Goal: Task Accomplishment & Management: Use online tool/utility

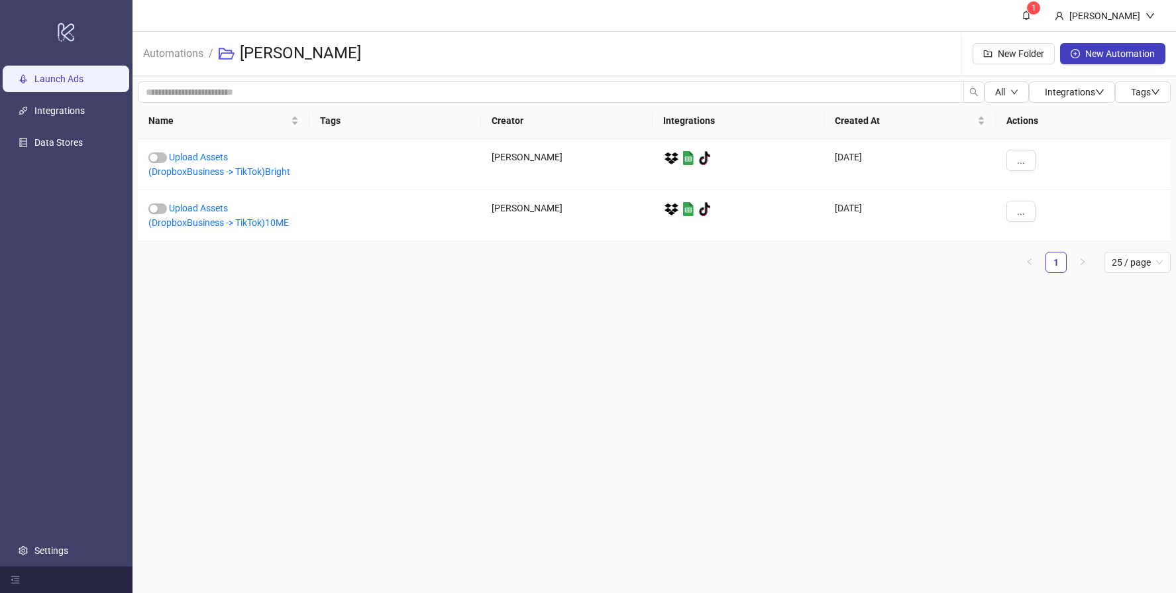
click at [60, 76] on link "Launch Ads" at bounding box center [58, 79] width 49 height 11
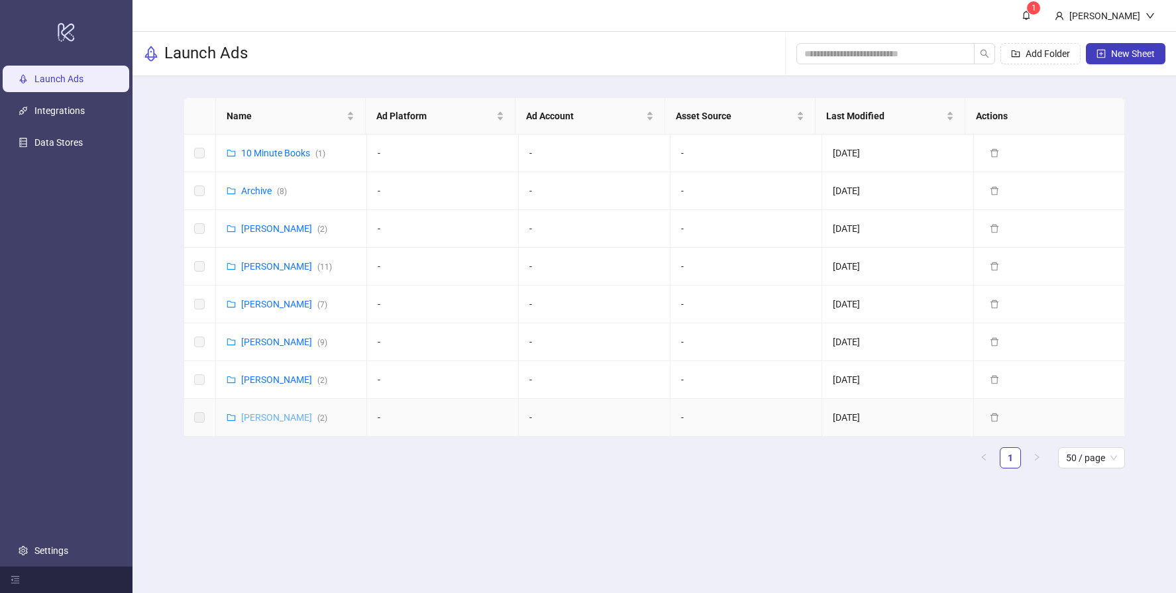
click at [277, 412] on link "Ekaterina Semina ( 2 )" at bounding box center [284, 417] width 86 height 11
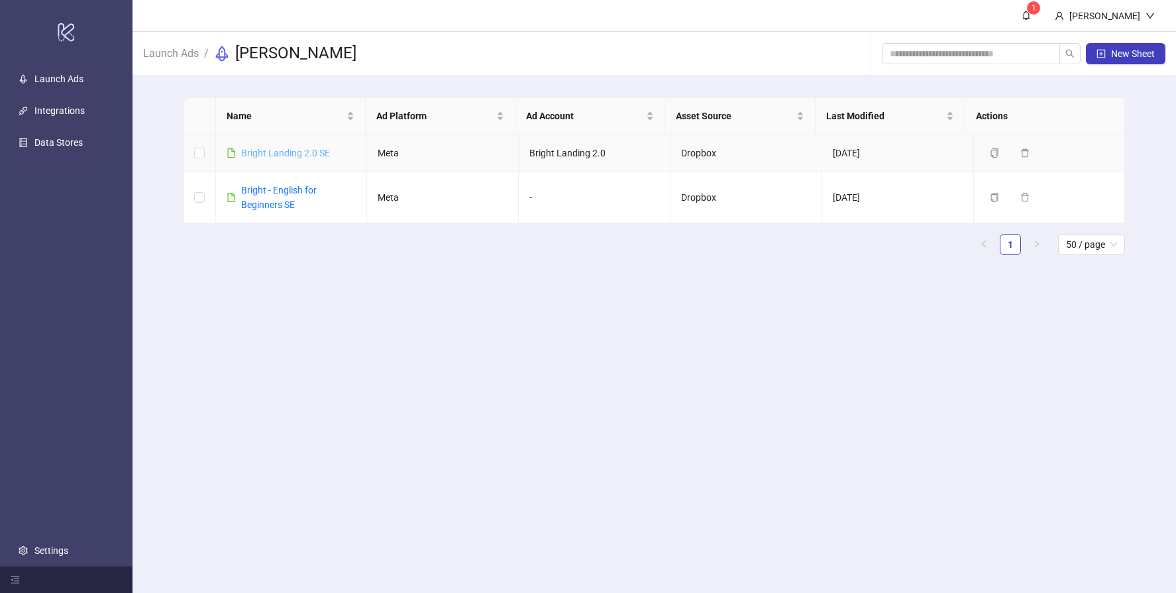
click at [274, 154] on link "Bright Landing 2.0 SE" at bounding box center [285, 153] width 89 height 11
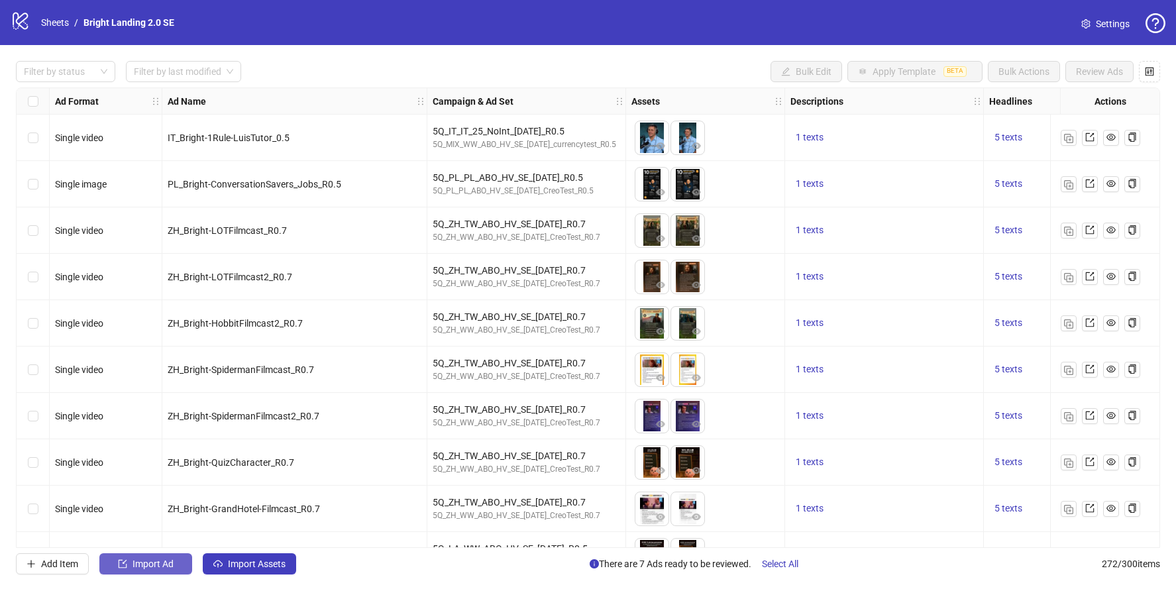
click at [155, 570] on button "Import Ad" at bounding box center [145, 563] width 93 height 21
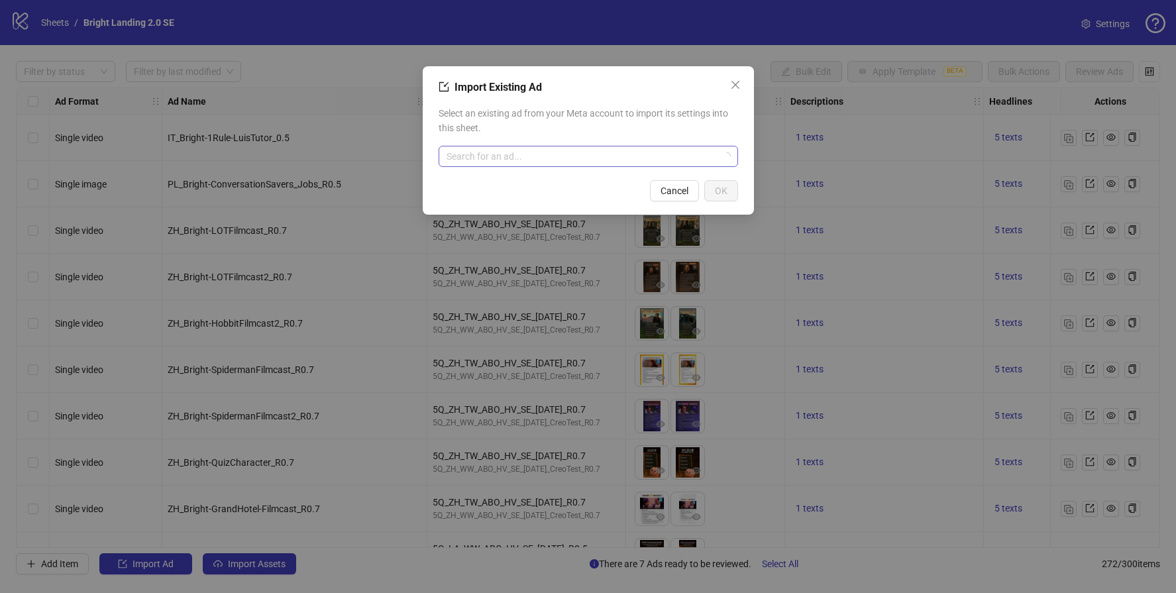
click at [573, 151] on input "search" at bounding box center [582, 156] width 272 height 20
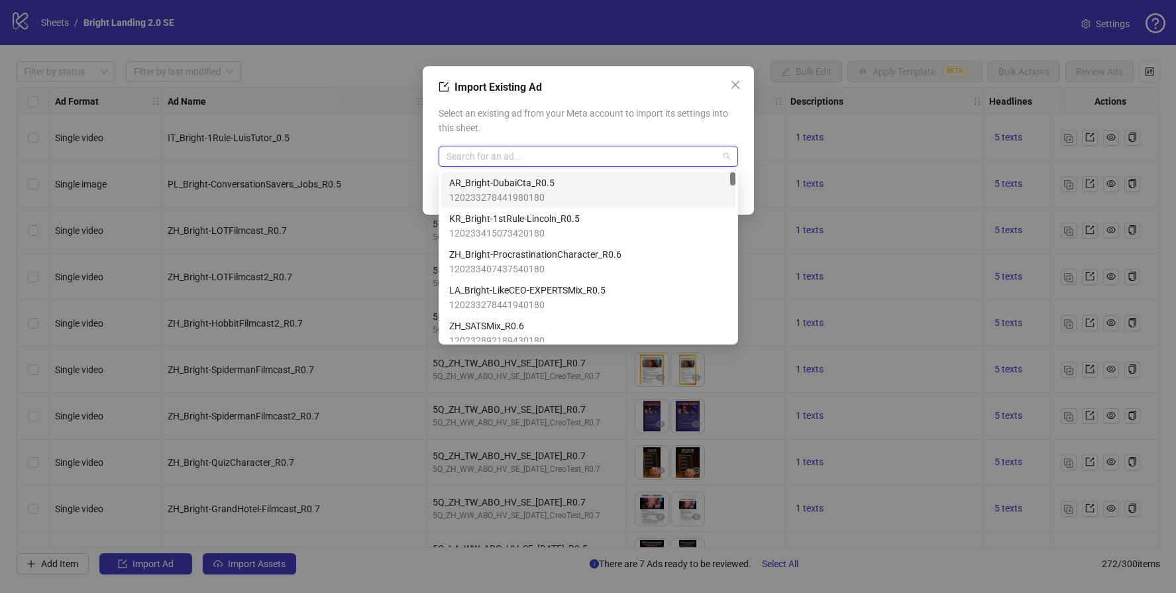
paste input "**********"
type input "**********"
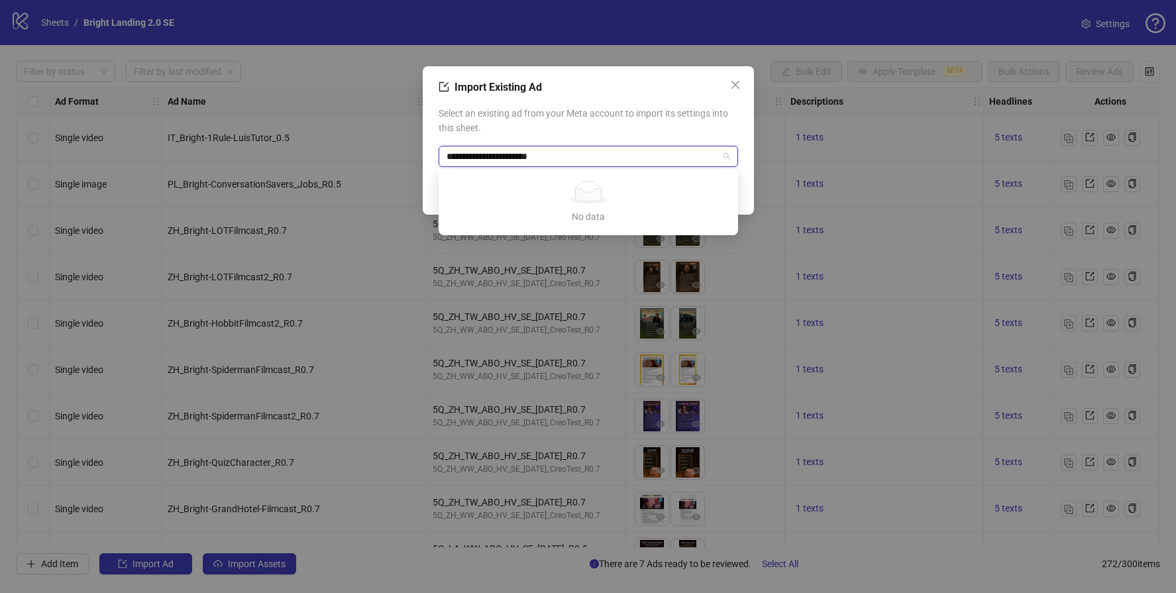
drag, startPoint x: 603, startPoint y: 156, endPoint x: 401, endPoint y: 153, distance: 201.4
click at [401, 153] on div "**********" at bounding box center [588, 296] width 1176 height 593
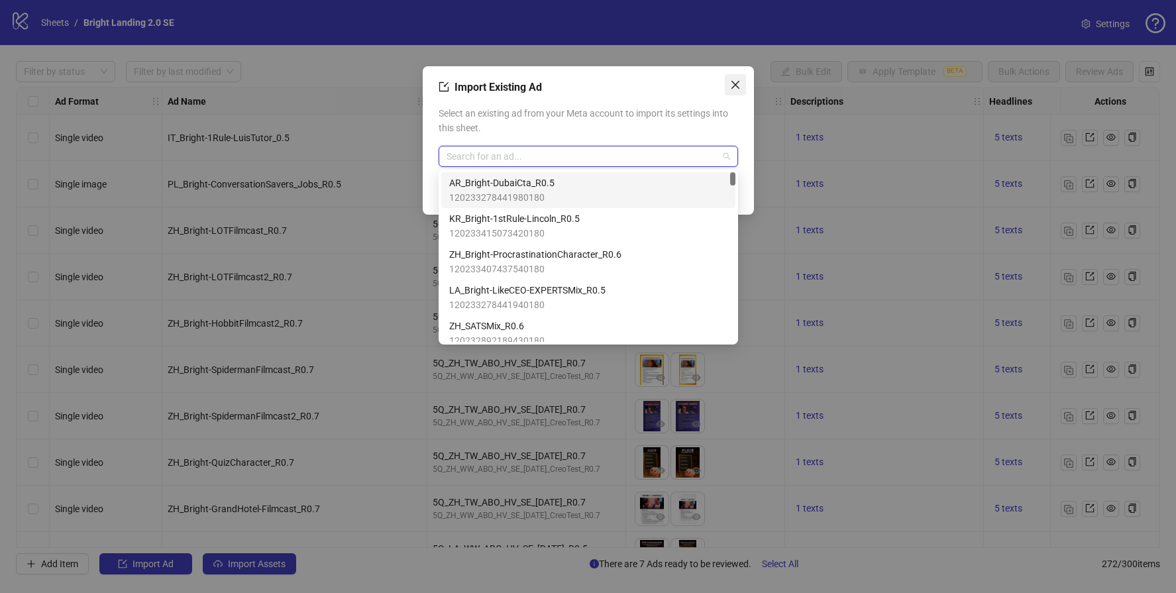
click at [730, 89] on icon "close" at bounding box center [735, 84] width 11 height 11
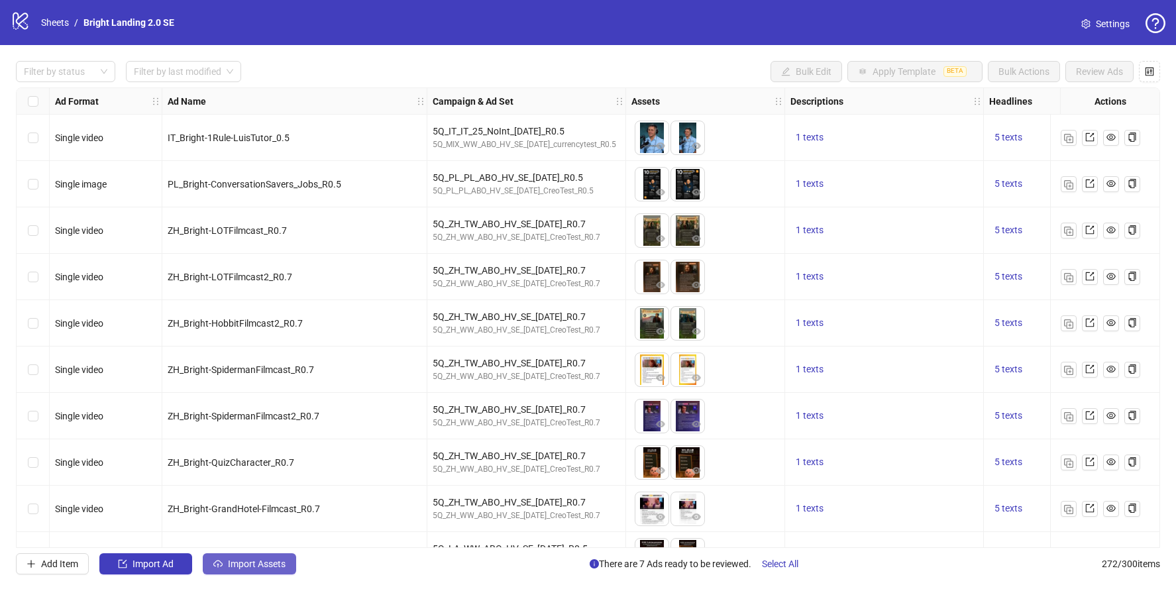
click at [242, 571] on button "Import Assets" at bounding box center [249, 563] width 93 height 21
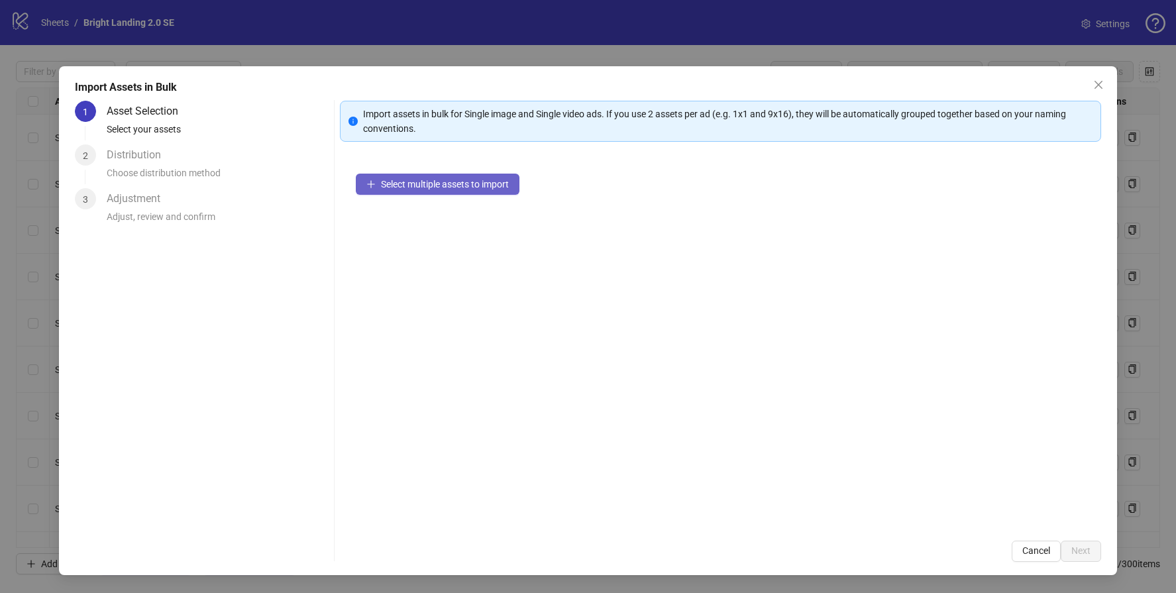
click at [507, 187] on span "Select multiple assets to import" at bounding box center [445, 184] width 128 height 11
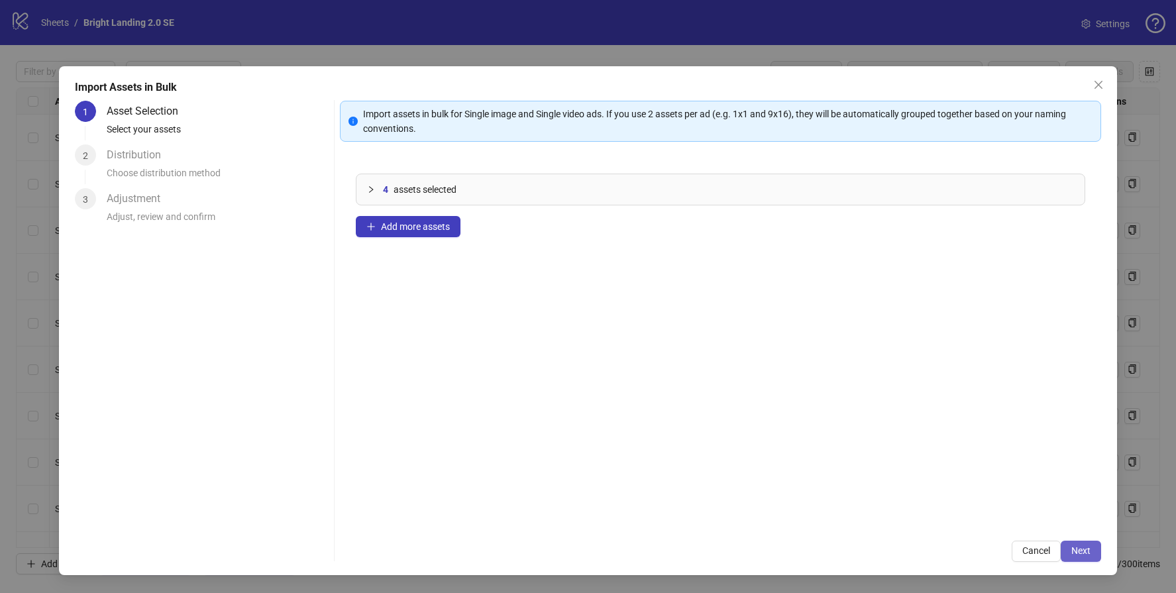
click at [1090, 553] on button "Next" at bounding box center [1081, 551] width 40 height 21
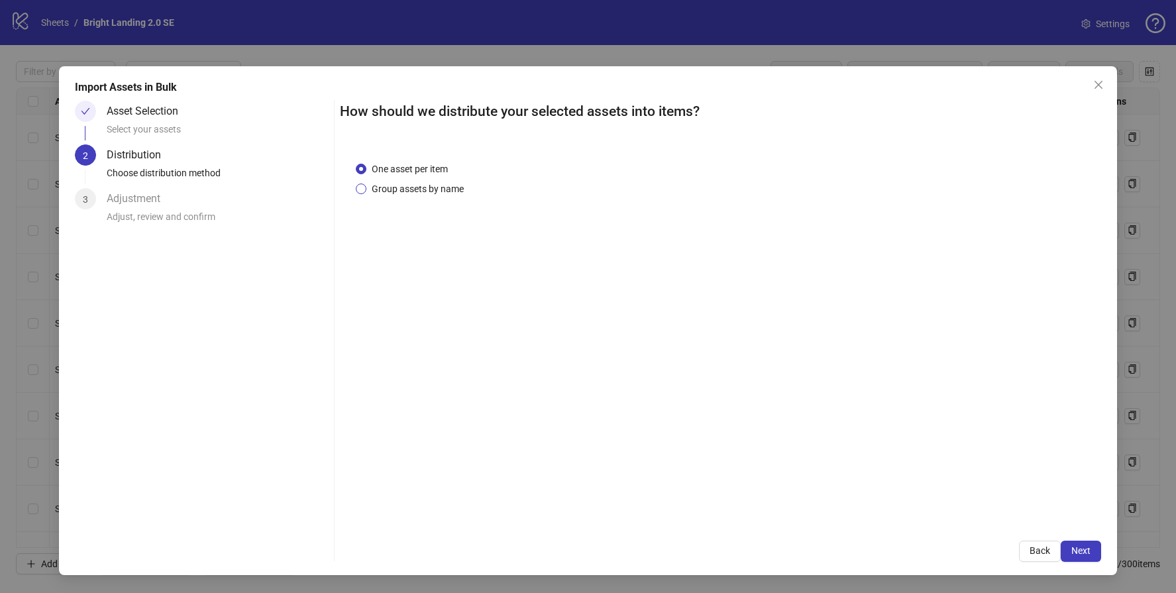
click at [446, 189] on span "Group assets by name" at bounding box center [417, 189] width 103 height 15
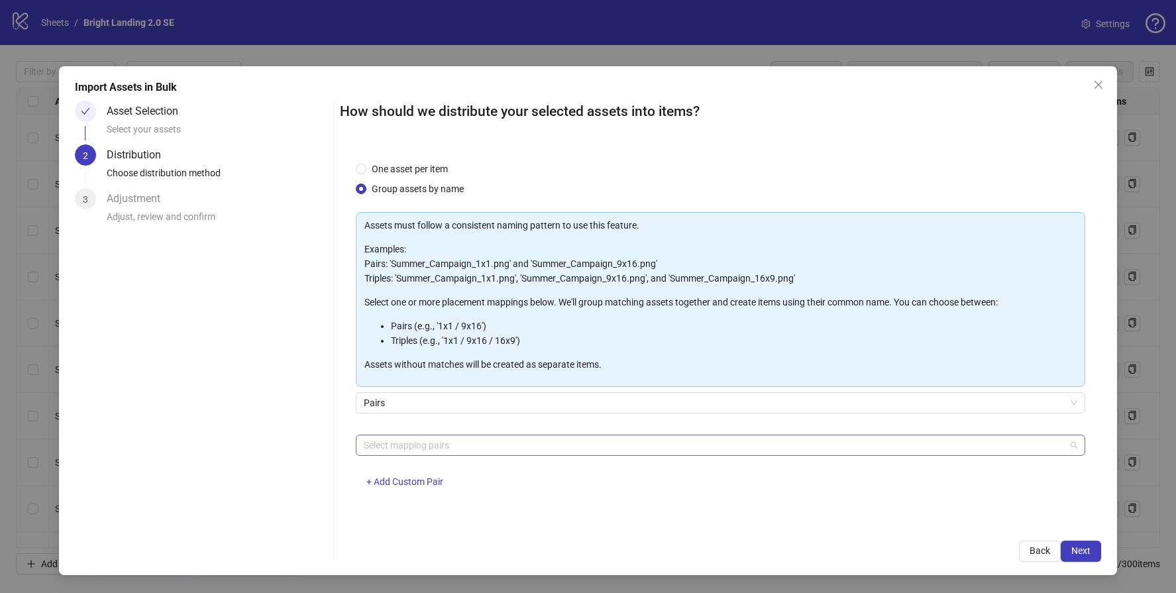
click at [468, 439] on div at bounding box center [713, 445] width 710 height 19
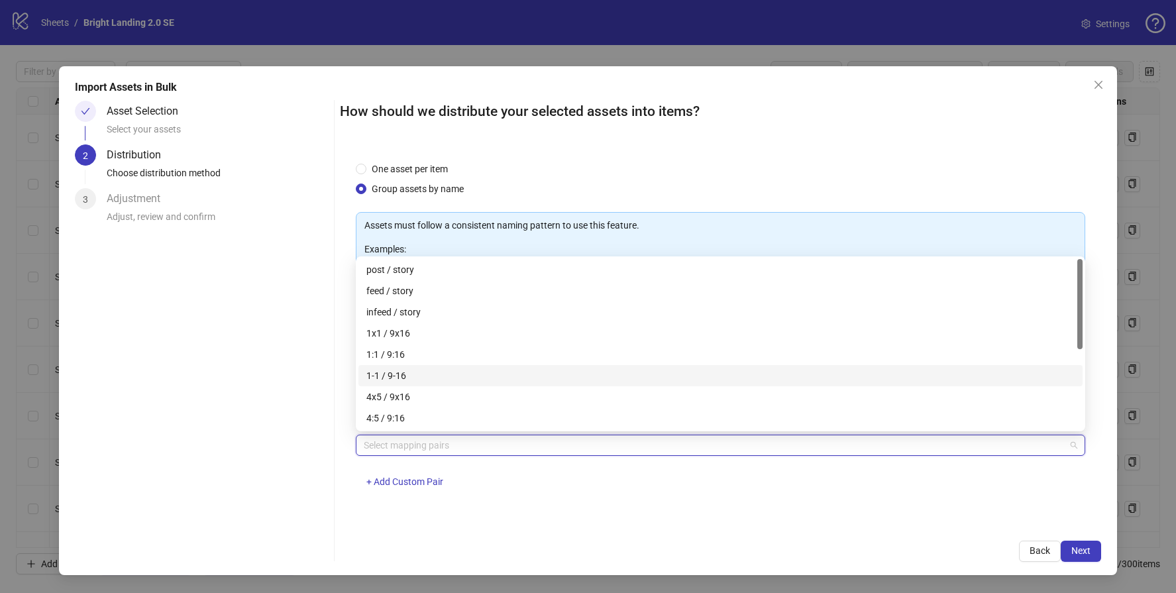
scroll to position [148, 0]
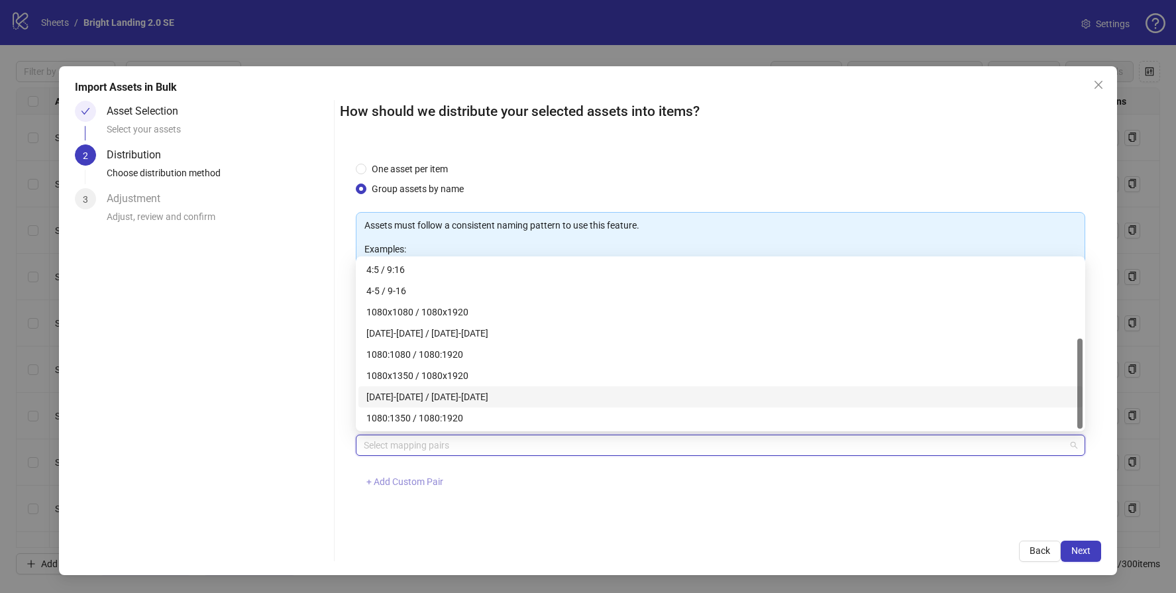
click at [424, 486] on span "+ Add Custom Pair" at bounding box center [404, 481] width 77 height 11
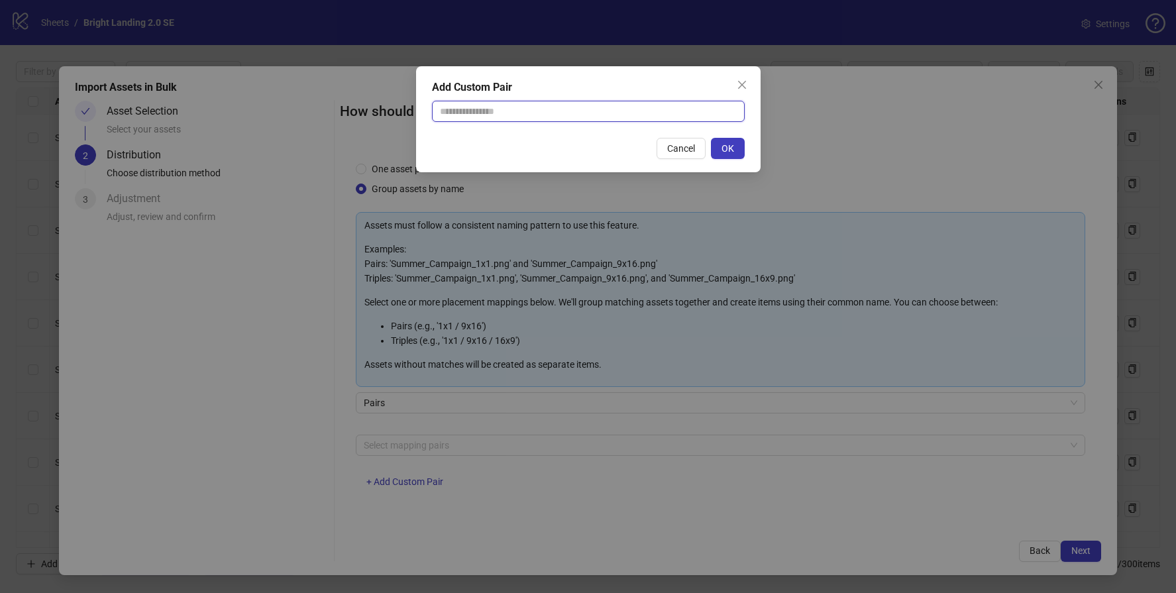
click at [503, 107] on input "text" at bounding box center [588, 111] width 313 height 21
type input "********"
click at [732, 151] on span "OK" at bounding box center [727, 148] width 13 height 11
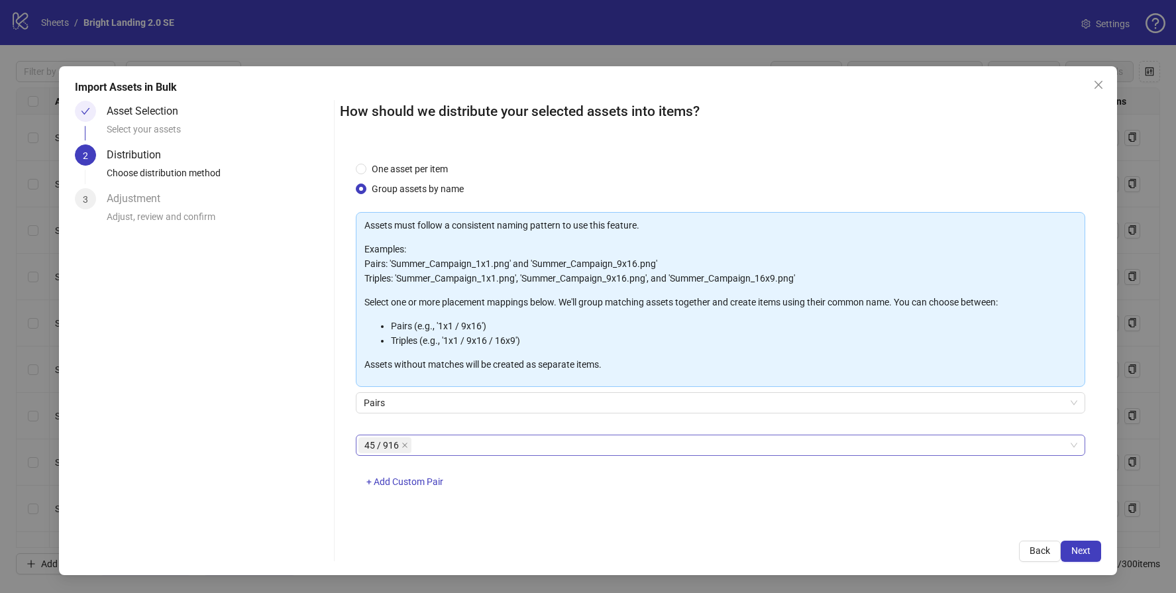
click at [454, 442] on div "45 / 916" at bounding box center [713, 445] width 710 height 19
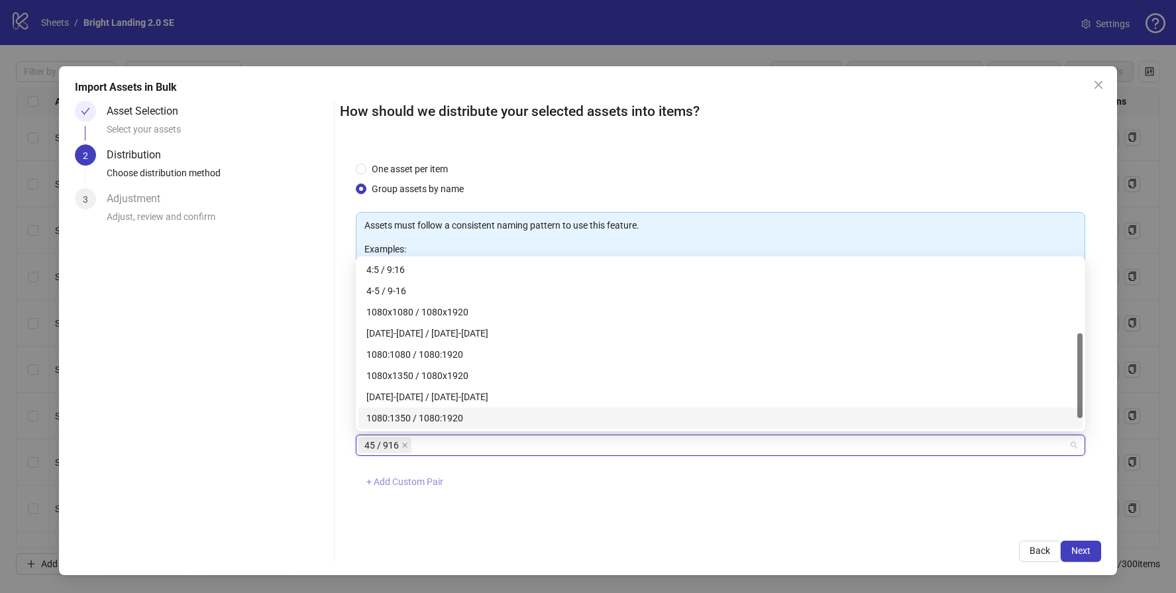
click at [433, 480] on span "+ Add Custom Pair" at bounding box center [404, 481] width 77 height 11
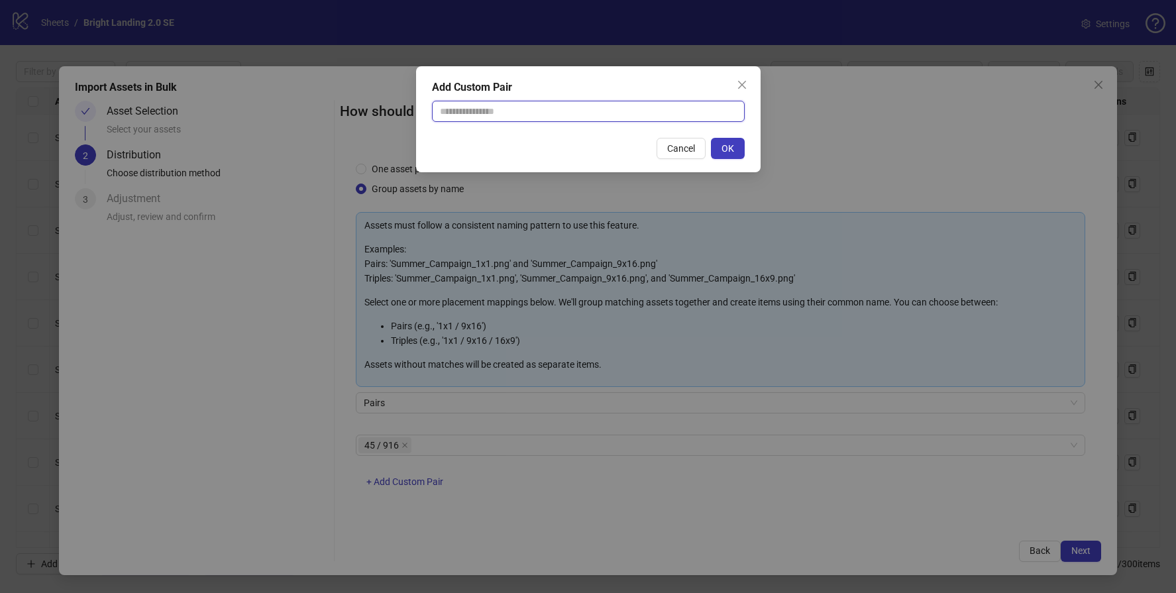
click at [511, 106] on input "text" at bounding box center [588, 111] width 313 height 21
type input "********"
click at [734, 150] on button "OK" at bounding box center [728, 148] width 34 height 21
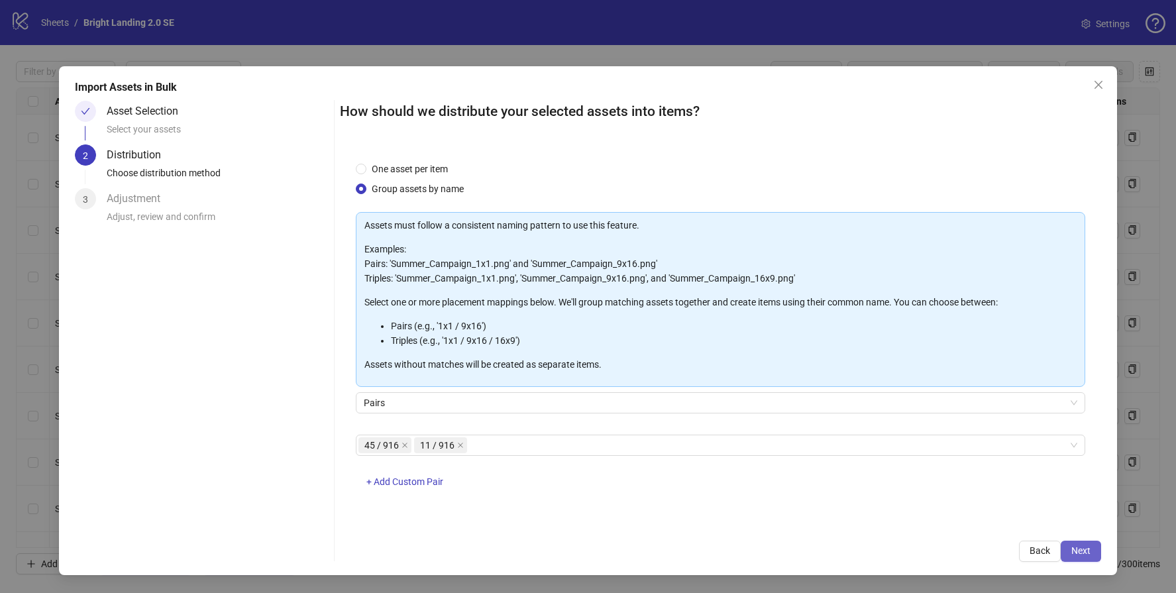
click at [1075, 553] on span "Next" at bounding box center [1080, 550] width 19 height 11
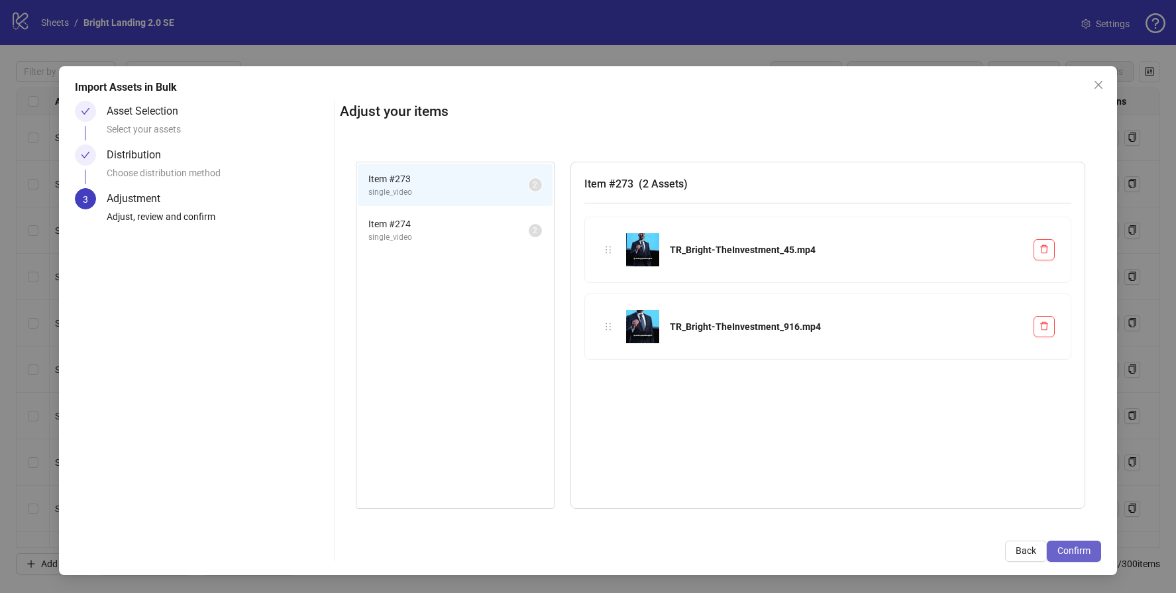
click at [1080, 548] on span "Confirm" at bounding box center [1073, 550] width 33 height 11
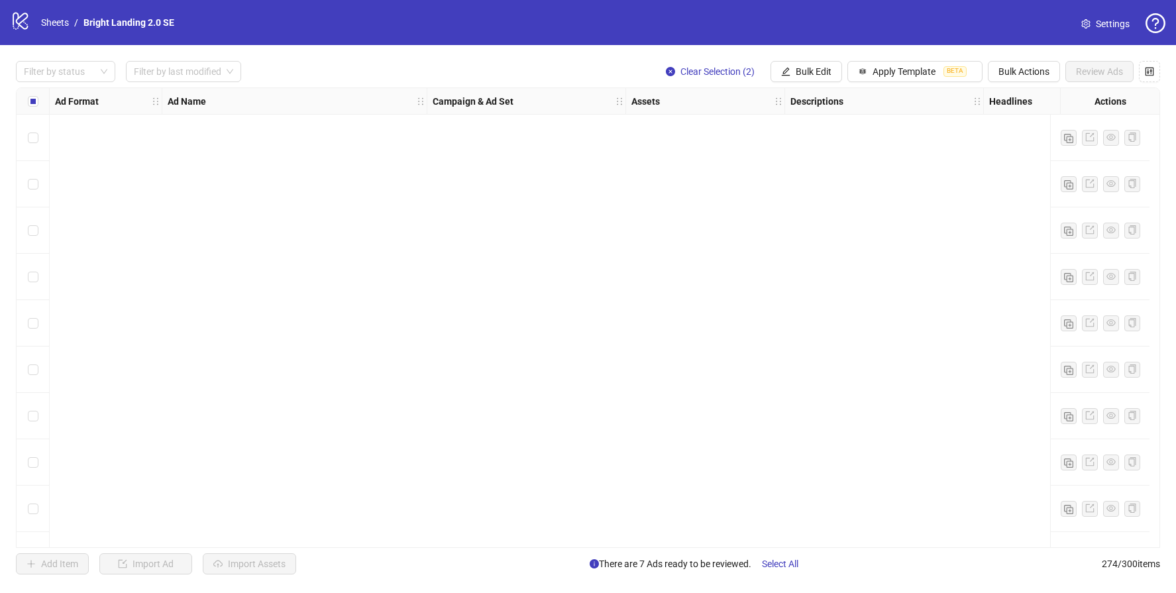
scroll to position [12278, 0]
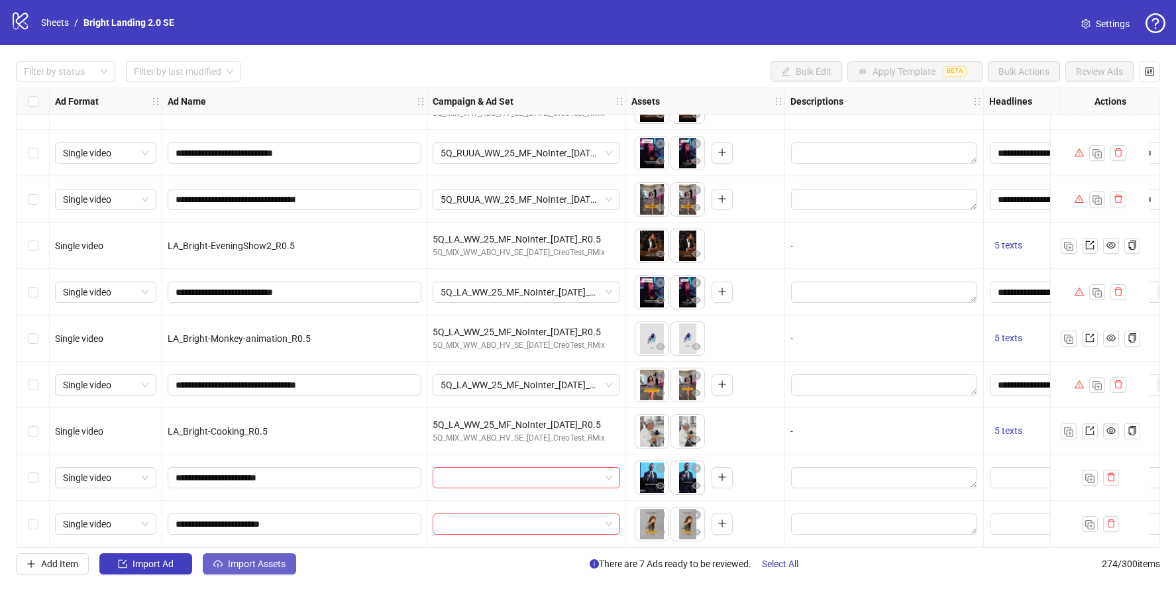
click at [274, 565] on span "Import Assets" at bounding box center [257, 563] width 58 height 11
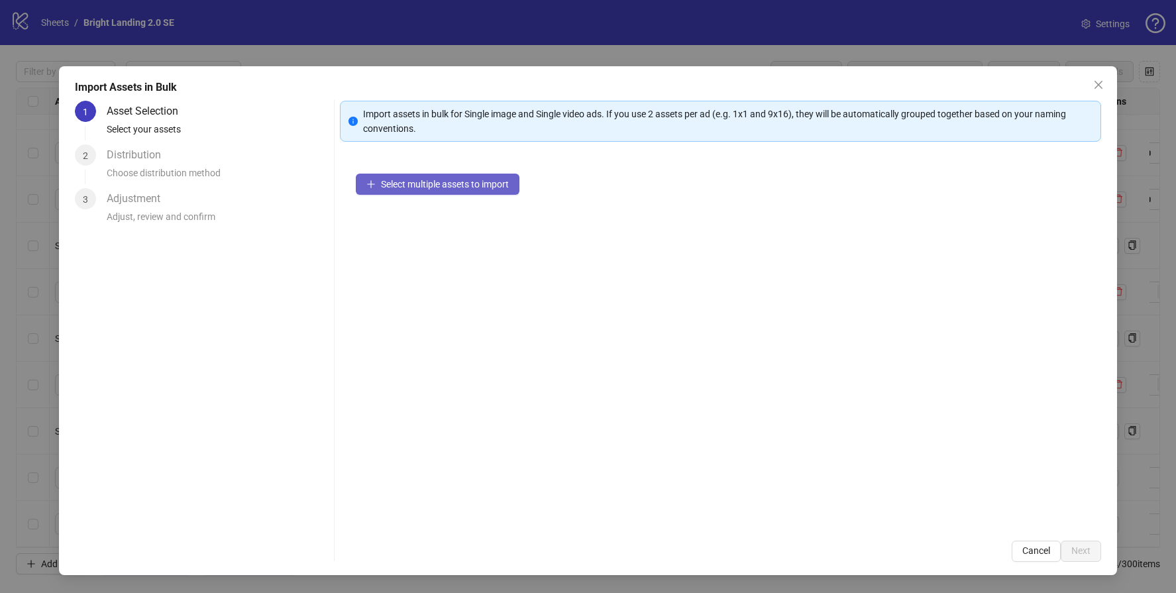
click at [497, 181] on span "Select multiple assets to import" at bounding box center [445, 184] width 128 height 11
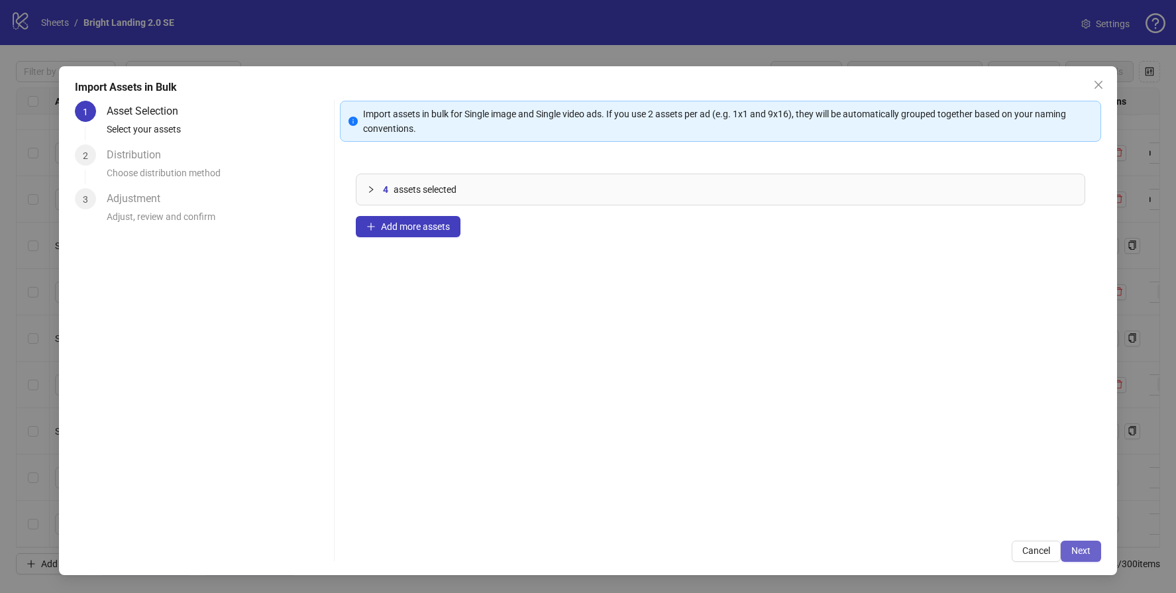
click at [1079, 549] on span "Next" at bounding box center [1080, 550] width 19 height 11
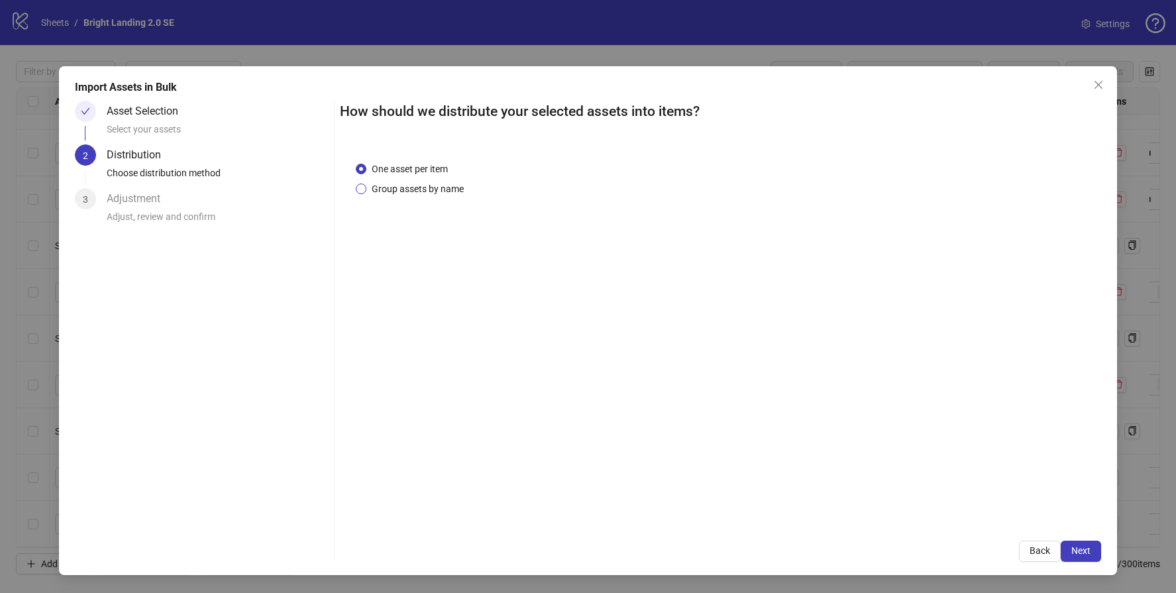
click at [386, 193] on span "Group assets by name" at bounding box center [417, 189] width 103 height 15
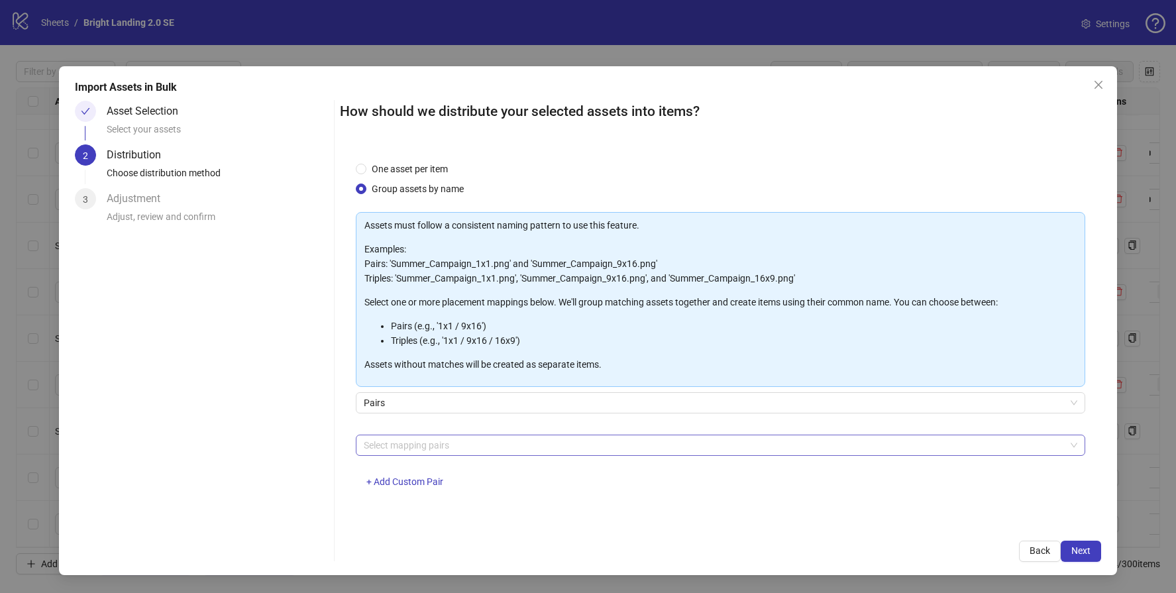
click at [405, 445] on div at bounding box center [713, 445] width 710 height 19
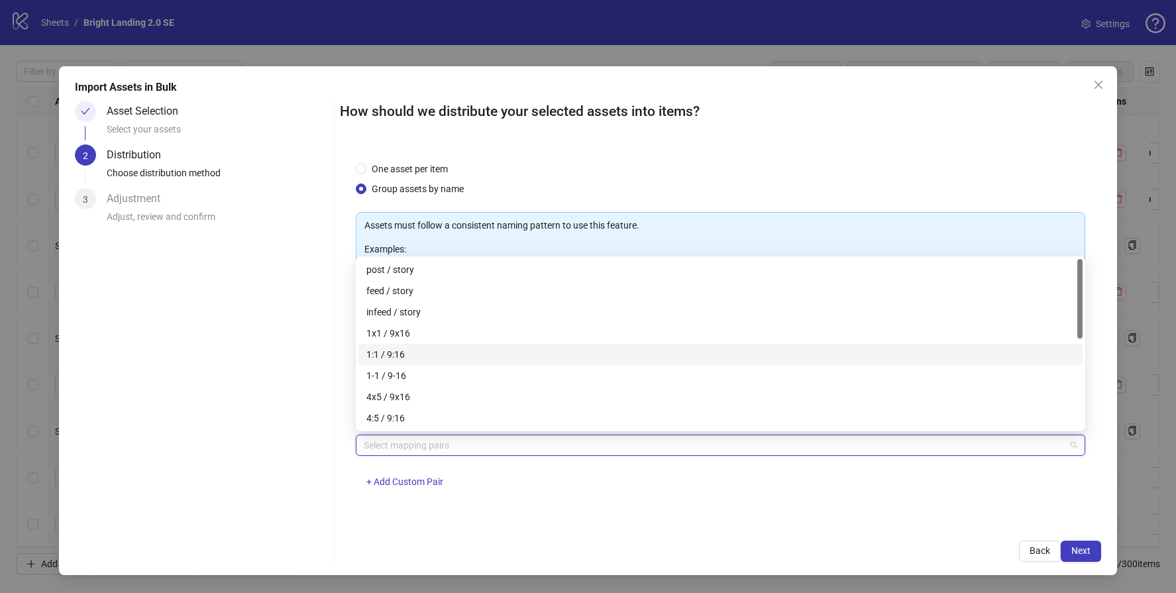
scroll to position [191, 0]
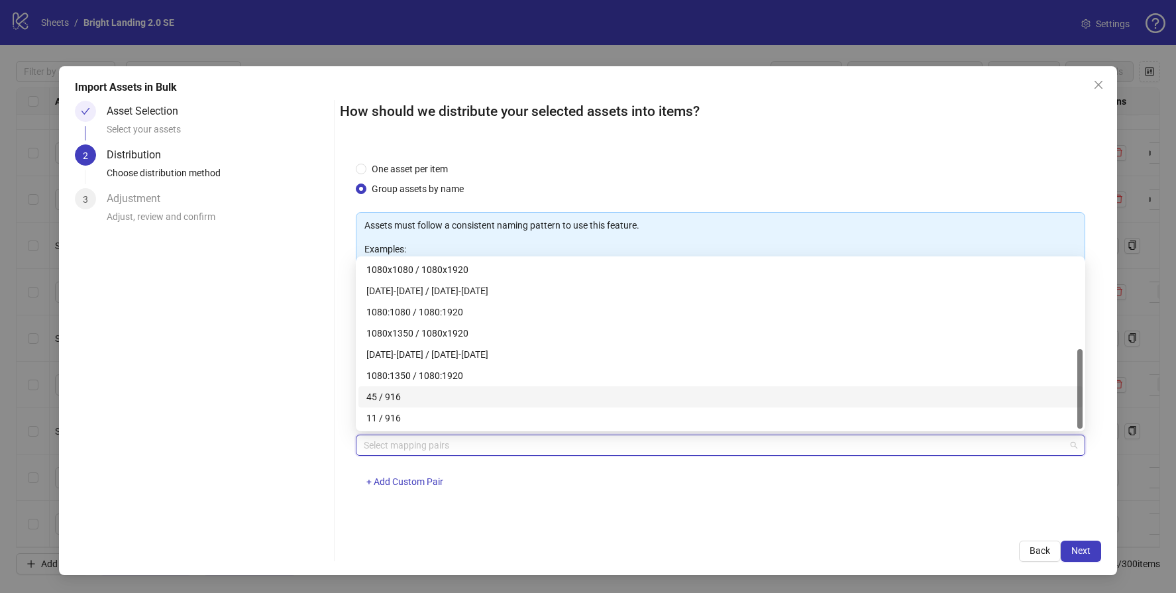
click at [392, 397] on div "45 / 916" at bounding box center [720, 397] width 708 height 15
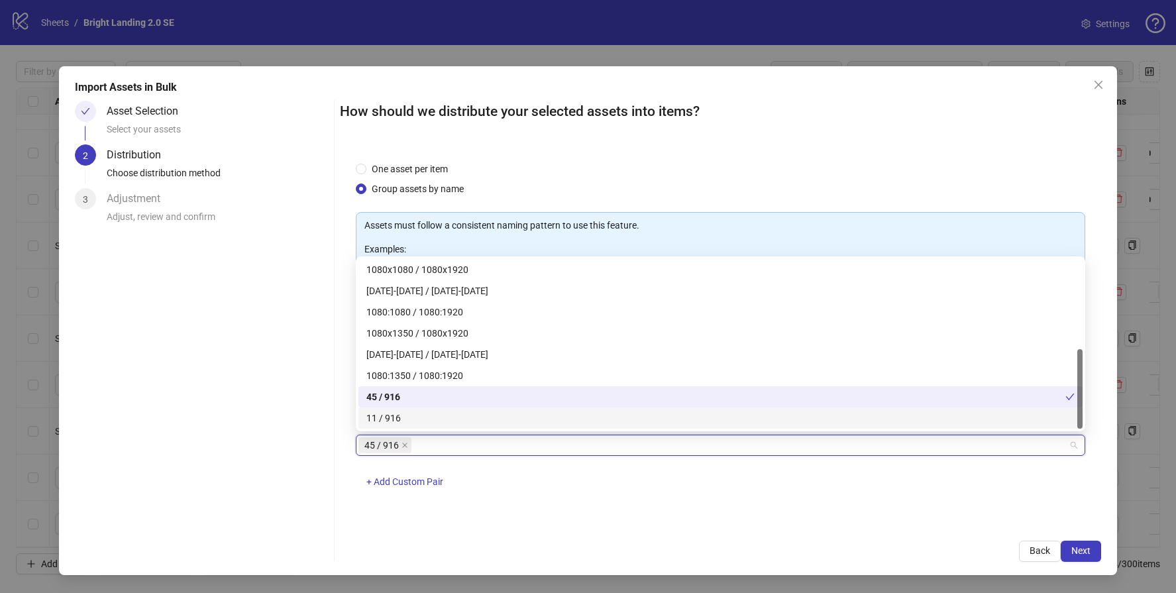
click at [402, 418] on div "11 / 916" at bounding box center [720, 418] width 708 height 15
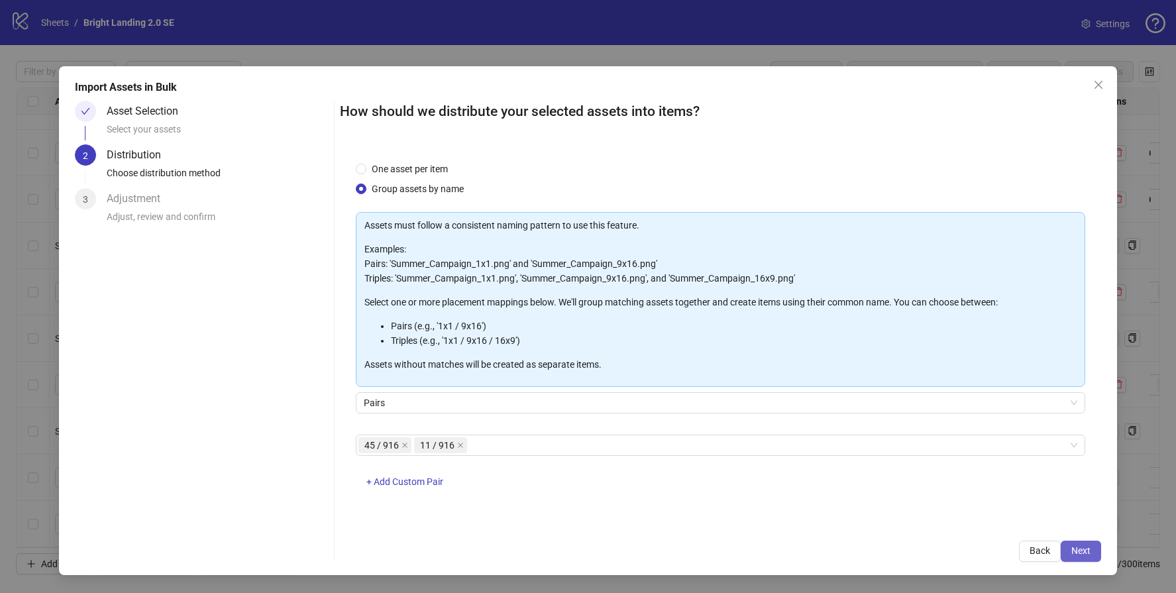
click at [1094, 554] on button "Next" at bounding box center [1081, 551] width 40 height 21
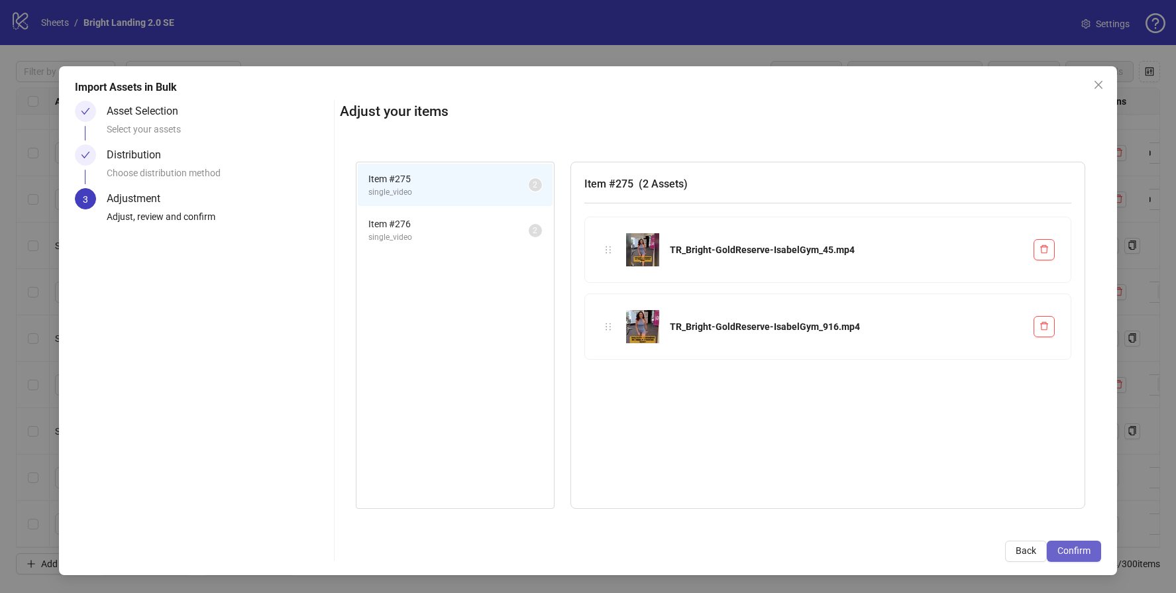
click at [1084, 552] on span "Confirm" at bounding box center [1073, 550] width 33 height 11
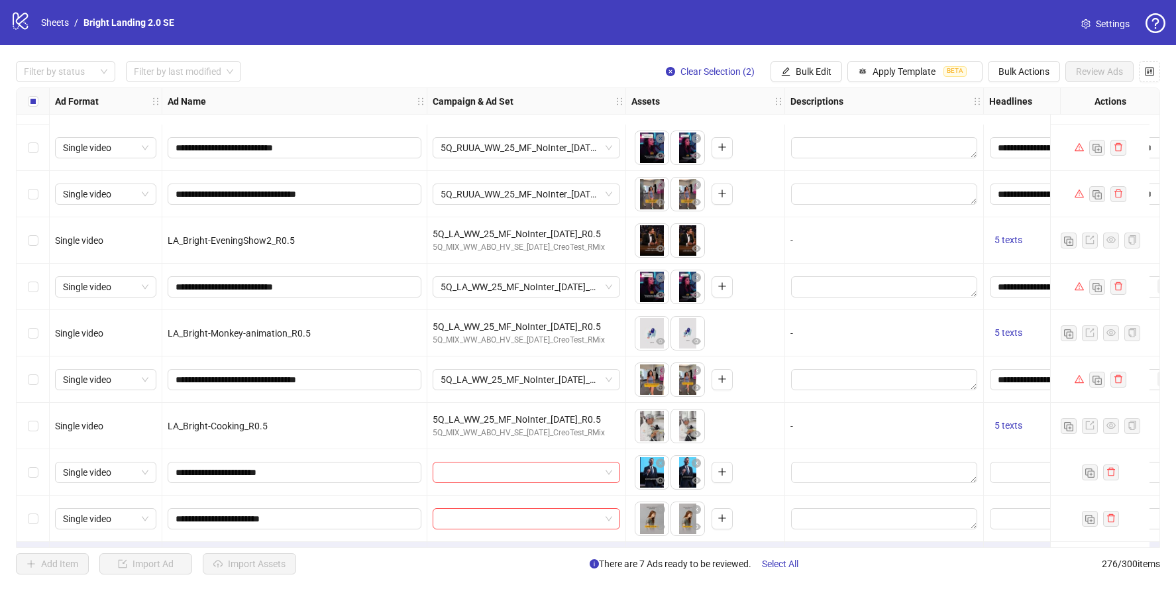
scroll to position [12371, 0]
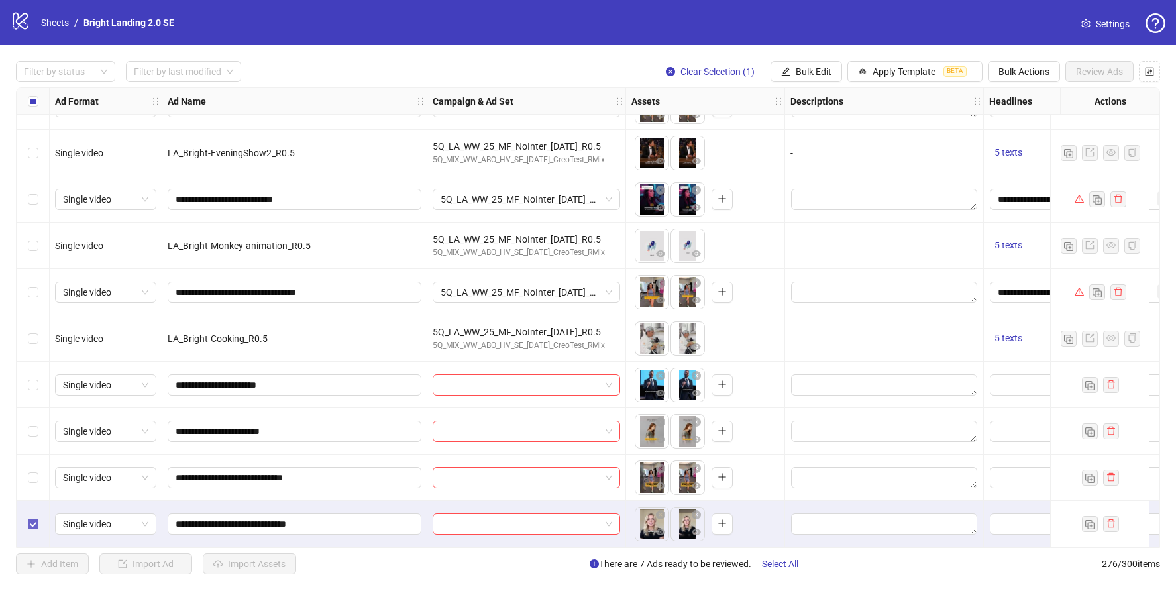
click at [33, 525] on label "Select row 276" at bounding box center [33, 524] width 11 height 15
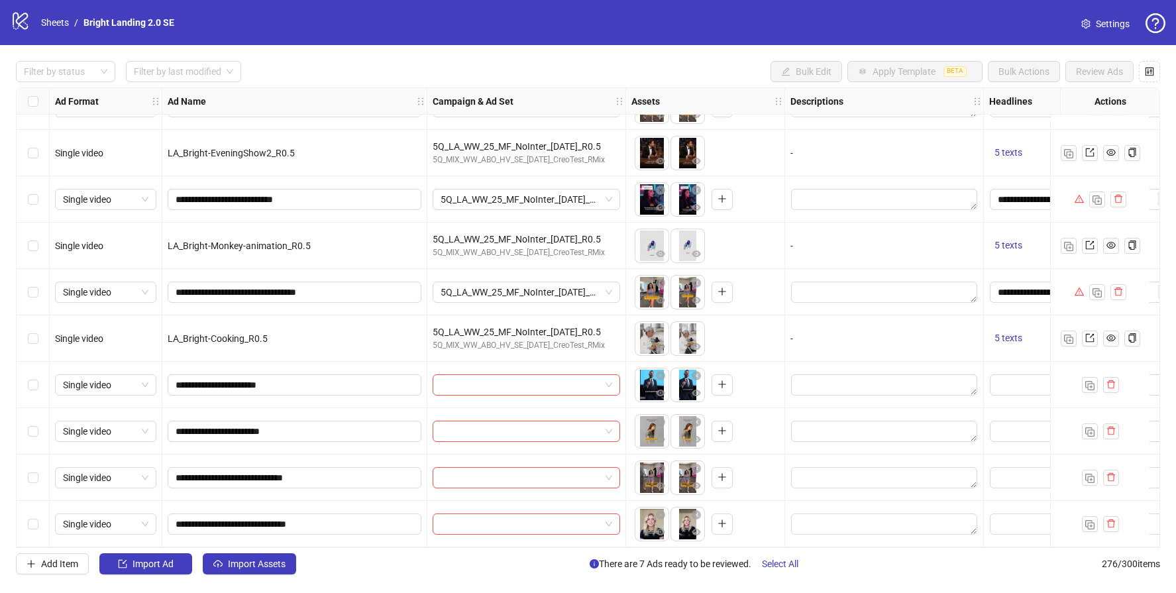
click at [475, 71] on div "Filter by status Filter by last modified Bulk Edit Apply Template BETA Bulk Act…" at bounding box center [588, 71] width 1144 height 21
click at [244, 568] on span "Import Assets" at bounding box center [257, 563] width 58 height 11
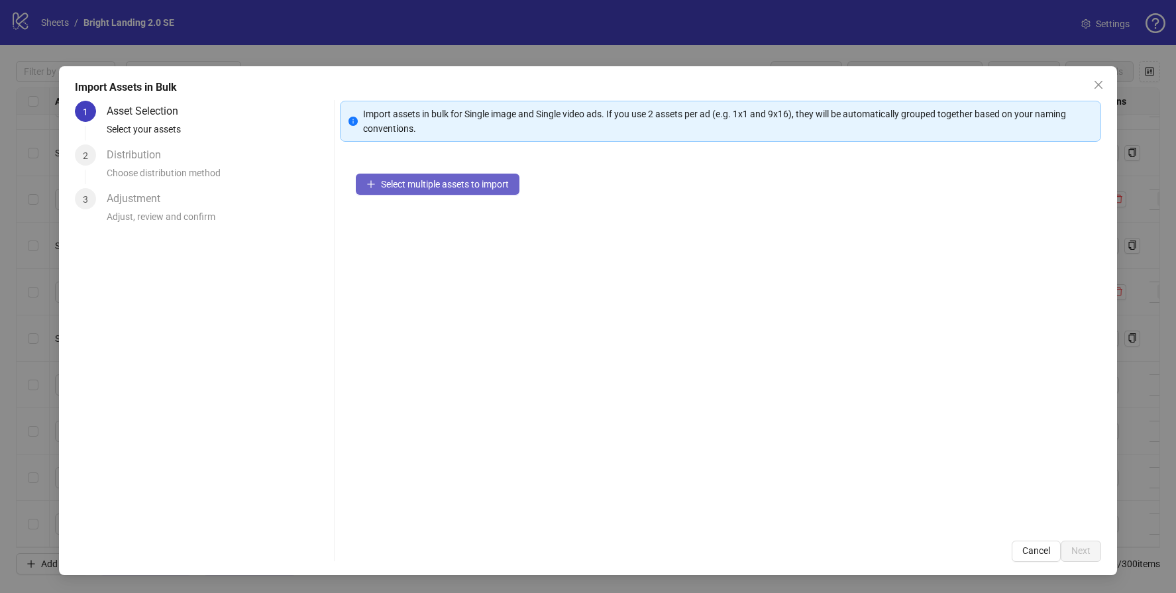
click at [448, 193] on button "Select multiple assets to import" at bounding box center [438, 184] width 164 height 21
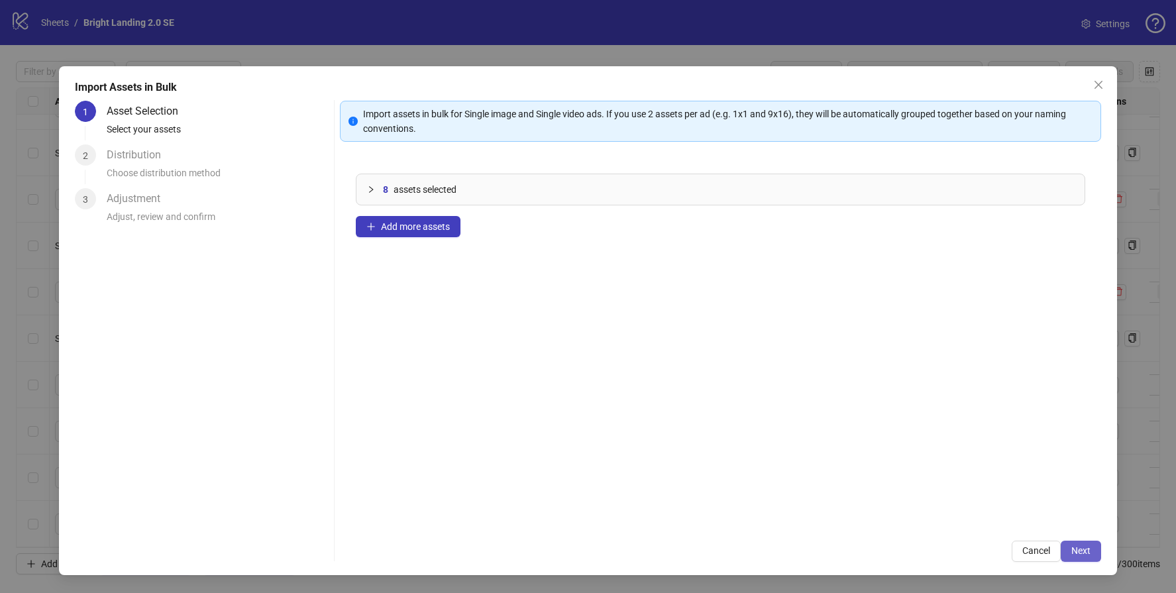
click at [1076, 553] on span "Next" at bounding box center [1080, 550] width 19 height 11
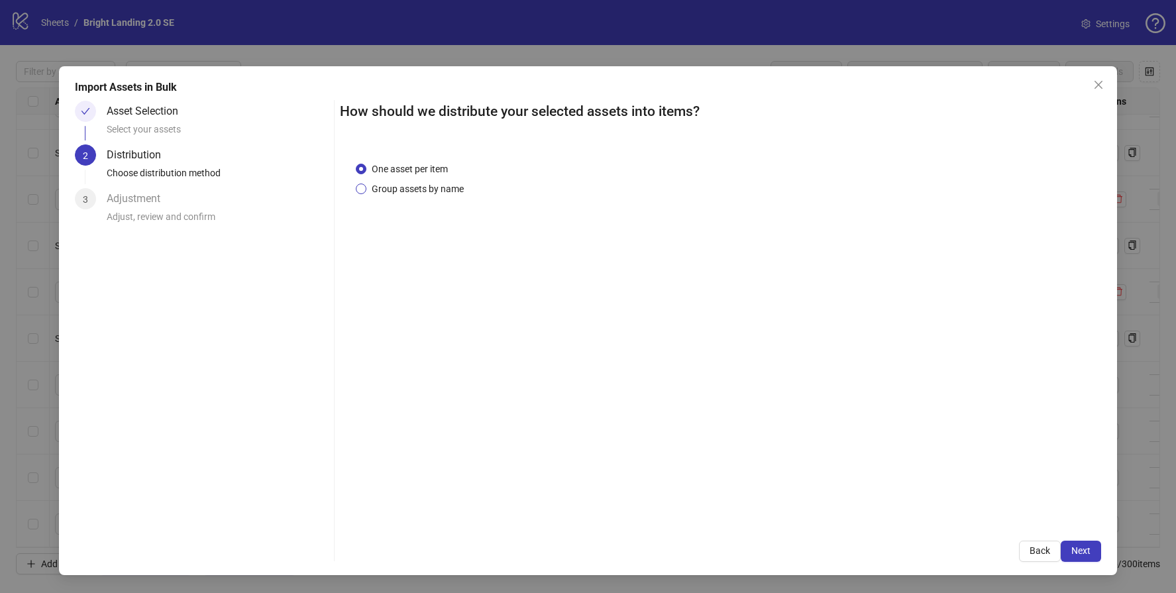
click at [441, 193] on span "Group assets by name" at bounding box center [417, 189] width 103 height 15
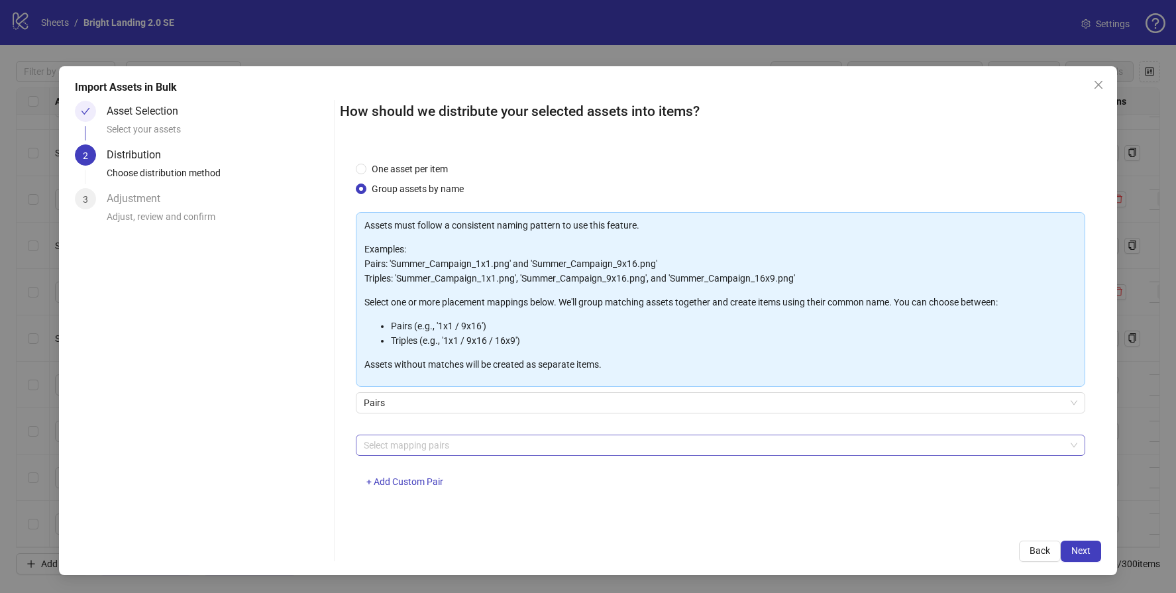
click at [462, 435] on div "Select mapping pairs" at bounding box center [720, 445] width 729 height 21
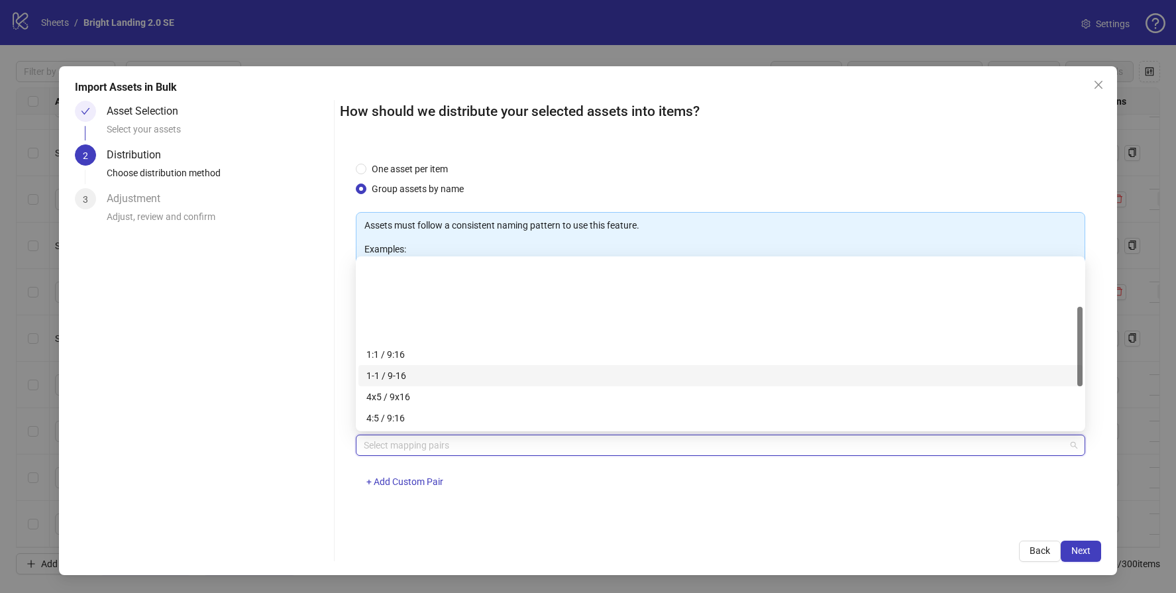
scroll to position [191, 0]
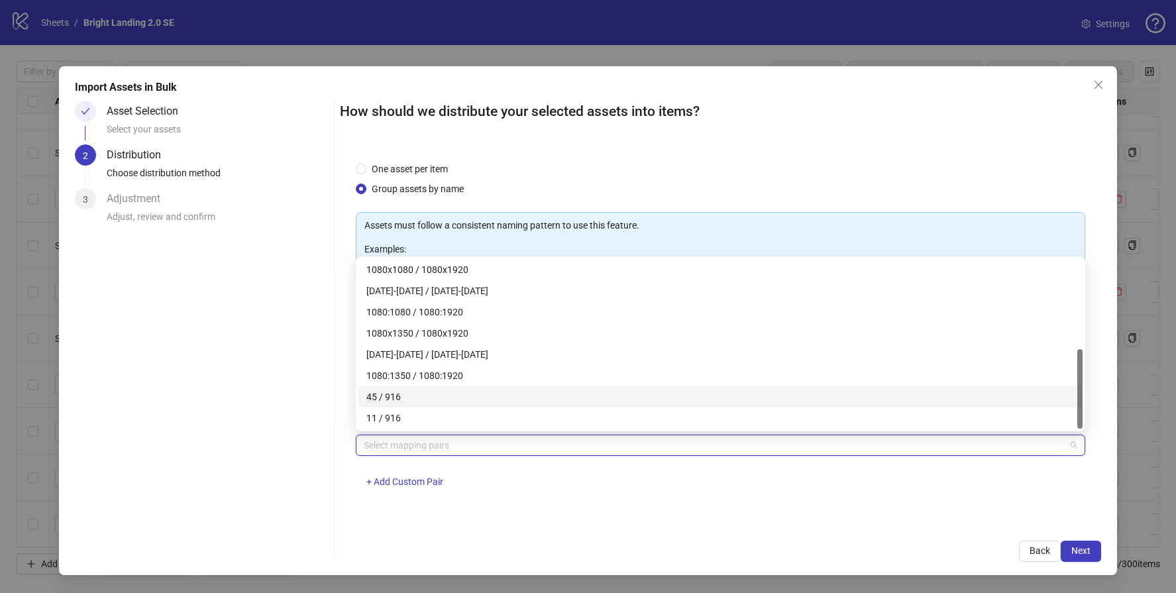
click at [421, 395] on div "45 / 916" at bounding box center [720, 397] width 708 height 15
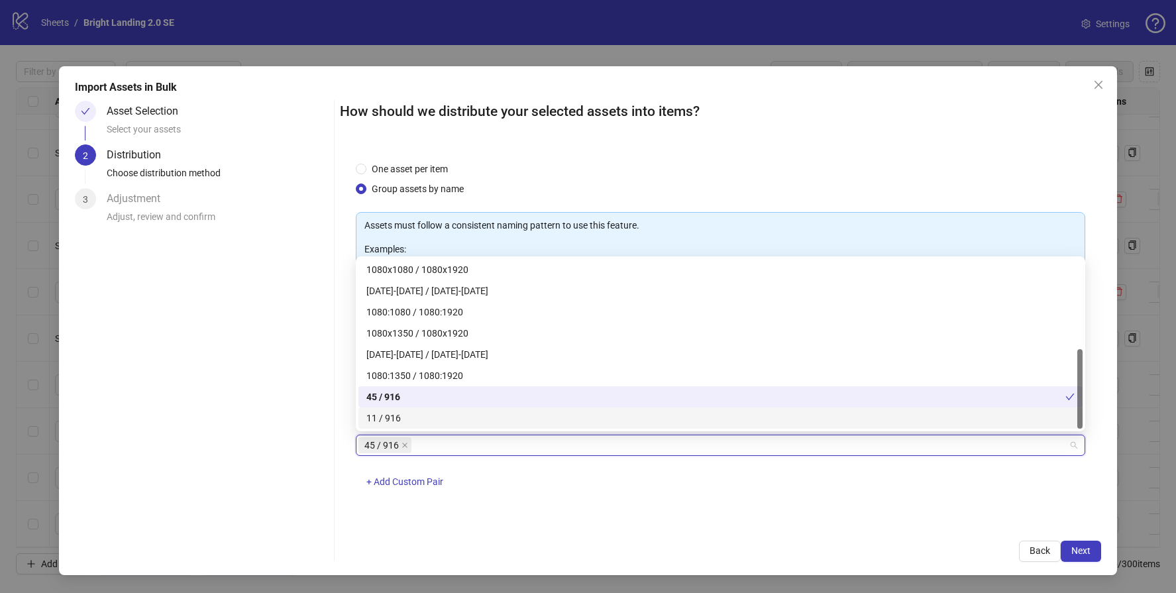
click at [423, 416] on div "11 / 916" at bounding box center [720, 418] width 708 height 15
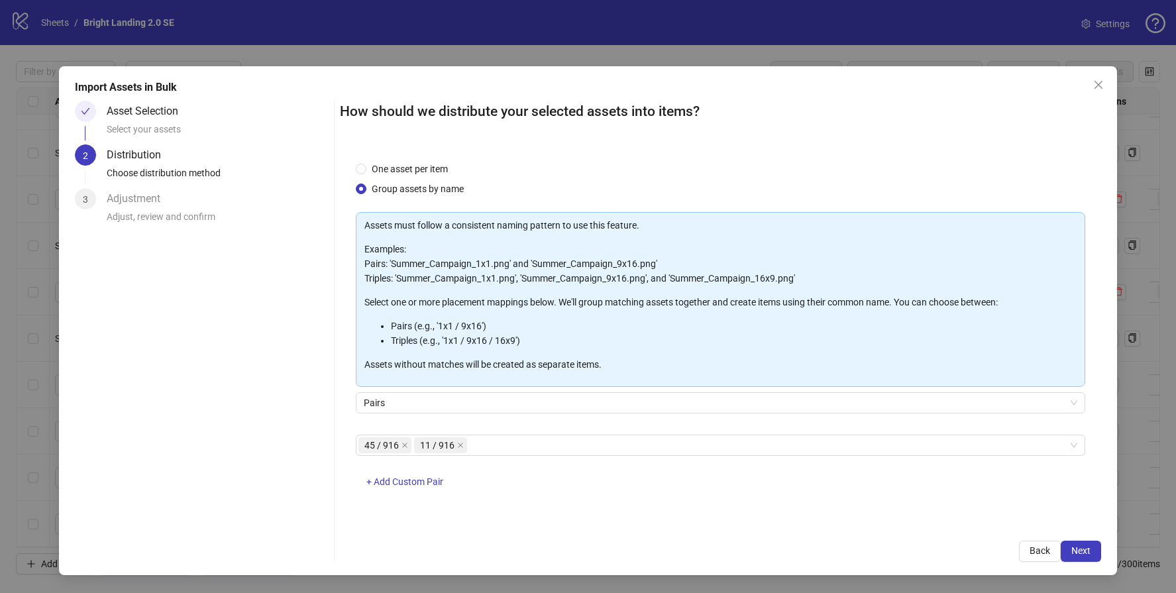
click at [984, 546] on div "Back Next" at bounding box center [720, 551] width 761 height 21
click at [1084, 552] on span "Next" at bounding box center [1080, 550] width 19 height 11
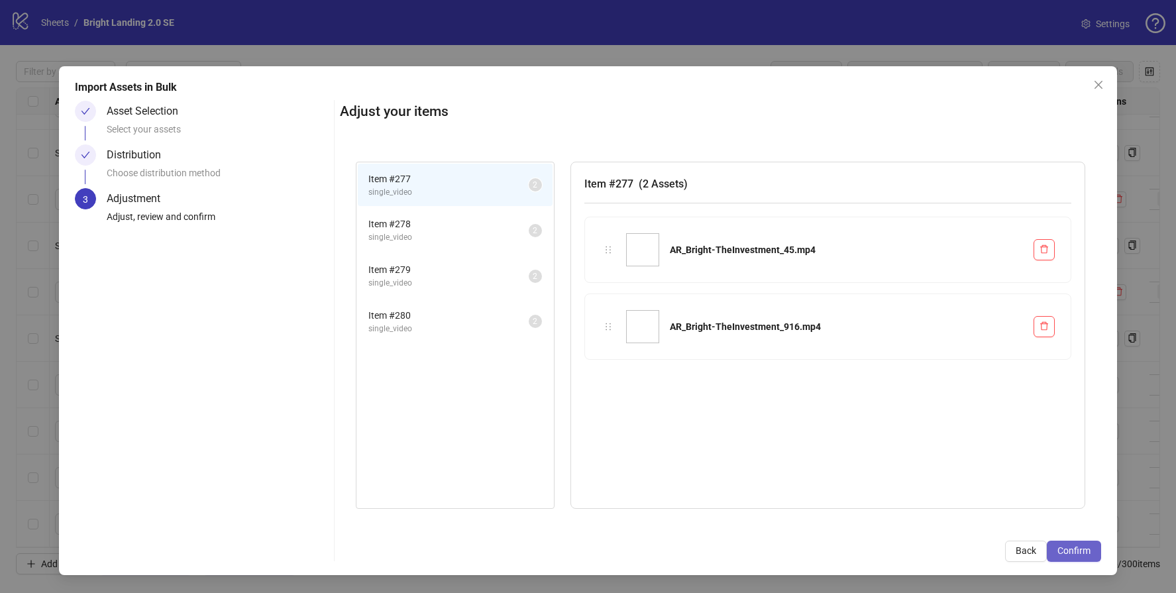
click at [1072, 553] on span "Confirm" at bounding box center [1073, 550] width 33 height 11
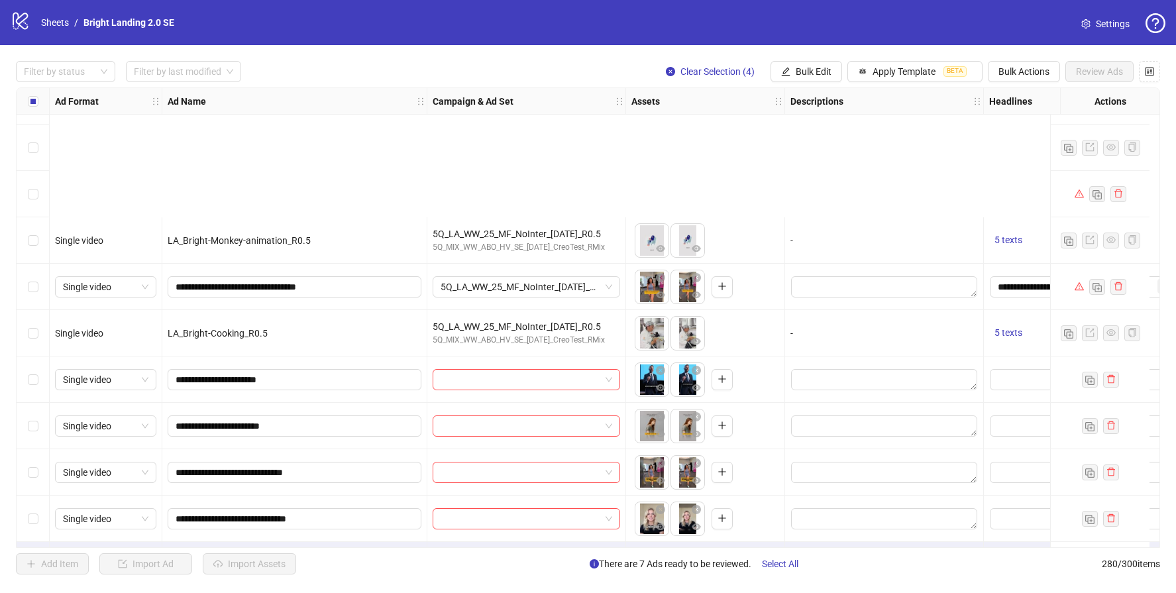
scroll to position [12556, 0]
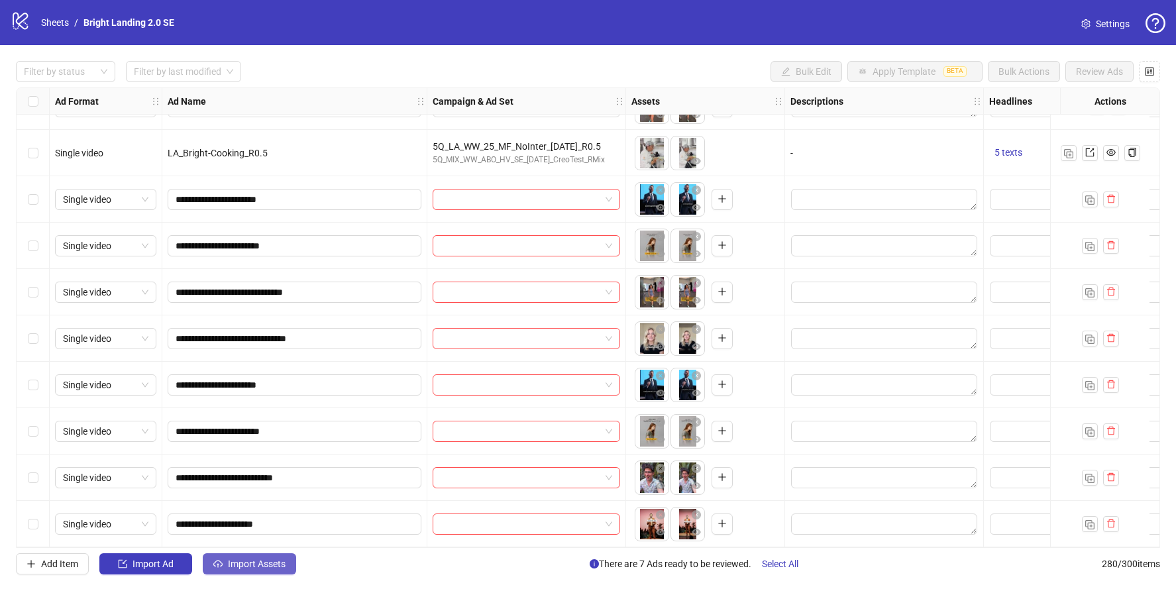
click at [260, 566] on span "Import Assets" at bounding box center [257, 563] width 58 height 11
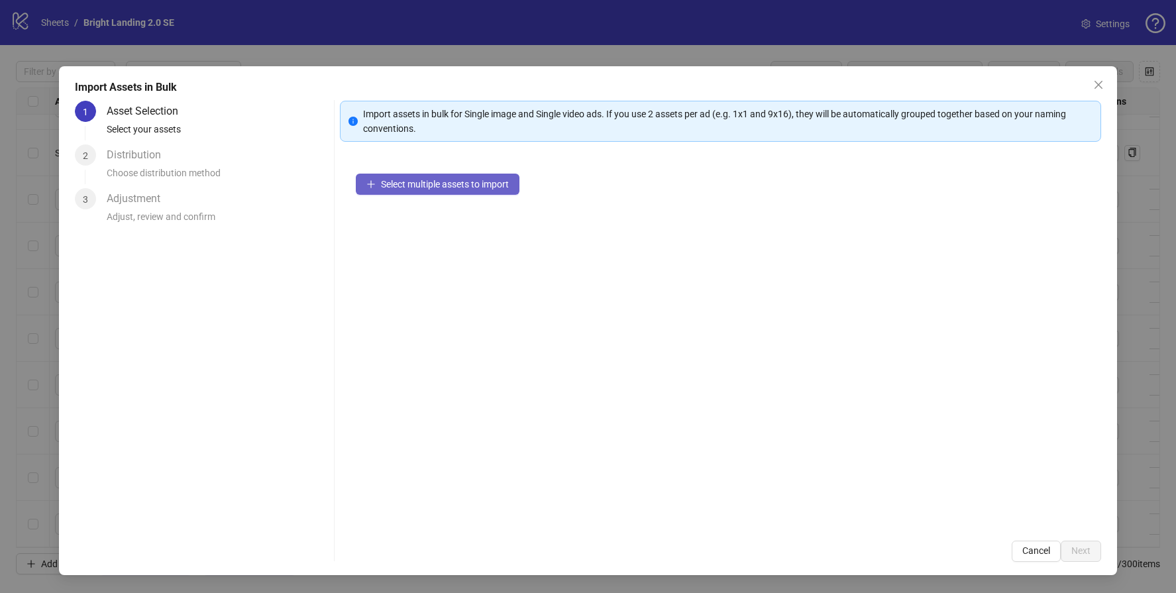
click at [484, 192] on button "Select multiple assets to import" at bounding box center [438, 184] width 164 height 21
click at [467, 189] on span "Select multiple assets to import" at bounding box center [445, 184] width 128 height 11
click at [482, 184] on span "Select multiple assets to import" at bounding box center [445, 184] width 128 height 11
click at [478, 176] on button "Select multiple assets to import" at bounding box center [438, 184] width 164 height 21
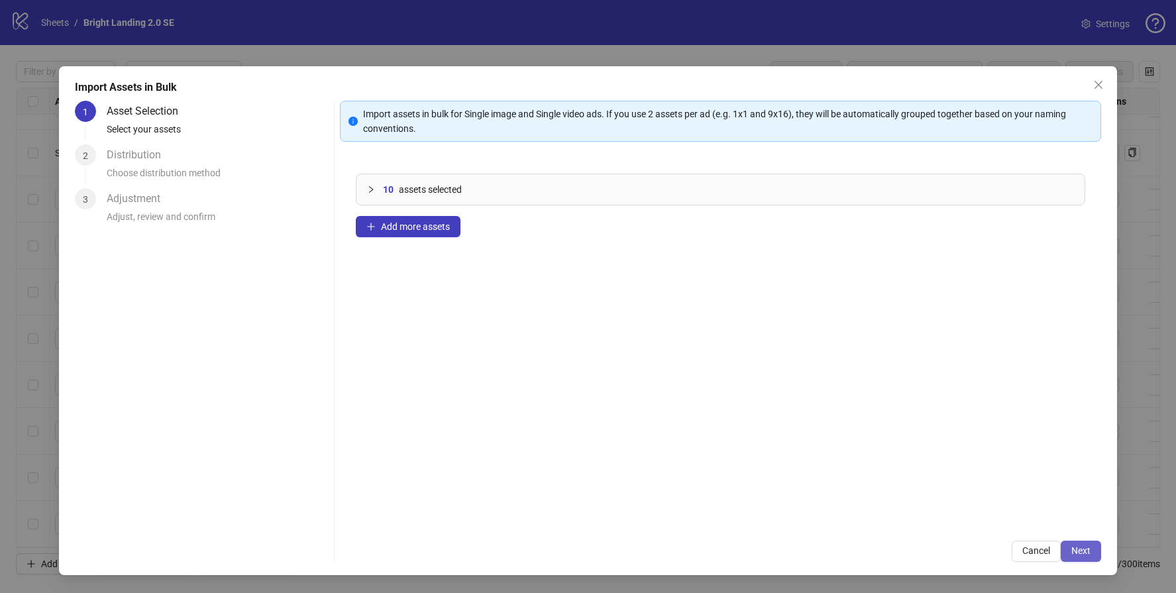
click at [1086, 554] on span "Next" at bounding box center [1080, 550] width 19 height 11
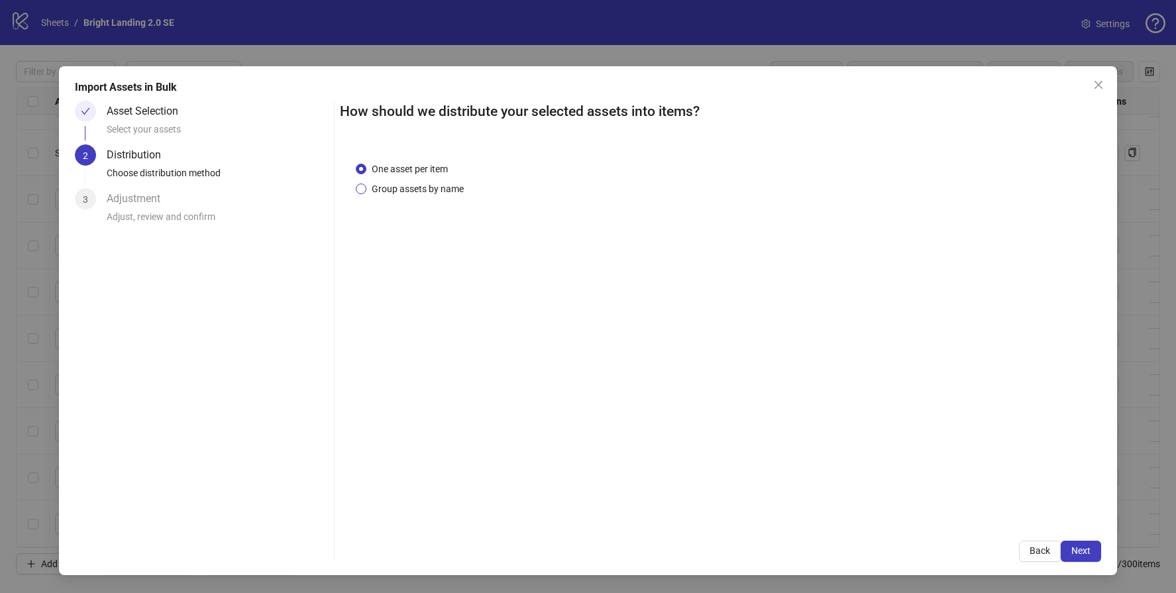
click at [466, 188] on span "Group assets by name" at bounding box center [417, 189] width 103 height 15
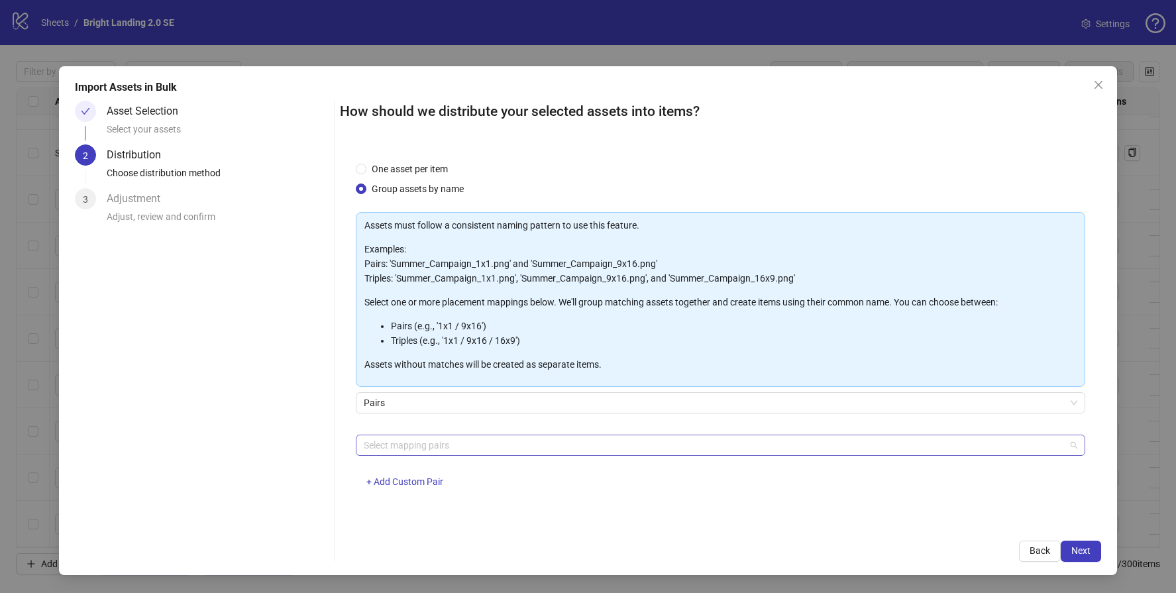
click at [448, 439] on div at bounding box center [713, 445] width 710 height 19
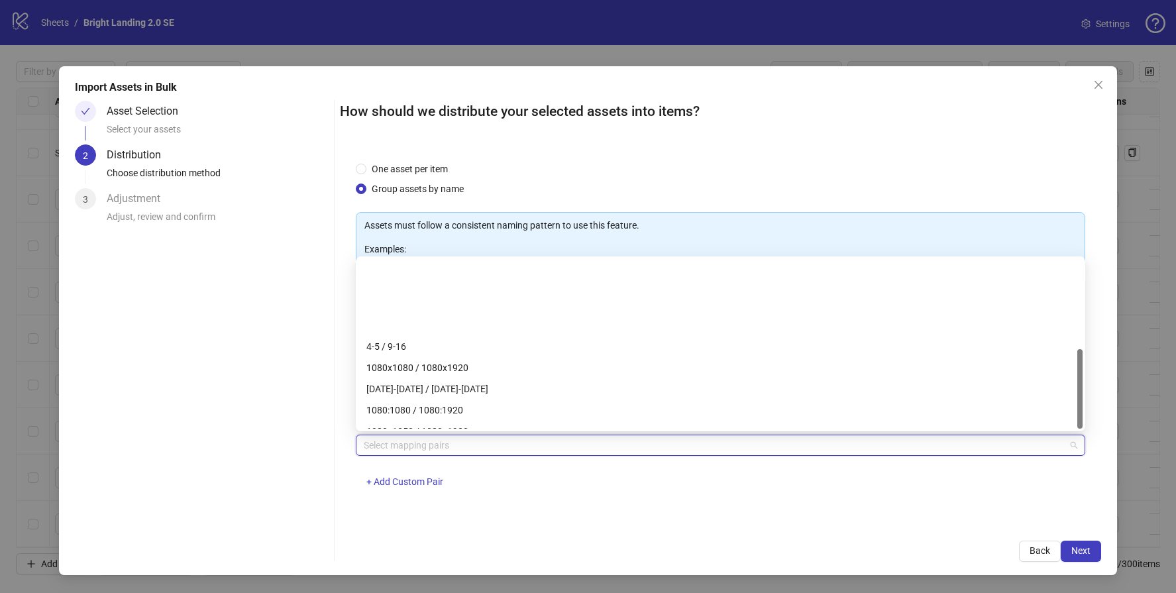
scroll to position [191, 0]
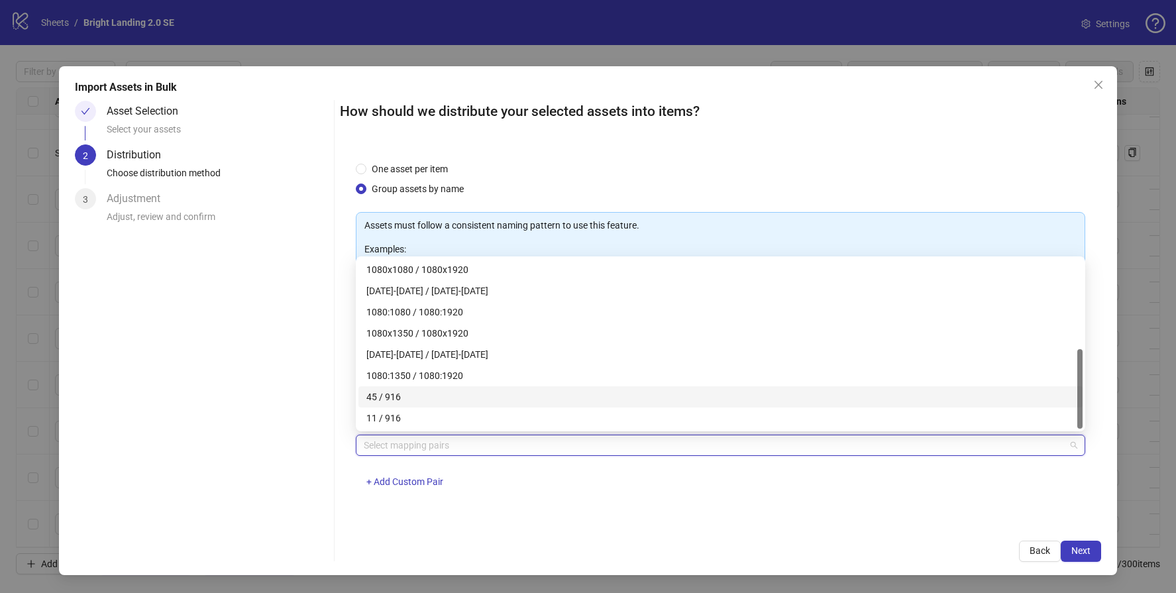
click at [402, 394] on div "45 / 916" at bounding box center [720, 397] width 708 height 15
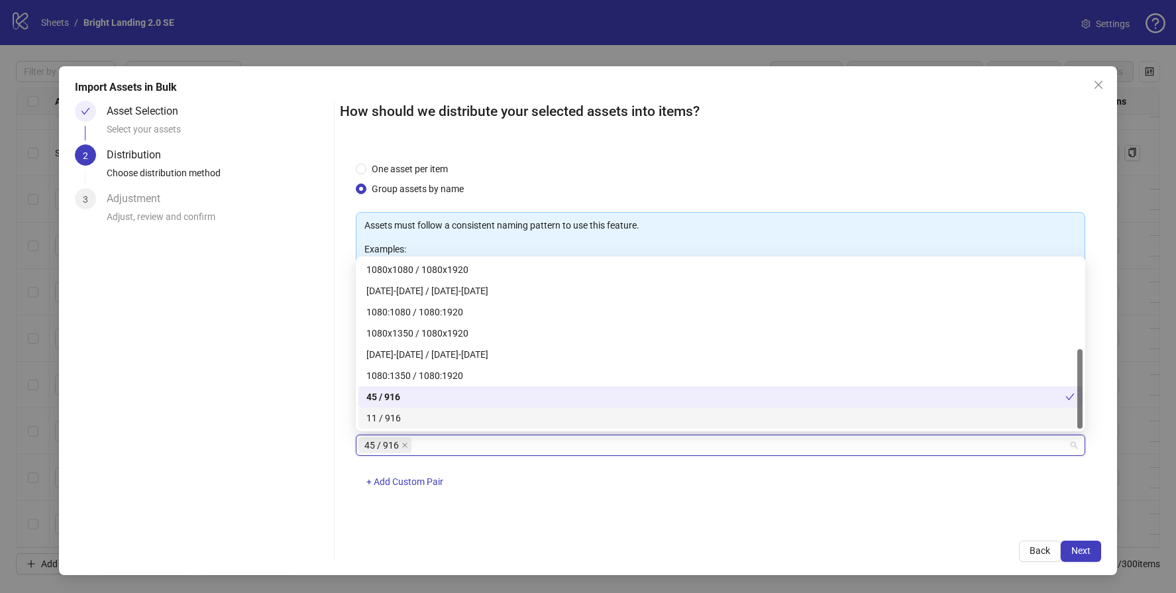
click at [400, 416] on div "11 / 916" at bounding box center [720, 418] width 708 height 15
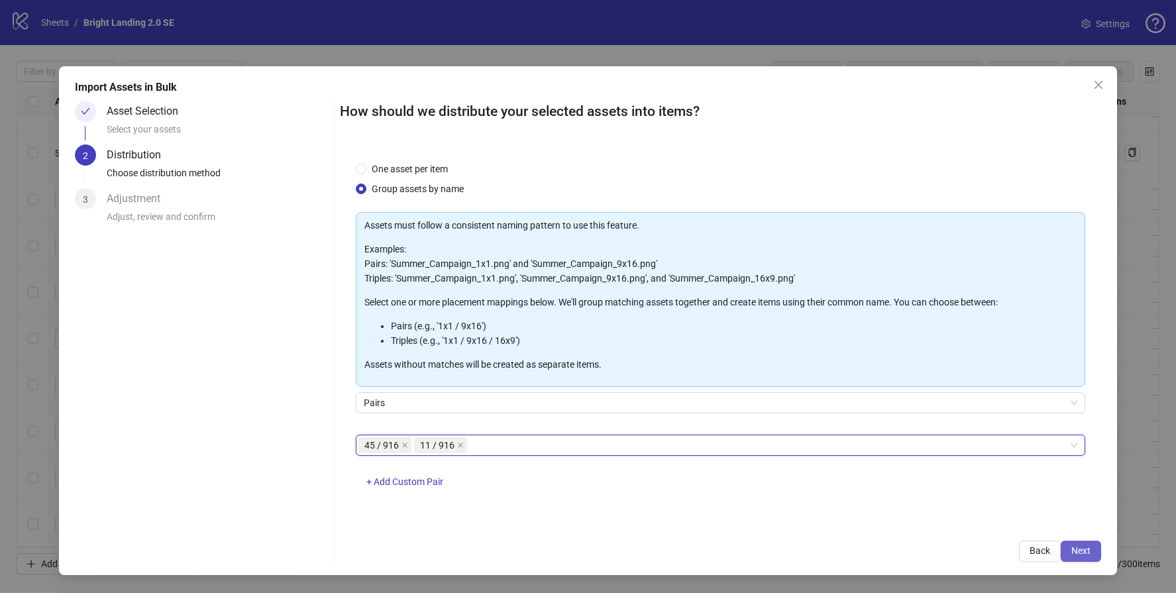
click at [1086, 554] on span "Next" at bounding box center [1080, 550] width 19 height 11
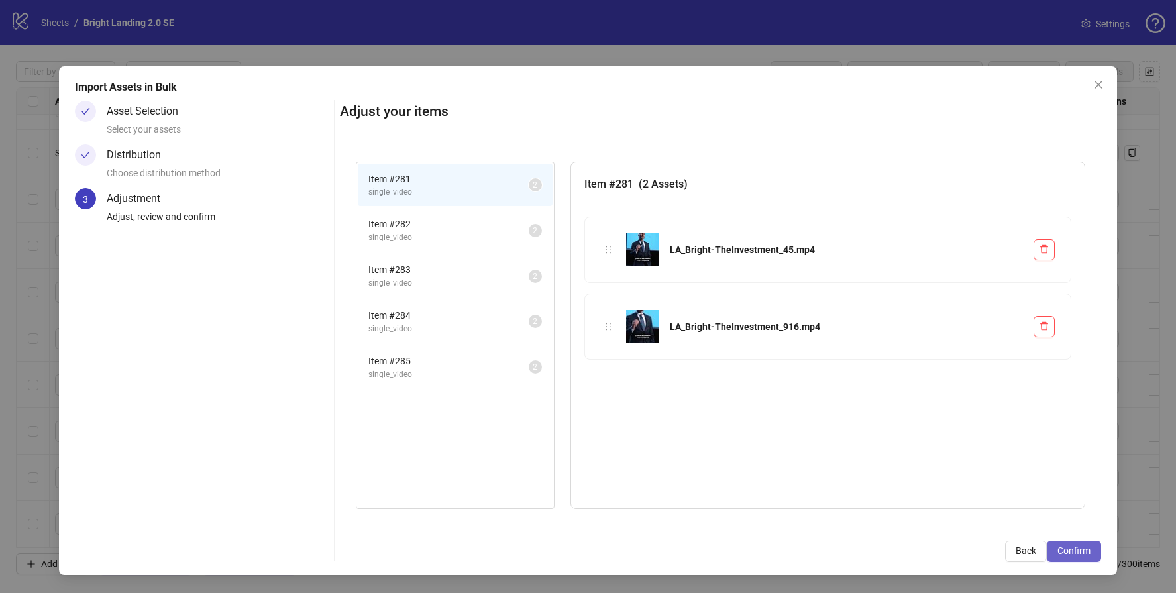
click at [1080, 548] on span "Confirm" at bounding box center [1073, 550] width 33 height 11
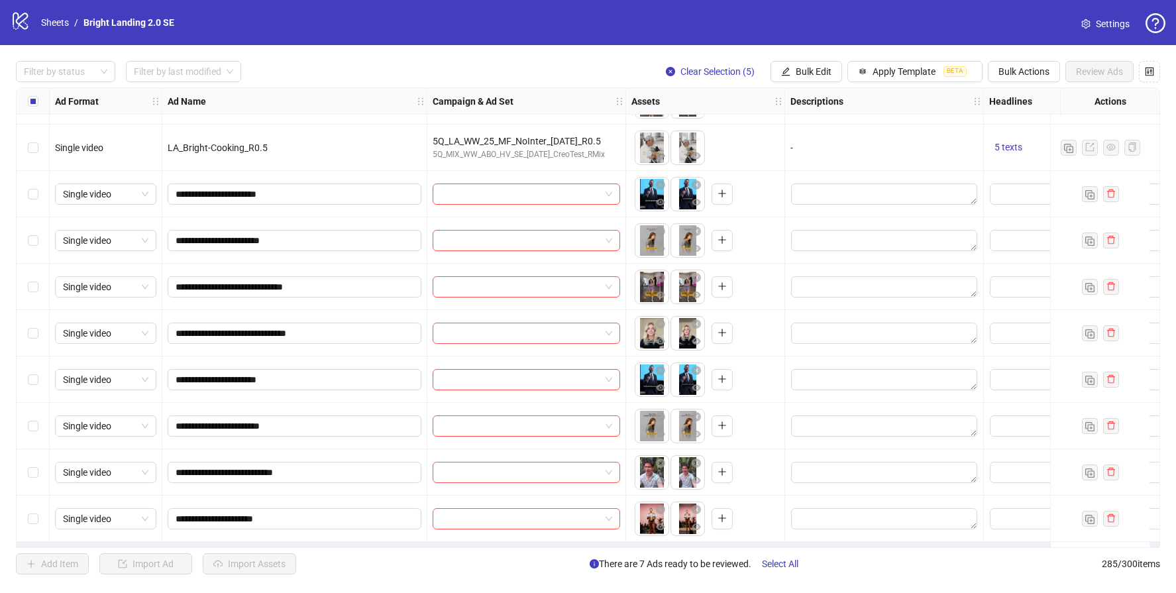
scroll to position [12788, 0]
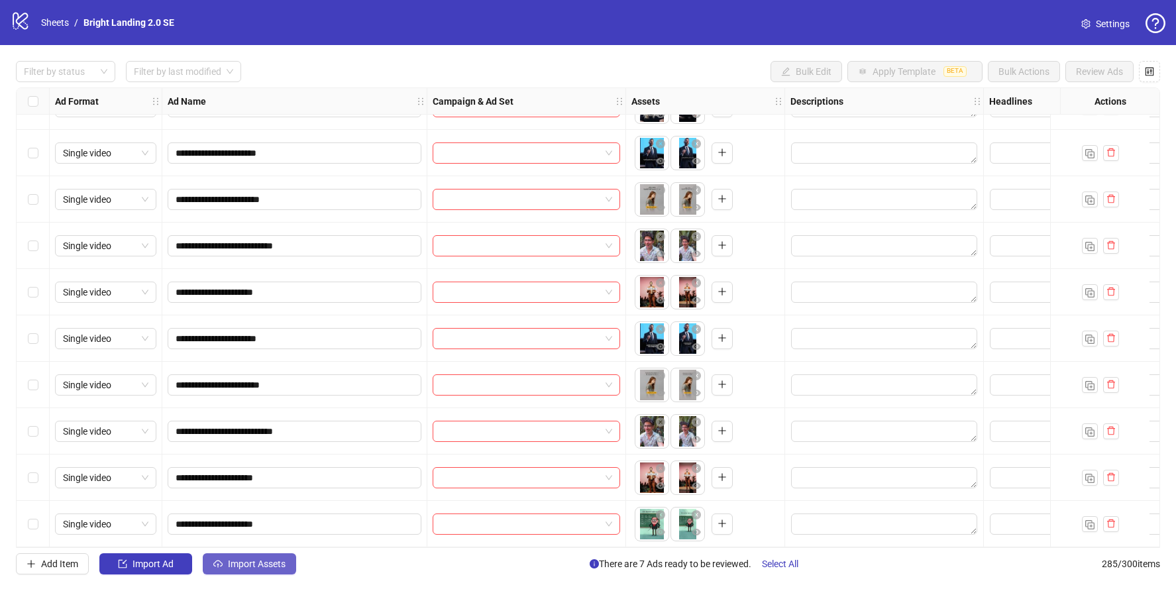
click at [274, 562] on span "Import Assets" at bounding box center [257, 563] width 58 height 11
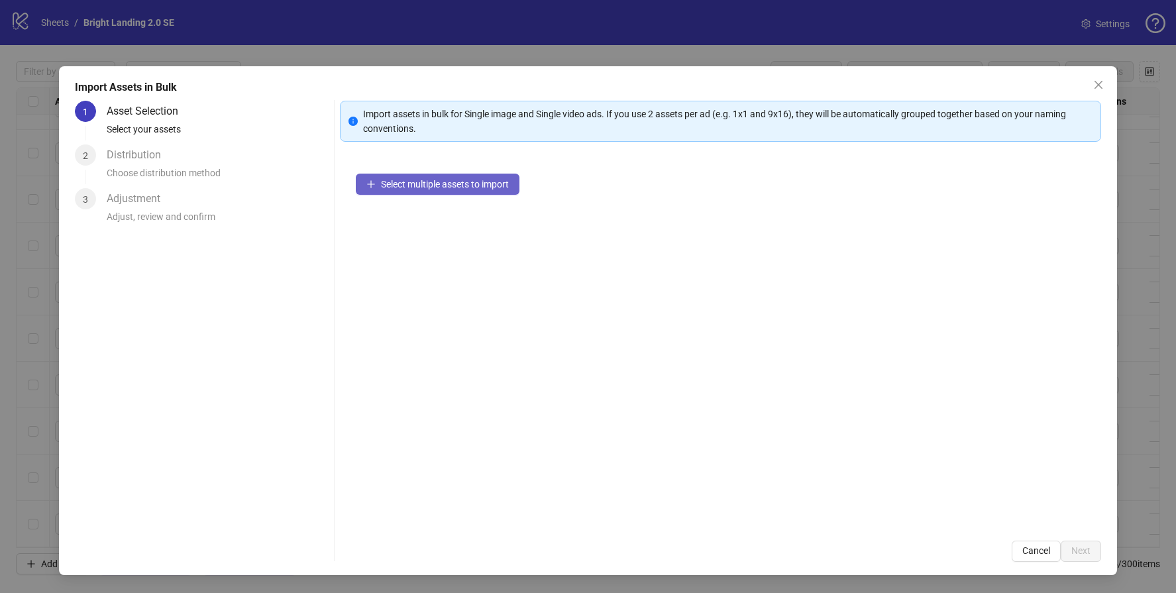
click at [493, 180] on span "Select multiple assets to import" at bounding box center [445, 184] width 128 height 11
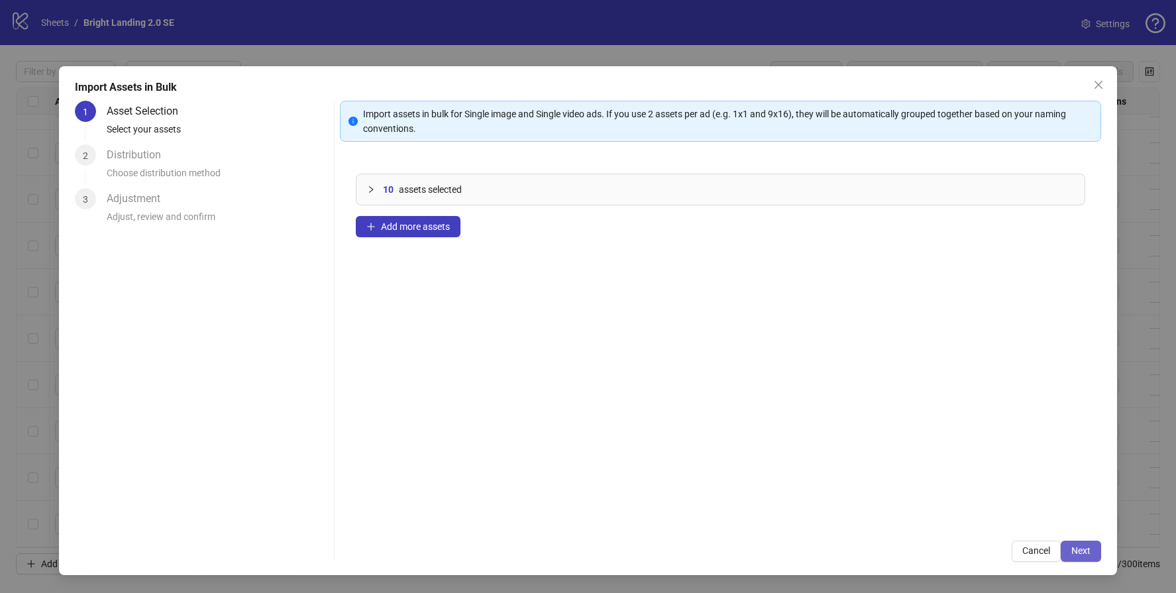
click at [1098, 554] on button "Next" at bounding box center [1081, 551] width 40 height 21
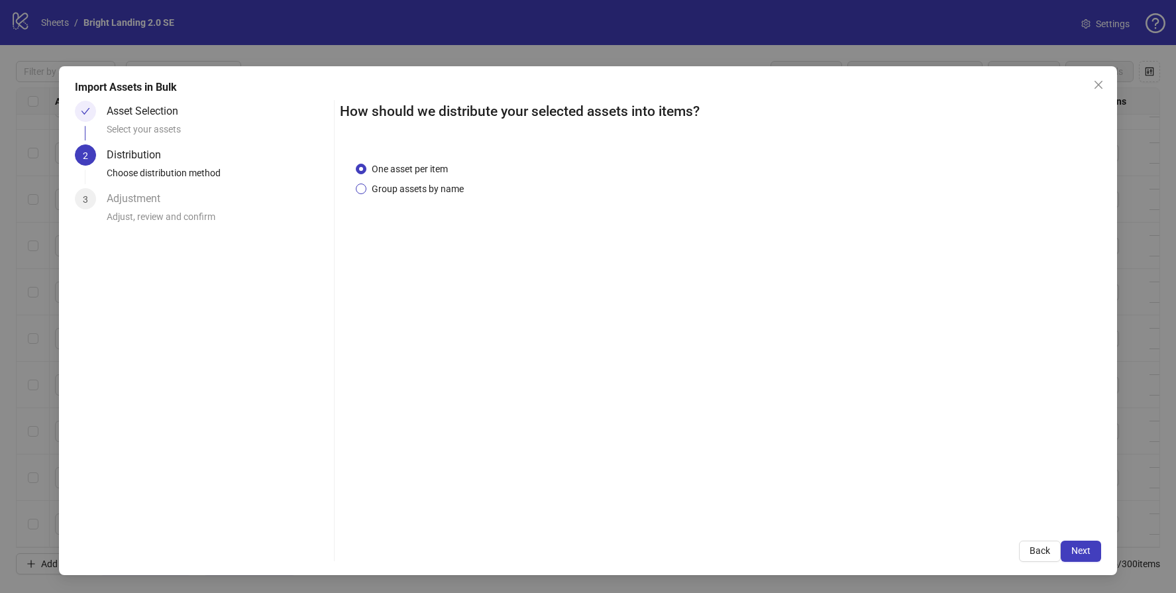
click at [448, 190] on span "Group assets by name" at bounding box center [417, 189] width 103 height 15
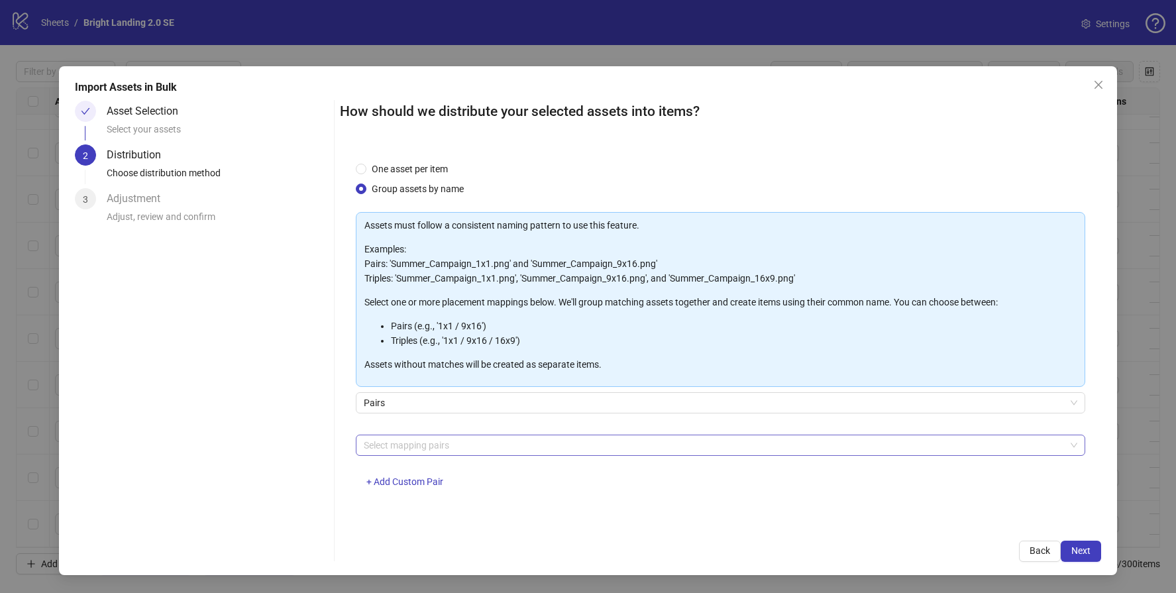
click at [492, 440] on div at bounding box center [713, 445] width 710 height 19
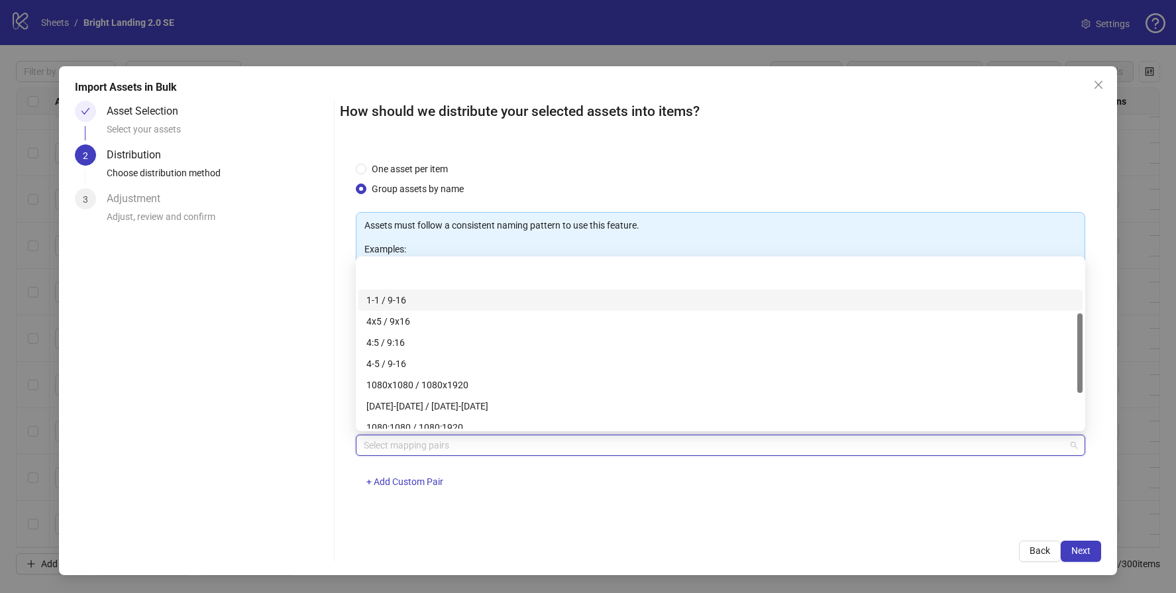
scroll to position [191, 0]
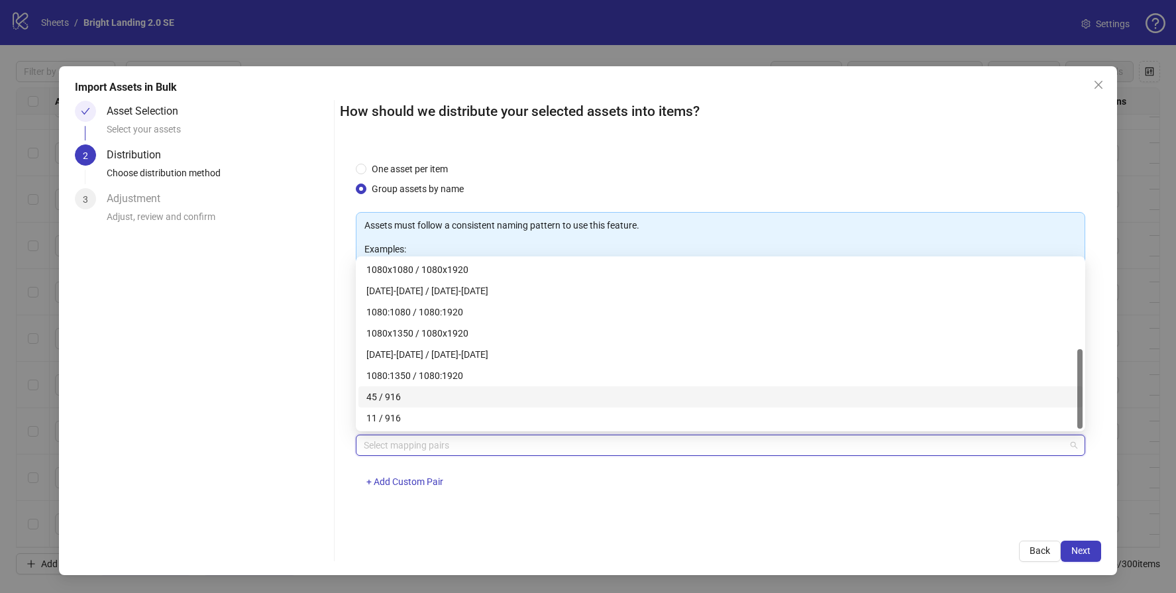
click at [443, 403] on div "45 / 916" at bounding box center [720, 397] width 708 height 15
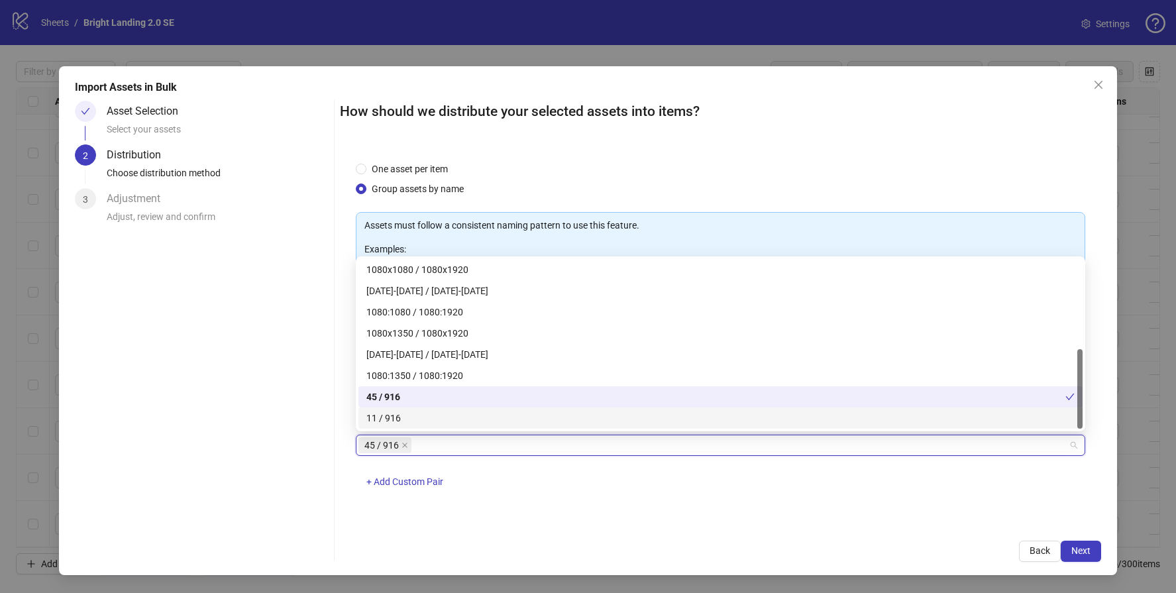
click at [439, 419] on div "11 / 916" at bounding box center [720, 418] width 708 height 15
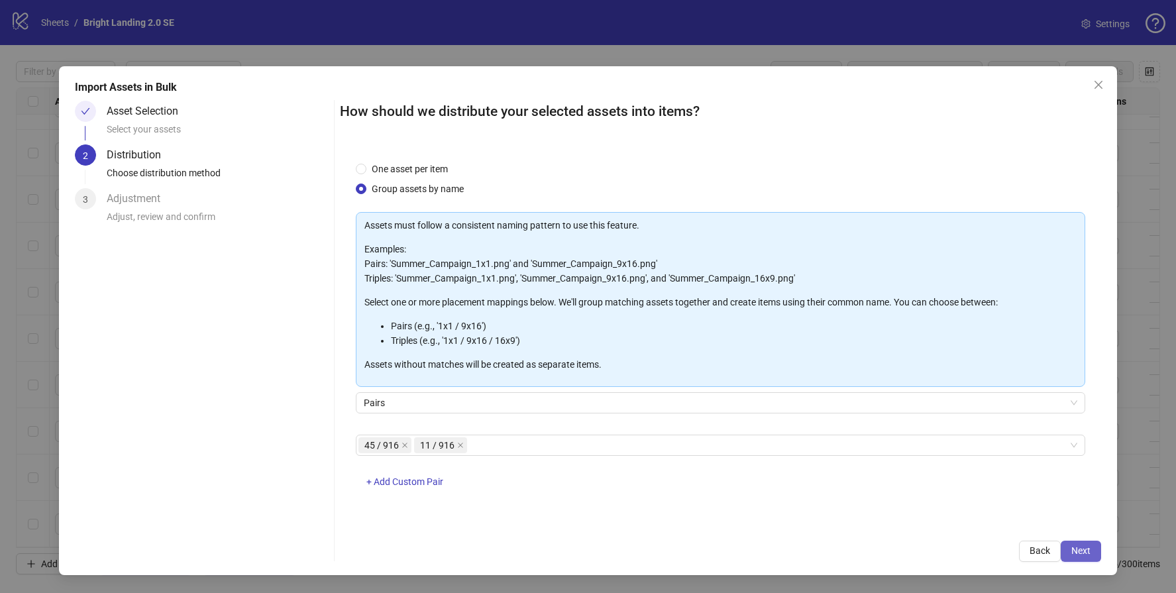
click at [1080, 554] on span "Next" at bounding box center [1080, 550] width 19 height 11
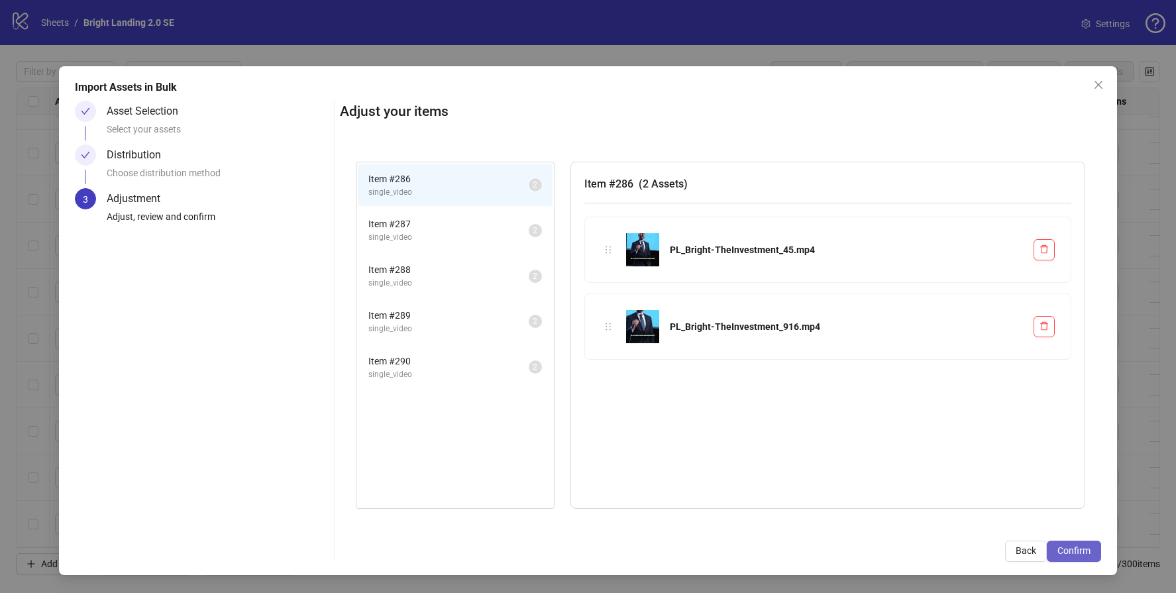
click at [1081, 553] on span "Confirm" at bounding box center [1073, 550] width 33 height 11
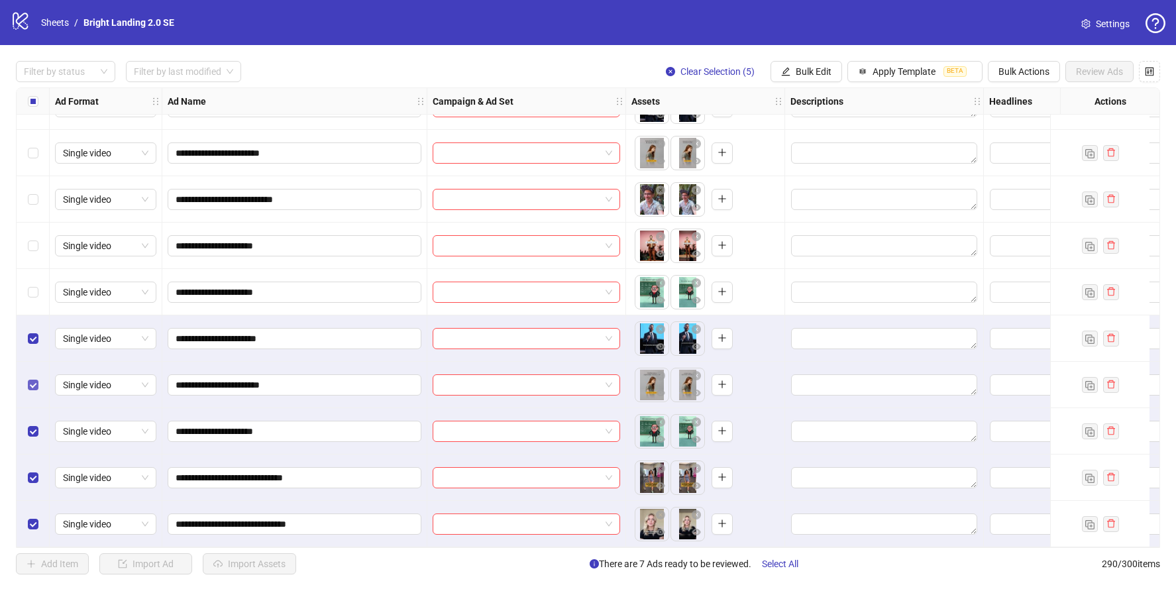
click at [38, 329] on div "Select row 286" at bounding box center [33, 338] width 33 height 46
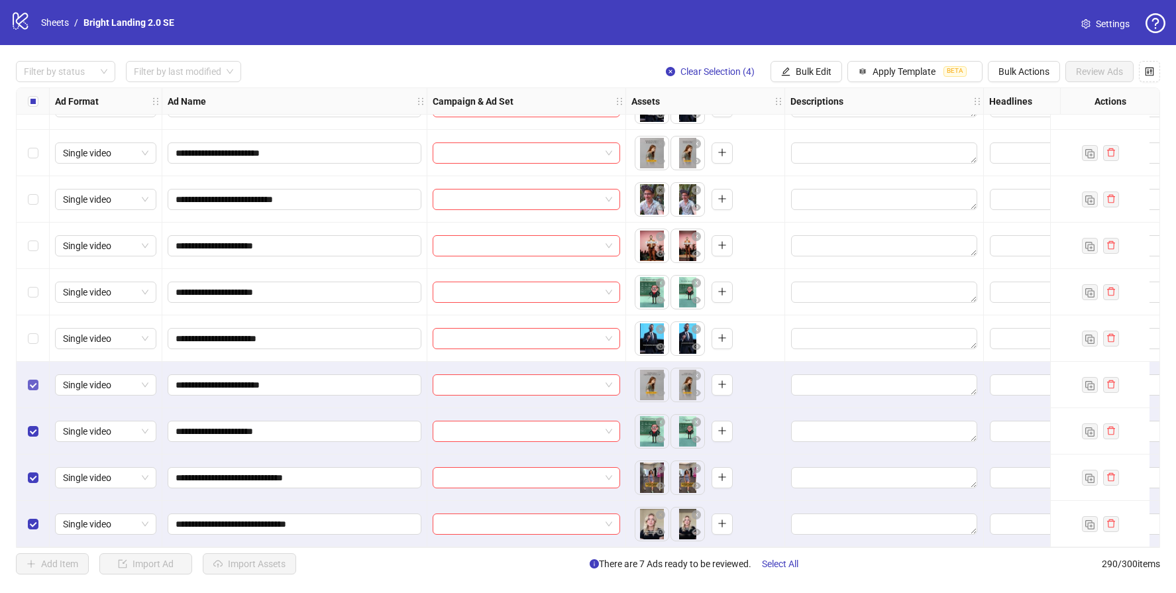
click at [30, 378] on label "Select row 287" at bounding box center [33, 385] width 11 height 15
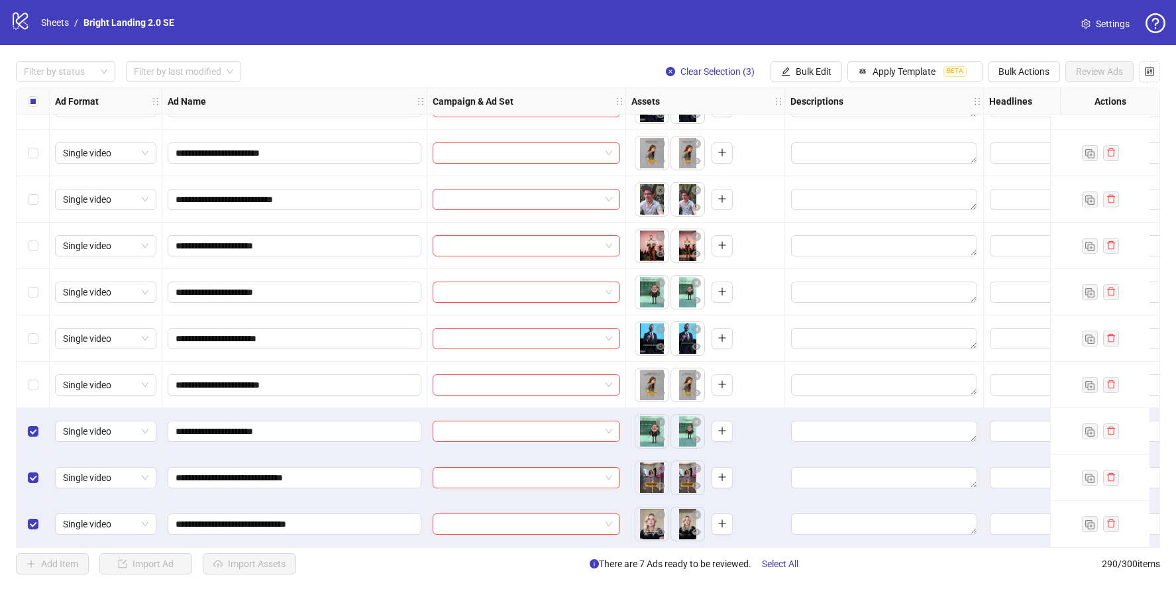
click at [40, 431] on div "Select row 288" at bounding box center [33, 431] width 33 height 46
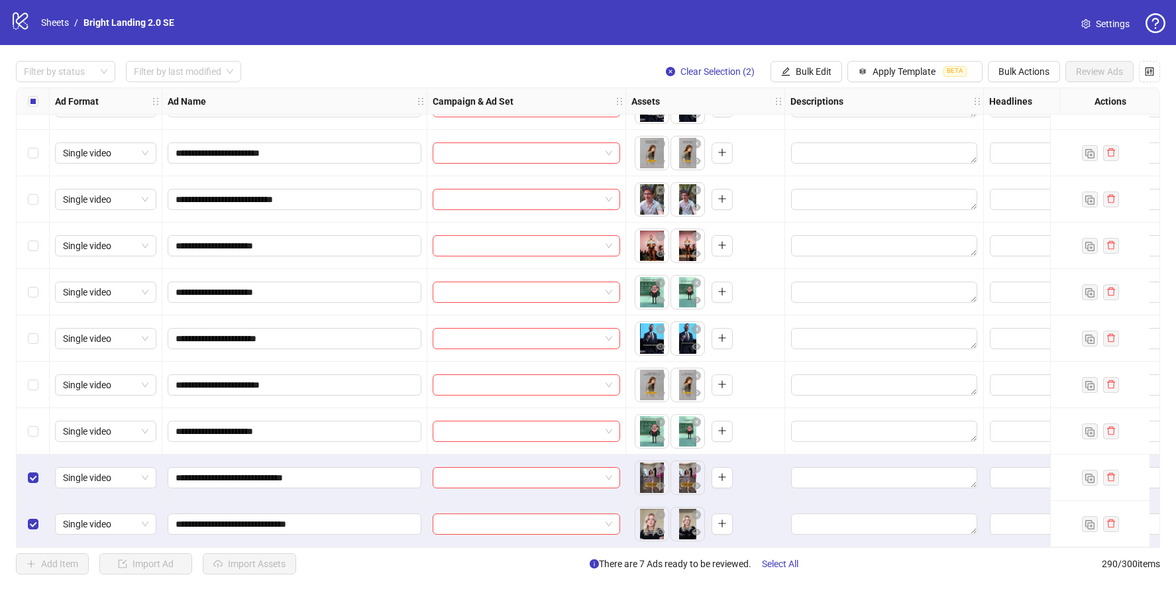
click at [36, 462] on div "Select row 289" at bounding box center [33, 477] width 33 height 46
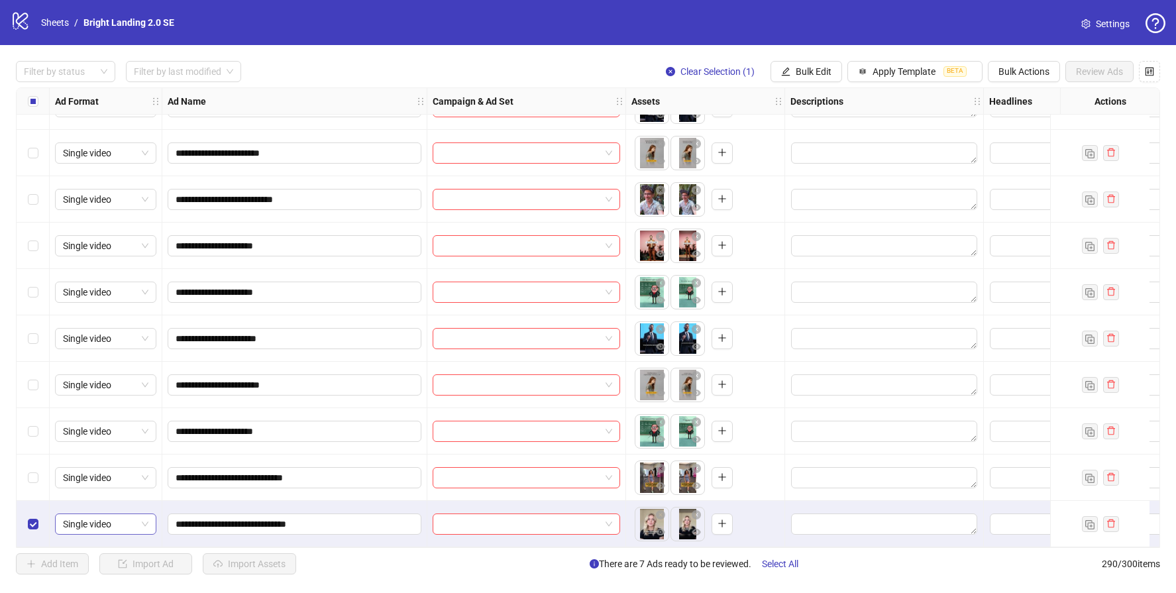
drag, startPoint x: 34, startPoint y: 524, endPoint x: 60, endPoint y: 529, distance: 26.9
click at [34, 524] on label "Select row 290" at bounding box center [33, 524] width 11 height 15
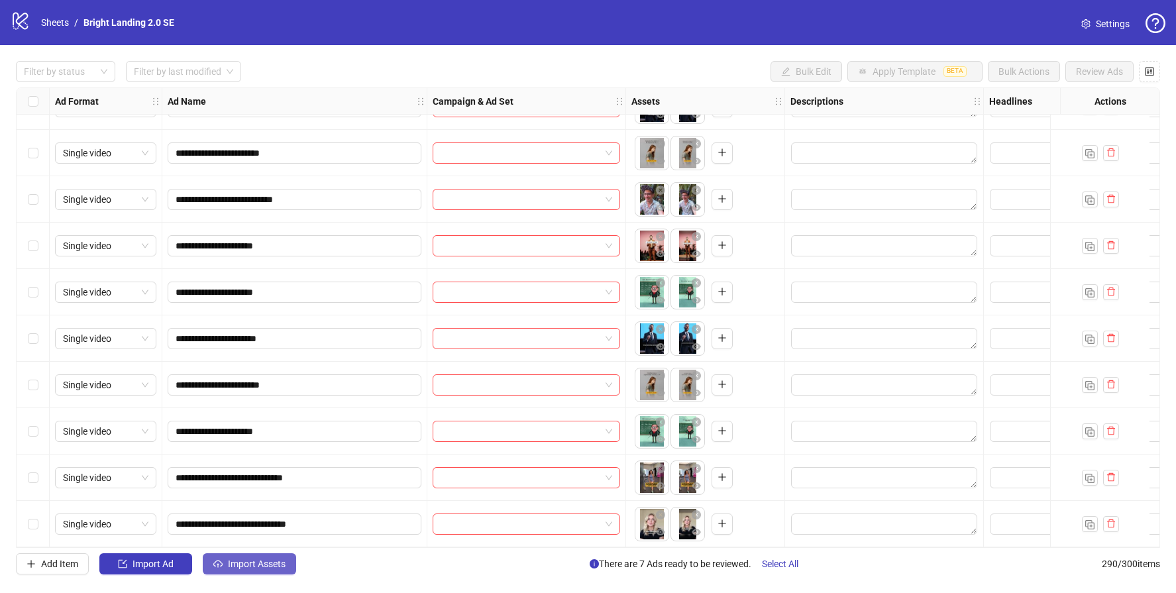
click at [264, 568] on span "Import Assets" at bounding box center [257, 563] width 58 height 11
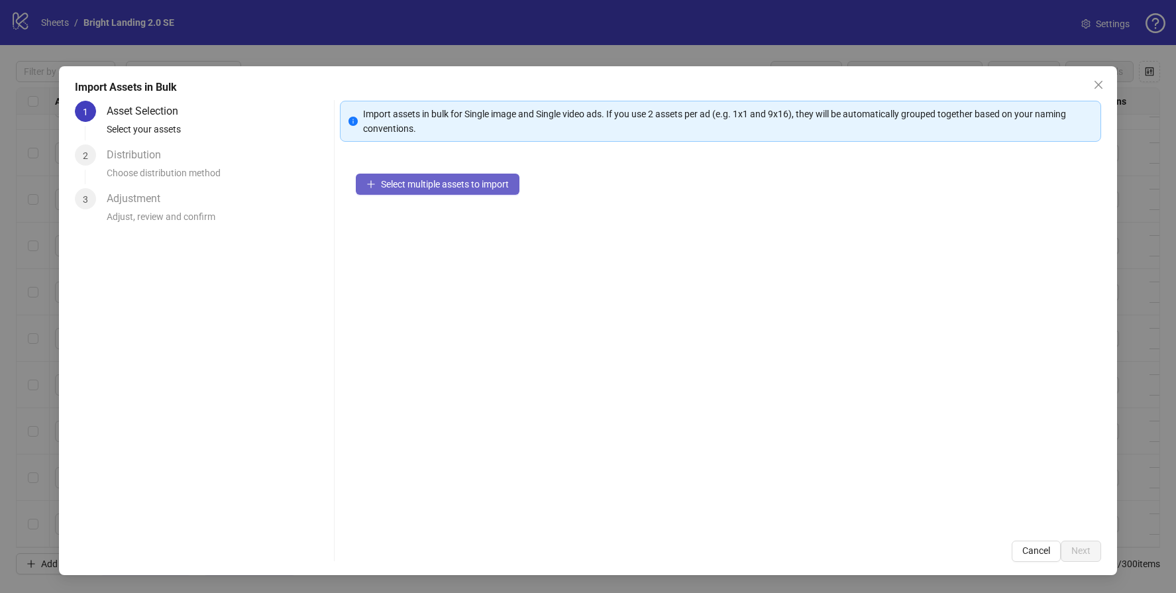
click at [482, 188] on span "Select multiple assets to import" at bounding box center [445, 184] width 128 height 11
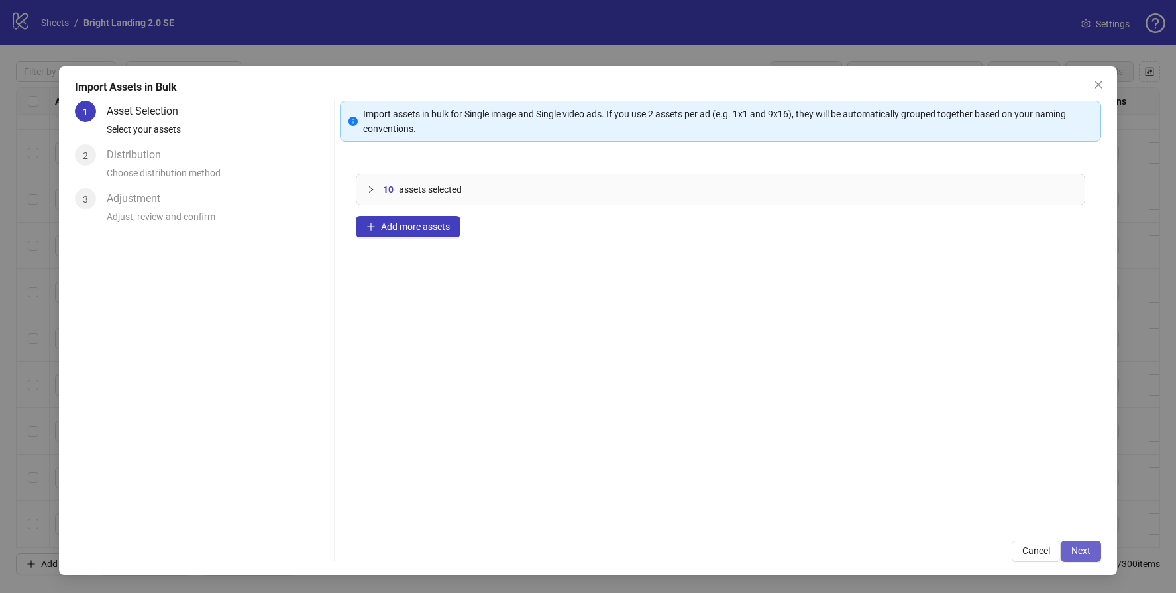
click at [1083, 560] on button "Next" at bounding box center [1081, 551] width 40 height 21
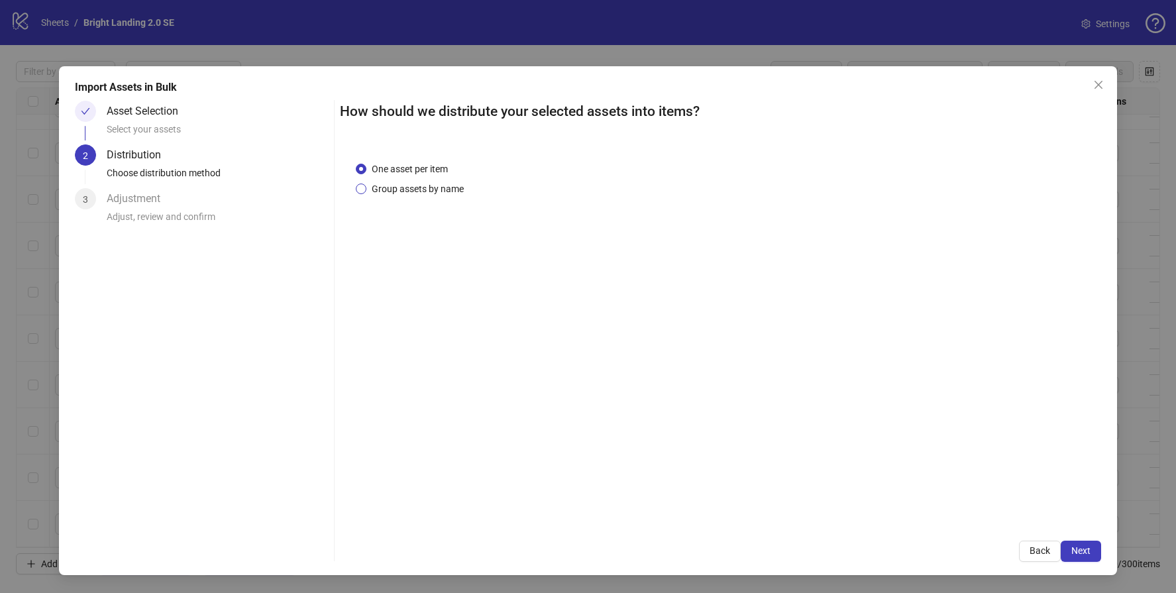
click at [425, 192] on span "Group assets by name" at bounding box center [417, 189] width 103 height 15
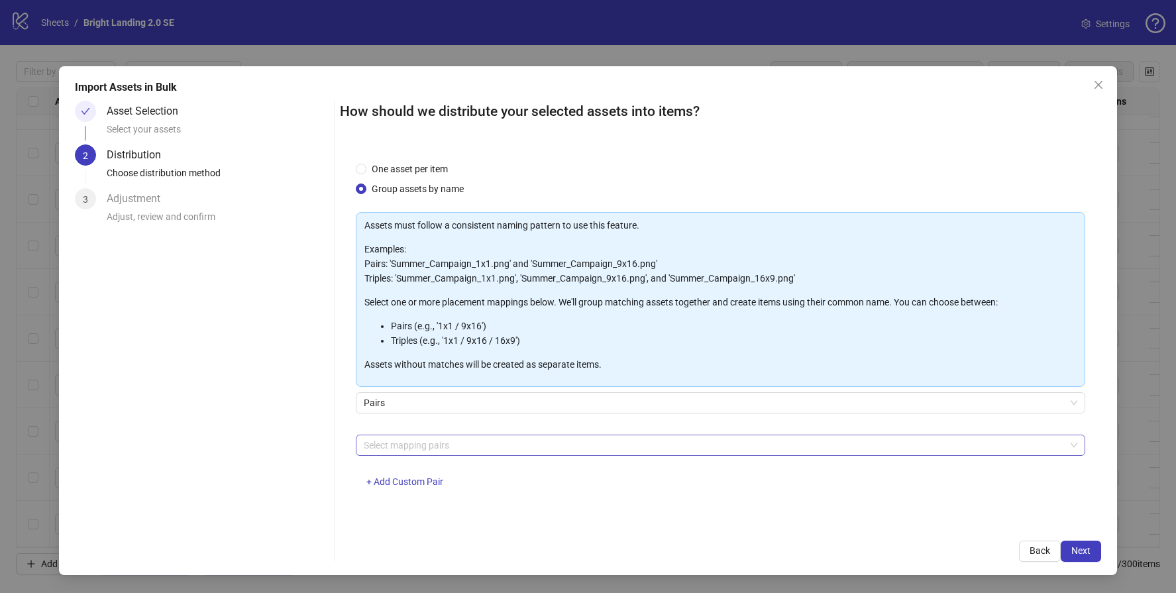
click at [414, 441] on div at bounding box center [713, 445] width 710 height 19
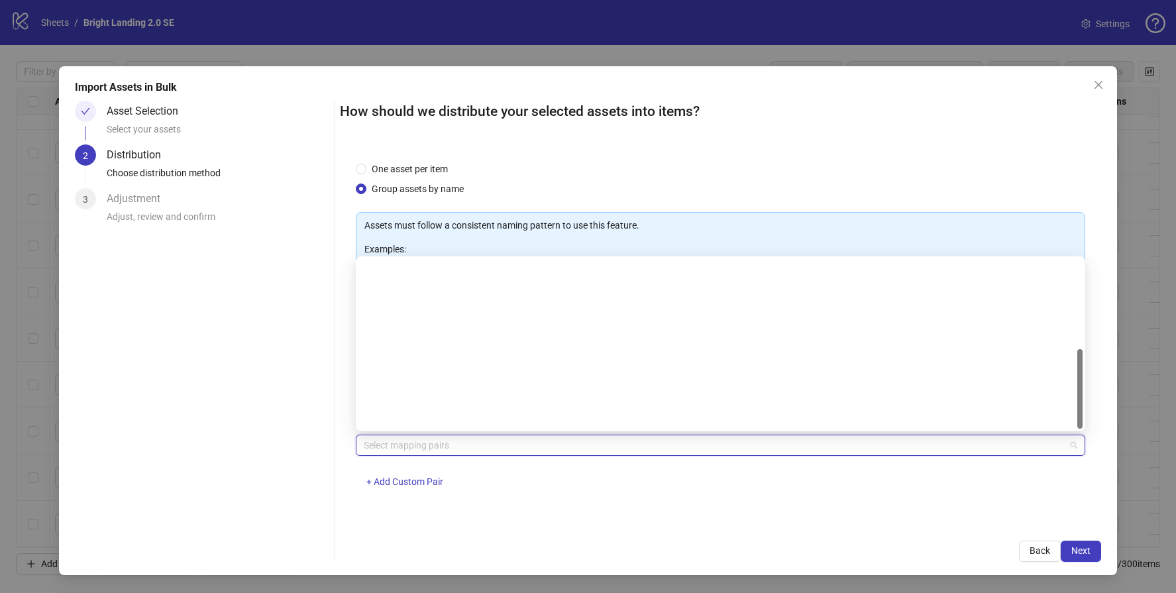
scroll to position [191, 0]
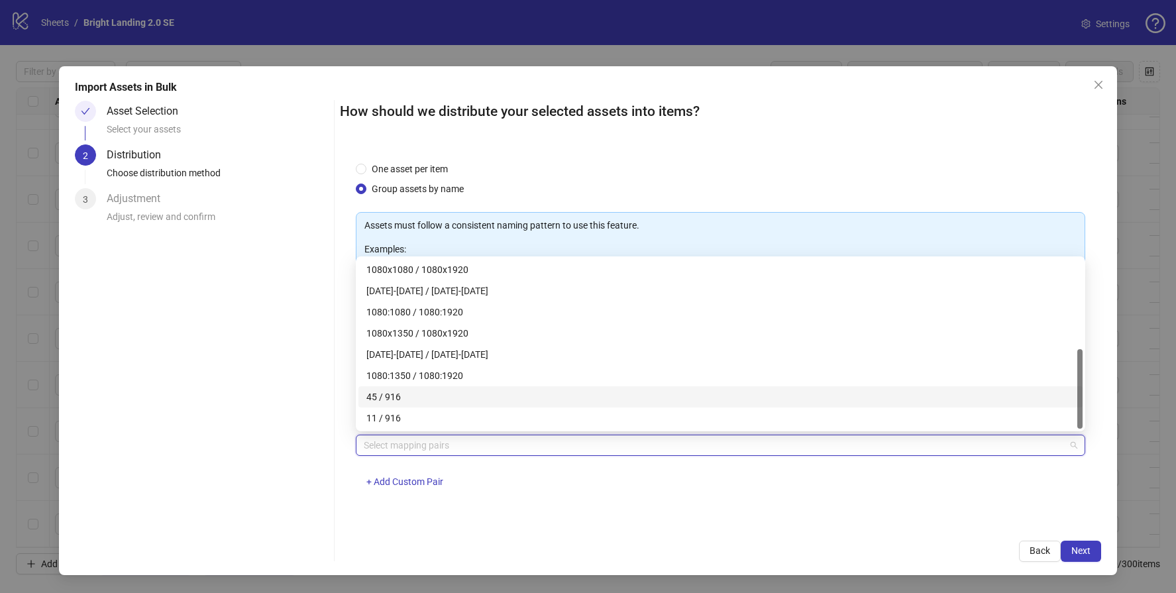
click at [405, 395] on div "45 / 916" at bounding box center [720, 397] width 708 height 15
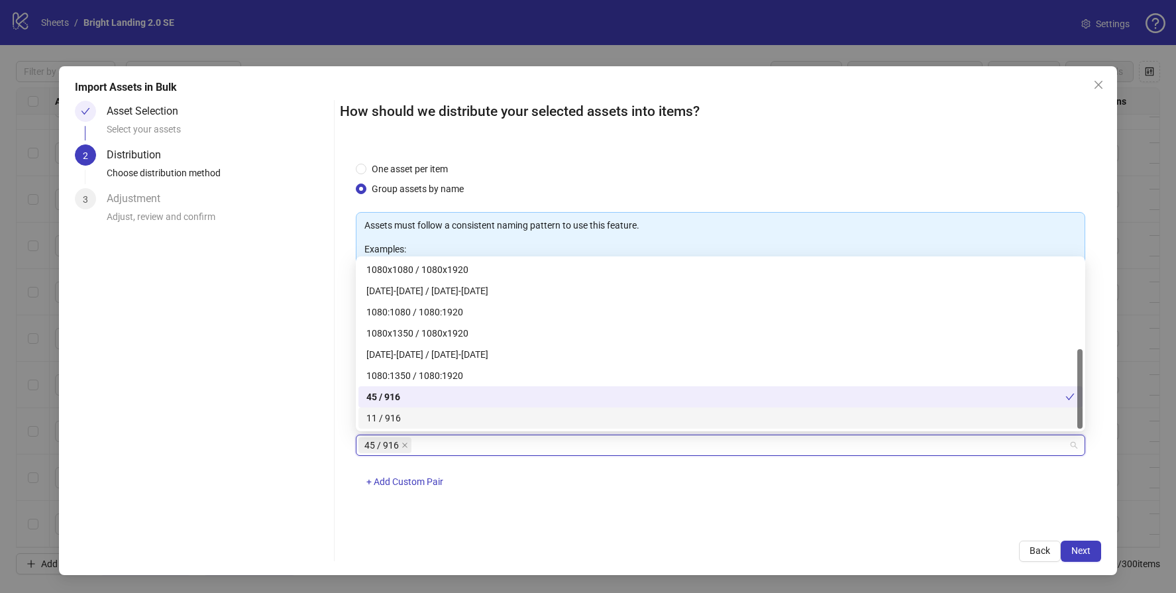
click at [397, 417] on div "11 / 916" at bounding box center [720, 418] width 708 height 15
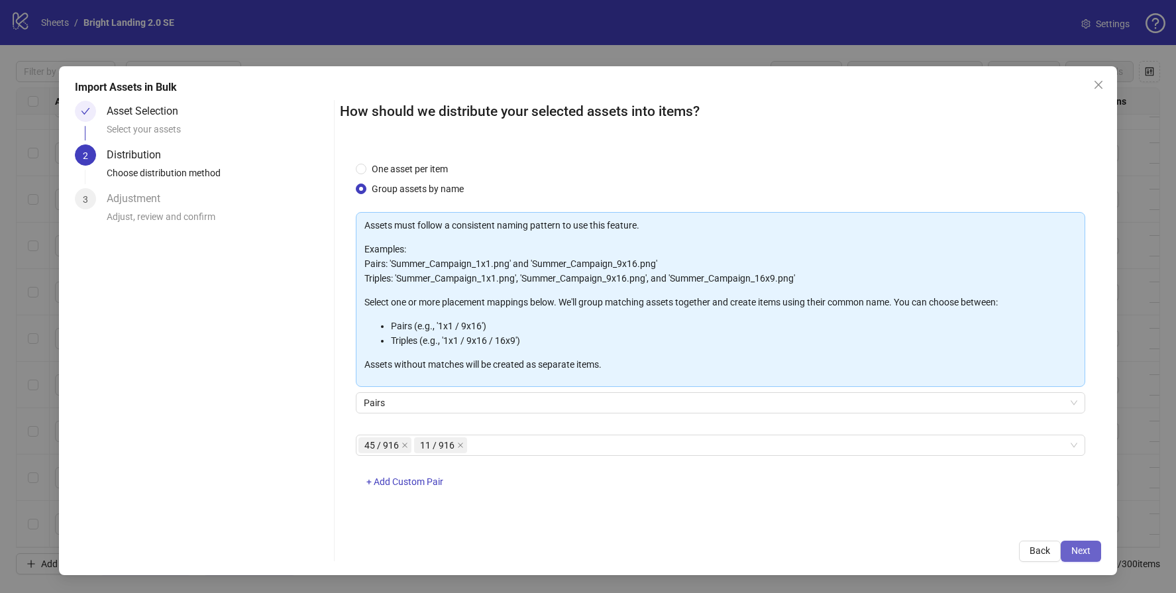
click at [1077, 550] on span "Next" at bounding box center [1080, 550] width 19 height 11
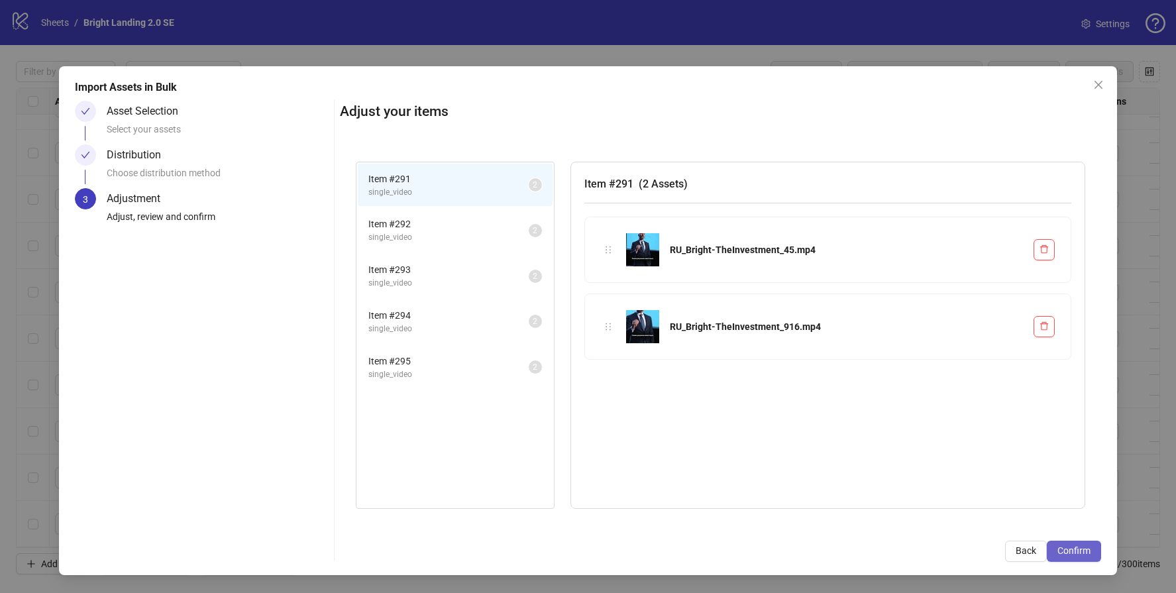
click at [1067, 552] on span "Confirm" at bounding box center [1073, 550] width 33 height 11
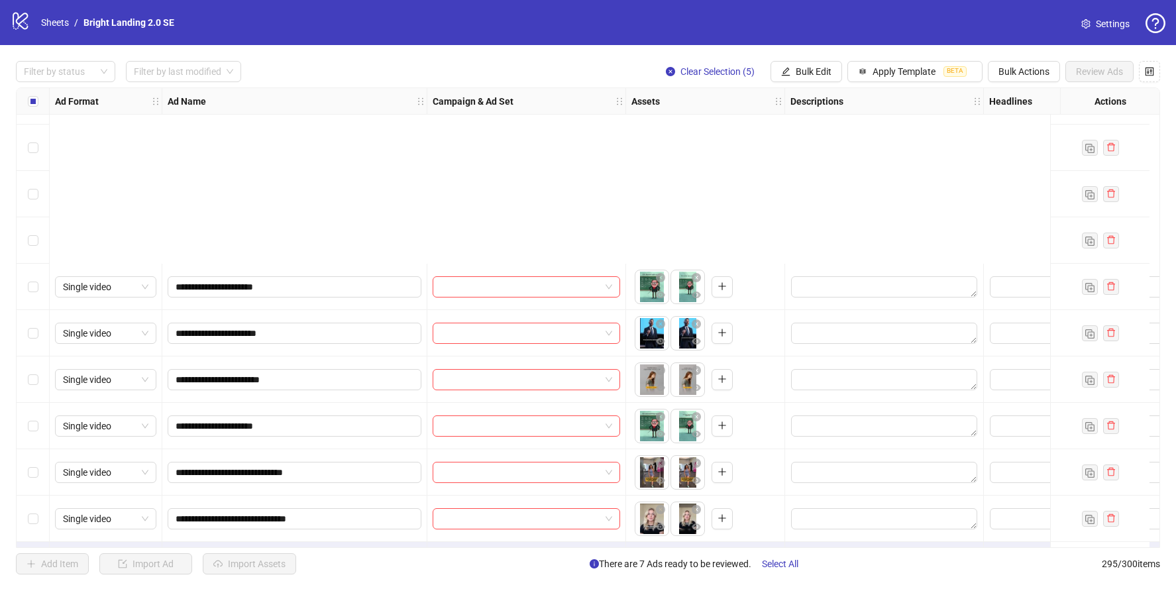
scroll to position [13252, 0]
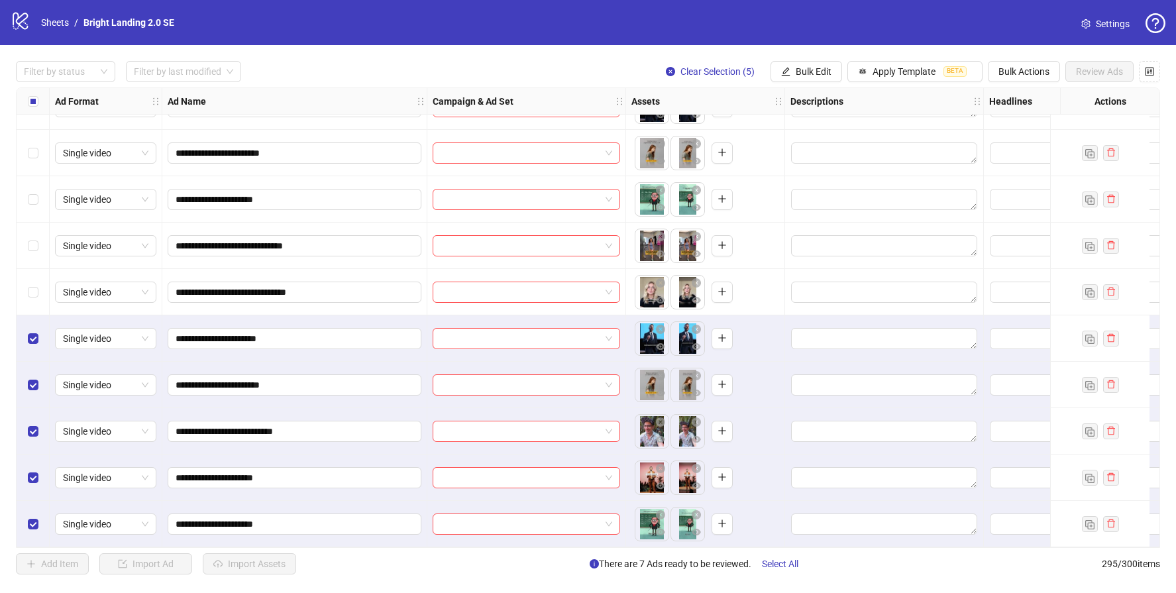
click at [38, 99] on div "Select all rows" at bounding box center [33, 101] width 33 height 26
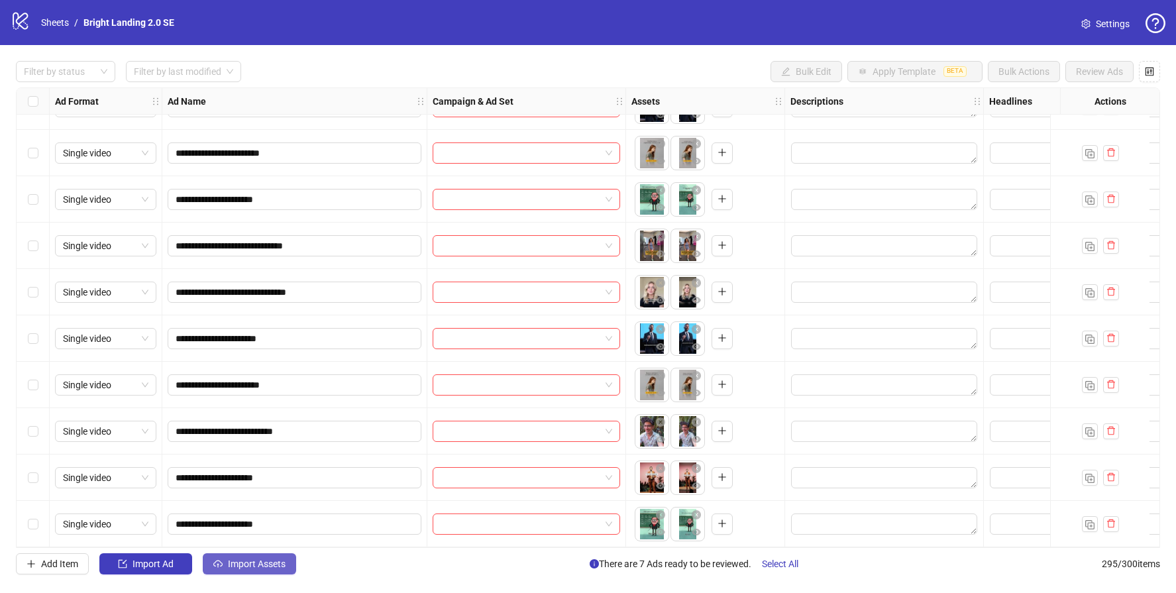
click at [278, 570] on button "Import Assets" at bounding box center [249, 563] width 93 height 21
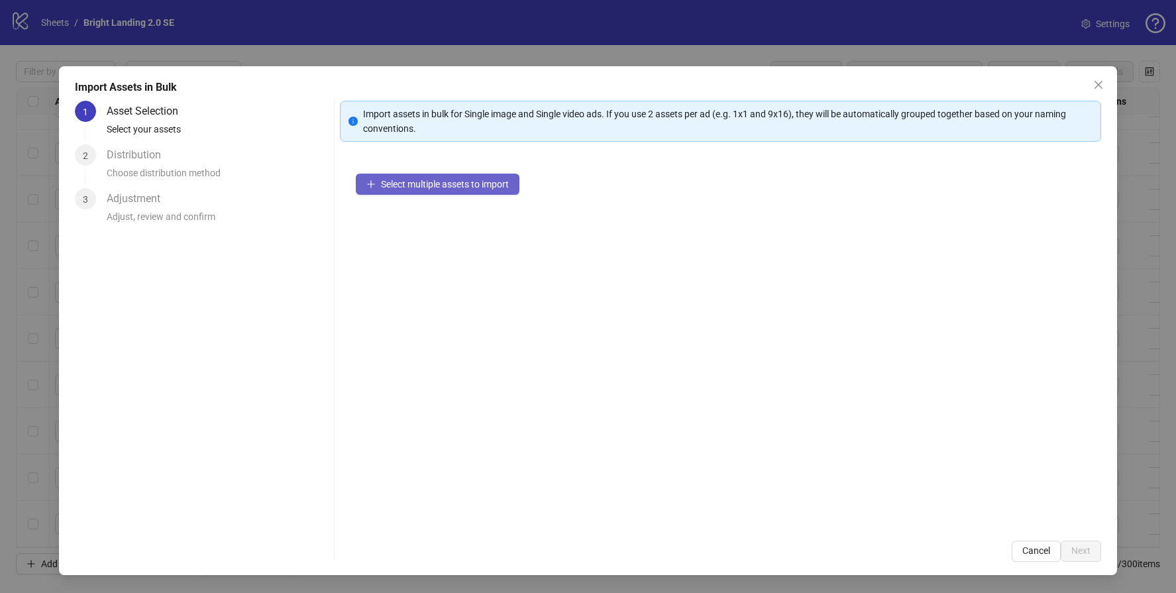
click at [490, 181] on span "Select multiple assets to import" at bounding box center [445, 184] width 128 height 11
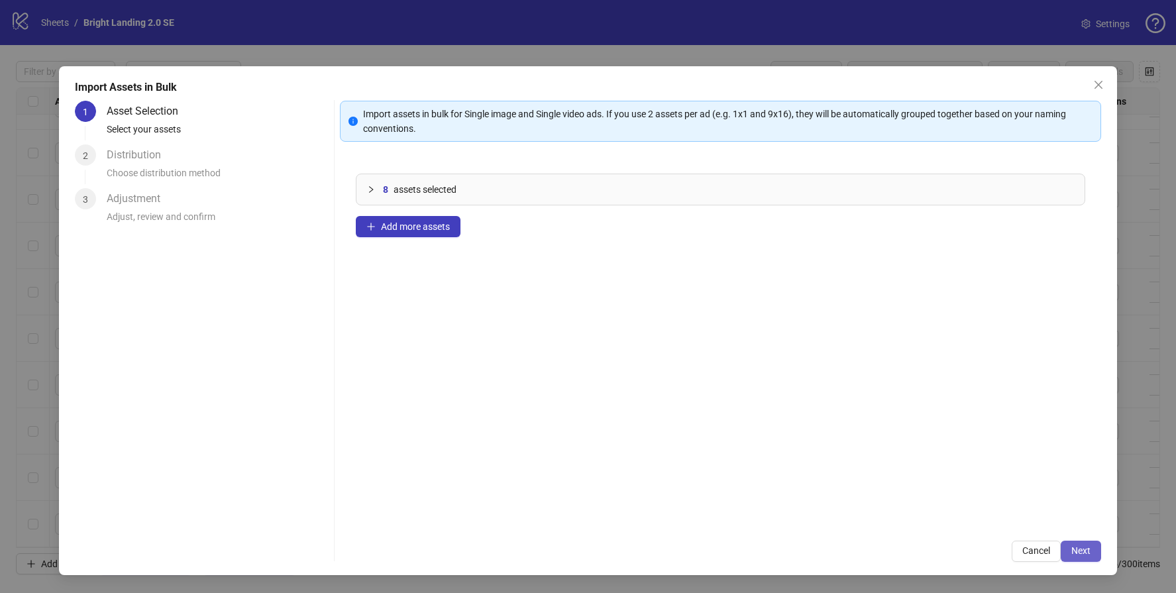
click at [1088, 550] on span "Next" at bounding box center [1080, 550] width 19 height 11
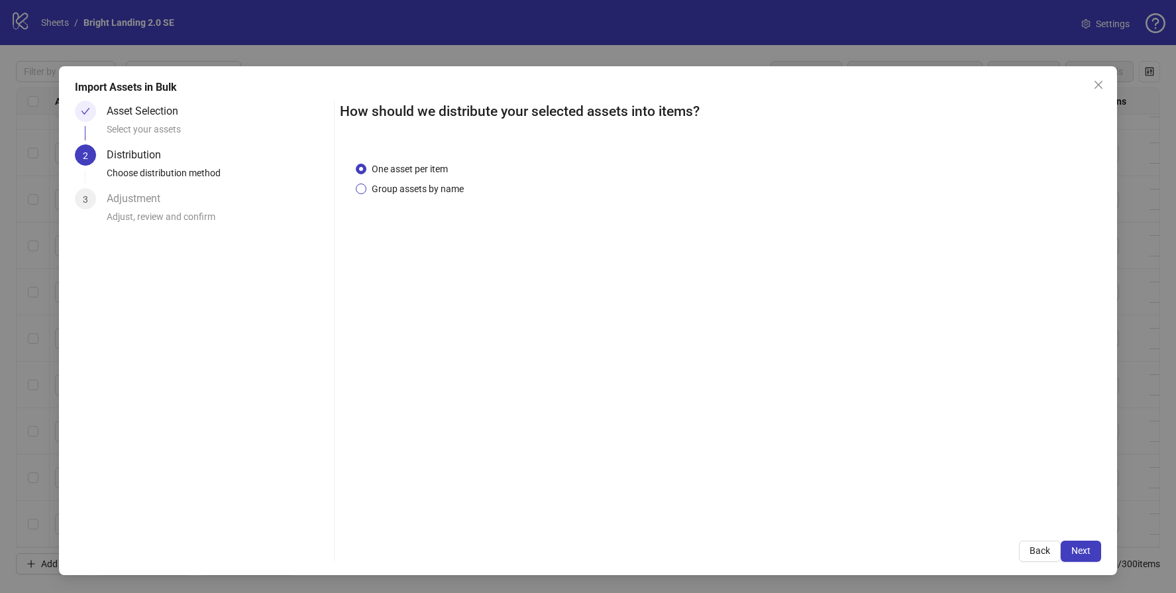
click at [451, 190] on span "Group assets by name" at bounding box center [417, 189] width 103 height 15
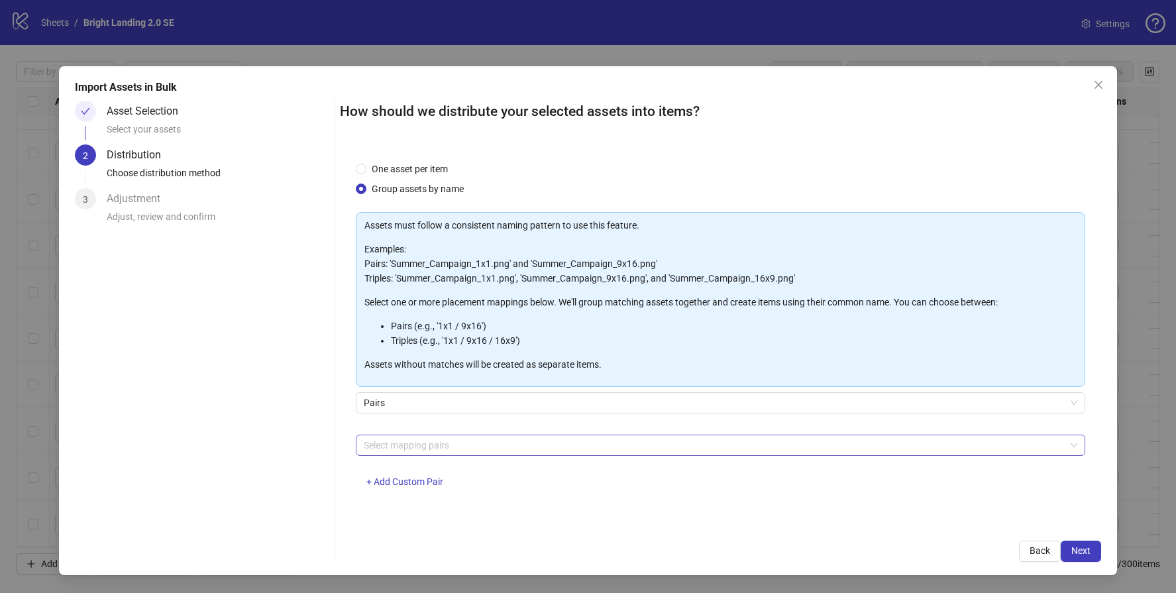
click at [437, 443] on div at bounding box center [713, 445] width 710 height 19
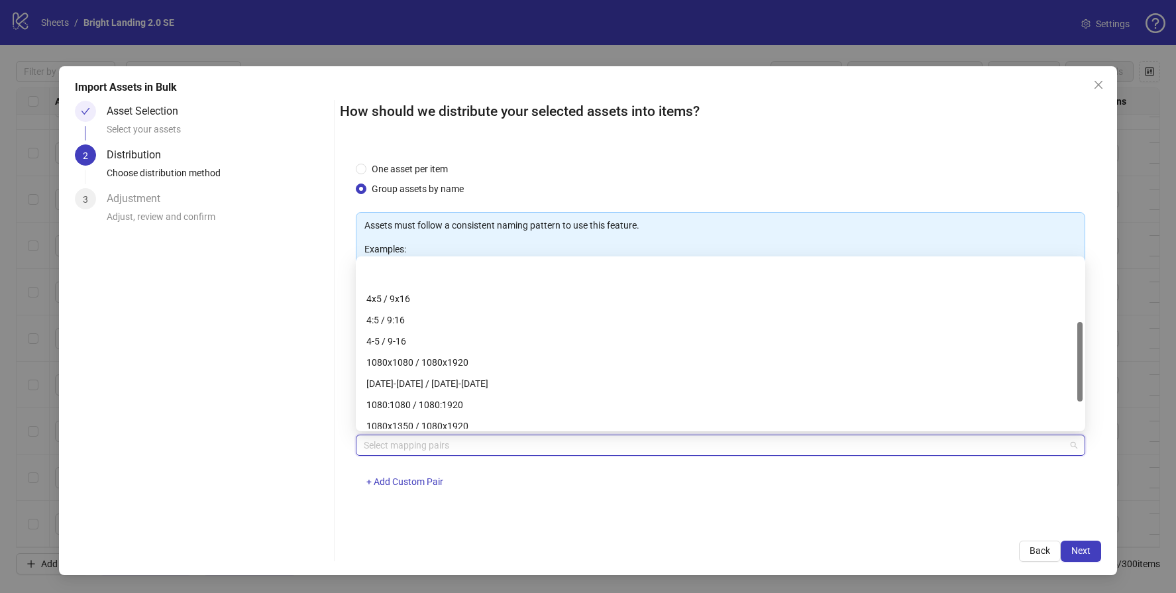
scroll to position [191, 0]
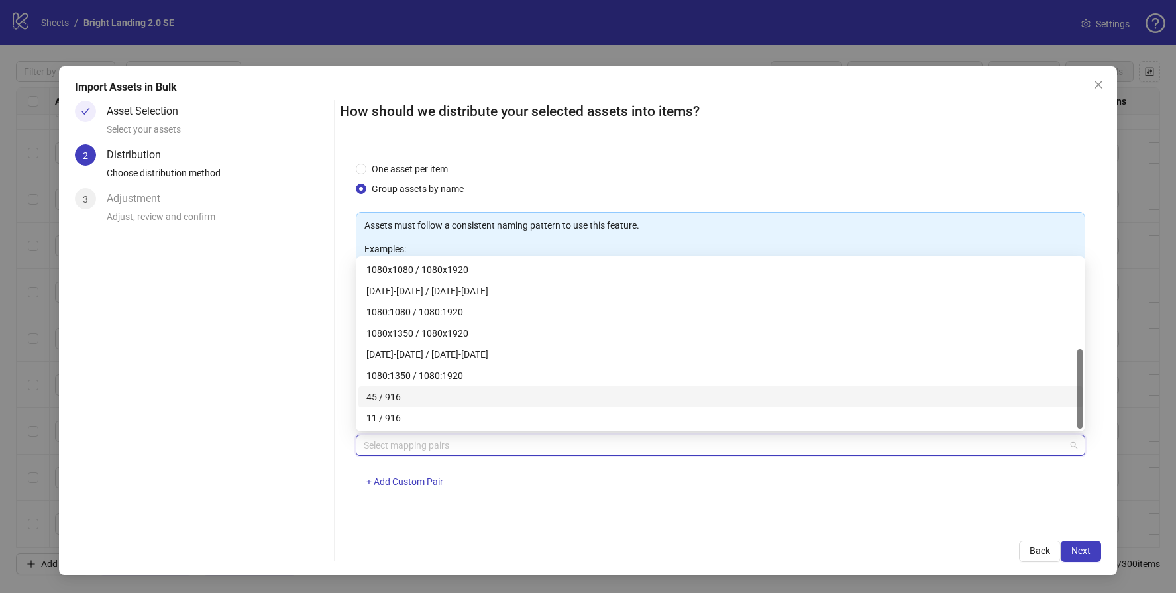
click at [420, 398] on div "45 / 916" at bounding box center [720, 397] width 708 height 15
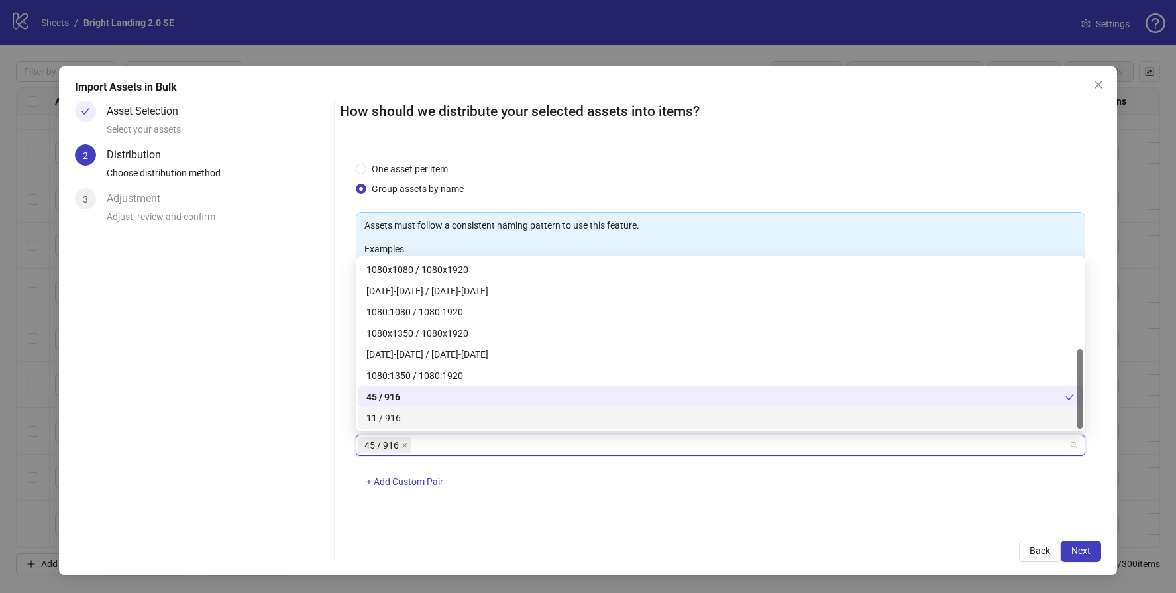
click at [418, 413] on div "11 / 916" at bounding box center [720, 418] width 708 height 15
click at [1094, 552] on button "Next" at bounding box center [1081, 551] width 40 height 21
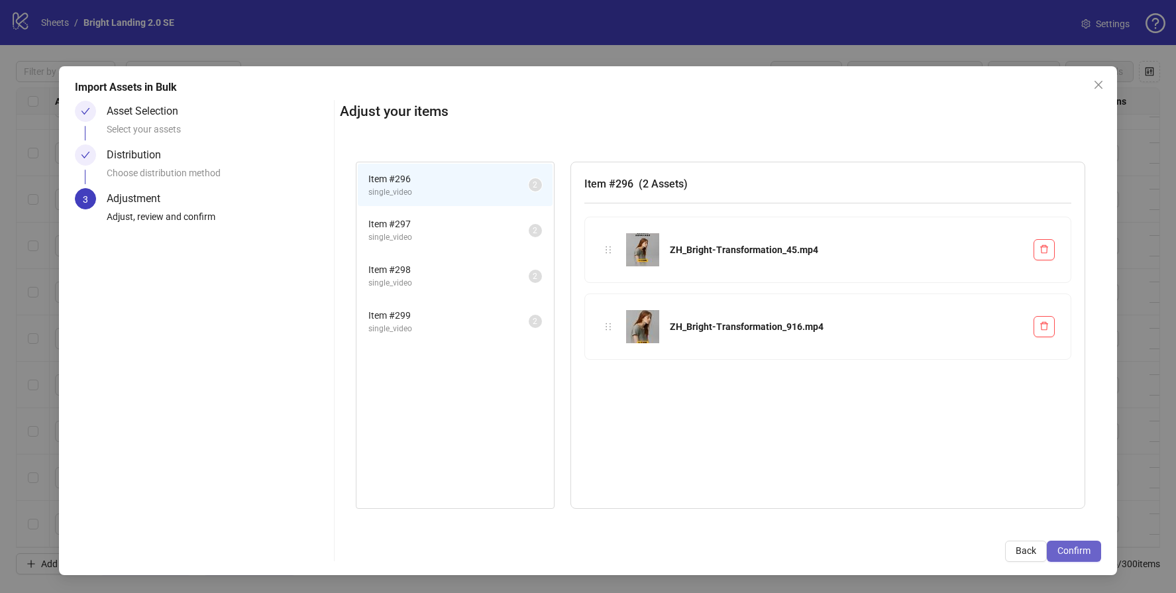
click at [1075, 556] on span "Confirm" at bounding box center [1073, 550] width 33 height 11
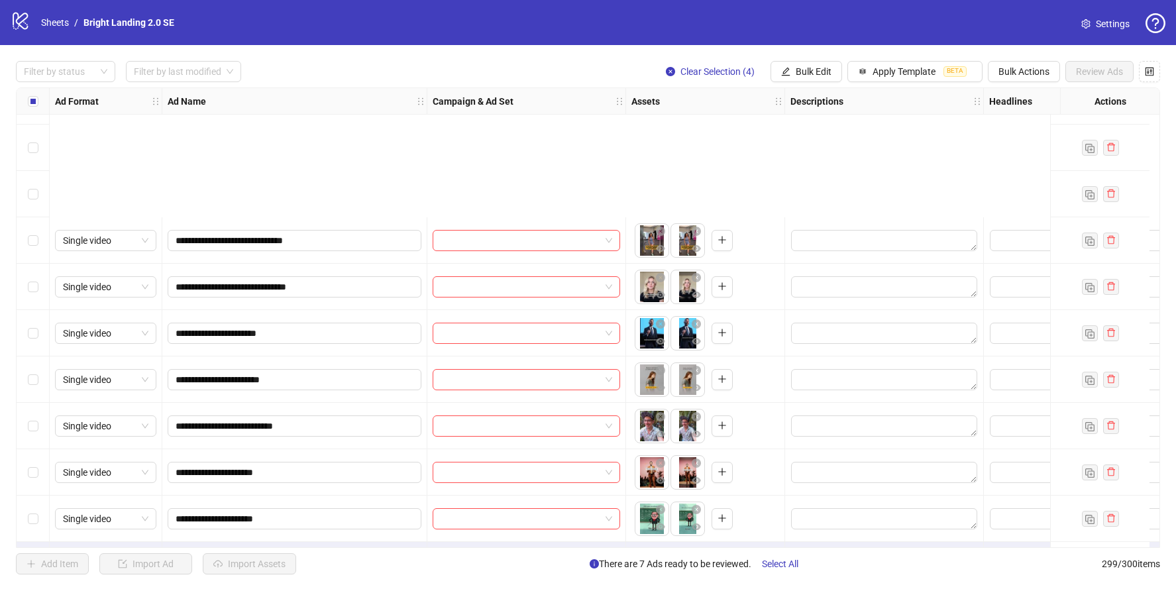
scroll to position [13437, 0]
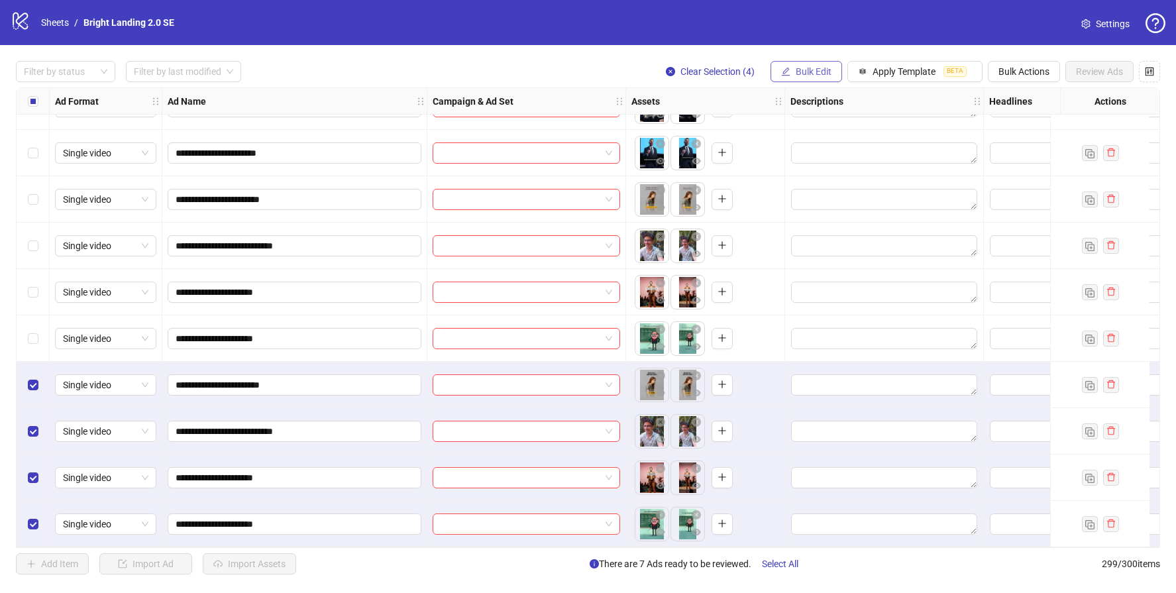
click at [811, 71] on span "Bulk Edit" at bounding box center [814, 71] width 36 height 11
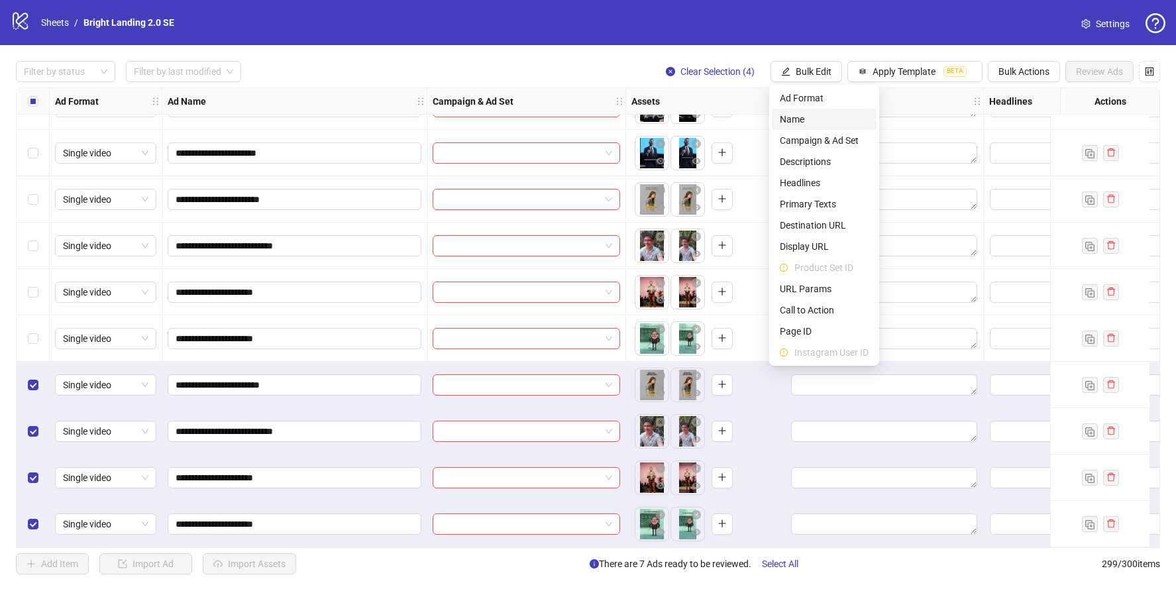
click at [806, 125] on span "Name" at bounding box center [824, 119] width 89 height 15
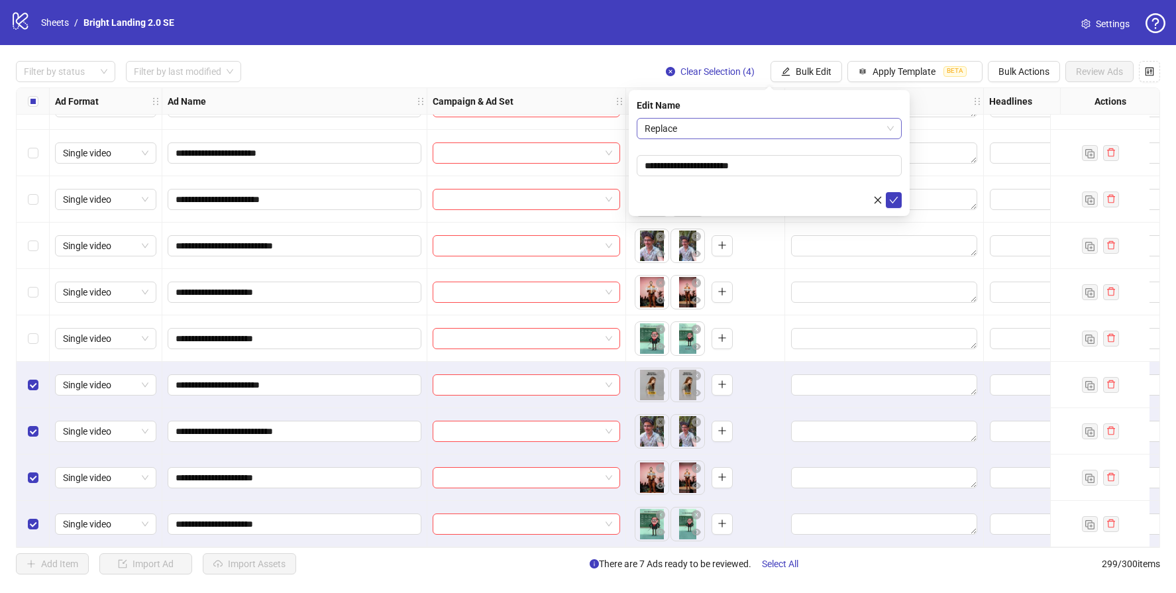
click at [737, 127] on span "Replace" at bounding box center [769, 129] width 249 height 20
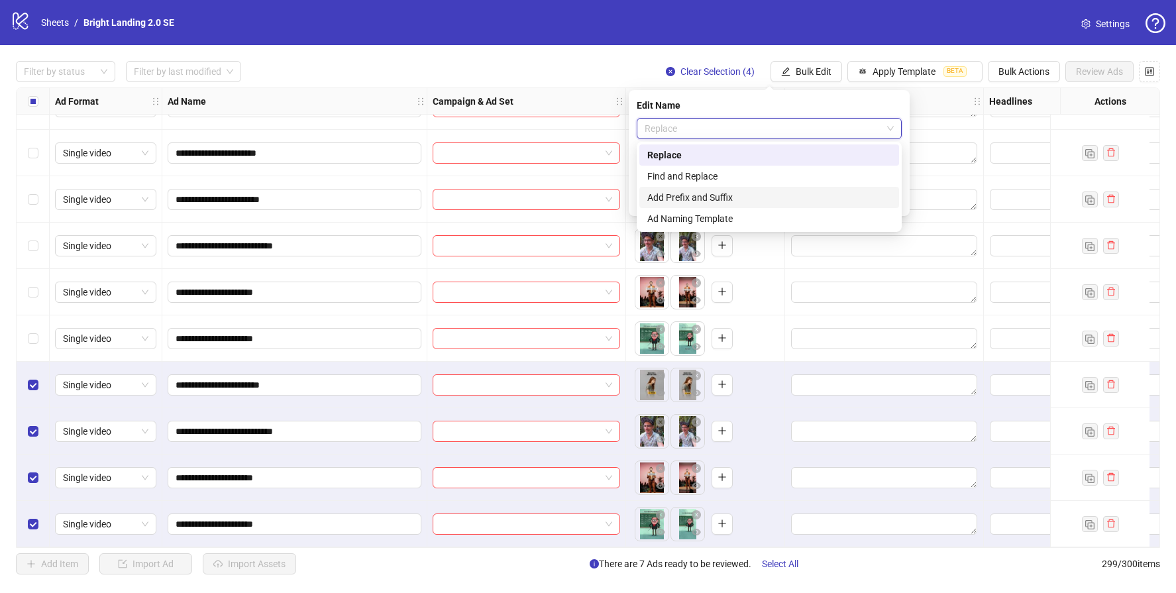
click at [790, 200] on div "Add Prefix and Suffix" at bounding box center [769, 197] width 244 height 15
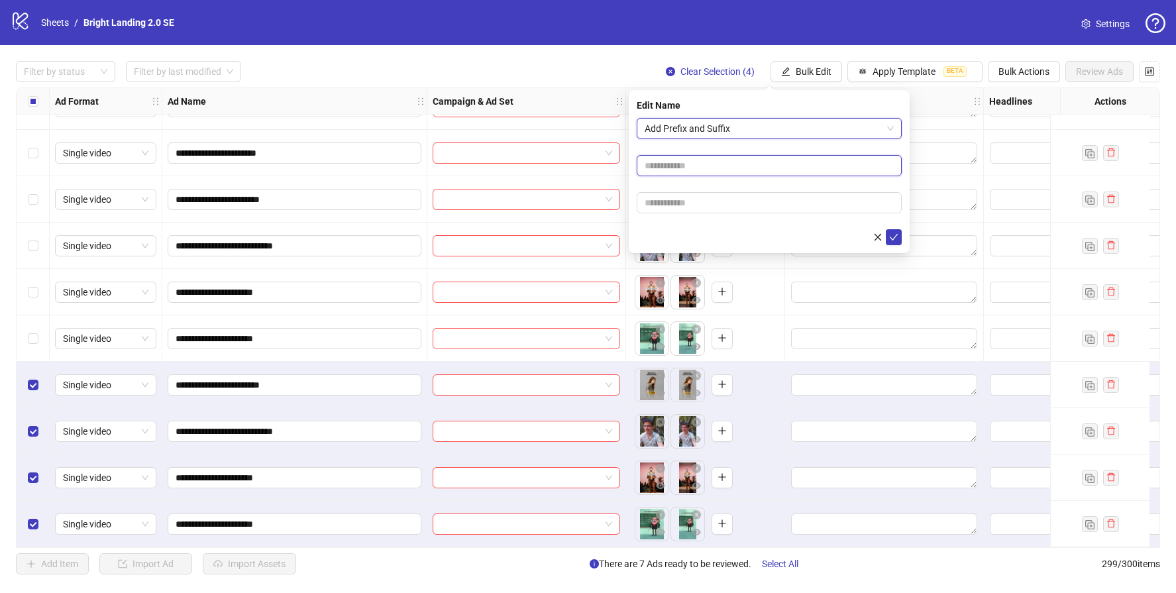
click at [739, 165] on input "text" at bounding box center [769, 165] width 265 height 21
click at [732, 198] on input "text" at bounding box center [769, 202] width 265 height 21
type input "****"
click at [891, 238] on icon "check" at bounding box center [893, 237] width 9 height 9
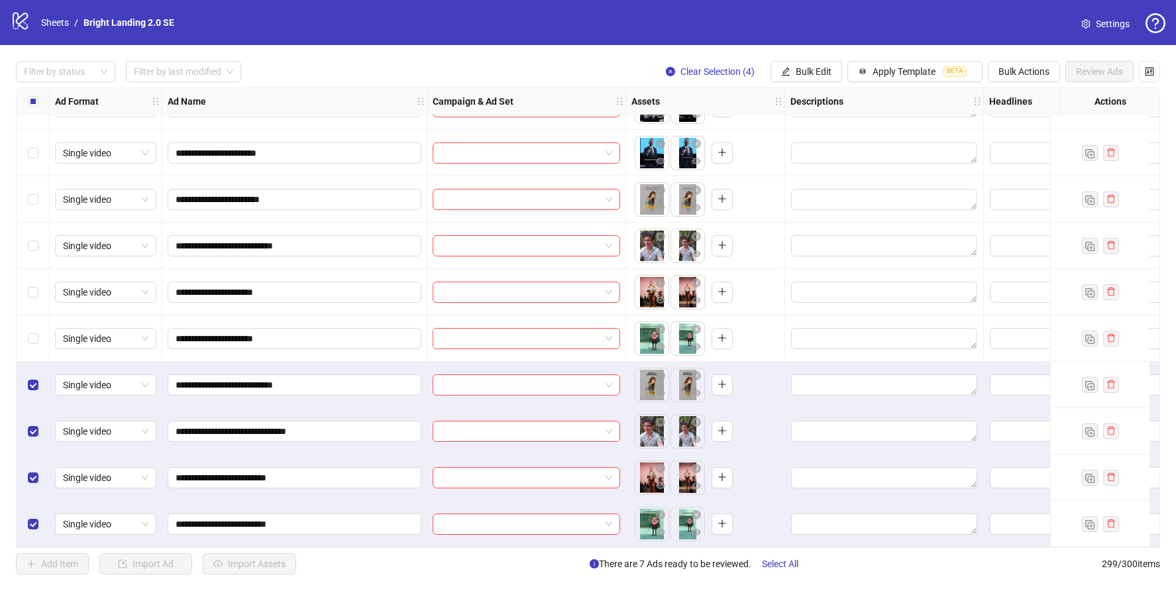
click at [40, 381] on div "Select row 296" at bounding box center [33, 385] width 33 height 46
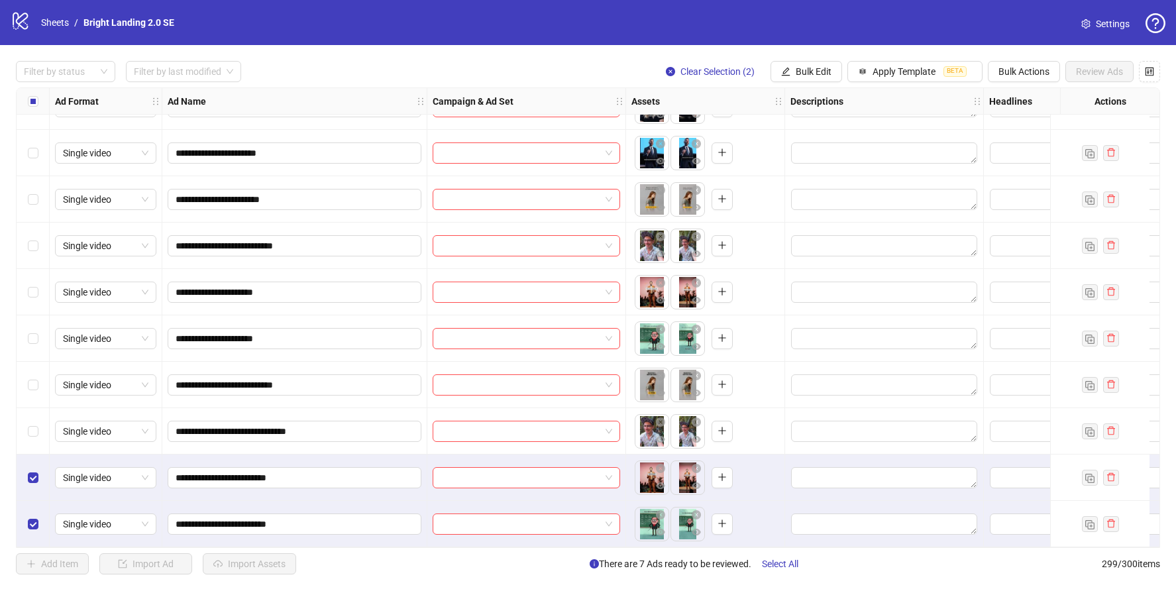
click at [36, 464] on div "Select row 298" at bounding box center [33, 477] width 33 height 46
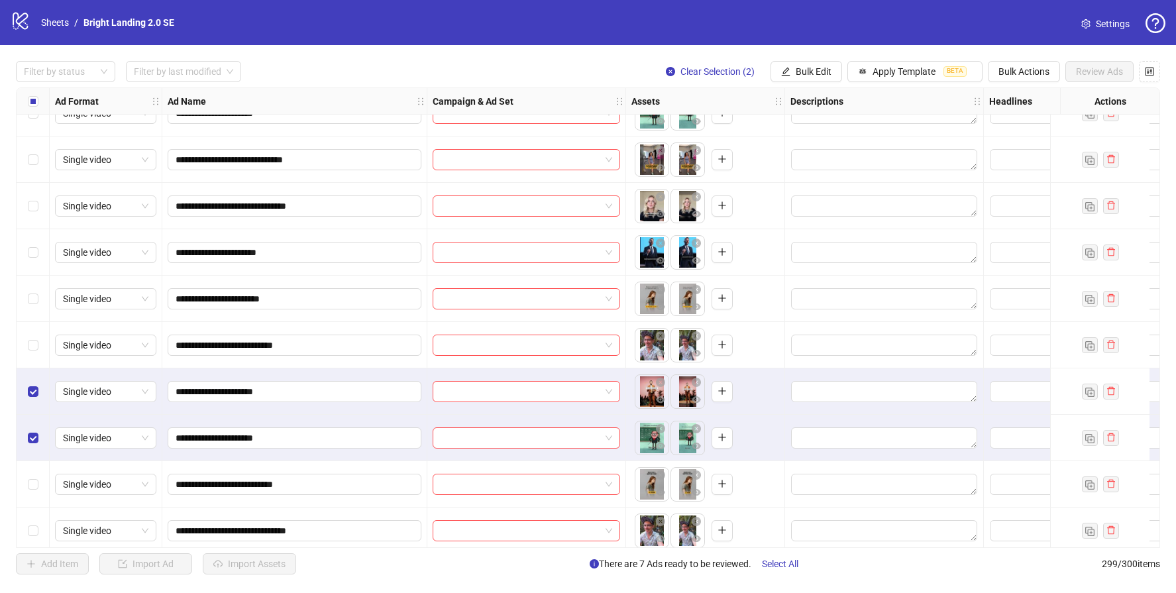
scroll to position [13331, 0]
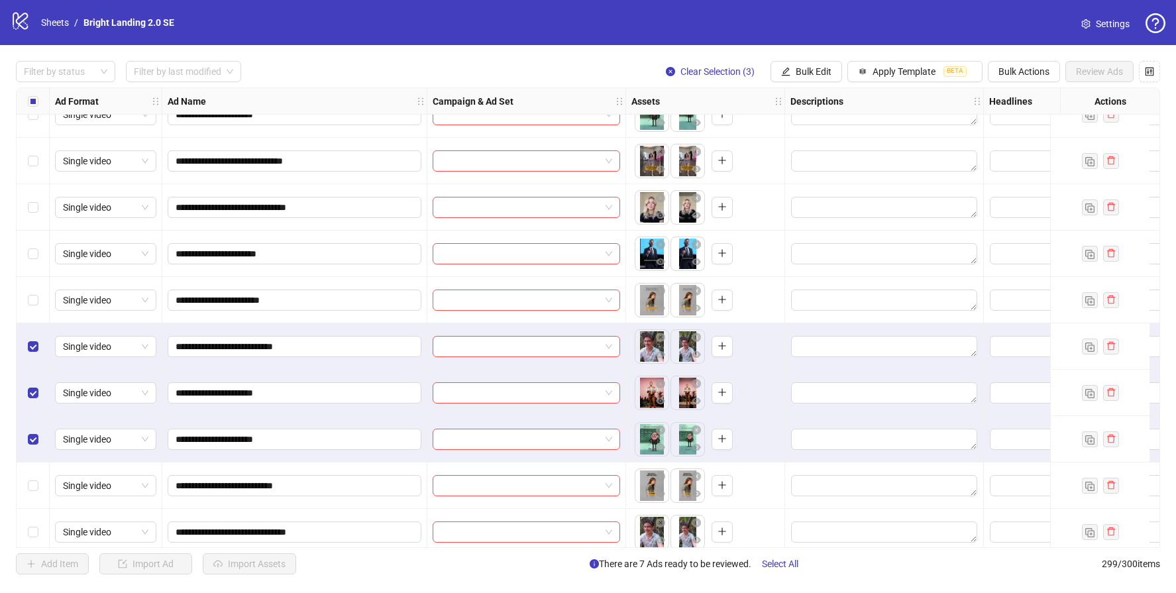
click at [35, 307] on div "Select row 292" at bounding box center [33, 300] width 33 height 46
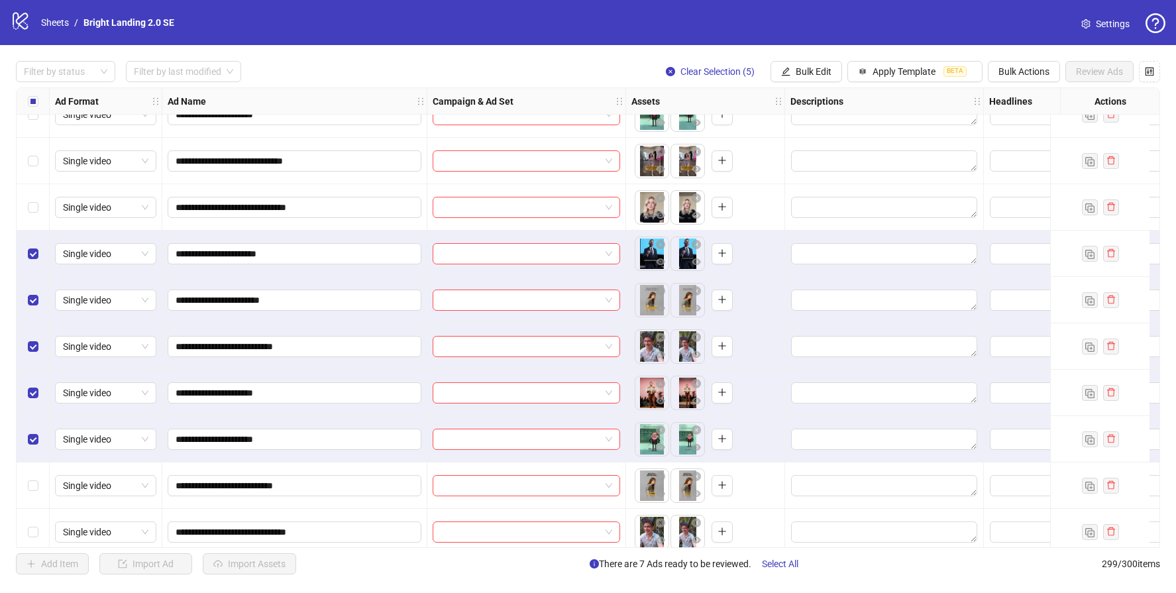
click at [46, 213] on div "Select row 290" at bounding box center [33, 207] width 33 height 46
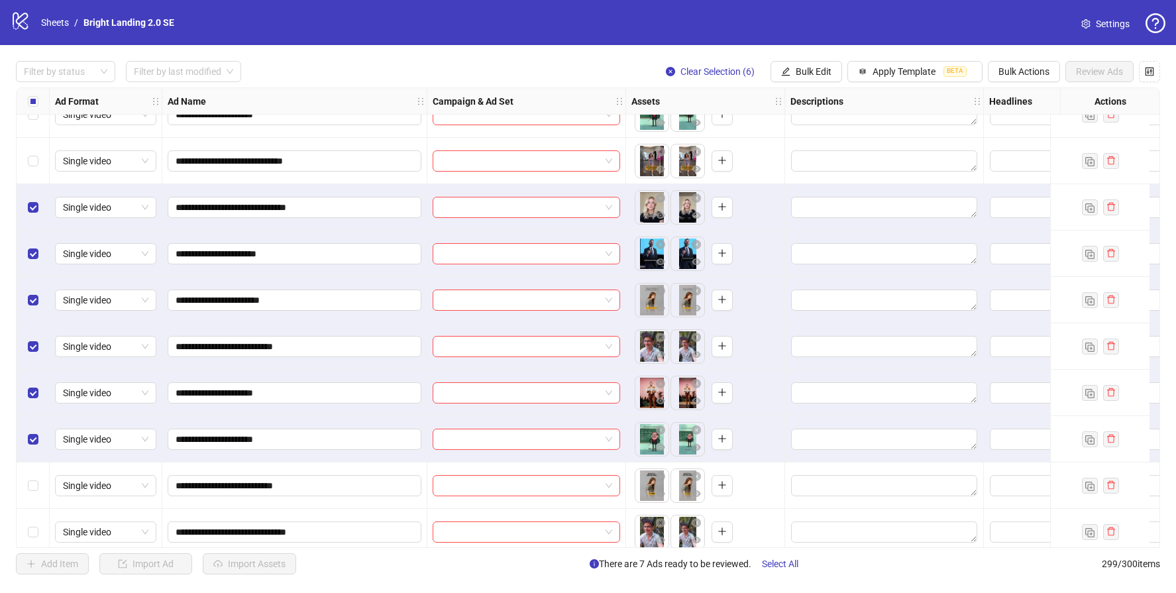
click at [42, 149] on div "Select row 289" at bounding box center [33, 161] width 33 height 46
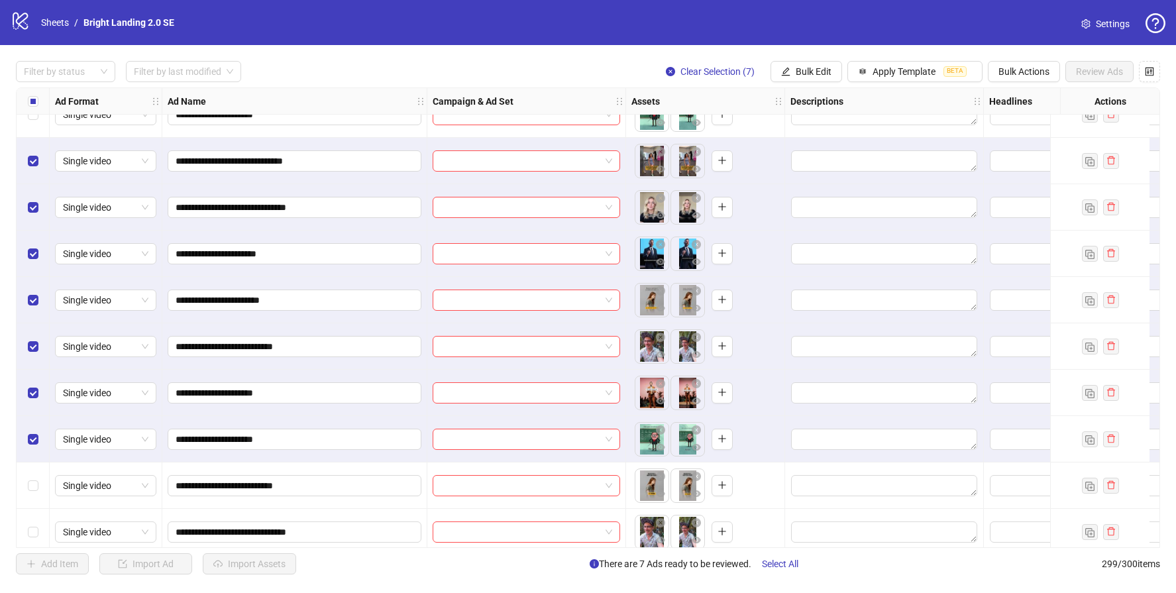
scroll to position [13246, 0]
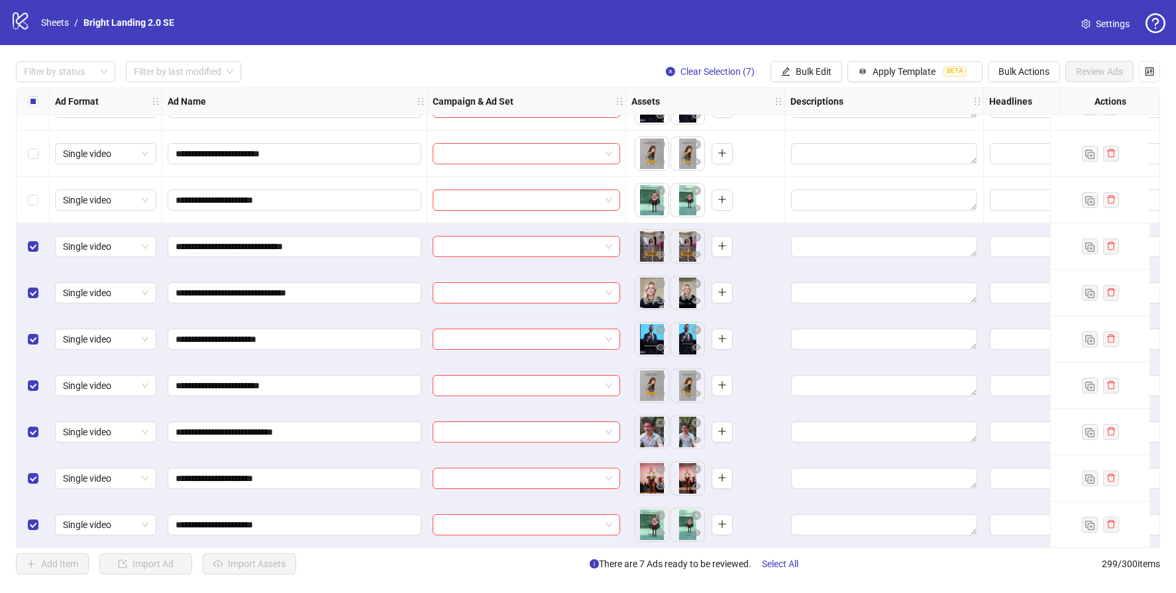
click at [32, 191] on div "Select row 288" at bounding box center [33, 200] width 33 height 46
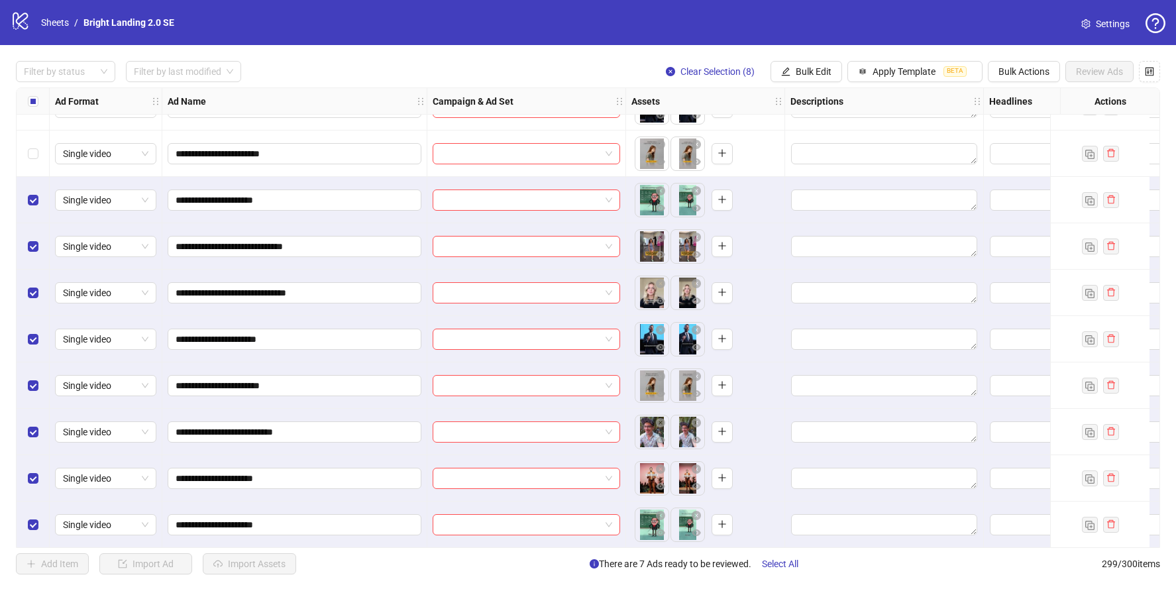
click at [33, 162] on div "Select row 287" at bounding box center [33, 153] width 33 height 46
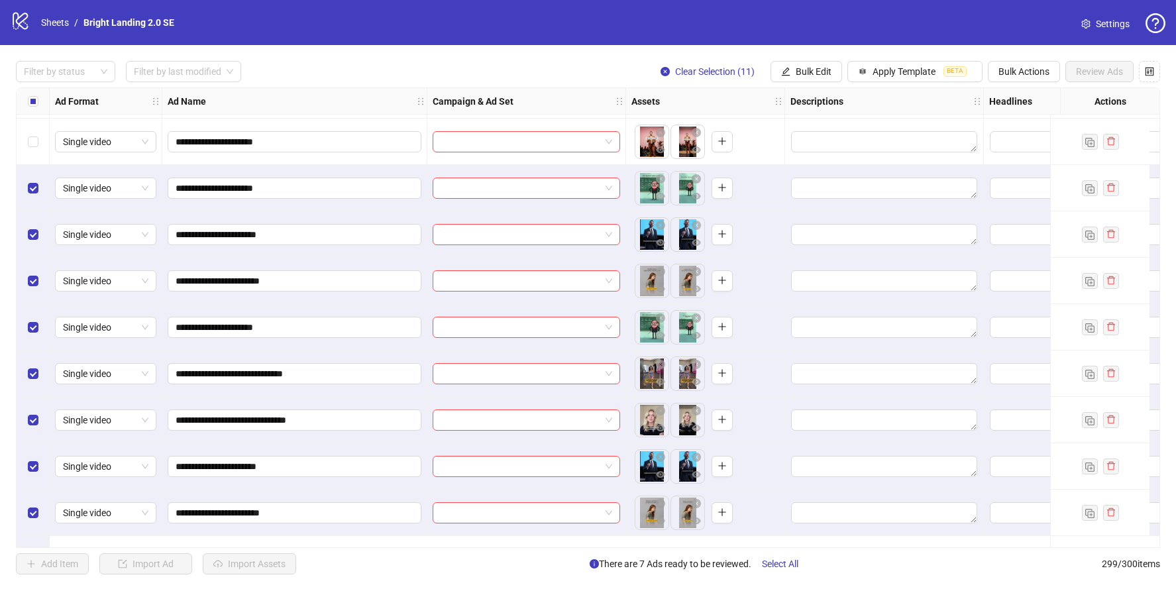
scroll to position [13050, 0]
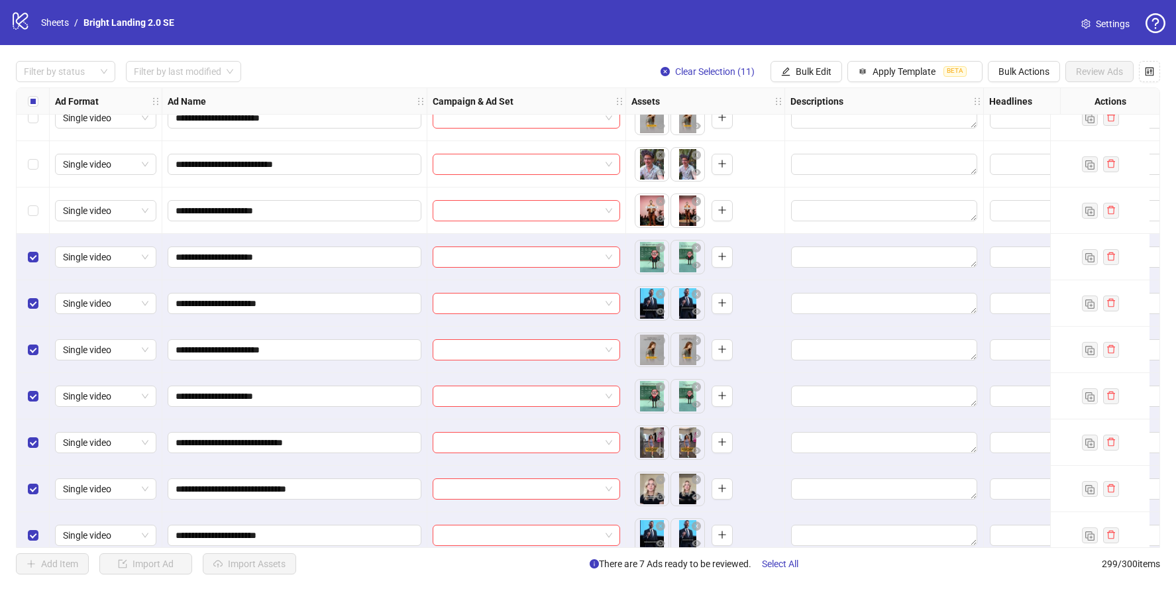
click at [42, 206] on div "Select row 284" at bounding box center [33, 210] width 33 height 46
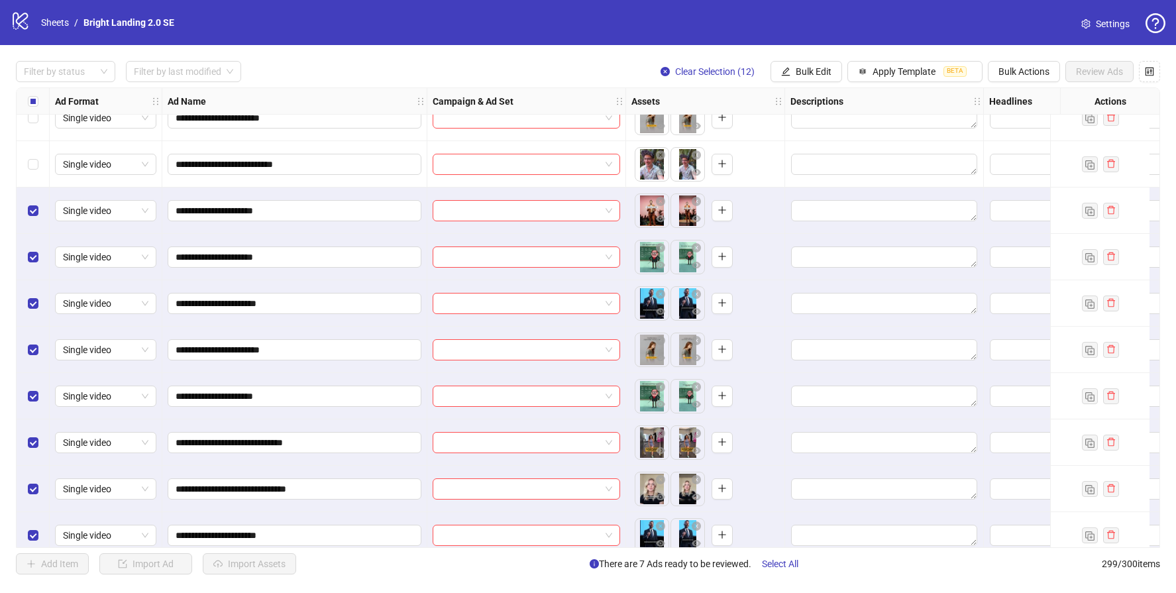
click at [42, 168] on div "Select row 283" at bounding box center [33, 164] width 33 height 46
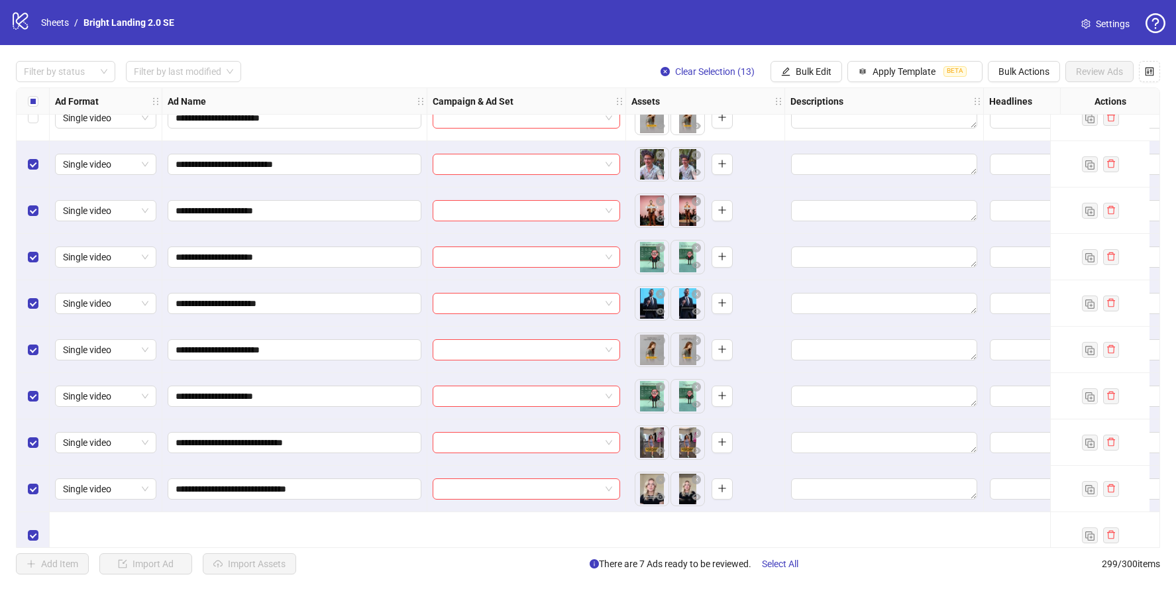
scroll to position [12922, 0]
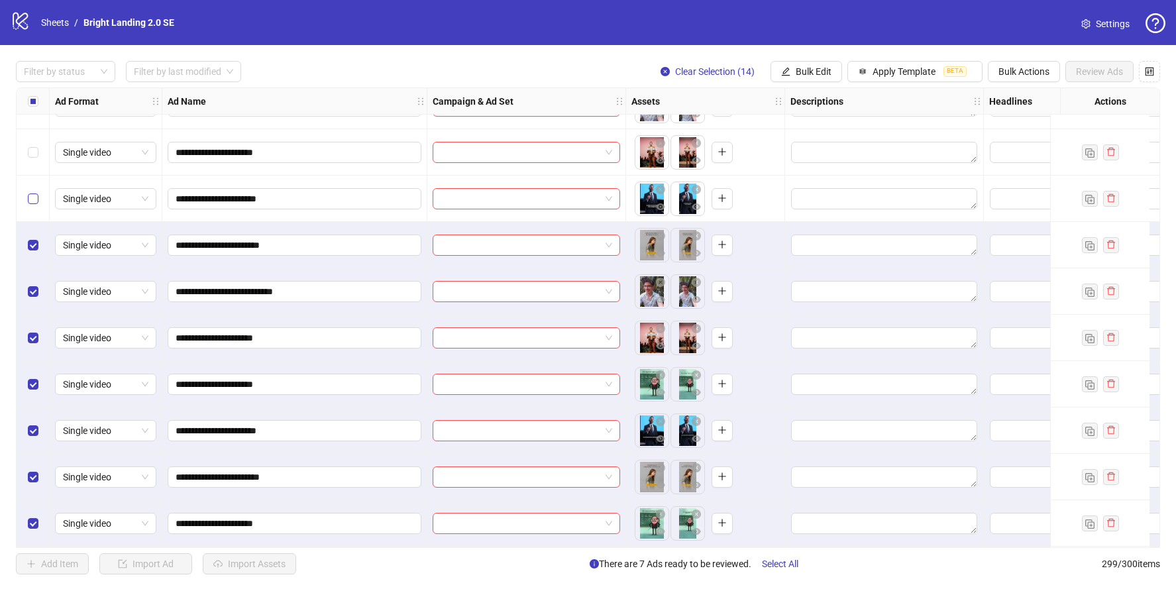
click at [32, 203] on label "Select row 281" at bounding box center [33, 198] width 11 height 15
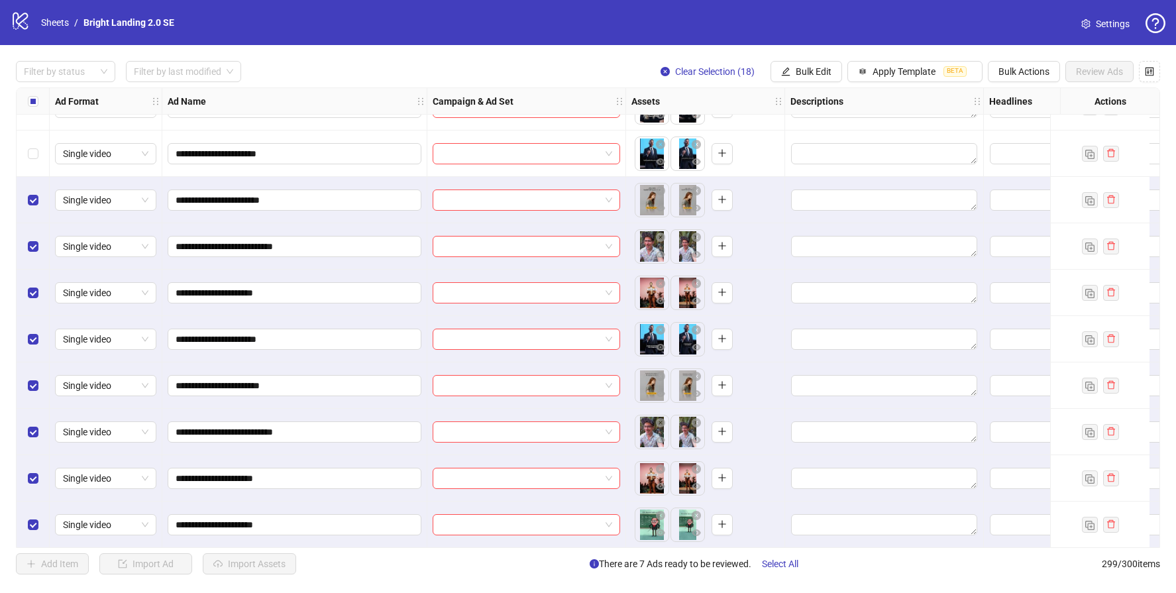
scroll to position [12746, 0]
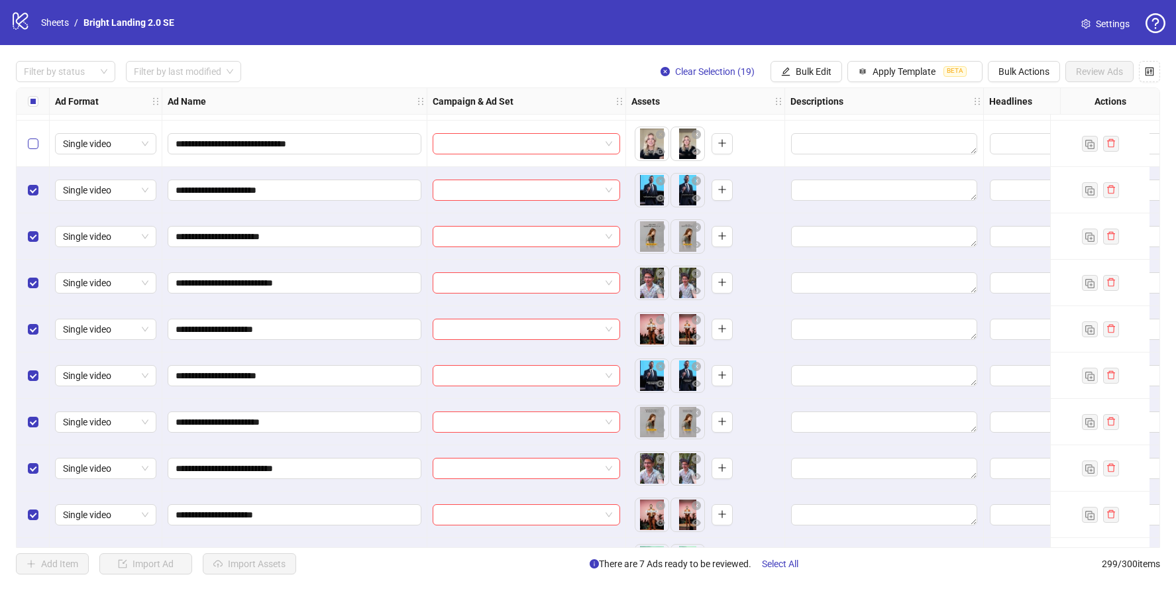
click at [36, 150] on label "Select row 276" at bounding box center [33, 143] width 11 height 15
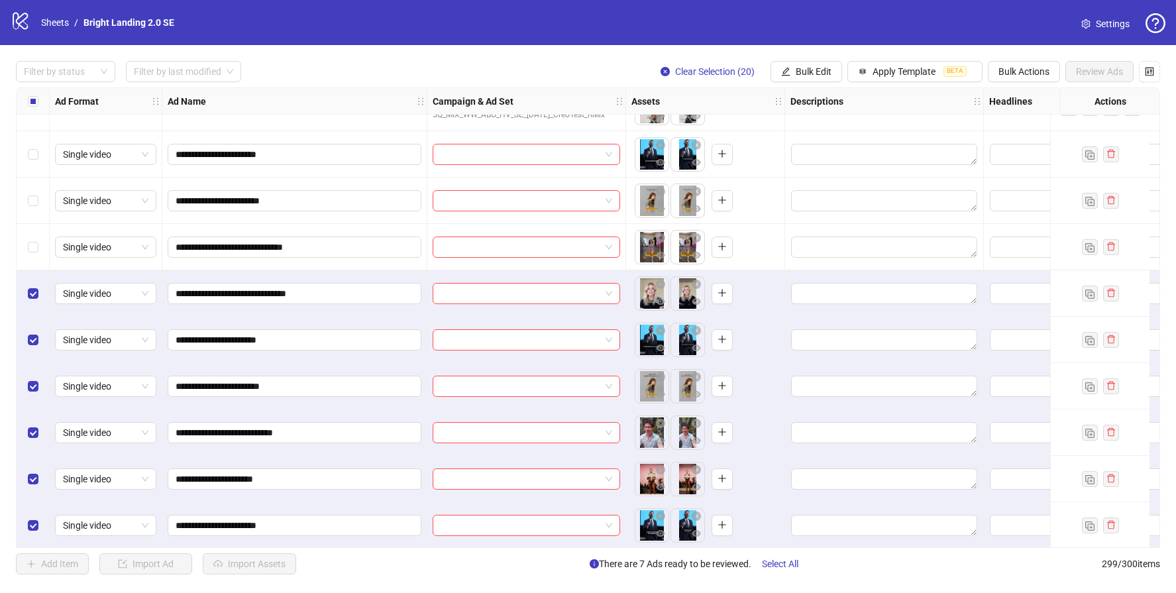
scroll to position [12593, 0]
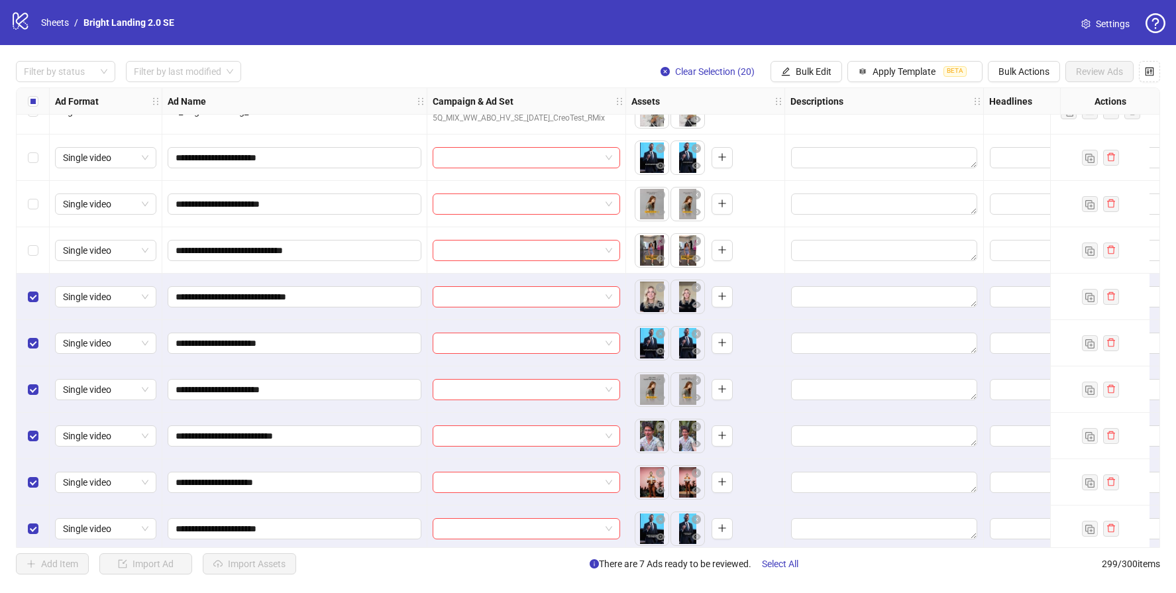
click at [45, 154] on div "Select row 273" at bounding box center [33, 157] width 33 height 46
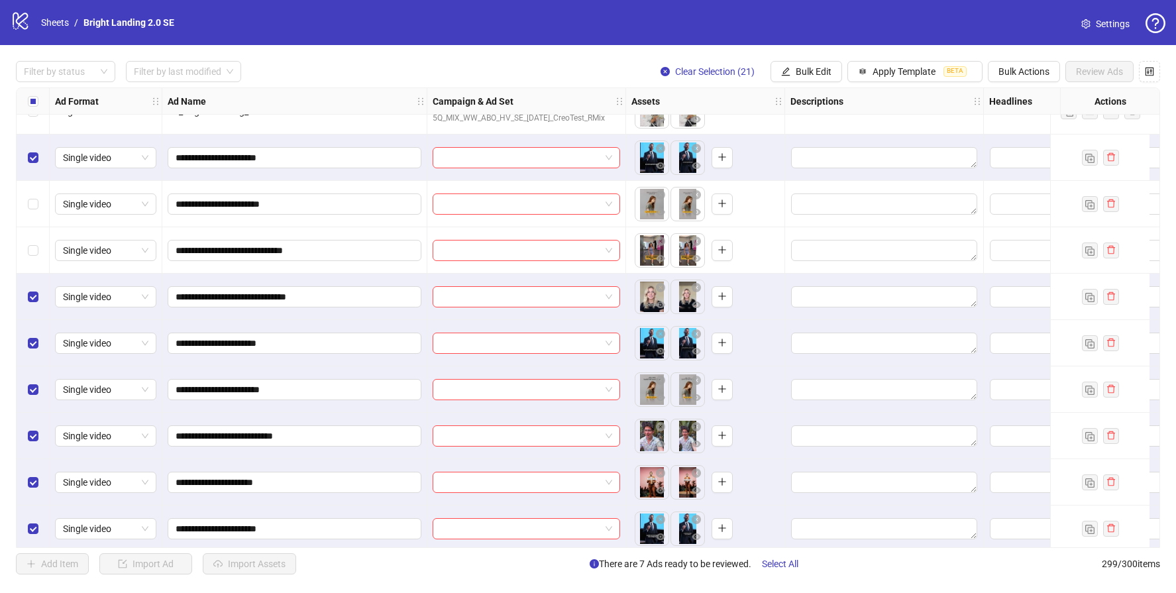
click at [40, 197] on div "Select row 274" at bounding box center [33, 204] width 33 height 46
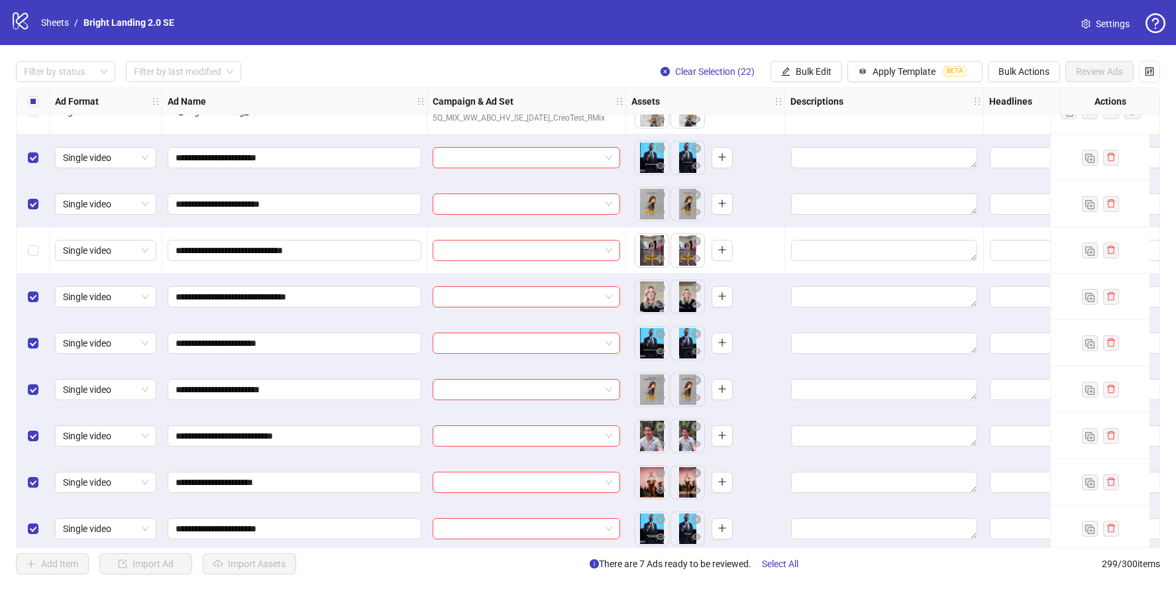
click at [46, 254] on div "Select row 275" at bounding box center [33, 250] width 33 height 46
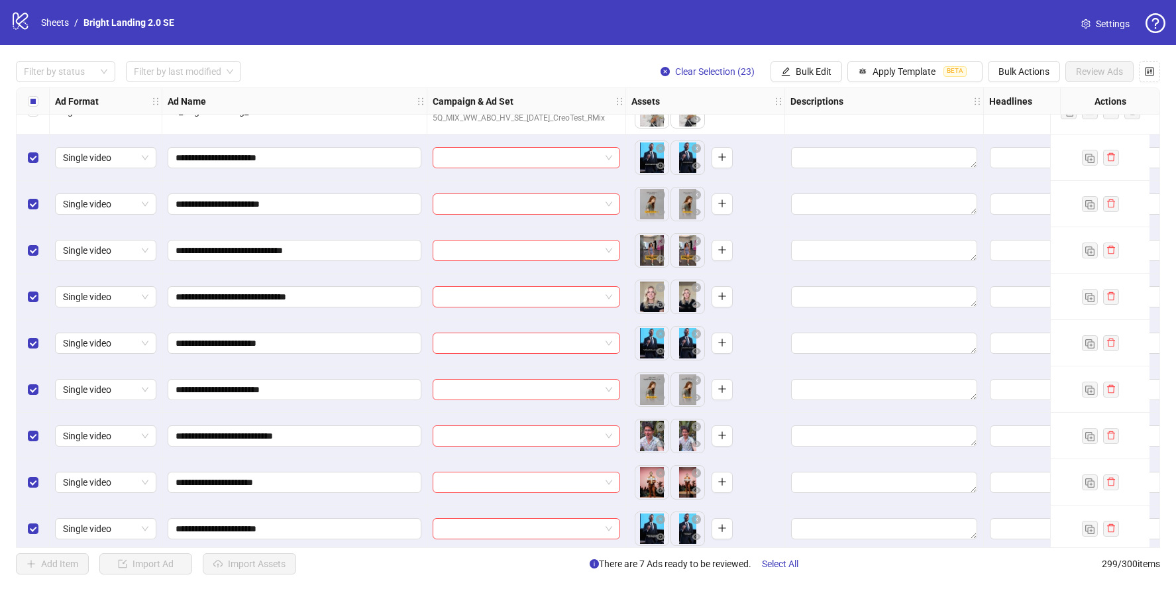
scroll to position [12515, 0]
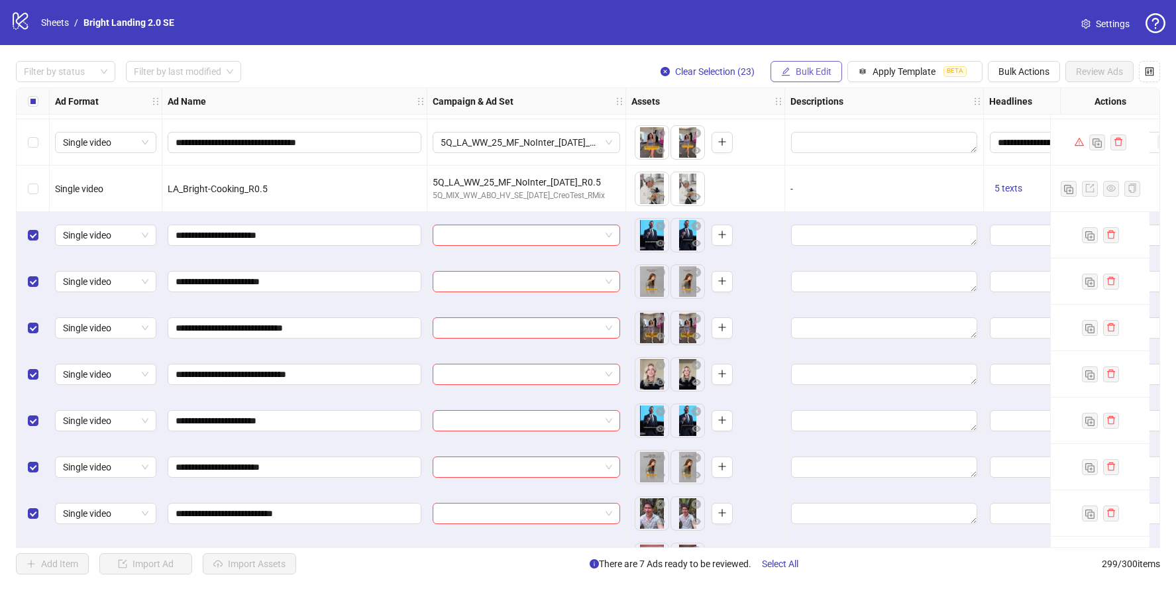
click at [802, 74] on span "Bulk Edit" at bounding box center [814, 71] width 36 height 11
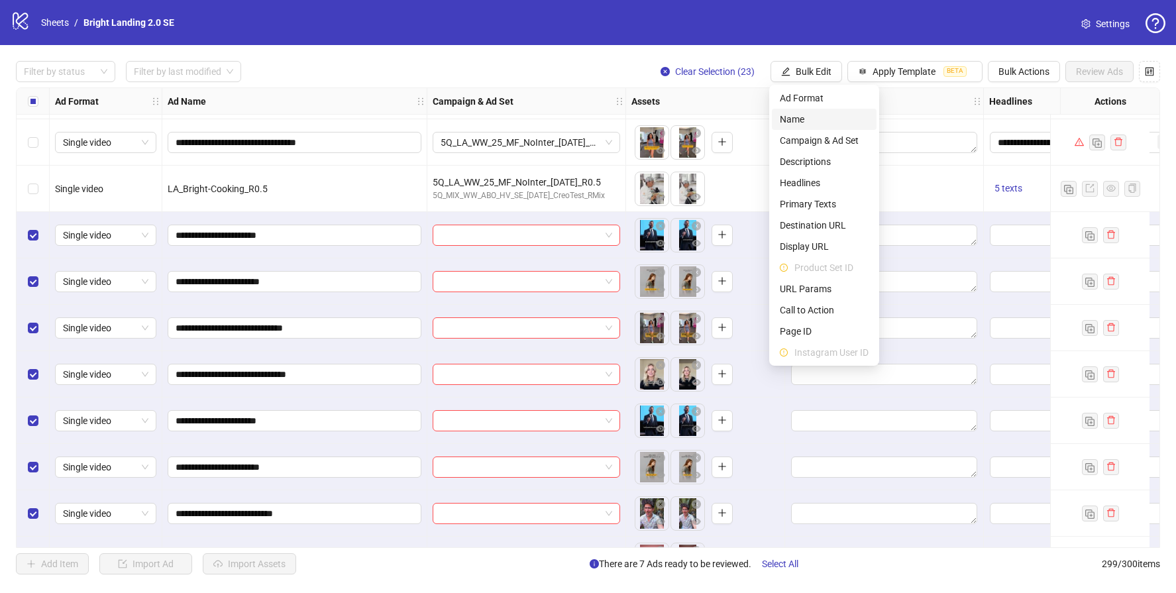
click at [815, 123] on span "Name" at bounding box center [824, 119] width 89 height 15
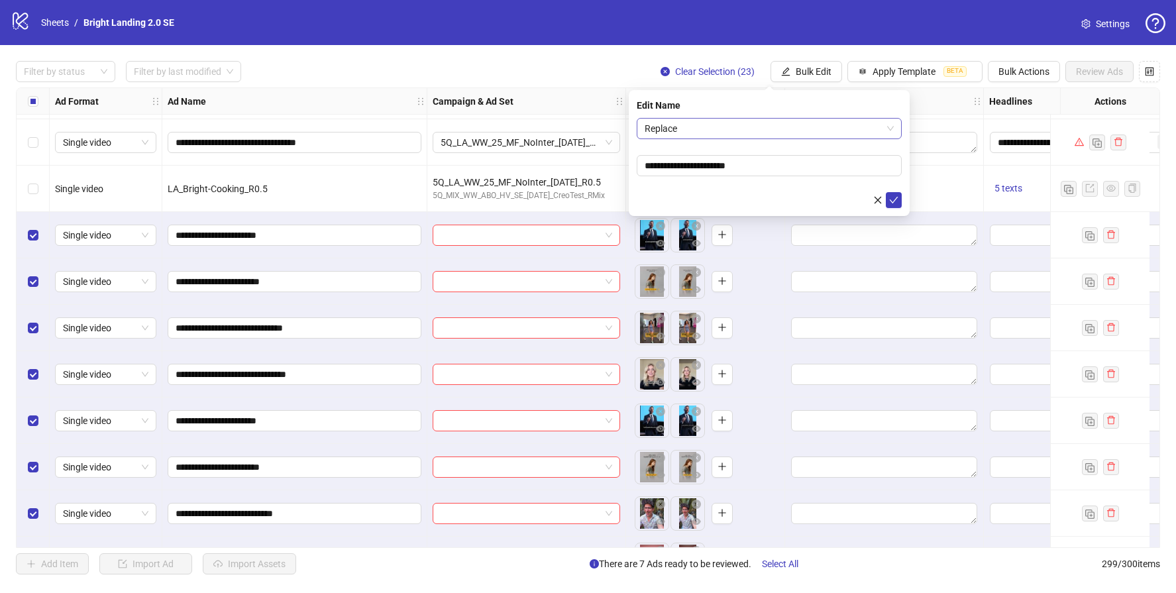
click at [825, 127] on span "Replace" at bounding box center [769, 129] width 249 height 20
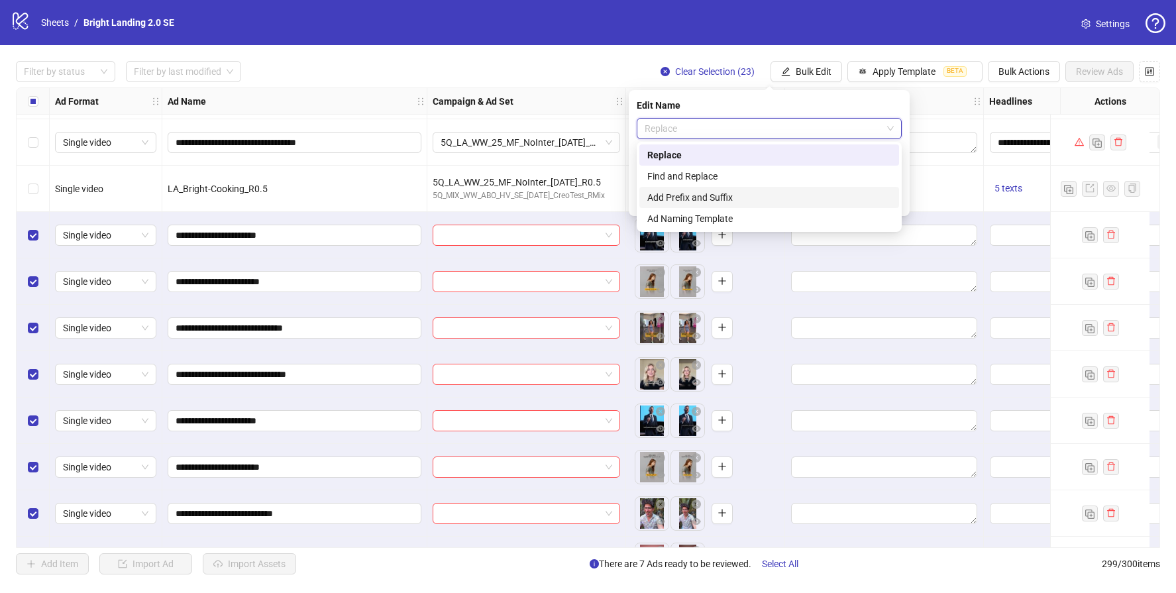
click at [741, 193] on div "Add Prefix and Suffix" at bounding box center [769, 197] width 244 height 15
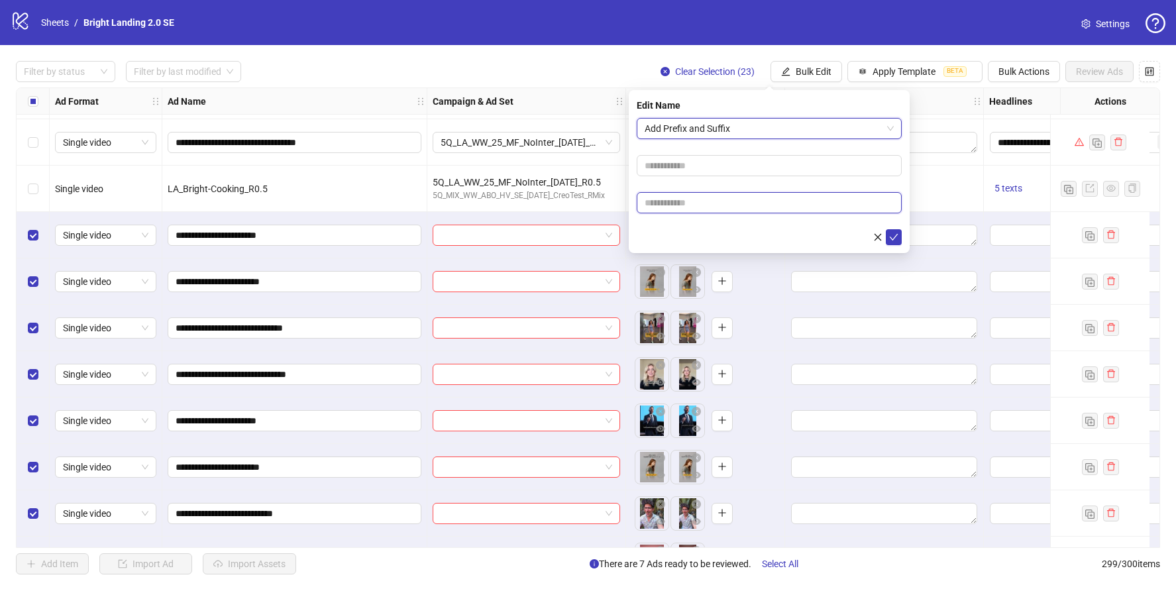
click at [727, 209] on input "text" at bounding box center [769, 202] width 265 height 21
type input "****"
click at [892, 233] on icon "check" at bounding box center [893, 237] width 9 height 9
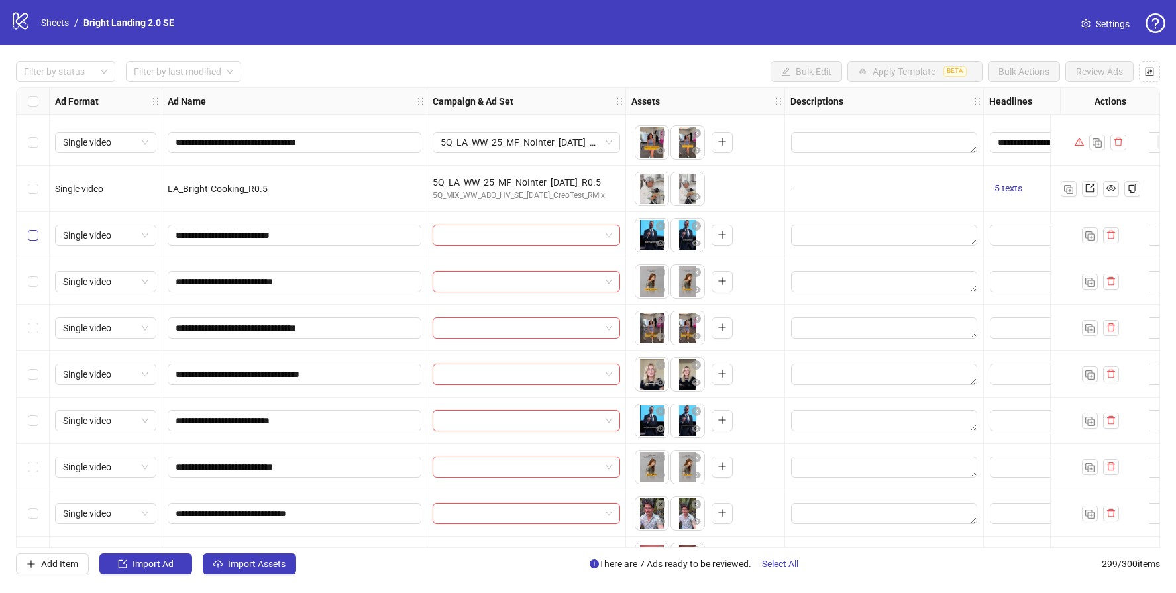
click at [35, 229] on label "Select row 273" at bounding box center [33, 235] width 11 height 15
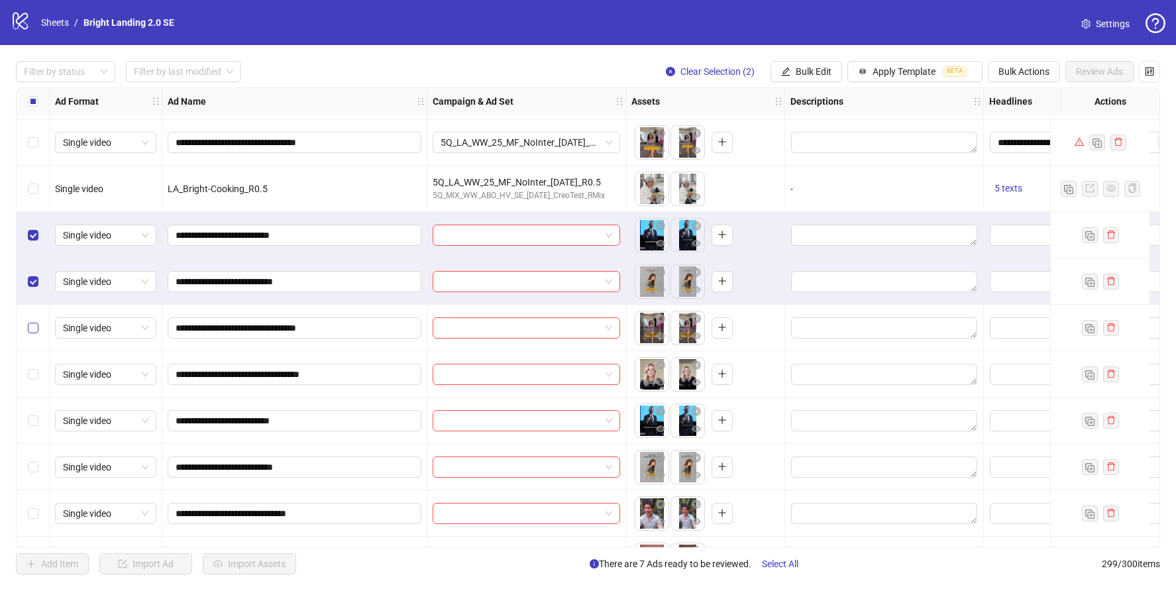
click at [37, 335] on label "Select row 275" at bounding box center [33, 328] width 11 height 15
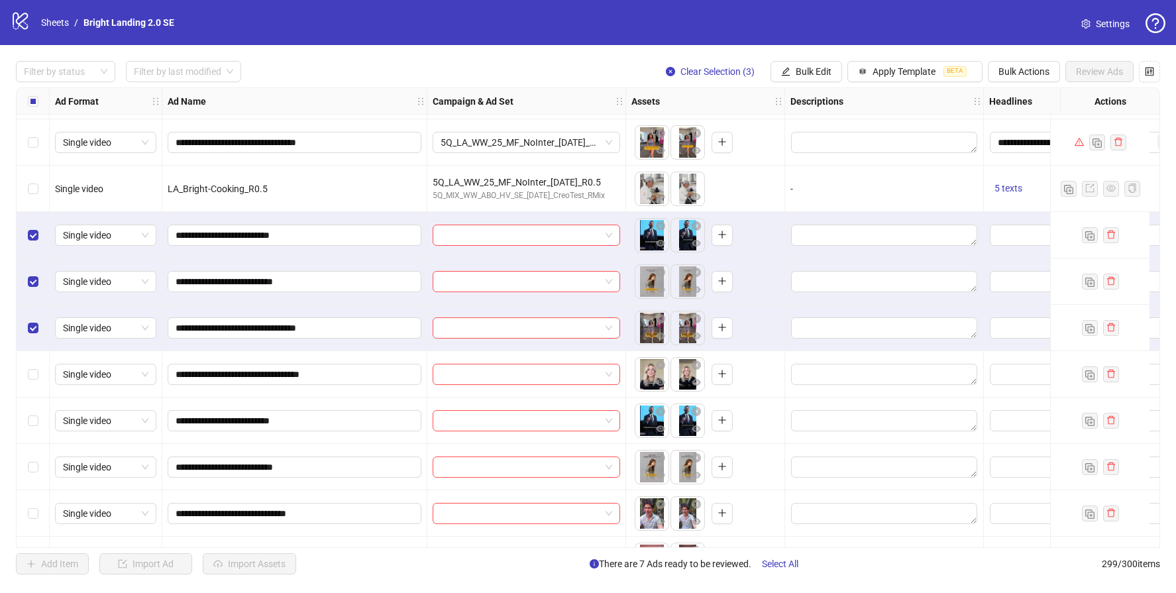
click at [30, 383] on div "Select row 276" at bounding box center [33, 374] width 33 height 46
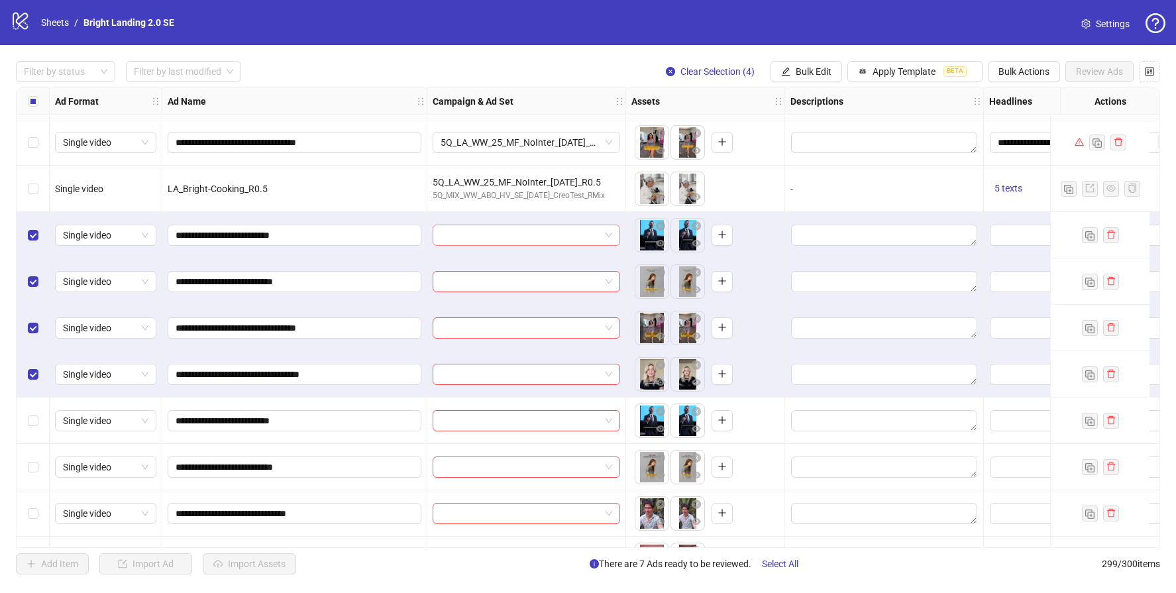
click at [562, 244] on div at bounding box center [526, 235] width 187 height 21
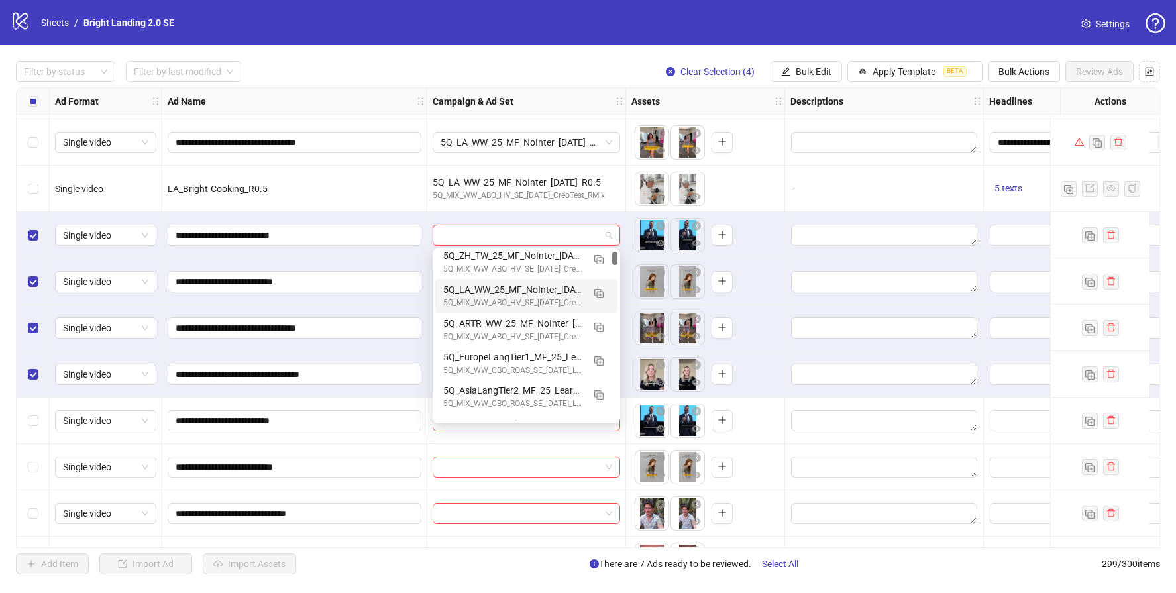
scroll to position [76, 0]
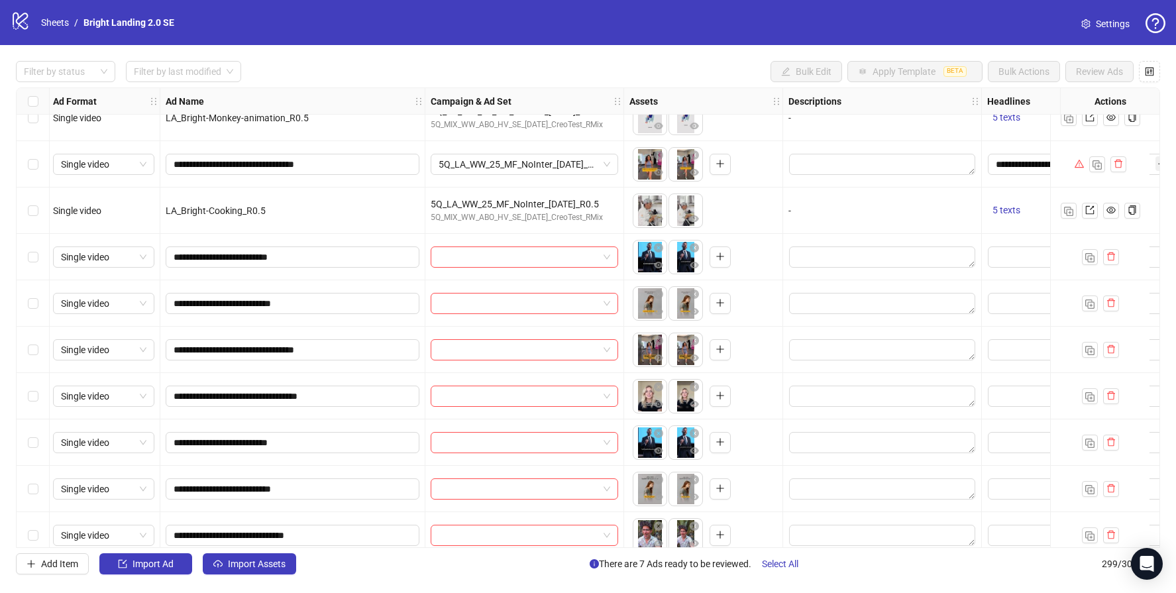
scroll to position [12557, 2]
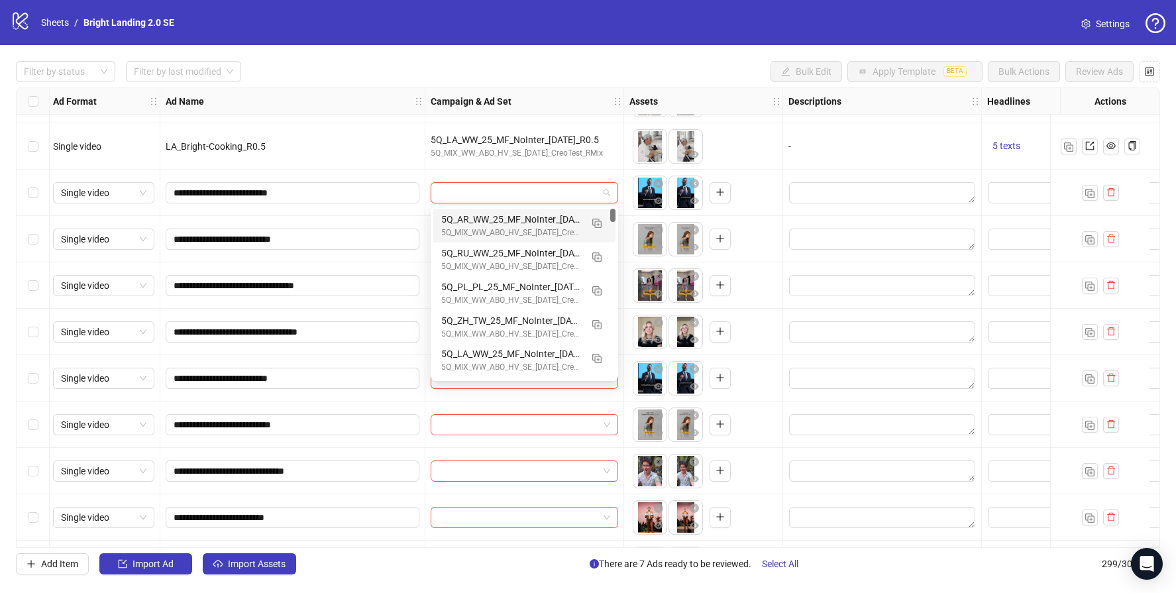
click at [533, 189] on input "search" at bounding box center [519, 193] width 160 height 20
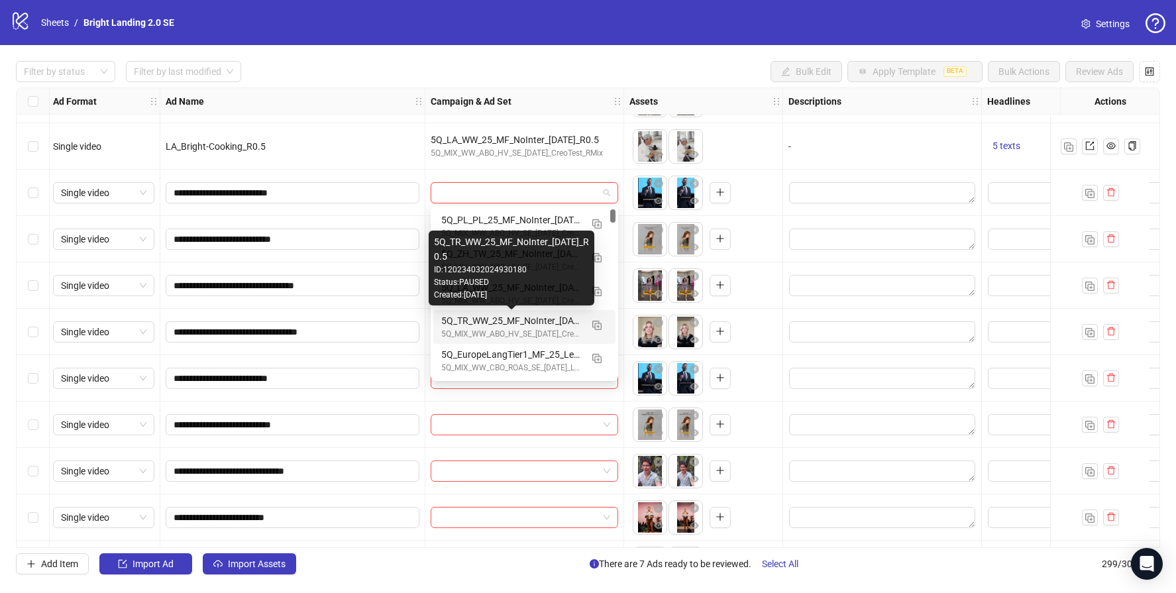
click at [514, 325] on div "5Q_TR_WW_25_MF_NoInter_[DATE]_R0.5" at bounding box center [511, 320] width 140 height 15
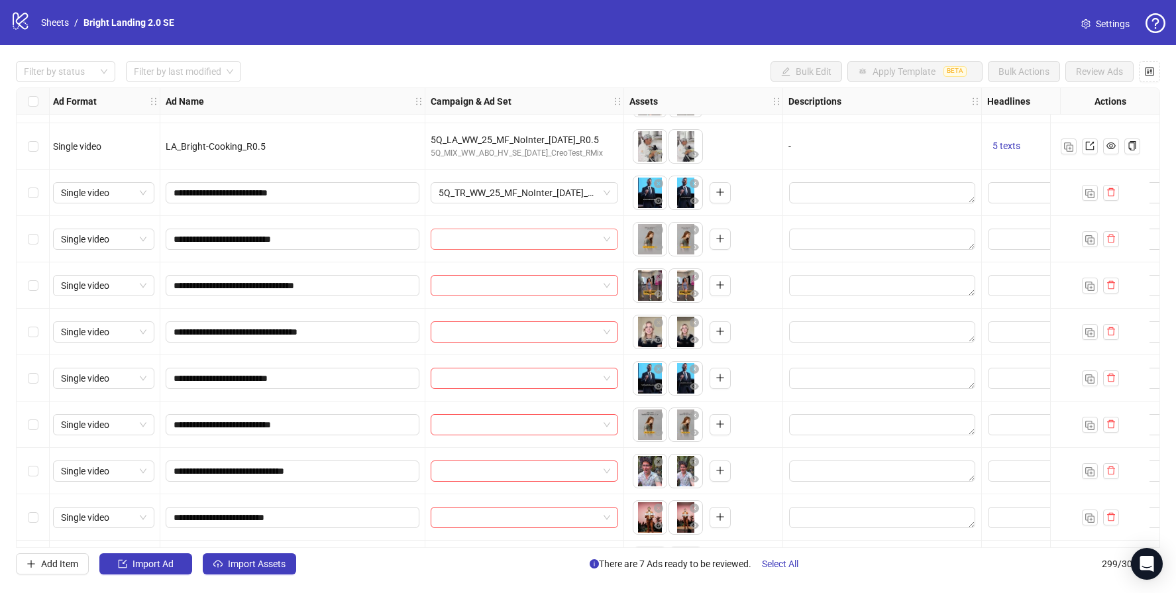
click at [486, 240] on input "search" at bounding box center [519, 239] width 160 height 20
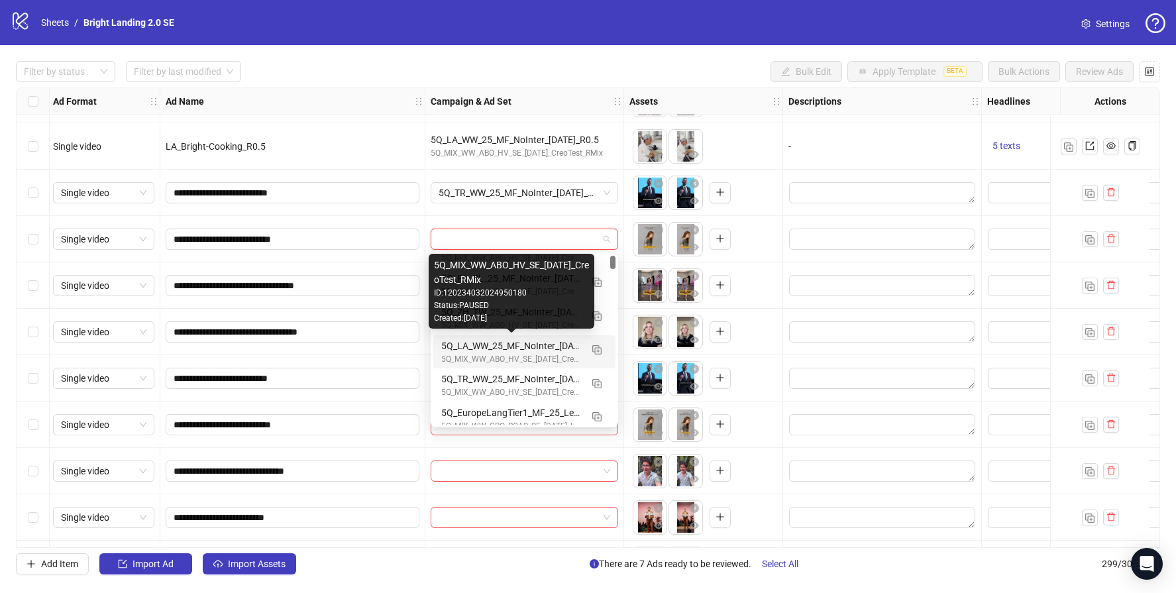
scroll to position [81, 0]
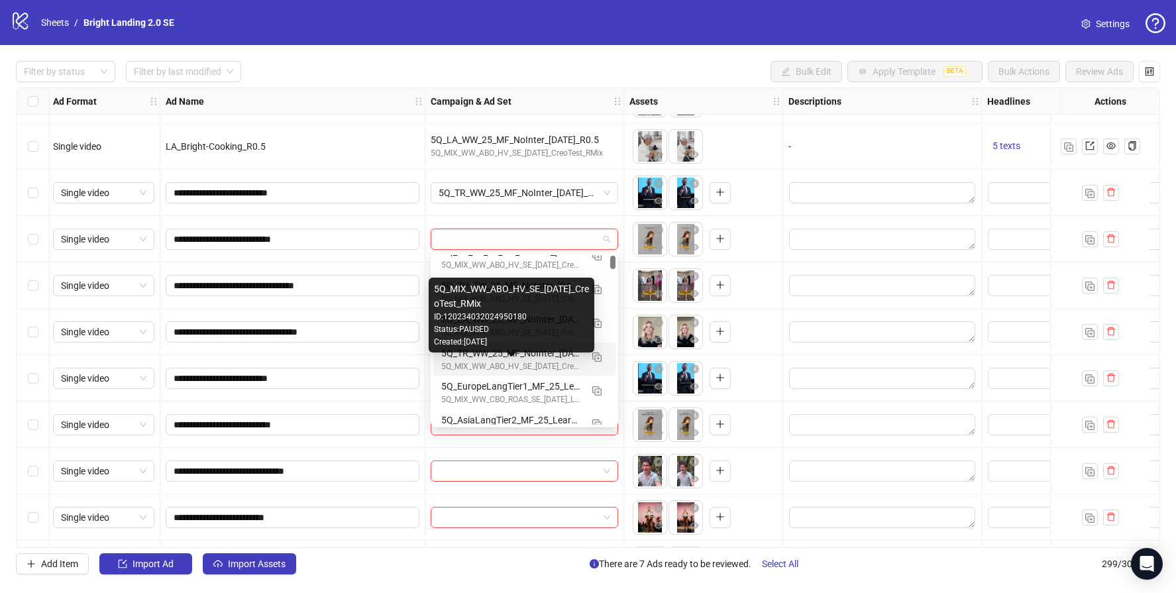
click at [513, 364] on div "5Q_MIX_WW_ABO_HV_SE_[DATE]_CreoTest_RMix" at bounding box center [511, 366] width 140 height 13
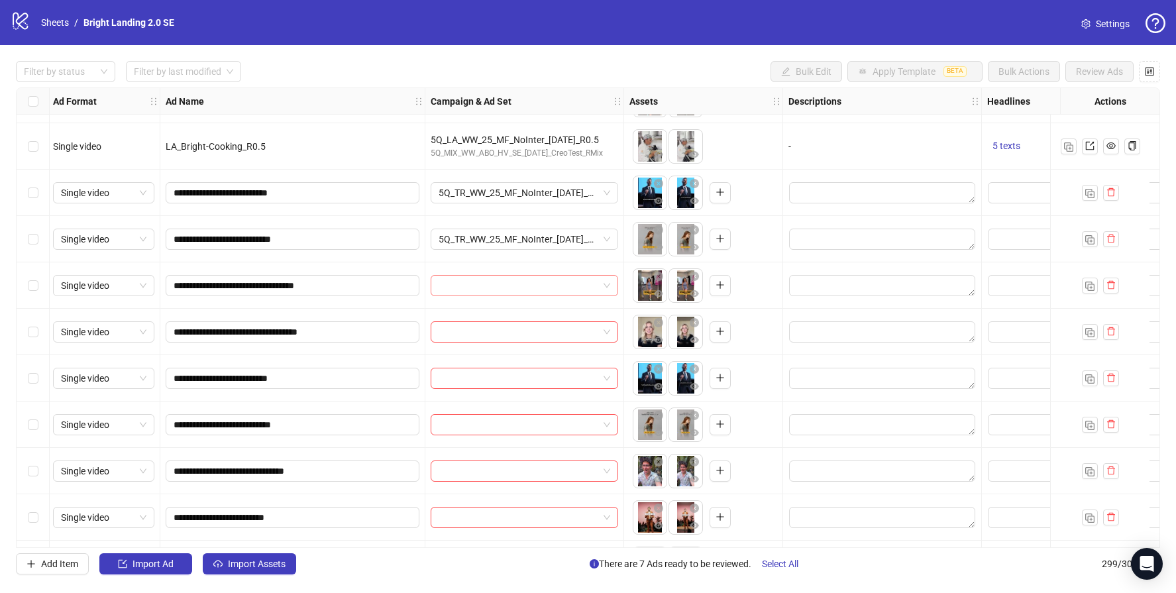
click at [479, 291] on input "search" at bounding box center [519, 286] width 160 height 20
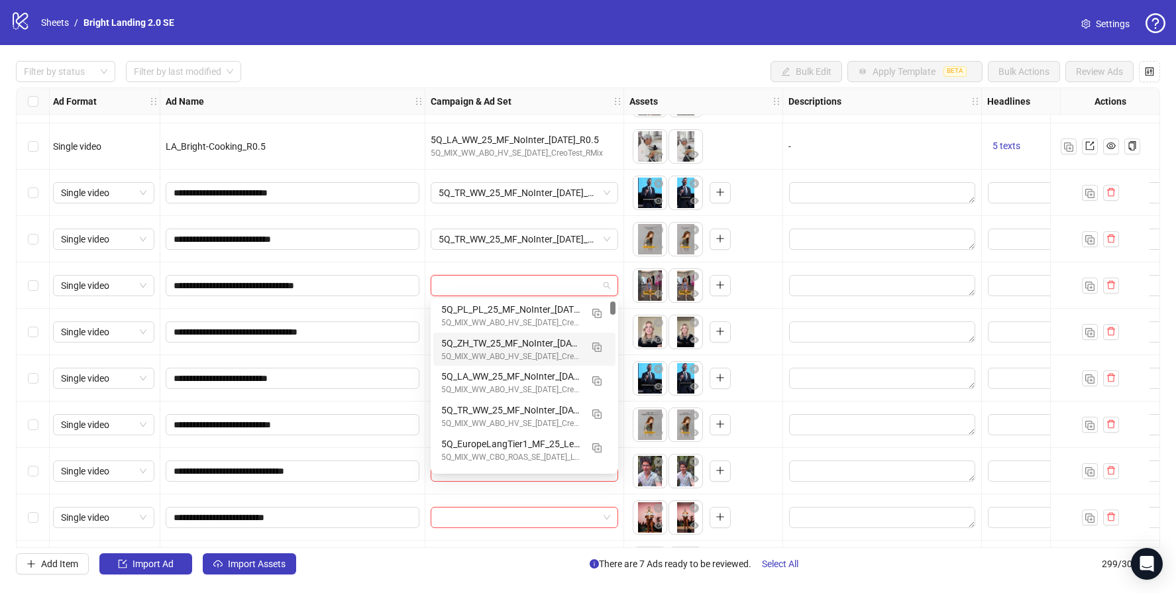
scroll to position [118, 0]
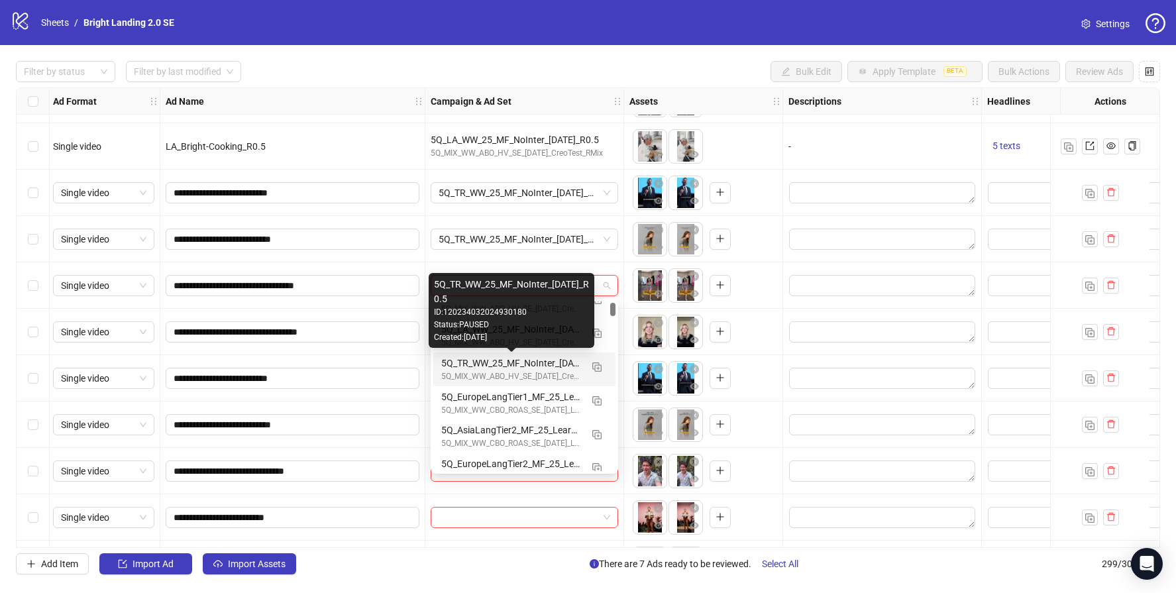
click at [532, 369] on div "5Q_TR_WW_25_MF_NoInter_[DATE]_R0.5" at bounding box center [511, 363] width 140 height 15
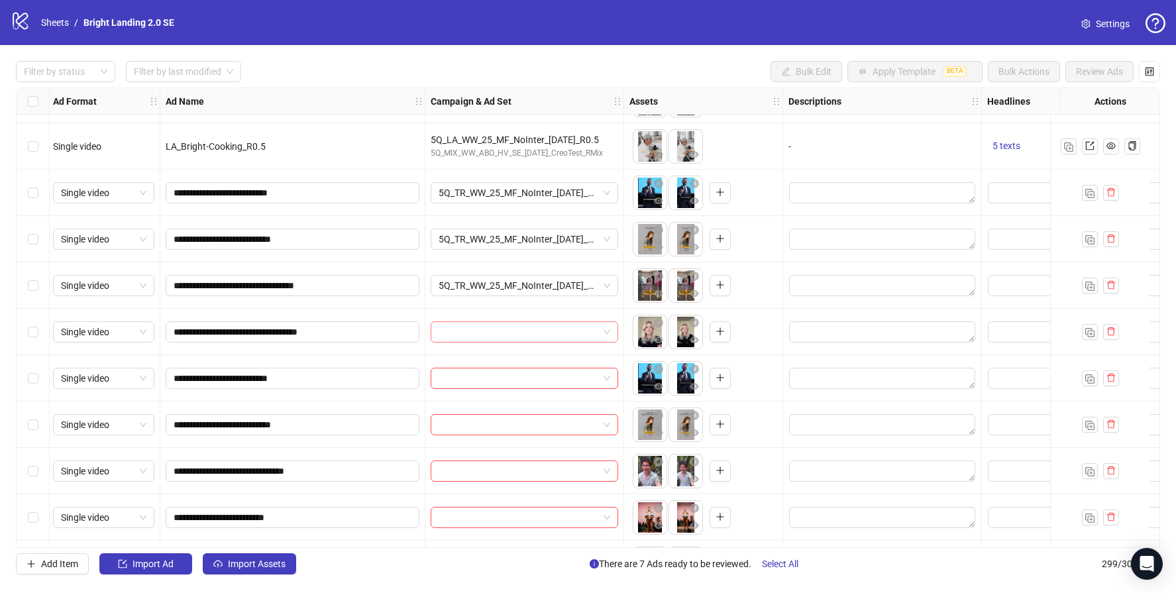
click at [527, 330] on input "search" at bounding box center [519, 332] width 160 height 20
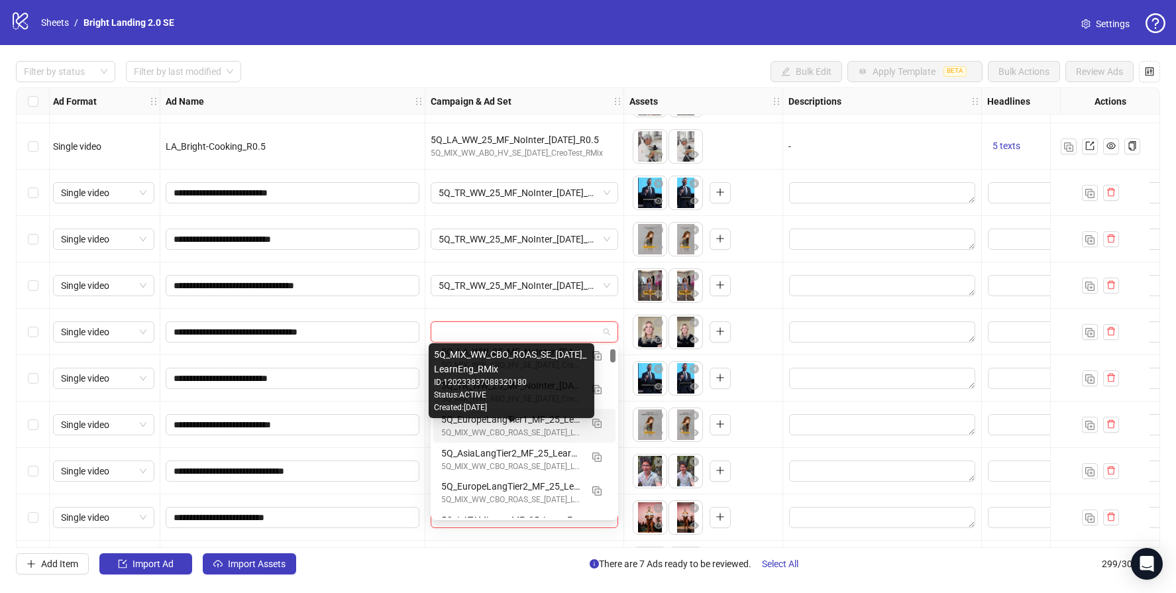
scroll to position [142, 0]
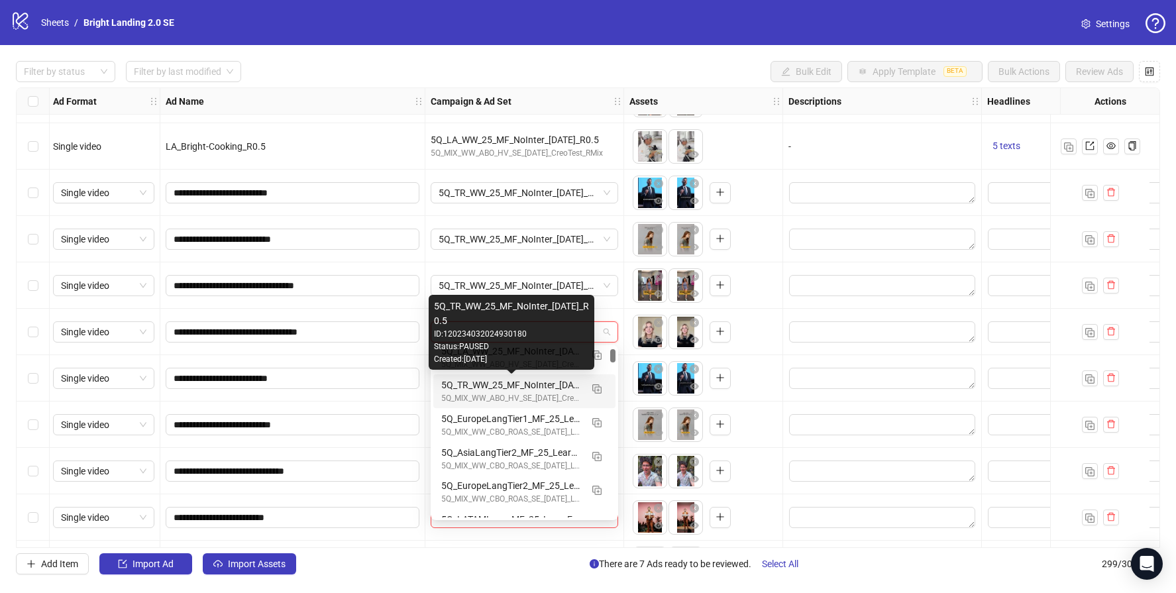
click at [554, 388] on div "5Q_TR_WW_25_MF_NoInter_[DATE]_R0.5" at bounding box center [511, 385] width 140 height 15
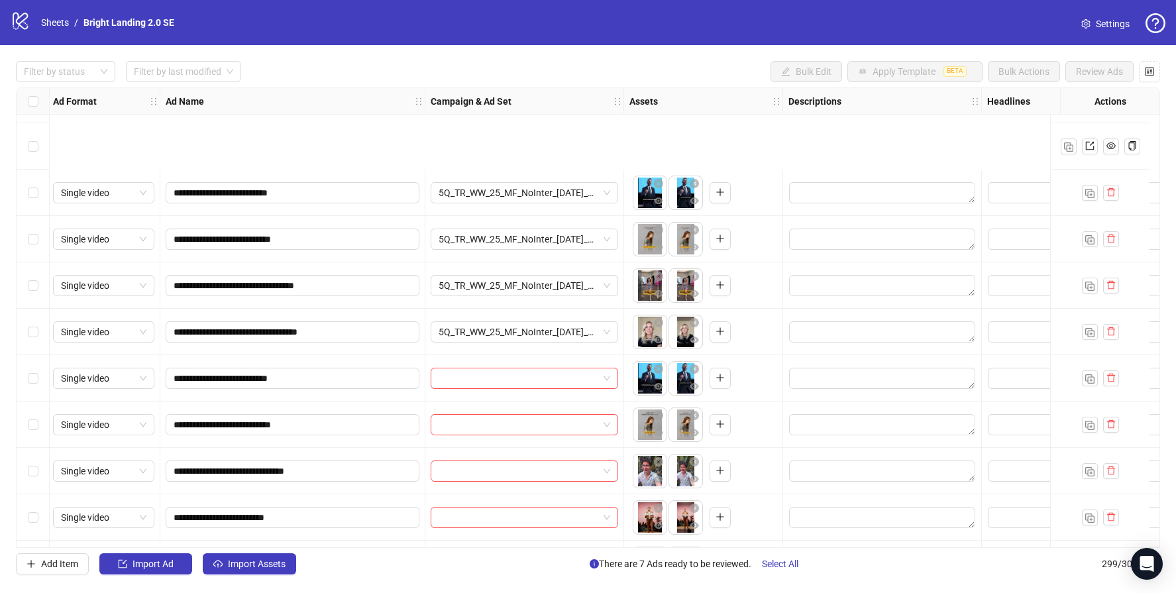
scroll to position [12712, 2]
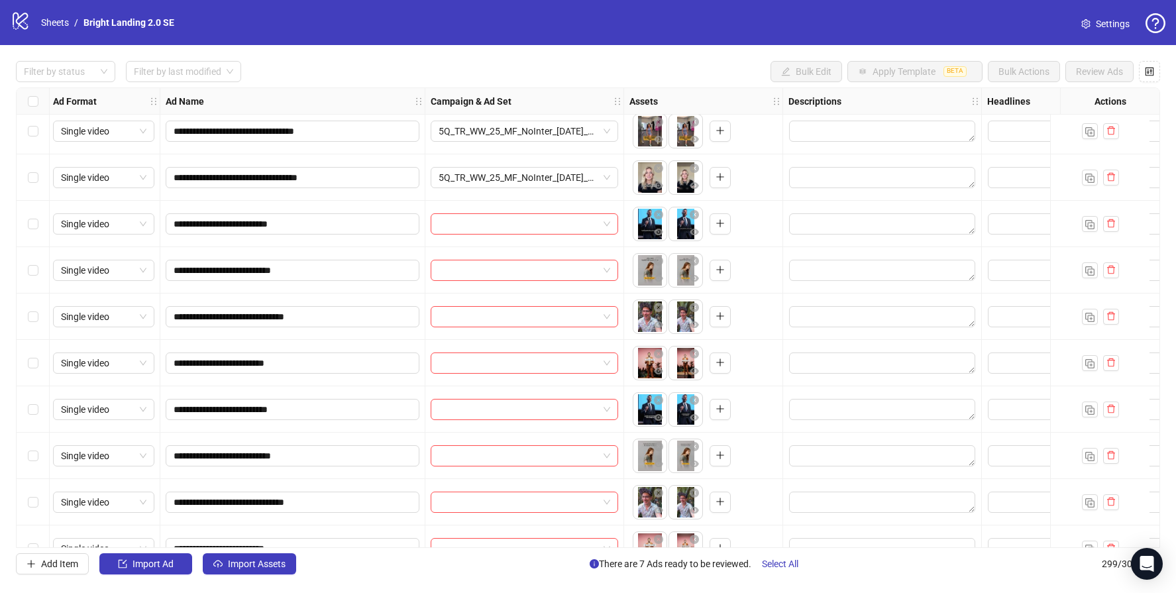
click at [519, 220] on input "search" at bounding box center [519, 224] width 160 height 20
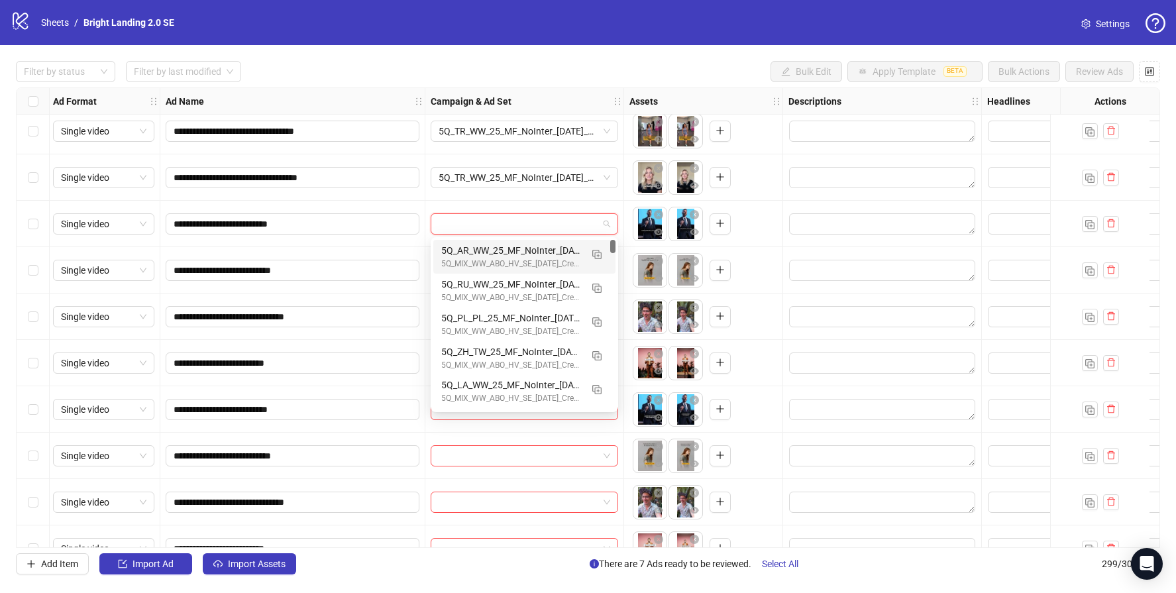
click at [523, 251] on div "5Q_AR_WW_25_MF_NoInter_[DATE]_R0.5" at bounding box center [511, 250] width 140 height 15
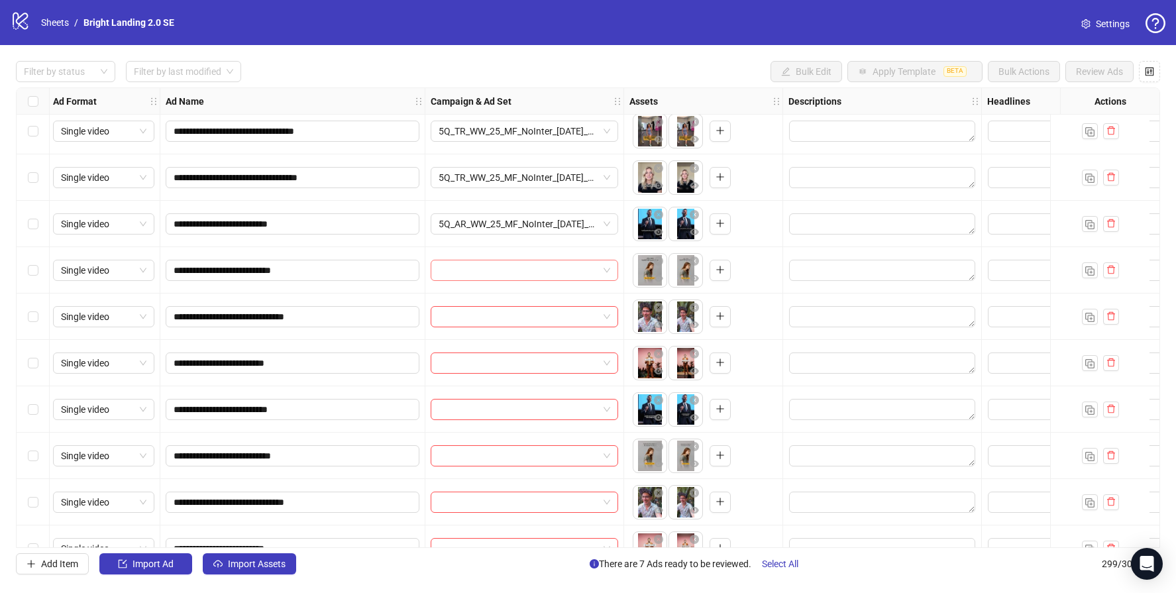
click at [451, 267] on input "search" at bounding box center [519, 270] width 160 height 20
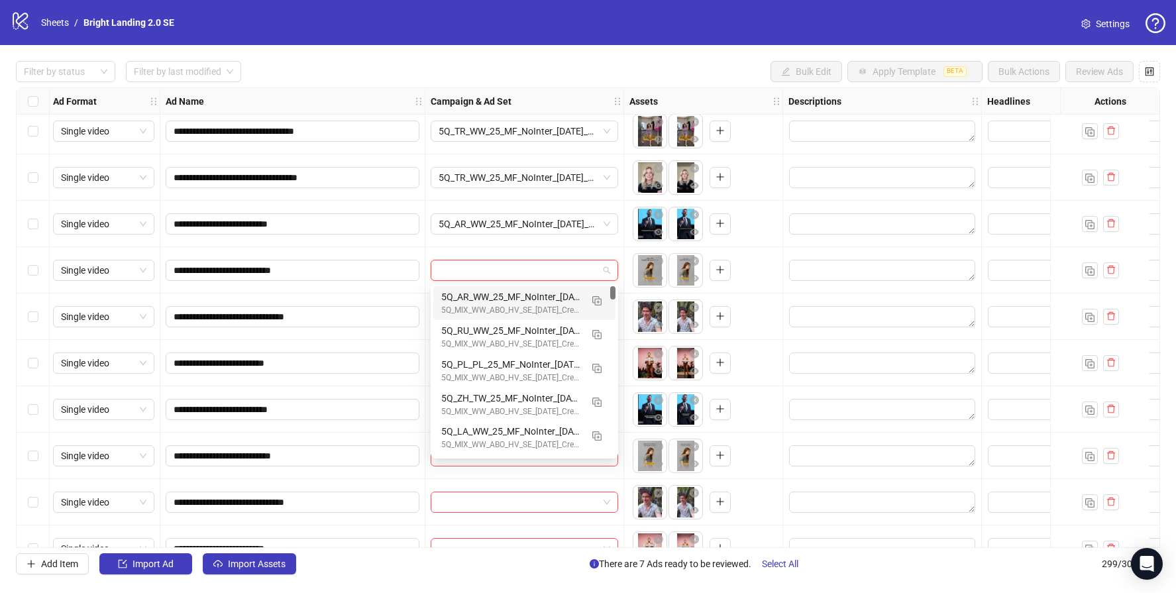
click at [476, 303] on div "5Q_AR_WW_25_MF_NoInter_[DATE]_R0.5" at bounding box center [511, 296] width 140 height 15
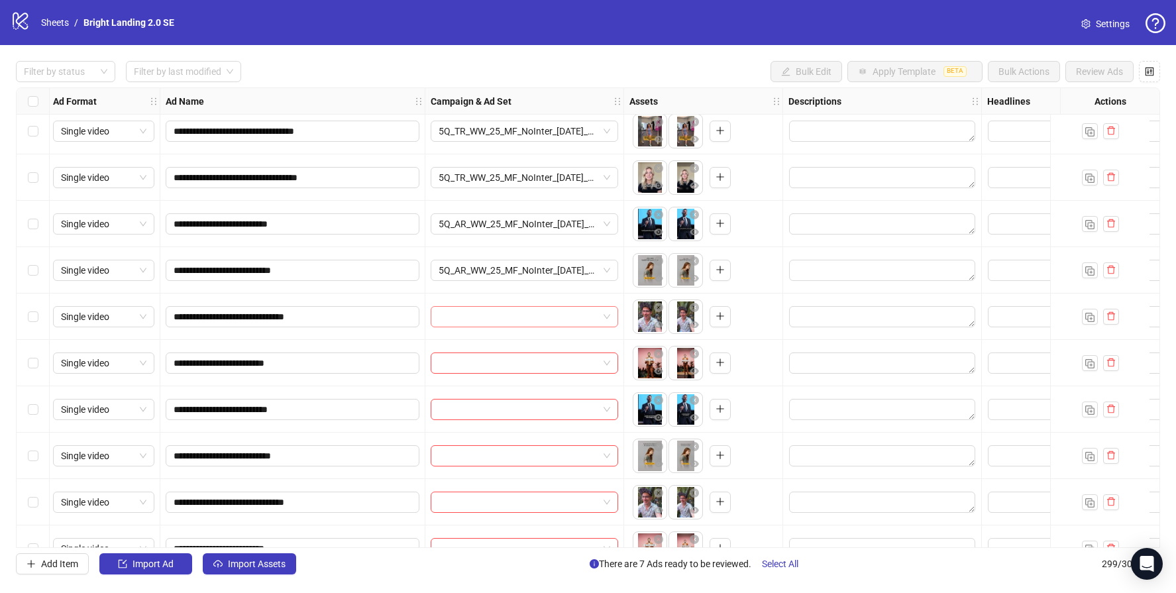
click at [456, 317] on input "search" at bounding box center [519, 317] width 160 height 20
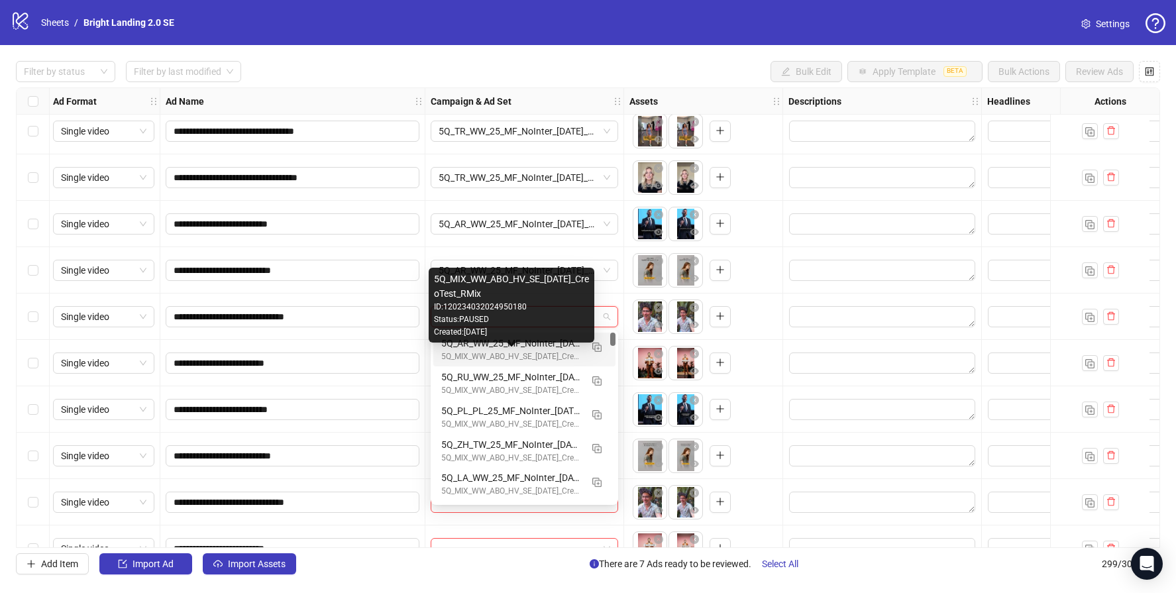
click at [486, 358] on div "5Q_MIX_WW_ABO_HV_SE_[DATE]_CreoTest_RMix" at bounding box center [511, 356] width 140 height 13
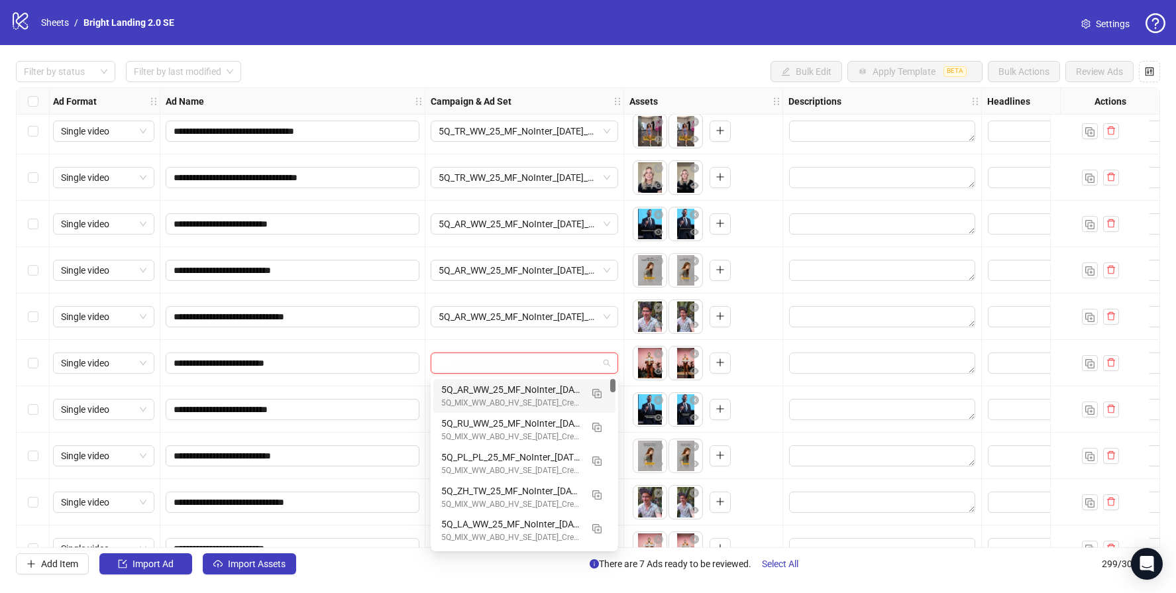
click at [482, 360] on input "search" at bounding box center [519, 363] width 160 height 20
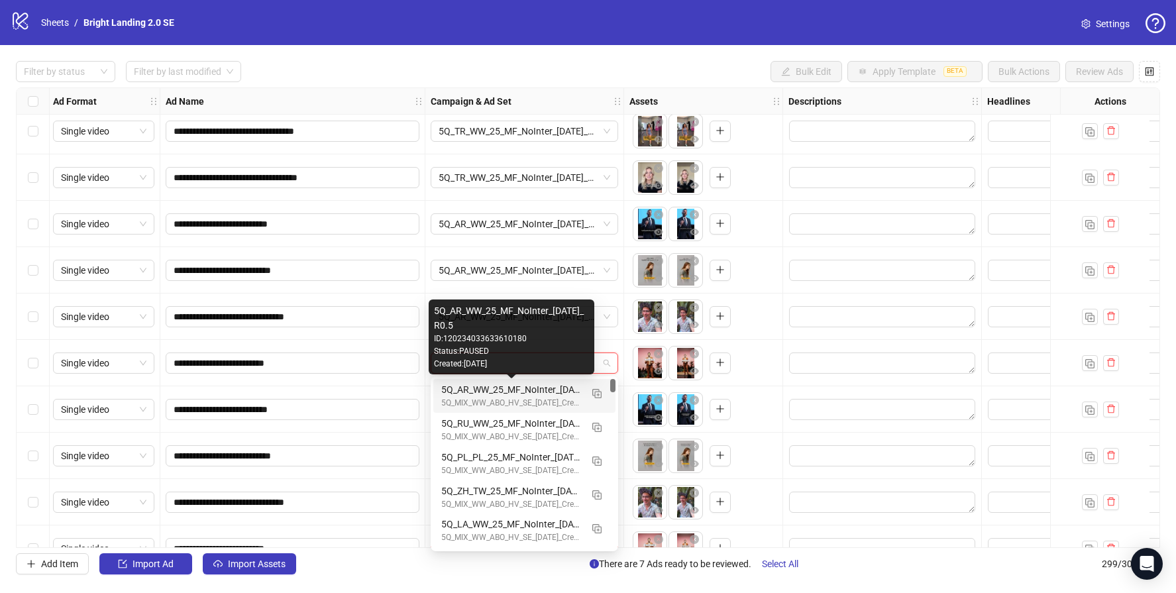
click at [492, 388] on div "5Q_AR_WW_25_MF_NoInter_[DATE]_R0.5" at bounding box center [511, 389] width 140 height 15
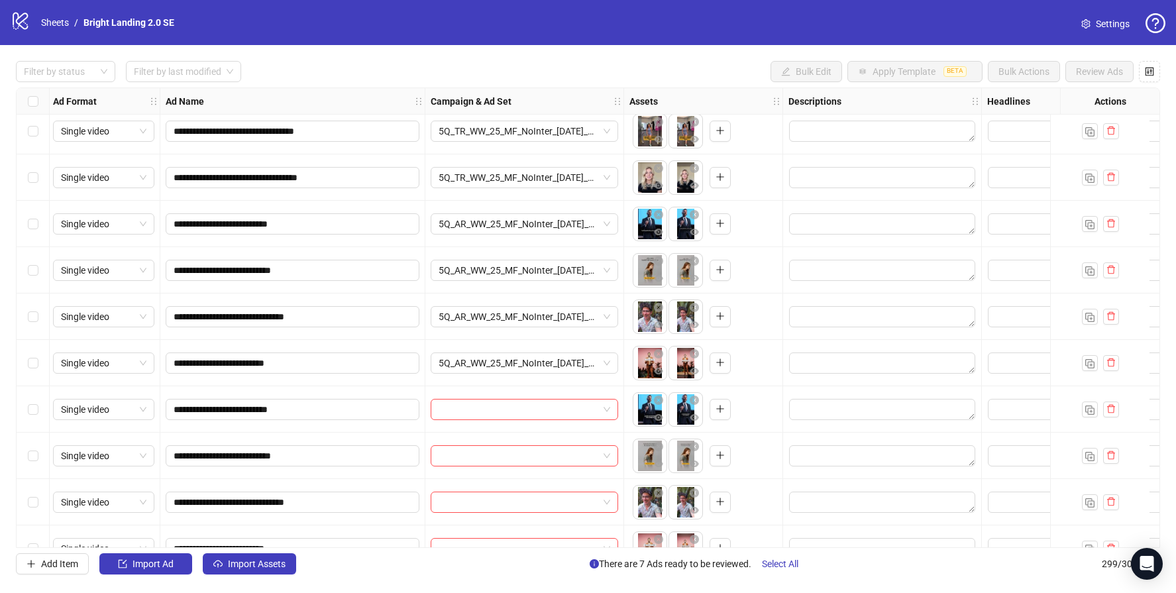
click at [482, 281] on div "**********" at bounding box center [588, 317] width 1144 height 460
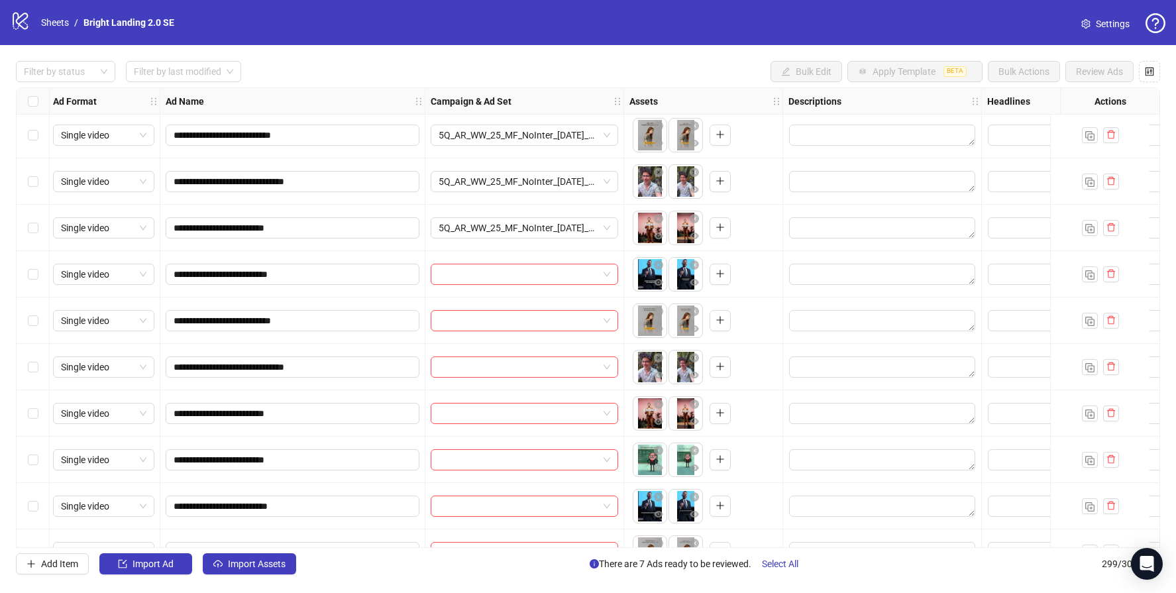
click at [480, 274] on div "**********" at bounding box center [588, 317] width 1144 height 460
click at [529, 266] on input "search" at bounding box center [519, 274] width 160 height 20
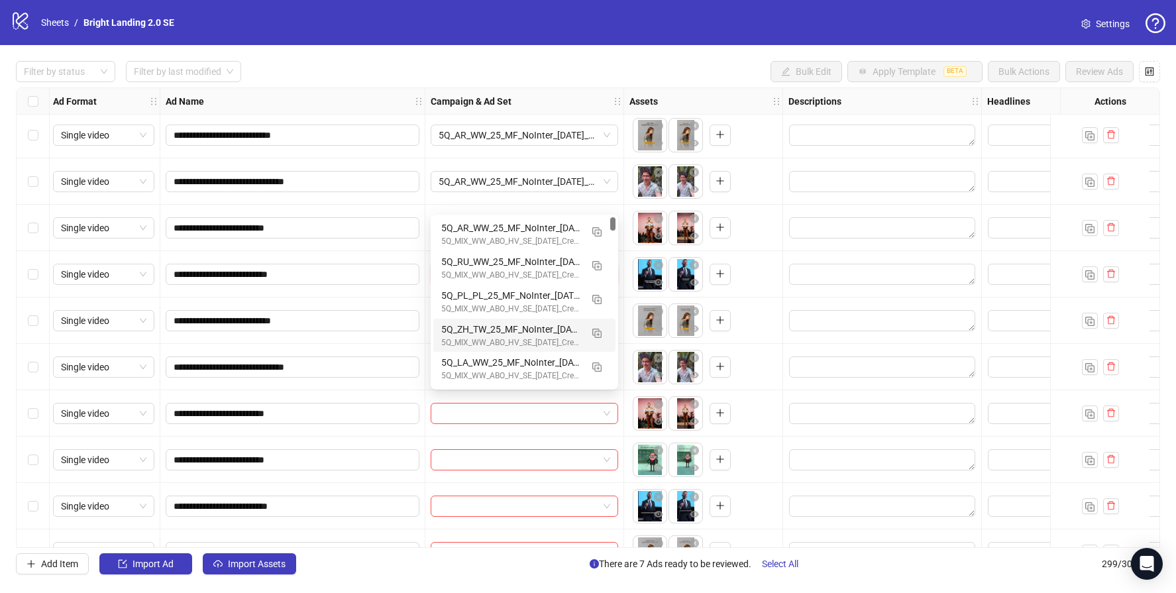
scroll to position [12920, 2]
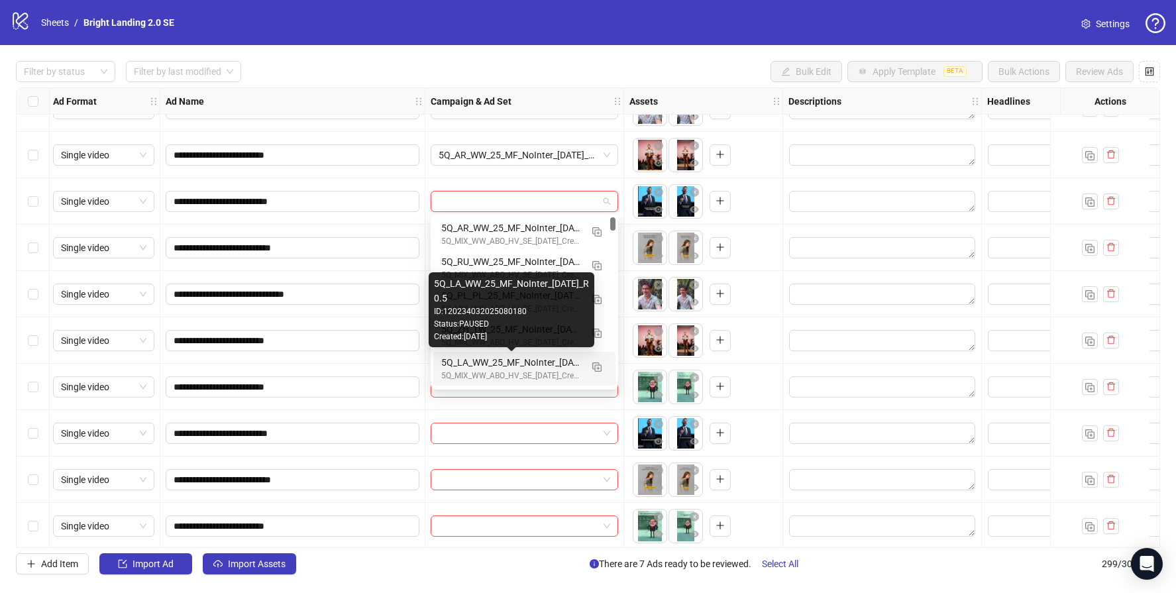
click at [521, 362] on div "5Q_LA_WW_25_MF_NoInter_[DATE]_R0.5" at bounding box center [511, 362] width 140 height 15
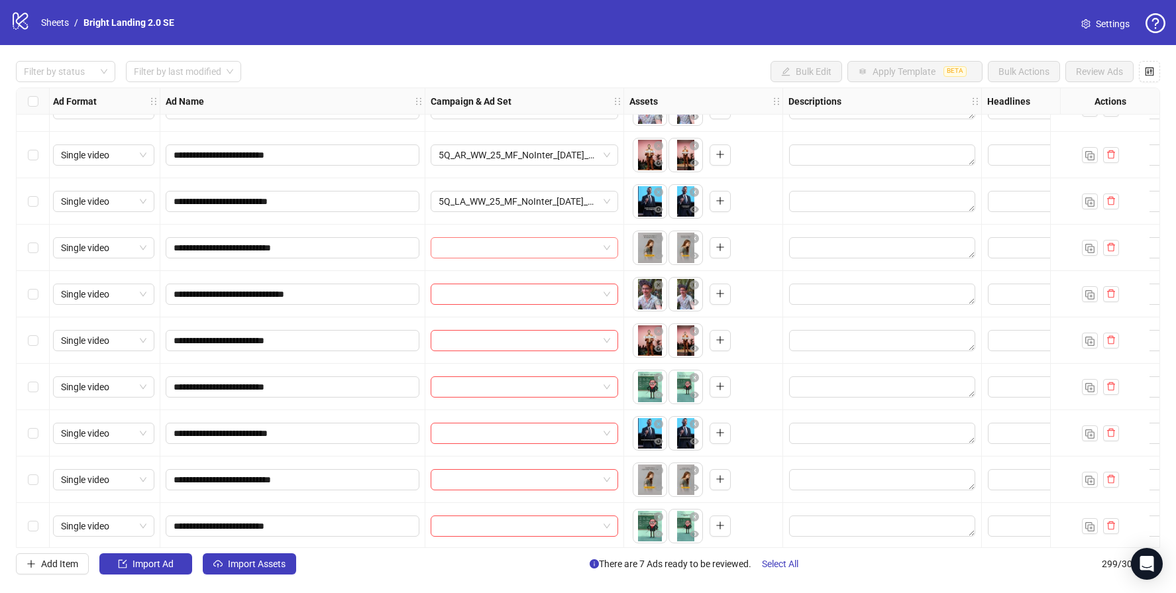
click at [465, 252] on input "search" at bounding box center [519, 248] width 160 height 20
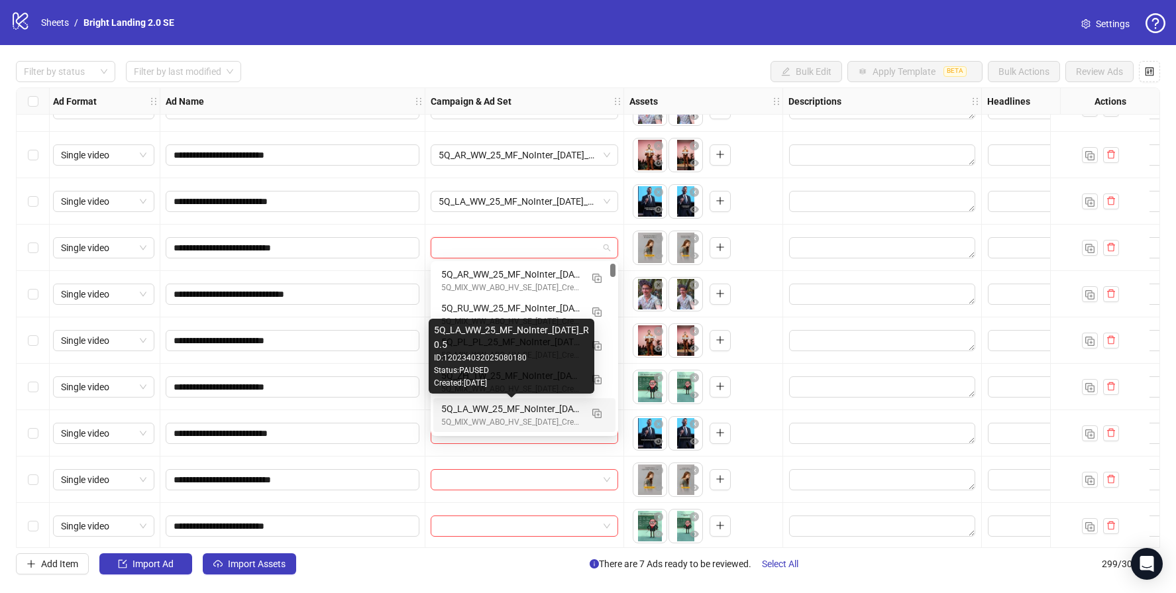
click at [522, 402] on div "5Q_LA_WW_25_MF_NoInter_[DATE]_R0.5" at bounding box center [511, 408] width 140 height 15
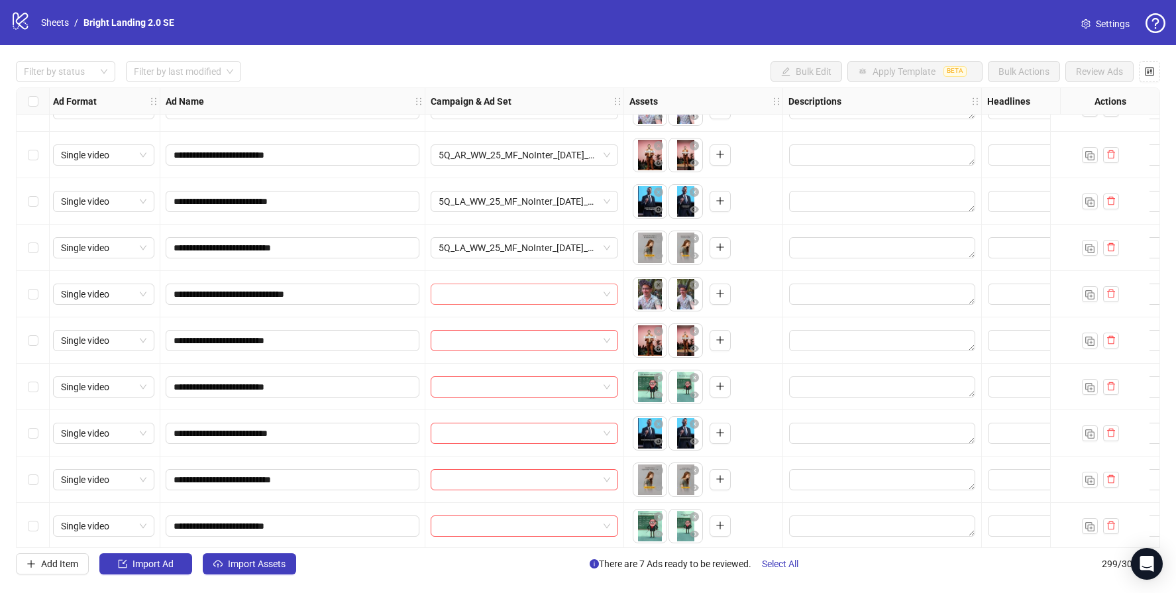
click at [499, 297] on input "search" at bounding box center [519, 294] width 160 height 20
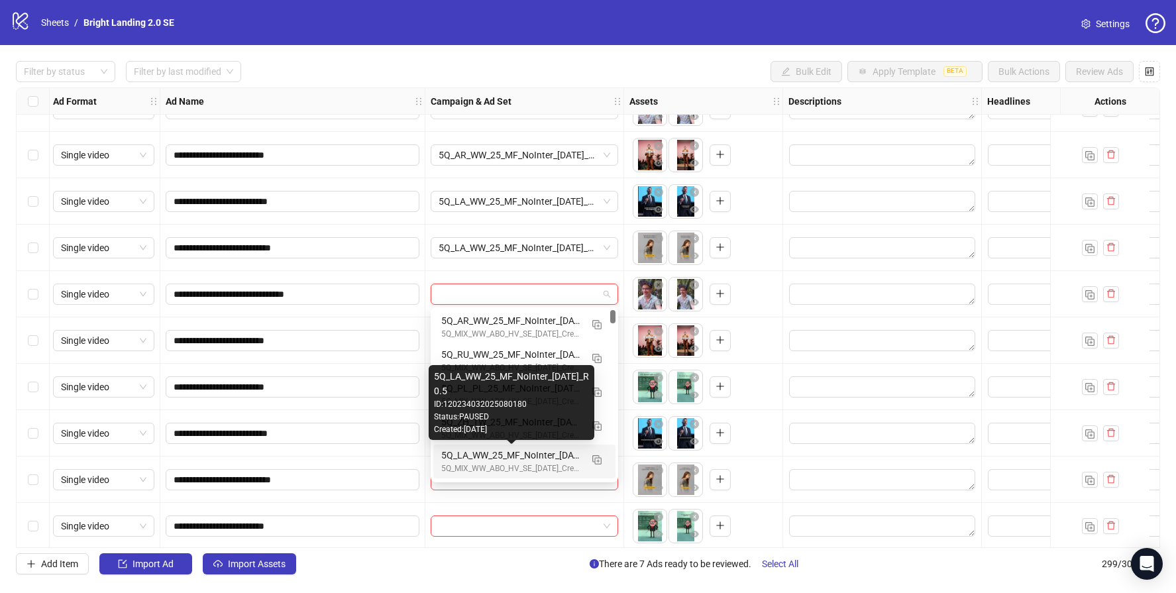
click at [554, 448] on div "5Q_LA_WW_25_MF_NoInter_[DATE]_R0.5" at bounding box center [511, 455] width 140 height 15
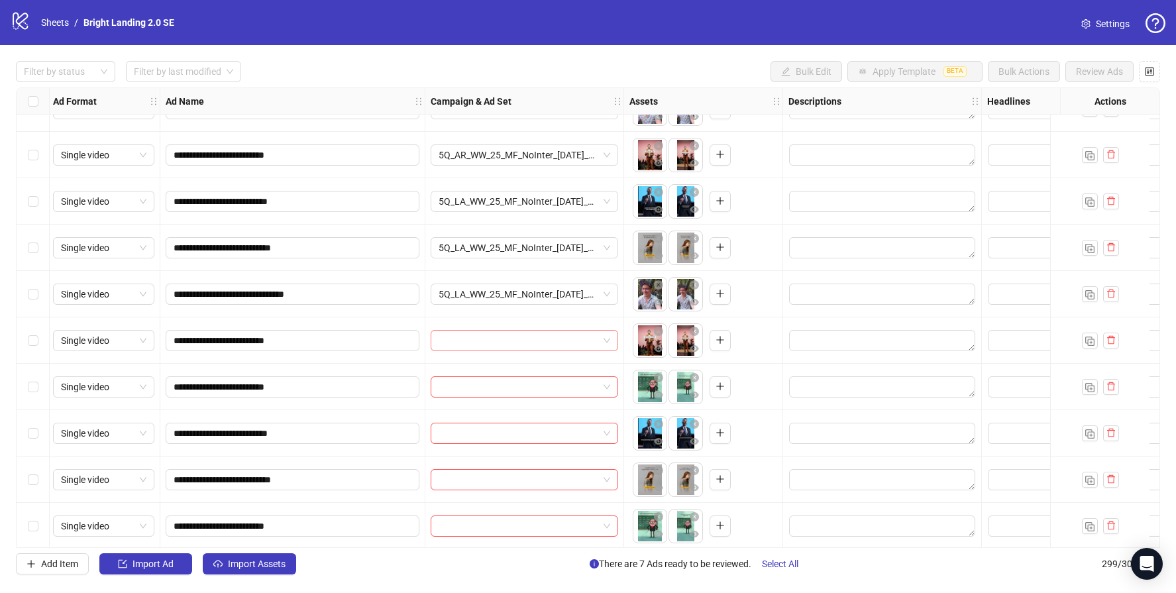
click at [490, 339] on input "search" at bounding box center [519, 341] width 160 height 20
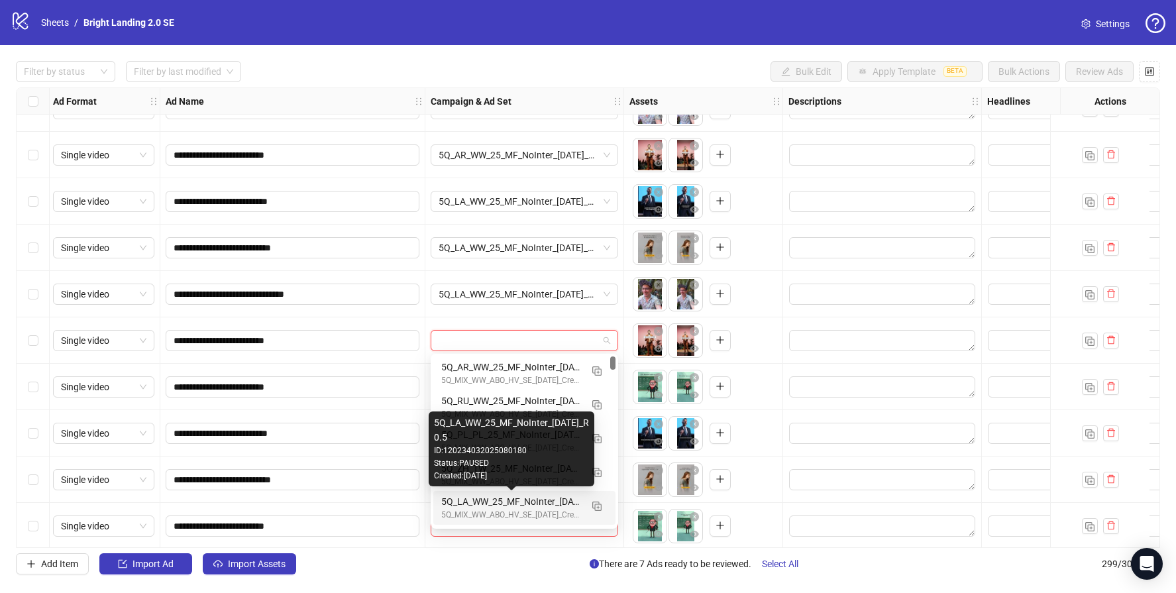
click at [543, 509] on div "5Q_MIX_WW_ABO_HV_SE_[DATE]_CreoTest_RMix" at bounding box center [511, 515] width 140 height 13
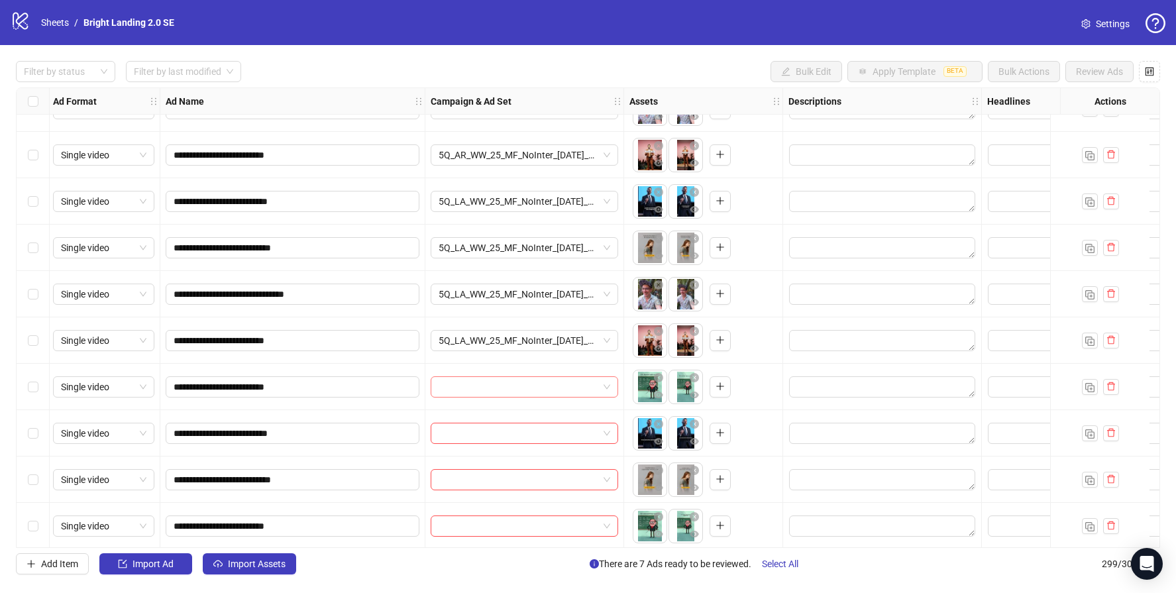
click at [481, 382] on input "search" at bounding box center [519, 387] width 160 height 20
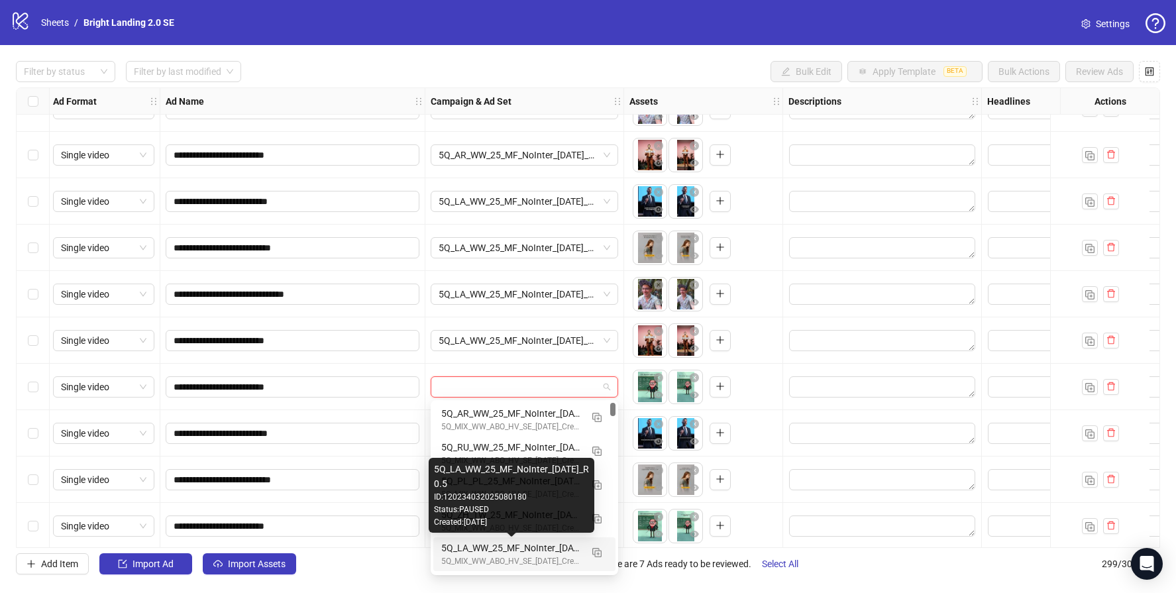
click at [525, 546] on div "5Q_LA_WW_25_MF_NoInter_[DATE]_R0.5" at bounding box center [511, 548] width 140 height 15
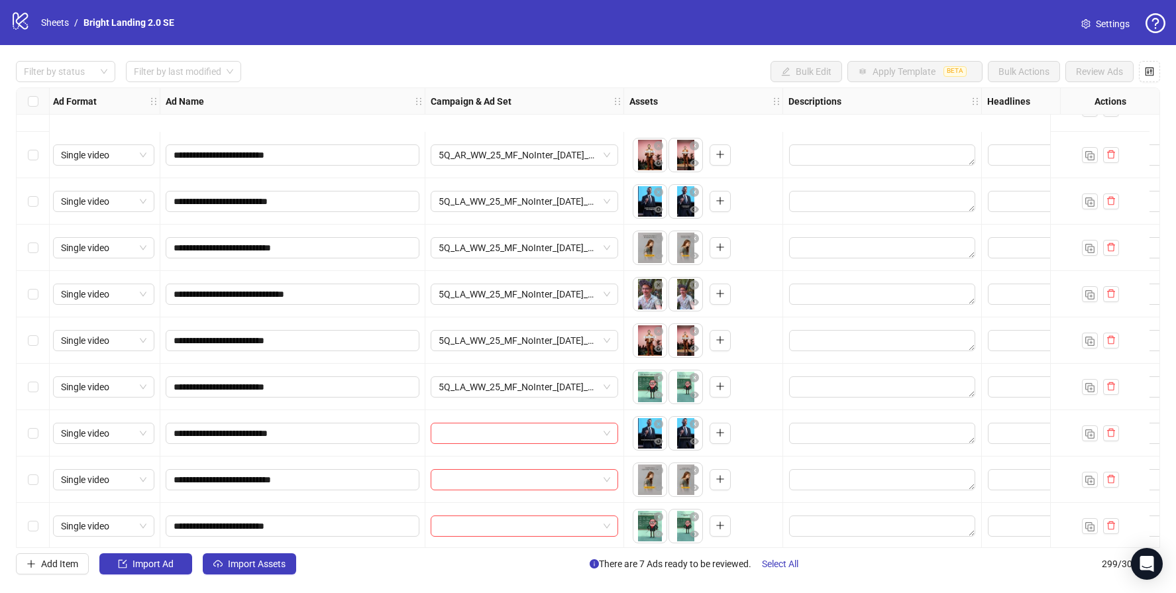
scroll to position [13052, 2]
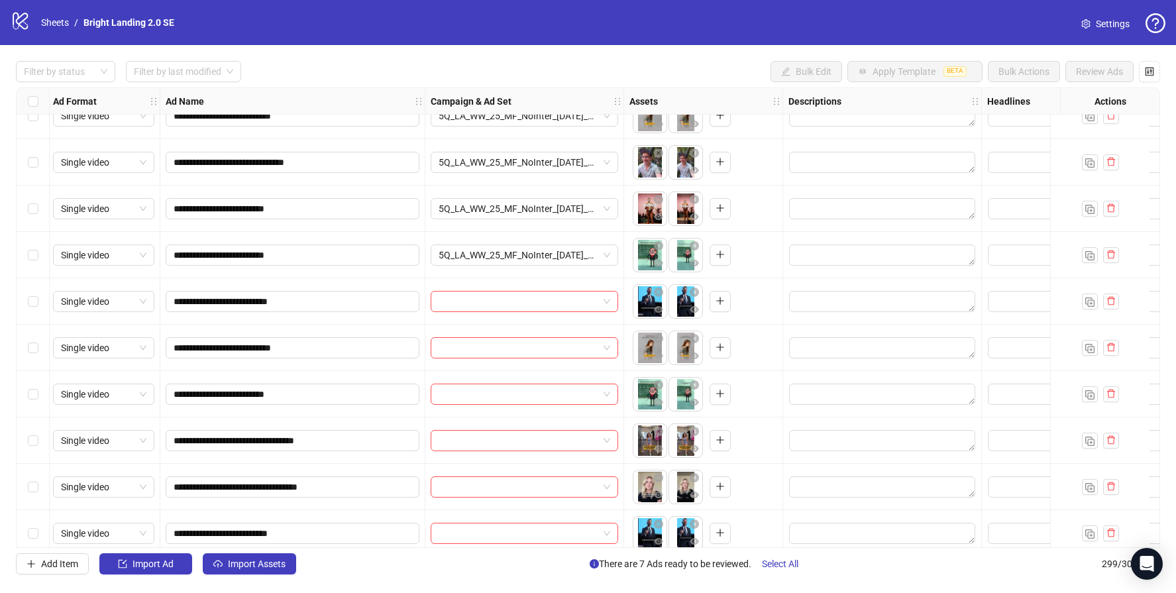
click at [468, 302] on div "**********" at bounding box center [588, 317] width 1144 height 460
click at [476, 309] on input "search" at bounding box center [519, 301] width 160 height 20
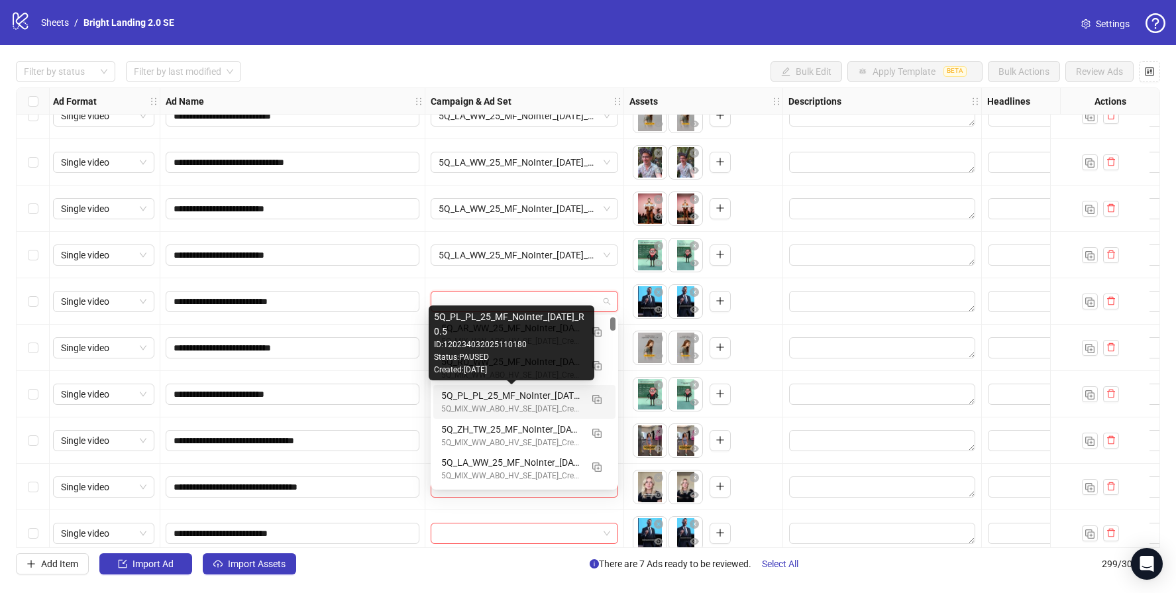
click at [492, 397] on div "5Q_PL_PL_25_MF_NoInter_[DATE]_R0.5" at bounding box center [511, 395] width 140 height 15
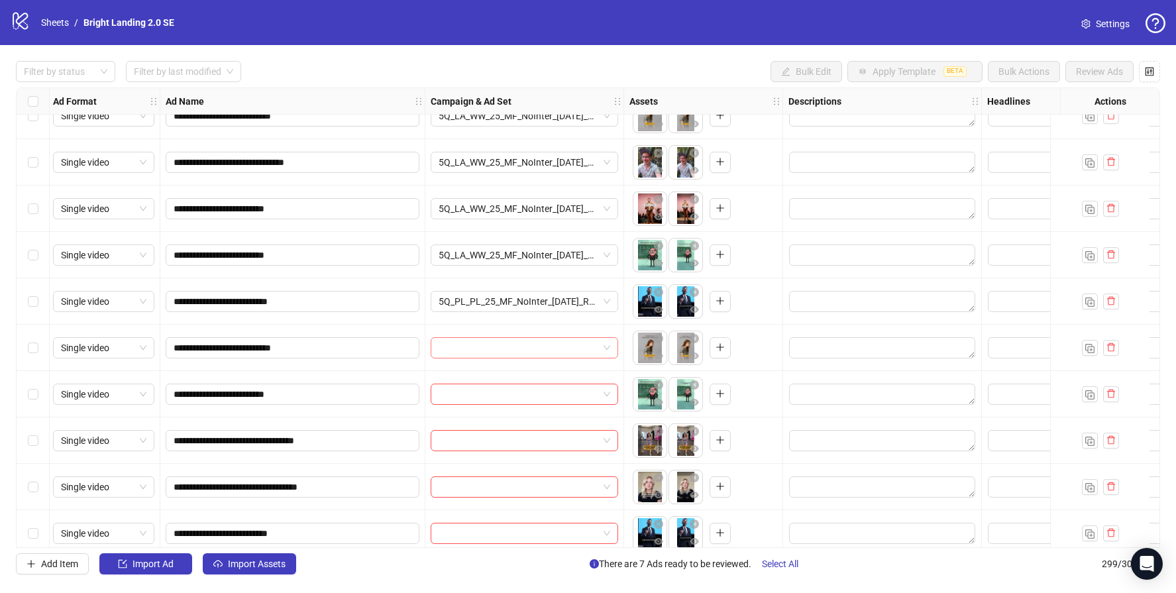
click at [468, 343] on input "search" at bounding box center [519, 348] width 160 height 20
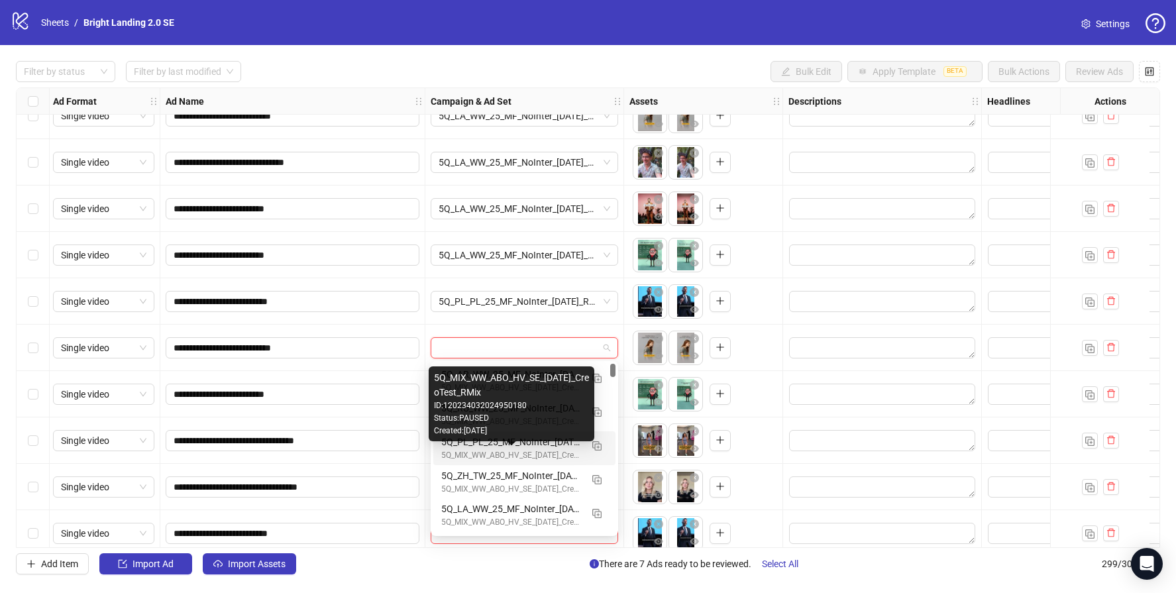
click at [504, 444] on div "5Q_PL_PL_25_MF_NoInter_[DATE]_R0.5" at bounding box center [511, 442] width 140 height 15
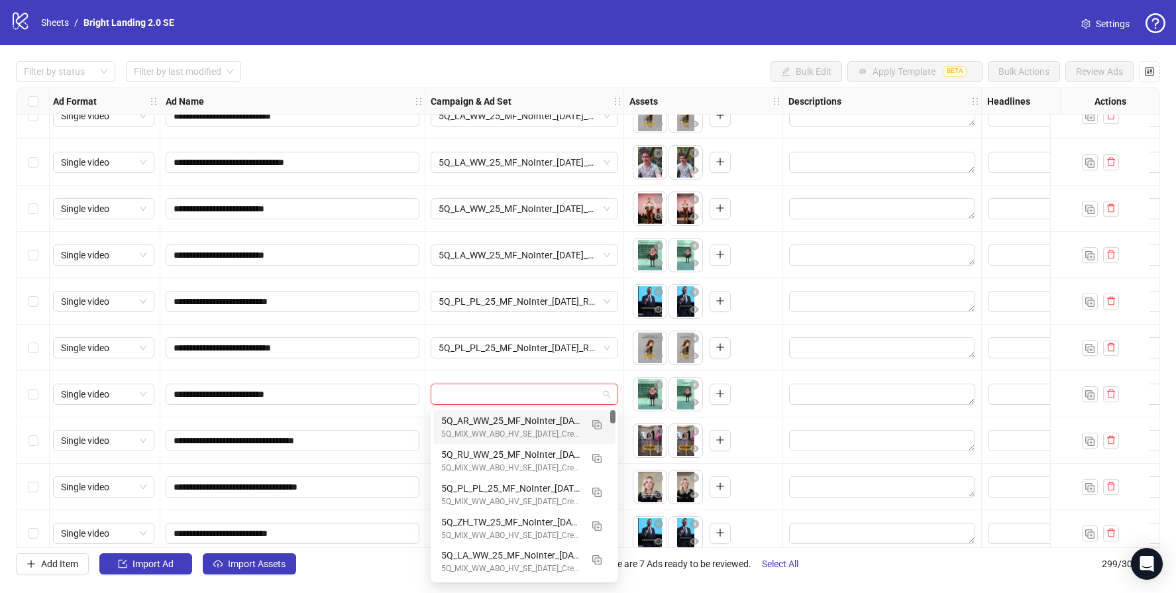
click at [481, 398] on input "search" at bounding box center [519, 394] width 160 height 20
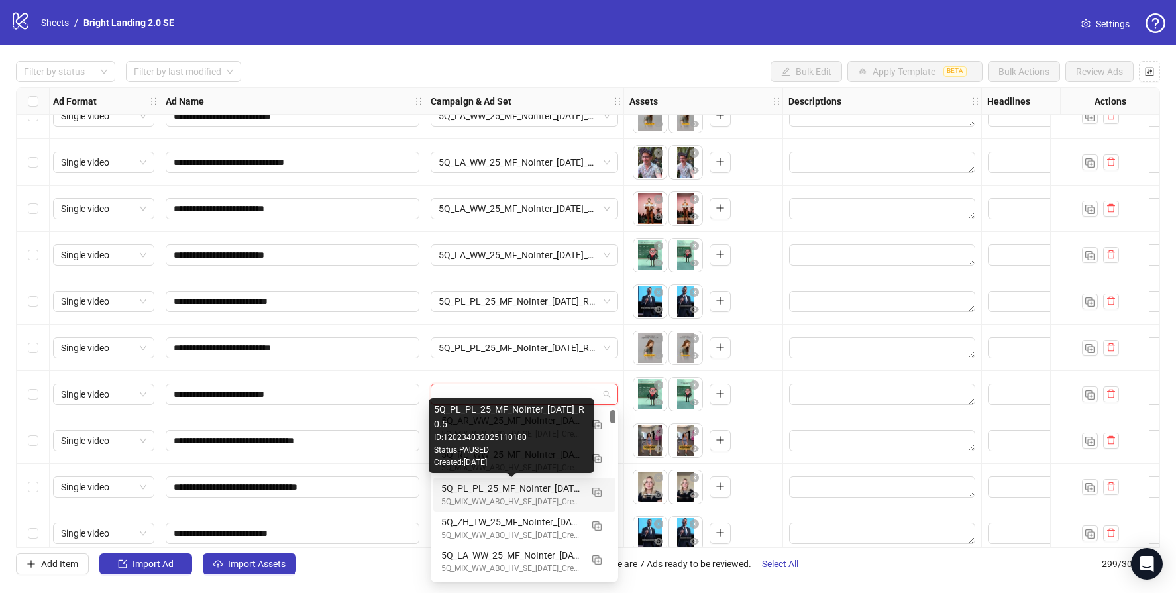
click at [516, 489] on div "5Q_PL_PL_25_MF_NoInter_[DATE]_R0.5" at bounding box center [511, 488] width 140 height 15
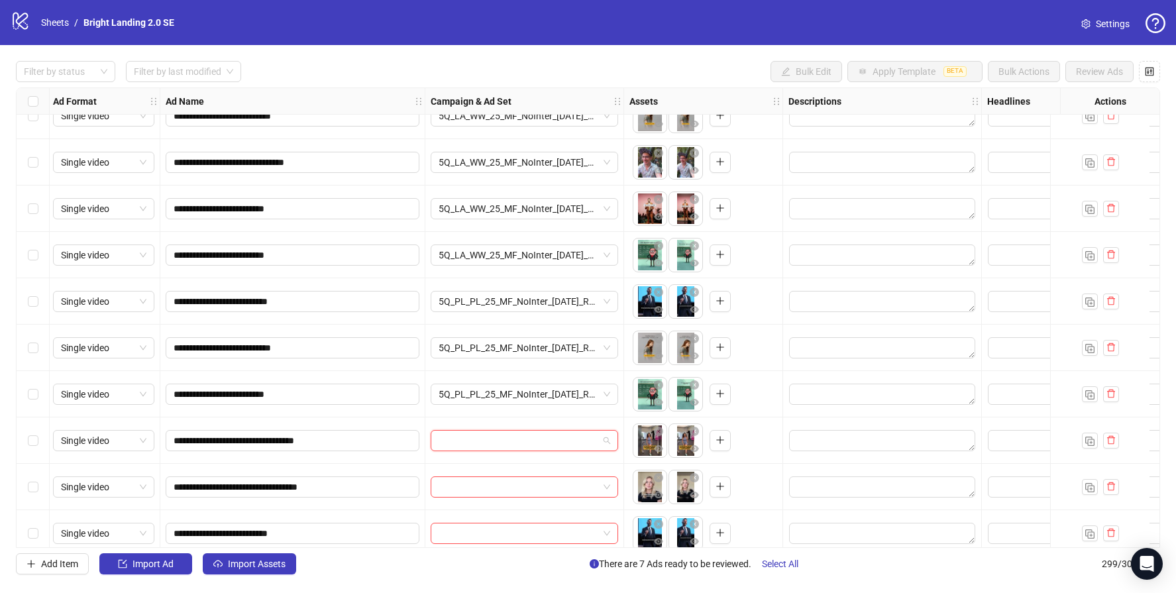
click at [493, 442] on input "search" at bounding box center [519, 441] width 160 height 20
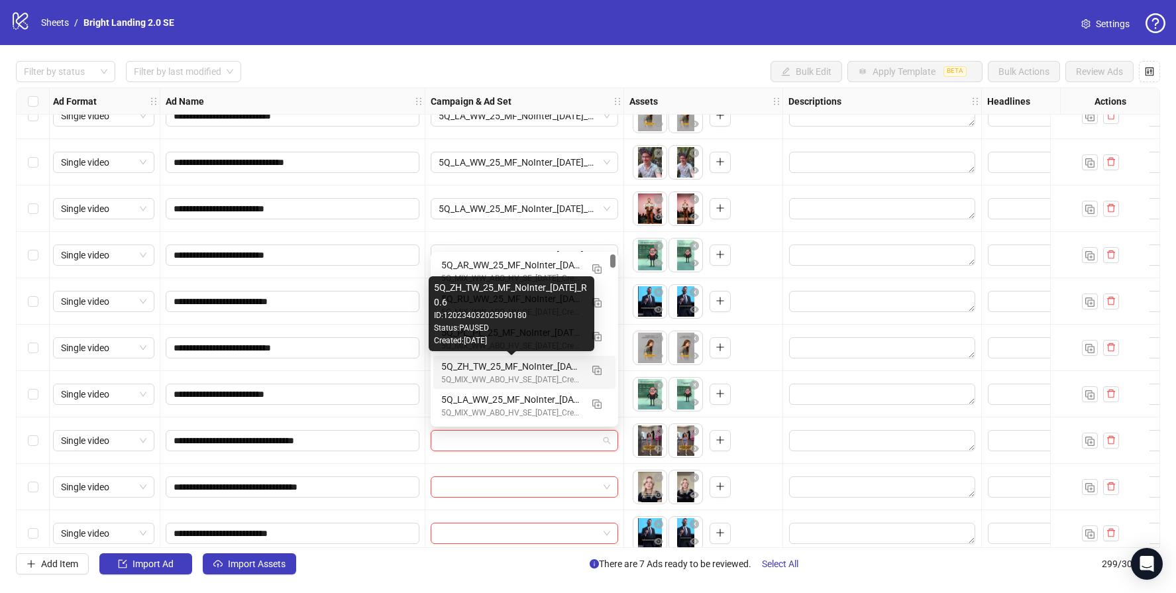
click at [509, 344] on div "Created: [DATE]" at bounding box center [511, 341] width 155 height 13
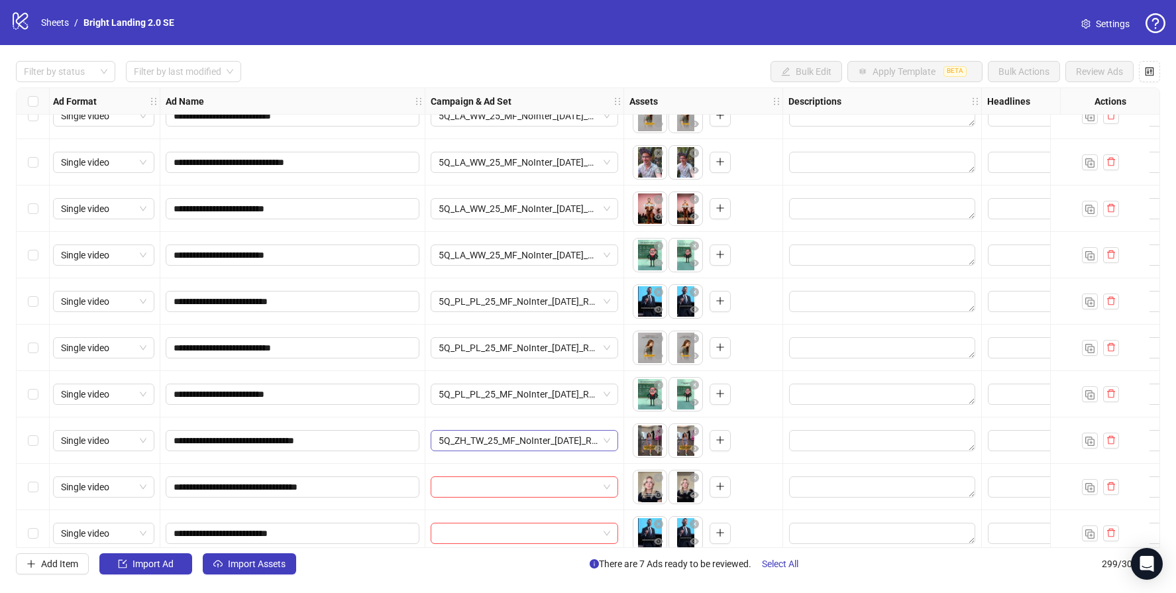
click at [518, 441] on span "5Q_ZH_TW_25_MF_NoInter_[DATE]_R0.6" at bounding box center [525, 441] width 172 height 20
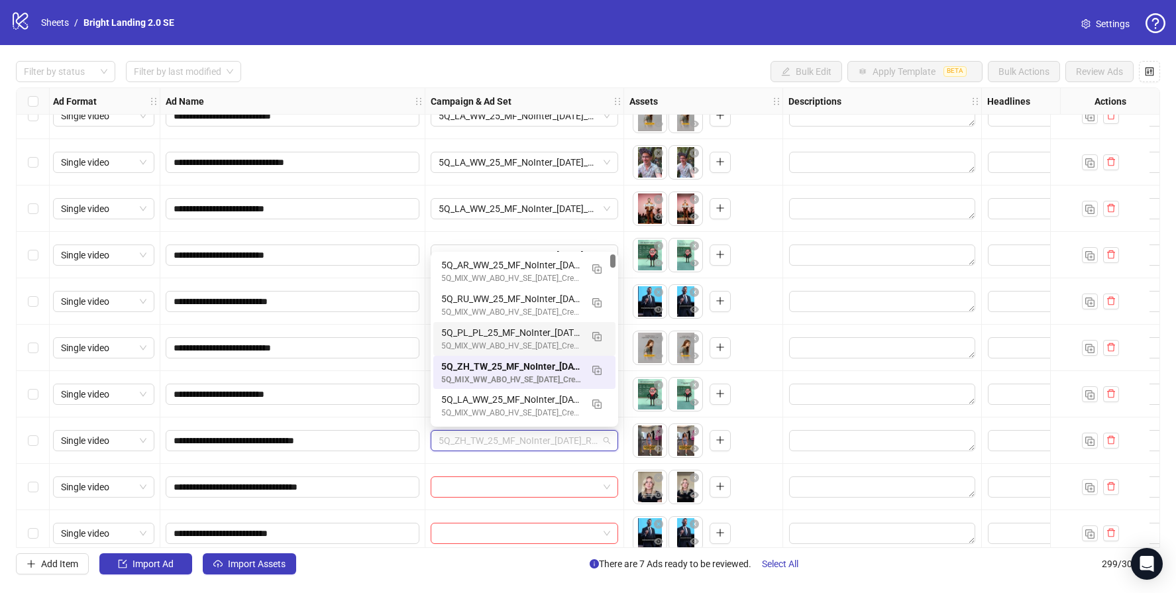
click at [505, 328] on div "5Q_PL_PL_25_MF_NoInter_[DATE]_R0.5" at bounding box center [511, 332] width 140 height 15
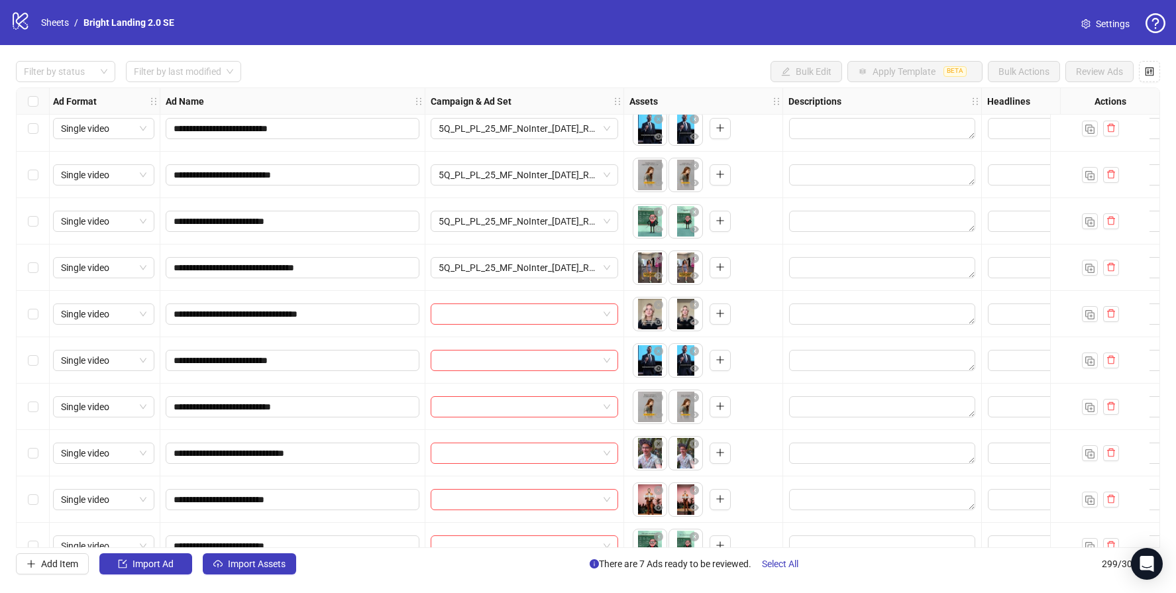
scroll to position [13229, 2]
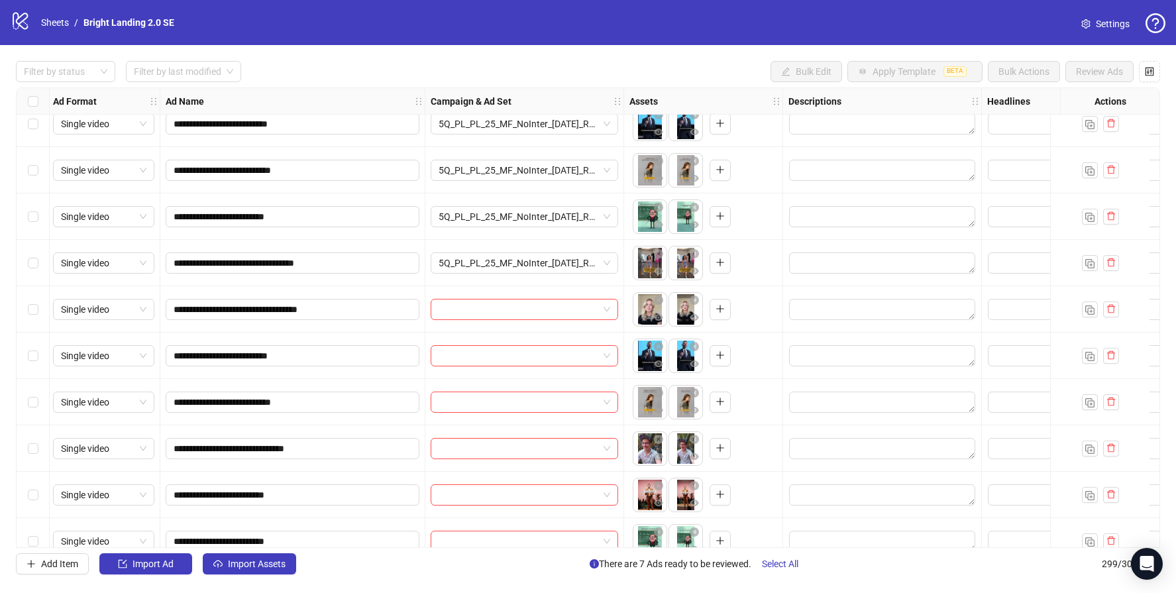
click at [517, 307] on div "**********" at bounding box center [588, 317] width 1144 height 460
click at [519, 311] on input "search" at bounding box center [519, 309] width 160 height 20
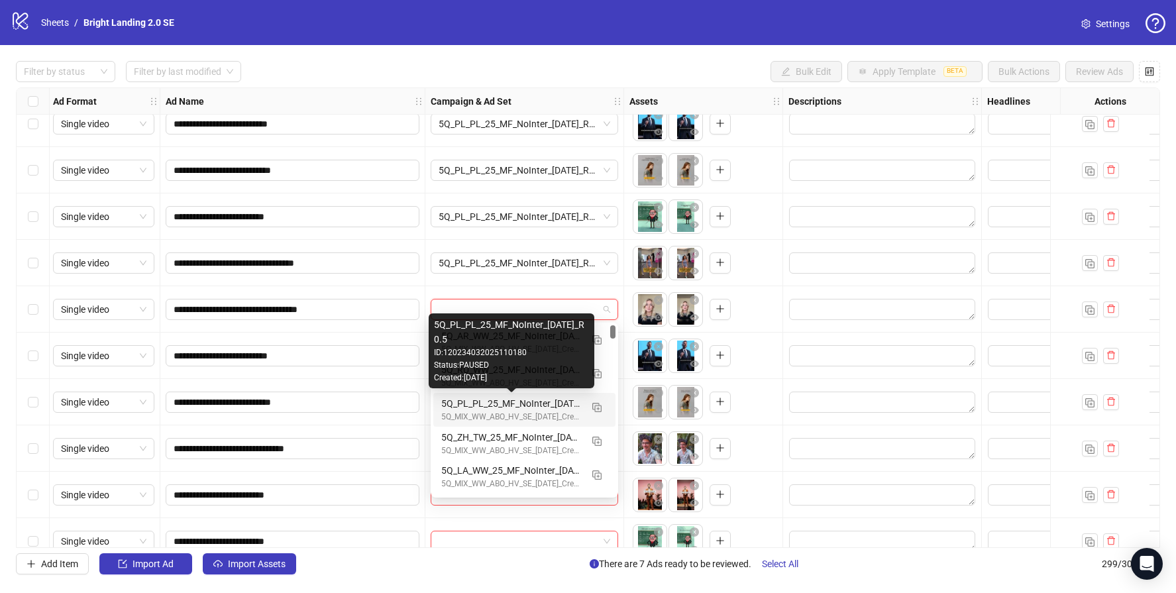
click at [521, 398] on div "5Q_PL_PL_25_MF_NoInter_[DATE]_R0.5" at bounding box center [511, 403] width 140 height 15
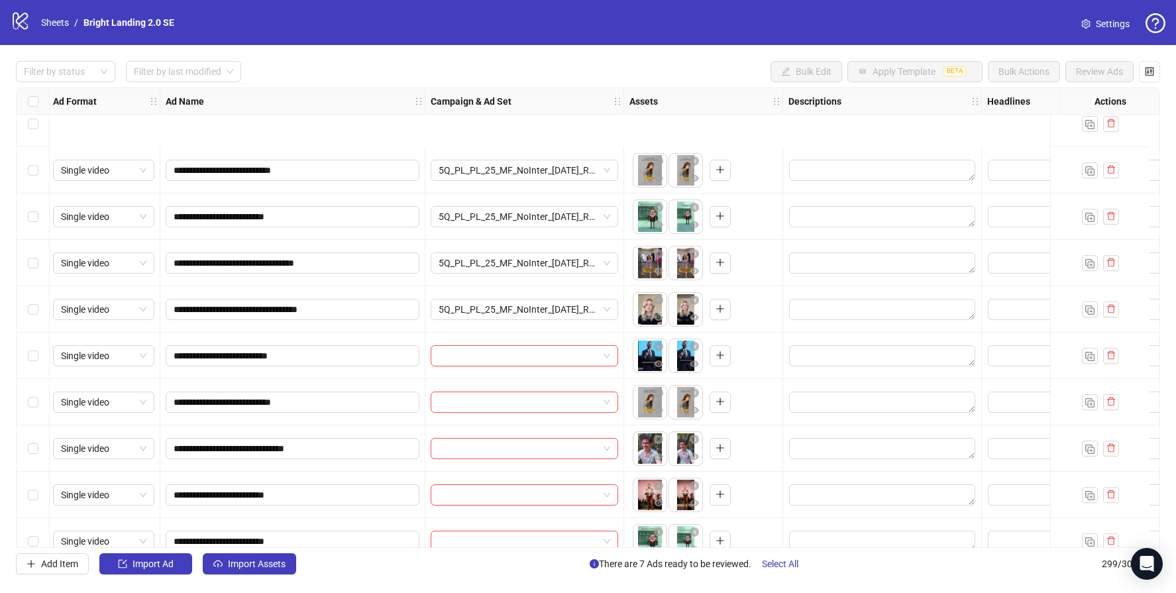
scroll to position [13342, 2]
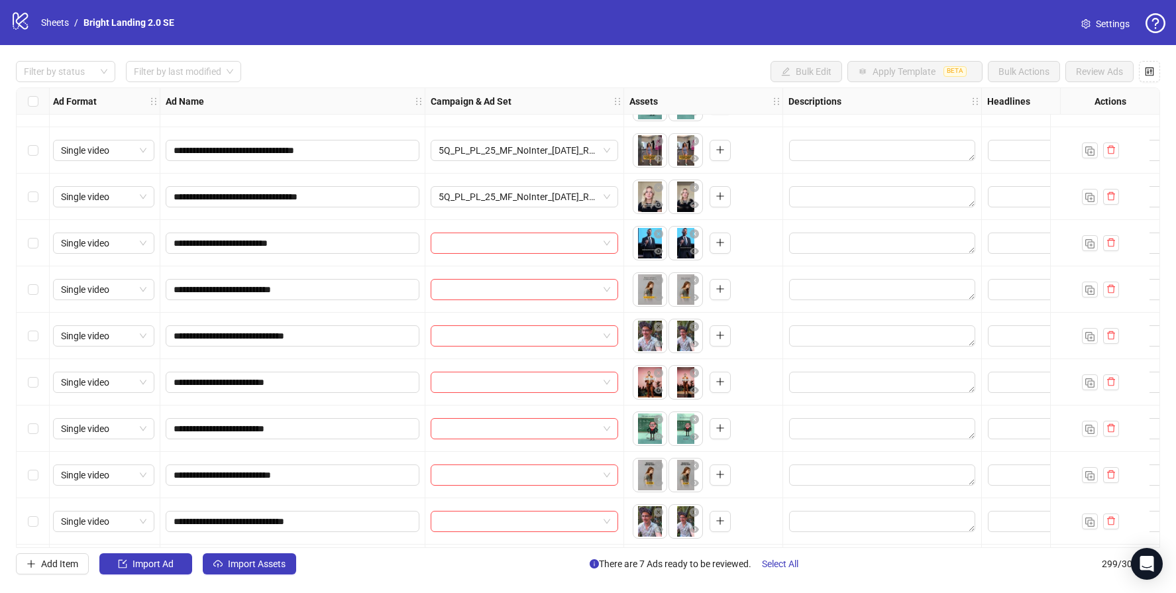
click at [472, 246] on div "**********" at bounding box center [588, 317] width 1144 height 460
click at [472, 245] on input "search" at bounding box center [519, 243] width 160 height 20
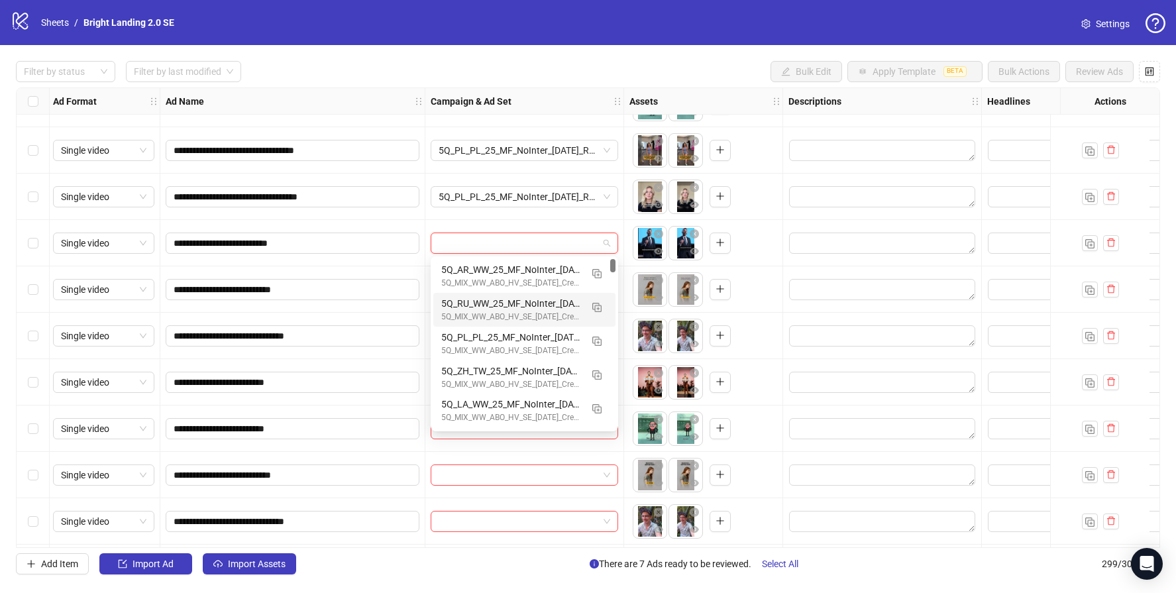
click at [490, 301] on div "5Q_RU_WW_25_MF_NoInter_[DATE]_R0.5" at bounding box center [511, 303] width 140 height 15
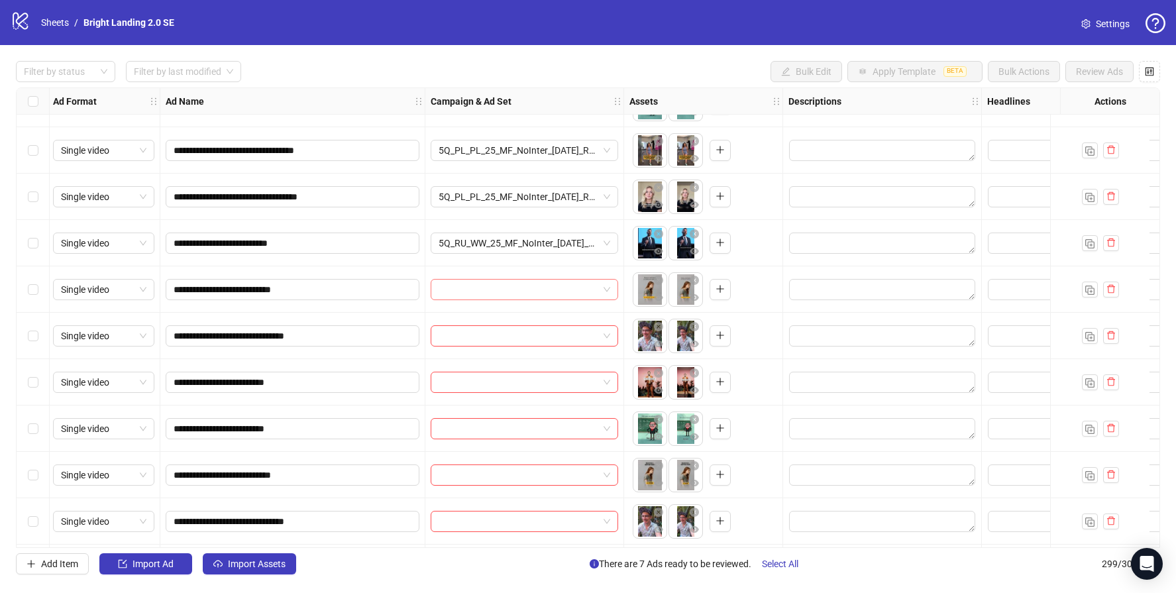
click at [486, 287] on input "search" at bounding box center [519, 290] width 160 height 20
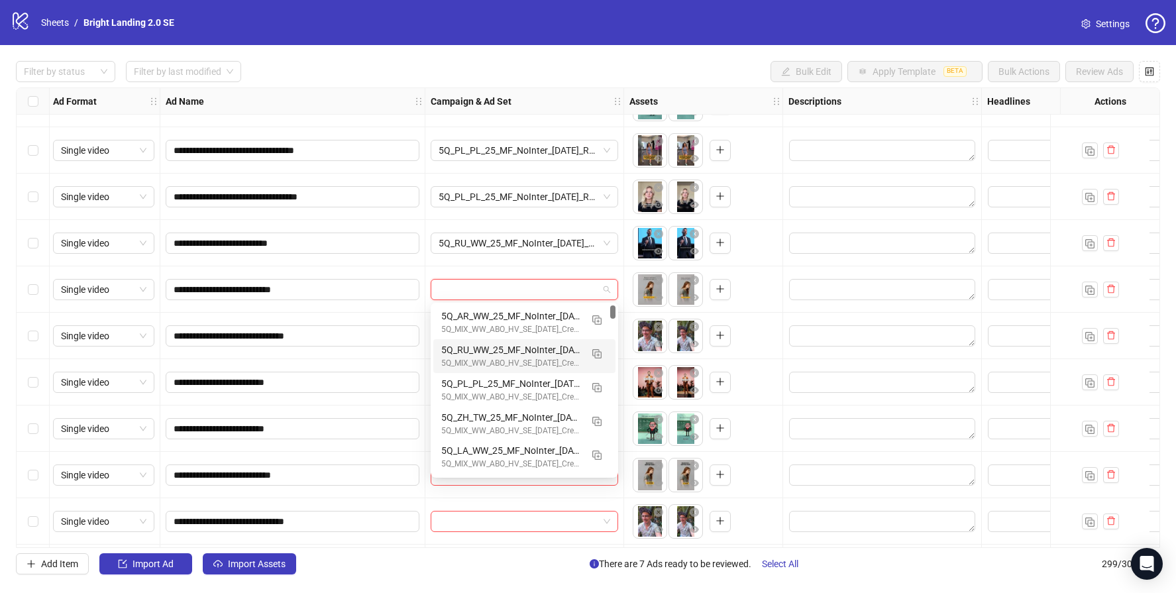
click at [500, 360] on div "5Q_MIX_WW_ABO_HV_SE_[DATE]_CreoTest_RMix" at bounding box center [511, 363] width 140 height 13
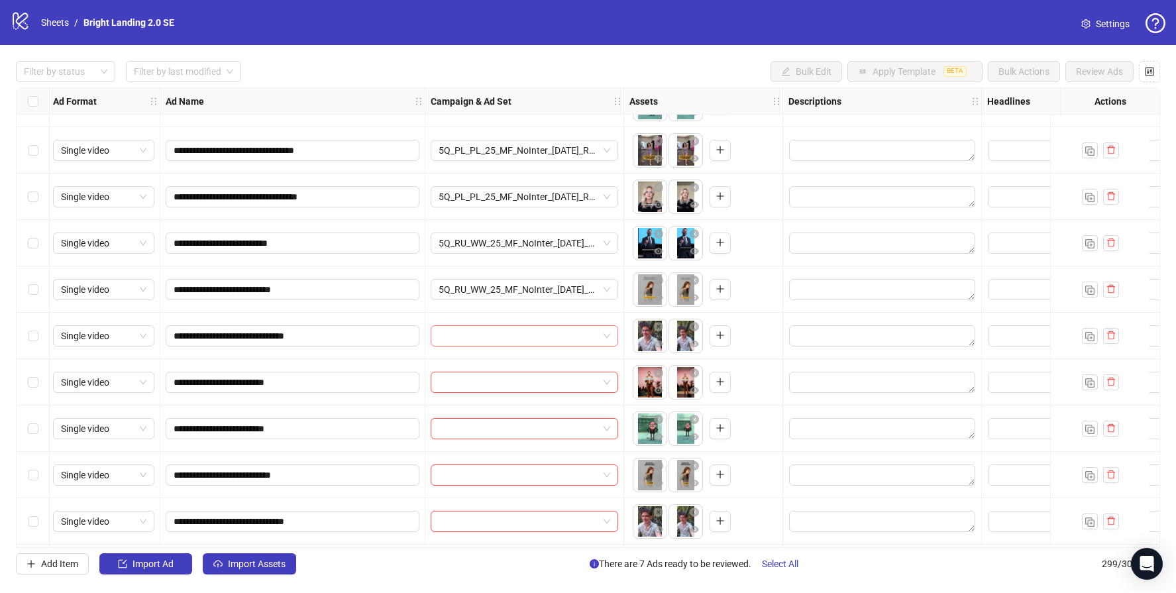
click at [486, 338] on input "search" at bounding box center [519, 336] width 160 height 20
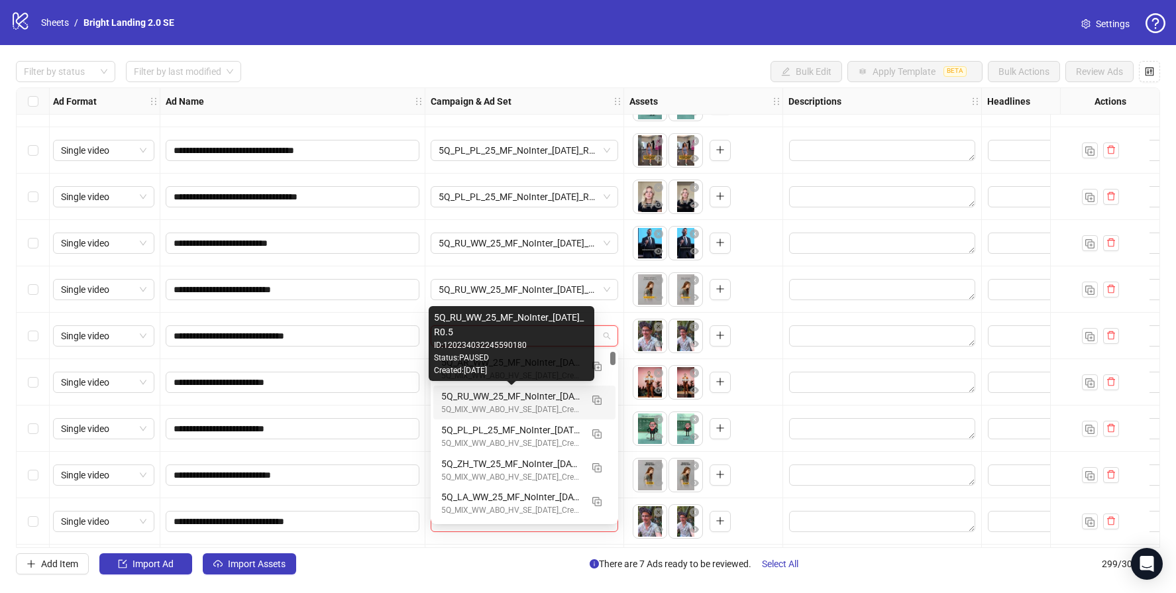
click at [508, 389] on div "5Q_RU_WW_25_MF_NoInter_[DATE]_R0.5" at bounding box center [511, 396] width 140 height 15
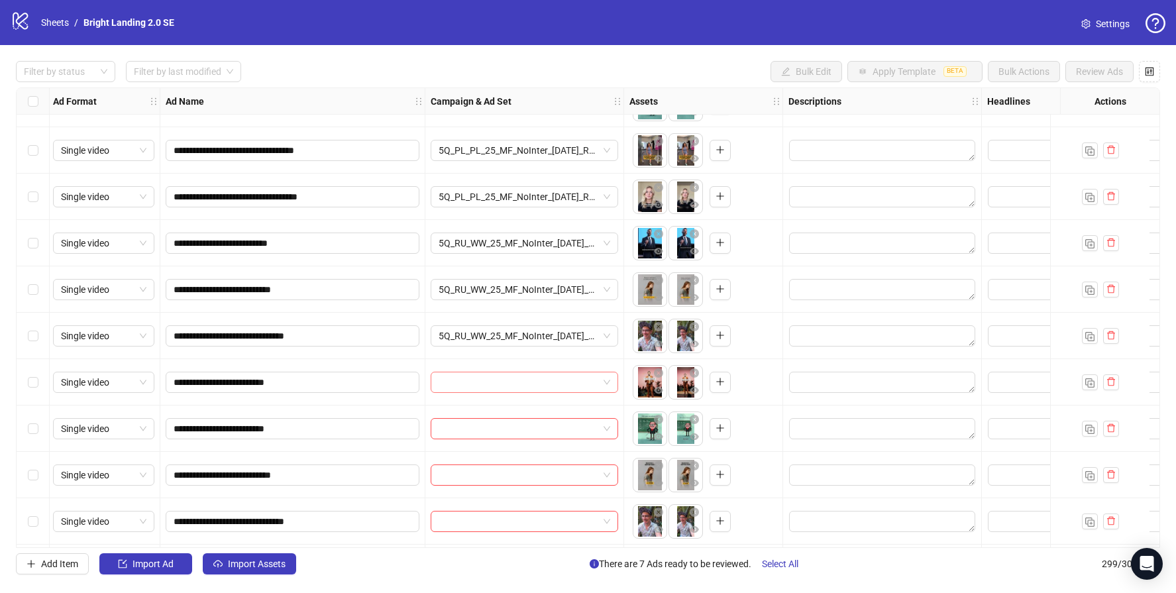
click at [495, 382] on input "search" at bounding box center [519, 382] width 160 height 20
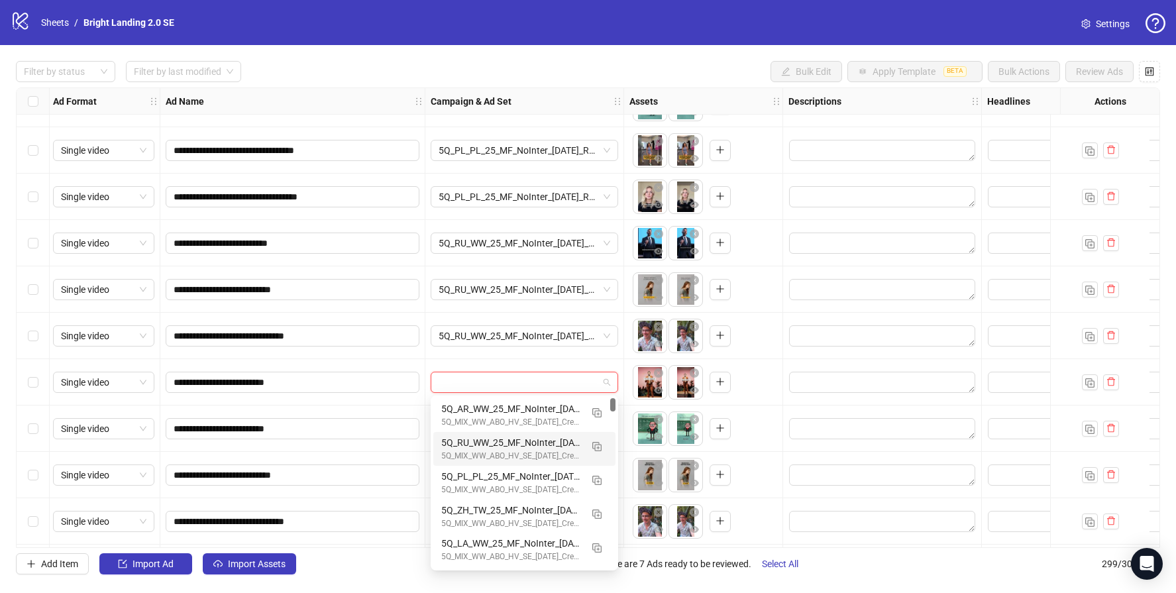
click at [517, 439] on div "5Q_RU_WW_25_MF_NoInter_[DATE]_R0.5" at bounding box center [511, 442] width 140 height 15
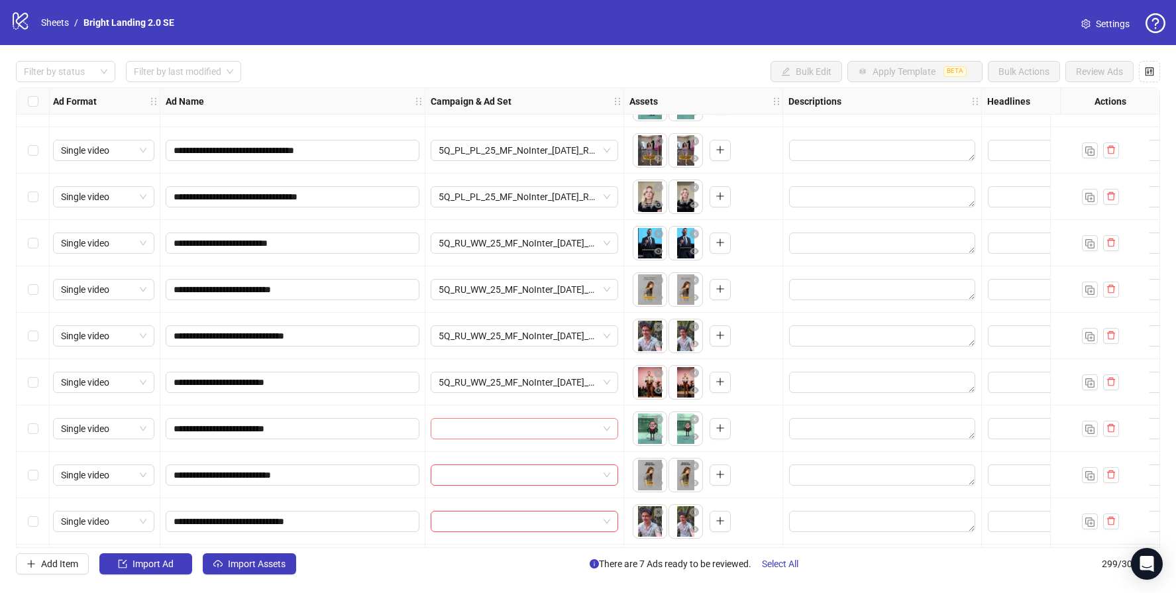
click at [506, 427] on input "search" at bounding box center [519, 429] width 160 height 20
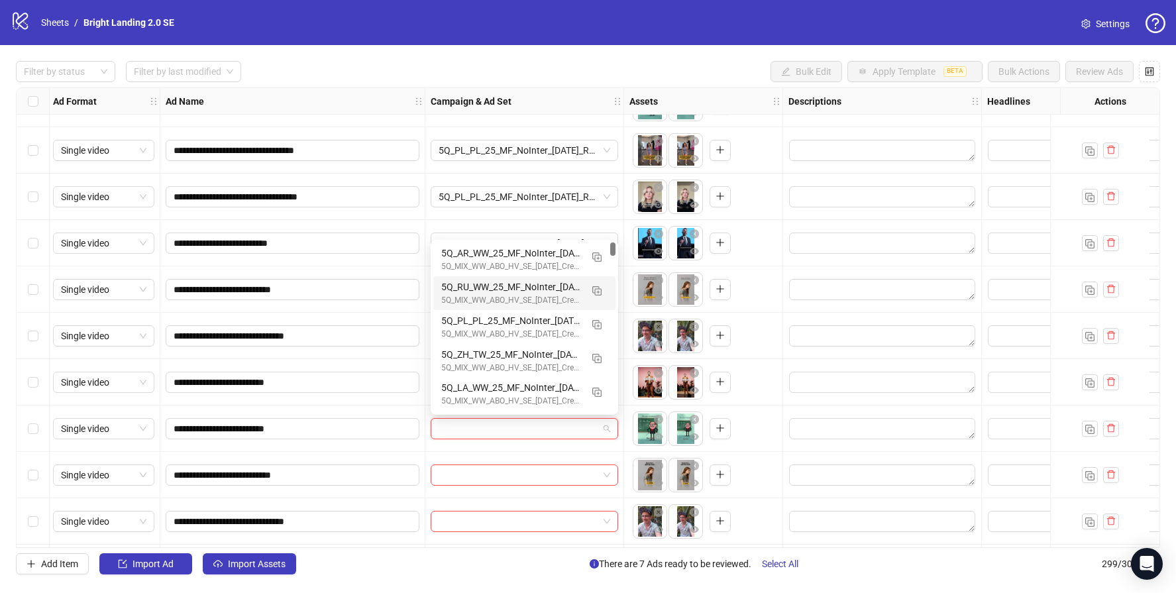
click at [493, 300] on div "5Q_MIX_WW_ABO_HV_SE_[DATE]_CreoTest_RMix" at bounding box center [511, 300] width 140 height 13
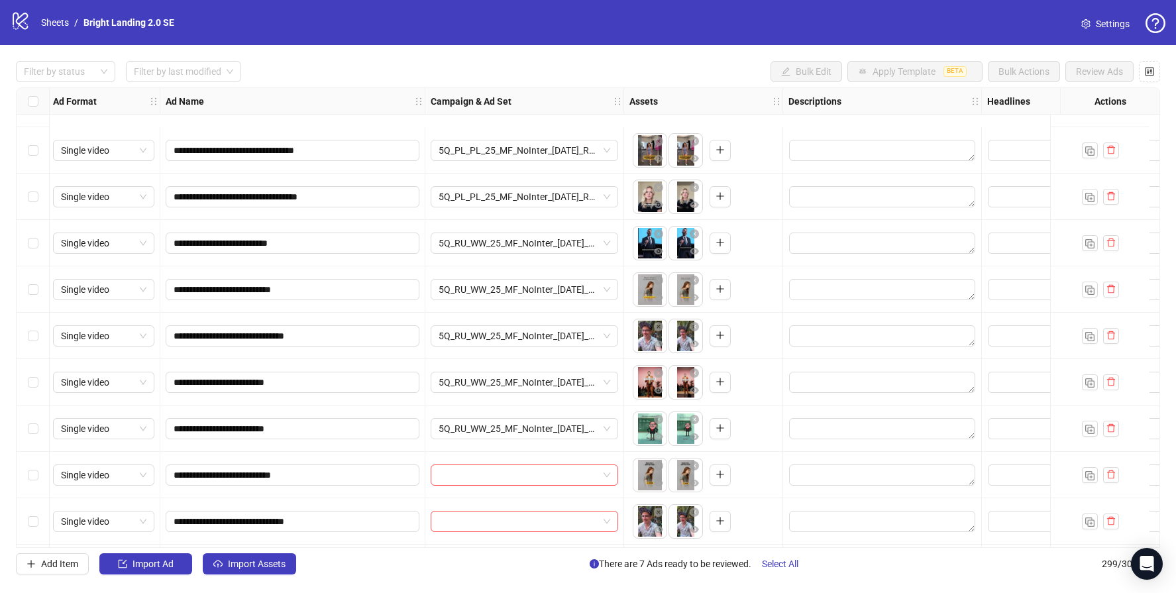
scroll to position [13437, 2]
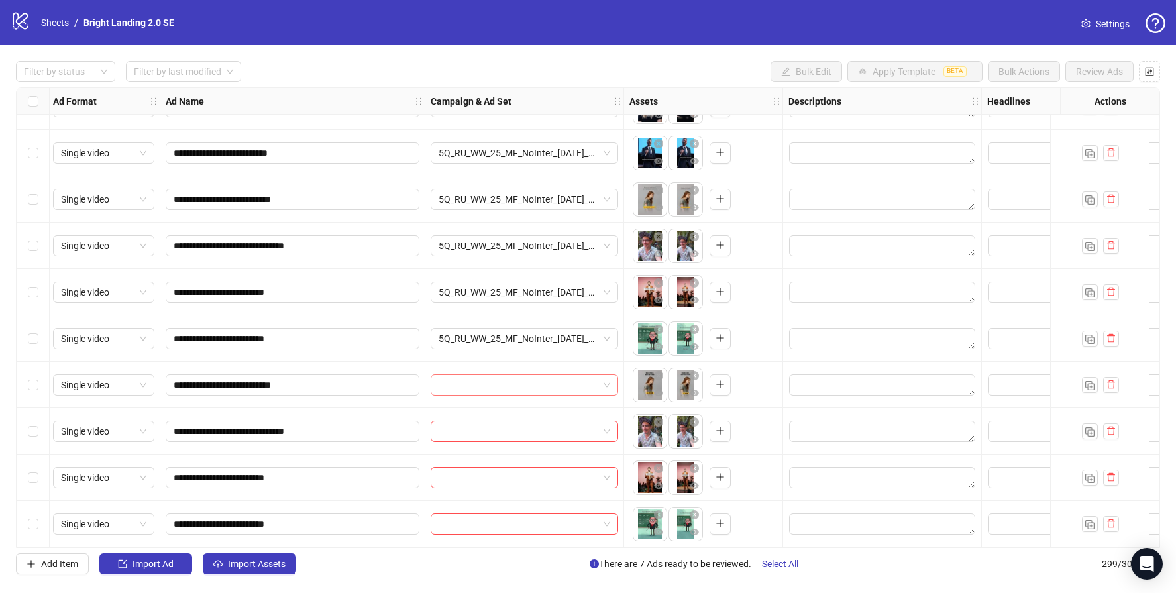
click at [490, 377] on input "search" at bounding box center [519, 385] width 160 height 20
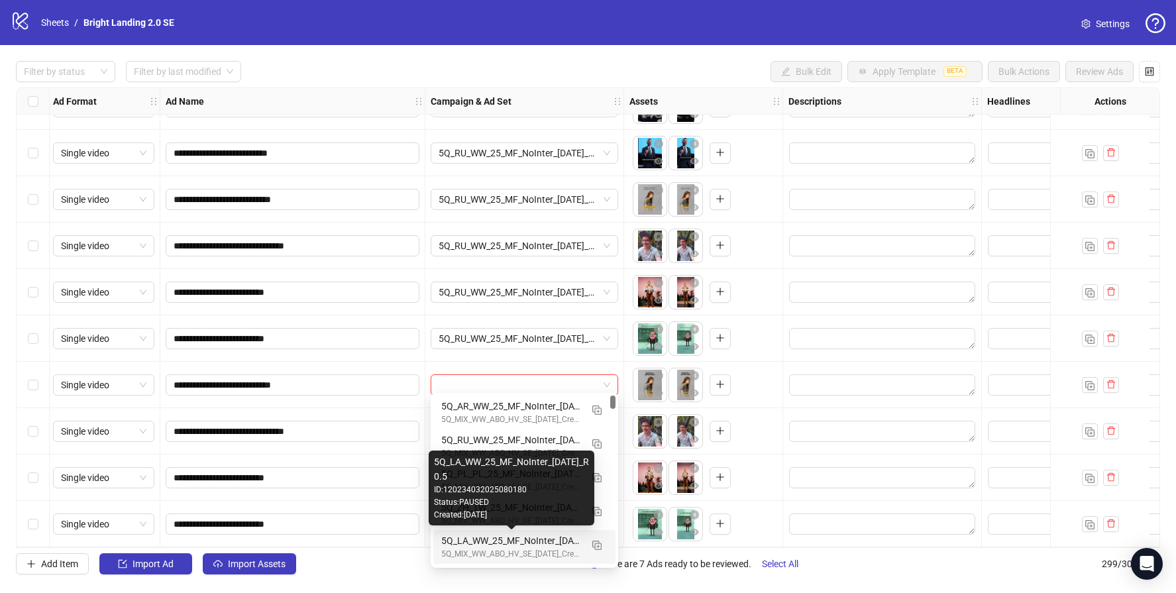
click at [496, 512] on div "Created: [DATE]" at bounding box center [511, 515] width 155 height 13
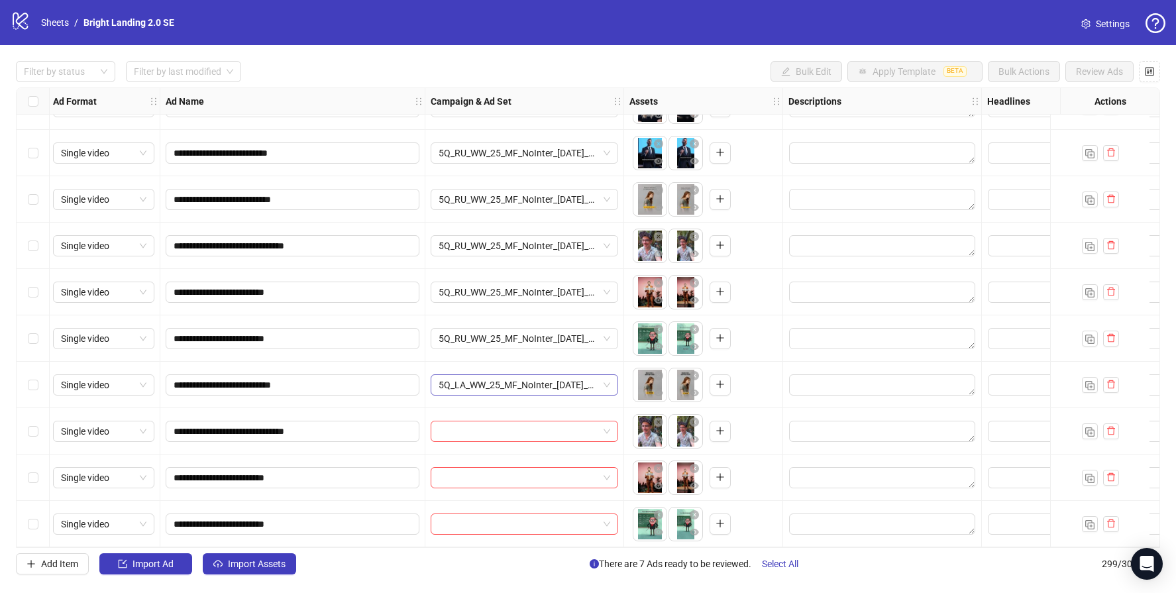
click at [488, 375] on span "5Q_LA_WW_25_MF_NoInter_[DATE]_R0.5" at bounding box center [525, 385] width 172 height 20
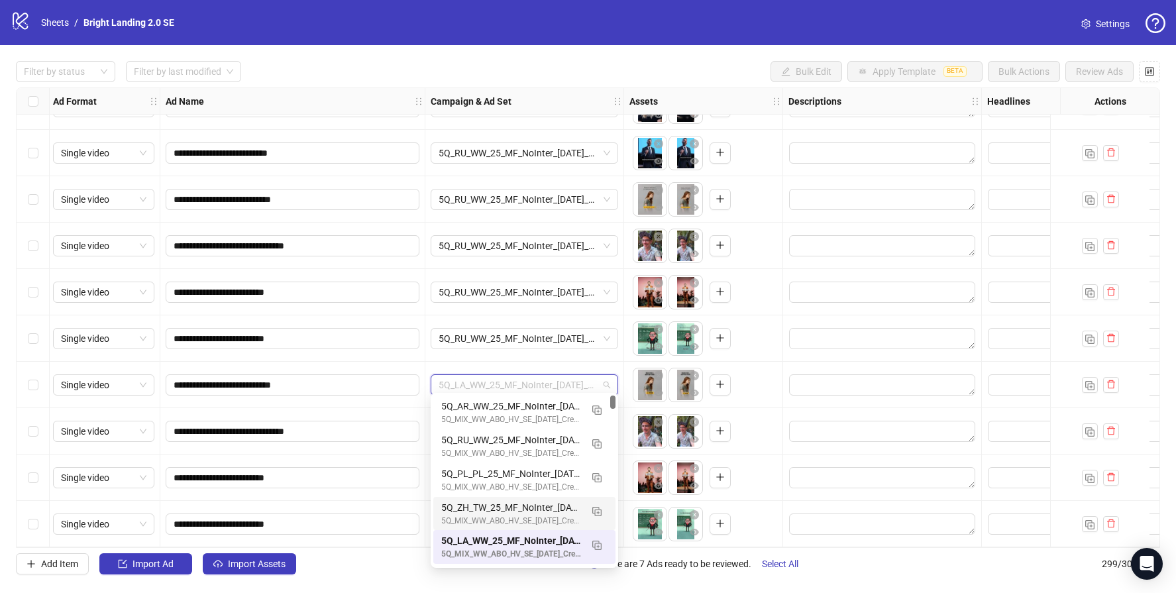
click at [499, 507] on div "5Q_ZH_TW_25_MF_NoInter_[DATE]_R0.6" at bounding box center [511, 507] width 140 height 15
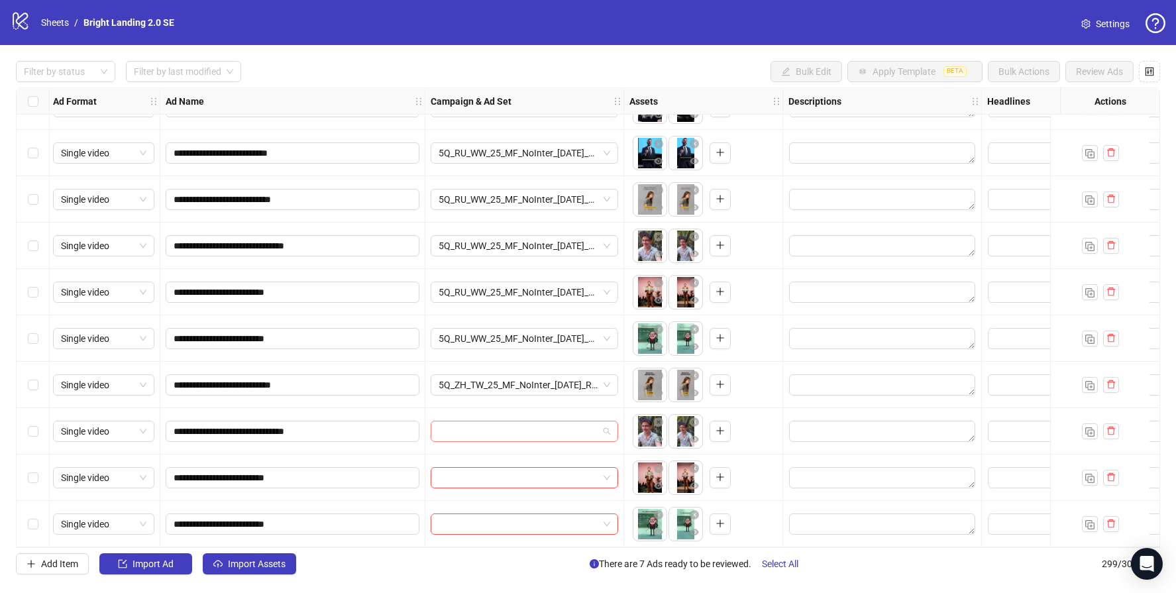
click at [500, 427] on input "search" at bounding box center [519, 431] width 160 height 20
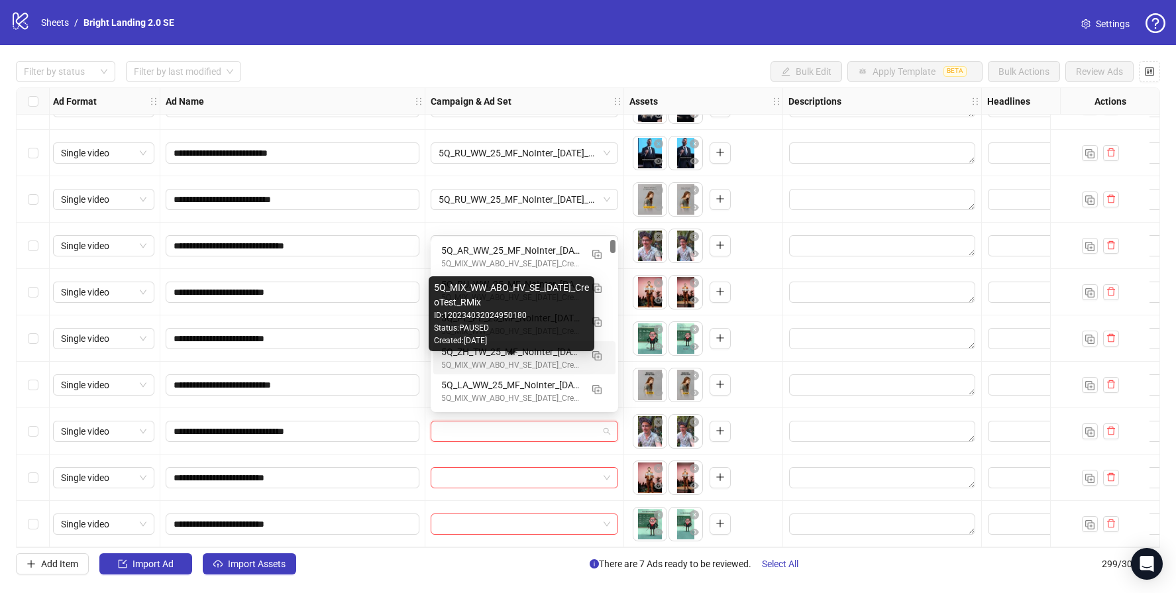
click at [501, 360] on div "5Q_MIX_WW_ABO_HV_SE_[DATE]_CreoTest_RMix" at bounding box center [511, 365] width 140 height 13
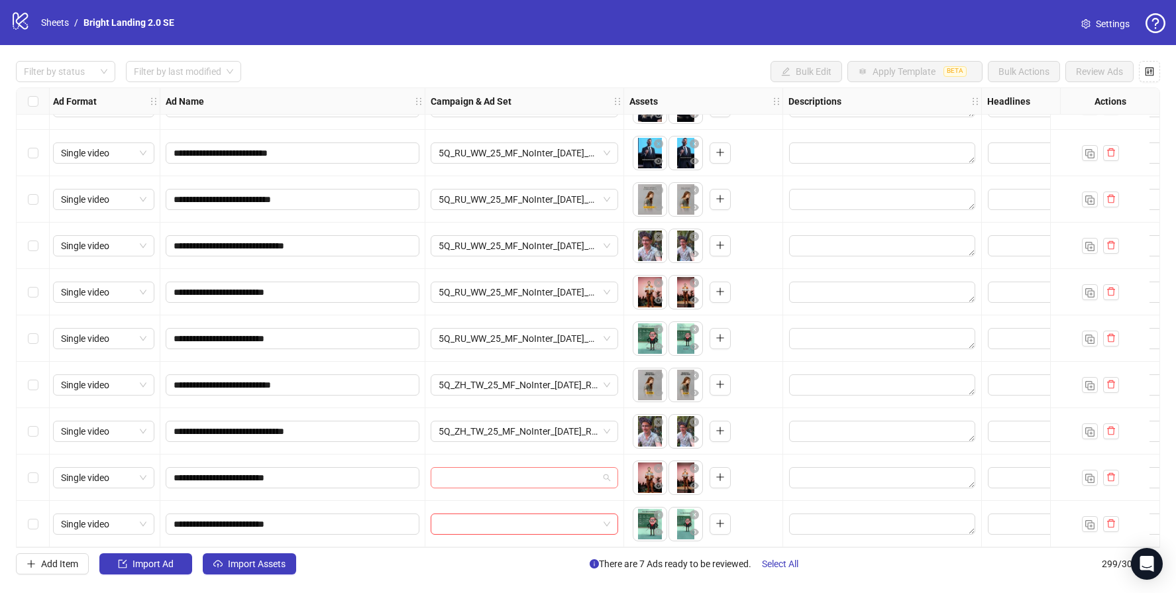
click at [486, 468] on input "search" at bounding box center [519, 478] width 160 height 20
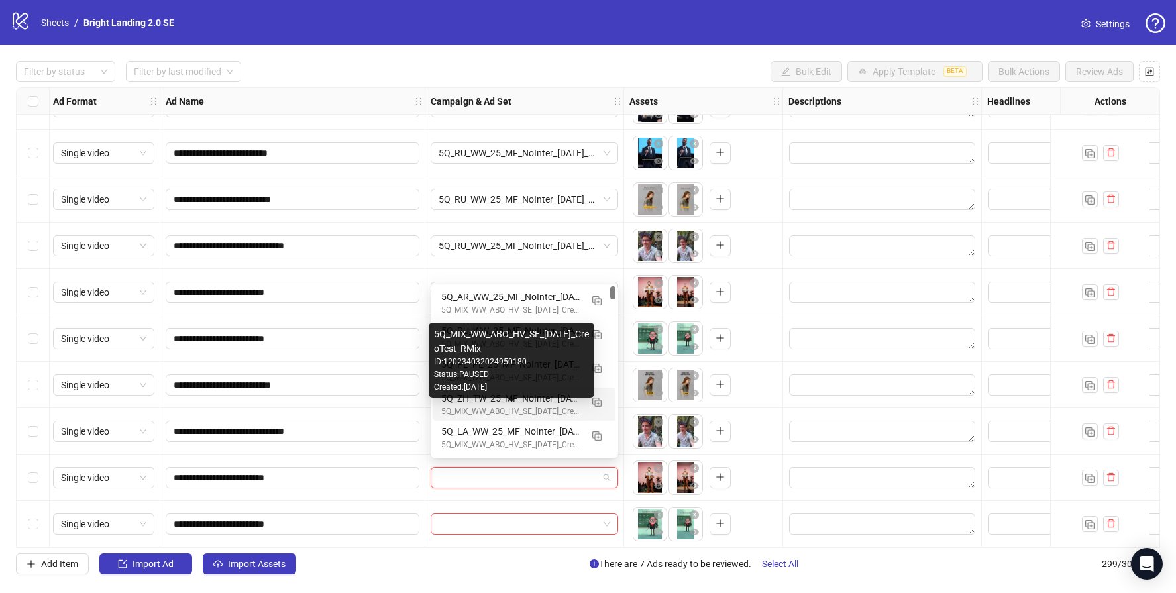
click at [515, 405] on div "5Q_MIX_WW_ABO_HV_SE_[DATE]_CreoTest_RMix" at bounding box center [511, 411] width 140 height 13
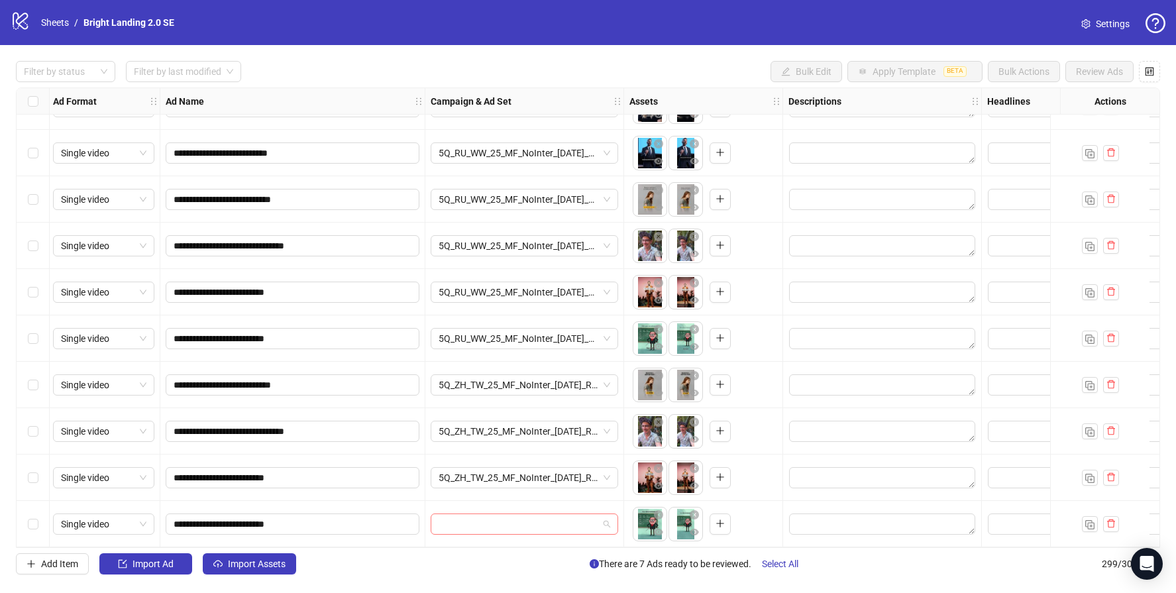
click at [518, 519] on input "search" at bounding box center [519, 524] width 160 height 20
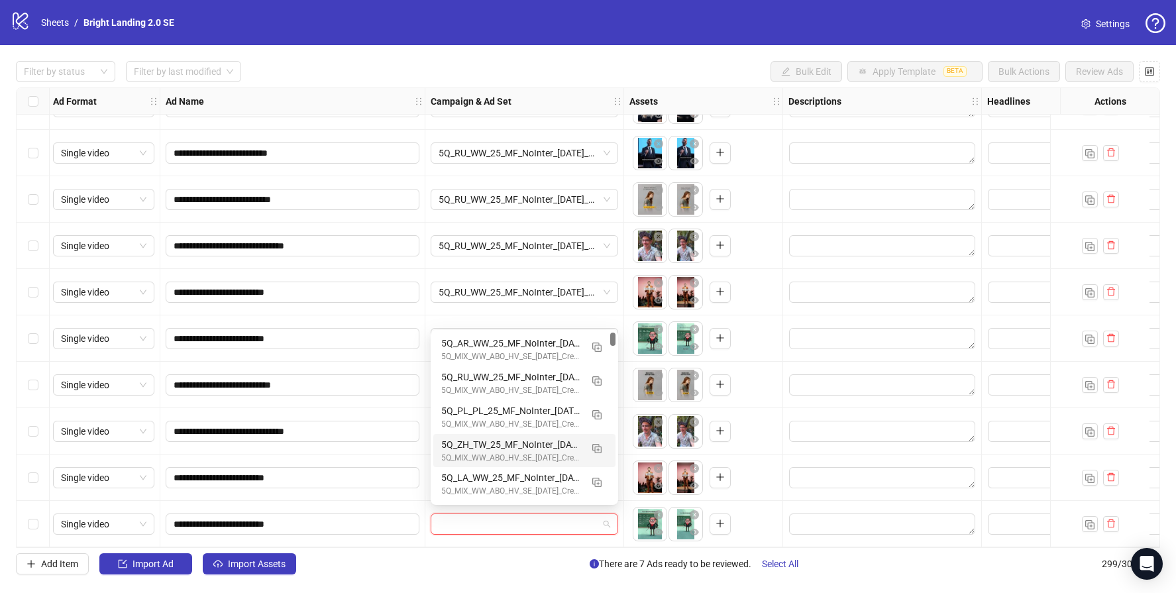
click at [549, 450] on div "5Q_ZH_TW_25_MF_NoInter_[DATE]_R0.6" at bounding box center [511, 444] width 140 height 15
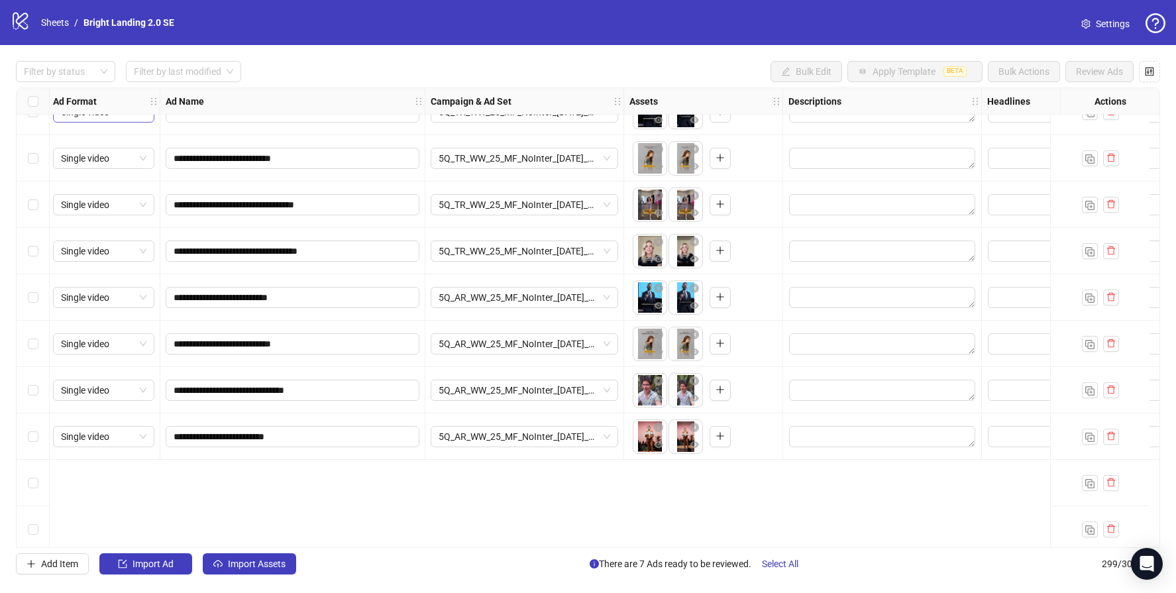
scroll to position [12500, 2]
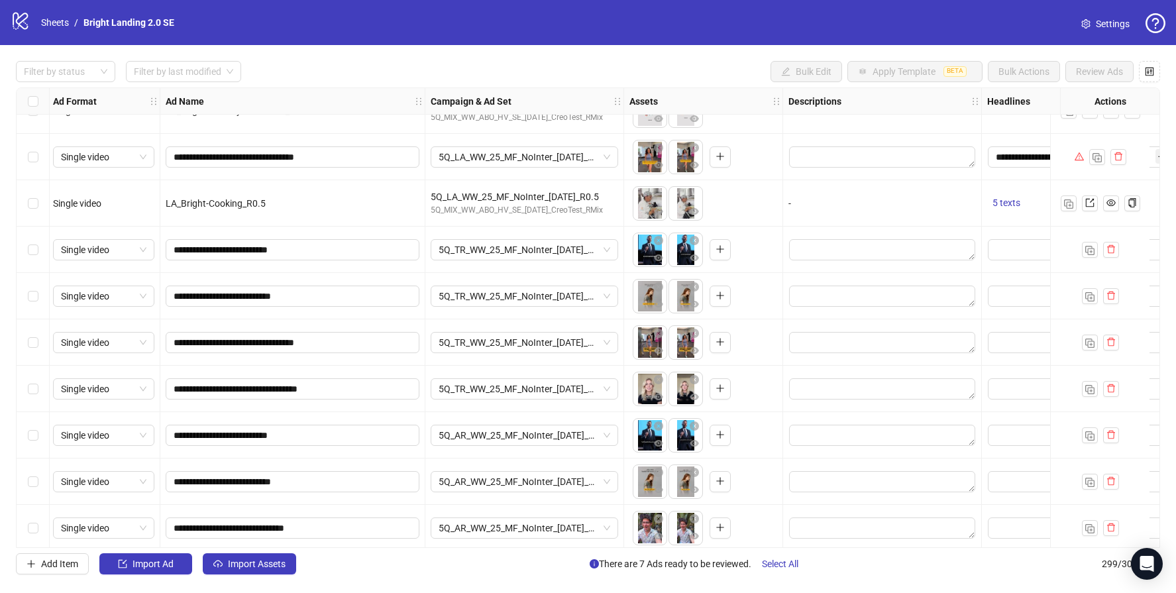
click at [38, 250] on div "Select row 273" at bounding box center [33, 250] width 33 height 46
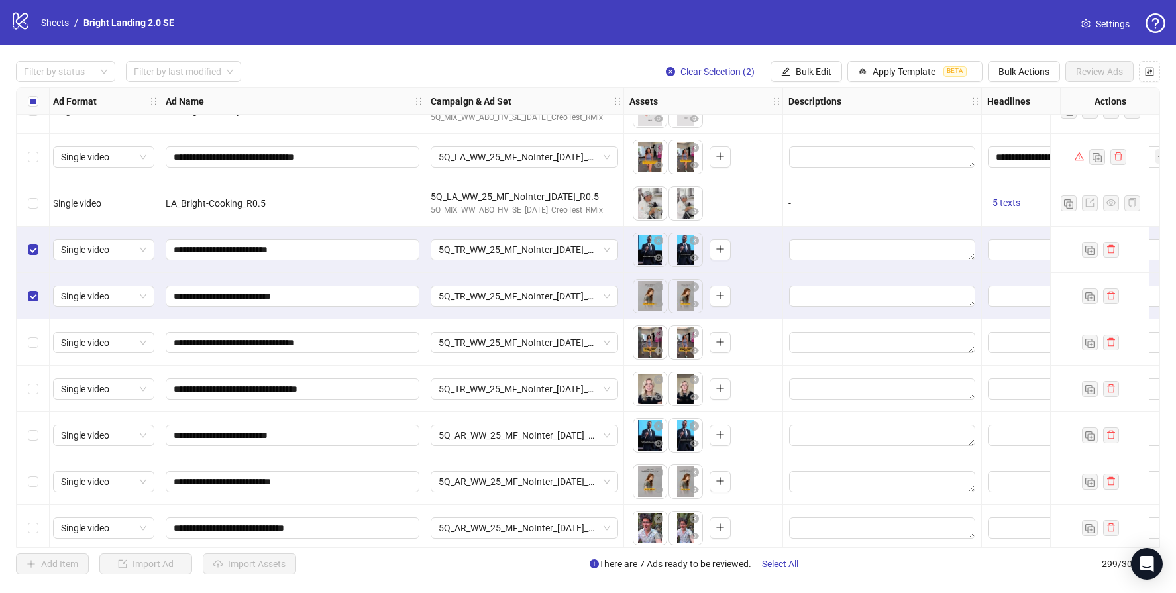
click at [38, 343] on div "Select row 275" at bounding box center [33, 342] width 33 height 46
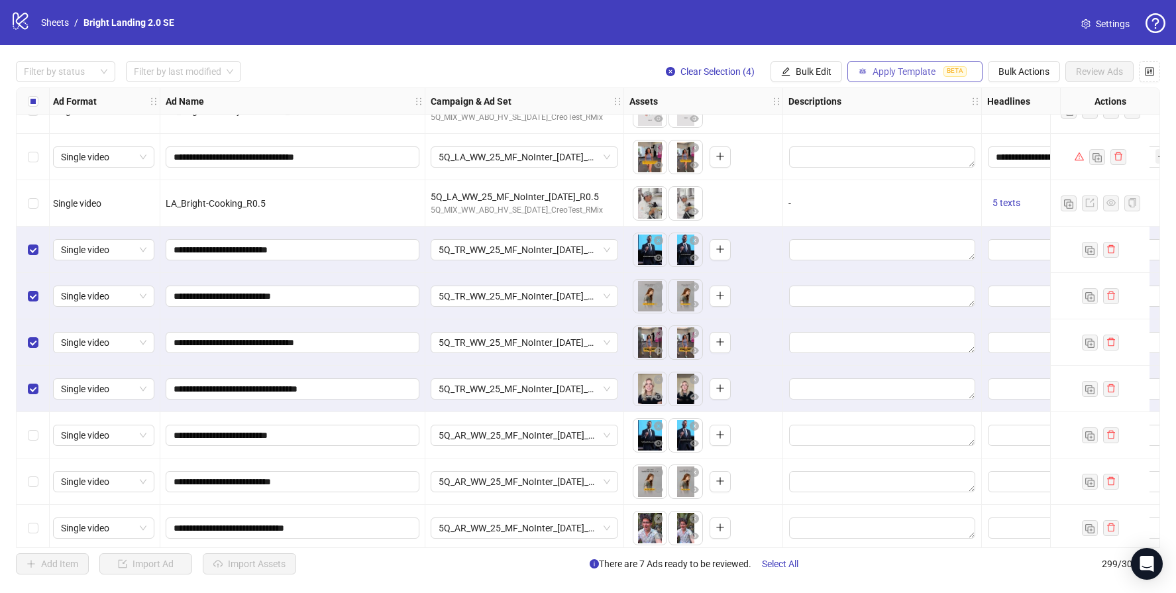
click at [913, 70] on span "Apply Template" at bounding box center [903, 71] width 63 height 11
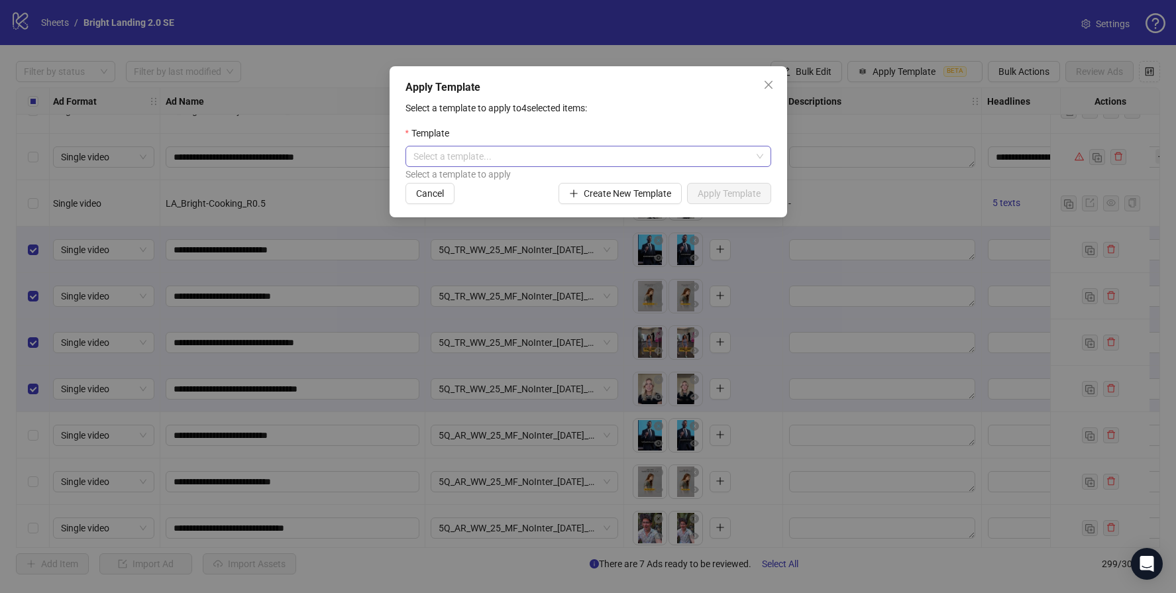
click at [622, 154] on input "search" at bounding box center [582, 156] width 338 height 20
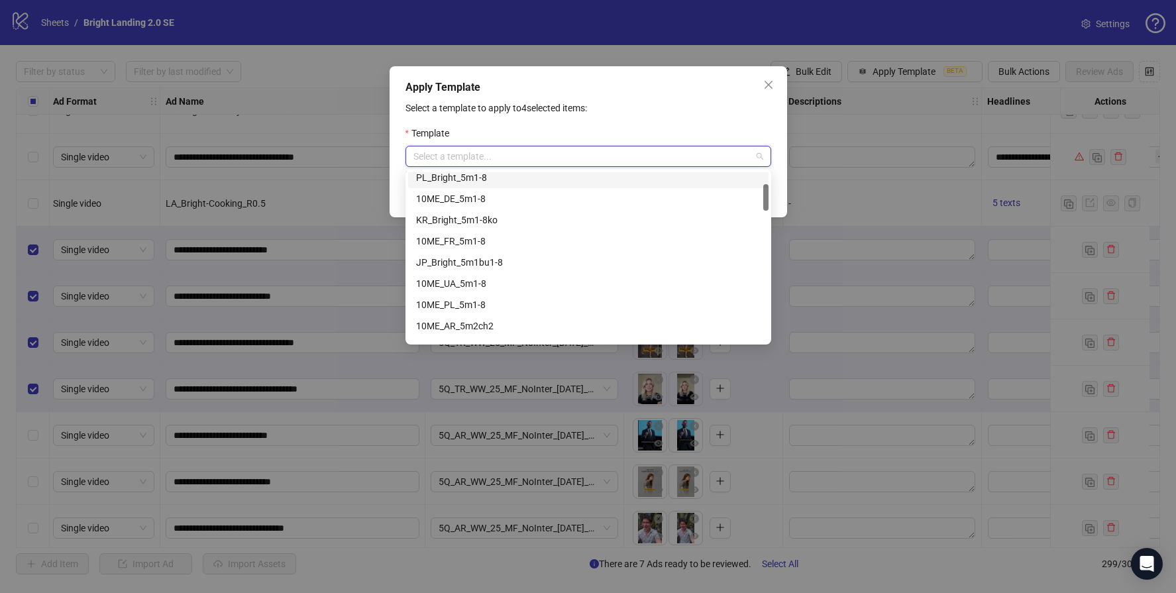
scroll to position [0, 0]
type input "**"
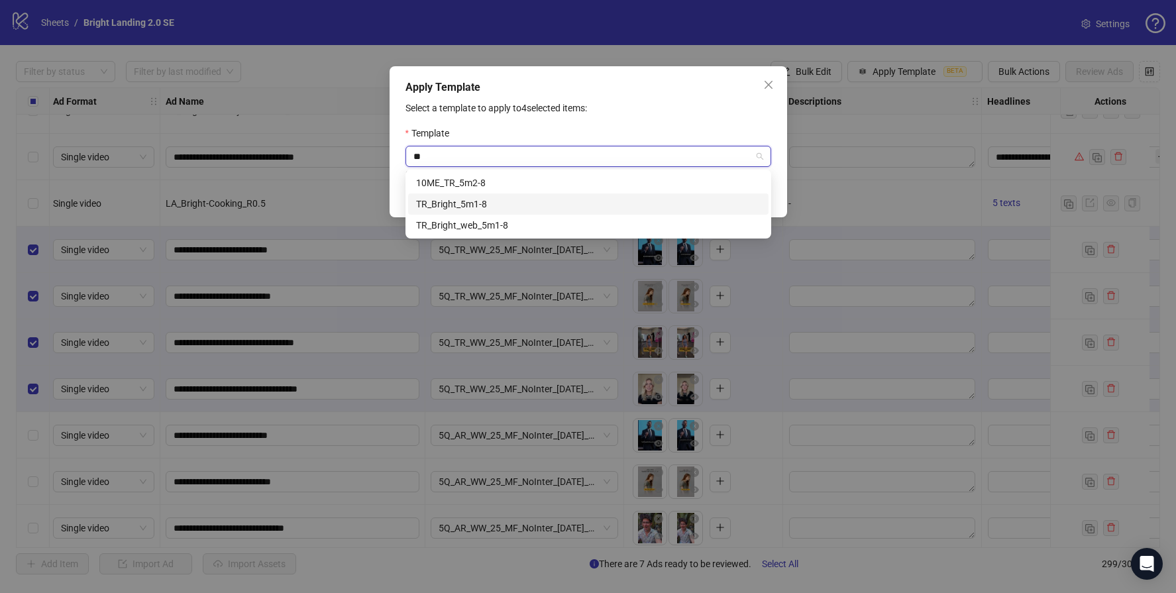
click at [499, 202] on div "TR_Bright_5m1-8" at bounding box center [588, 204] width 344 height 15
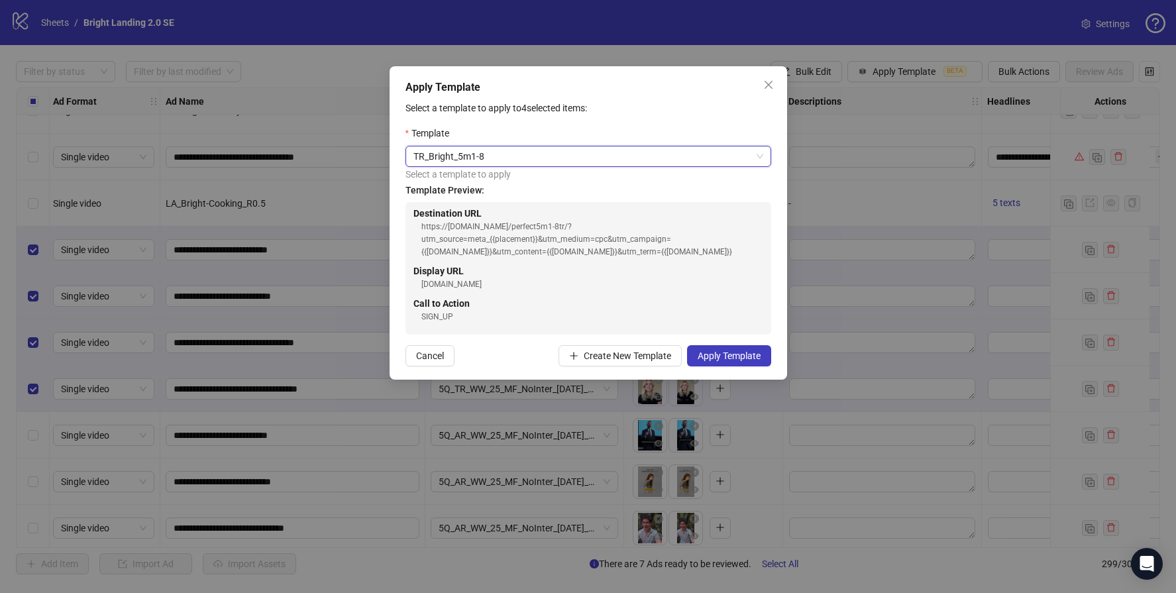
scroll to position [203, 0]
click at [736, 358] on span "Apply Template" at bounding box center [729, 355] width 63 height 11
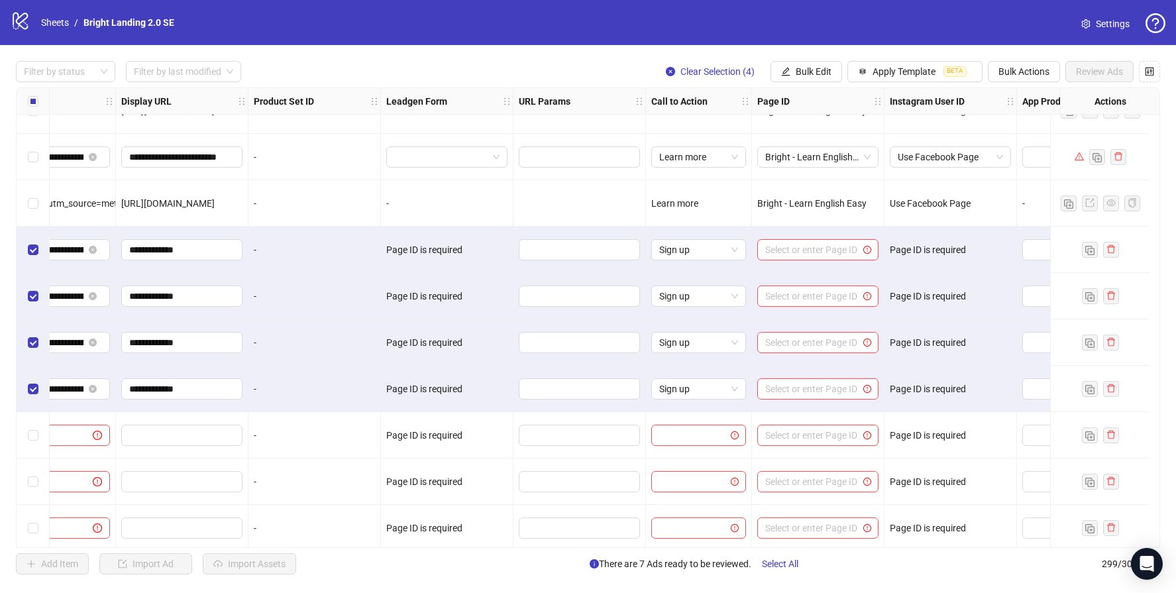
scroll to position [12500, 1310]
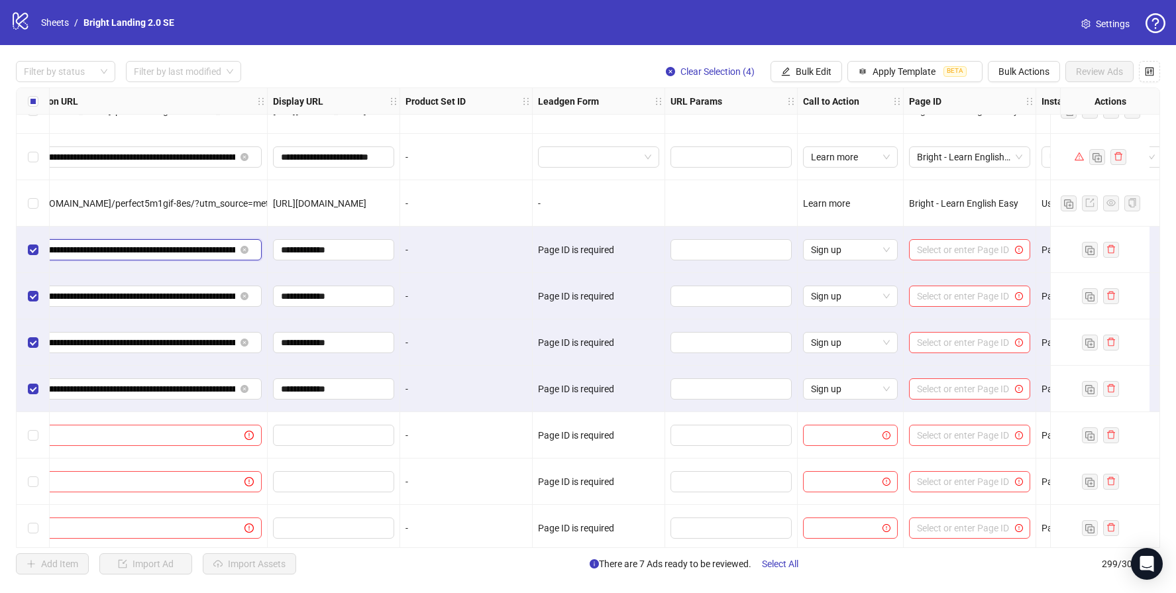
click at [138, 250] on input "**********" at bounding box center [126, 249] width 217 height 15
click at [246, 249] on icon "close-circle" at bounding box center [244, 250] width 8 height 8
click at [246, 293] on icon "close-circle" at bounding box center [244, 296] width 8 height 8
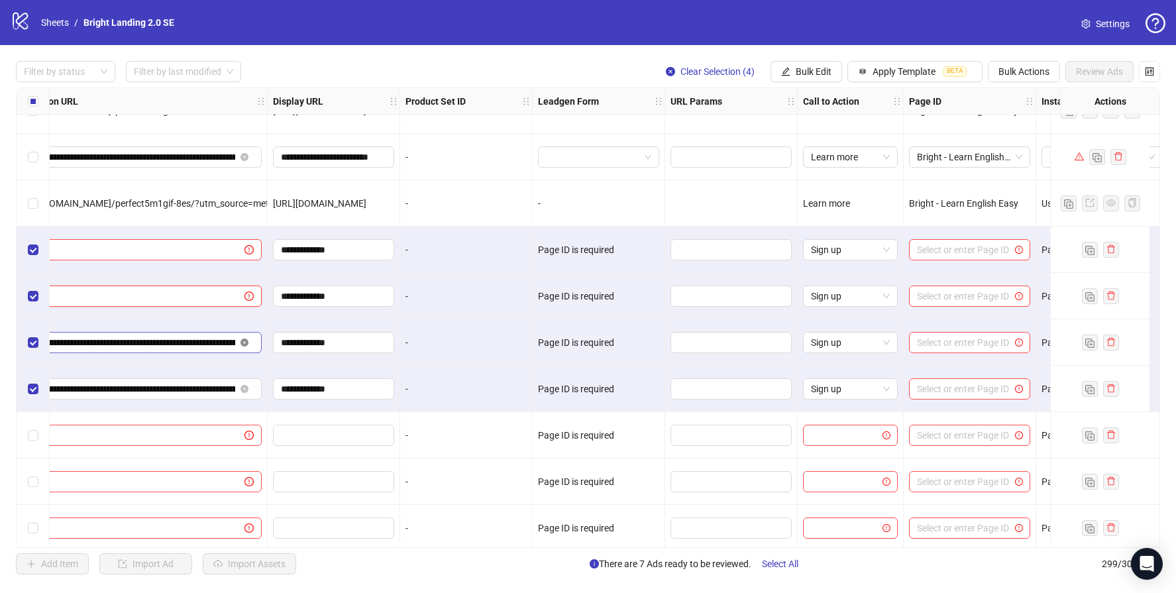
click at [244, 344] on icon "close-circle" at bounding box center [244, 342] width 8 height 8
click at [243, 390] on icon "close-circle" at bounding box center [244, 389] width 8 height 8
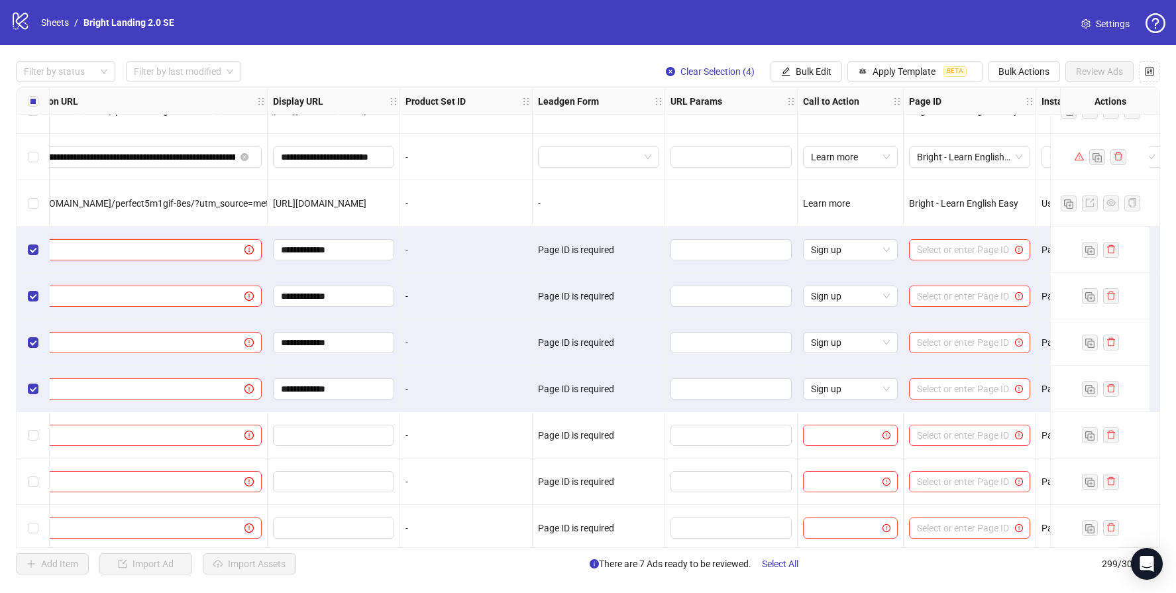
click at [203, 244] on input "text" at bounding box center [122, 249] width 208 height 15
paste input "**********"
type input "**********"
click at [189, 303] on input "text" at bounding box center [122, 296] width 208 height 15
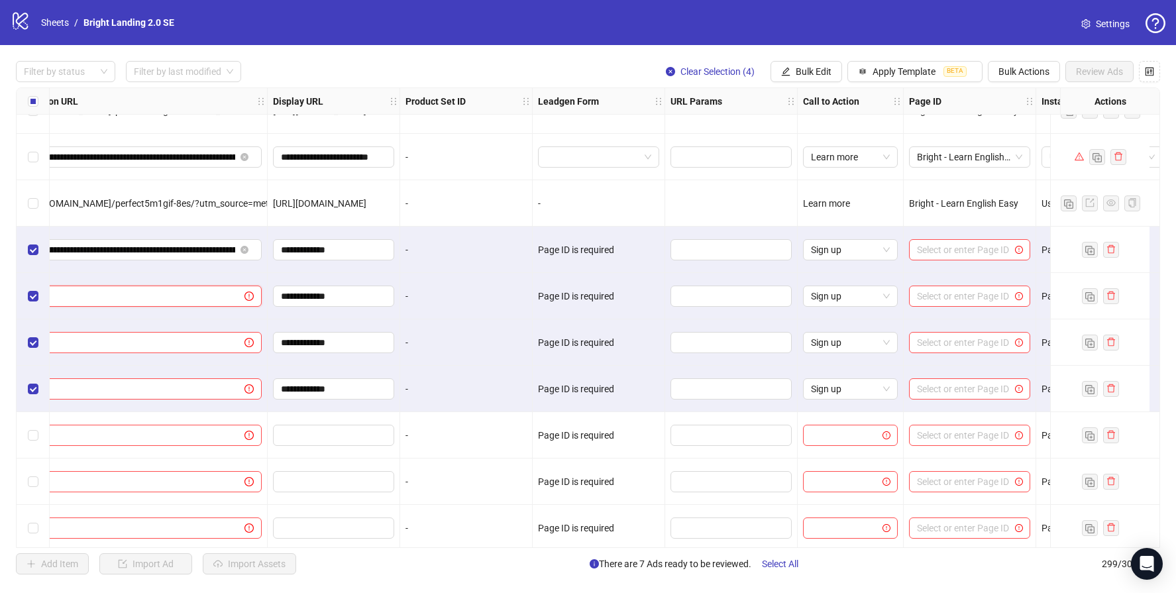
paste input "**********"
type input "**********"
click at [186, 338] on input "text" at bounding box center [122, 342] width 208 height 15
paste input "**********"
type input "**********"
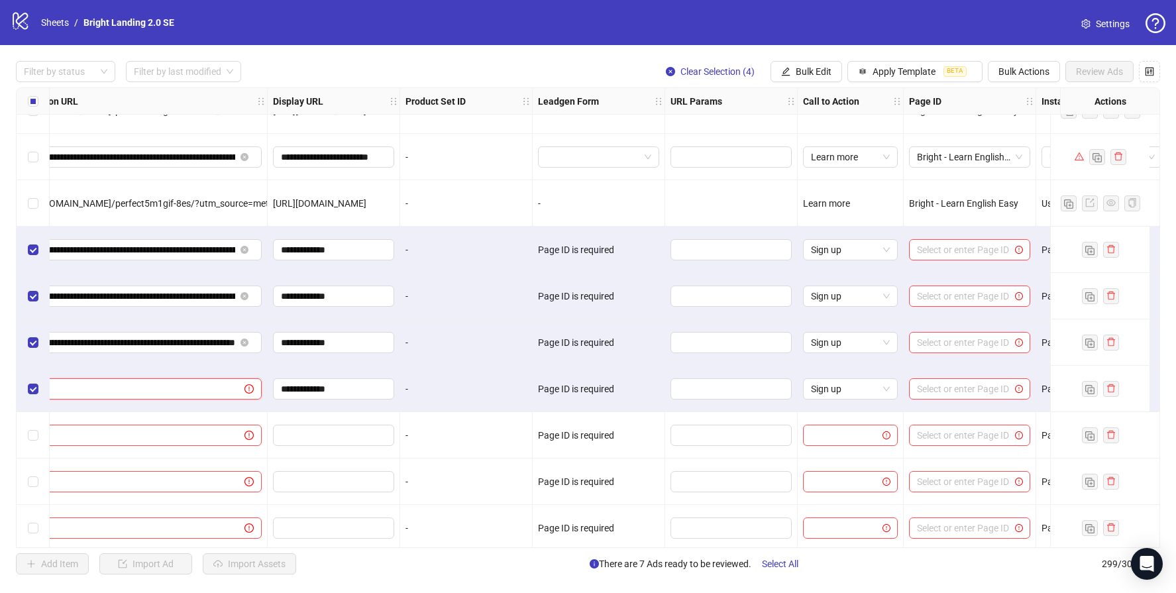
click at [158, 388] on input "text" at bounding box center [122, 389] width 208 height 15
paste input "**********"
type input "**********"
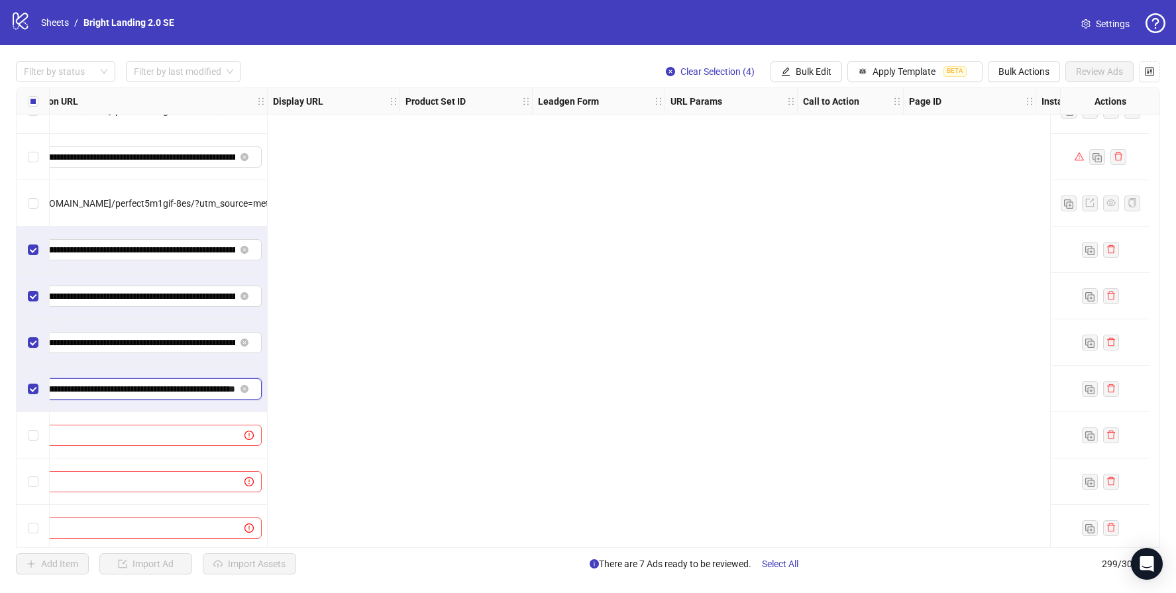
scroll to position [12500, 0]
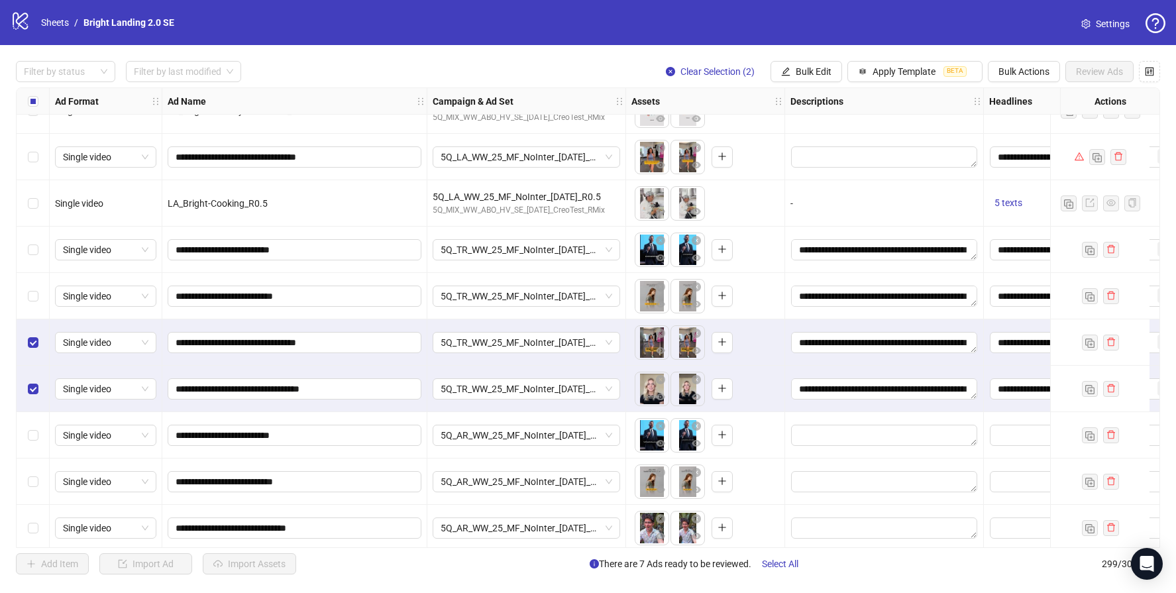
drag, startPoint x: 40, startPoint y: 340, endPoint x: 40, endPoint y: 376, distance: 35.8
click at [40, 341] on div "Select row 275" at bounding box center [33, 342] width 33 height 46
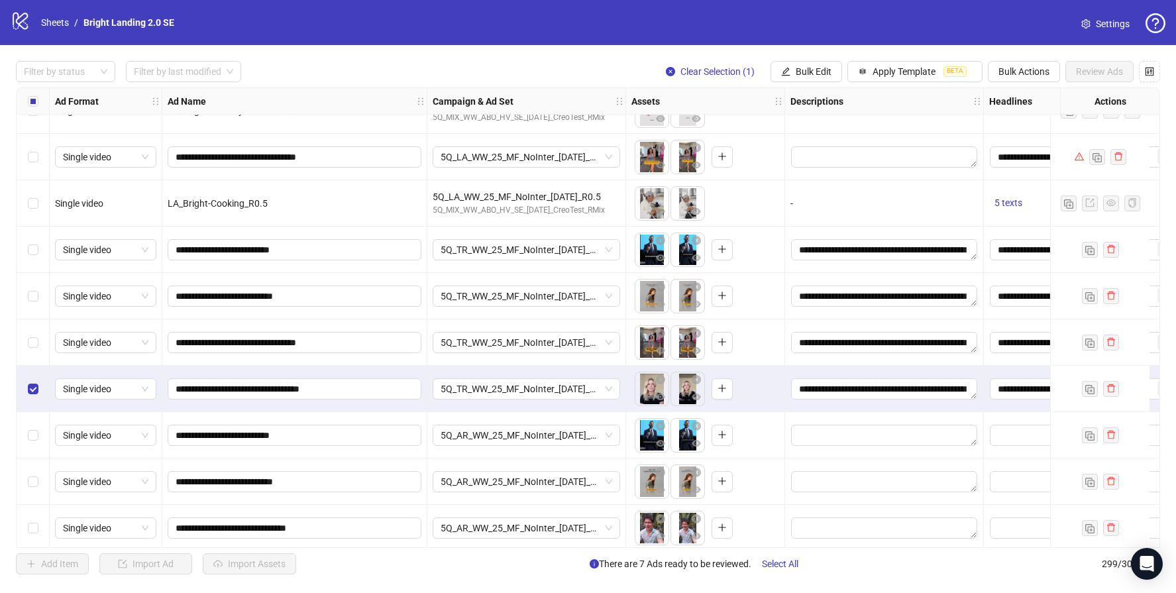
click at [43, 395] on div "Select row 276" at bounding box center [33, 389] width 33 height 46
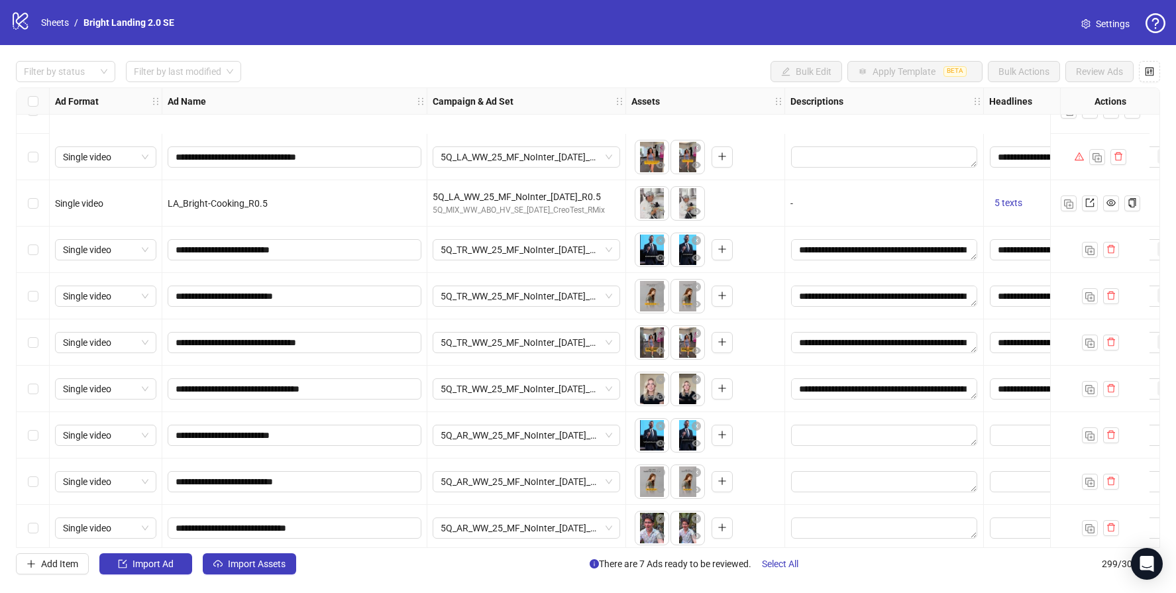
scroll to position [12601, 0]
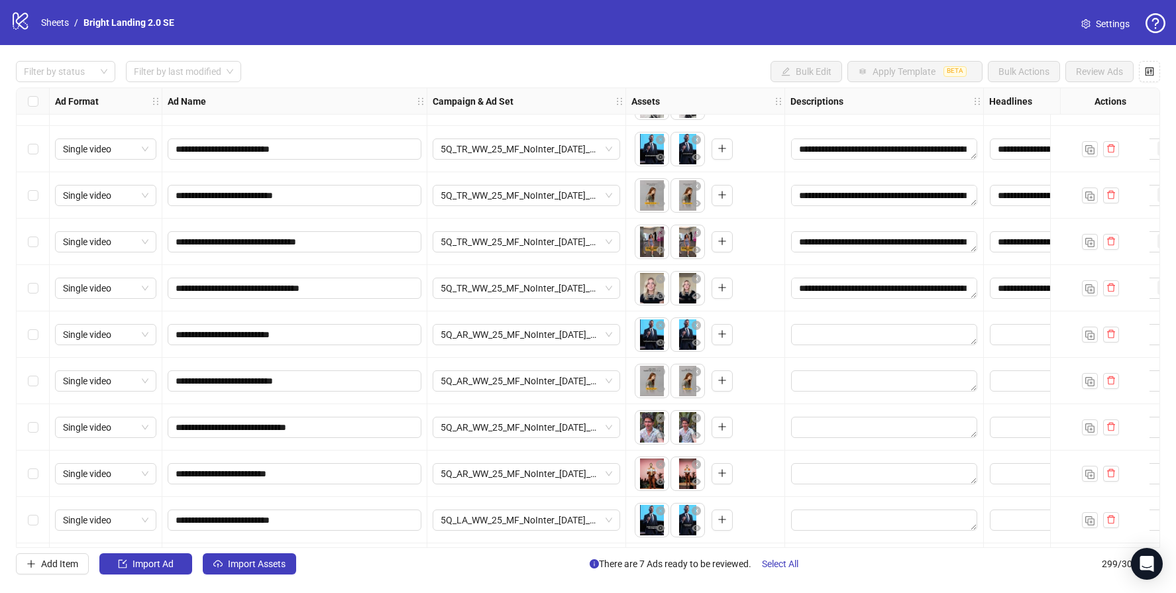
click at [41, 335] on div "Select row 277" at bounding box center [33, 334] width 33 height 46
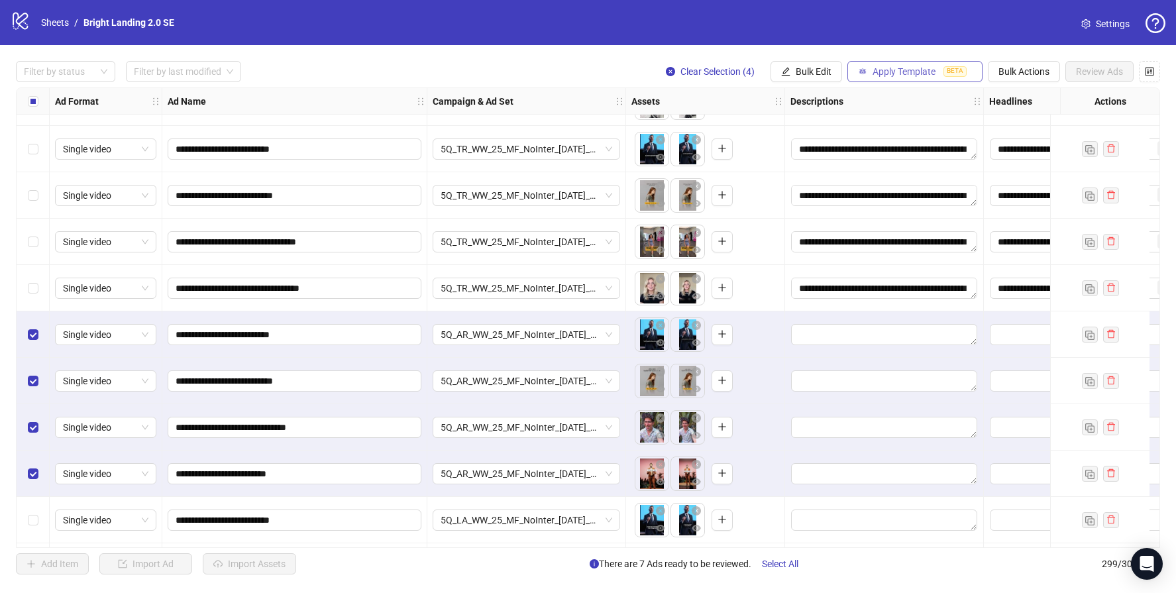
click at [941, 71] on button "Apply Template BETA" at bounding box center [914, 71] width 135 height 21
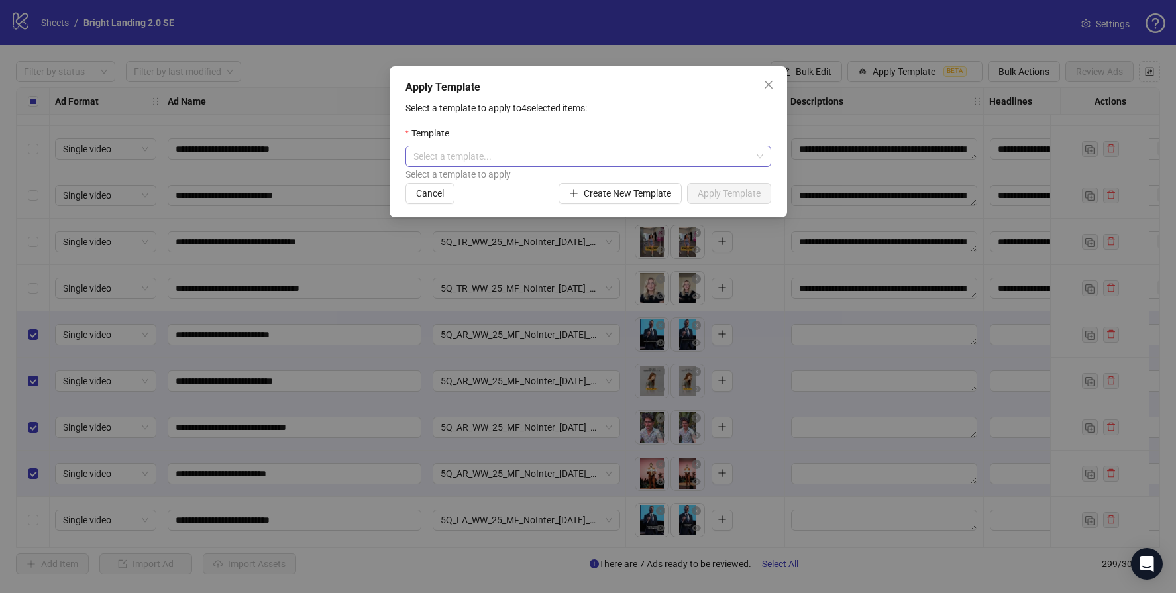
click at [535, 158] on input "search" at bounding box center [582, 156] width 338 height 20
click at [509, 157] on input "search" at bounding box center [582, 156] width 338 height 20
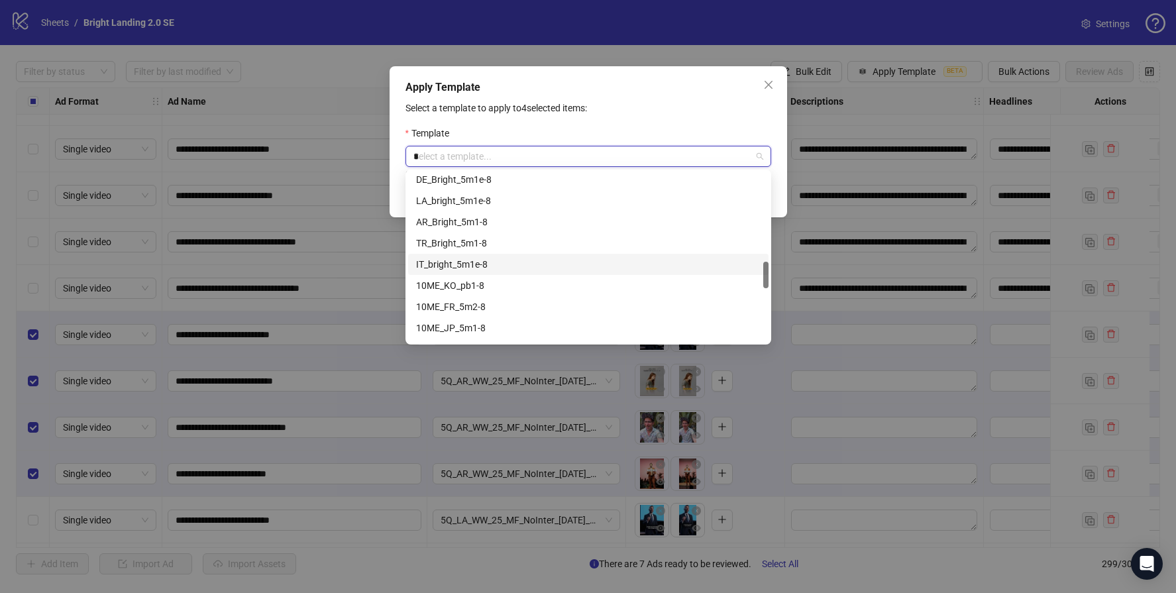
scroll to position [148, 0]
type input "**"
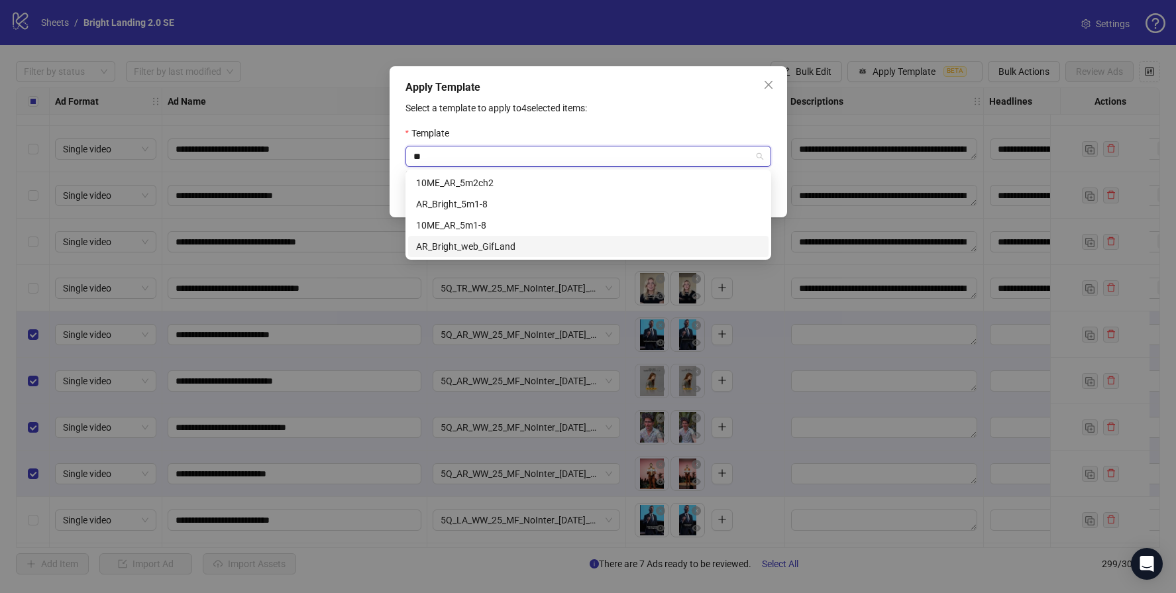
click at [490, 243] on div "AR_Bright_web_GifLand" at bounding box center [588, 246] width 344 height 15
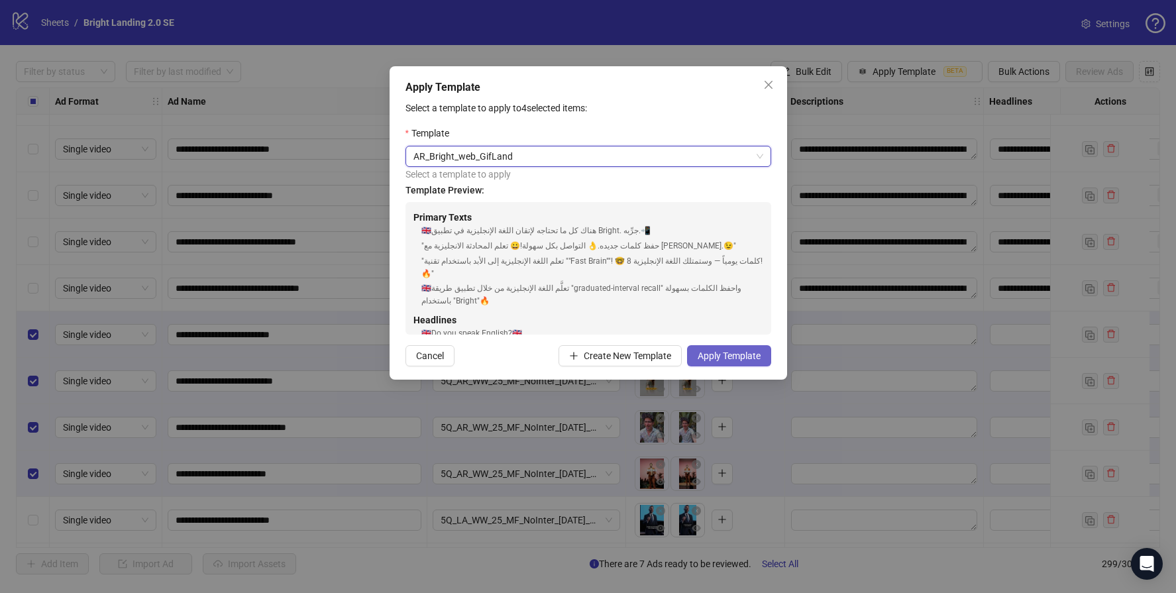
click at [725, 361] on button "Apply Template" at bounding box center [729, 355] width 84 height 21
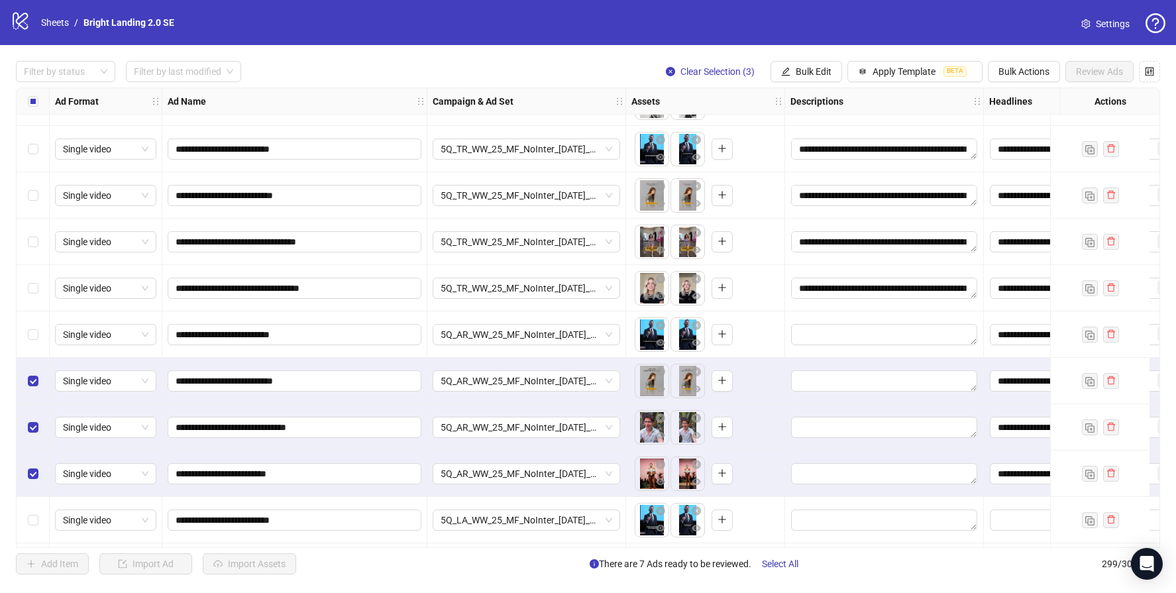
click at [40, 391] on div "Select row 278" at bounding box center [33, 381] width 33 height 46
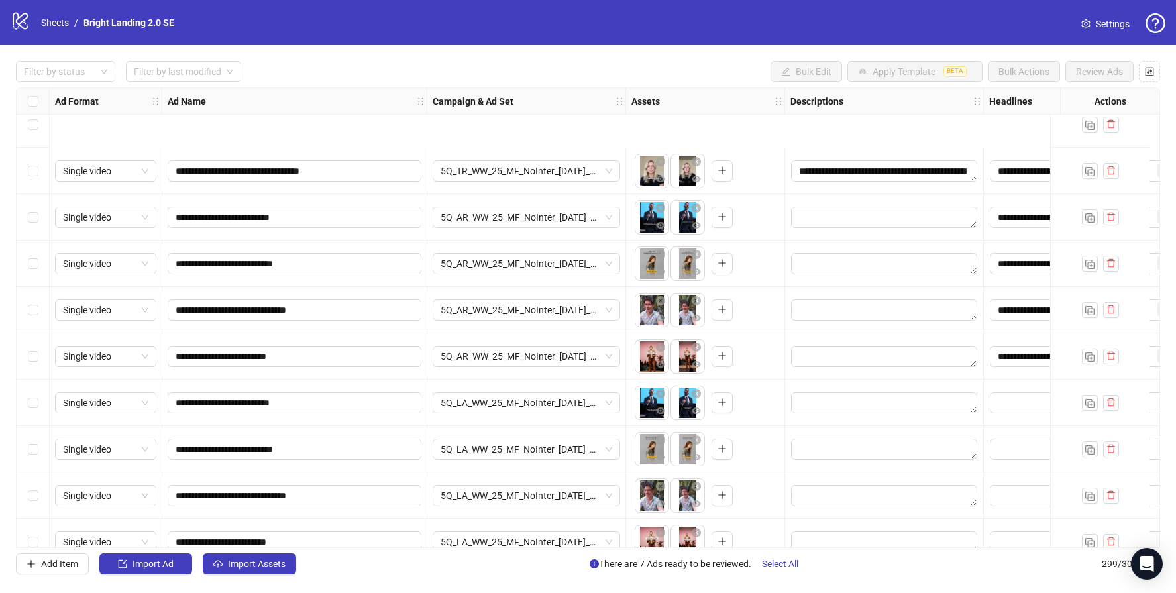
scroll to position [12859, 0]
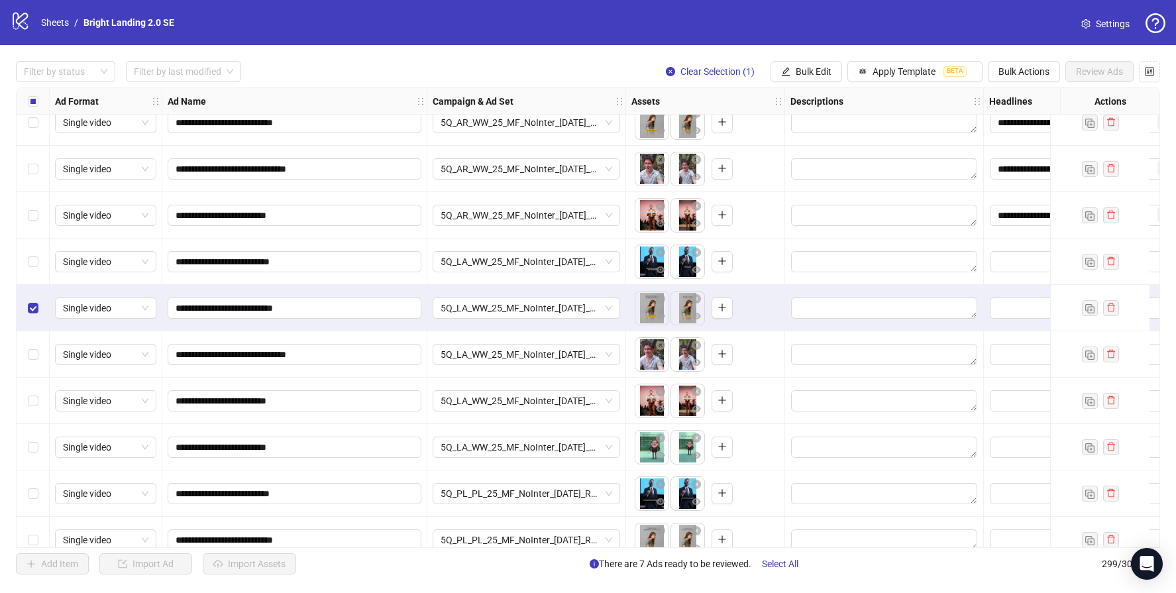
click at [40, 360] on div "Select row 283" at bounding box center [33, 354] width 33 height 46
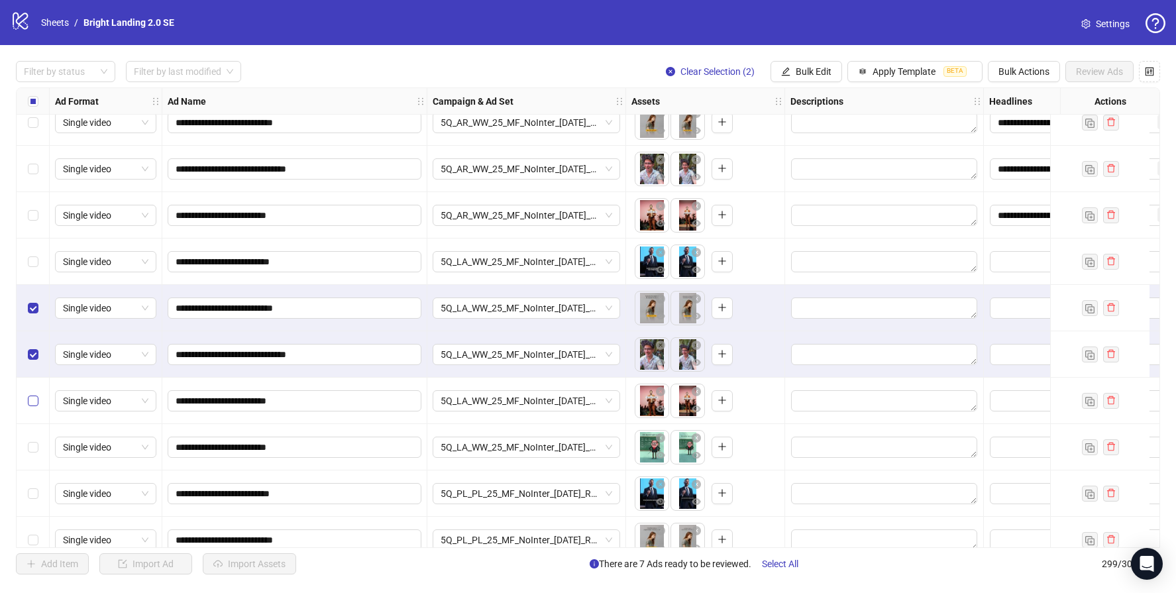
click at [30, 393] on label "Select row 284" at bounding box center [33, 400] width 11 height 15
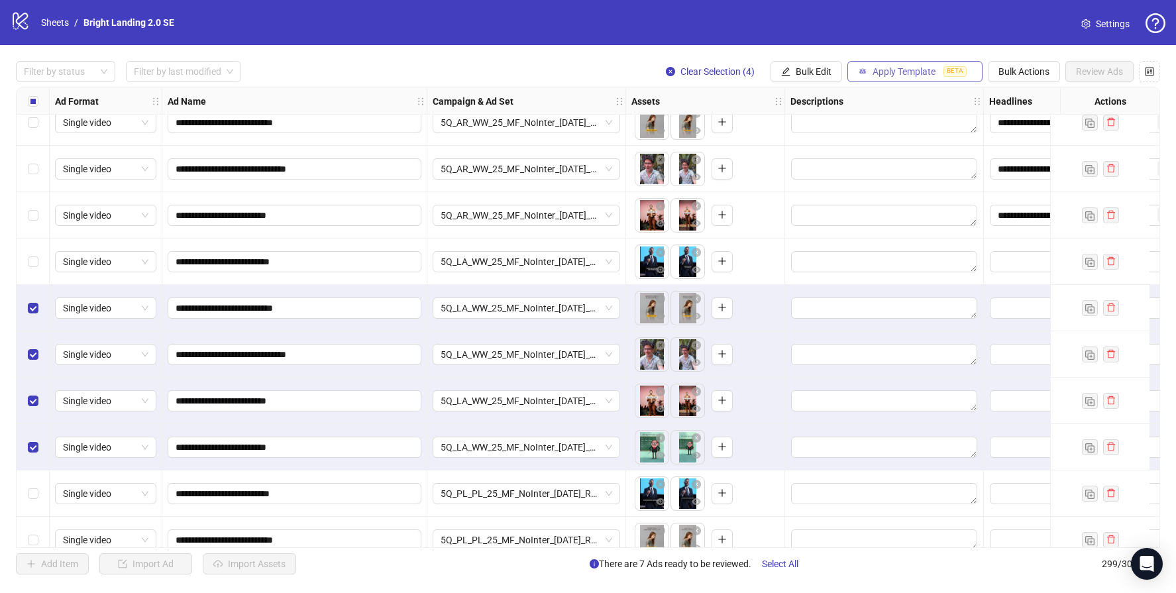
click at [885, 74] on span "Apply Template" at bounding box center [903, 71] width 63 height 11
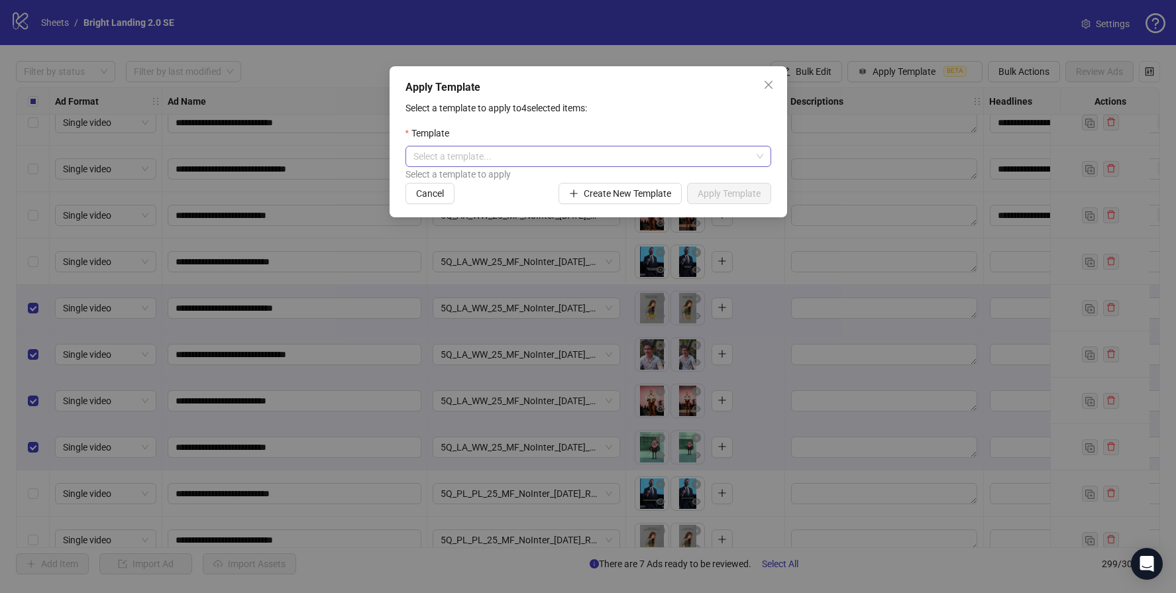
click at [486, 159] on input "search" at bounding box center [582, 156] width 338 height 20
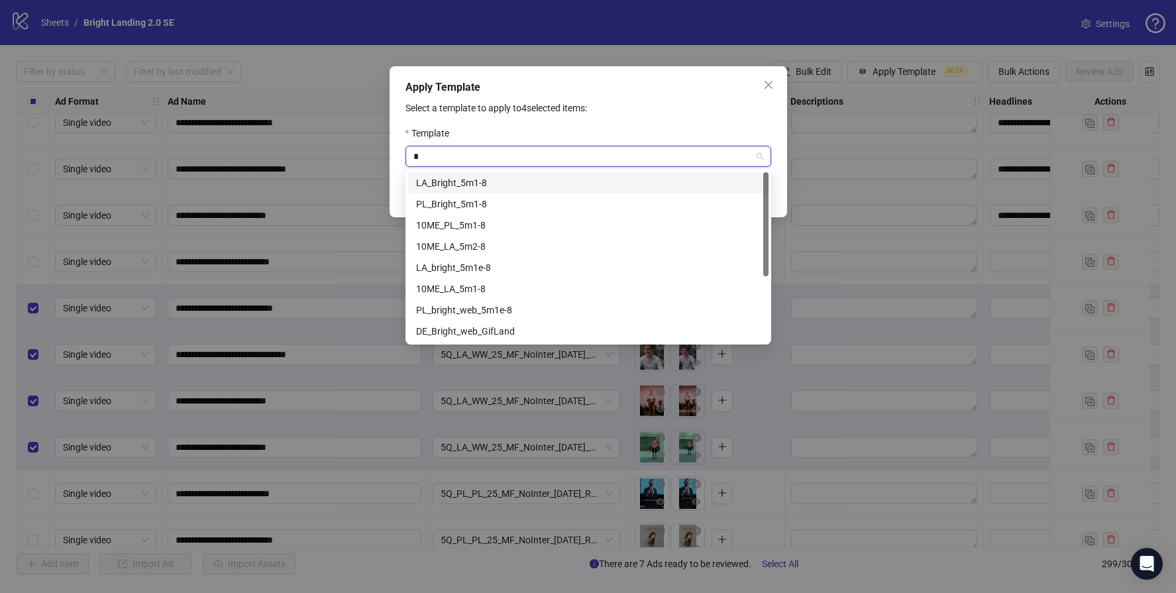
type input "**"
click at [521, 312] on div "LA_Bright_web_GifLand" at bounding box center [588, 310] width 344 height 15
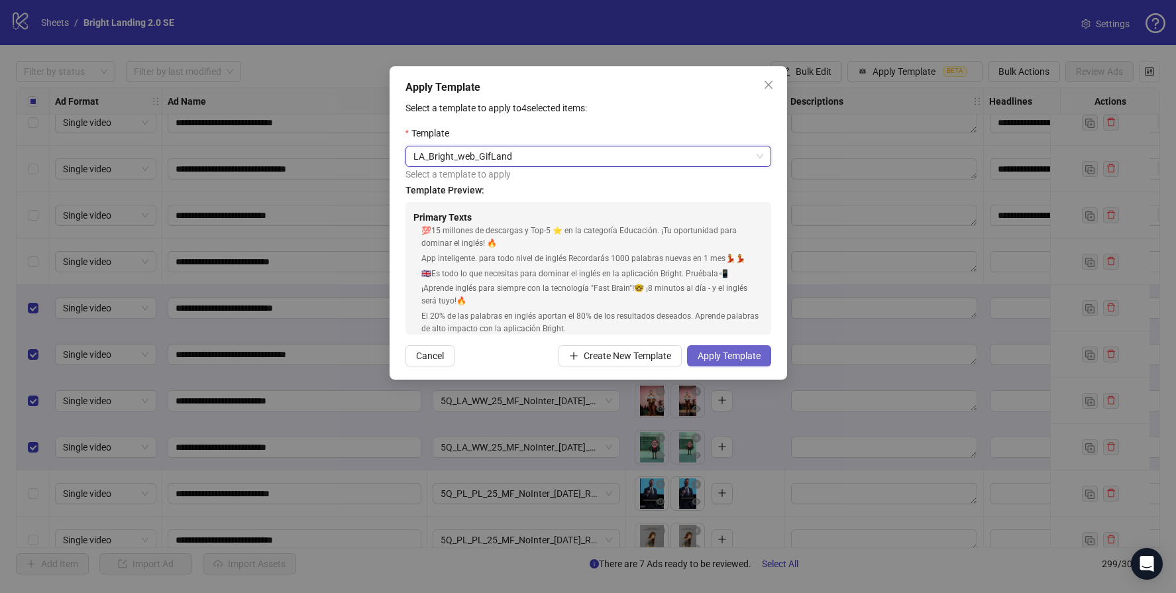
click at [738, 349] on button "Apply Template" at bounding box center [729, 355] width 84 height 21
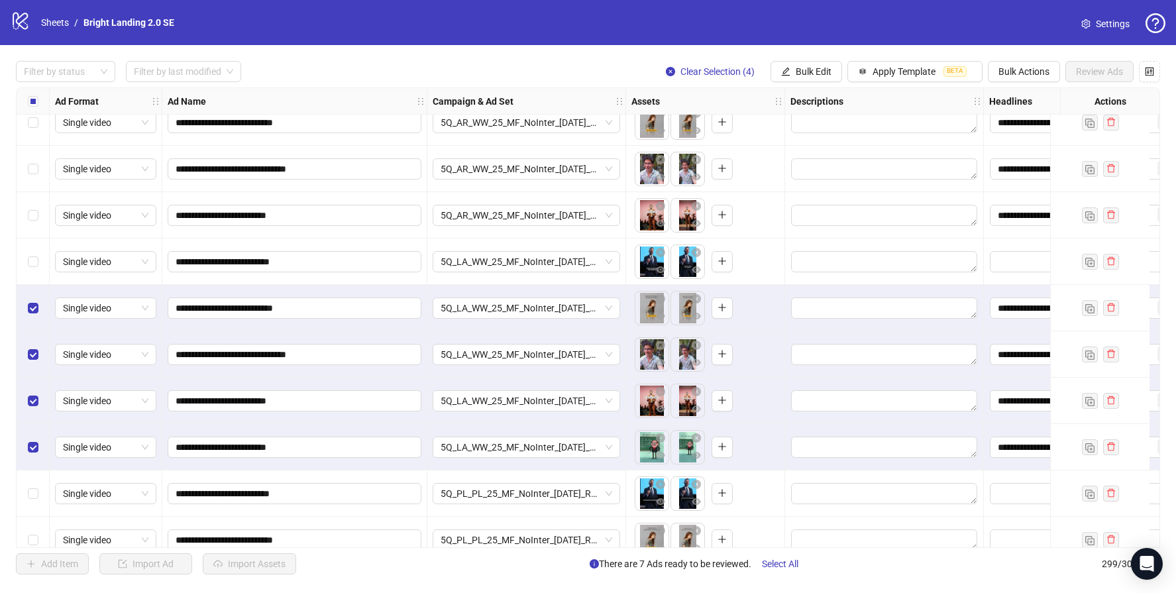
click at [38, 307] on div "Select row 282" at bounding box center [33, 308] width 33 height 46
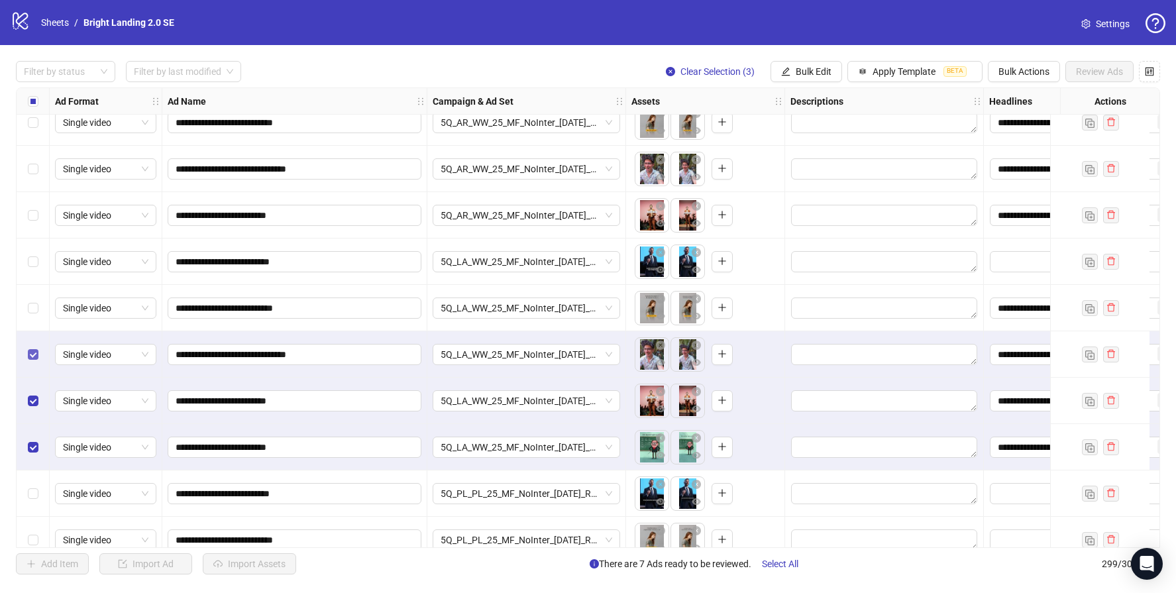
click at [31, 347] on label "Select row 283" at bounding box center [33, 354] width 11 height 15
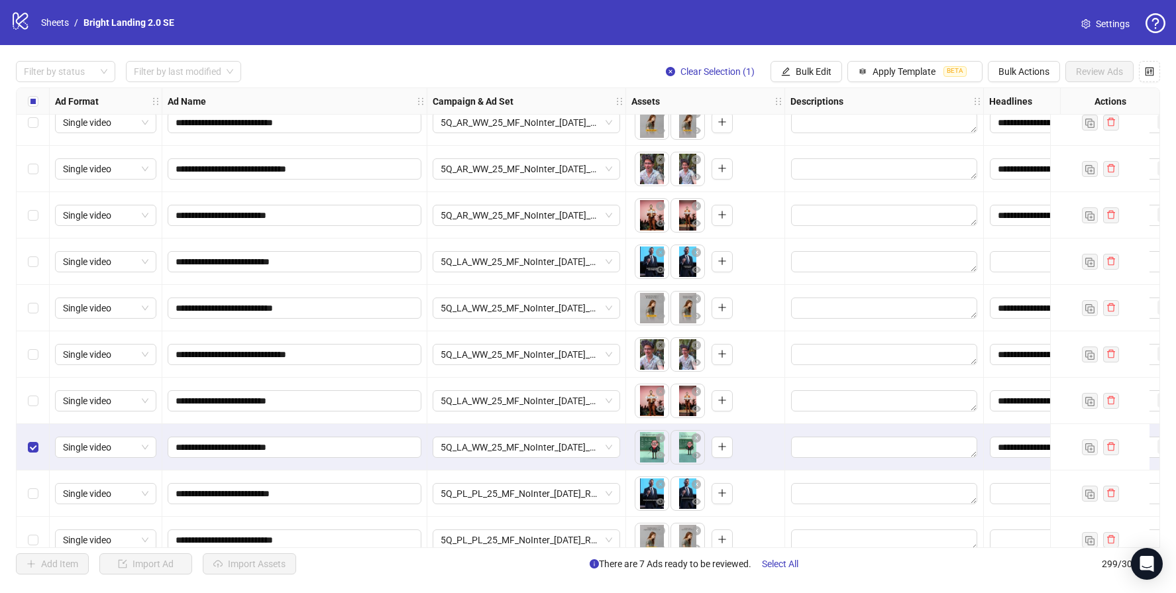
click at [27, 454] on div "Select row 285" at bounding box center [33, 447] width 33 height 46
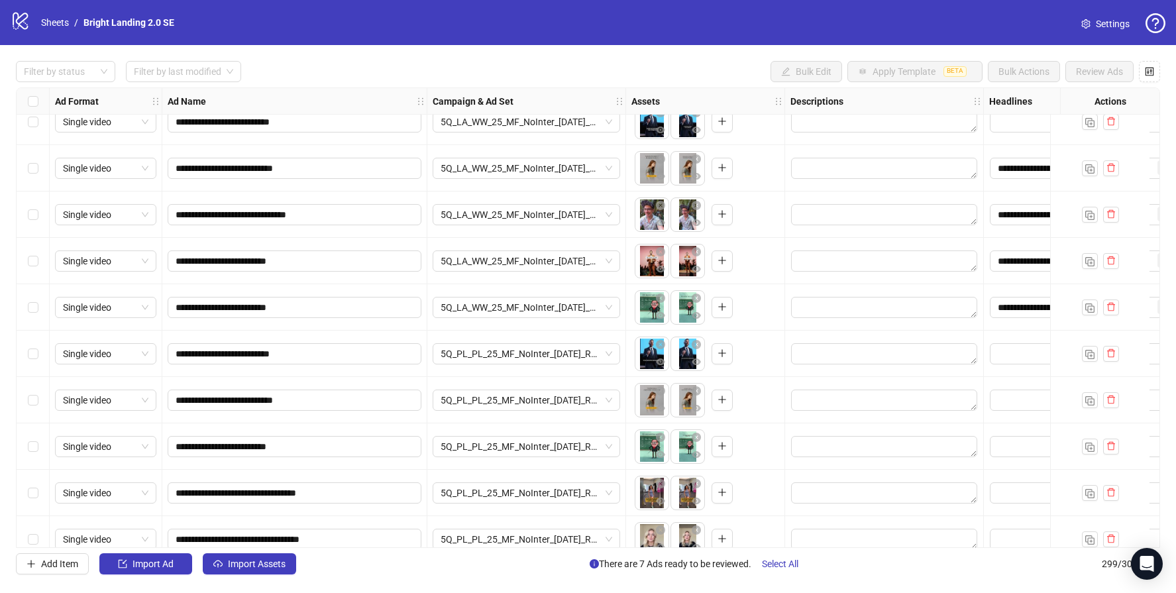
scroll to position [13079, 0]
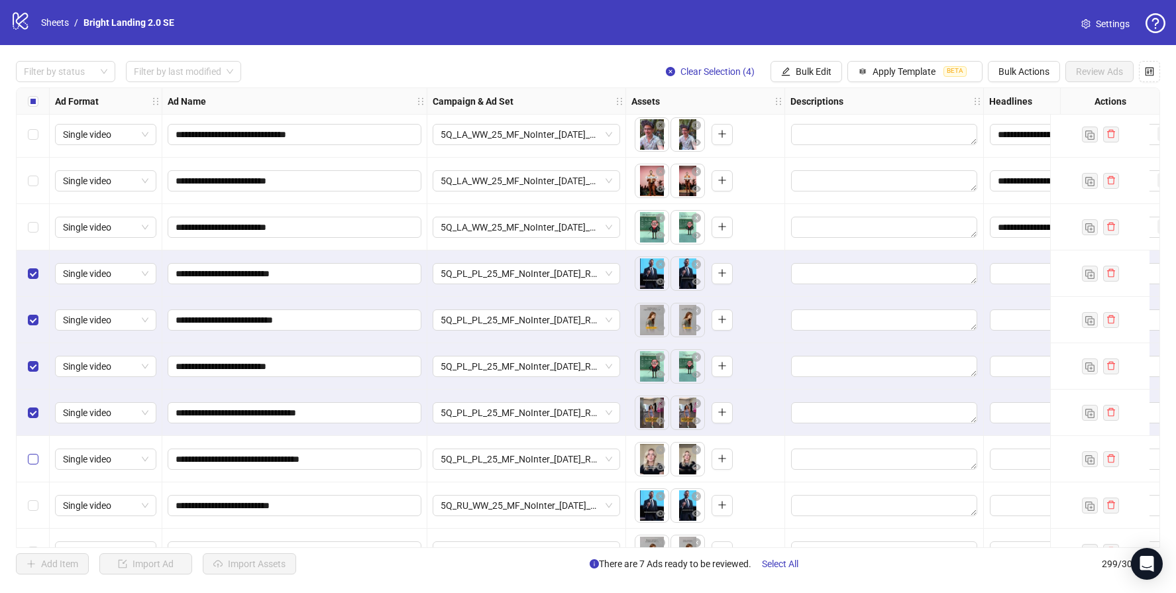
click at [30, 452] on label "Select row 290" at bounding box center [33, 459] width 11 height 15
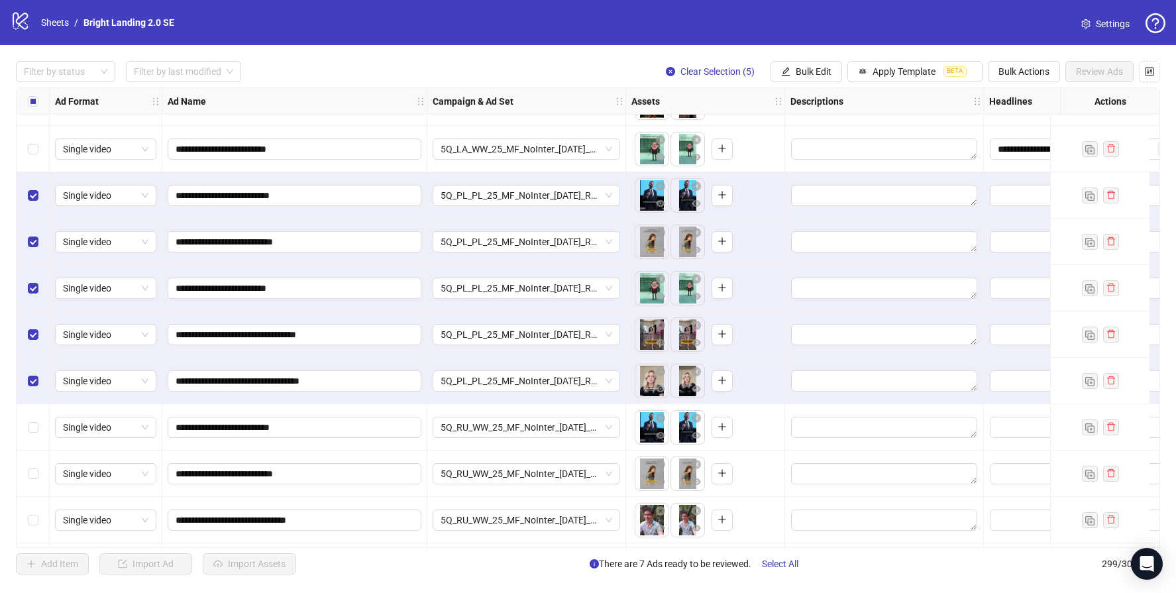
scroll to position [13158, 1]
click at [924, 72] on span "Apply Template" at bounding box center [903, 71] width 63 height 11
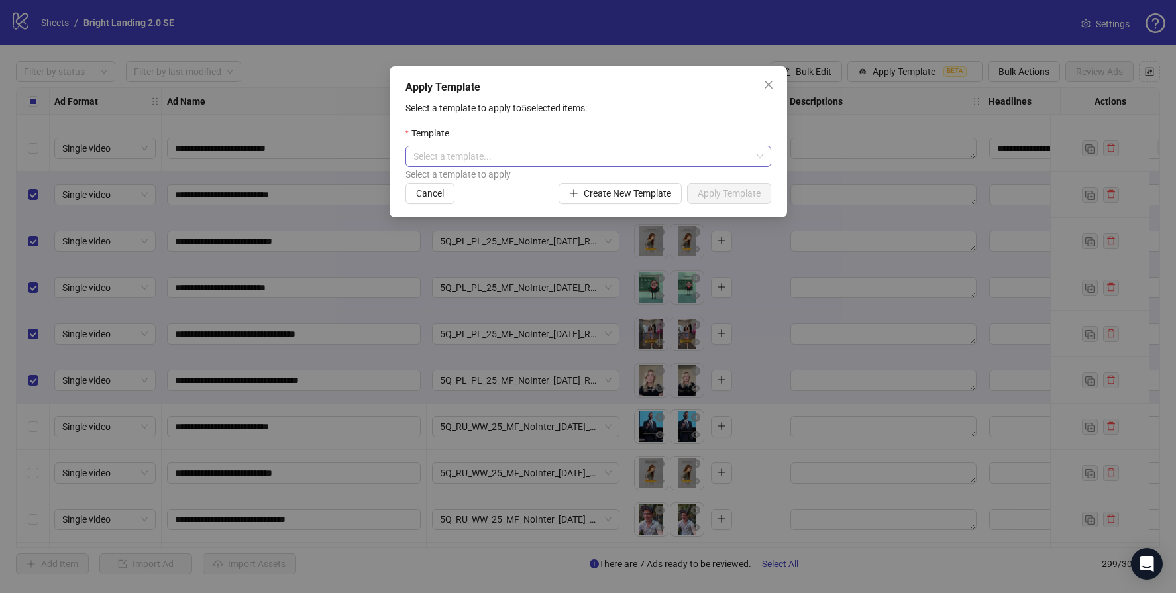
click at [502, 146] on input "search" at bounding box center [582, 156] width 338 height 20
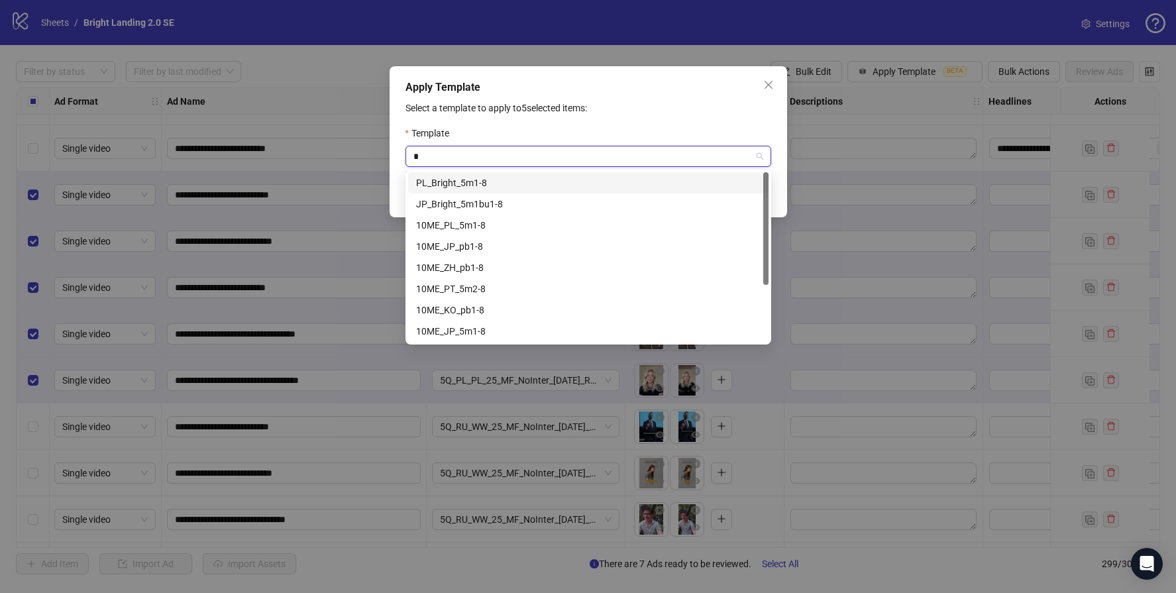
type input "**"
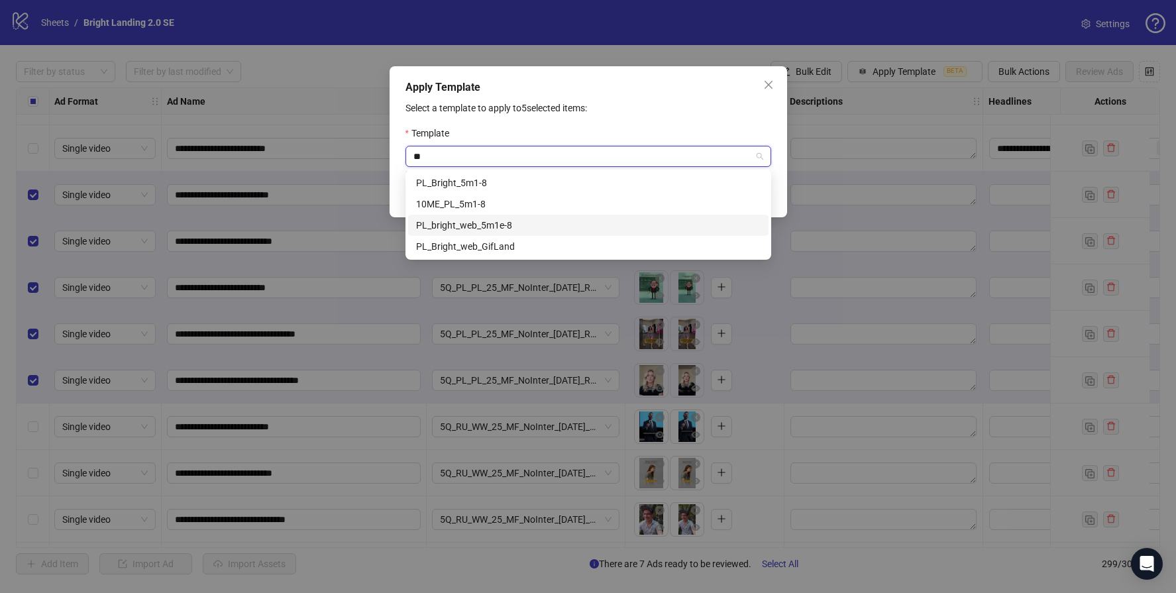
click at [529, 227] on div "PL_bright_web_5m1e-8" at bounding box center [588, 225] width 344 height 15
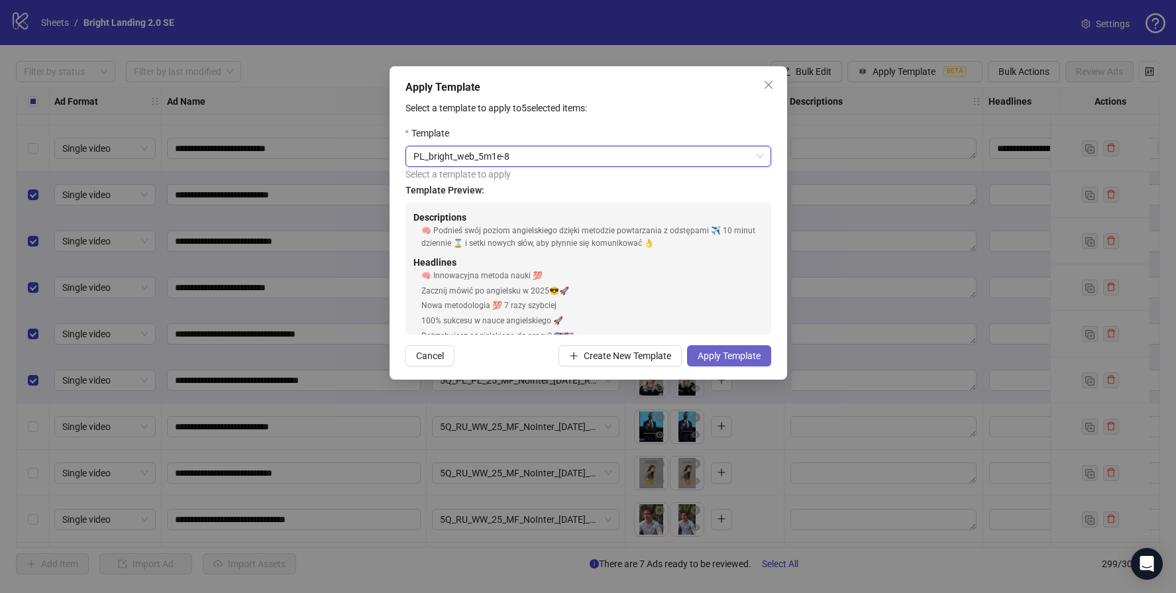
click at [733, 358] on span "Apply Template" at bounding box center [729, 355] width 63 height 11
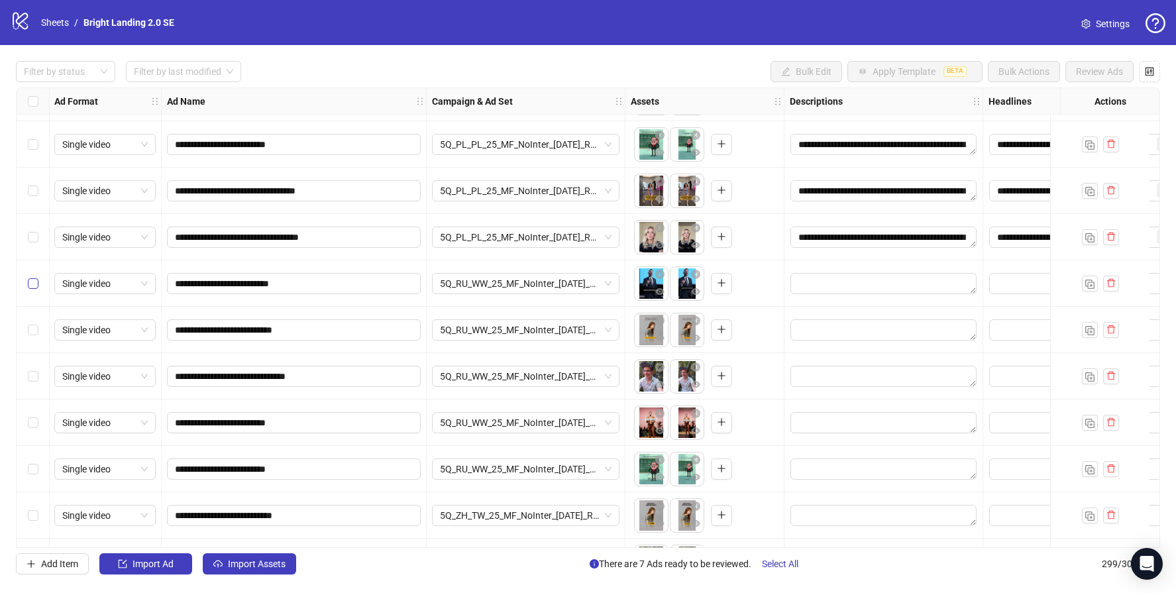
scroll to position [13397, 1]
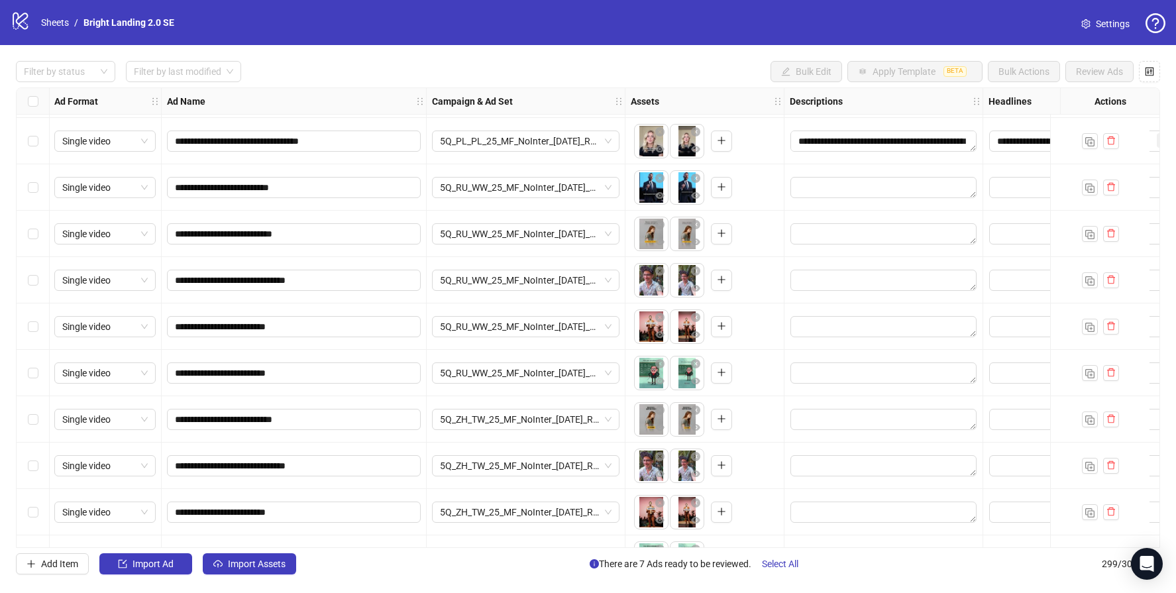
click at [40, 191] on div "Select row 291" at bounding box center [33, 187] width 33 height 46
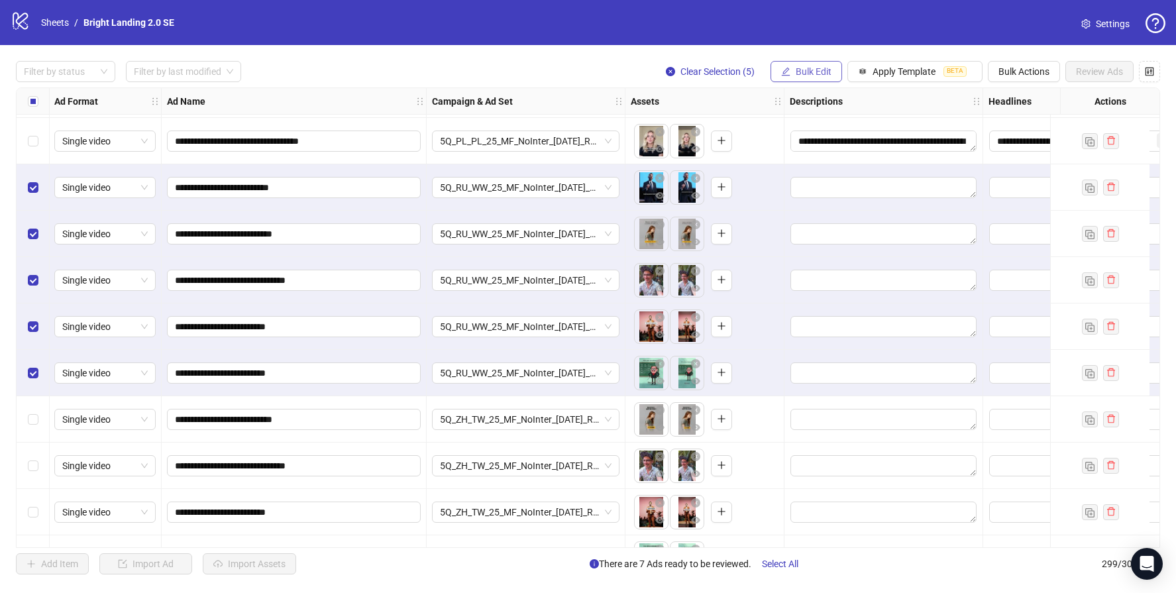
click at [815, 78] on button "Bulk Edit" at bounding box center [806, 71] width 72 height 21
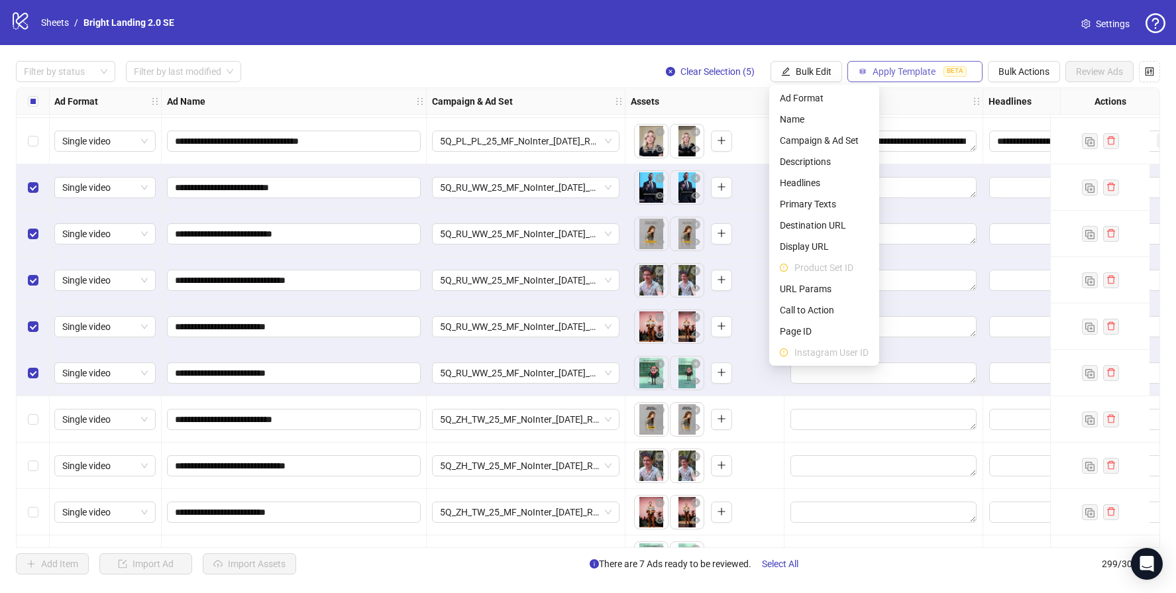
click at [935, 74] on button "Apply Template BETA" at bounding box center [914, 71] width 135 height 21
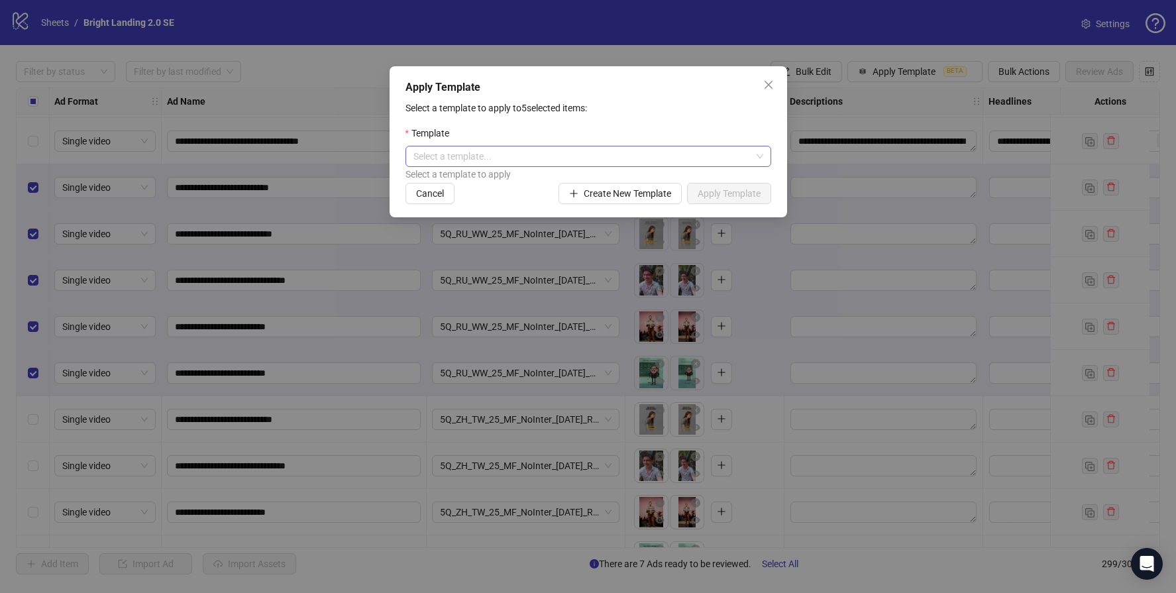
click at [454, 161] on input "search" at bounding box center [582, 156] width 338 height 20
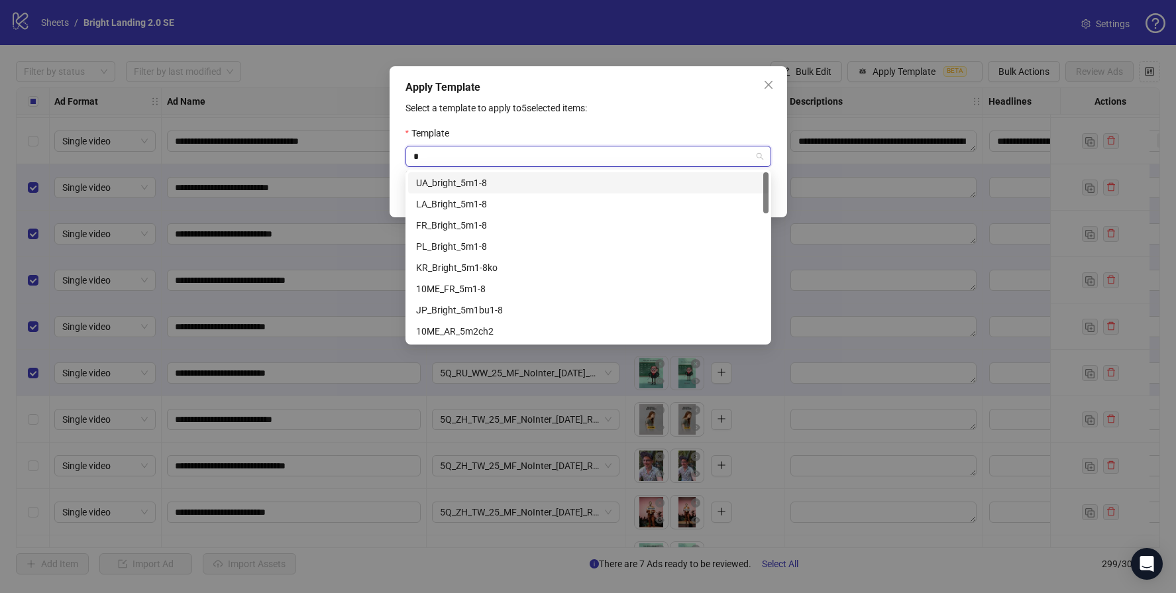
type input "**"
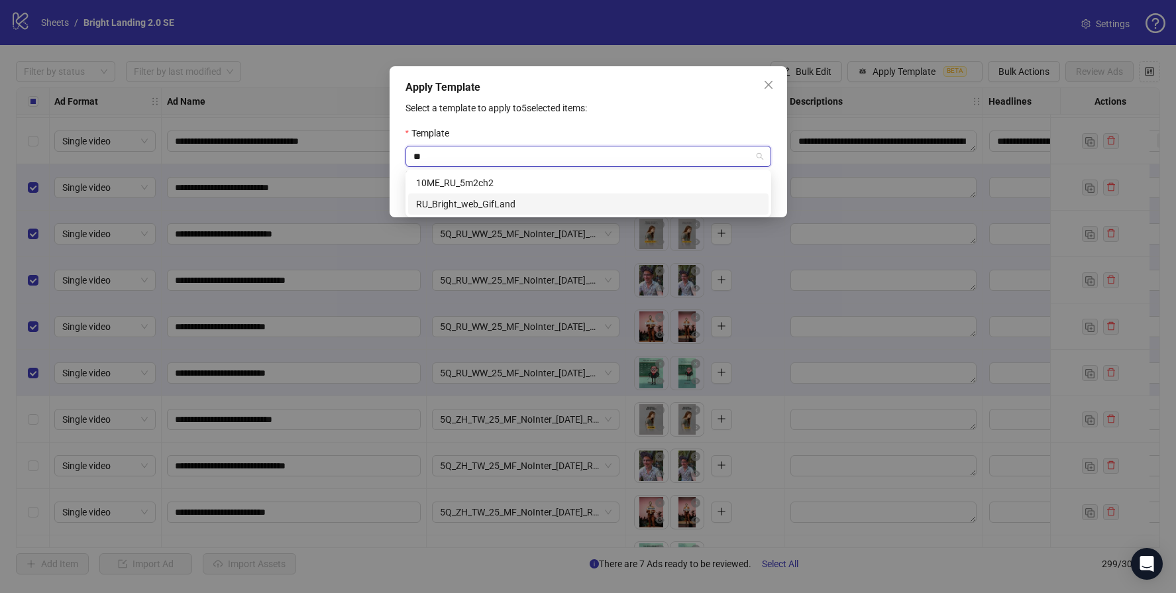
click at [502, 204] on div "RU_Bright_web_GifLand" at bounding box center [588, 204] width 344 height 15
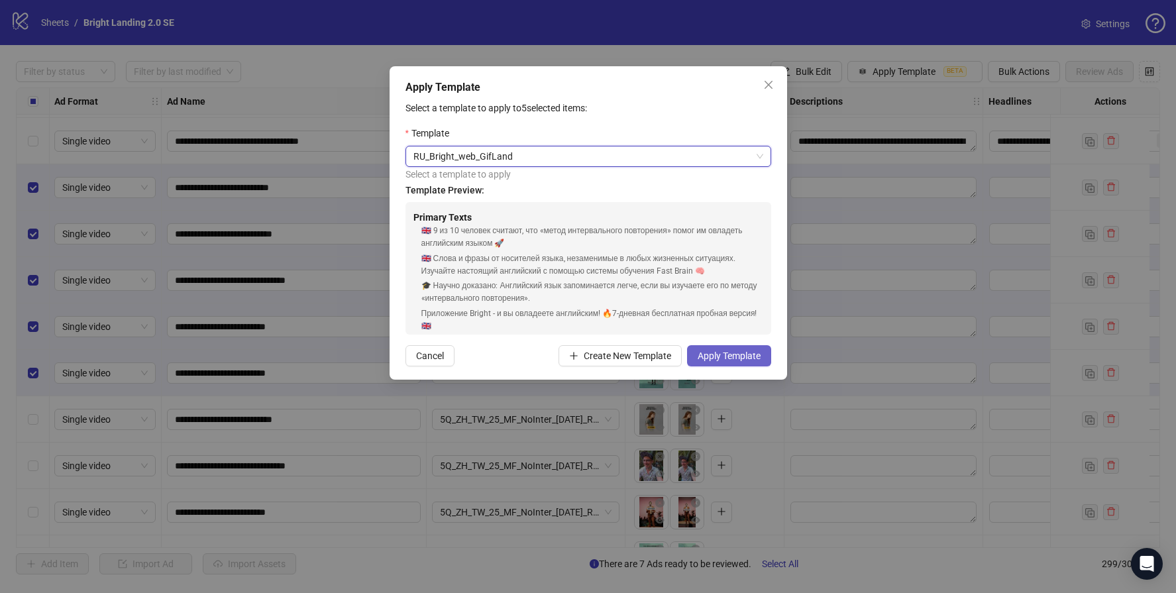
click at [711, 360] on span "Apply Template" at bounding box center [729, 355] width 63 height 11
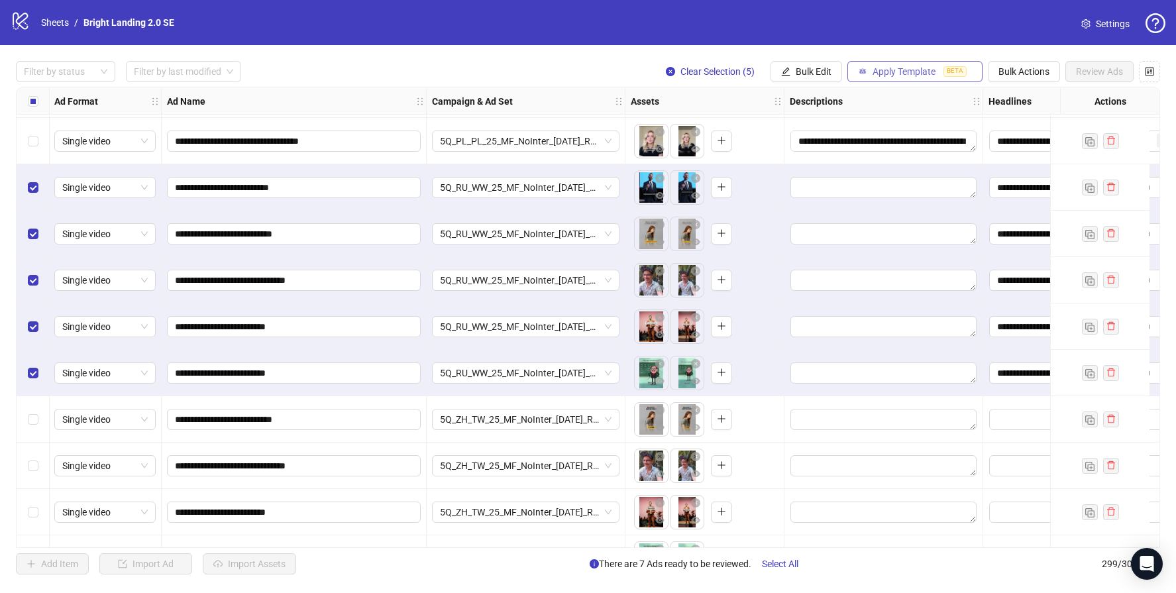
click at [911, 73] on span "Apply Template" at bounding box center [903, 71] width 63 height 11
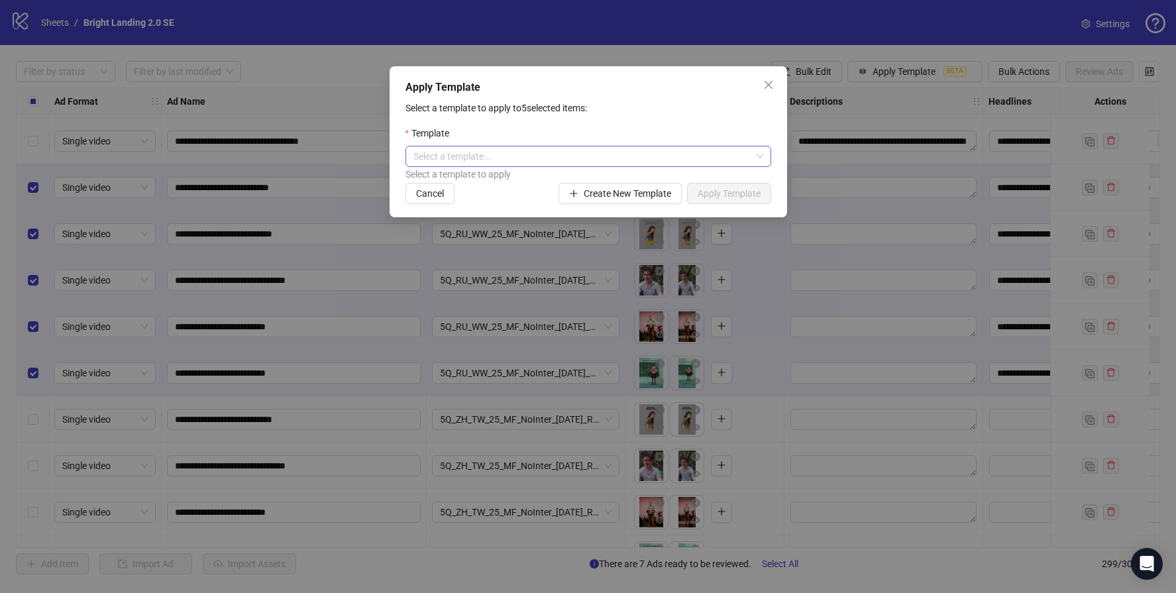
click at [496, 147] on input "search" at bounding box center [582, 156] width 338 height 20
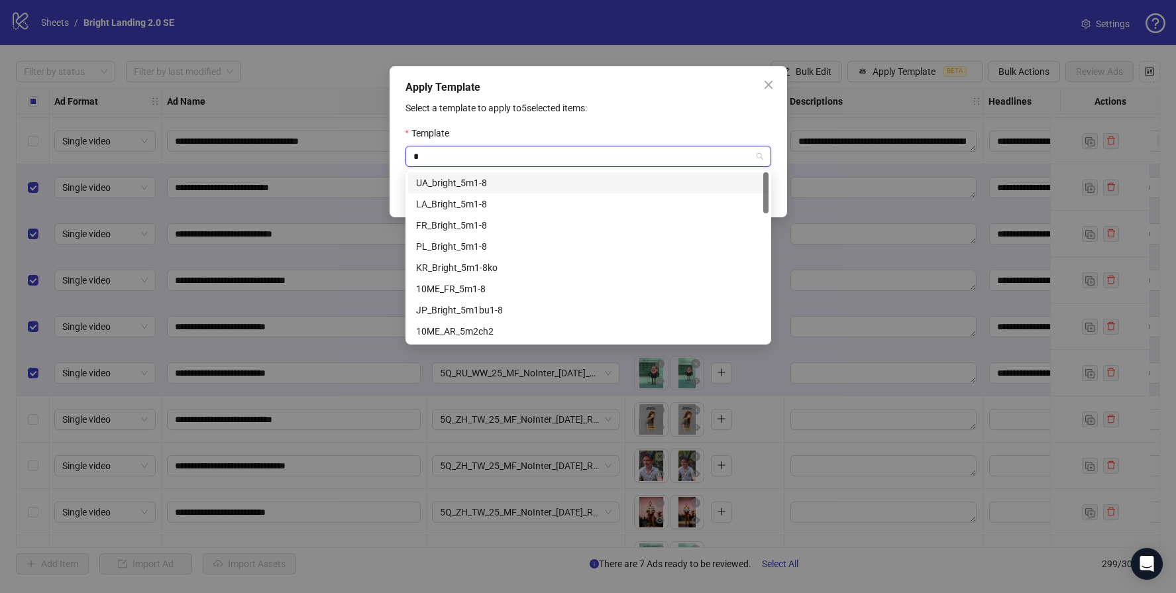
type input "**"
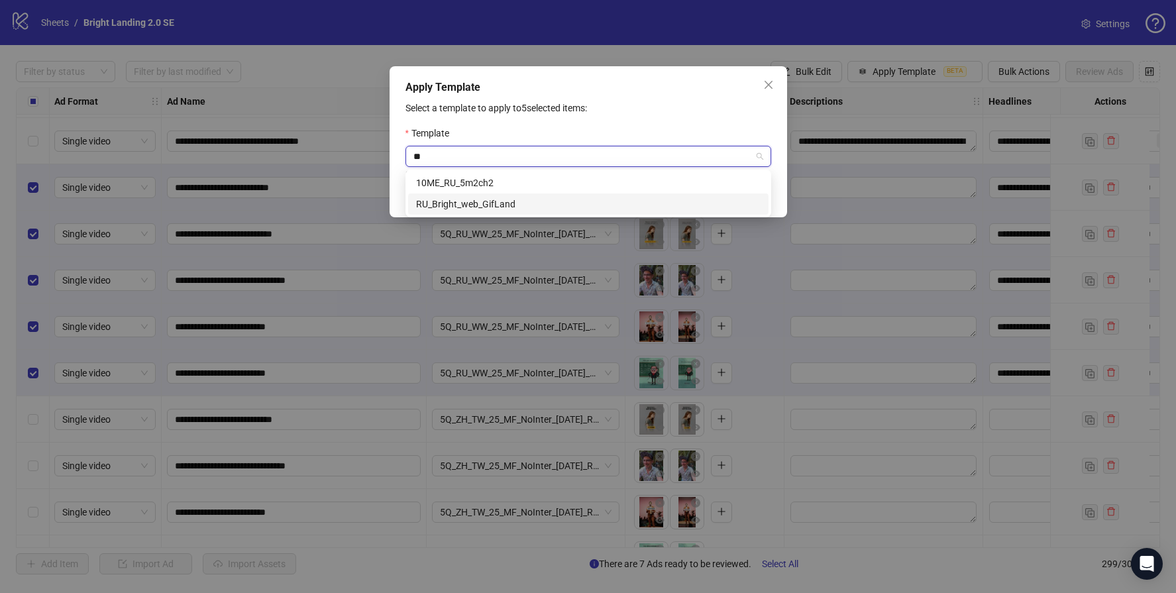
click at [504, 203] on div "RU_Bright_web_GifLand" at bounding box center [588, 204] width 344 height 15
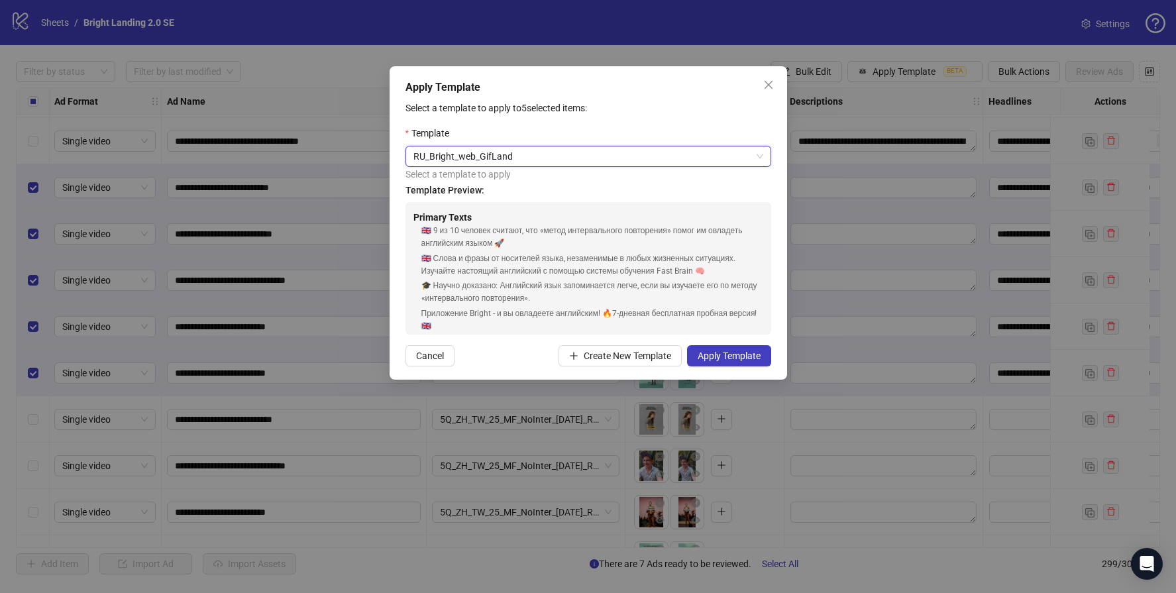
click at [774, 355] on div "Apply Template Select a template to apply to 5 selected items: Template RU_Brig…" at bounding box center [588, 222] width 397 height 313
click at [760, 359] on button "Apply Template" at bounding box center [729, 355] width 84 height 21
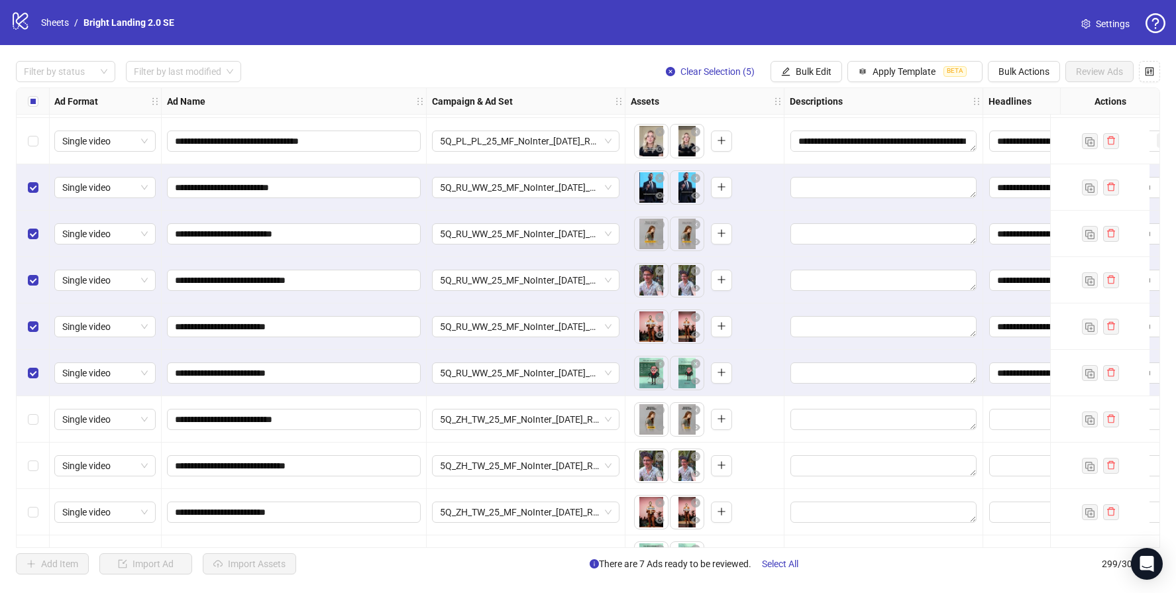
click at [38, 187] on div "Select row 291" at bounding box center [33, 187] width 33 height 46
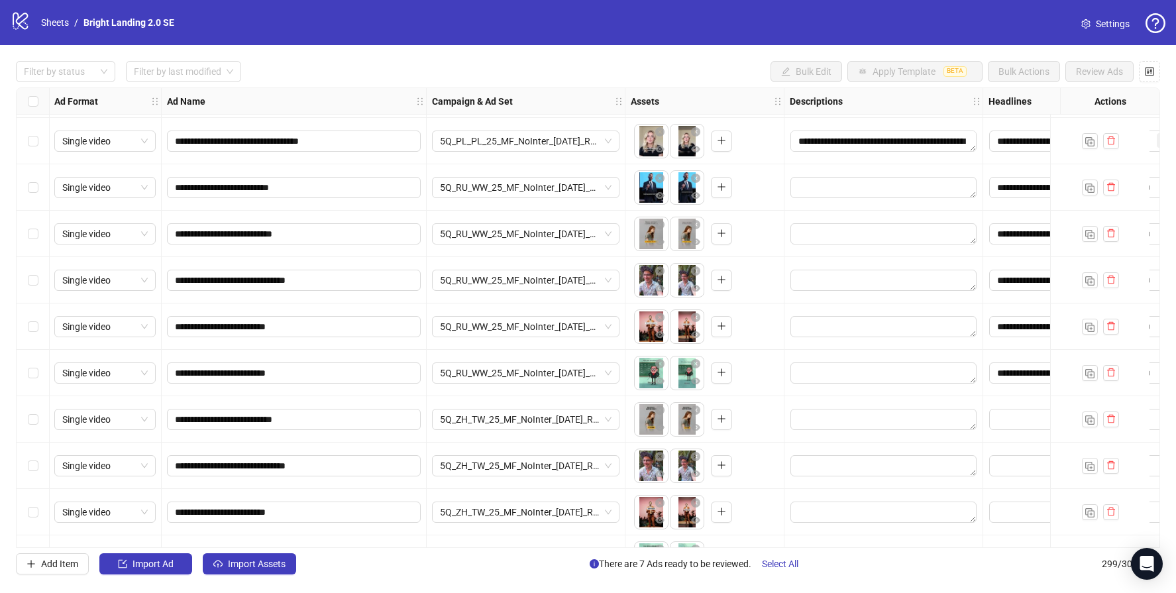
scroll to position [13437, 1]
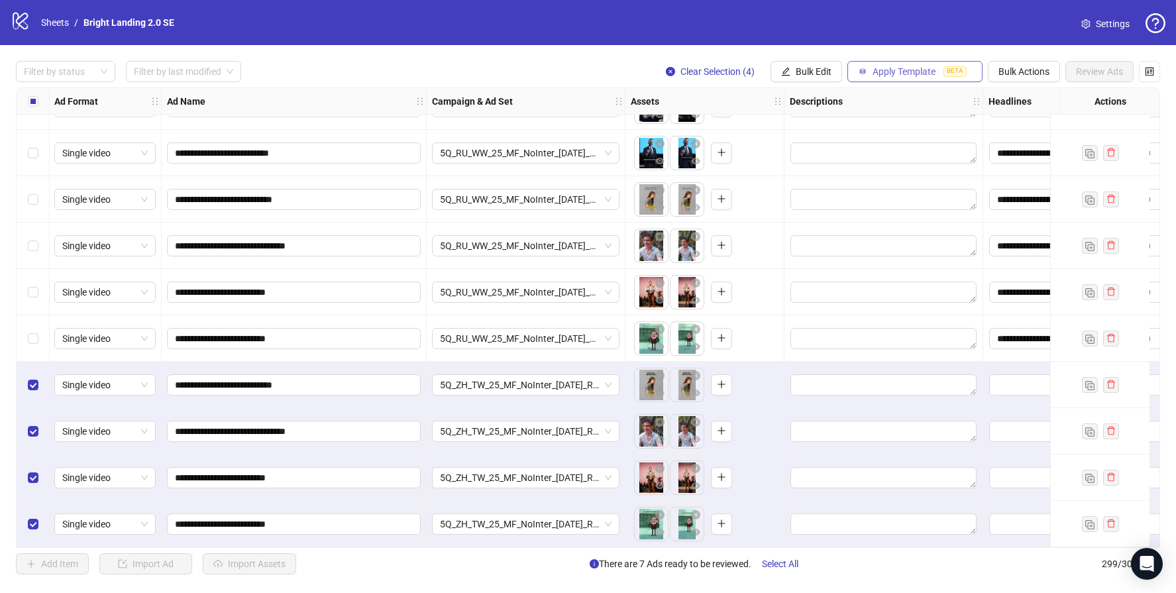
click at [908, 73] on span "Apply Template" at bounding box center [903, 71] width 63 height 11
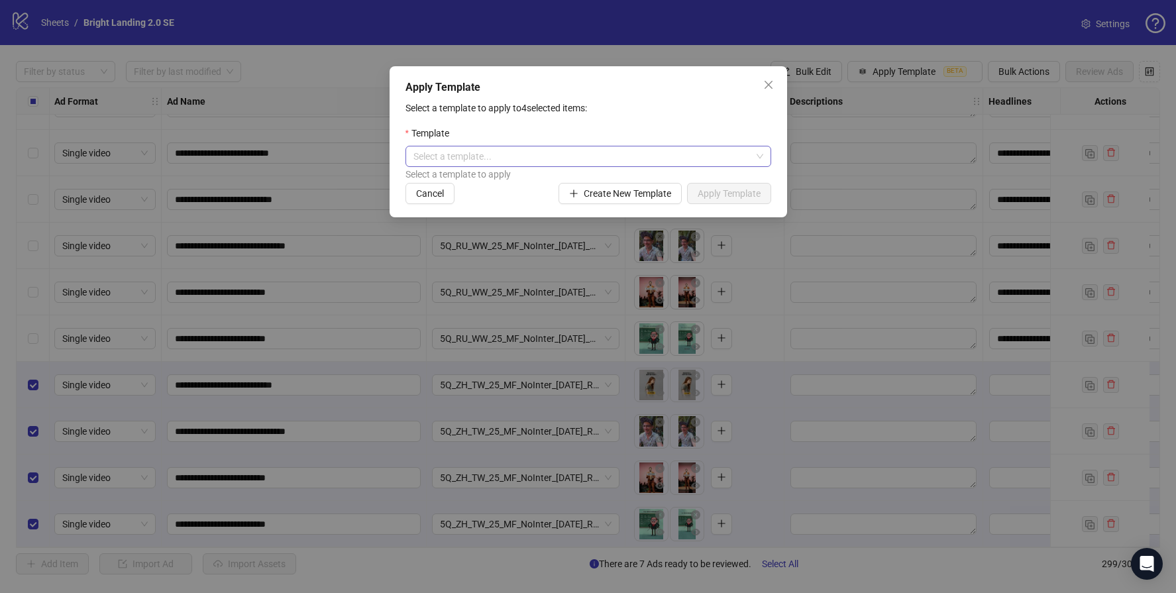
click at [496, 156] on input "search" at bounding box center [582, 156] width 338 height 20
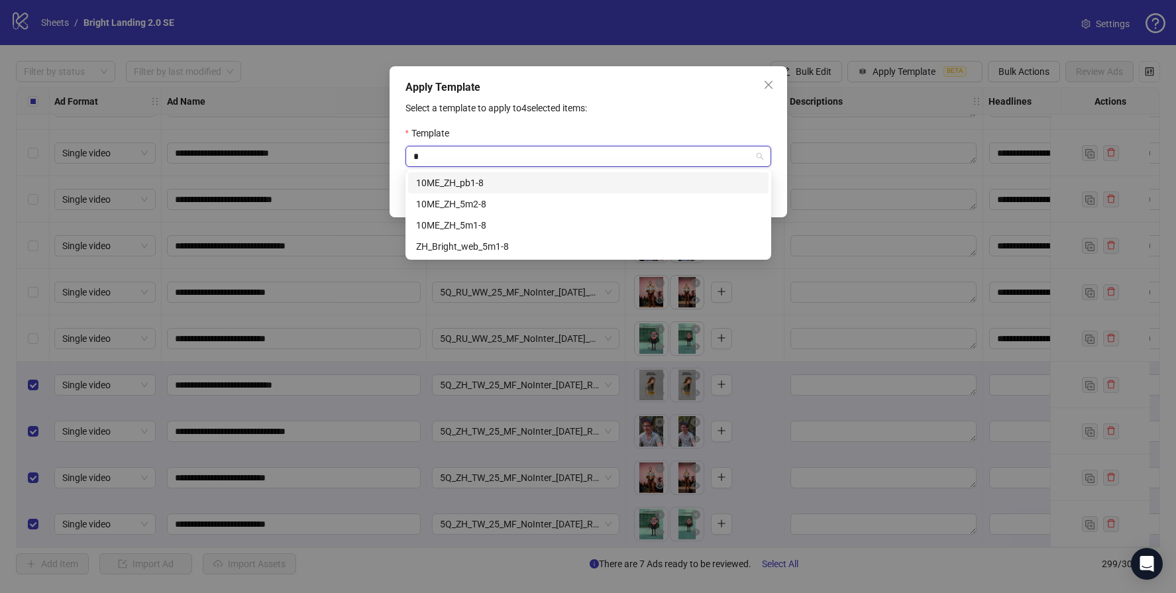
type input "**"
click at [514, 247] on div "ZH_Bright_web_5m1-8" at bounding box center [588, 246] width 344 height 15
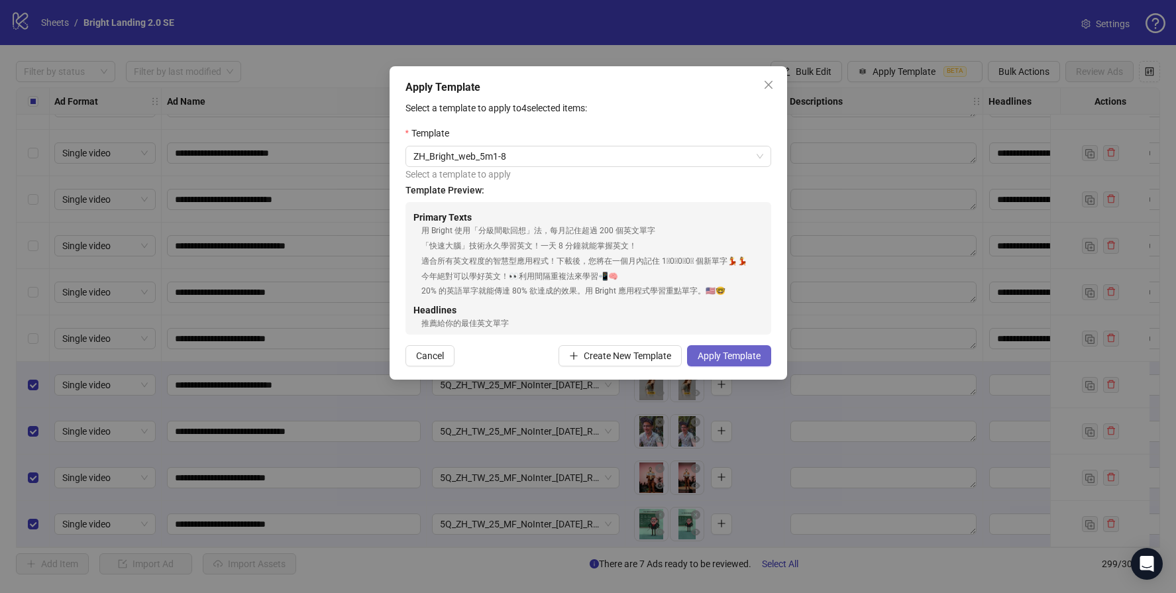
click at [700, 358] on span "Apply Template" at bounding box center [729, 355] width 63 height 11
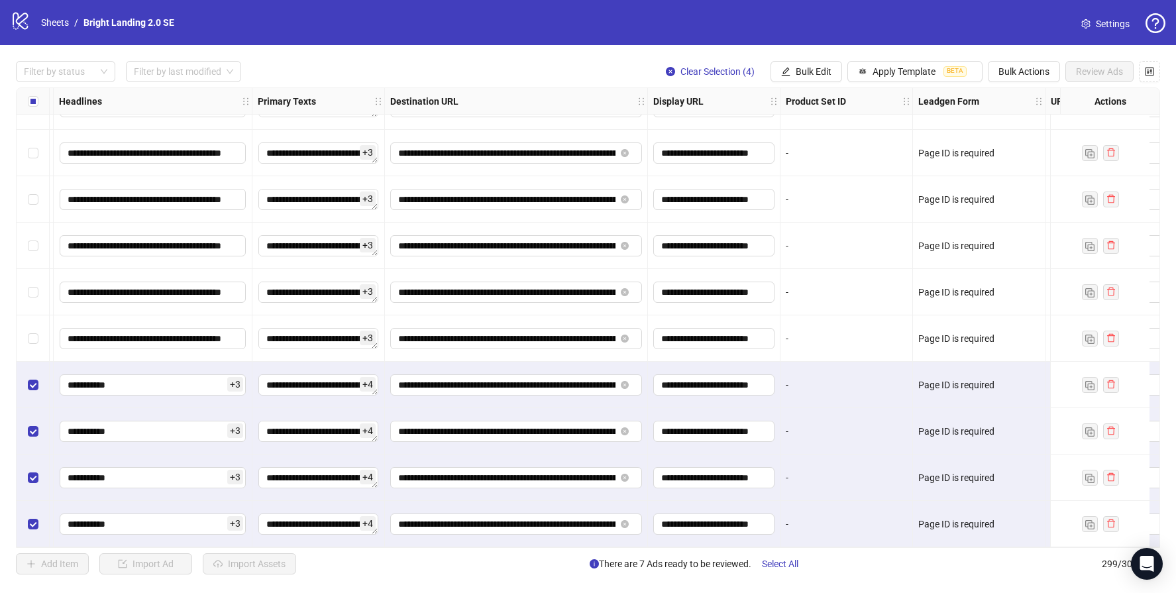
scroll to position [13437, 1022]
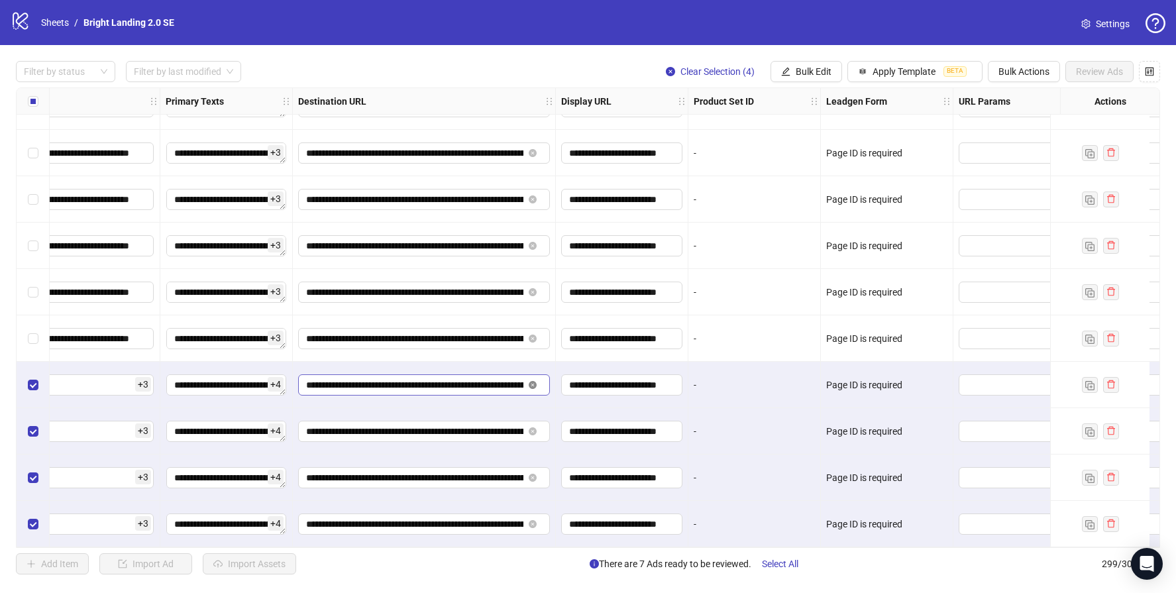
click at [533, 381] on icon "close-circle" at bounding box center [533, 385] width 8 height 8
click at [535, 427] on icon "close-circle" at bounding box center [533, 431] width 8 height 8
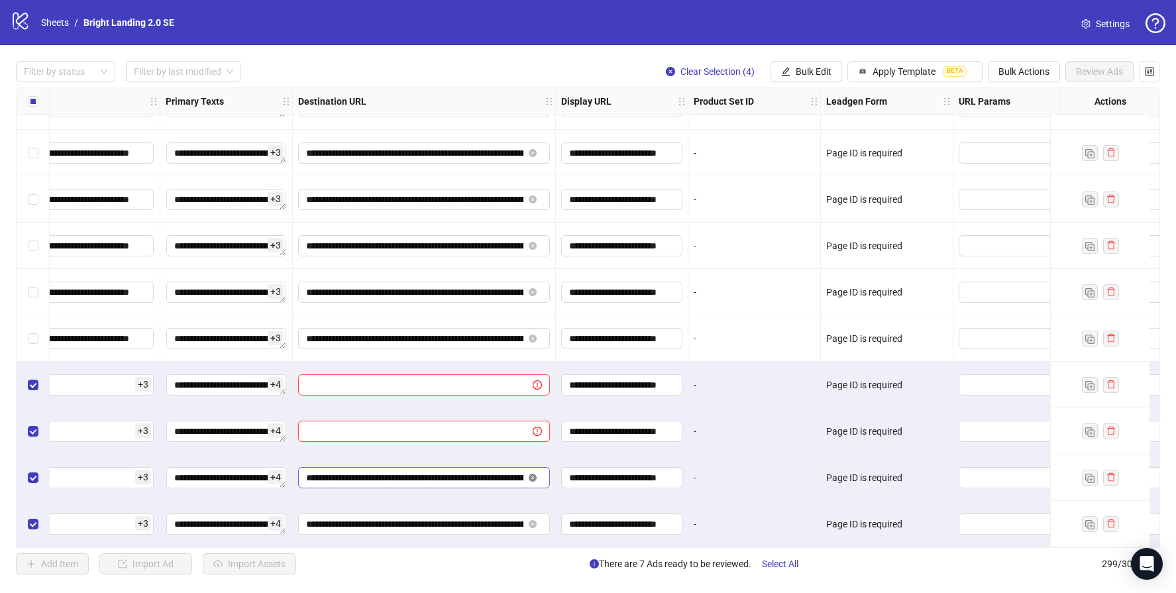
click at [533, 474] on icon "close-circle" at bounding box center [533, 478] width 8 height 8
click at [527, 521] on span at bounding box center [534, 524] width 16 height 15
click at [536, 520] on icon "close-circle" at bounding box center [533, 524] width 8 height 8
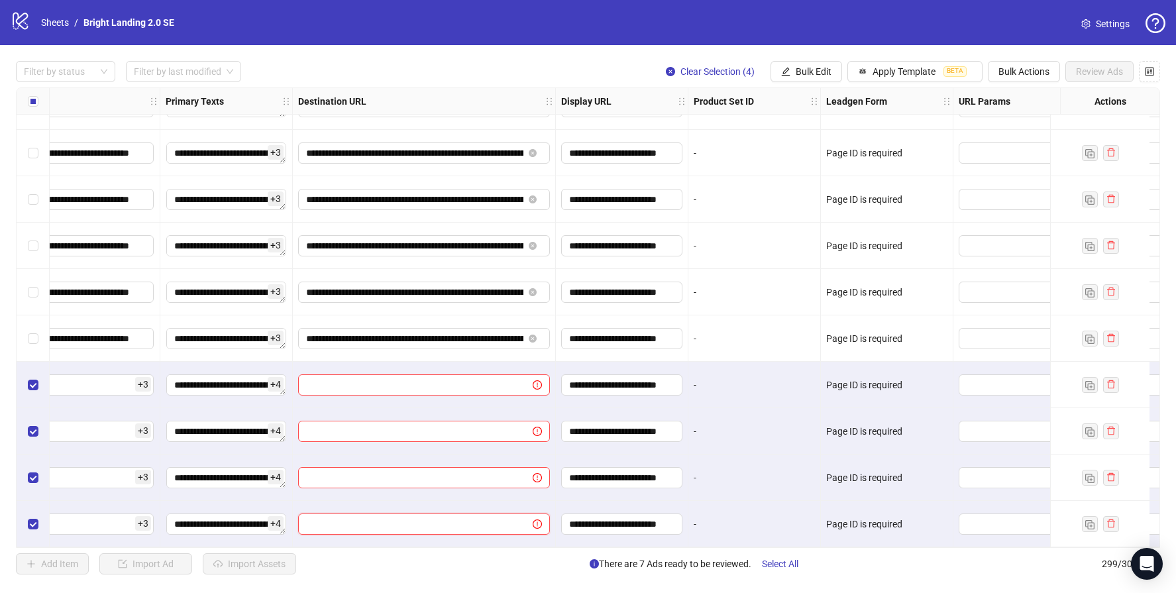
scroll to position [0, 0]
click at [450, 385] on input "text" at bounding box center [410, 385] width 208 height 15
click at [446, 380] on input "text" at bounding box center [410, 385] width 208 height 15
paste input "**********"
type input "**********"
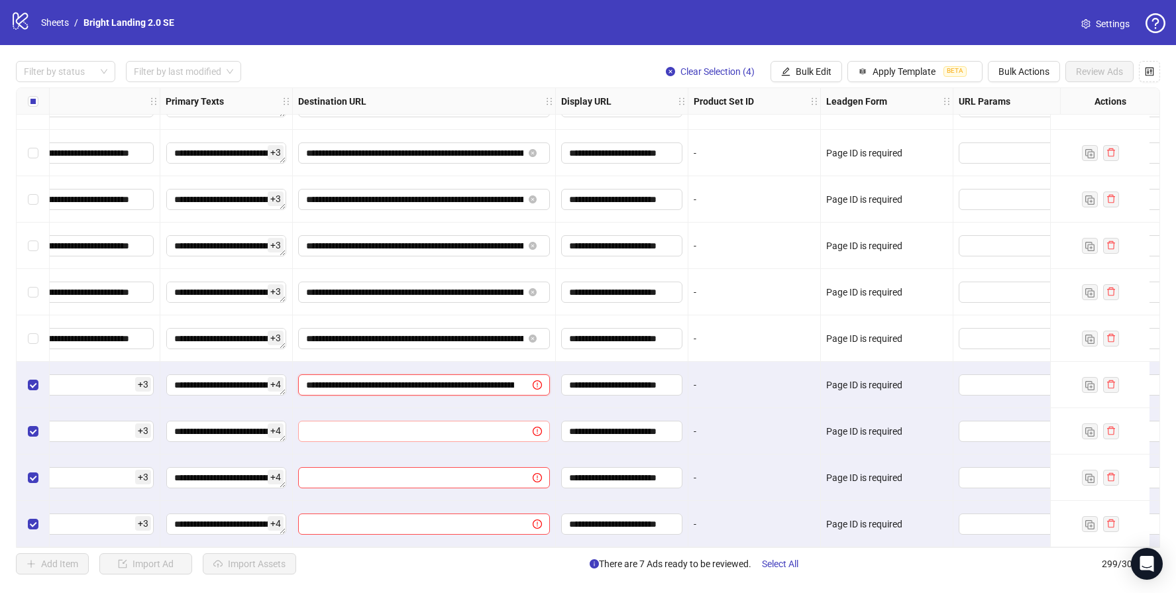
scroll to position [0, 577]
click at [421, 424] on input "text" at bounding box center [410, 431] width 208 height 15
click at [423, 454] on div at bounding box center [424, 477] width 263 height 46
click at [434, 478] on input "text" at bounding box center [410, 477] width 208 height 15
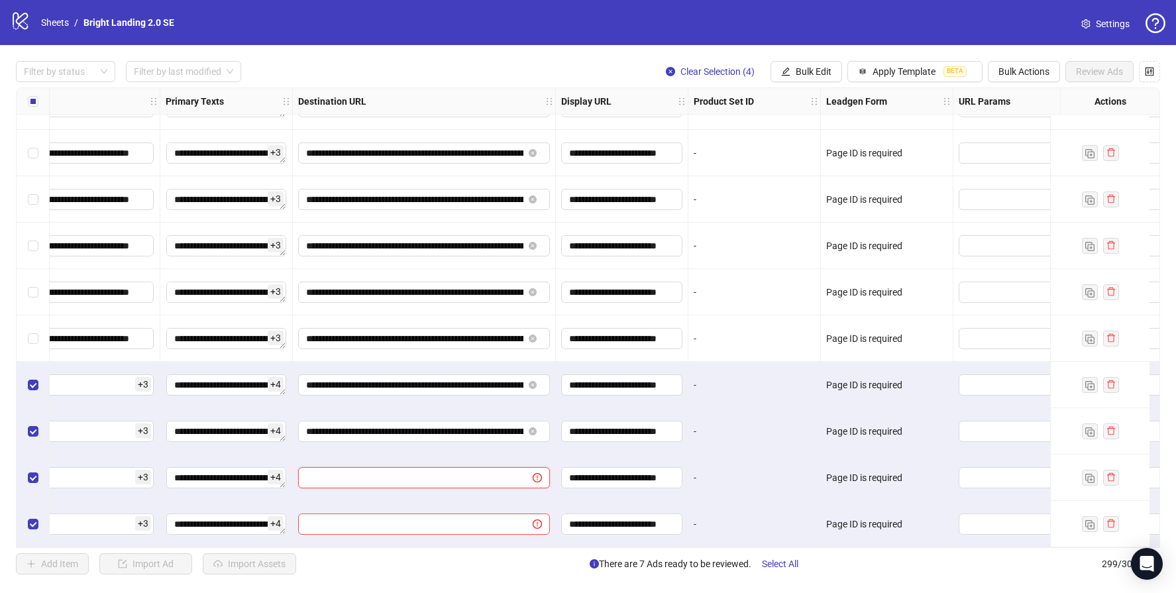
paste input "**********"
type input "**********"
click at [436, 504] on div at bounding box center [424, 524] width 263 height 46
click at [466, 519] on input "text" at bounding box center [410, 524] width 208 height 15
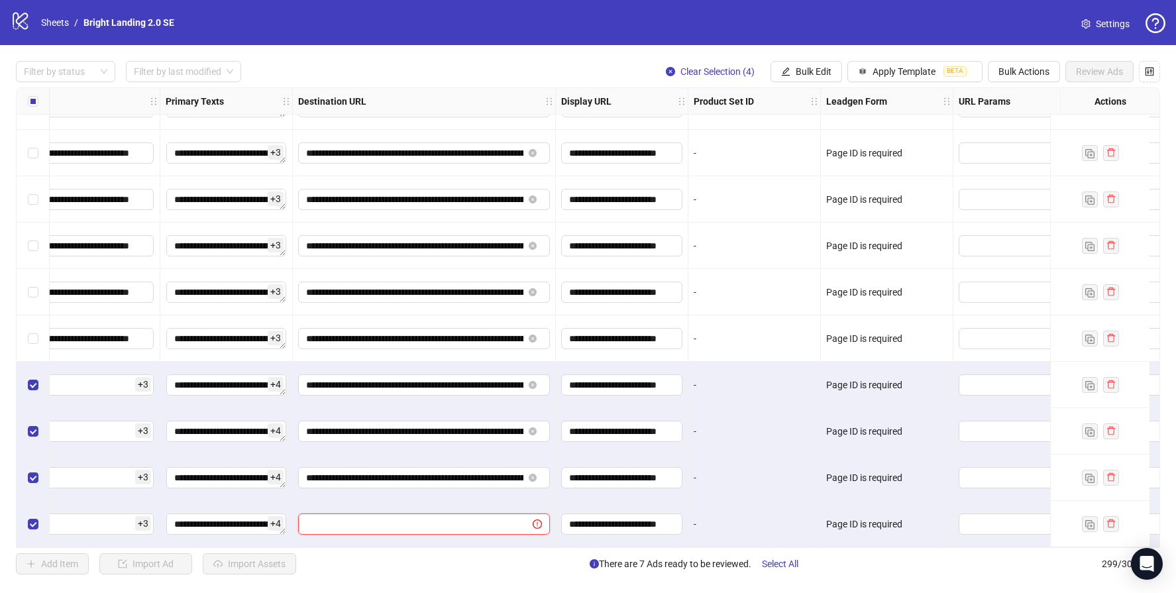
paste input "**********"
type input "**********"
click at [529, 568] on div "Add Item Import Ad Import Assets There are 7 Ads ready to be reviewed. Select A…" at bounding box center [588, 563] width 1144 height 21
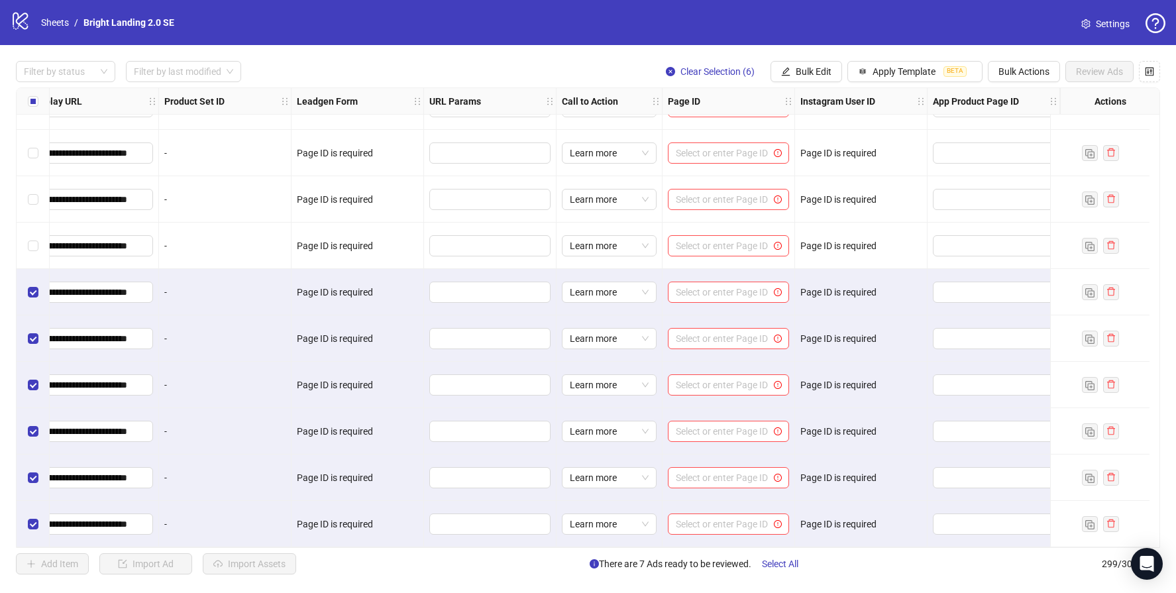
click at [39, 248] on div "Select row 293" at bounding box center [33, 246] width 33 height 46
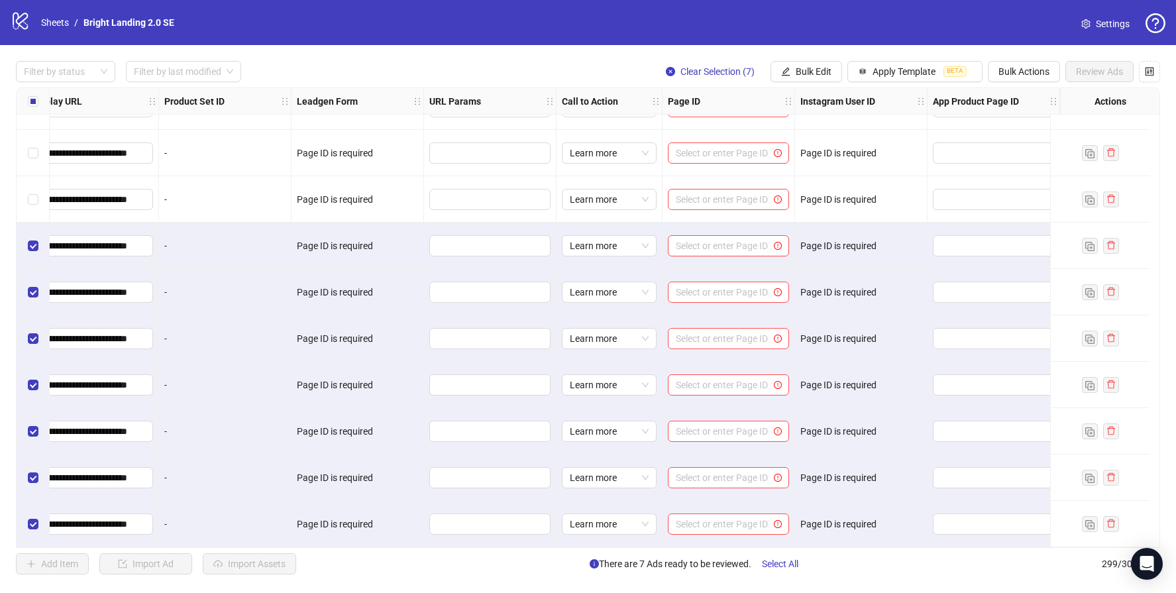
click at [31, 203] on div "Select row 292" at bounding box center [33, 199] width 33 height 46
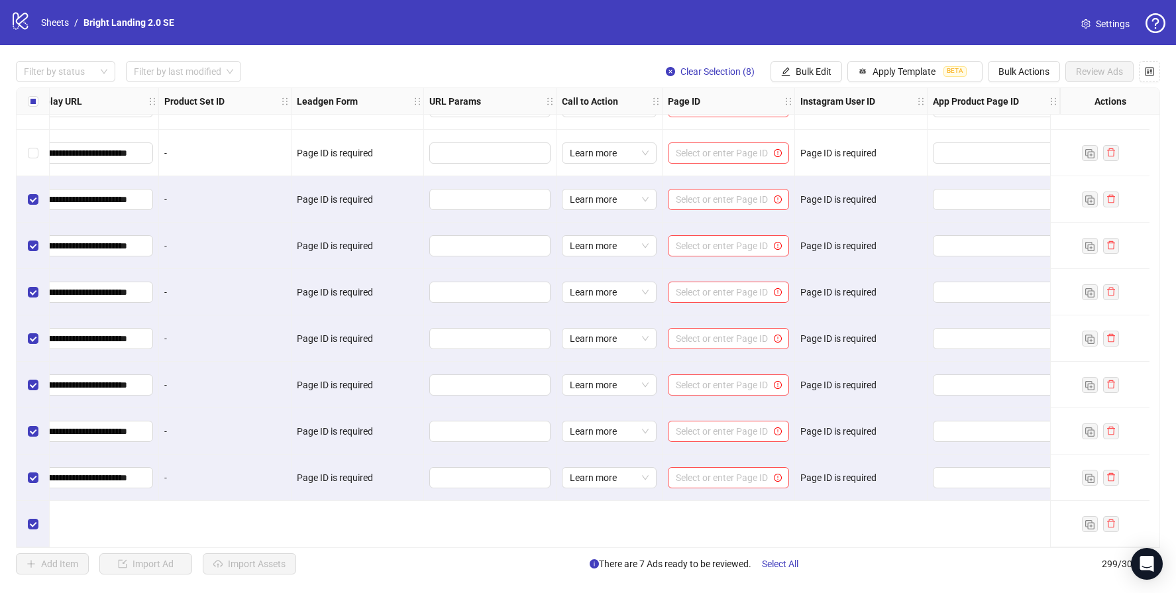
scroll to position [13330, 1561]
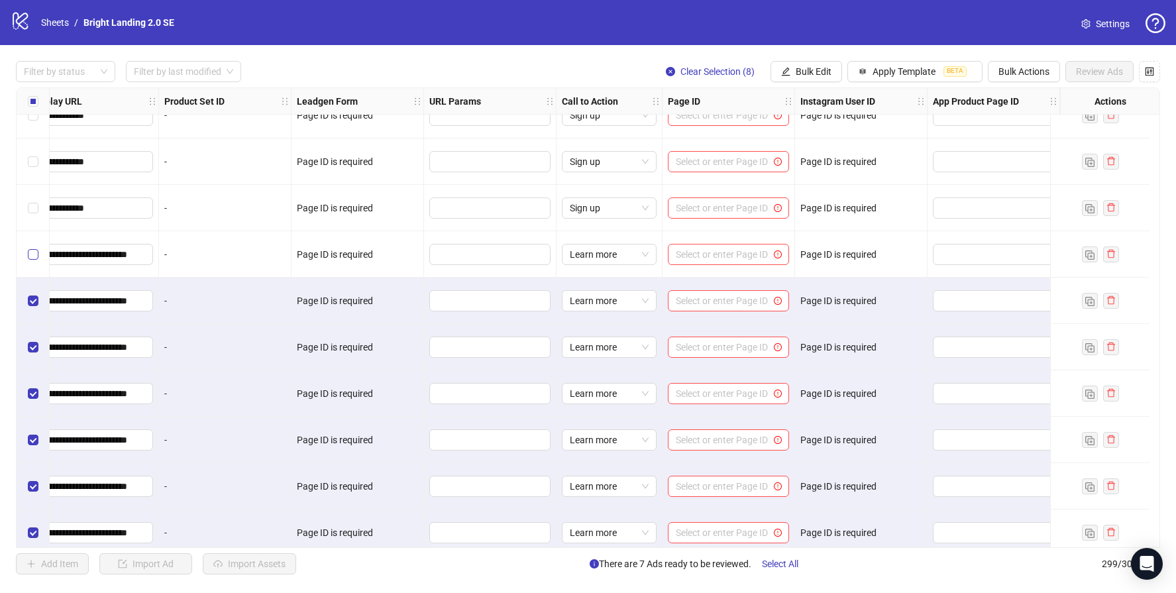
click at [33, 247] on label "Select row 291" at bounding box center [33, 254] width 11 height 15
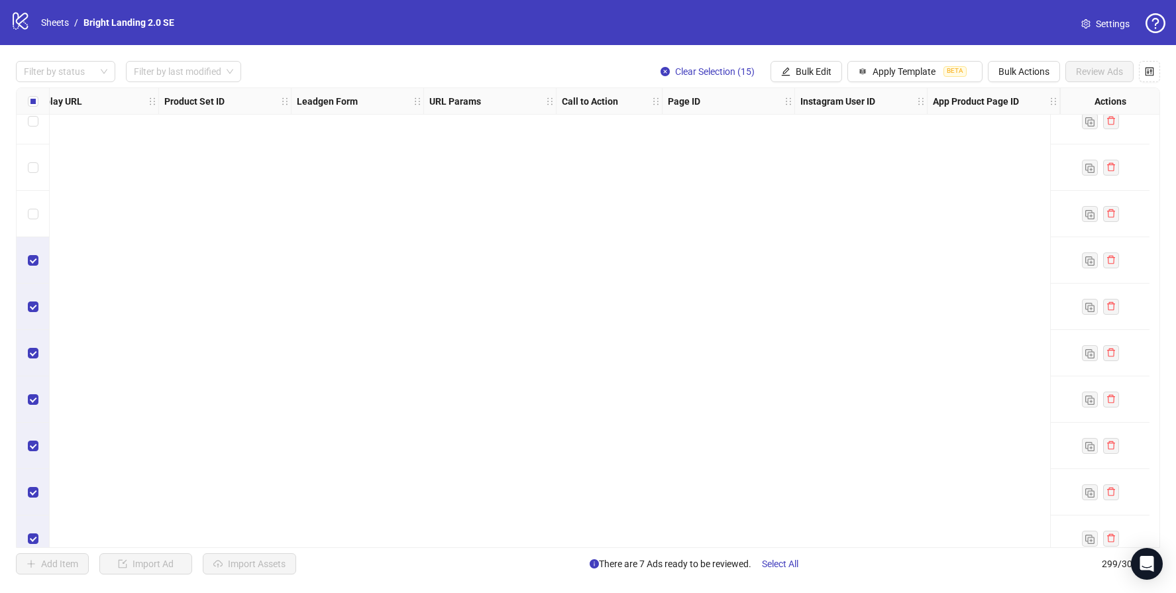
scroll to position [13046, 0]
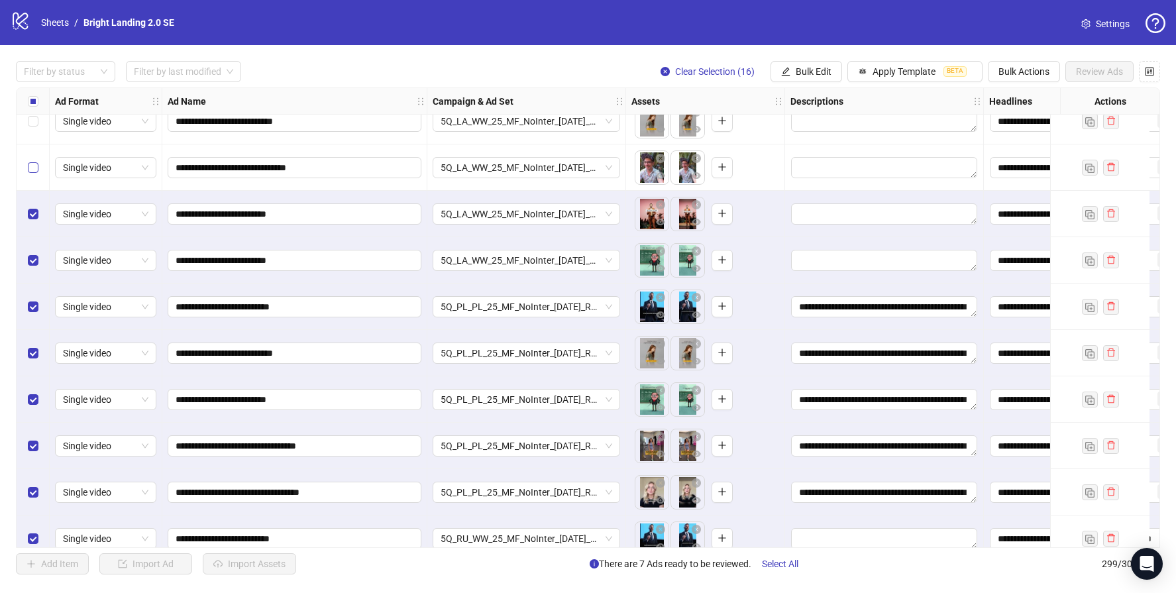
click at [34, 160] on label "Select row 283" at bounding box center [33, 167] width 11 height 15
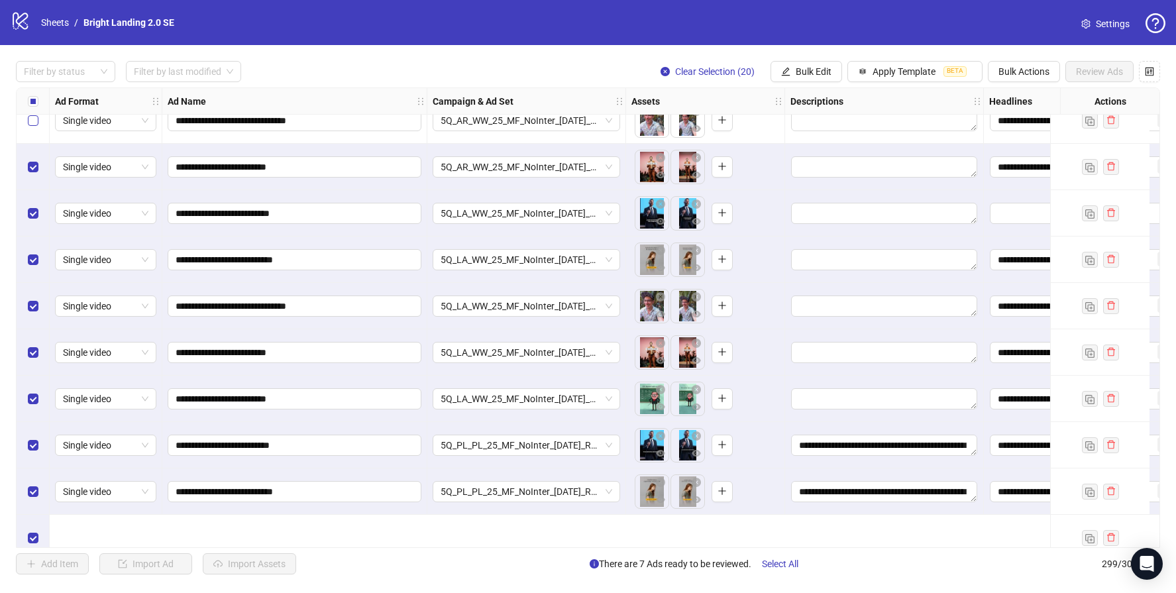
scroll to position [12783, 0]
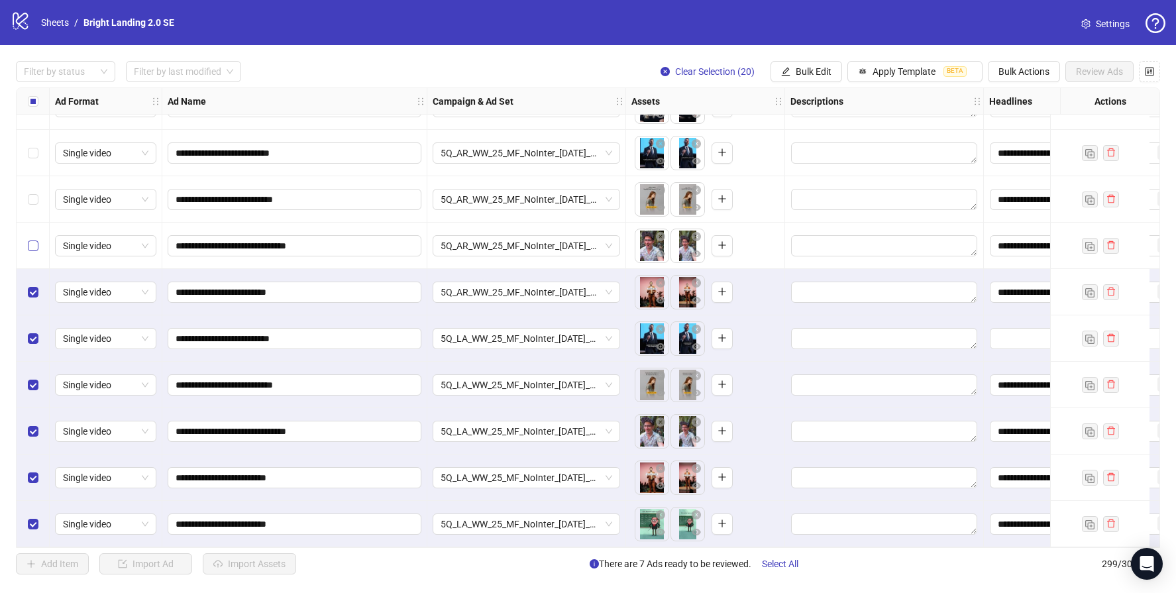
click at [36, 238] on label "Select row 279" at bounding box center [33, 245] width 11 height 15
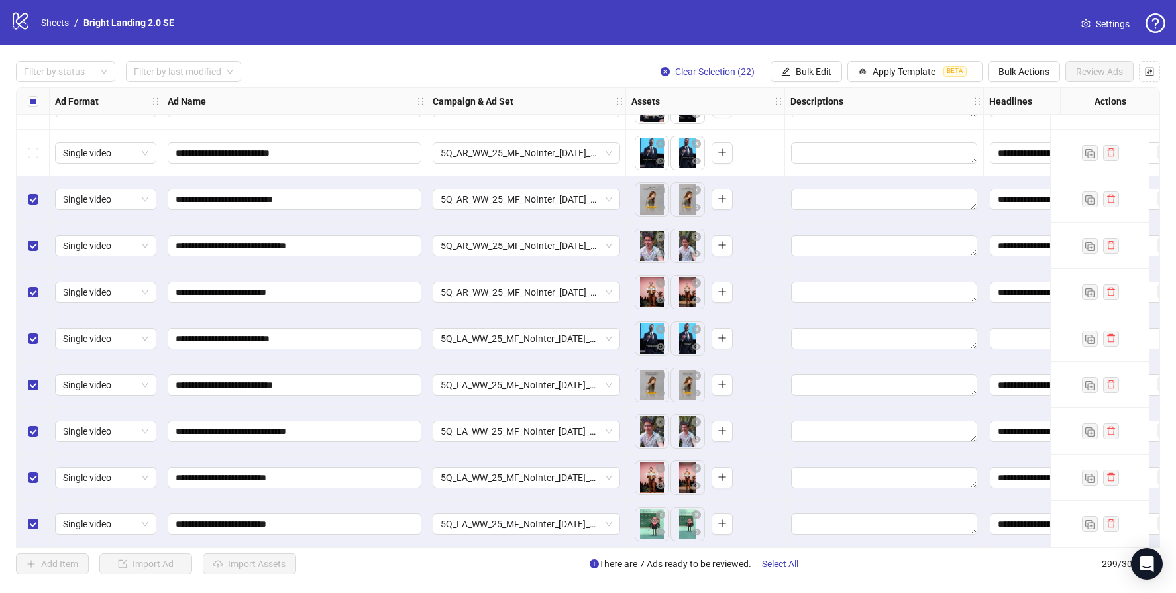
click at [34, 144] on div "Select row 277" at bounding box center [33, 153] width 33 height 46
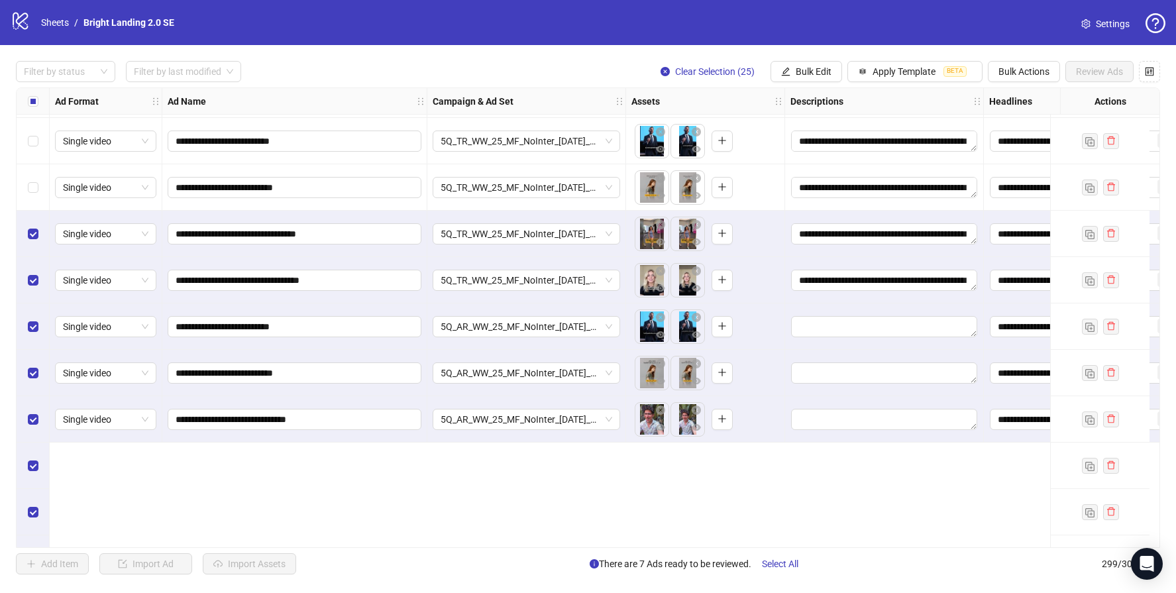
scroll to position [12422, 0]
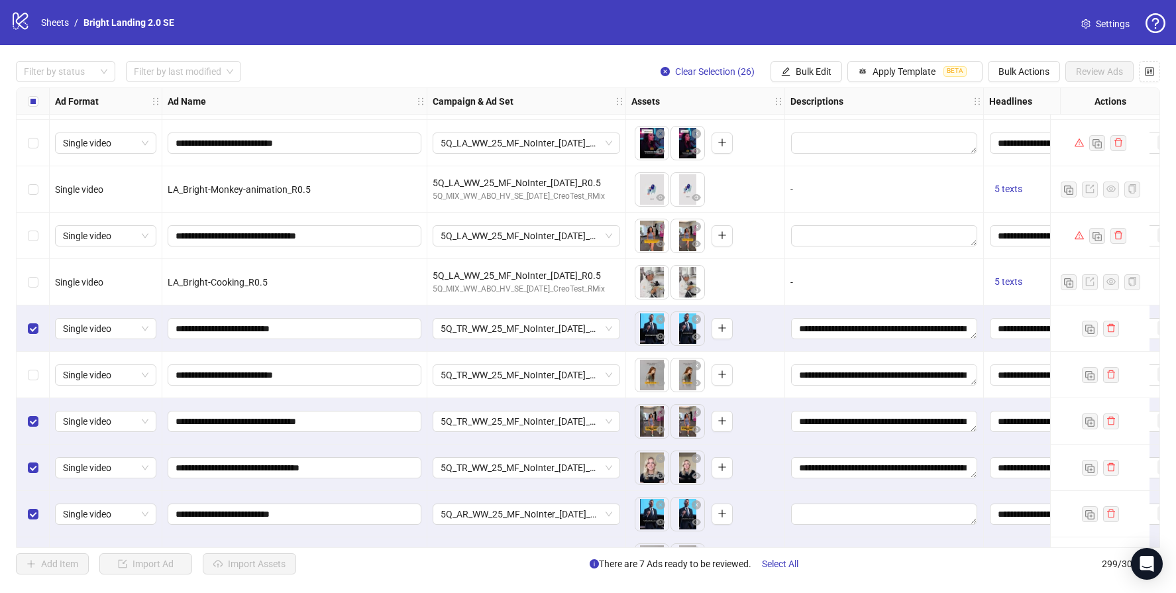
click at [31, 385] on div "Select row 274" at bounding box center [33, 375] width 33 height 46
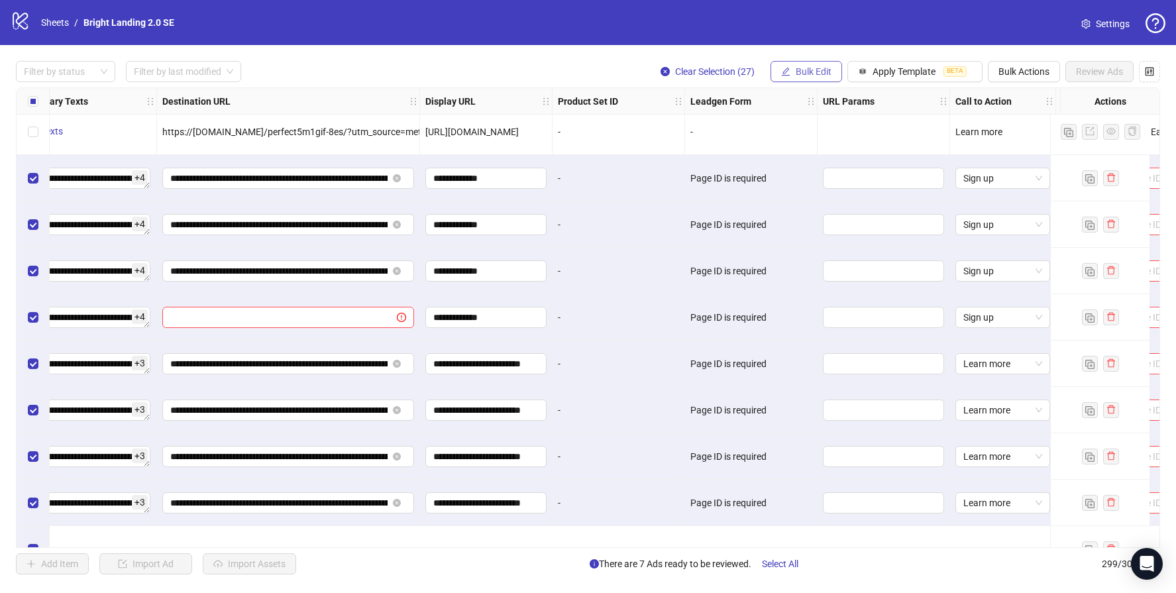
scroll to position [12472, 1161]
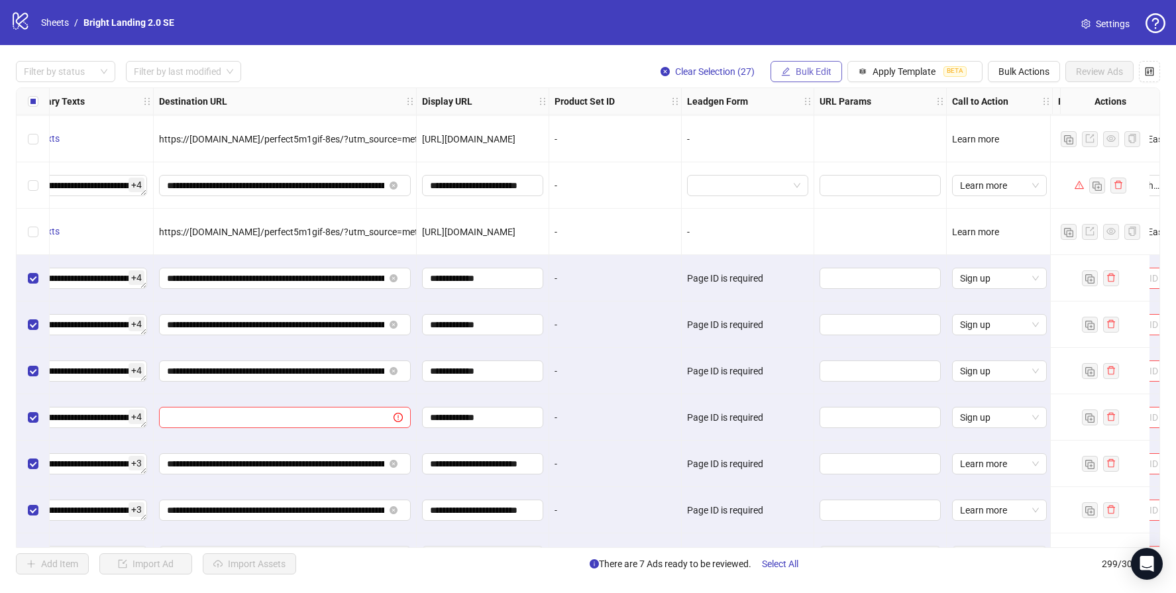
click at [814, 74] on span "Bulk Edit" at bounding box center [814, 71] width 36 height 11
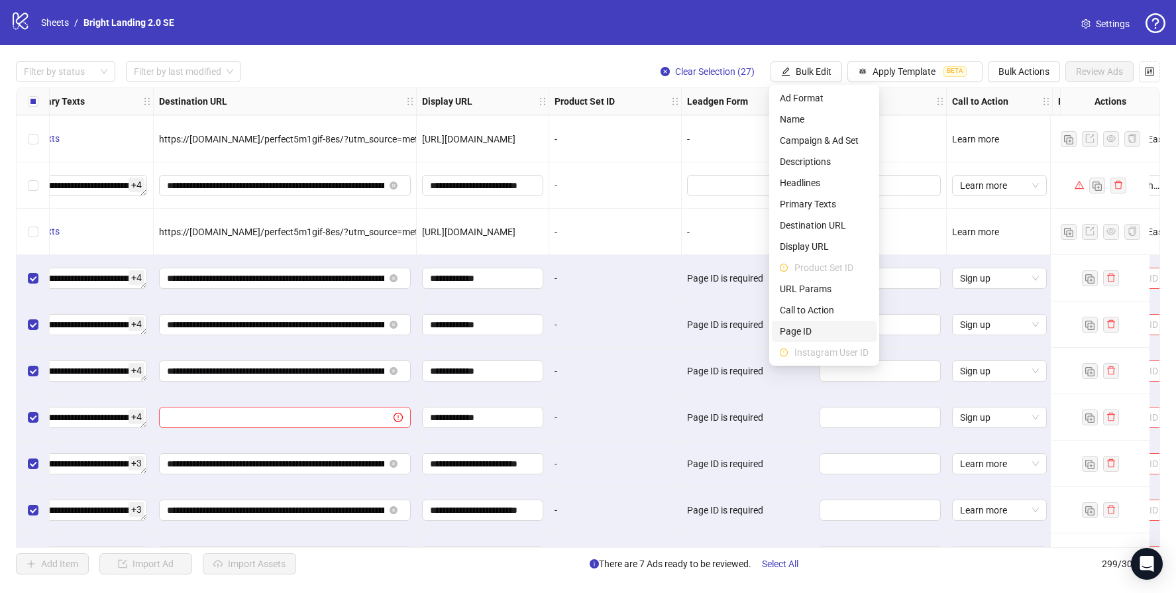
click at [823, 332] on span "Page ID" at bounding box center [824, 331] width 89 height 15
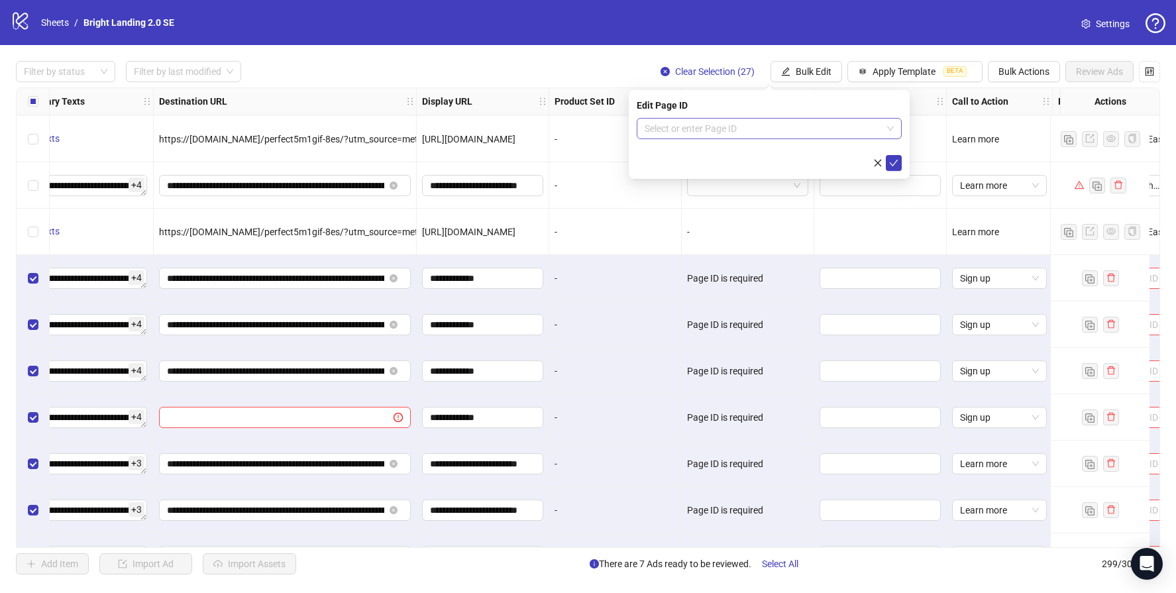
click at [865, 121] on input "search" at bounding box center [763, 129] width 237 height 20
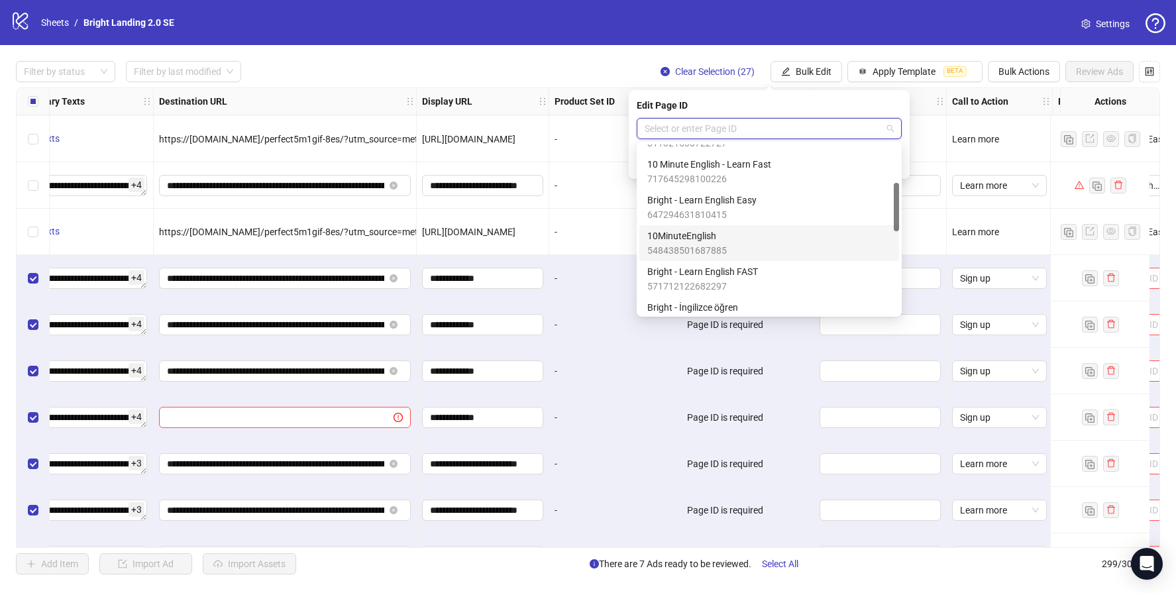
scroll to position [138, 0]
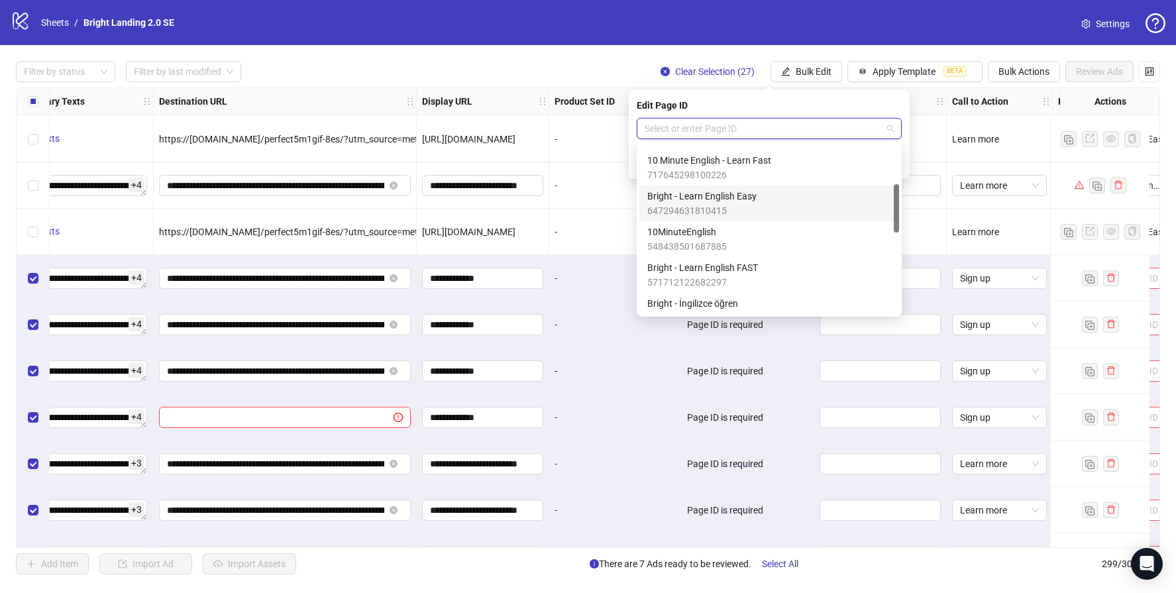
click at [778, 208] on div "Bright - Learn English Easy 647294631810415" at bounding box center [769, 203] width 244 height 29
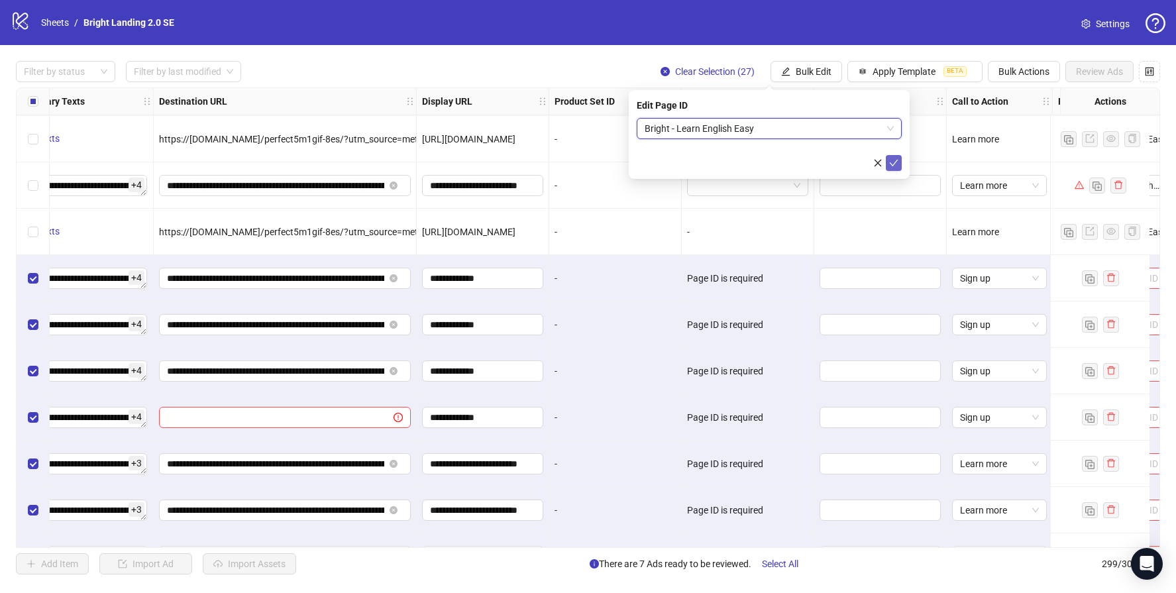
click at [889, 160] on icon "check" at bounding box center [893, 162] width 9 height 9
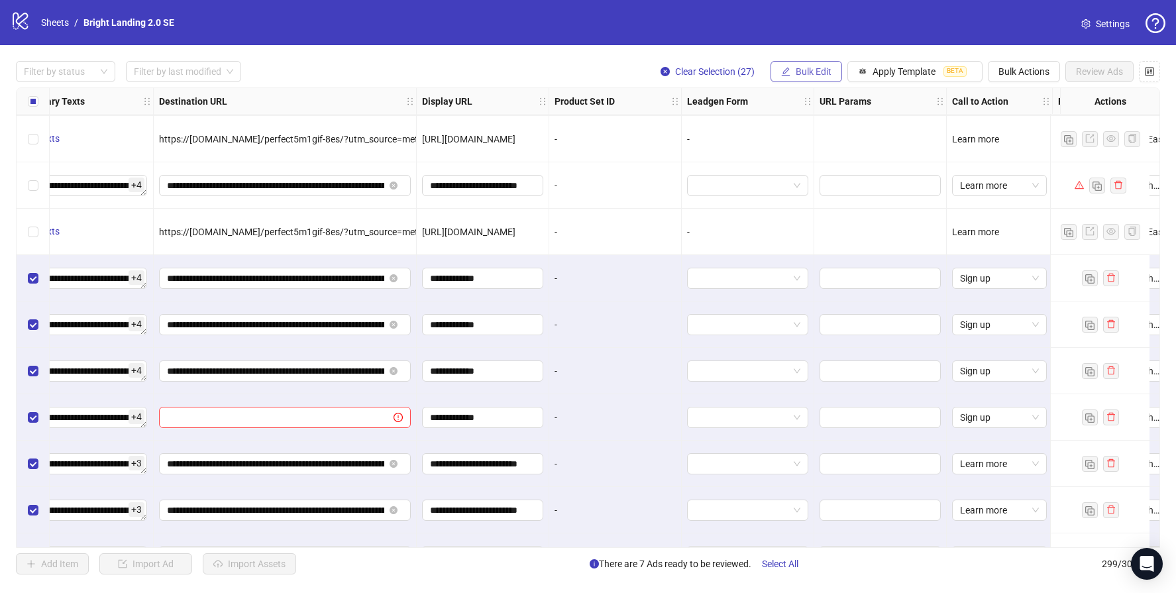
click at [817, 76] on span "Bulk Edit" at bounding box center [814, 71] width 36 height 11
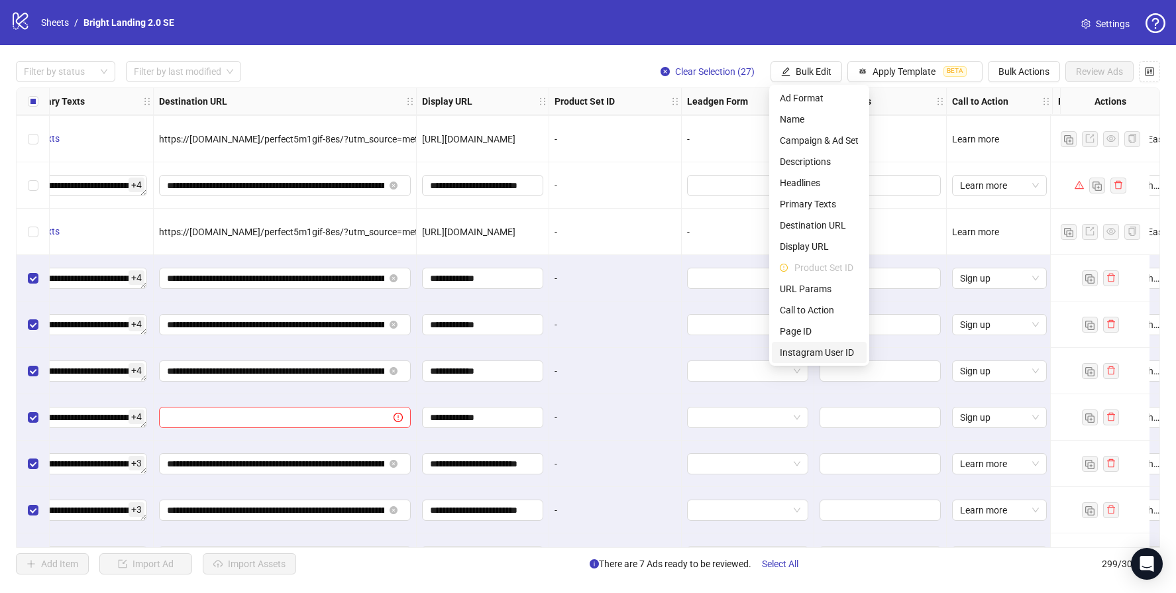
click at [850, 351] on span "Instagram User ID" at bounding box center [819, 352] width 79 height 15
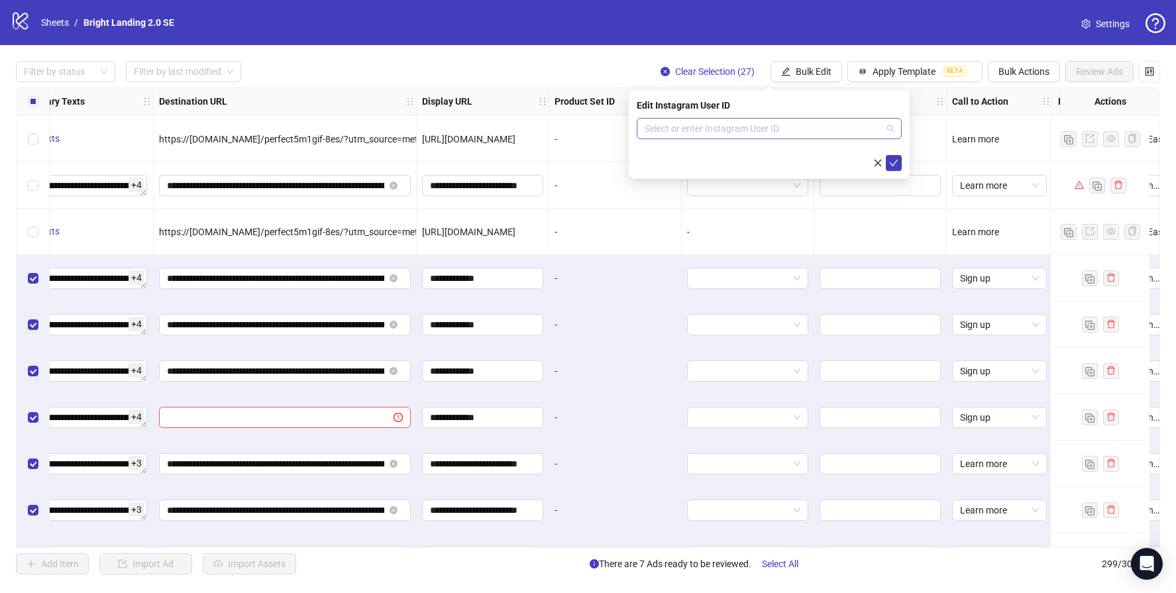
click at [784, 132] on input "search" at bounding box center [763, 129] width 237 height 20
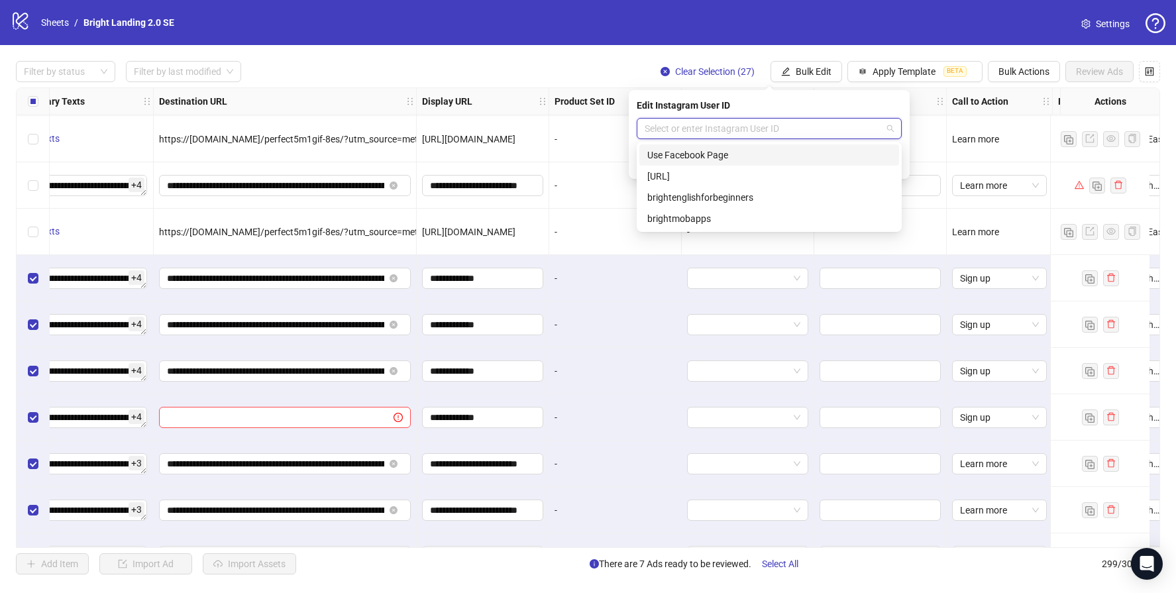
click at [765, 156] on div "Use Facebook Page" at bounding box center [769, 155] width 244 height 15
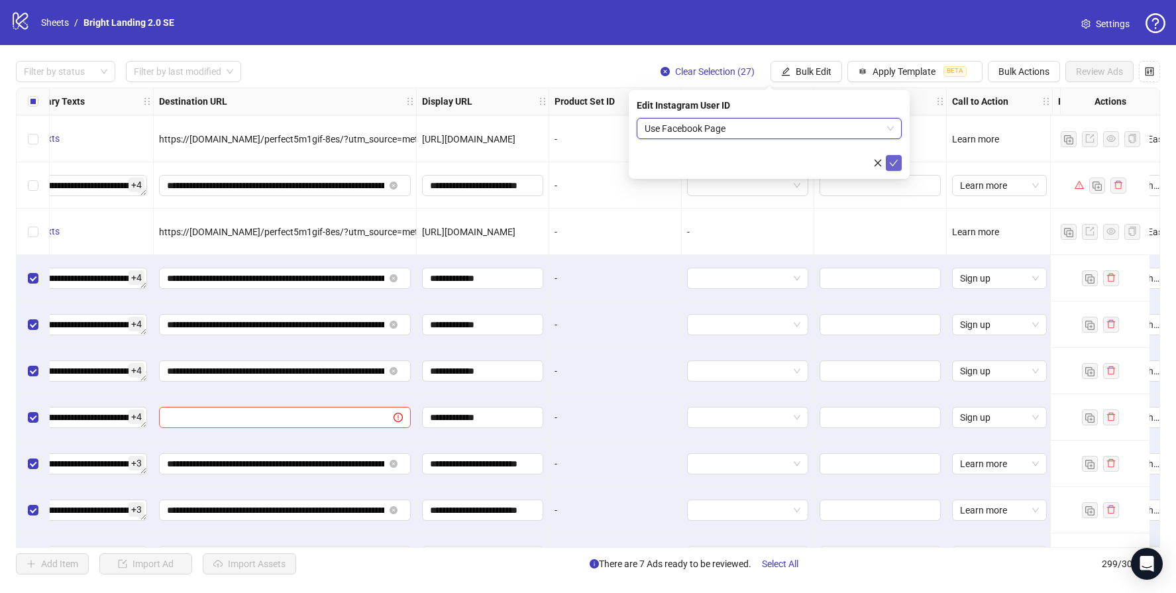
click at [889, 166] on icon "check" at bounding box center [893, 162] width 9 height 9
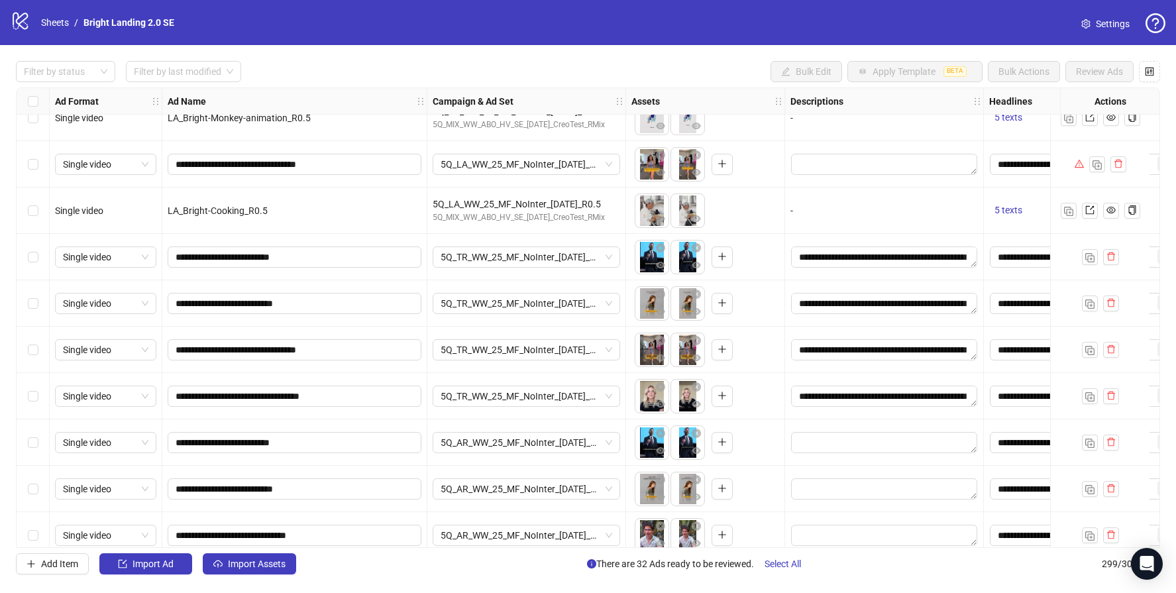
scroll to position [12418, 0]
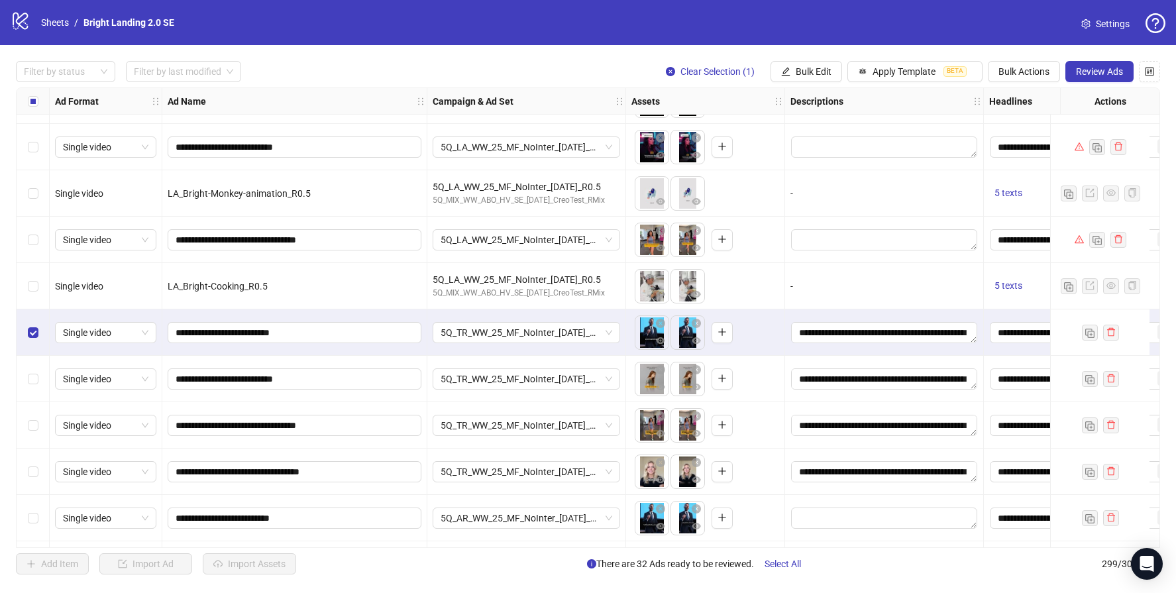
click at [26, 376] on div "Select row 274" at bounding box center [33, 379] width 33 height 46
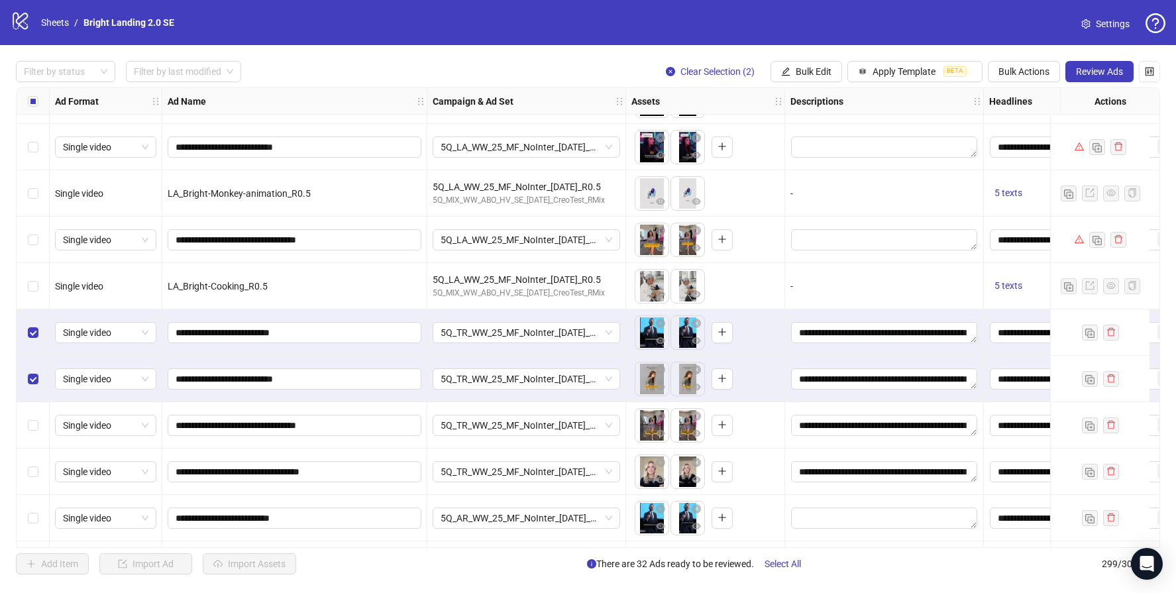
click at [40, 434] on div "Select row 275" at bounding box center [33, 425] width 33 height 46
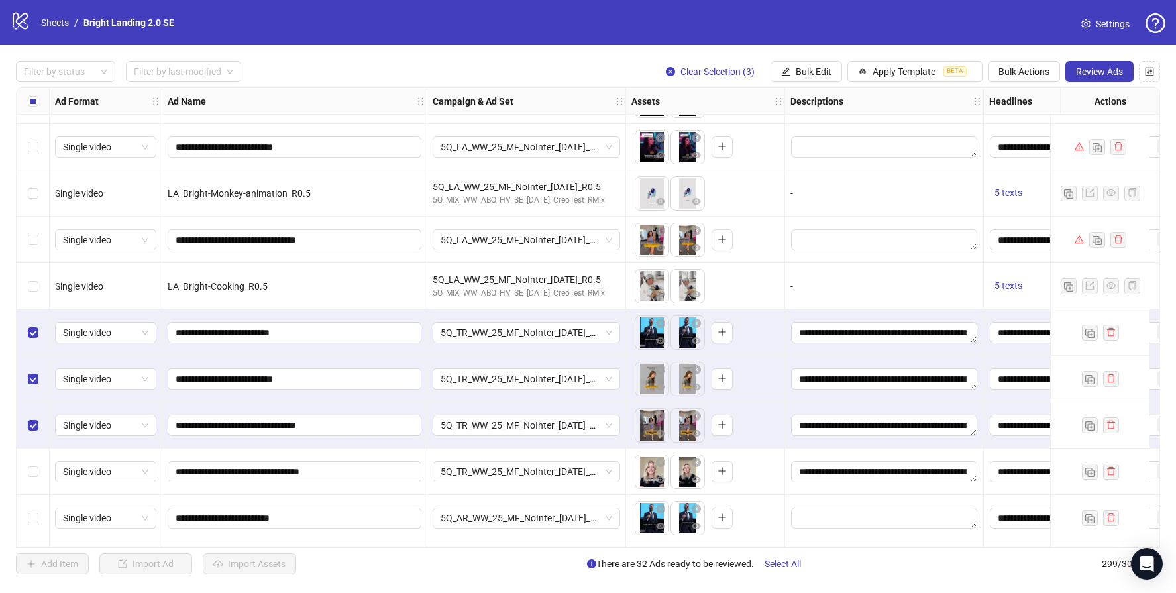
click at [26, 469] on div "Select row 276" at bounding box center [33, 471] width 33 height 46
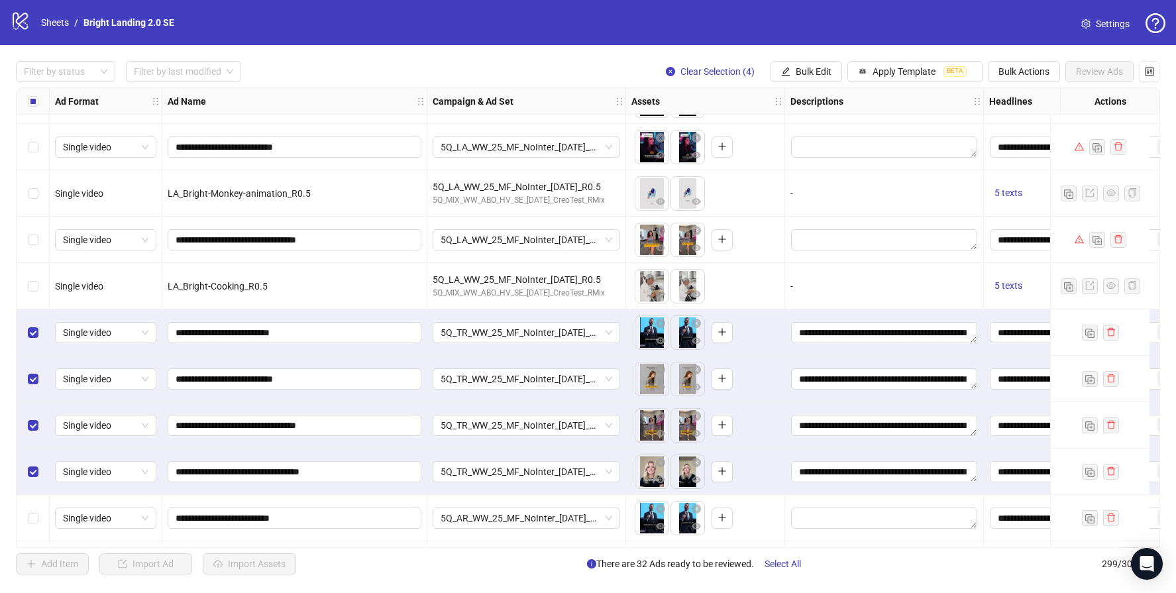
click at [38, 517] on div "Select row 277" at bounding box center [33, 518] width 33 height 46
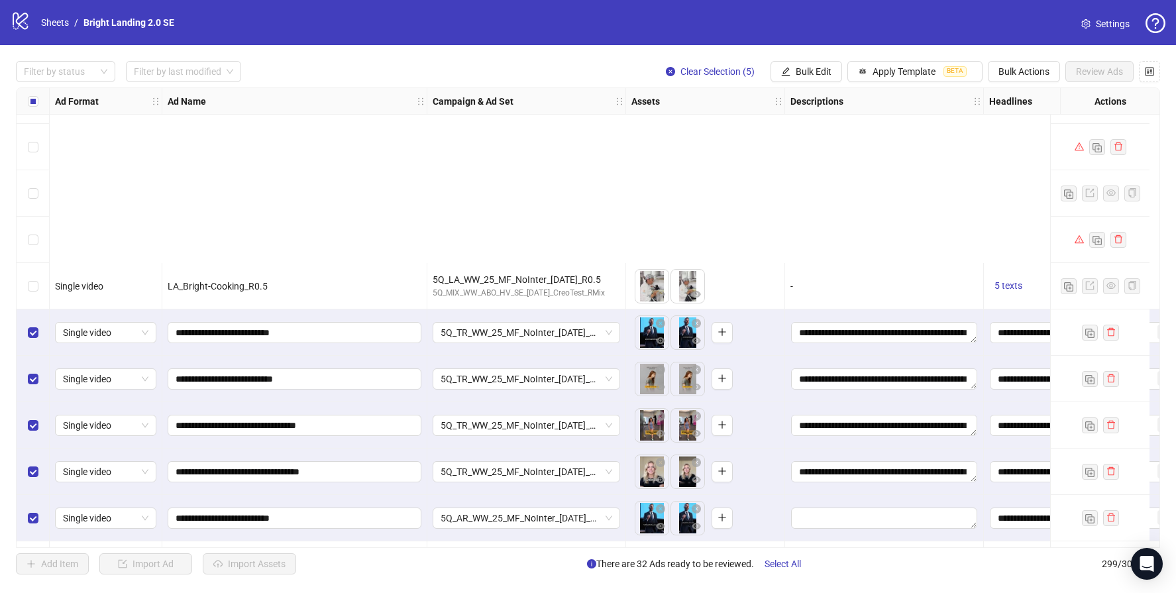
scroll to position [12654, 0]
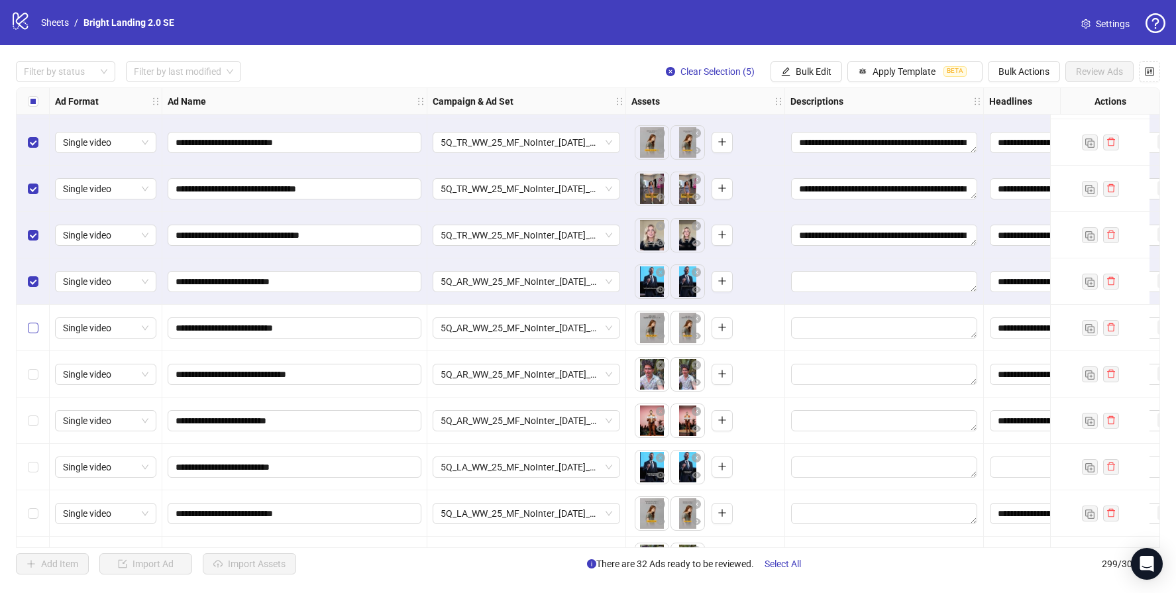
click at [33, 333] on label "Select row 278" at bounding box center [33, 328] width 11 height 15
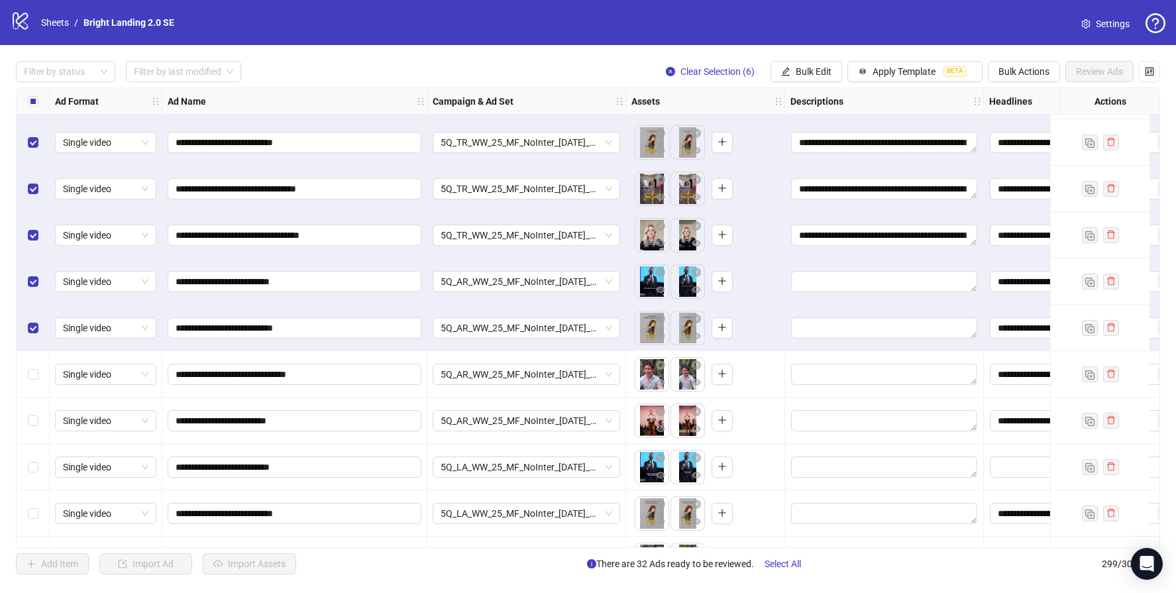
click at [38, 378] on div "Select row 279" at bounding box center [33, 374] width 33 height 46
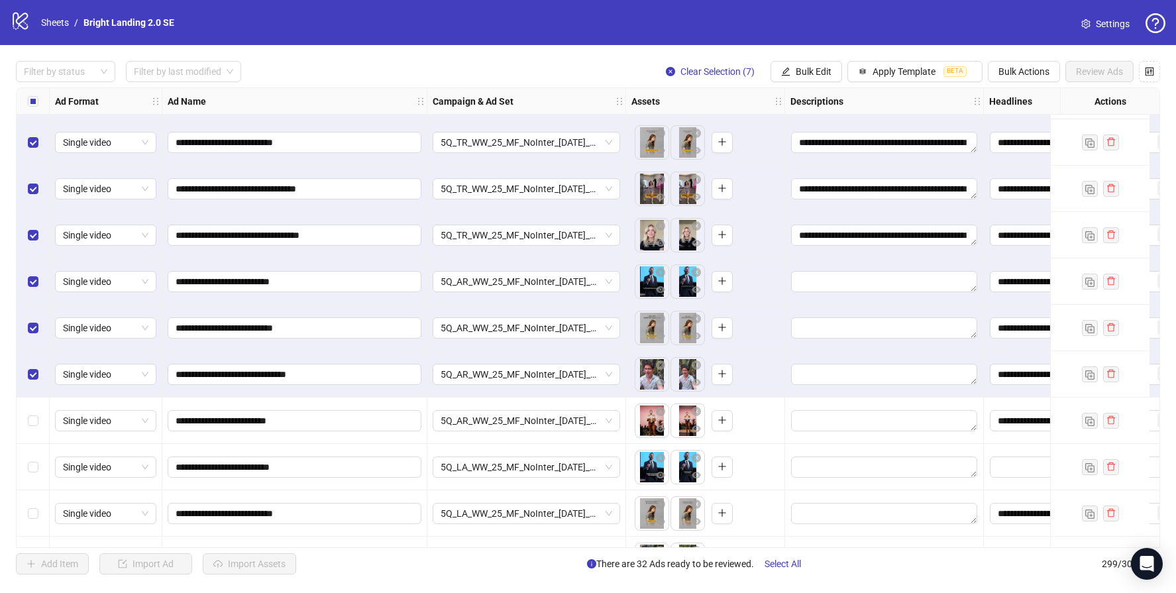
click at [38, 404] on div "Select row 280" at bounding box center [33, 420] width 33 height 46
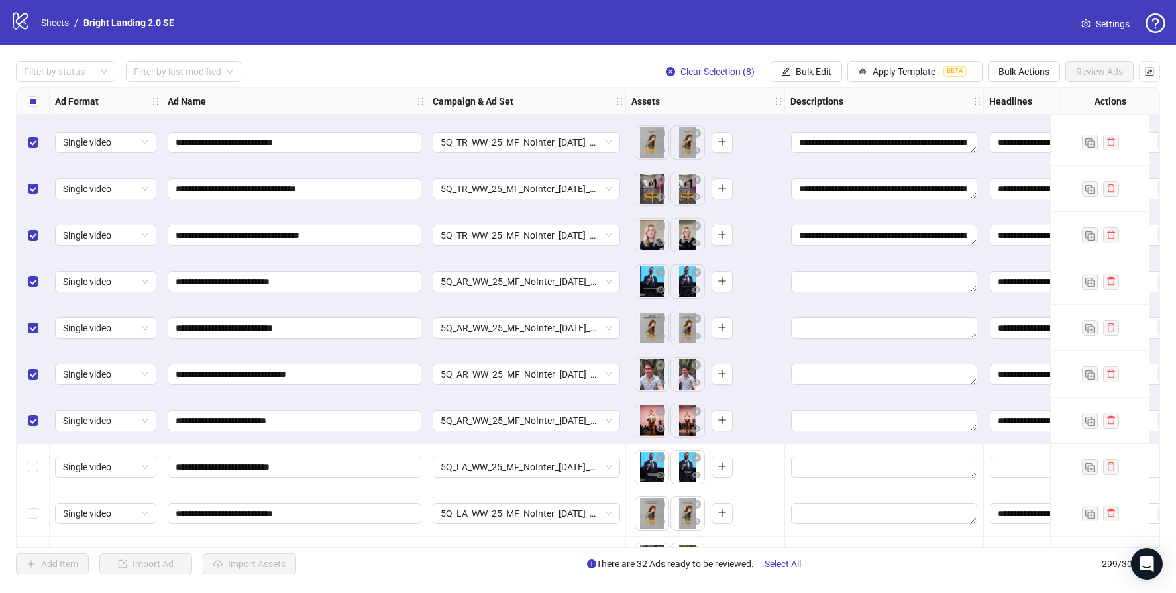
click at [31, 458] on div "Select row 281" at bounding box center [33, 467] width 33 height 46
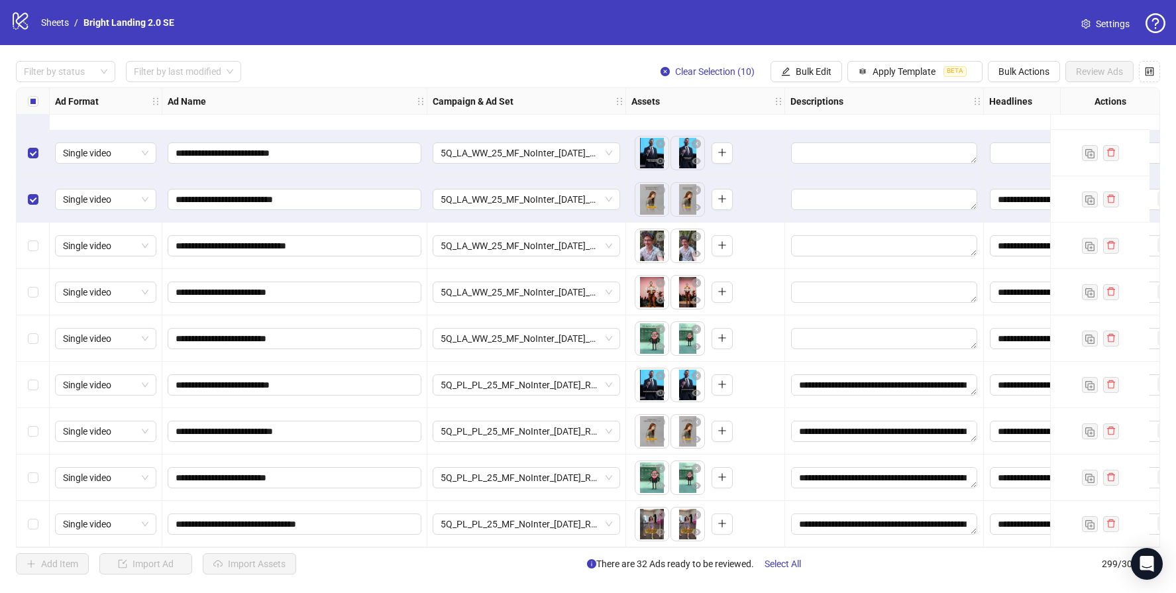
scroll to position [13074, 0]
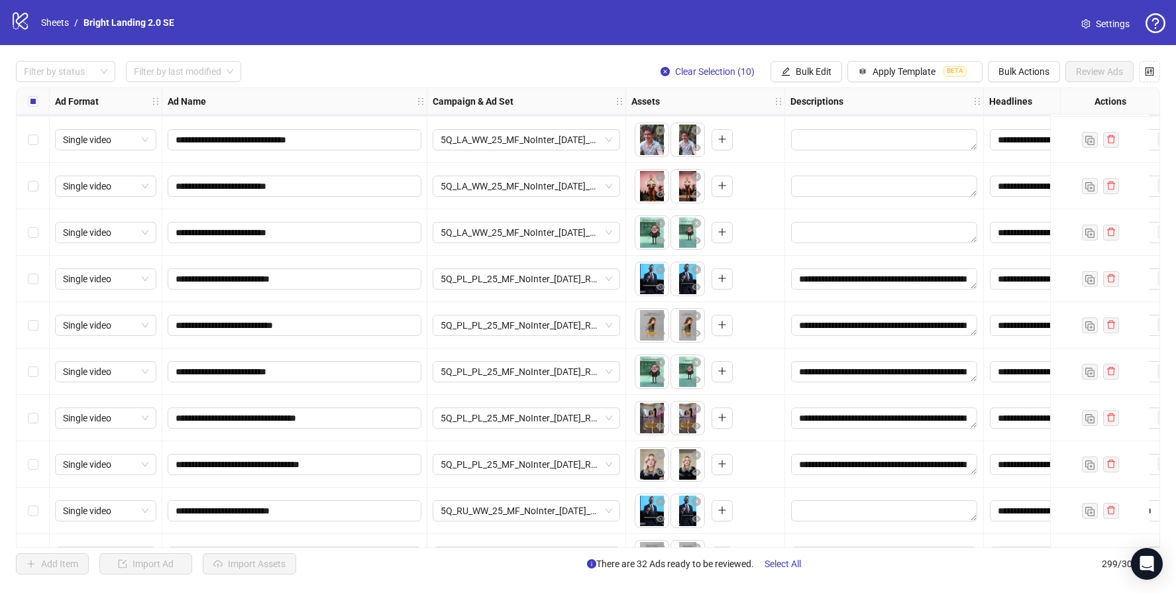
click at [36, 146] on div "Select row 283" at bounding box center [33, 140] width 33 height 46
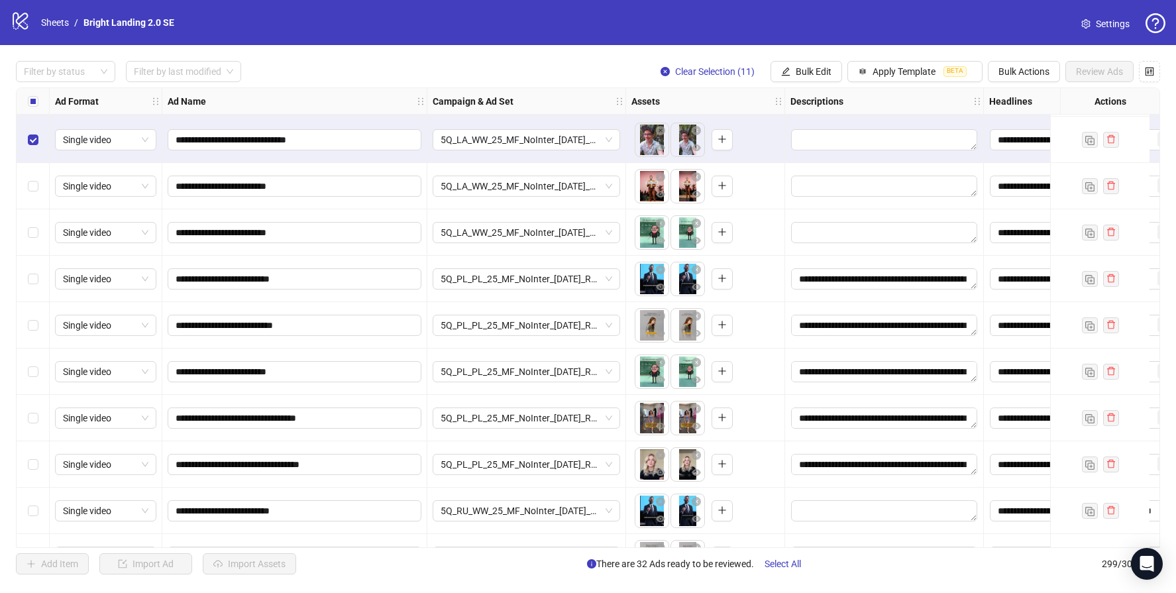
click at [43, 187] on div "Select row 284" at bounding box center [33, 186] width 33 height 46
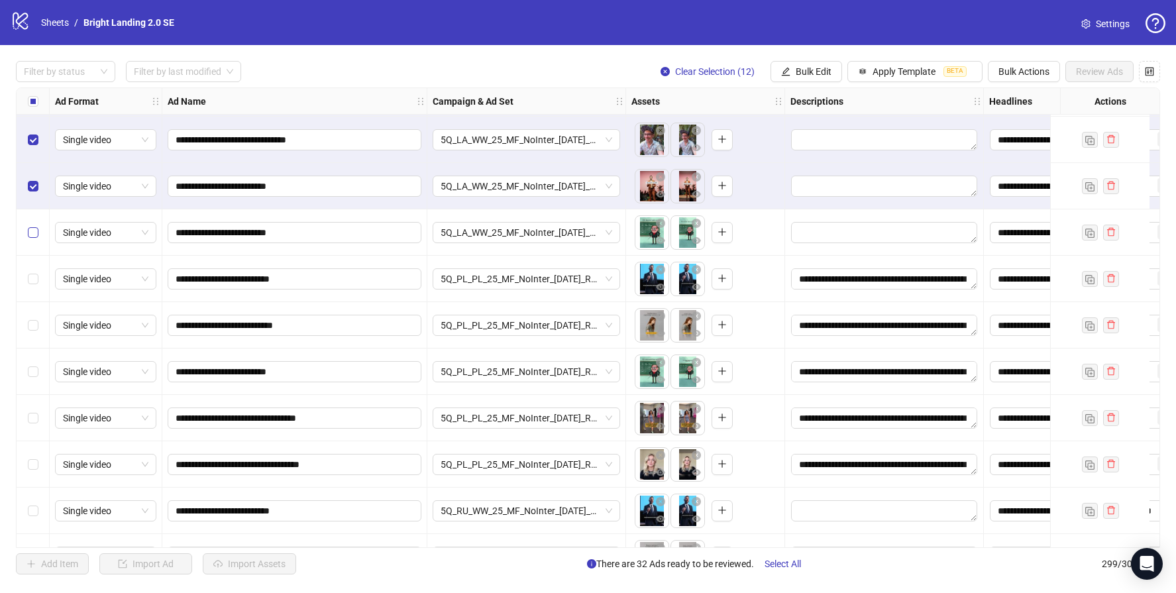
drag, startPoint x: 28, startPoint y: 252, endPoint x: 28, endPoint y: 238, distance: 13.9
click at [29, 253] on div "Select row 285" at bounding box center [33, 232] width 33 height 46
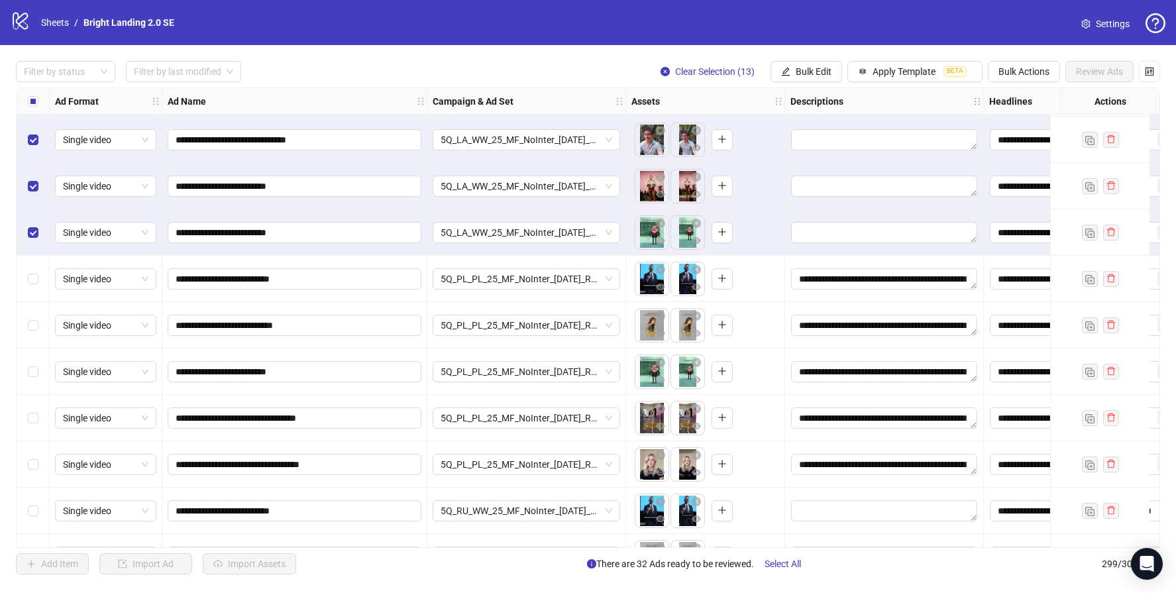
drag, startPoint x: 31, startPoint y: 293, endPoint x: 32, endPoint y: 306, distance: 12.6
click at [32, 295] on div "Select row 286" at bounding box center [33, 279] width 33 height 46
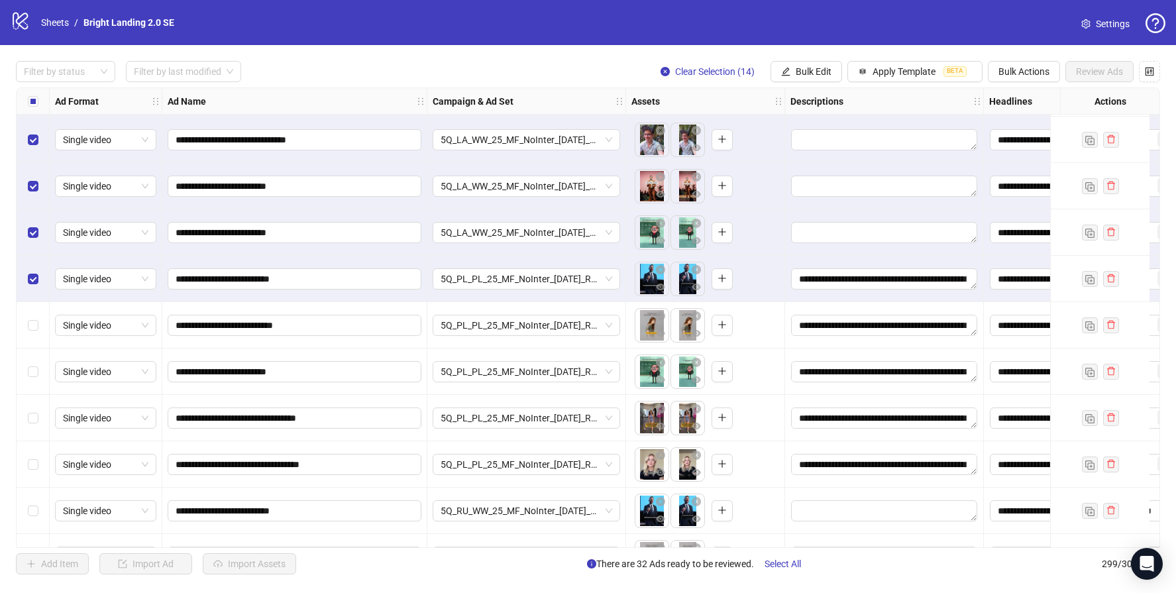
drag, startPoint x: 32, startPoint y: 338, endPoint x: 30, endPoint y: 358, distance: 20.0
click at [32, 340] on div "Select row 287" at bounding box center [33, 325] width 33 height 46
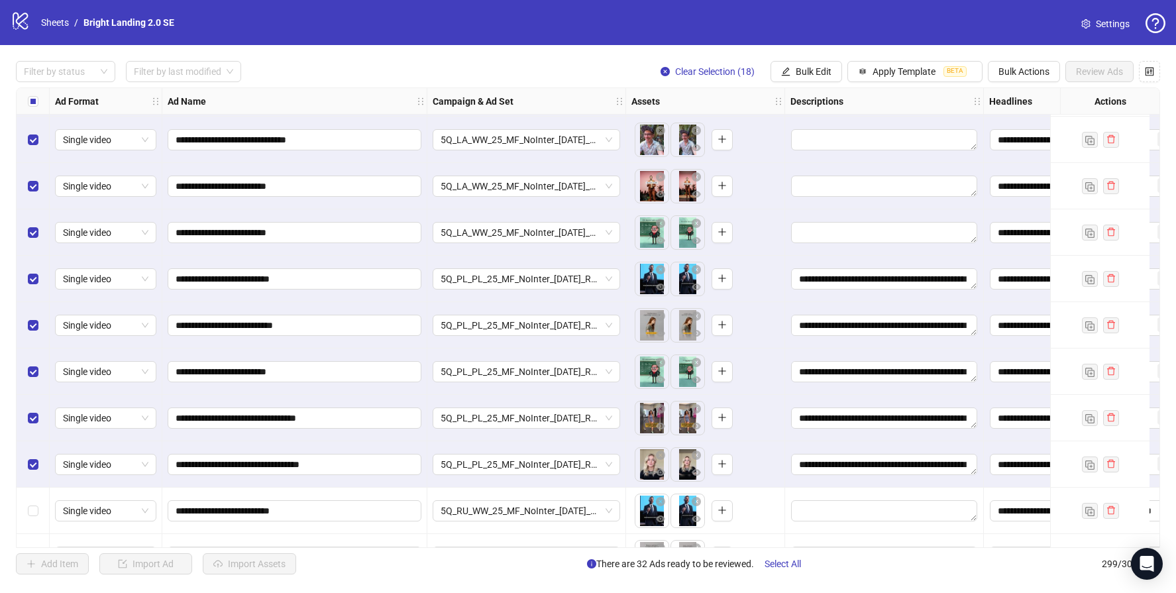
click at [42, 506] on div "Select row 291" at bounding box center [33, 511] width 33 height 46
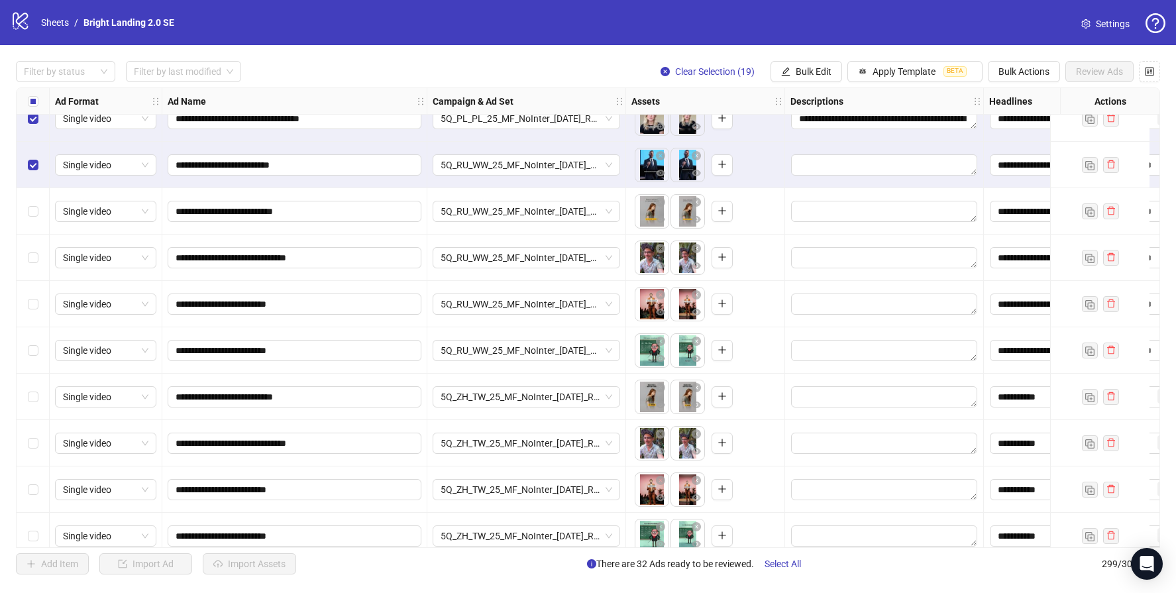
scroll to position [13436, 0]
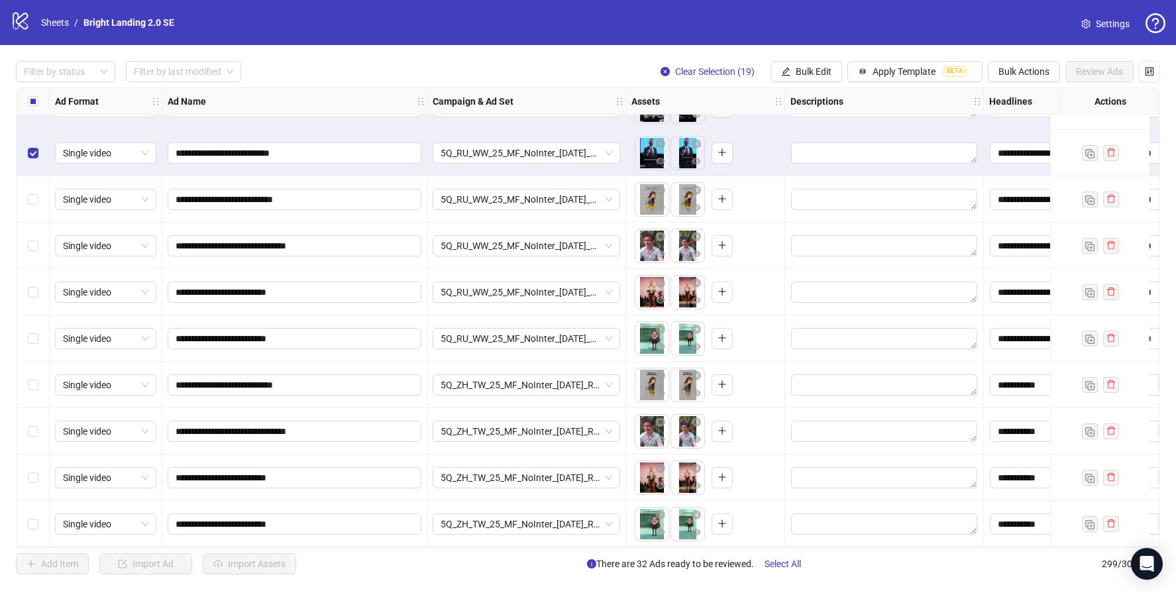
click at [39, 188] on div "Select row 292" at bounding box center [33, 199] width 33 height 46
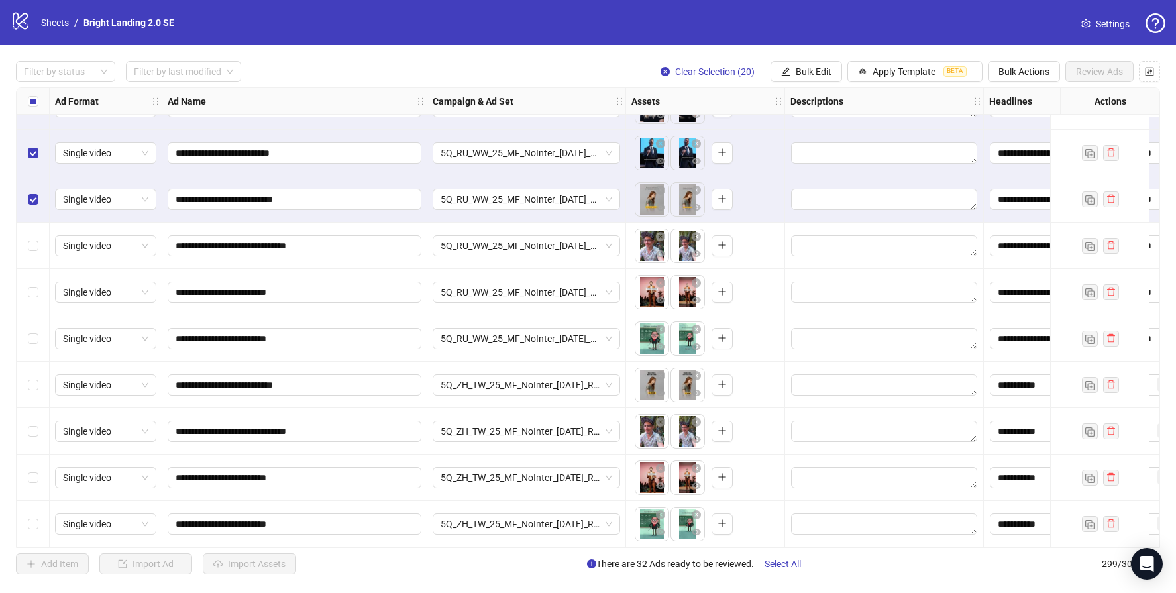
click at [38, 234] on div "Select row 293" at bounding box center [33, 246] width 33 height 46
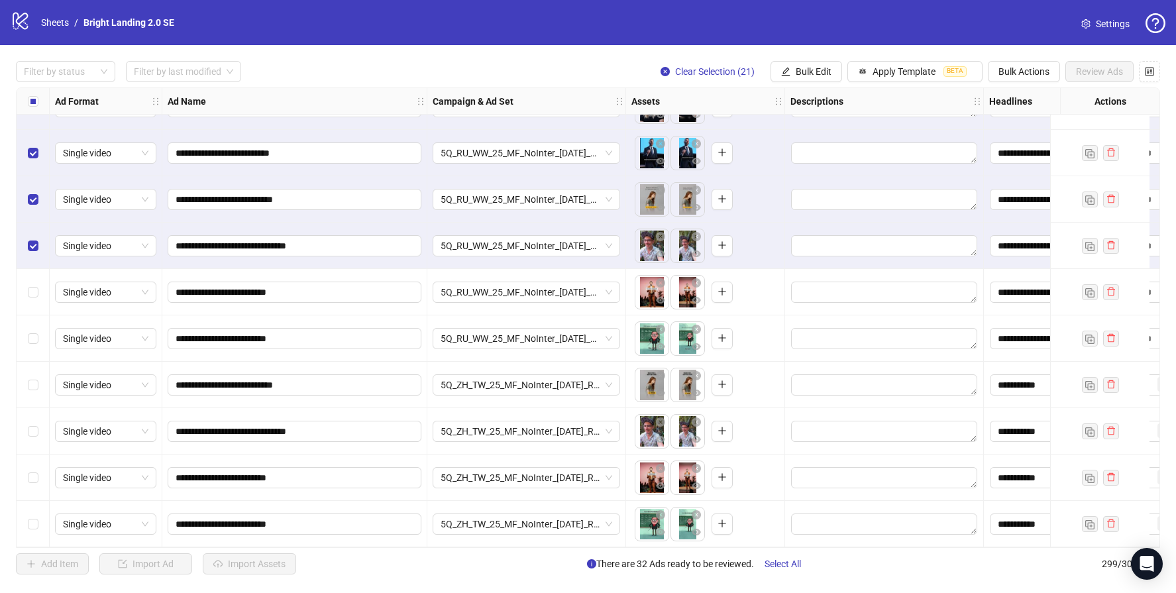
click at [40, 282] on div "Select row 294" at bounding box center [33, 292] width 33 height 46
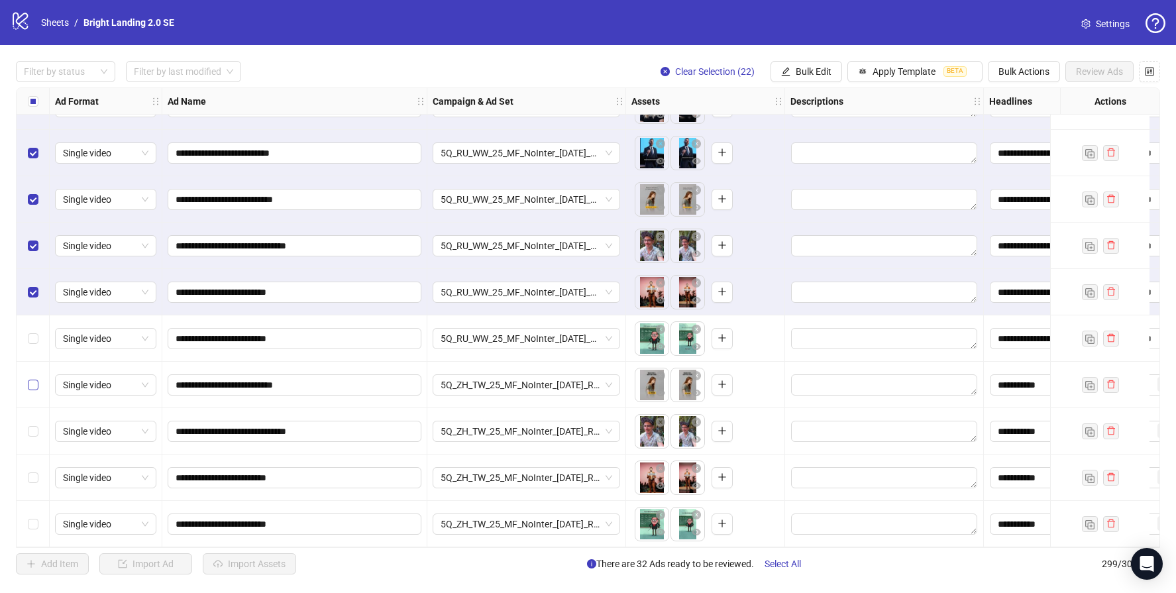
click at [40, 352] on div "Select row 295" at bounding box center [33, 338] width 33 height 46
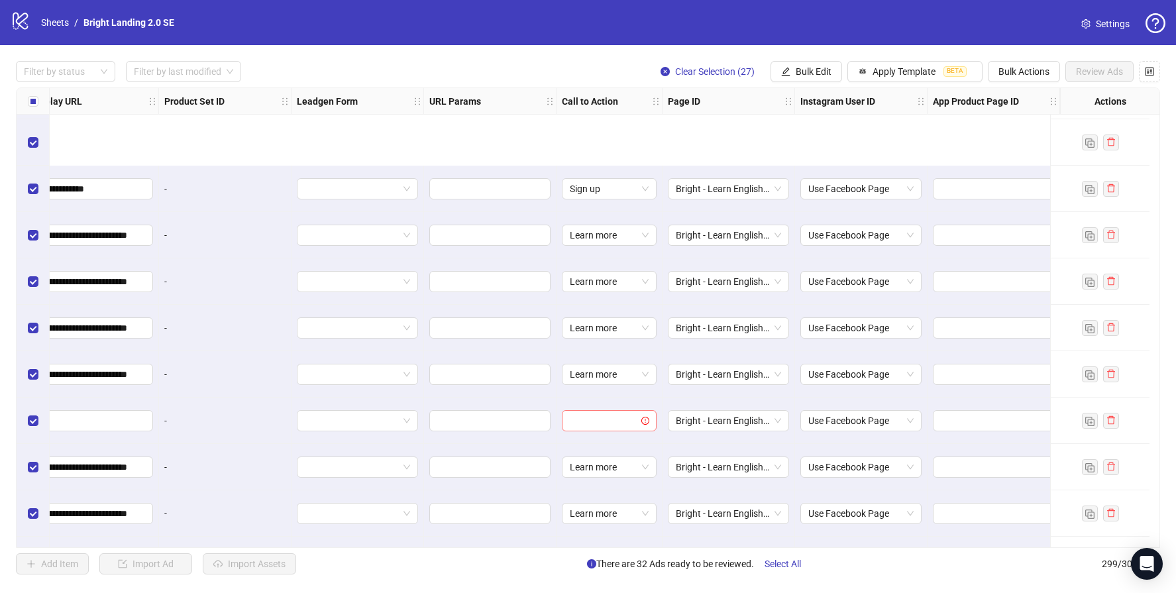
scroll to position [12858, 1561]
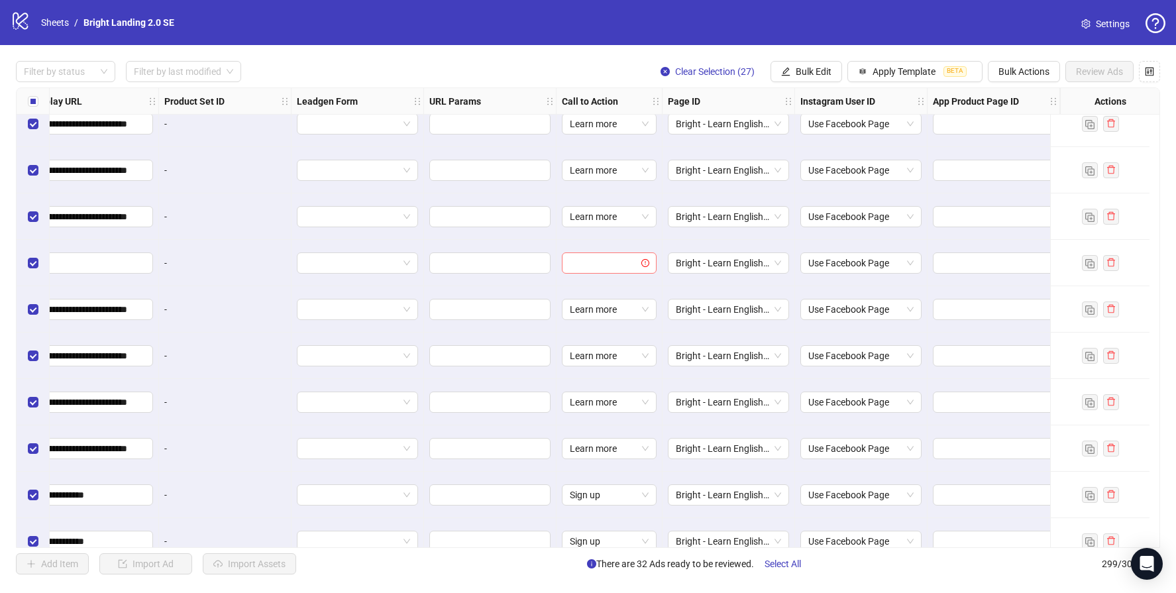
click at [603, 264] on input "search" at bounding box center [603, 263] width 67 height 20
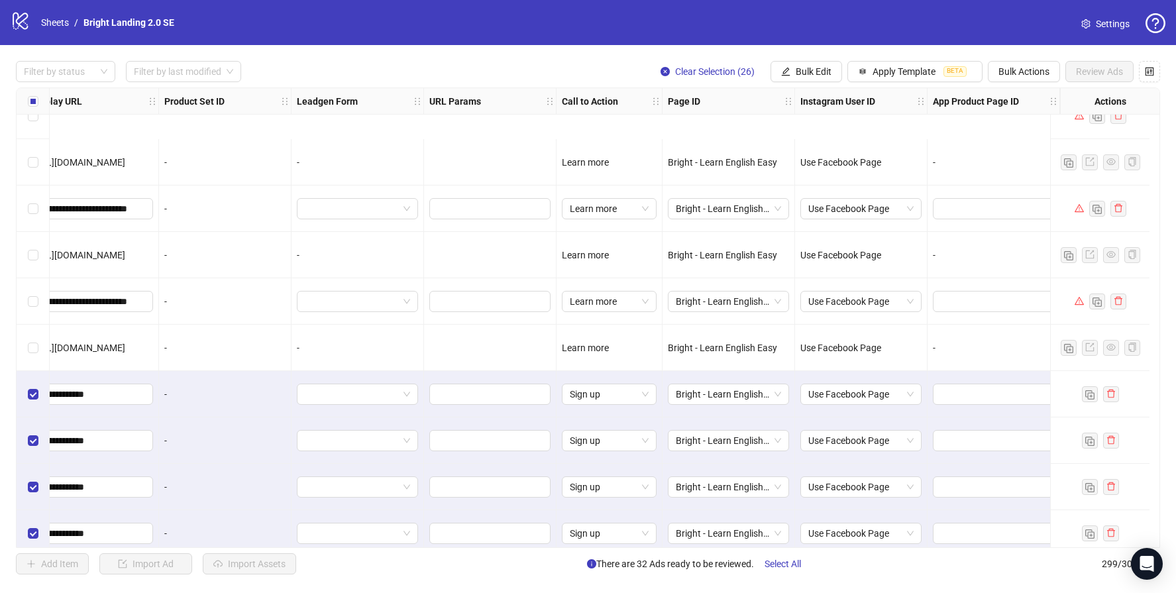
scroll to position [12542, 1561]
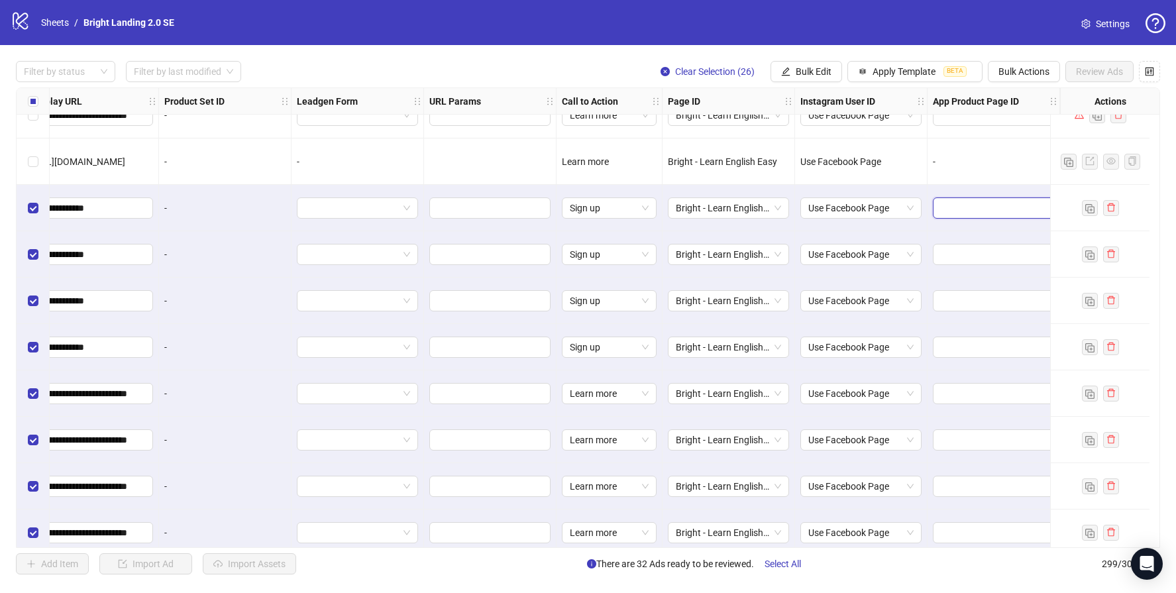
click at [976, 212] on input "text" at bounding box center [984, 208] width 87 height 15
click at [964, 244] on span at bounding box center [993, 254] width 121 height 21
click at [968, 192] on div at bounding box center [993, 208] width 132 height 46
click at [977, 241] on div at bounding box center [993, 254] width 132 height 46
click at [676, 67] on span "Clear Selection (26)" at bounding box center [714, 71] width 79 height 11
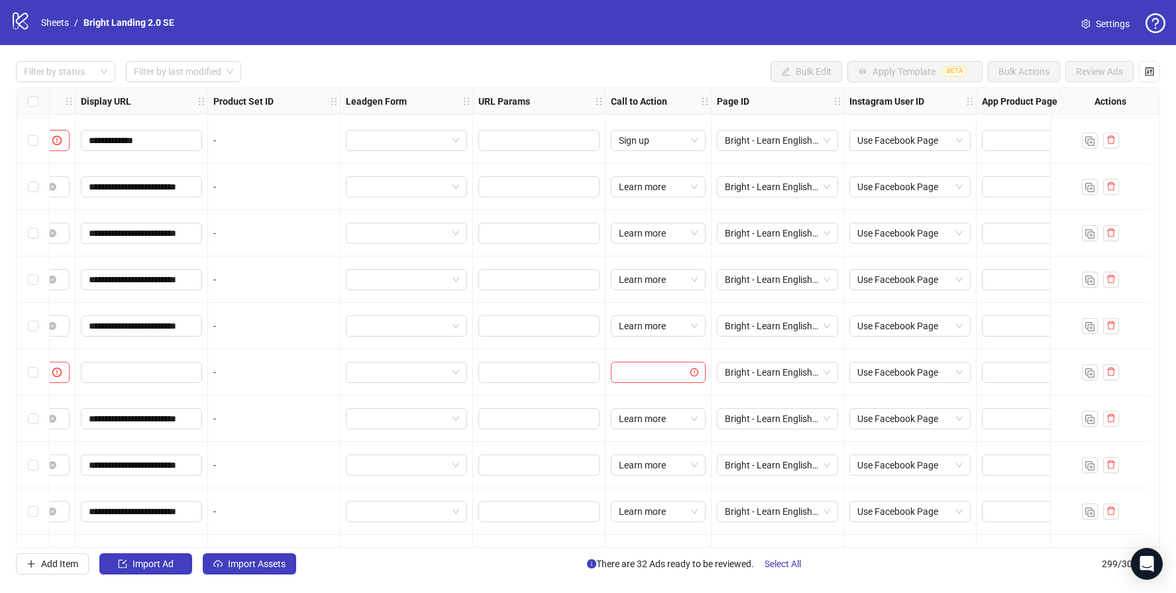
click at [671, 297] on div "**********" at bounding box center [588, 317] width 1144 height 460
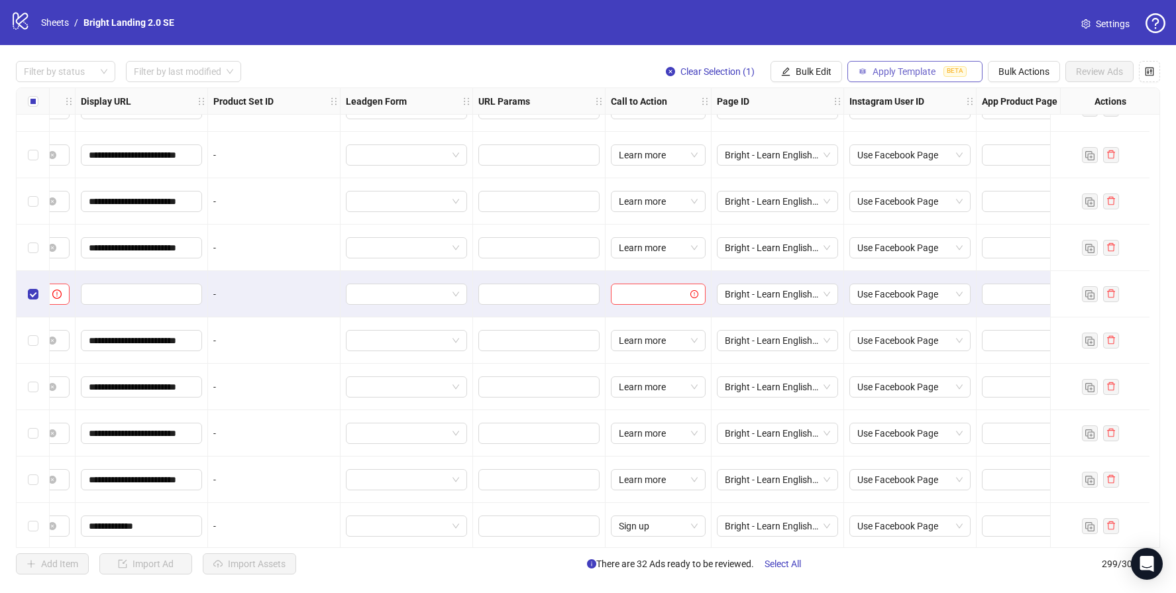
click at [927, 72] on span "Apply Template" at bounding box center [903, 71] width 63 height 11
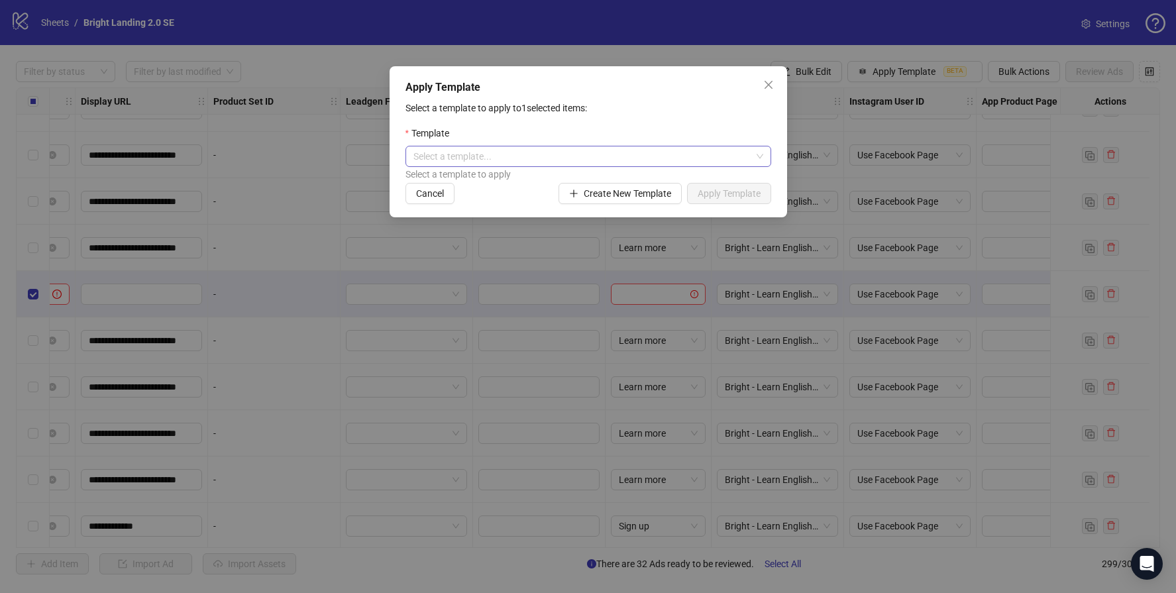
click at [612, 158] on input "search" at bounding box center [582, 156] width 338 height 20
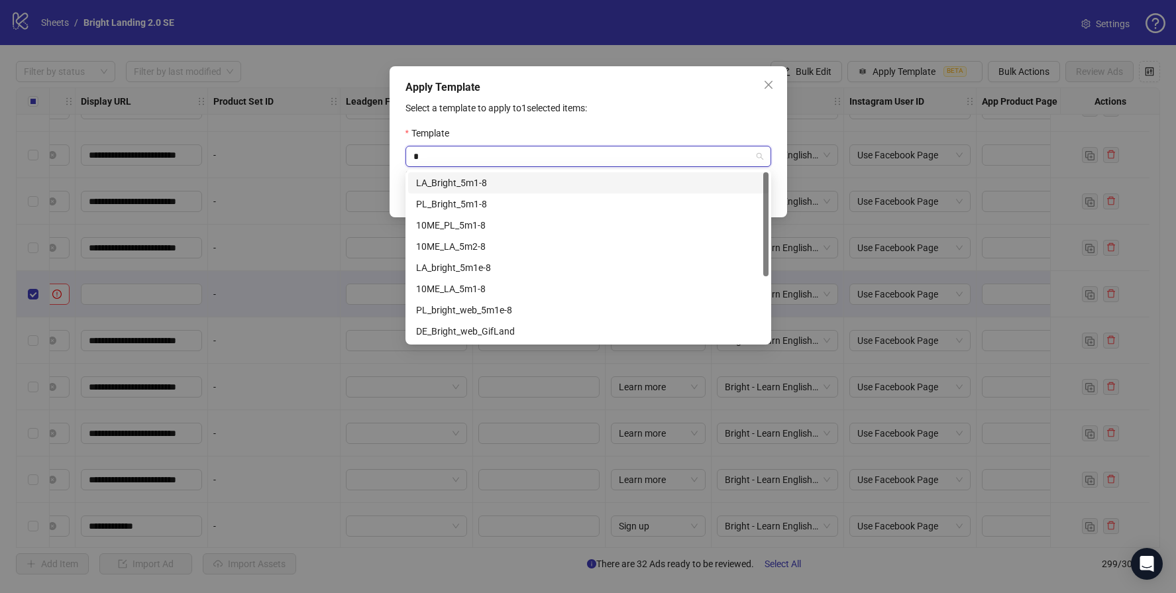
type input "**"
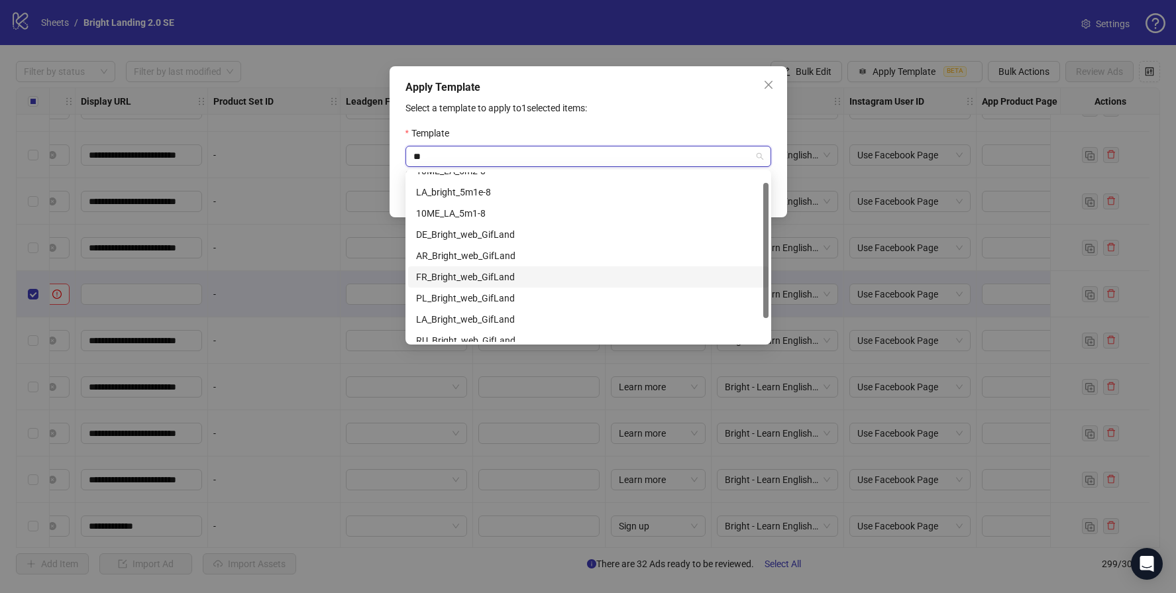
scroll to position [42, 0]
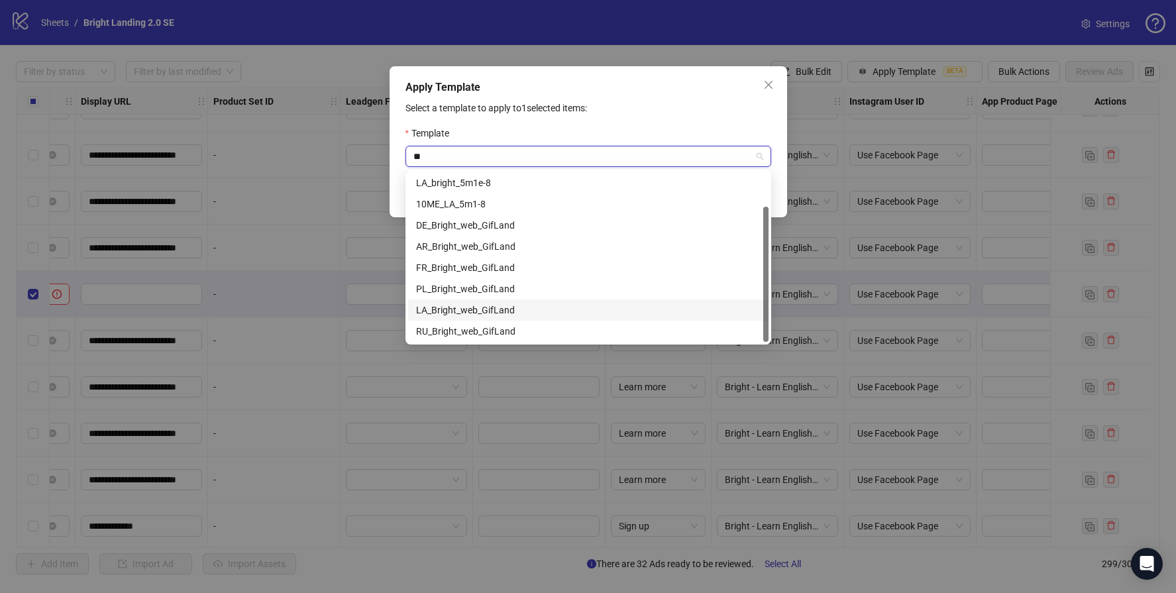
click at [568, 306] on div "LA_Bright_web_GifLand" at bounding box center [588, 310] width 344 height 15
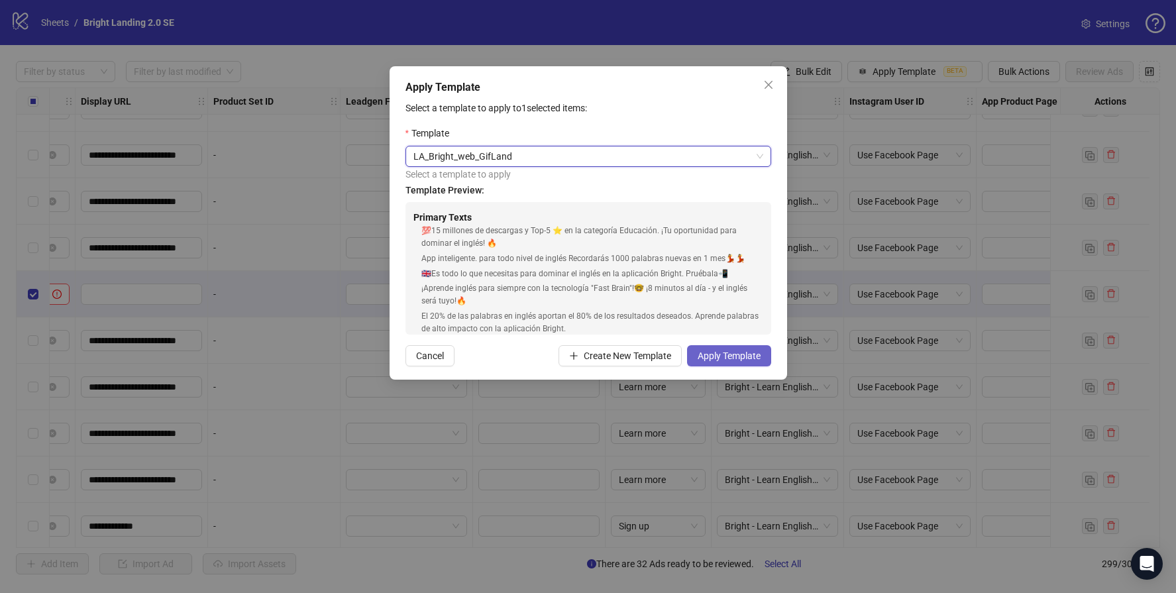
click at [745, 360] on span "Apply Template" at bounding box center [729, 355] width 63 height 11
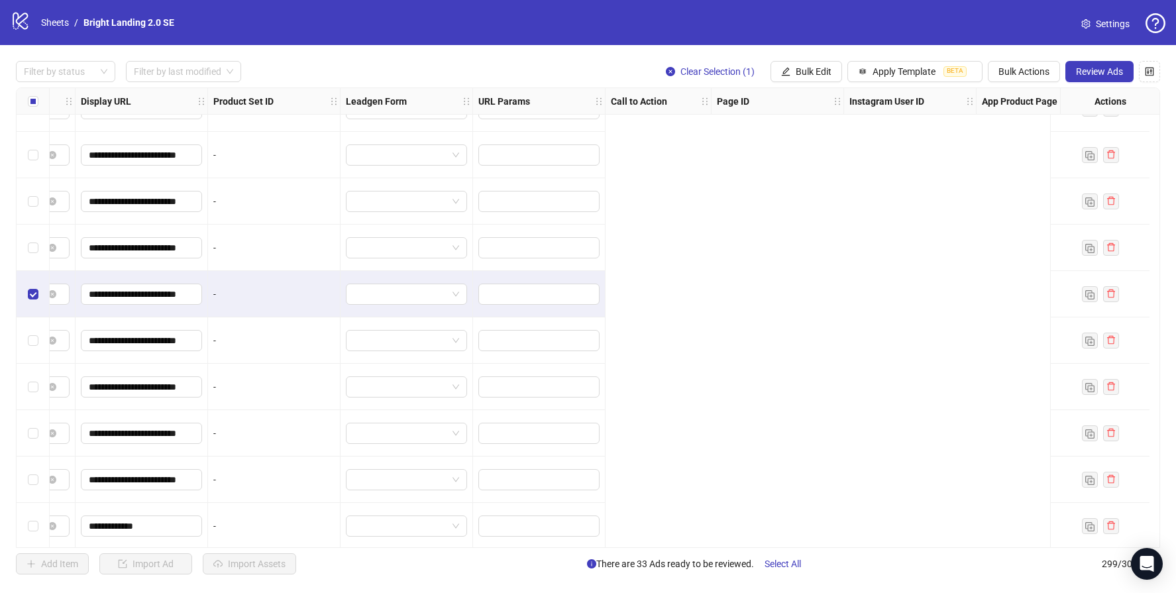
scroll to position [12827, 0]
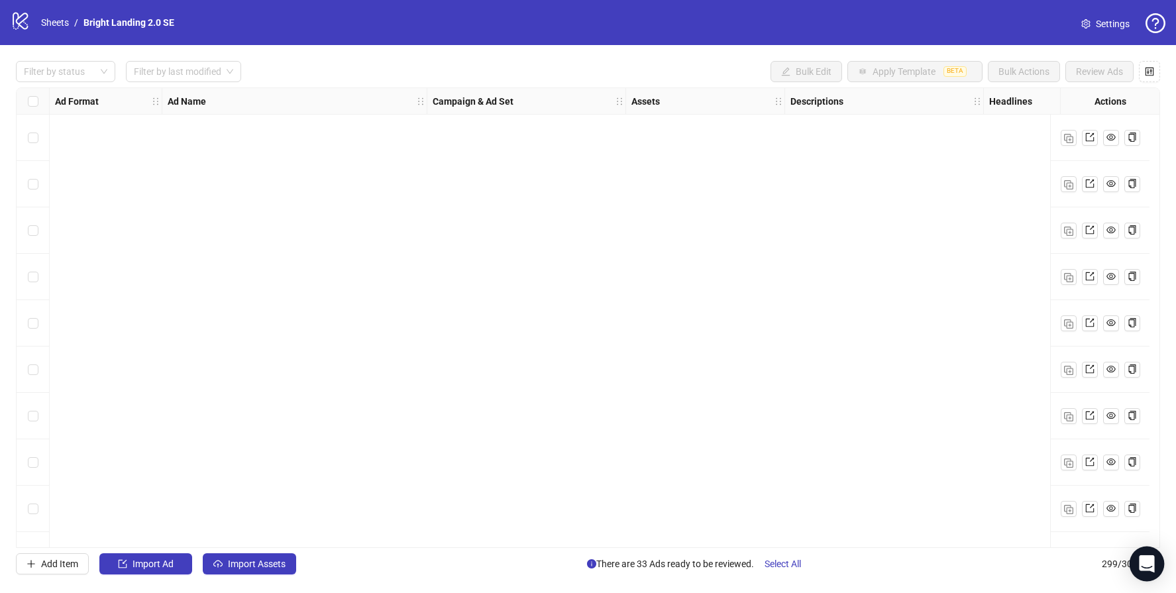
scroll to position [13437, 0]
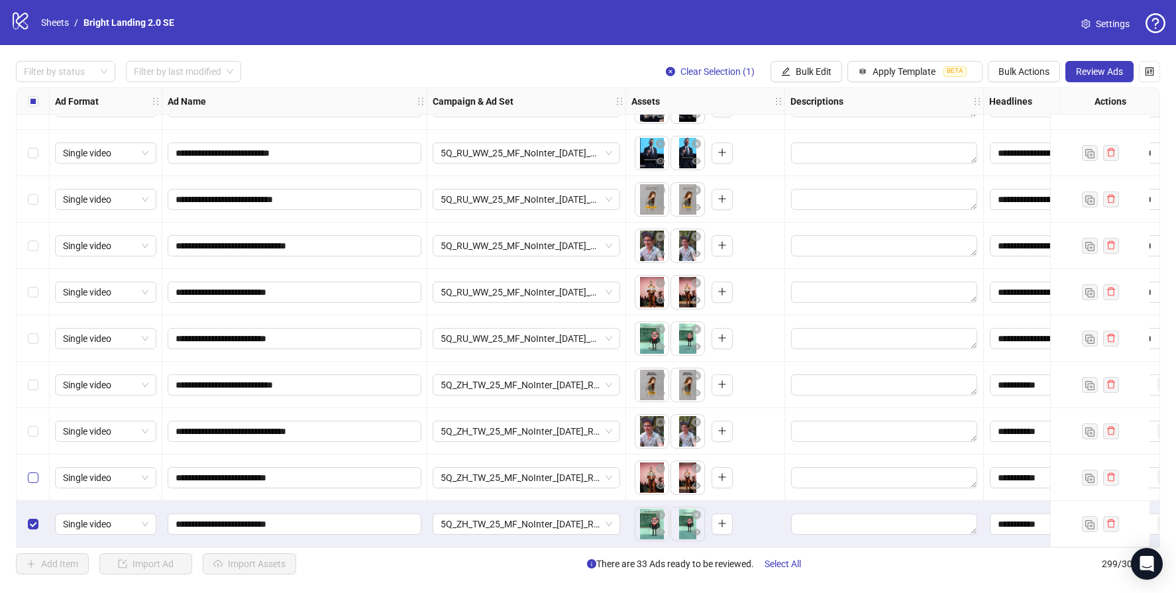
click at [38, 478] on label "Select row 298" at bounding box center [33, 477] width 11 height 15
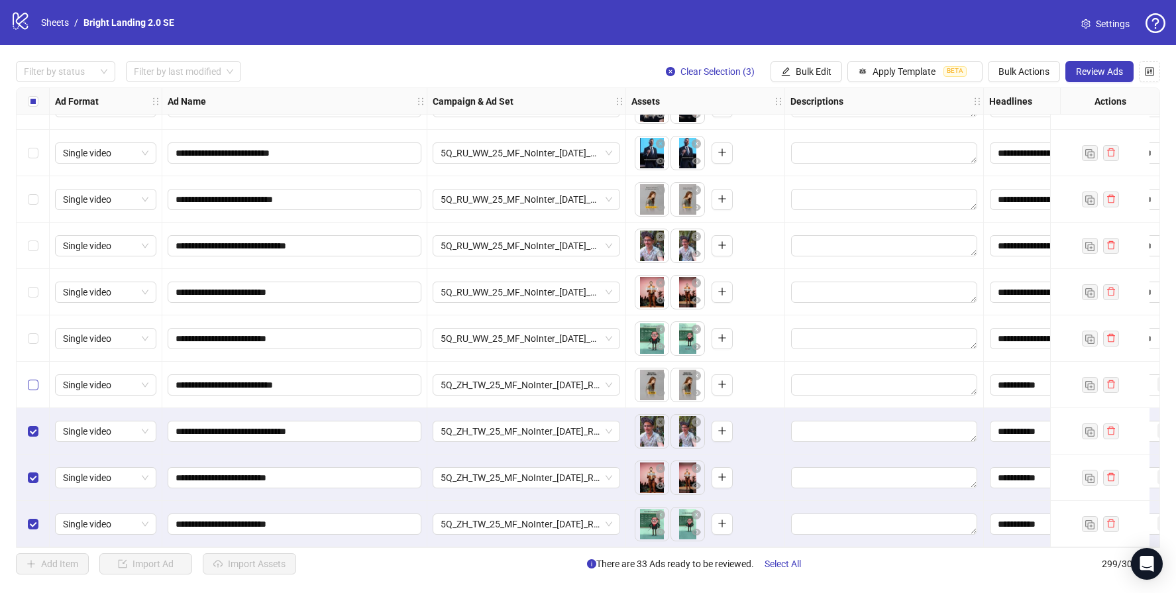
click at [36, 378] on label "Select row 296" at bounding box center [33, 385] width 11 height 15
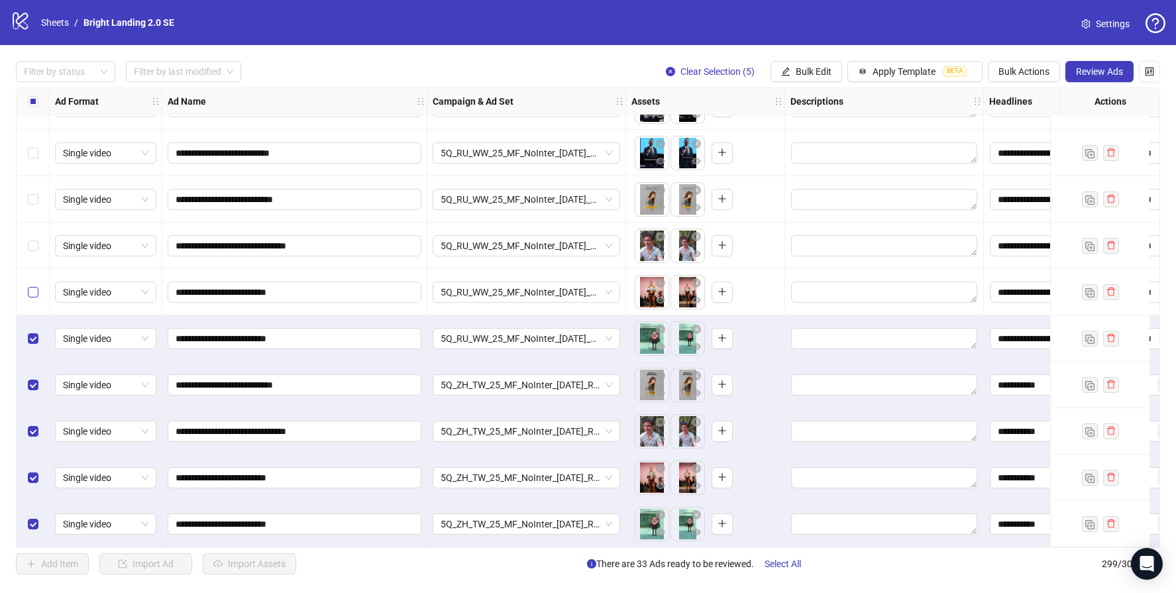
click at [32, 293] on label "Select row 294" at bounding box center [33, 292] width 11 height 15
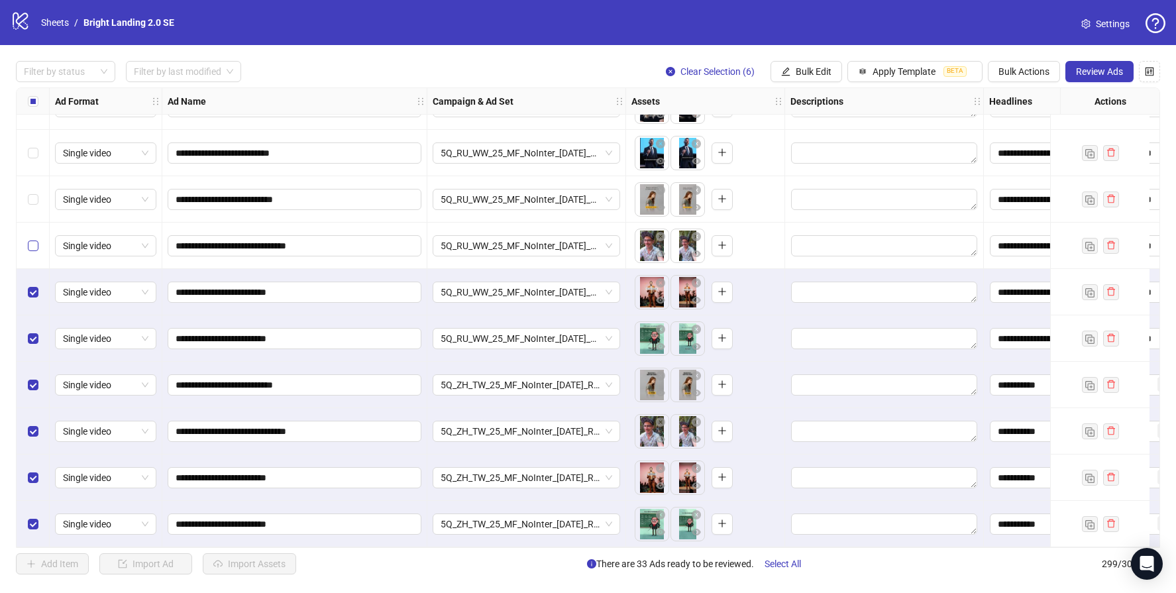
click at [31, 238] on label "Select row 293" at bounding box center [33, 245] width 11 height 15
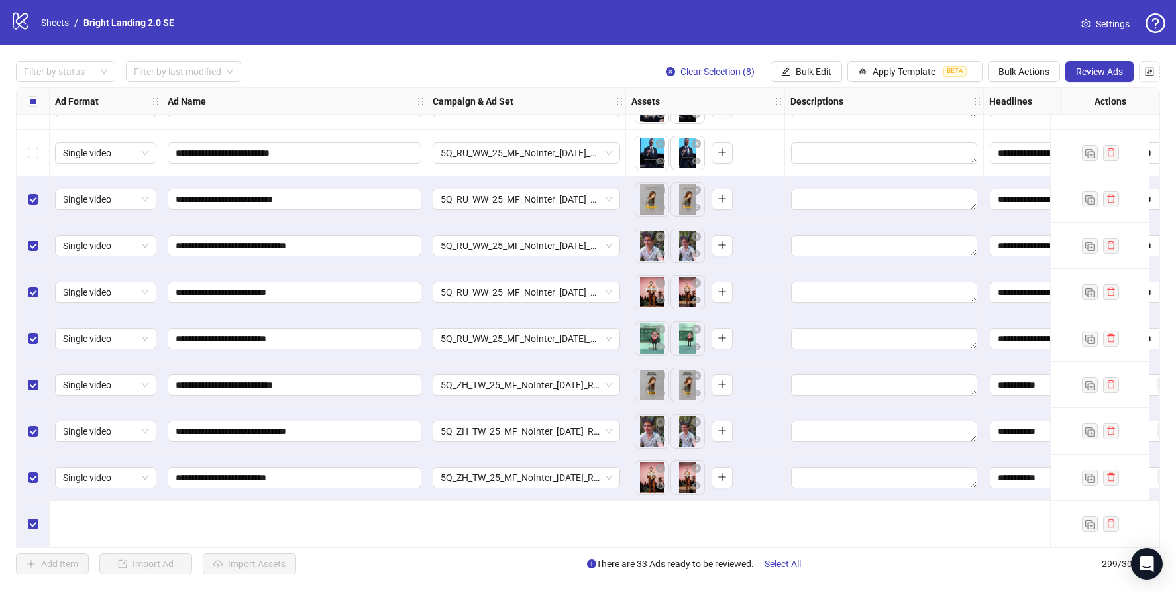
scroll to position [13268, 0]
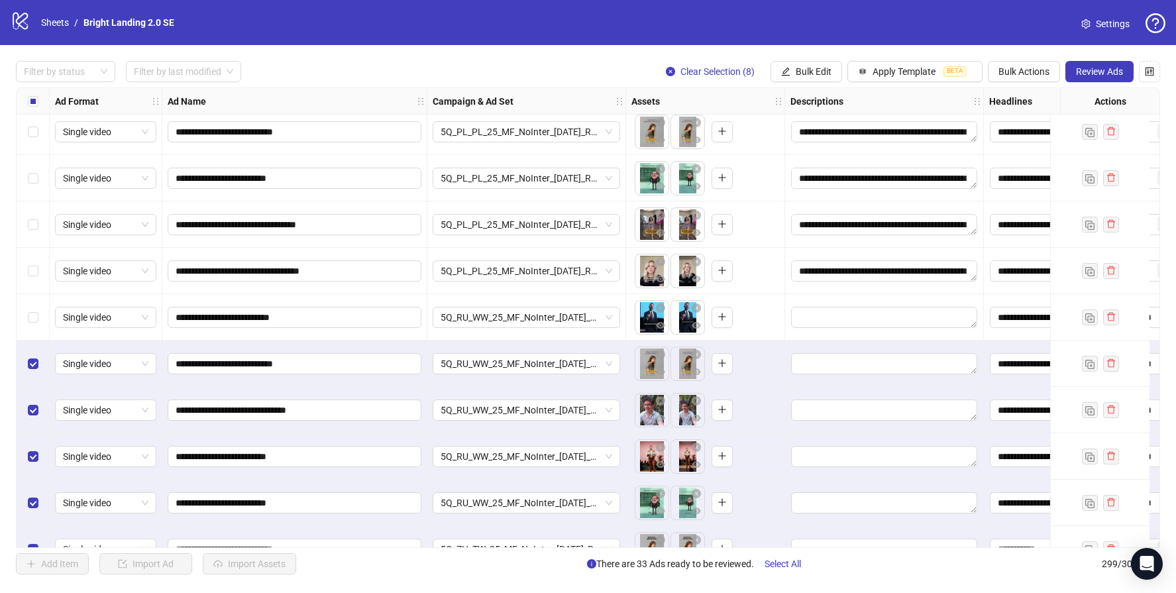
click at [32, 307] on div "Select row 291" at bounding box center [33, 317] width 33 height 46
click at [29, 282] on div "Select row 290" at bounding box center [33, 271] width 33 height 46
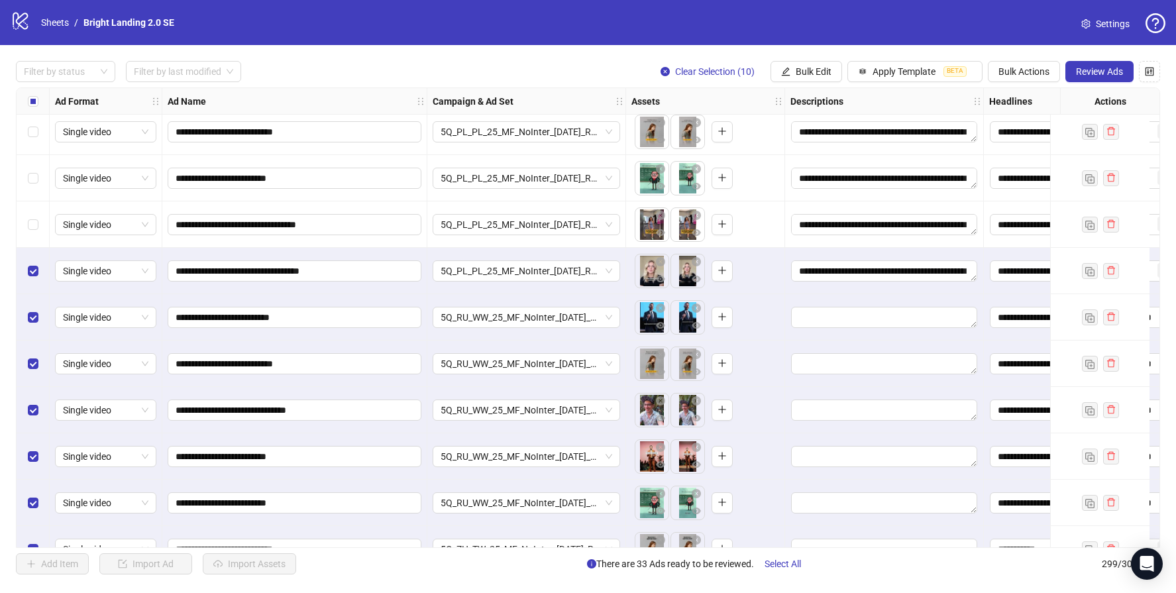
click at [29, 237] on div "Select row 289" at bounding box center [33, 224] width 33 height 46
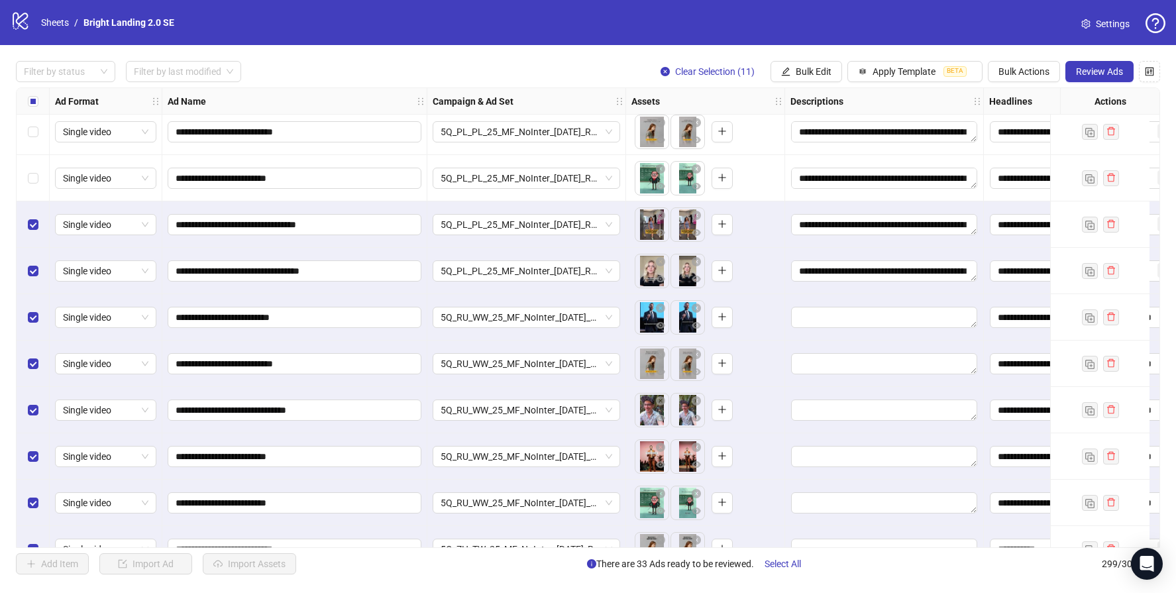
drag, startPoint x: 35, startPoint y: 187, endPoint x: 38, endPoint y: 159, distance: 28.7
click at [36, 189] on div "Select row 288" at bounding box center [33, 178] width 33 height 46
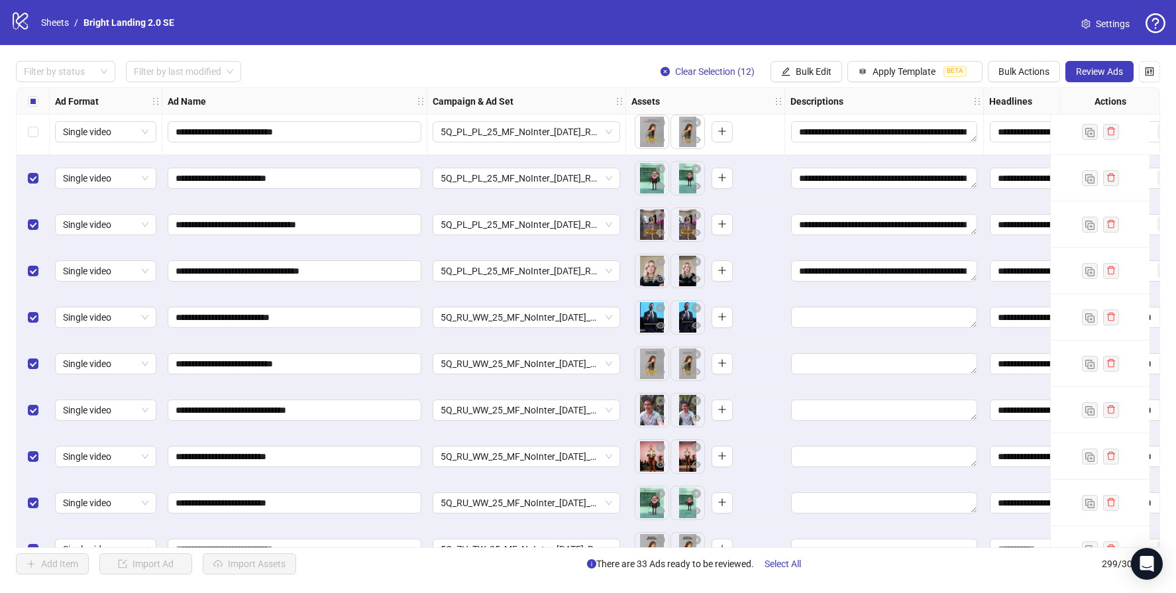
click at [37, 140] on div "Select row 287" at bounding box center [33, 132] width 33 height 46
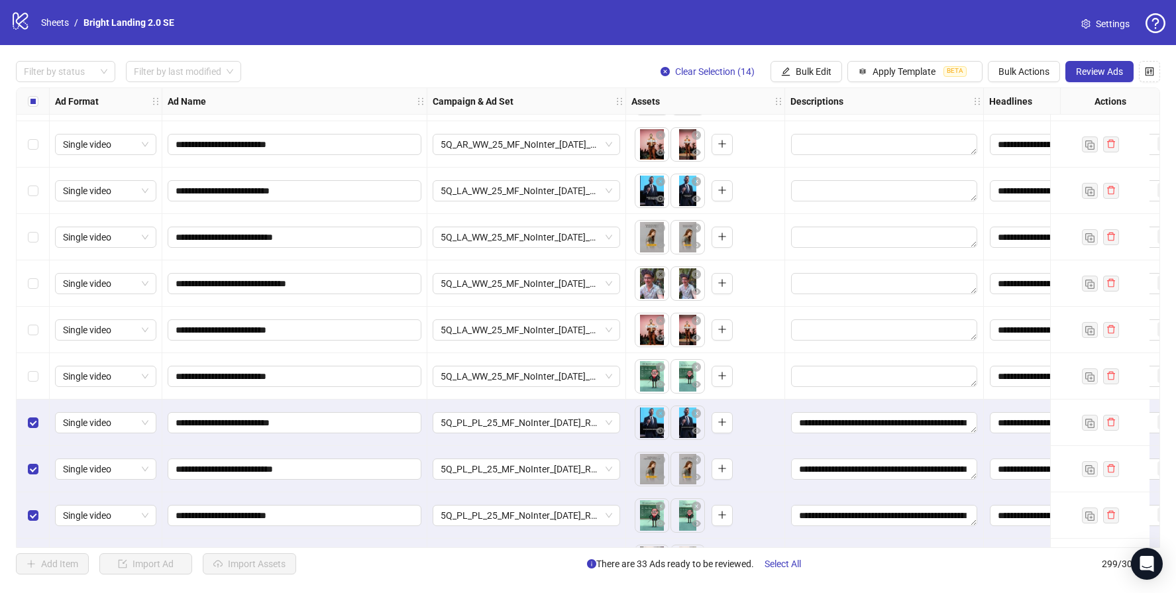
scroll to position [12929, 0]
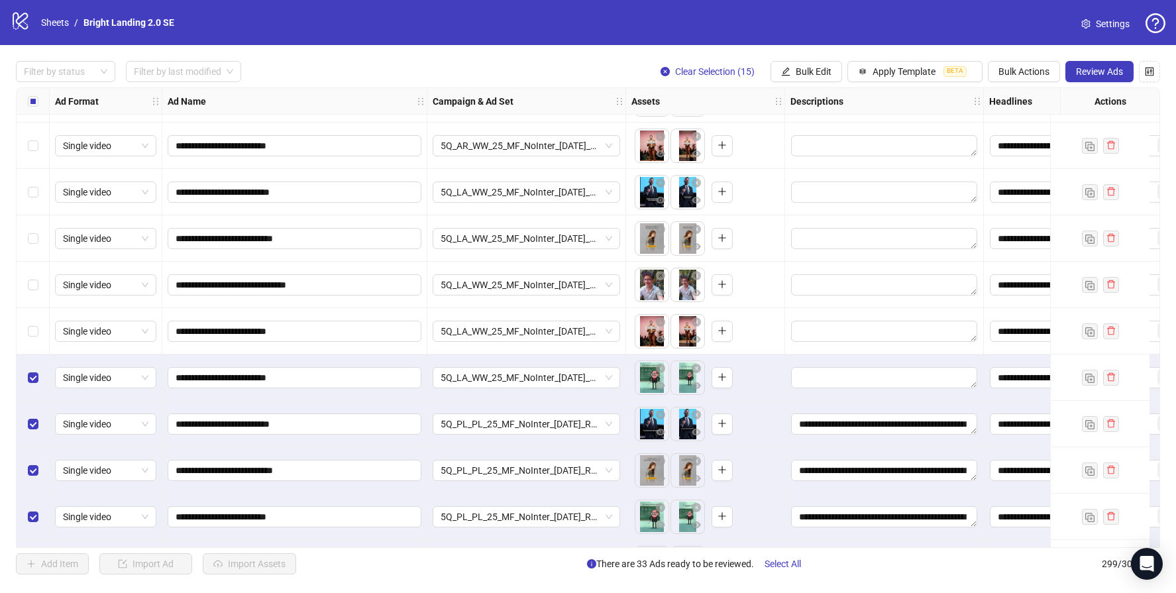
click at [40, 323] on div "Select row 284" at bounding box center [33, 331] width 33 height 46
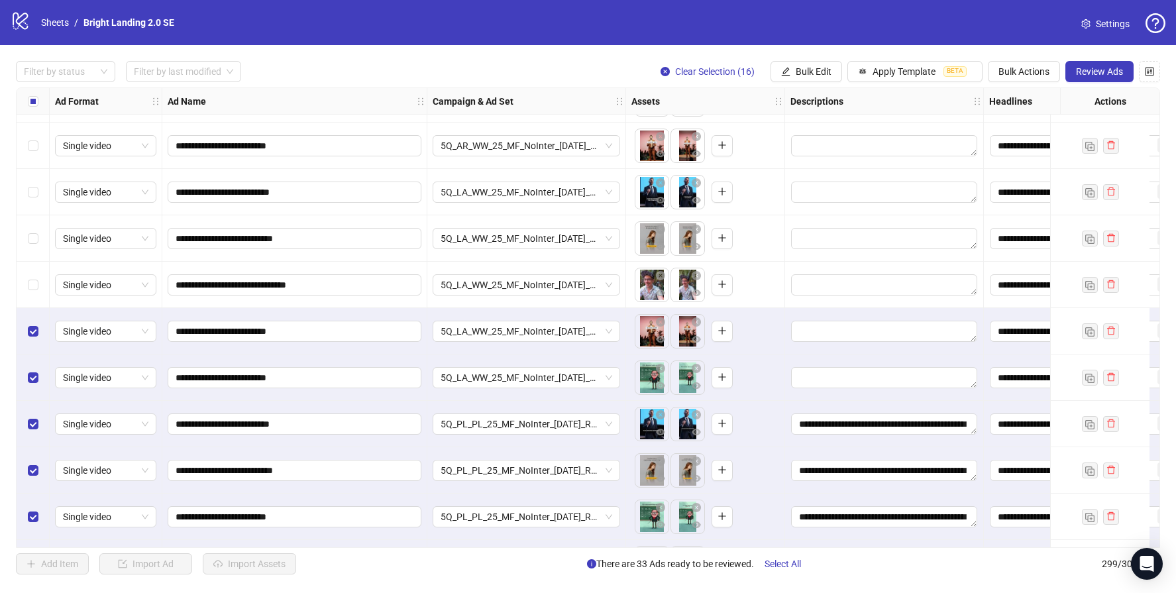
click at [38, 286] on div "Select row 283" at bounding box center [33, 285] width 33 height 46
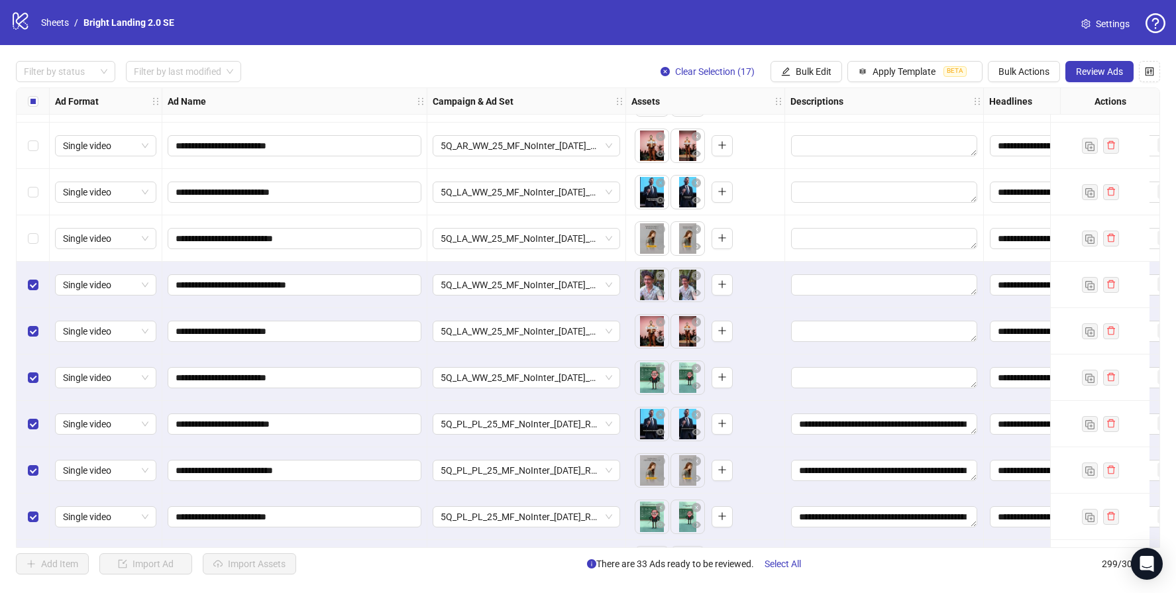
click at [37, 215] on div "Select row 282" at bounding box center [33, 238] width 33 height 46
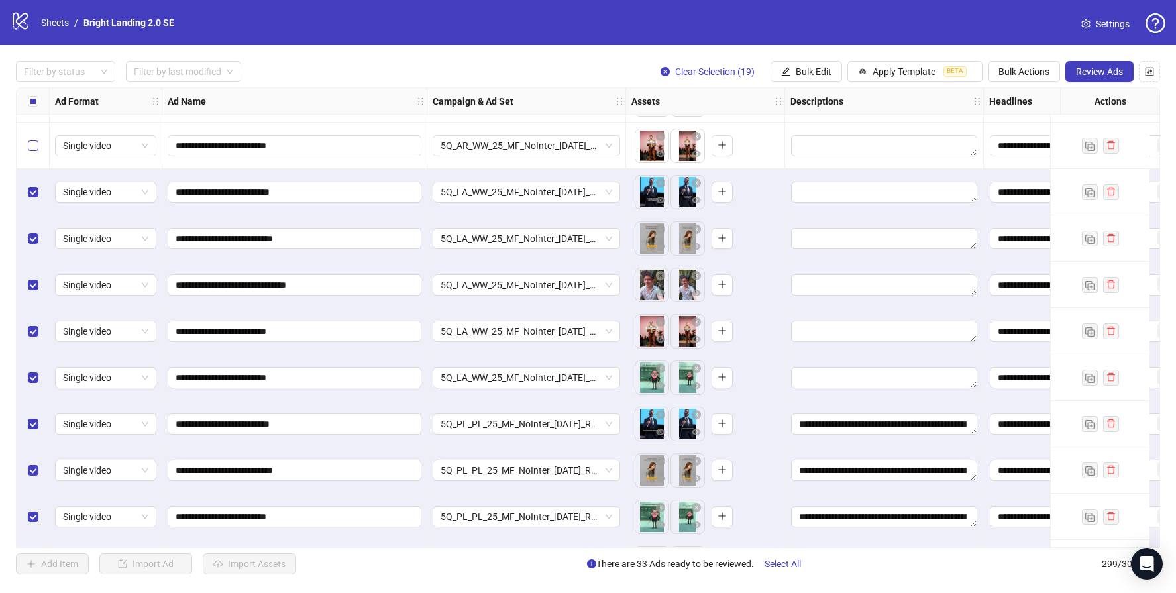
click at [33, 151] on label "Select row 280" at bounding box center [33, 145] width 11 height 15
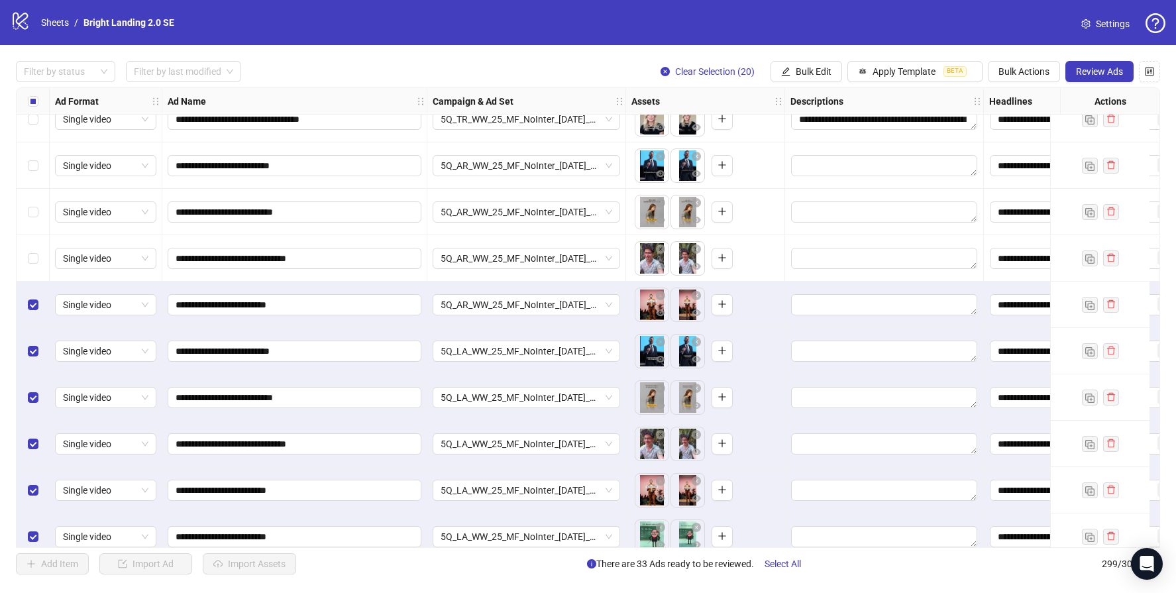
scroll to position [12757, 0]
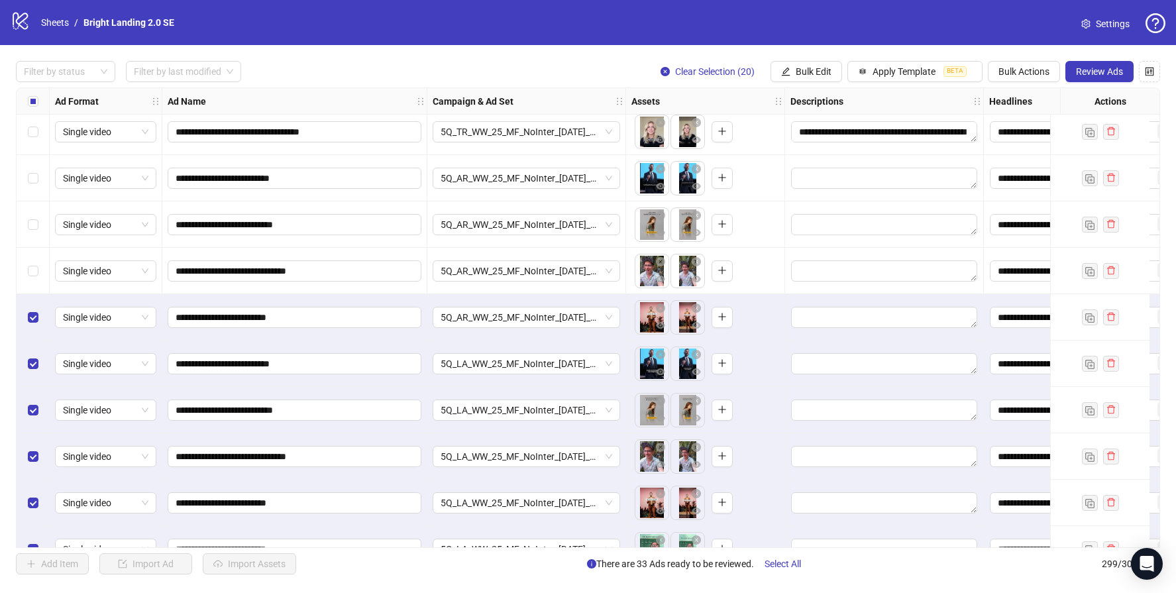
click at [38, 274] on div "Select row 279" at bounding box center [33, 271] width 33 height 46
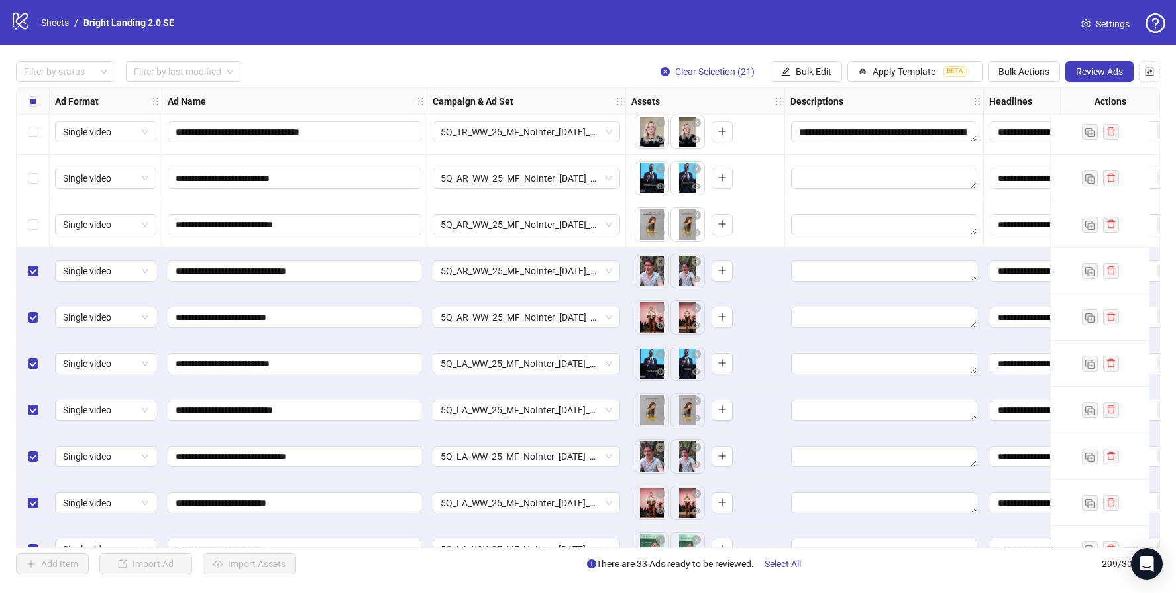
drag, startPoint x: 38, startPoint y: 215, endPoint x: 34, endPoint y: 188, distance: 26.9
click at [38, 215] on div "Select row 278" at bounding box center [33, 224] width 33 height 46
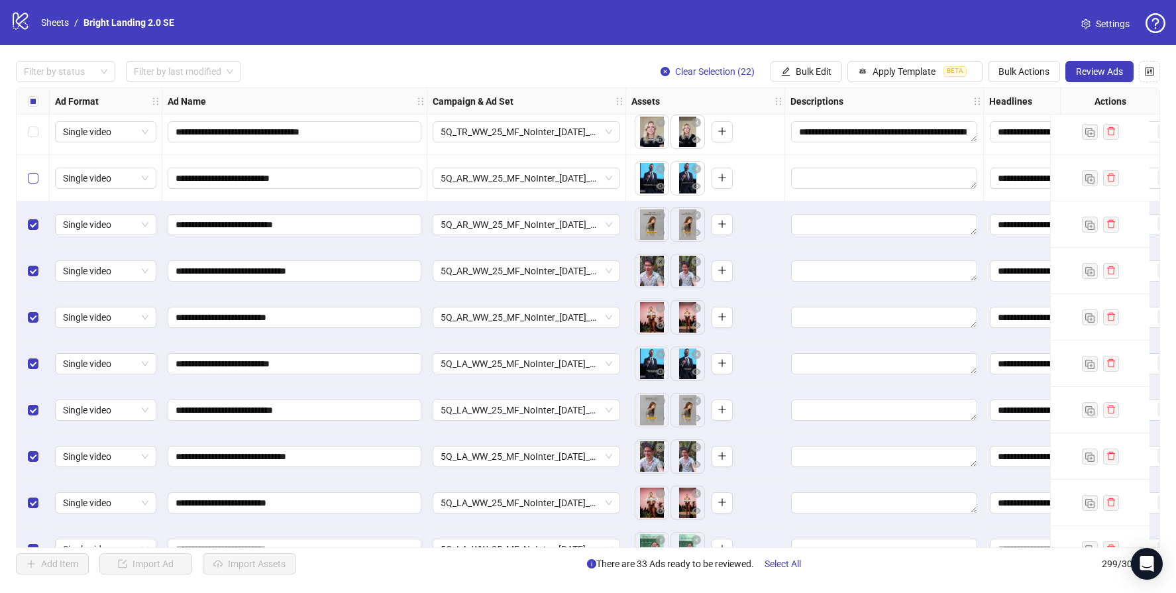
click at [29, 171] on label "Select row 277" at bounding box center [33, 178] width 11 height 15
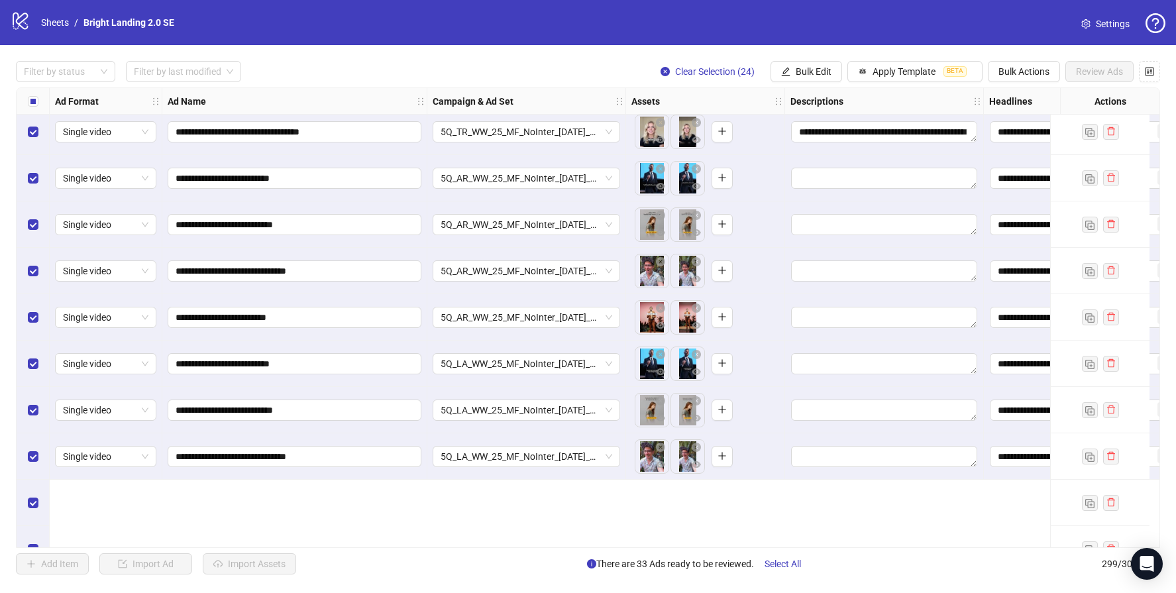
click at [44, 109] on div "Select row 275" at bounding box center [33, 85] width 33 height 46
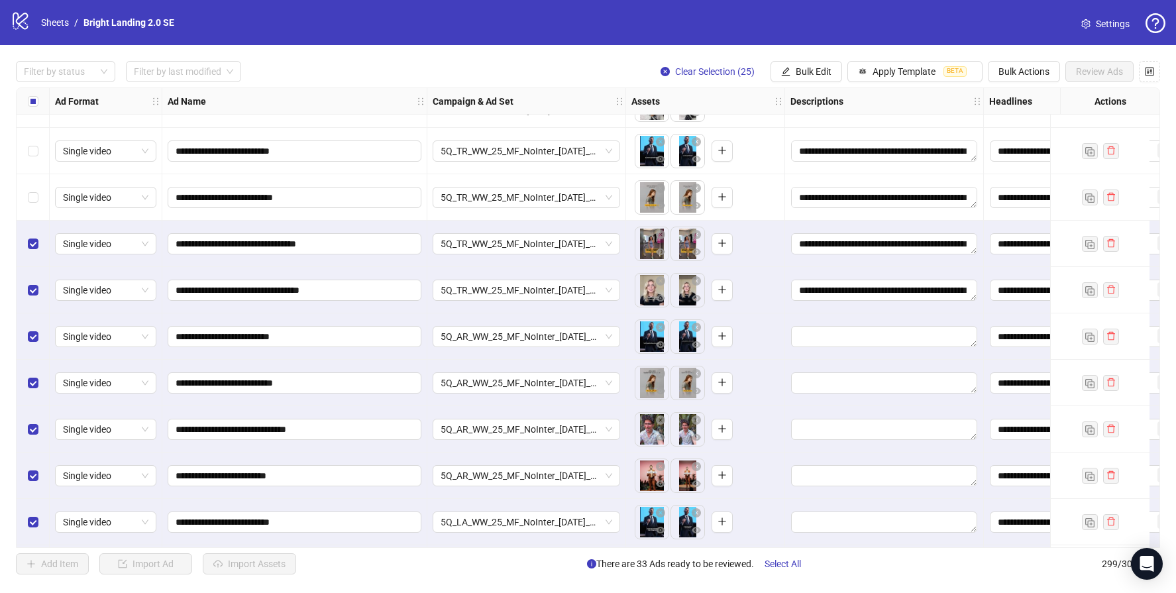
click at [40, 201] on div "Select row 274" at bounding box center [33, 197] width 33 height 46
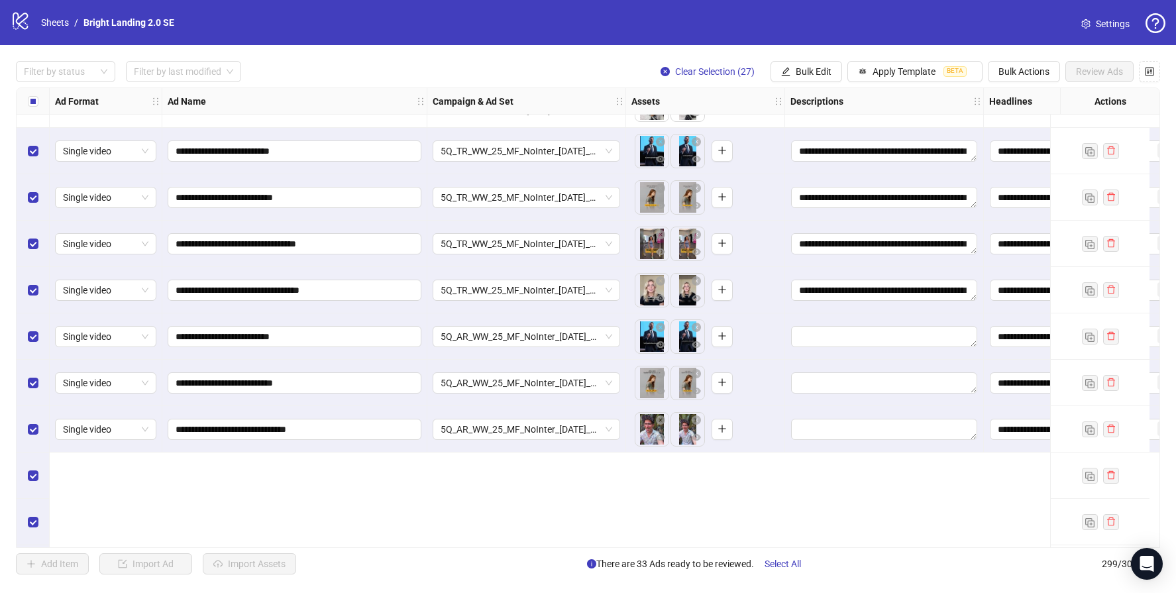
scroll to position [12446, 0]
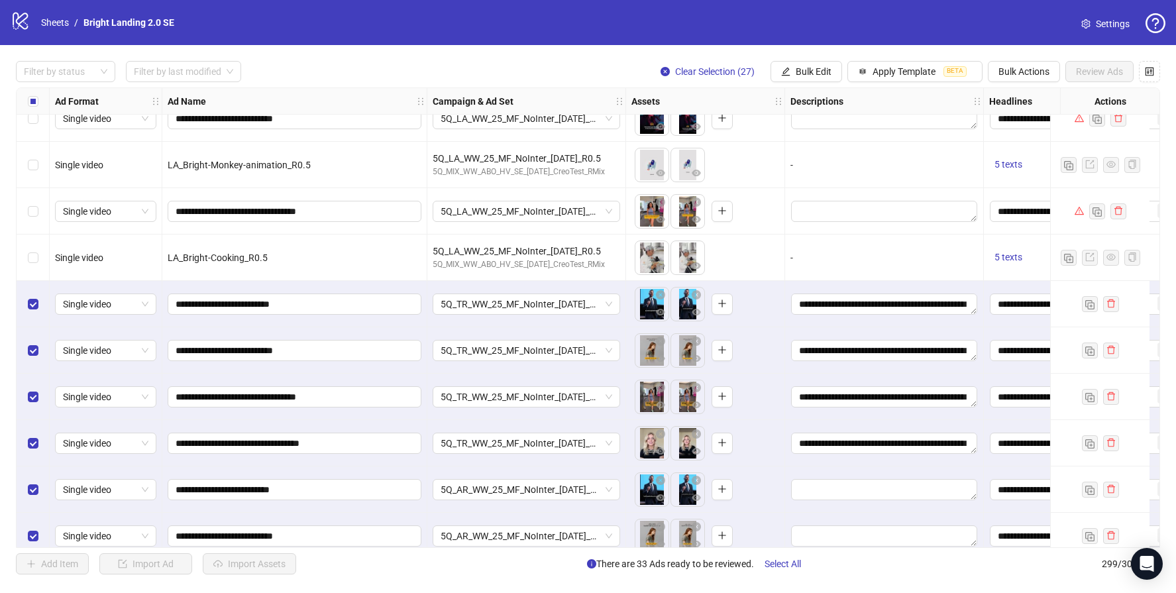
click at [44, 270] on div "Select row 272" at bounding box center [33, 257] width 33 height 46
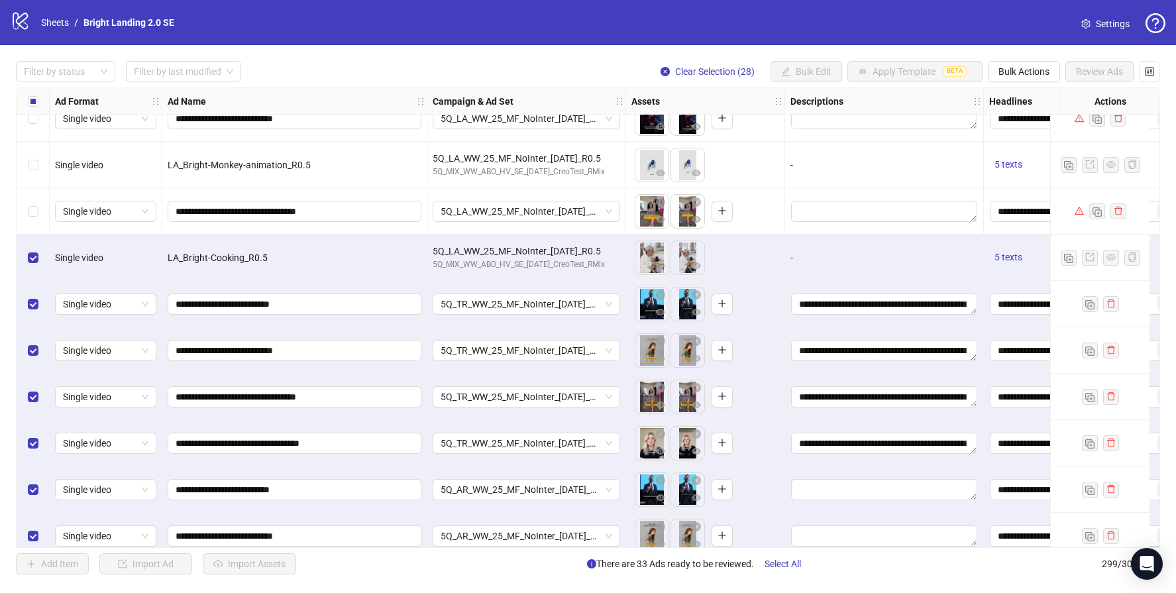
click at [40, 264] on div "Select row 272" at bounding box center [33, 257] width 33 height 46
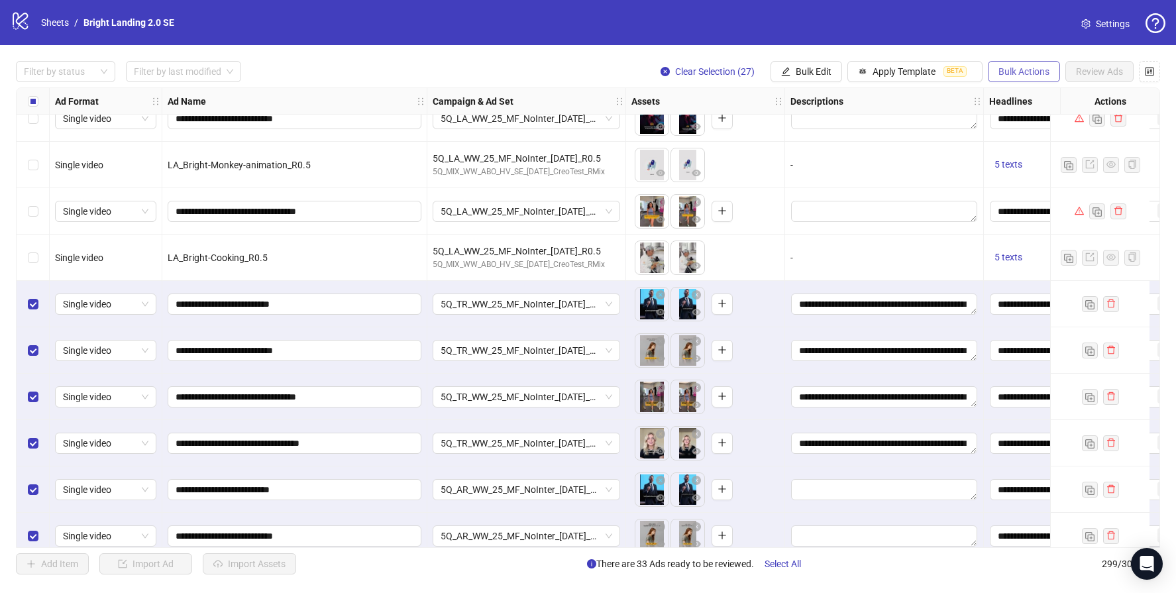
click at [1039, 73] on span "Bulk Actions" at bounding box center [1023, 71] width 51 height 11
click at [1041, 46] on div "**********" at bounding box center [588, 317] width 1176 height 545
click at [40, 302] on div "Select row 273" at bounding box center [33, 304] width 33 height 46
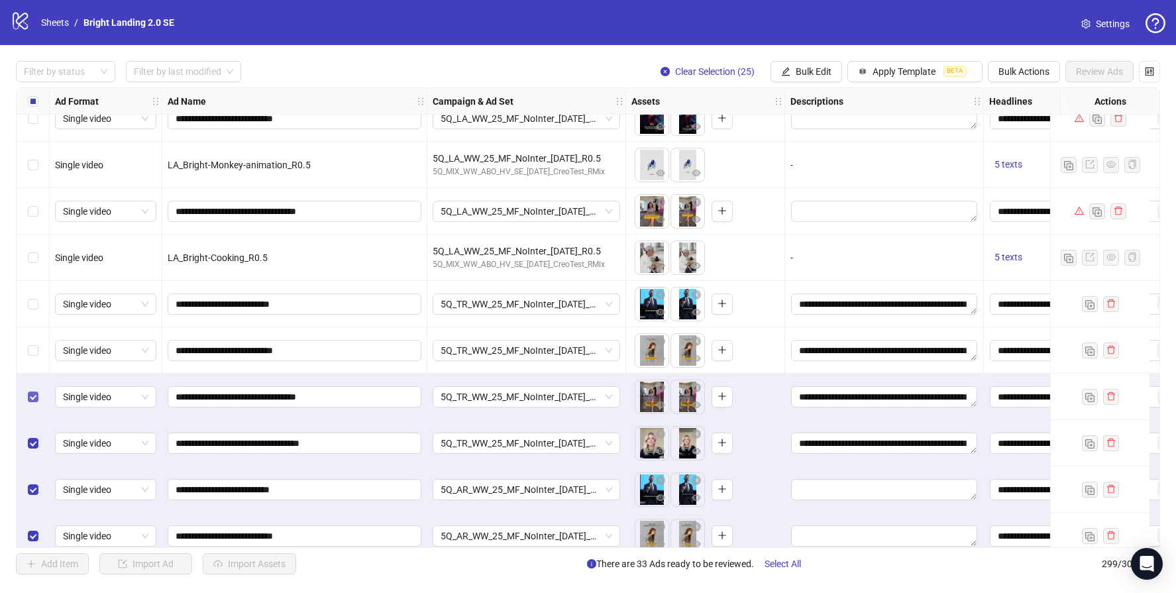
click at [32, 402] on label "Select row 275" at bounding box center [33, 397] width 11 height 15
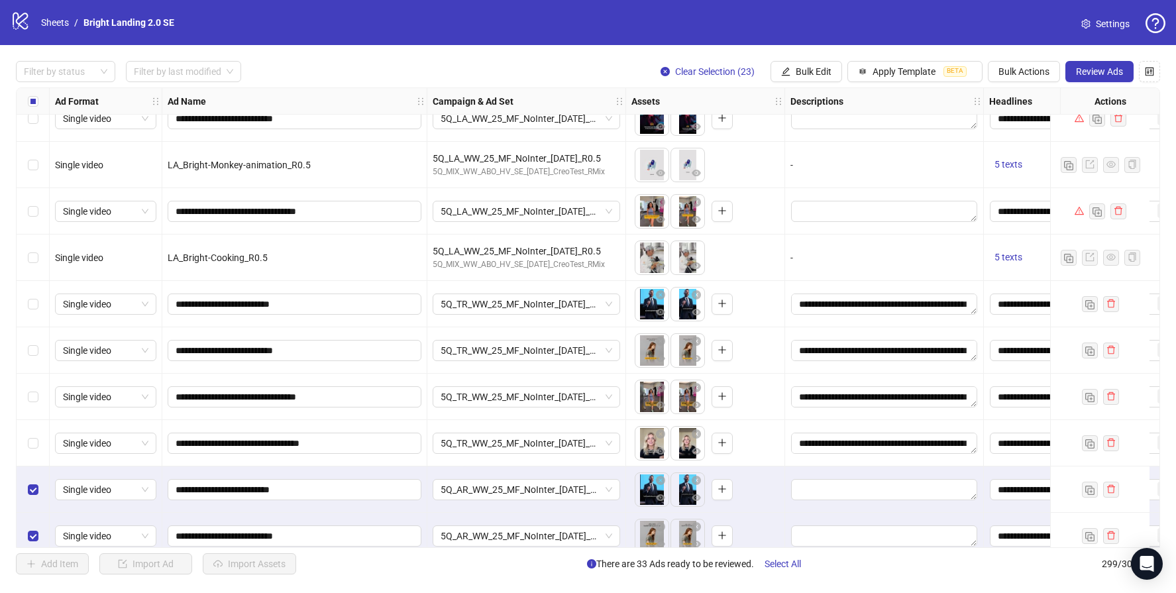
click at [28, 479] on div "Select row 277" at bounding box center [33, 489] width 33 height 46
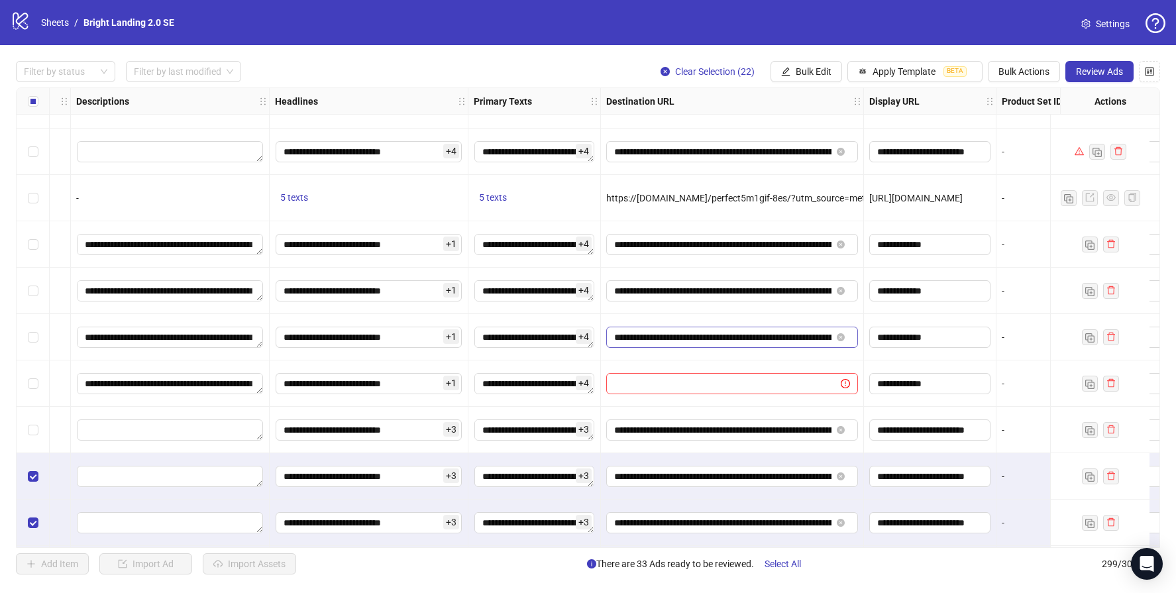
scroll to position [12506, 703]
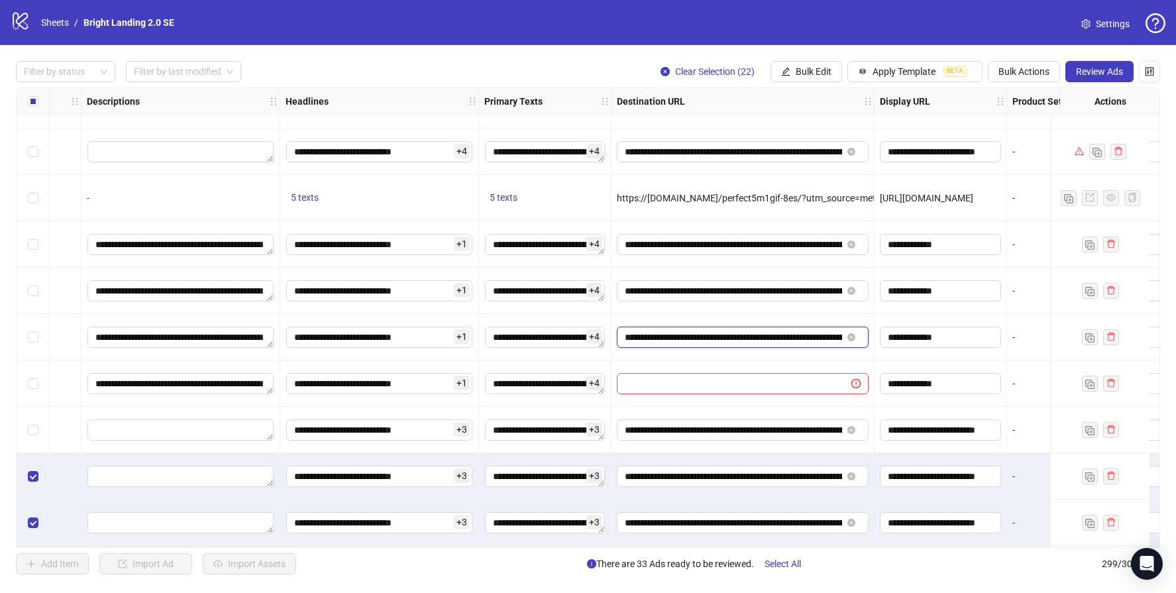
click at [747, 333] on input "**********" at bounding box center [733, 337] width 217 height 15
click at [760, 385] on input "text" at bounding box center [729, 383] width 208 height 15
paste input "**********"
type input "**********"
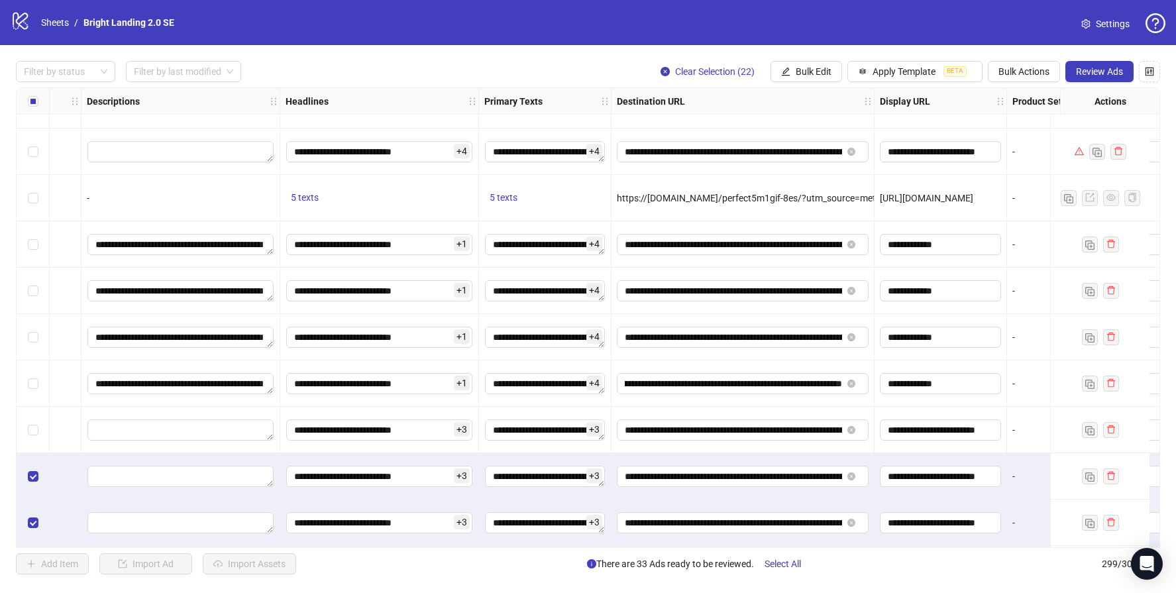
click at [1021, 405] on div "-" at bounding box center [1073, 383] width 132 height 46
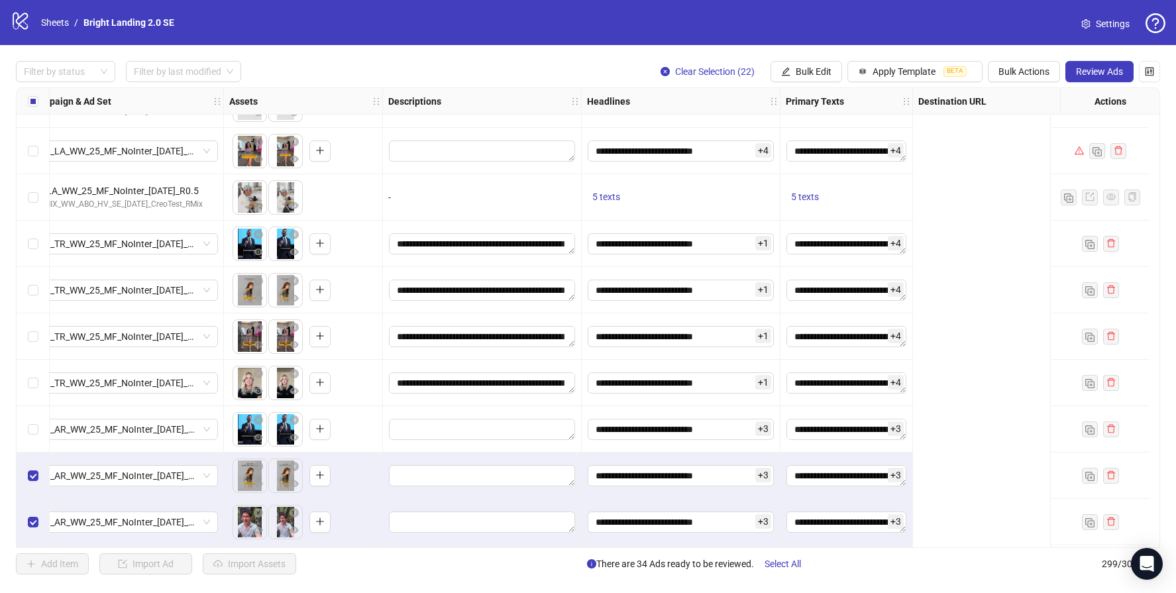
scroll to position [12506, 0]
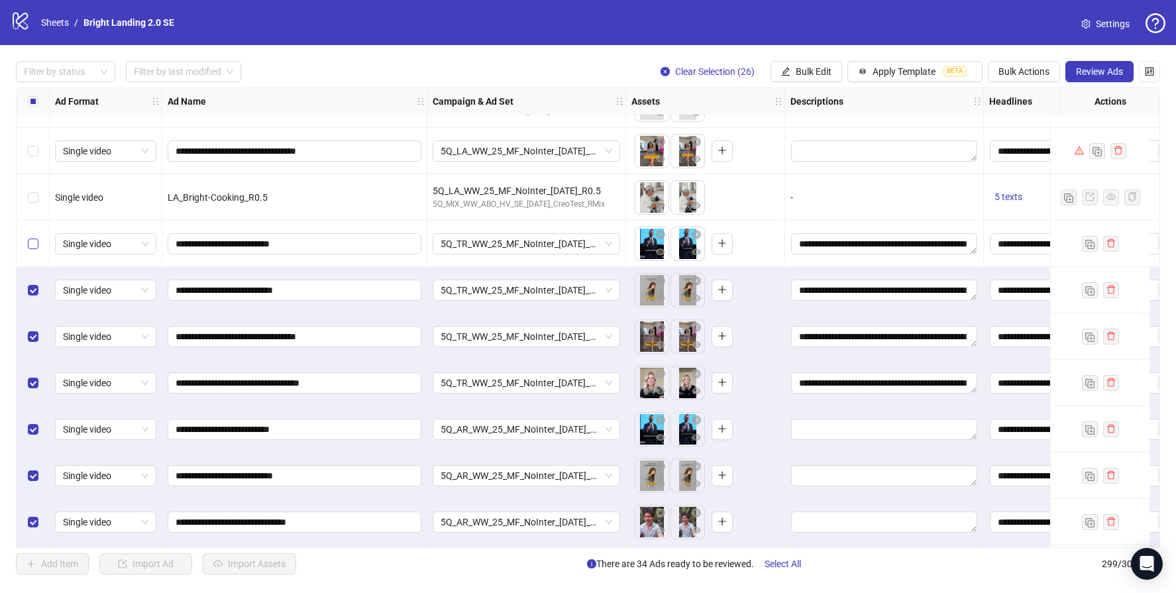
click at [35, 249] on label "Select row 273" at bounding box center [33, 243] width 11 height 15
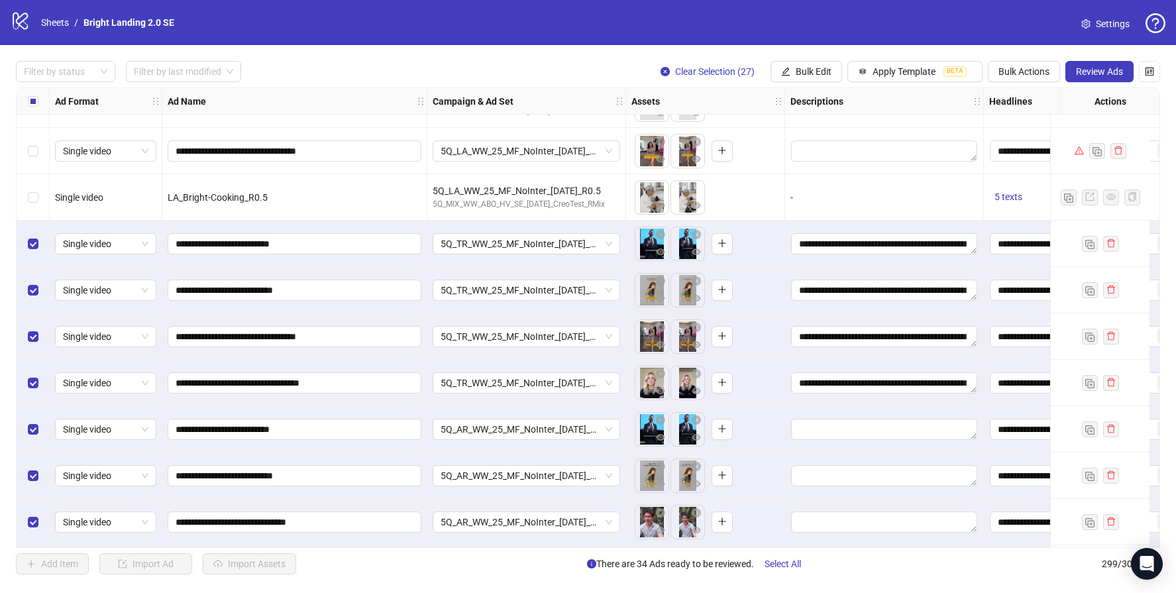
scroll to position [12471, 0]
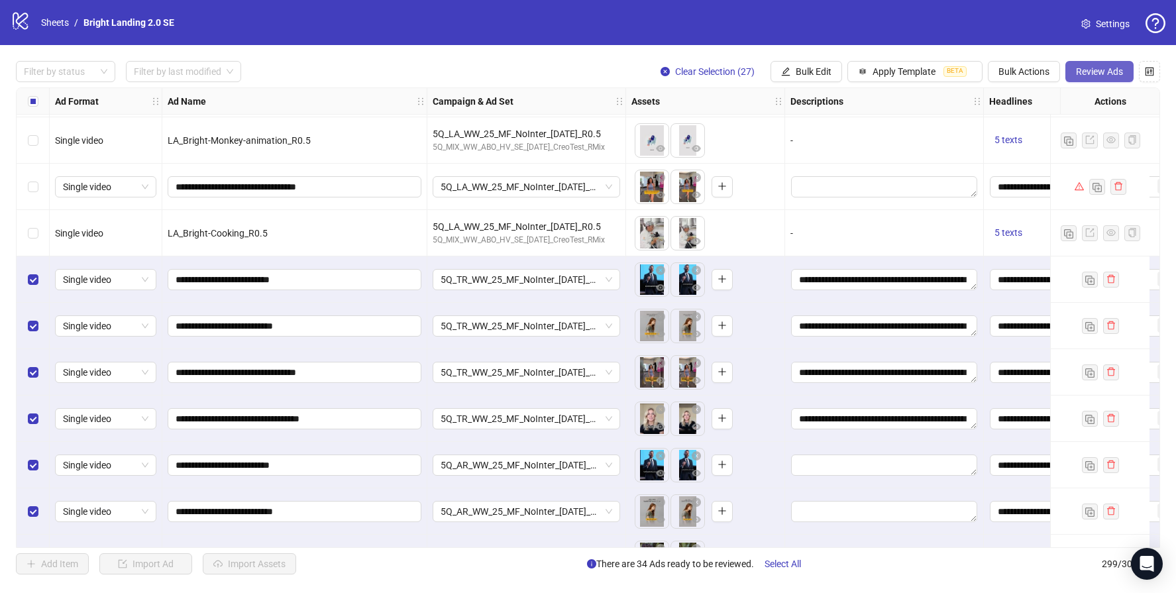
click at [1104, 66] on span "Review Ads" at bounding box center [1099, 71] width 47 height 11
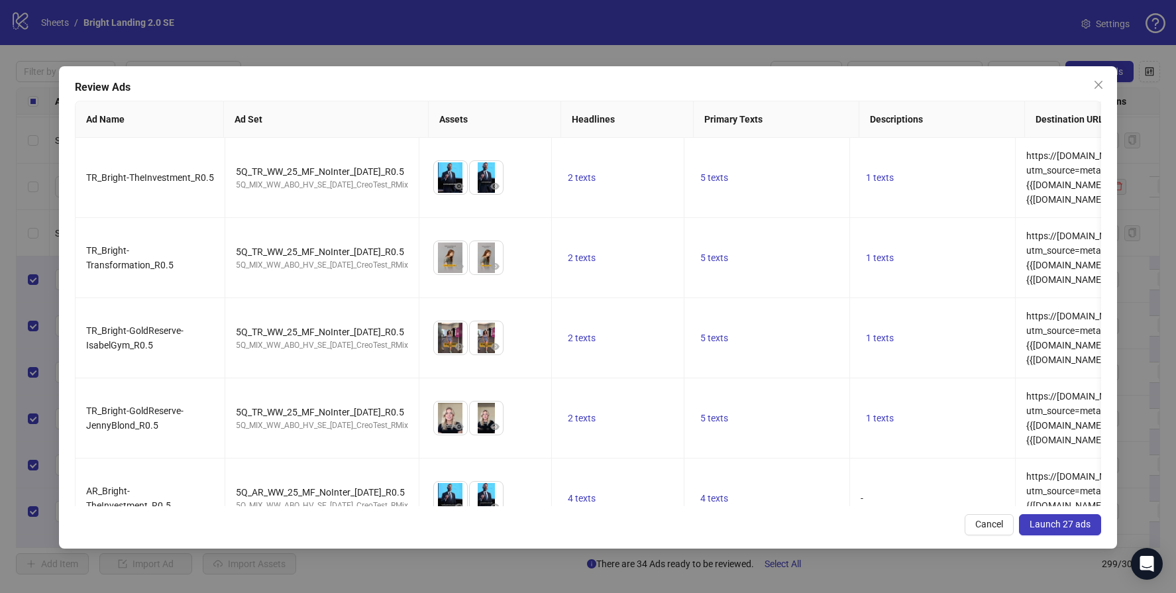
click at [1048, 522] on span "Launch 27 ads" at bounding box center [1059, 524] width 61 height 11
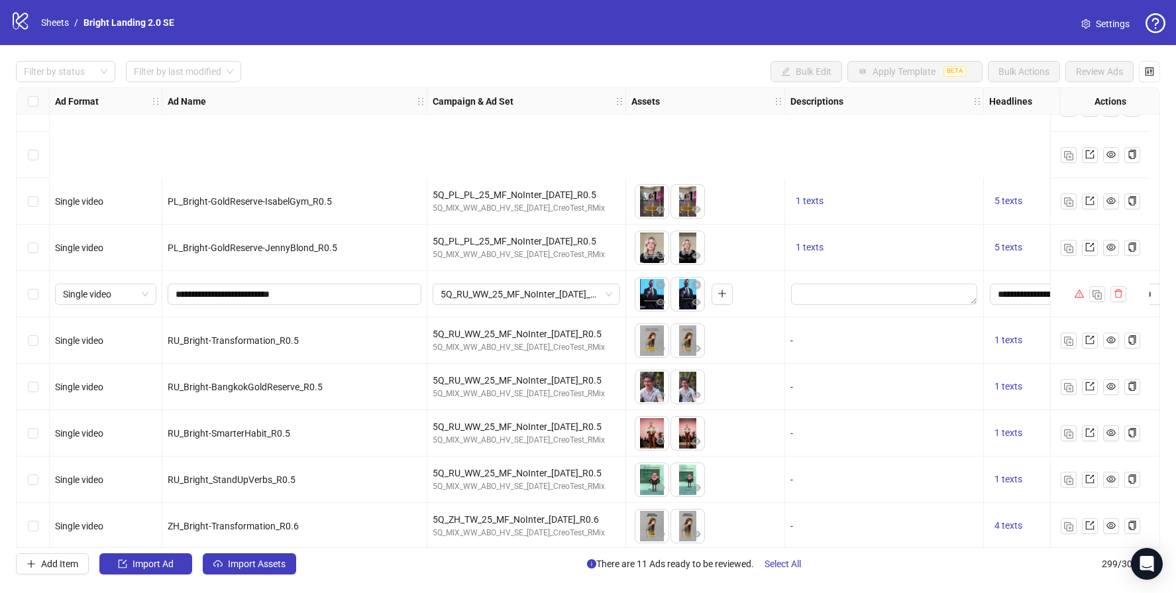
scroll to position [13437, 0]
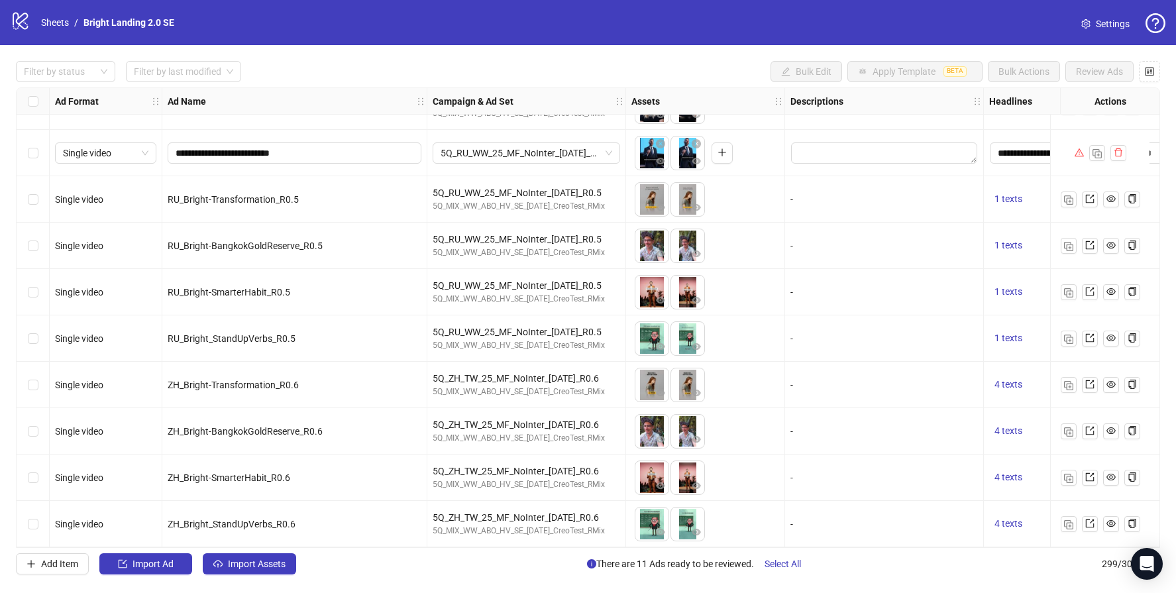
click at [38, 144] on div "Select row 291" at bounding box center [33, 153] width 33 height 46
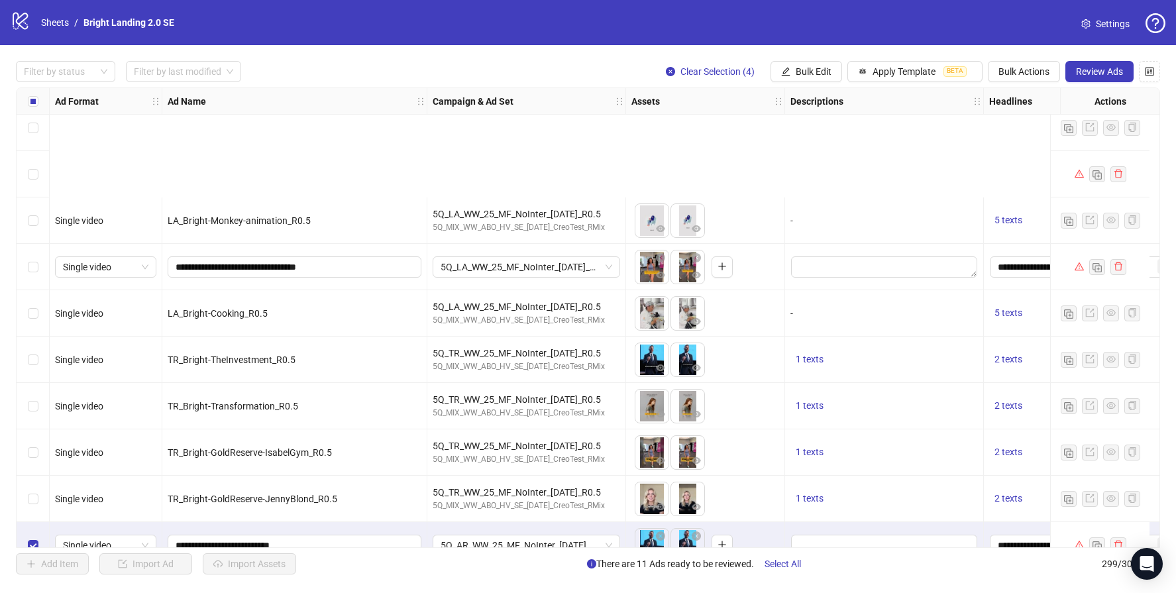
scroll to position [12580, 0]
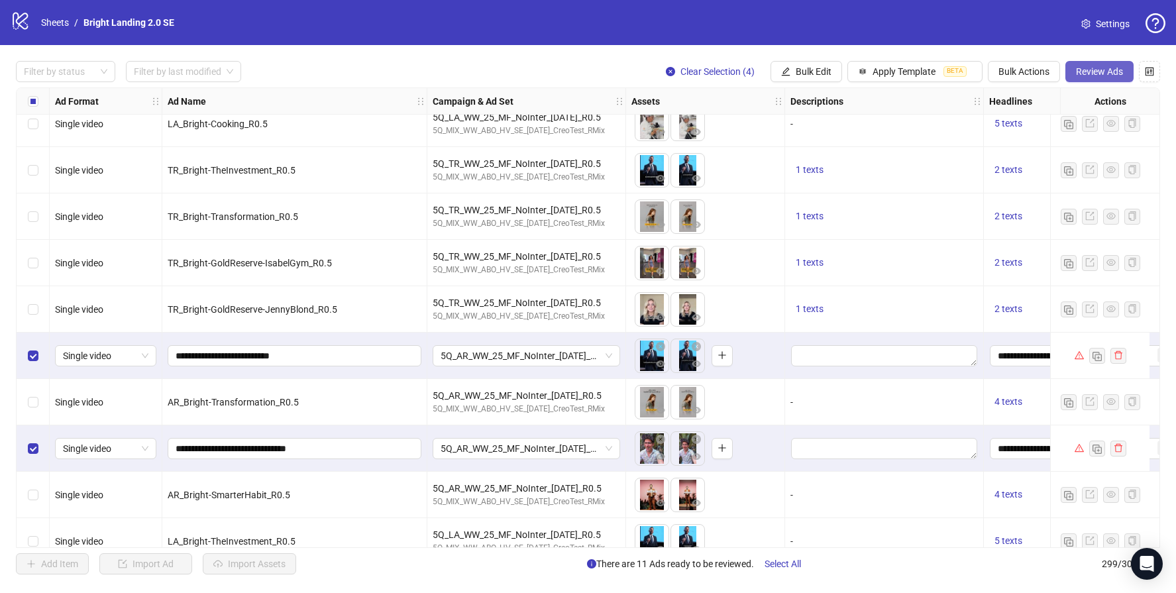
click at [1096, 71] on span "Review Ads" at bounding box center [1099, 71] width 47 height 11
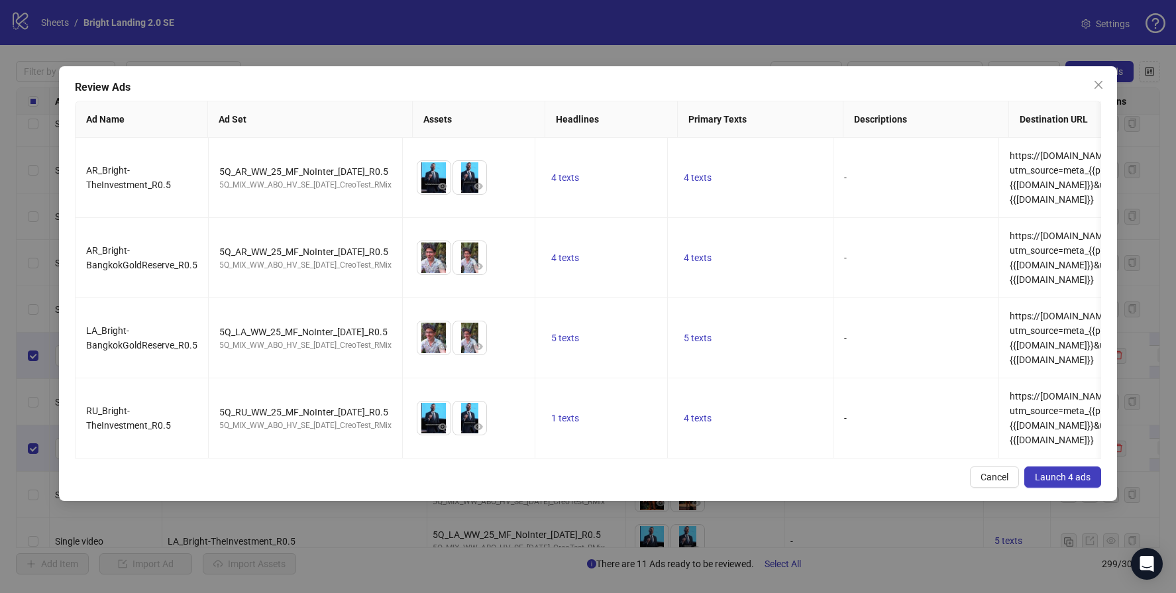
click at [1073, 482] on span "Launch 4 ads" at bounding box center [1063, 477] width 56 height 11
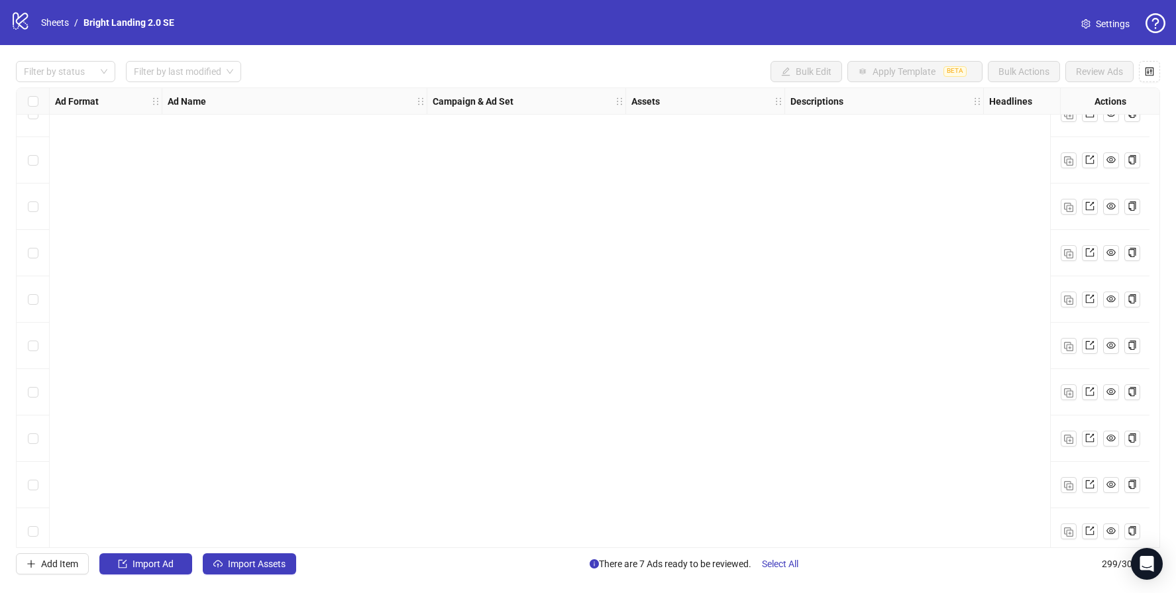
scroll to position [0, 0]
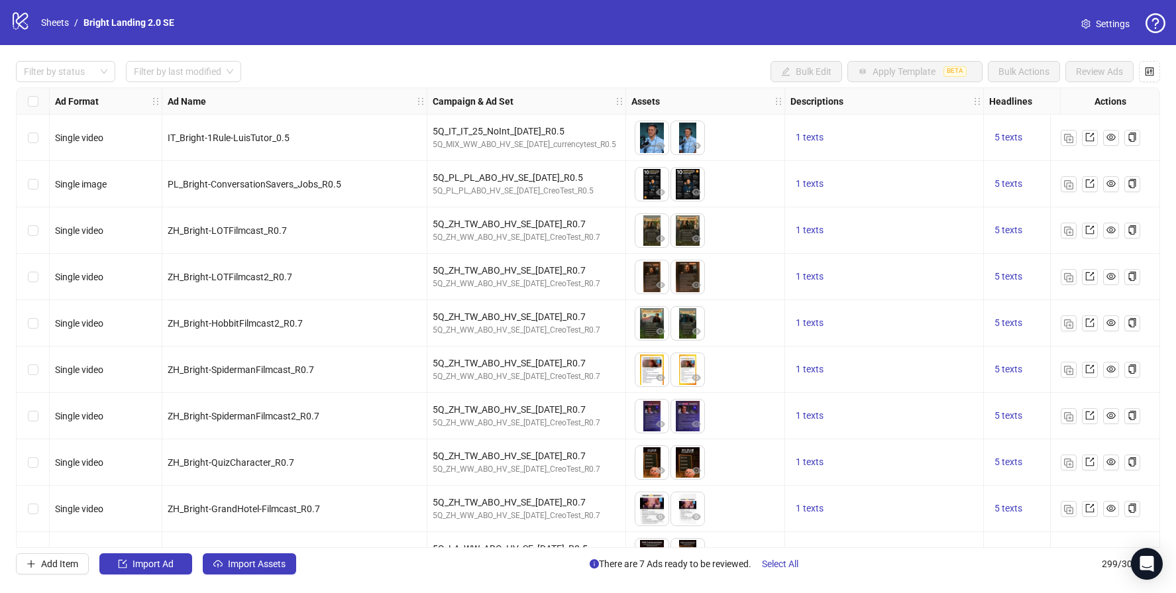
click at [42, 177] on div "Select row 2" at bounding box center [33, 184] width 33 height 46
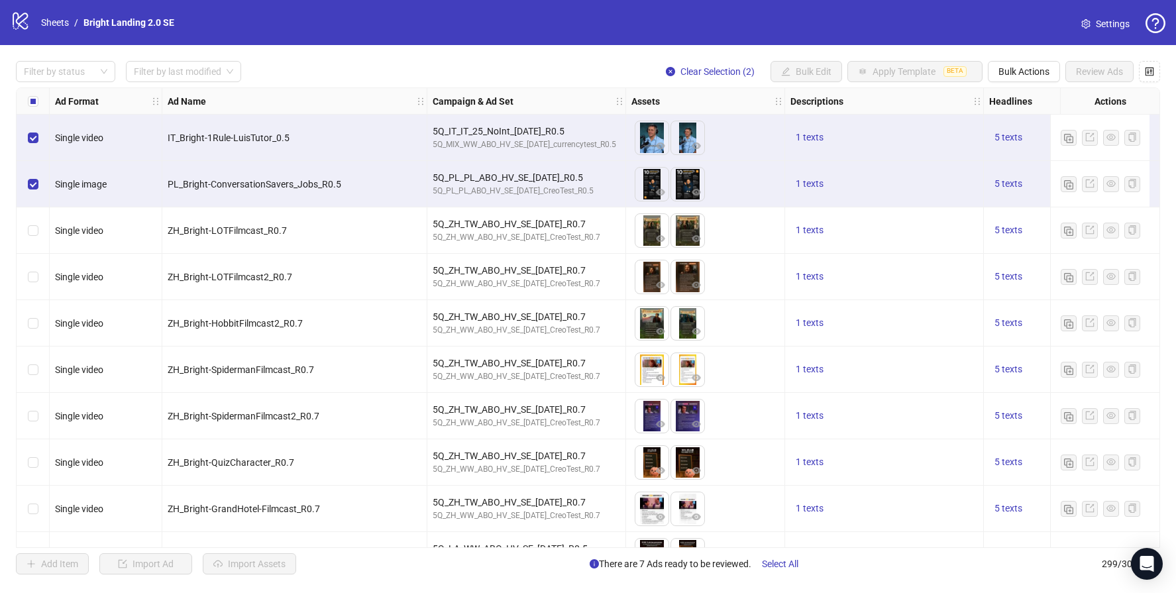
click at [31, 240] on div "Select row 3" at bounding box center [33, 230] width 33 height 46
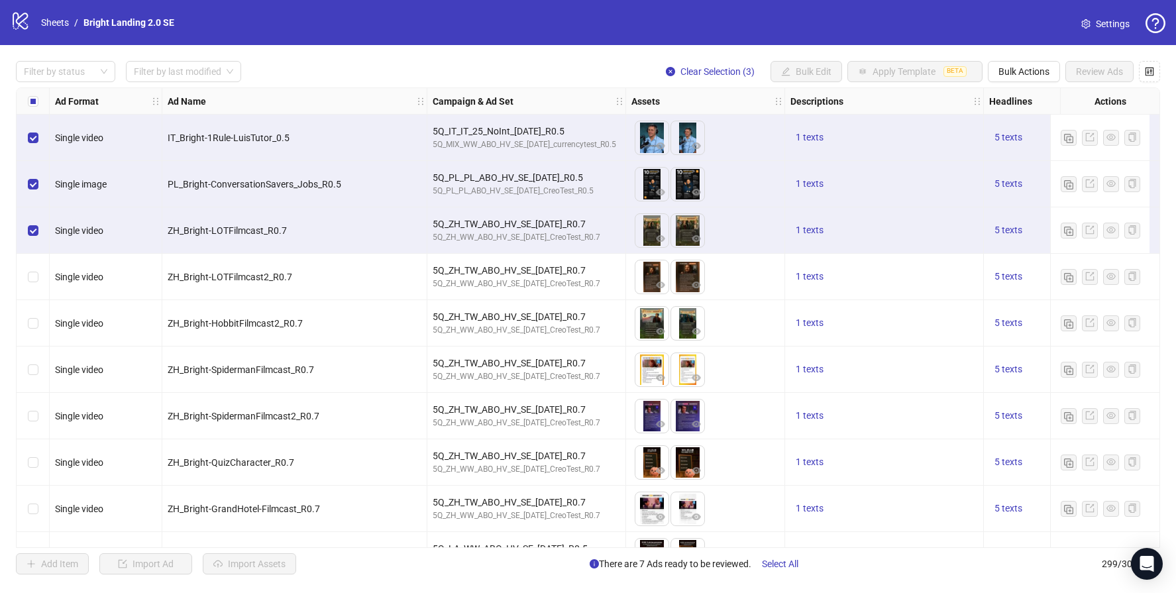
click at [40, 286] on div "Select row 4" at bounding box center [33, 277] width 33 height 46
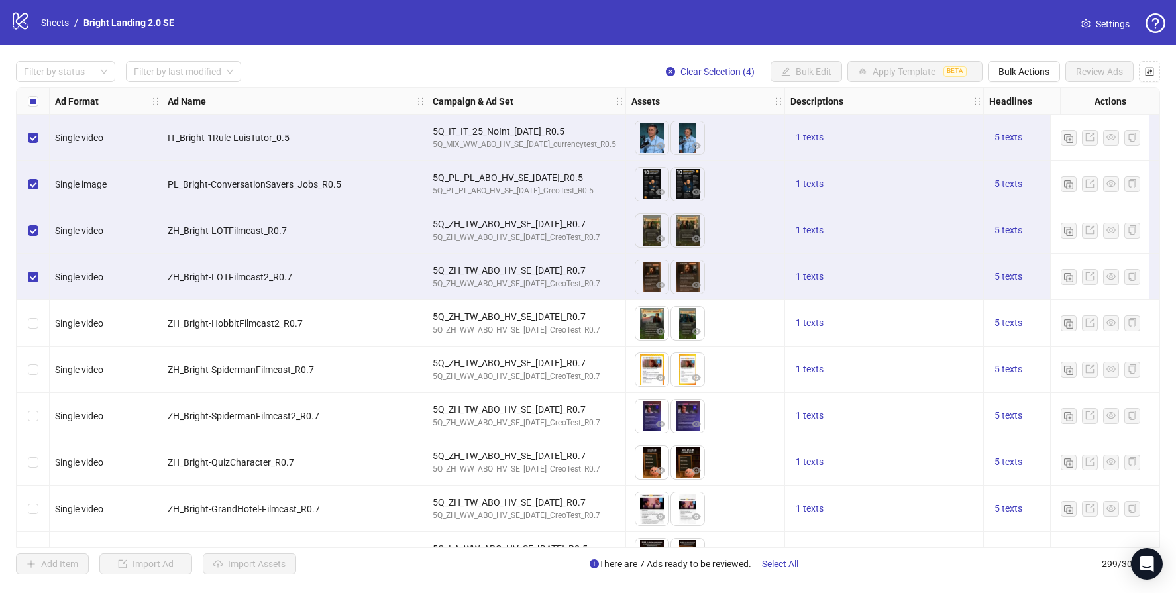
click at [40, 329] on div "Select row 5" at bounding box center [33, 323] width 33 height 46
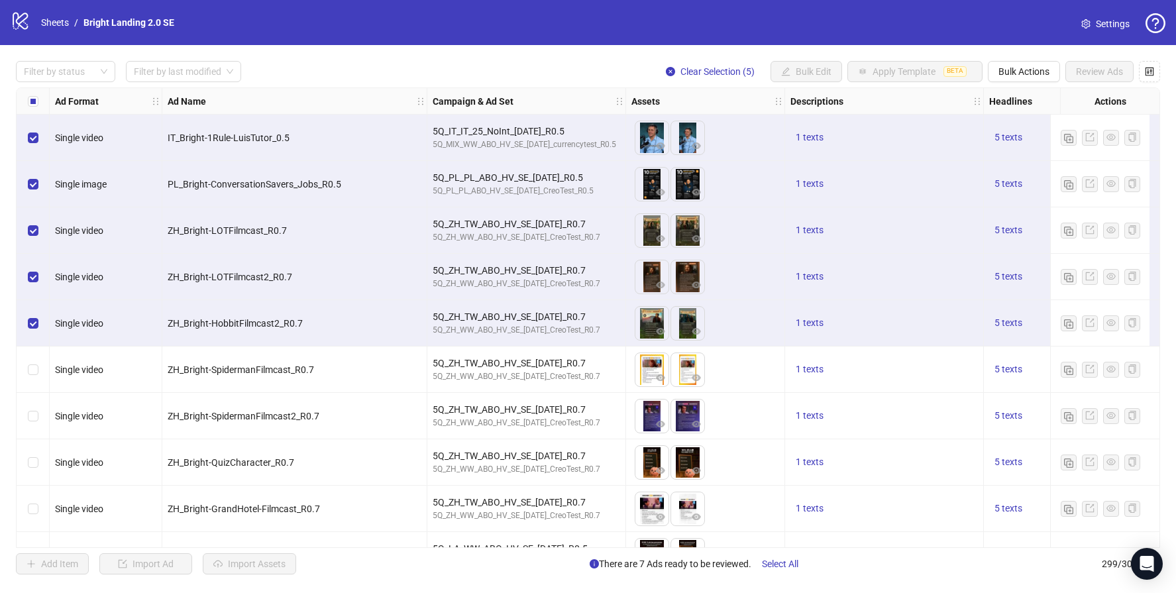
click at [34, 352] on div "Select row 6" at bounding box center [33, 369] width 33 height 46
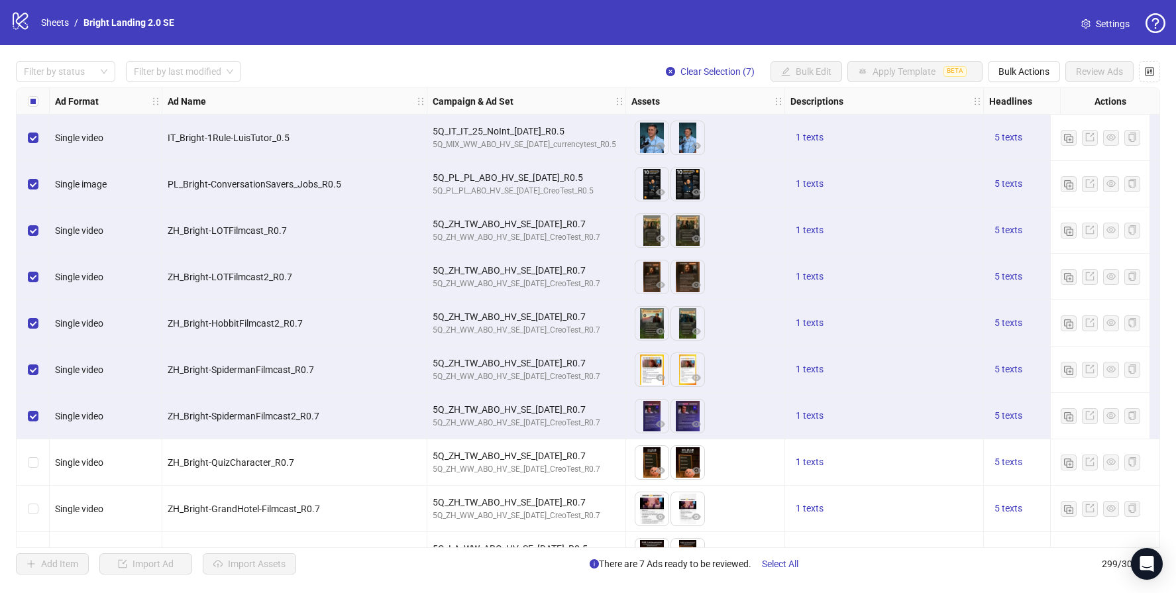
click at [42, 456] on div "Select row 8" at bounding box center [33, 462] width 33 height 46
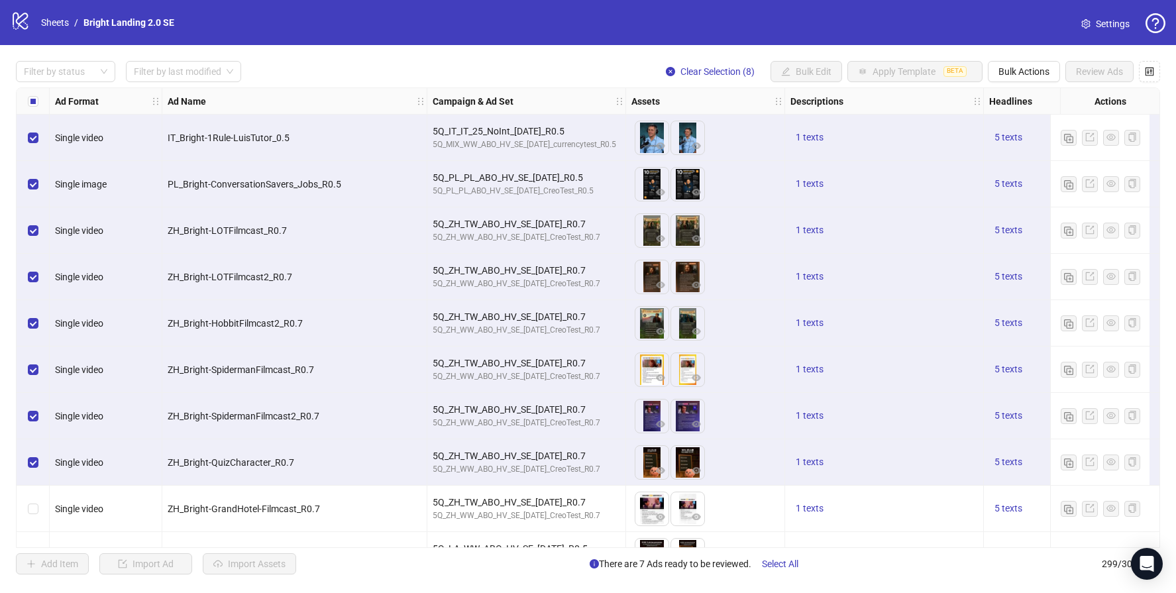
click at [35, 514] on label "Select row 9" at bounding box center [33, 508] width 11 height 15
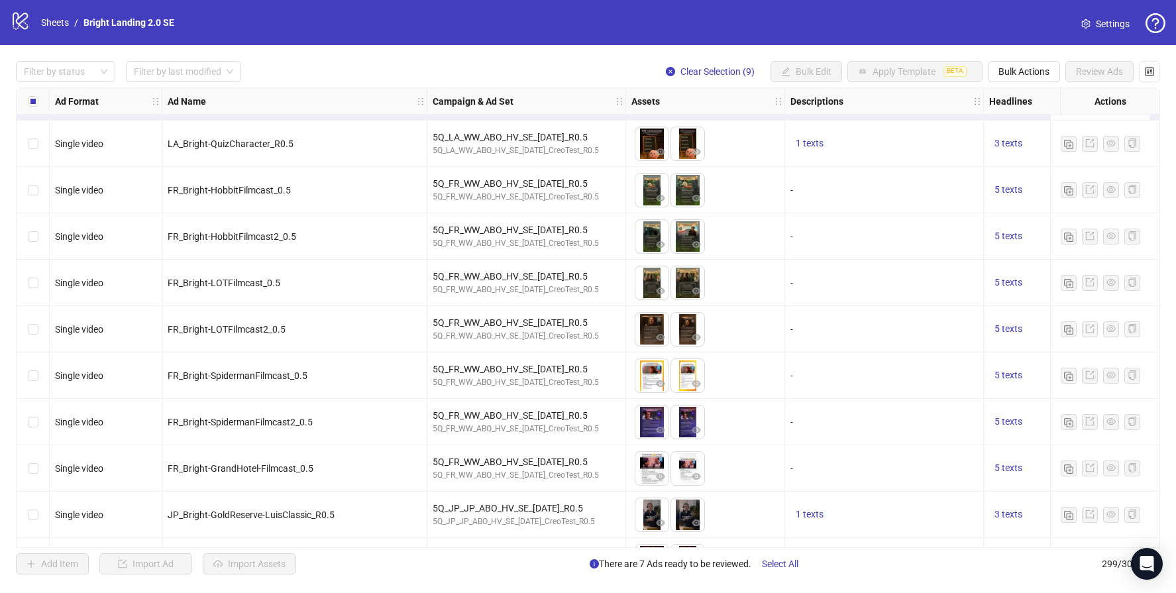
scroll to position [395, 0]
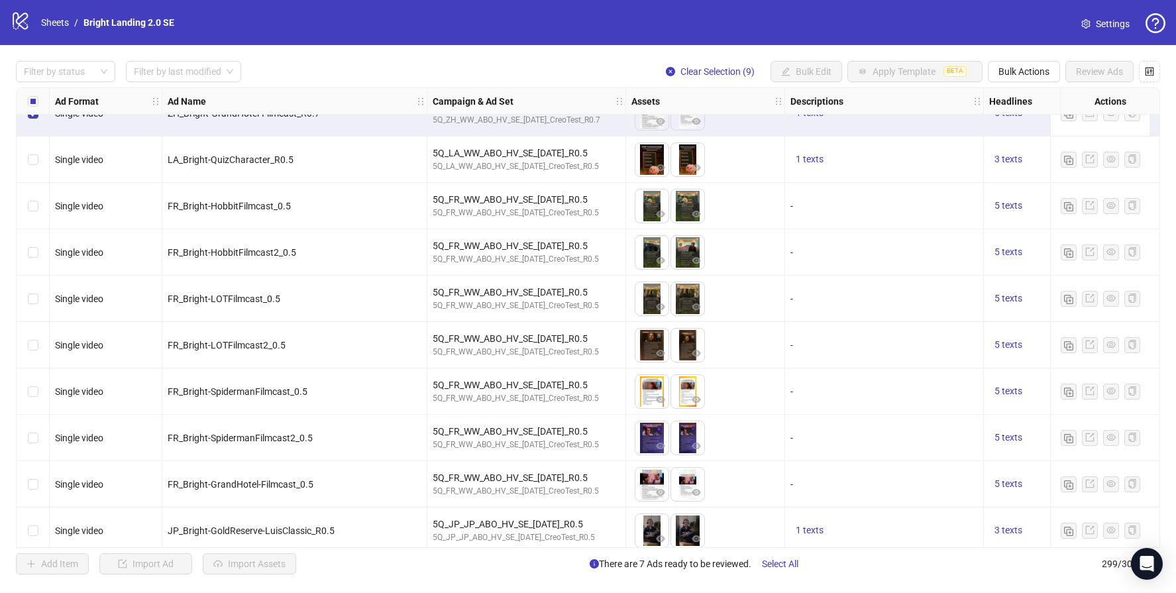
click at [36, 164] on label "Select row 10" at bounding box center [33, 159] width 11 height 15
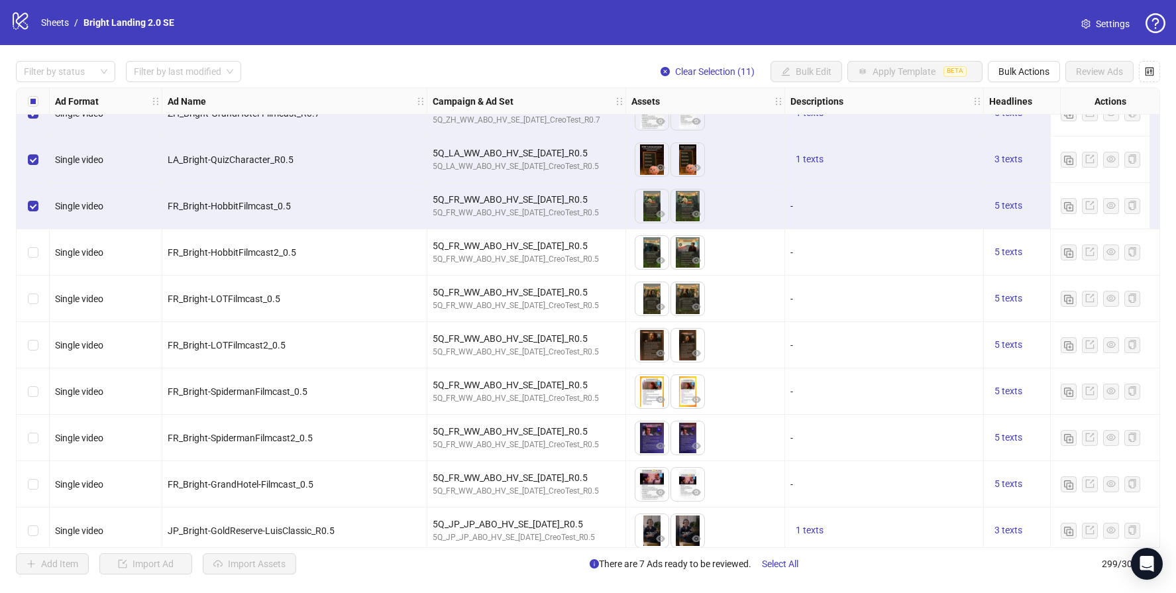
click at [33, 260] on div "Select row 12" at bounding box center [33, 252] width 33 height 46
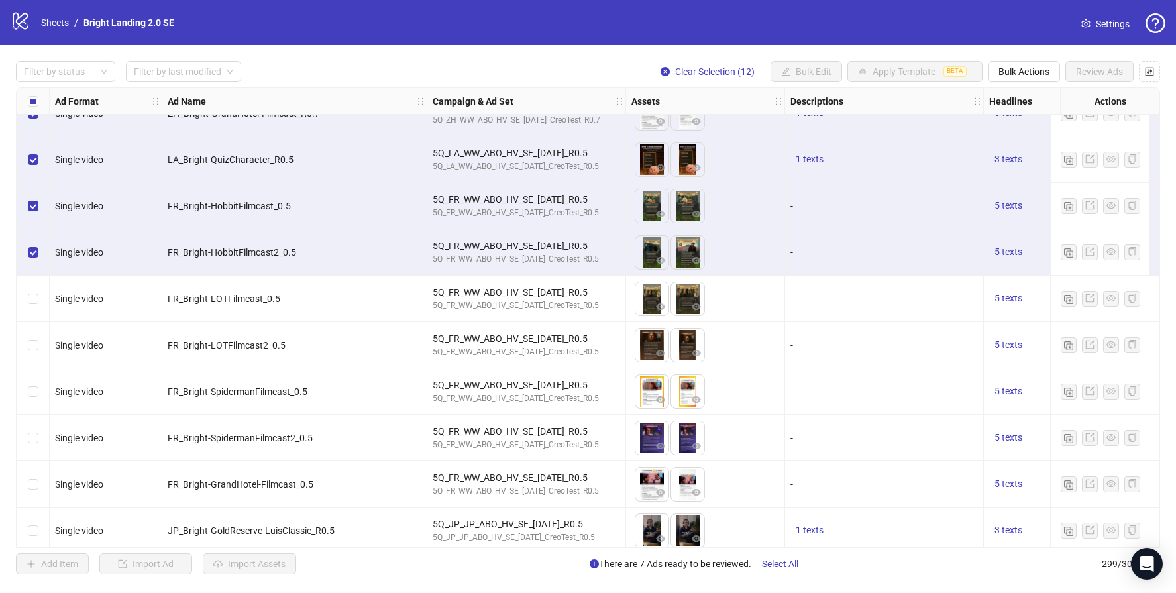
click at [31, 319] on div "Select row 13" at bounding box center [33, 299] width 33 height 46
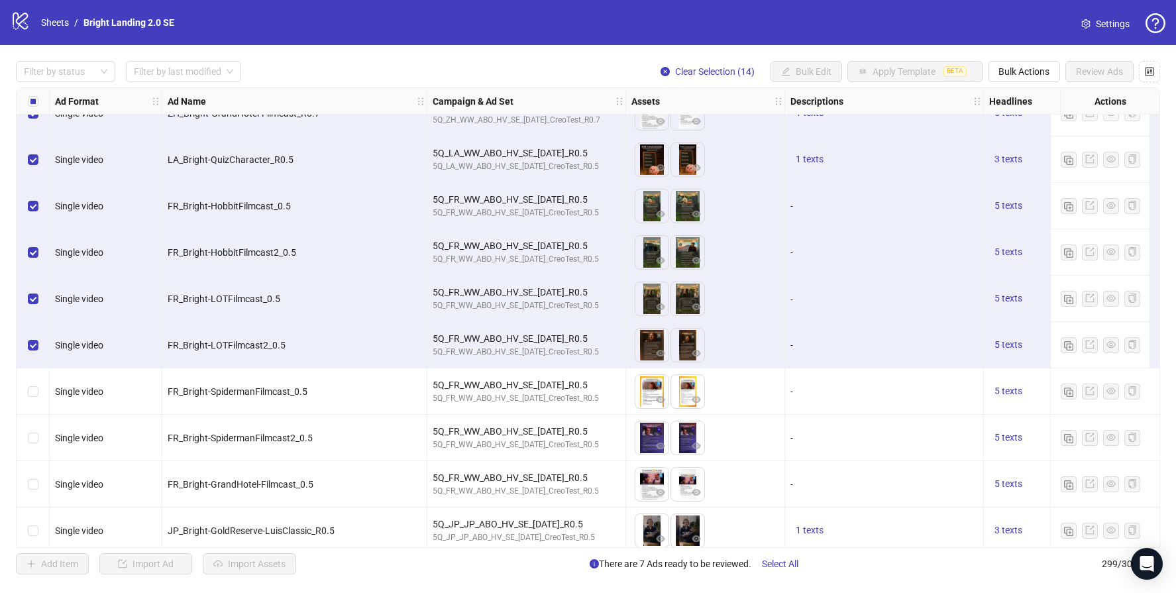
click at [38, 387] on div "Select row 15" at bounding box center [33, 391] width 33 height 46
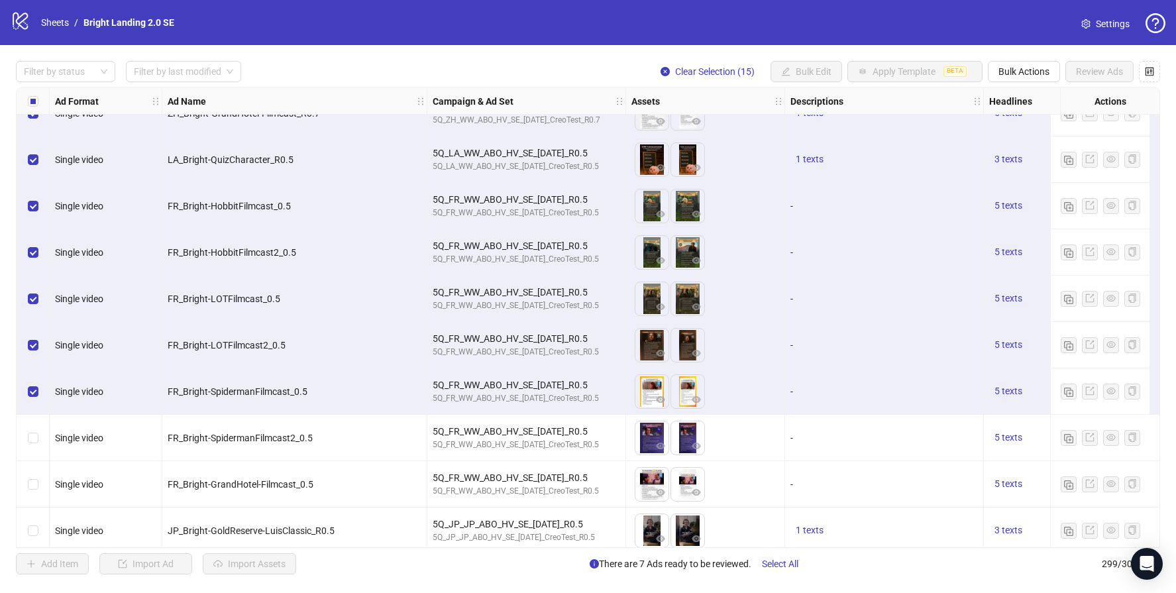
click at [34, 451] on div "Select row 16" at bounding box center [33, 438] width 33 height 46
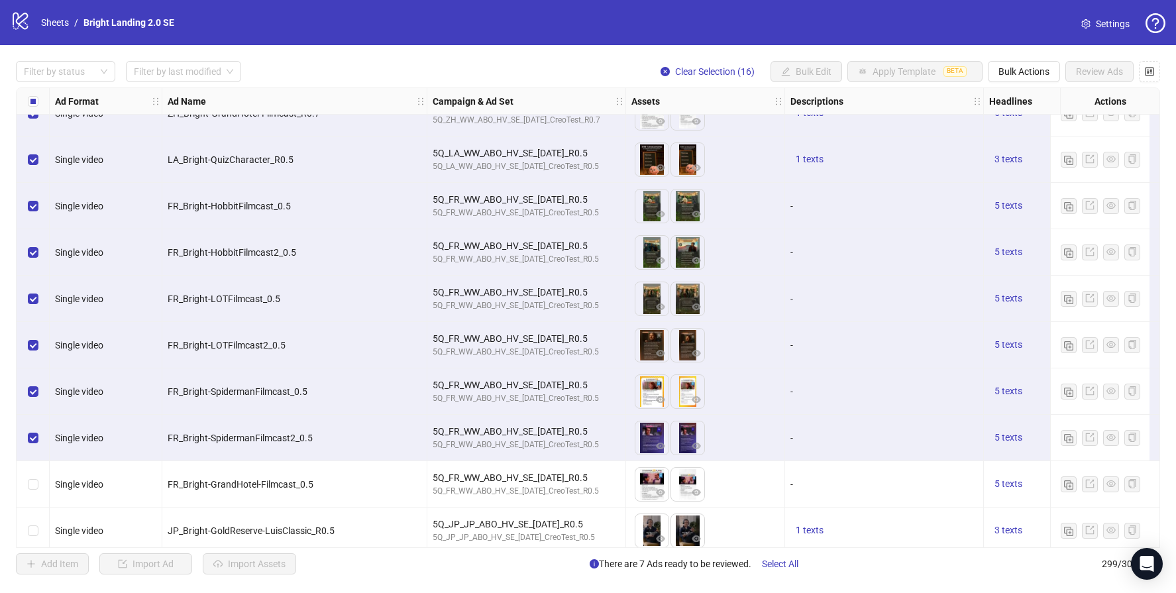
drag, startPoint x: 43, startPoint y: 484, endPoint x: 44, endPoint y: 501, distance: 17.9
click at [43, 484] on div "Select row 17" at bounding box center [33, 484] width 33 height 46
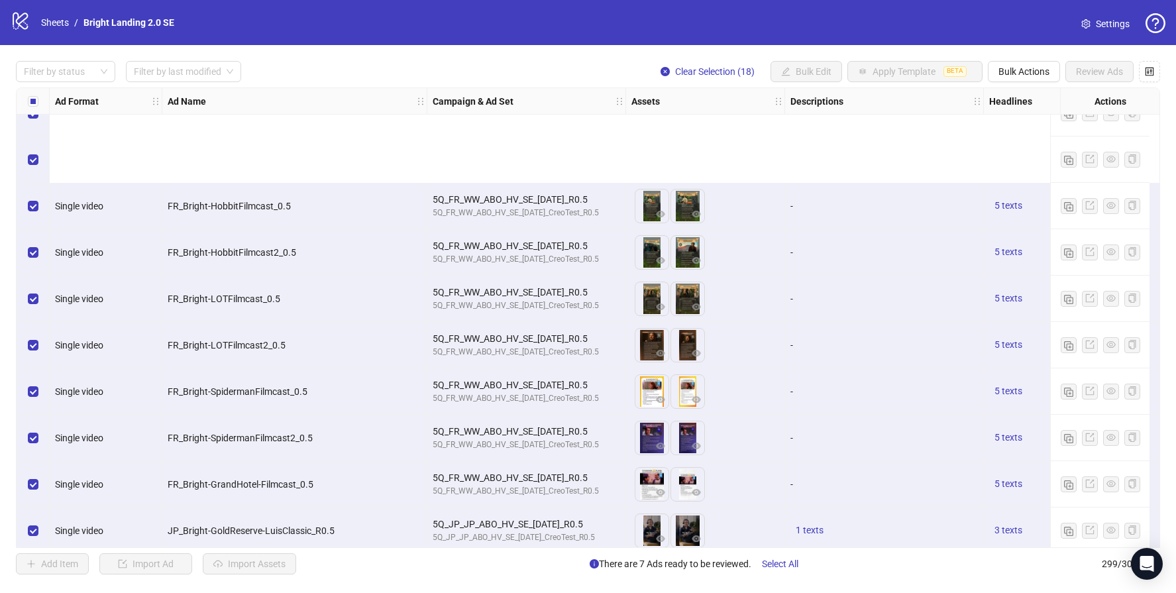
scroll to position [577, 0]
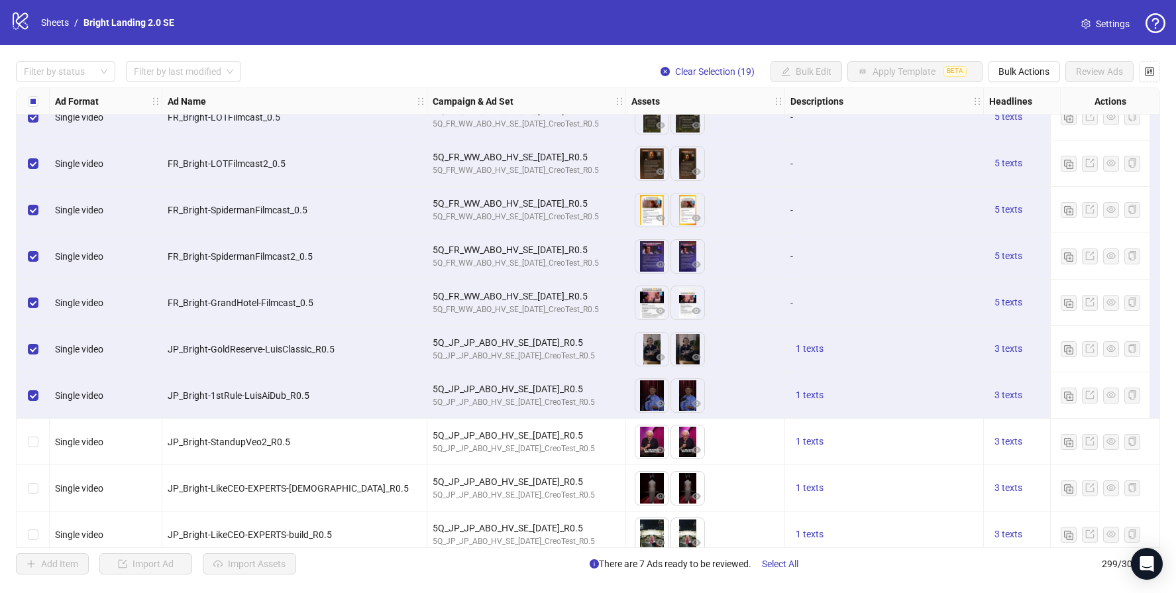
click at [38, 444] on div "Select row 20" at bounding box center [33, 442] width 33 height 46
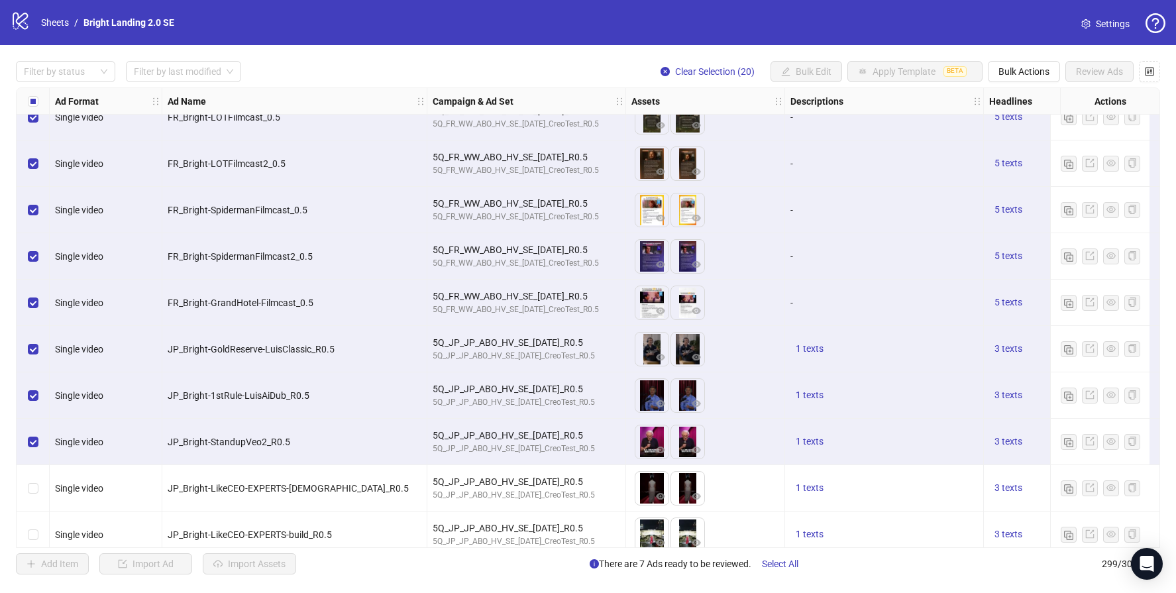
click at [35, 468] on div "Select row 21" at bounding box center [33, 488] width 33 height 46
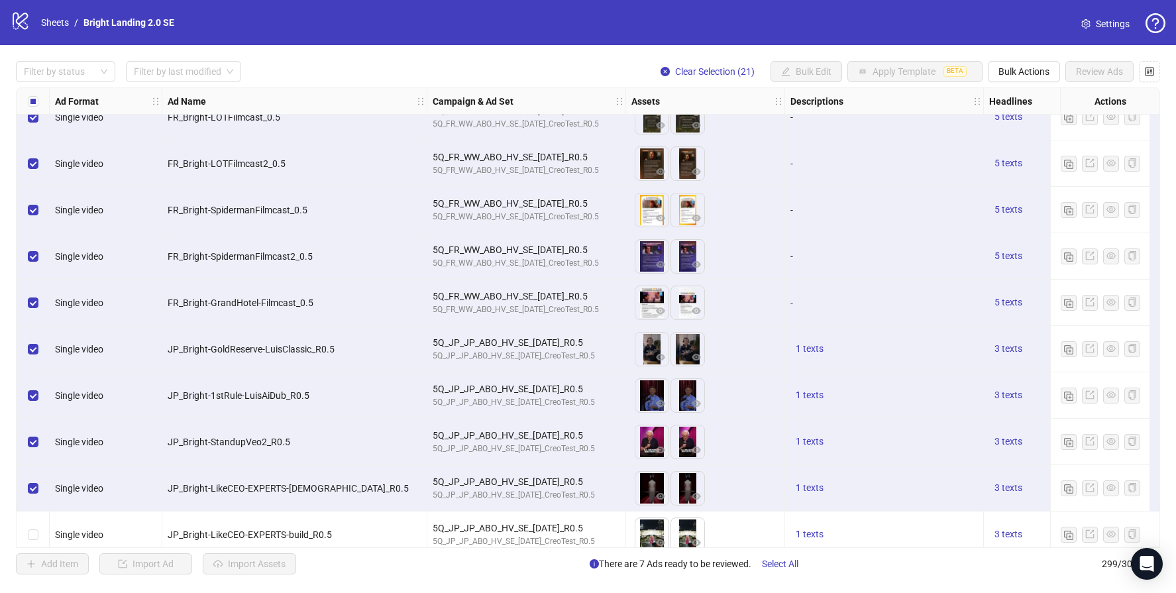
click at [32, 505] on div "Select row 21" at bounding box center [33, 488] width 33 height 46
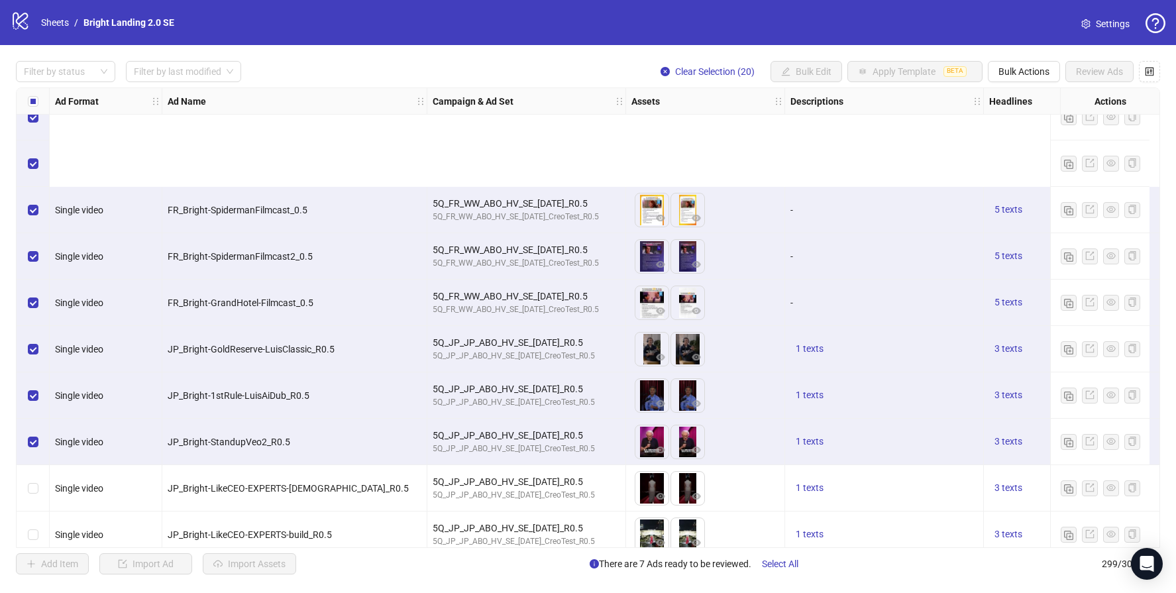
click at [36, 465] on div "Select row 21" at bounding box center [33, 488] width 33 height 46
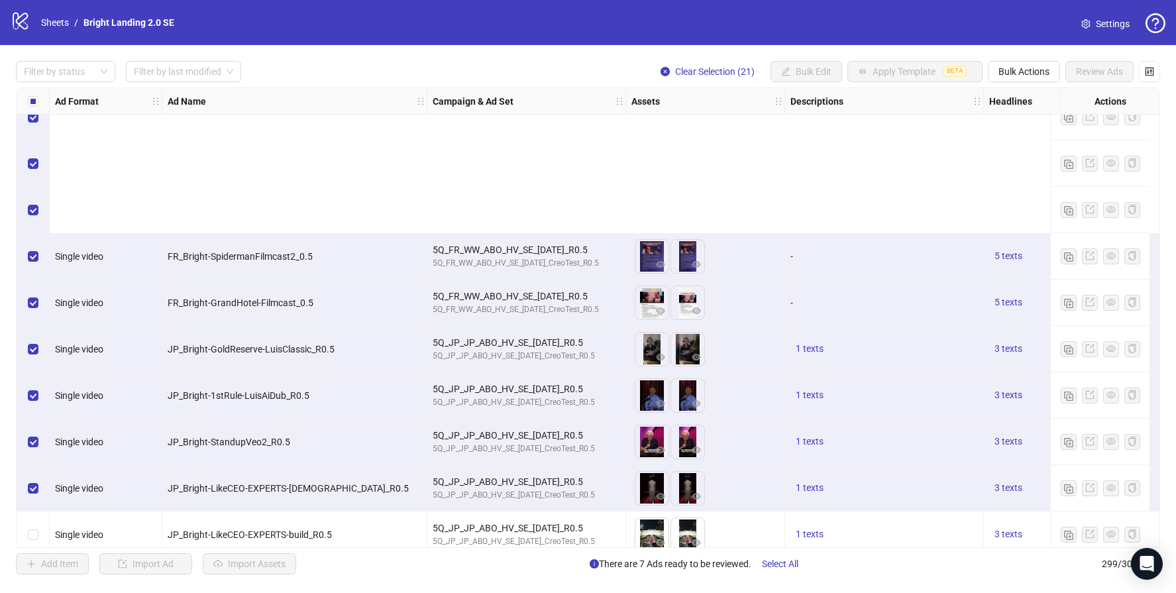
scroll to position [815, 0]
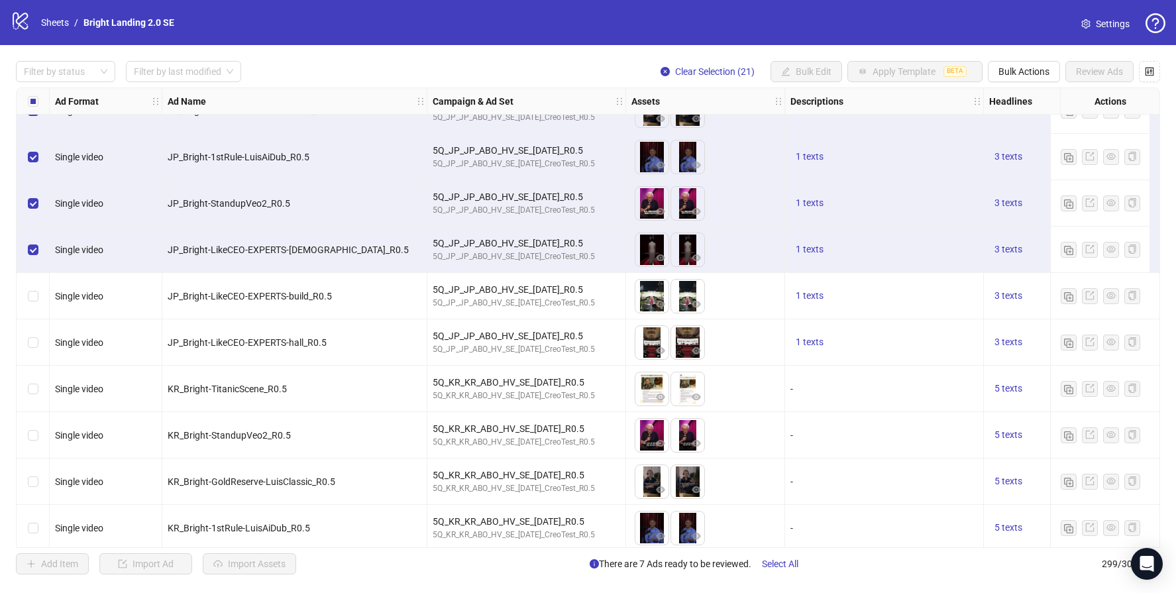
click at [34, 332] on div "Select row 23" at bounding box center [33, 342] width 33 height 46
click at [30, 376] on div "Select row 24" at bounding box center [33, 389] width 33 height 46
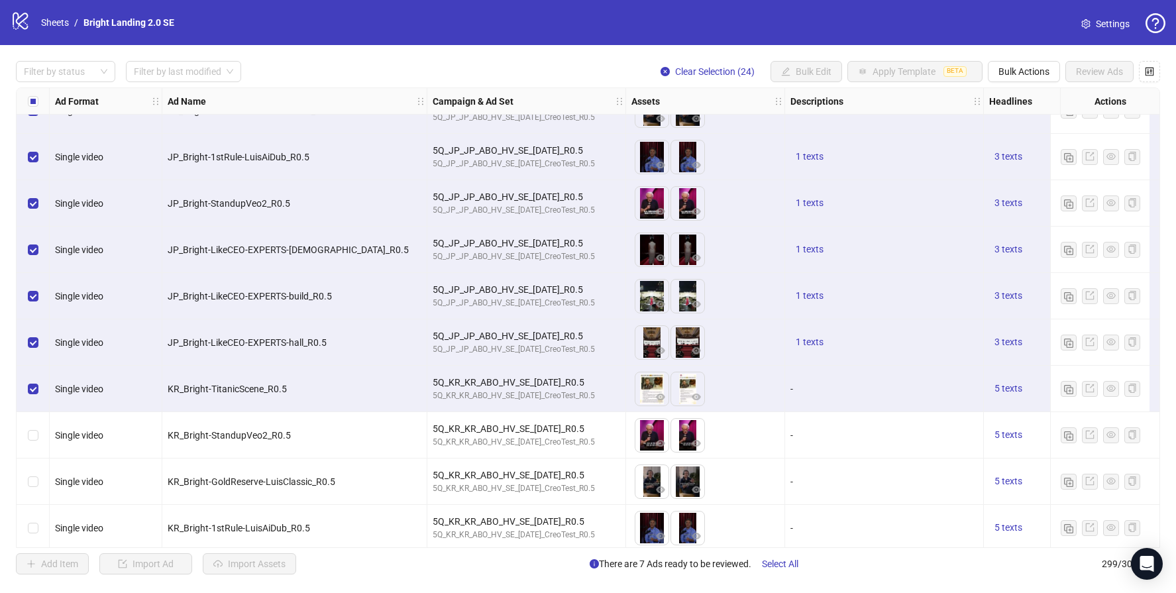
click at [27, 411] on div "Select row 24" at bounding box center [33, 389] width 33 height 46
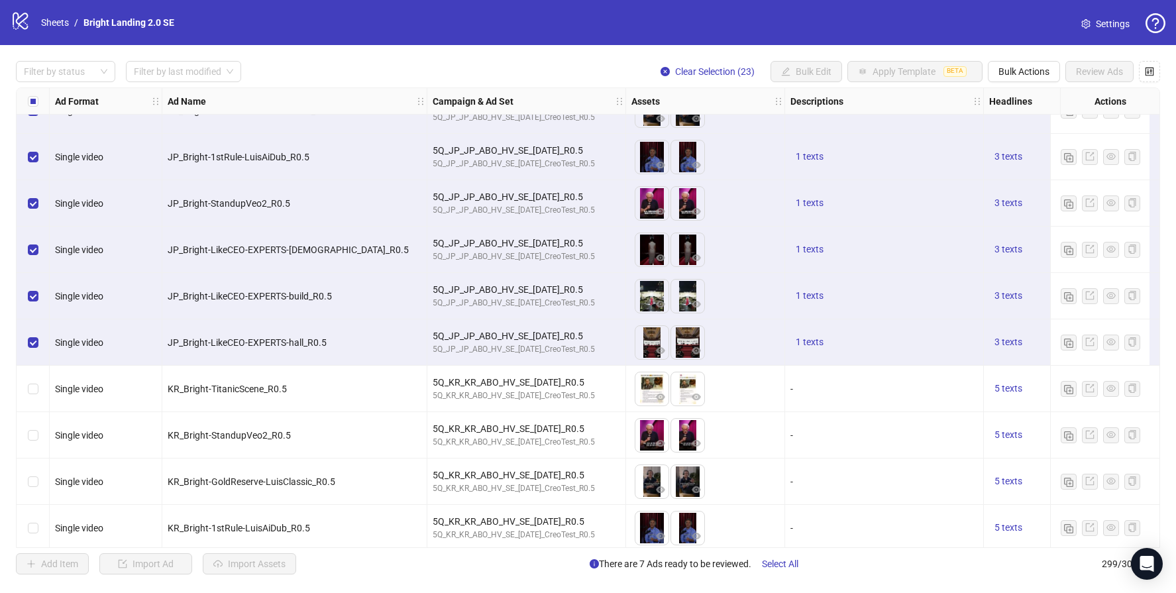
click at [42, 453] on div "Select row 25" at bounding box center [33, 435] width 33 height 46
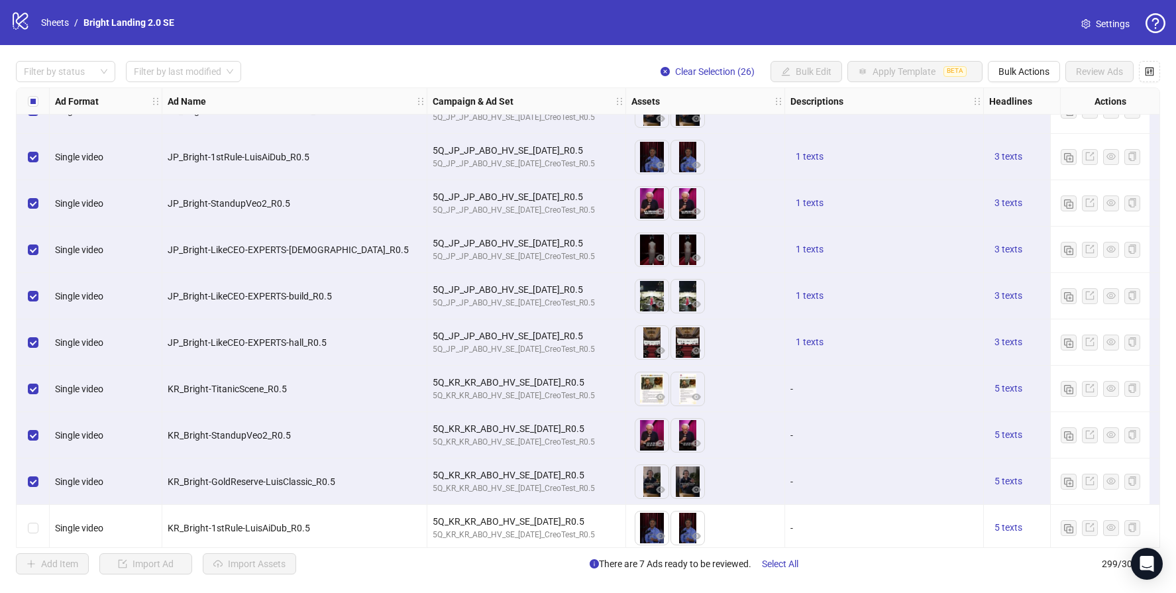
click at [41, 519] on div "Select row 27" at bounding box center [33, 528] width 33 height 46
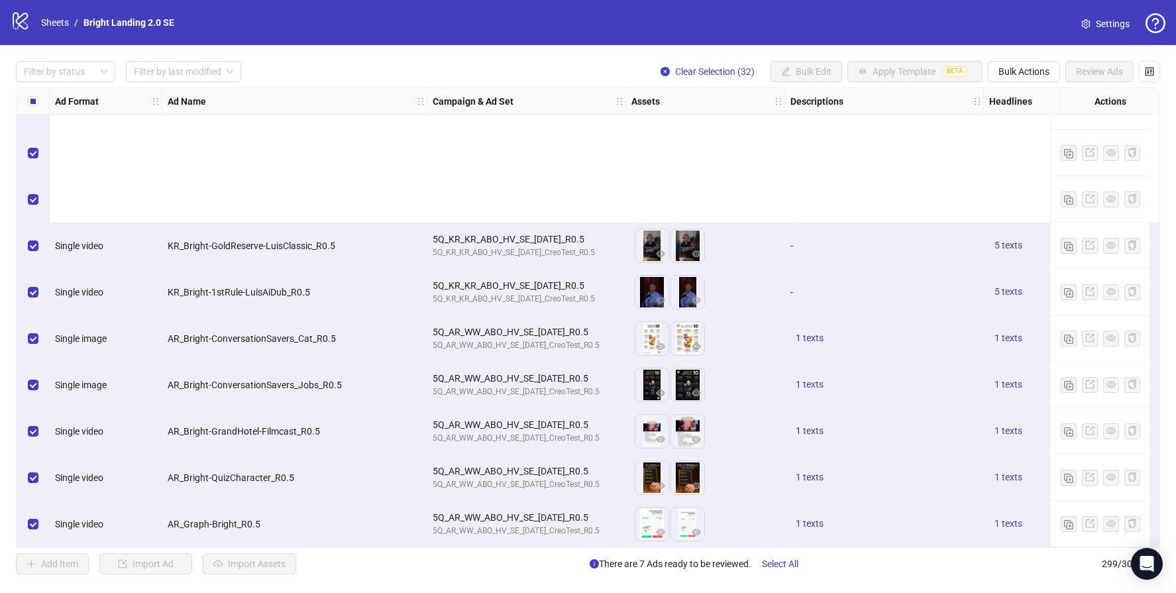
scroll to position [1239, 0]
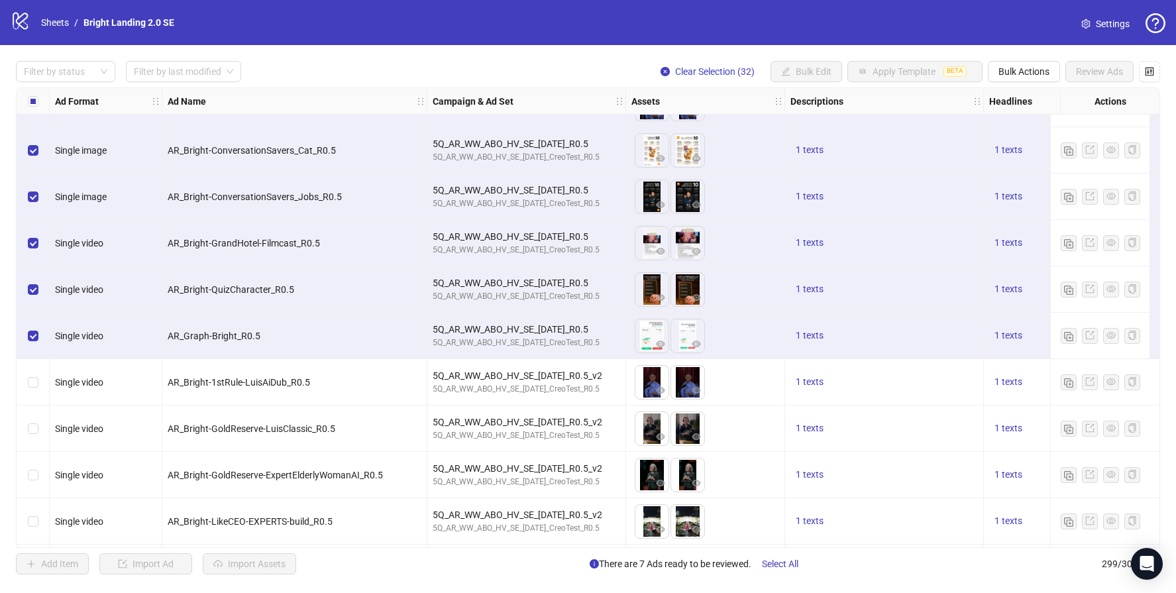
click at [42, 384] on div "Select row 33" at bounding box center [33, 382] width 33 height 46
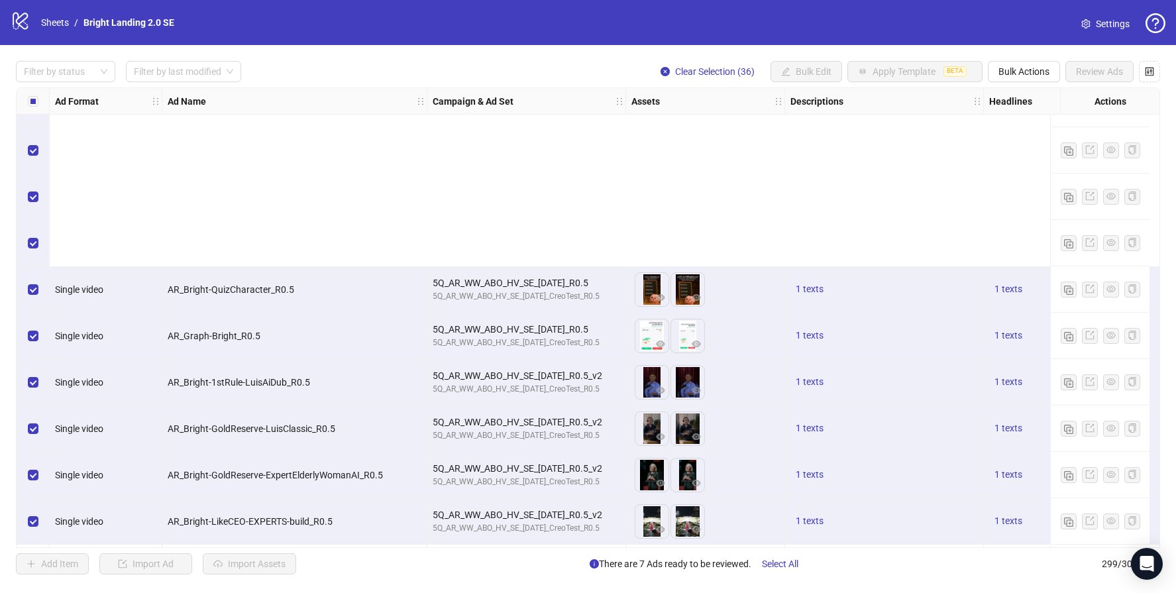
scroll to position [1488, 0]
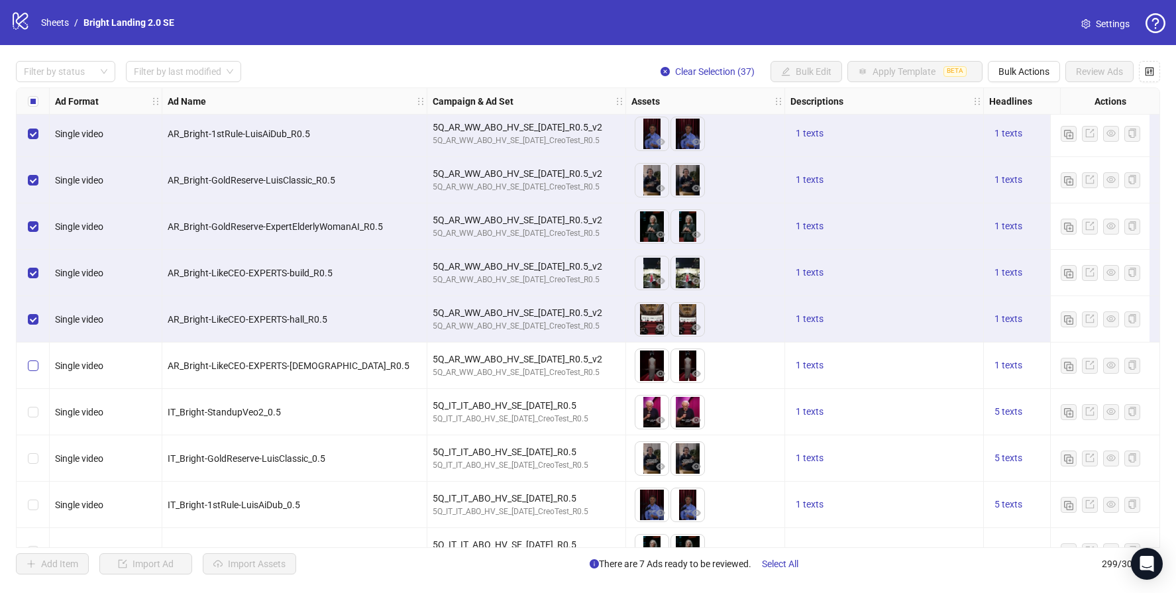
click at [36, 370] on label "Select row 38" at bounding box center [33, 365] width 11 height 15
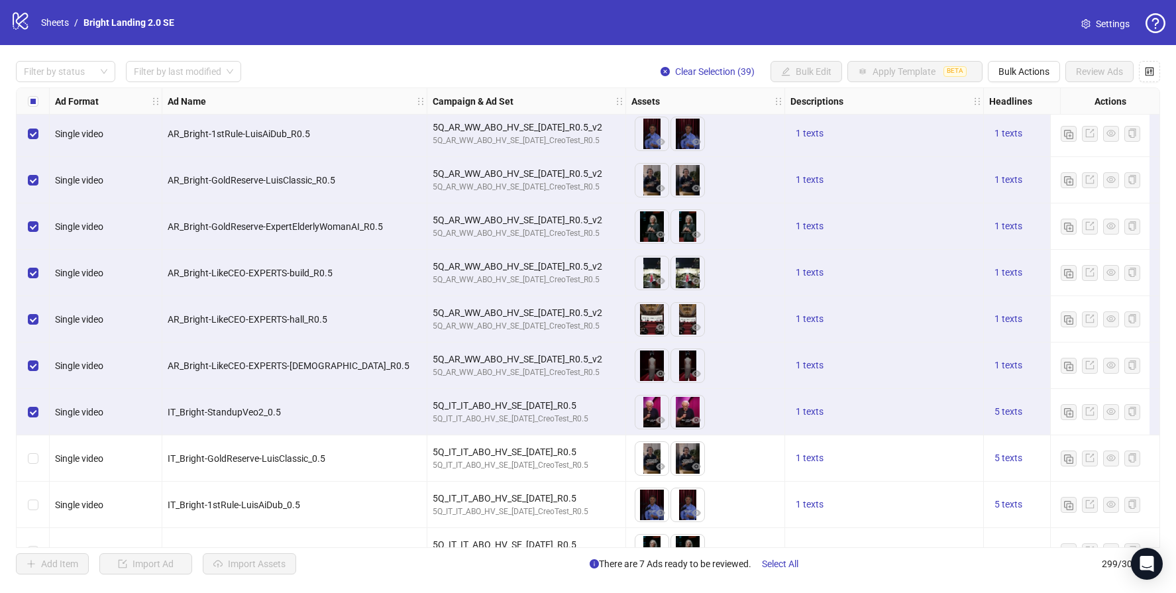
click at [38, 451] on div "Select row 40" at bounding box center [33, 458] width 33 height 46
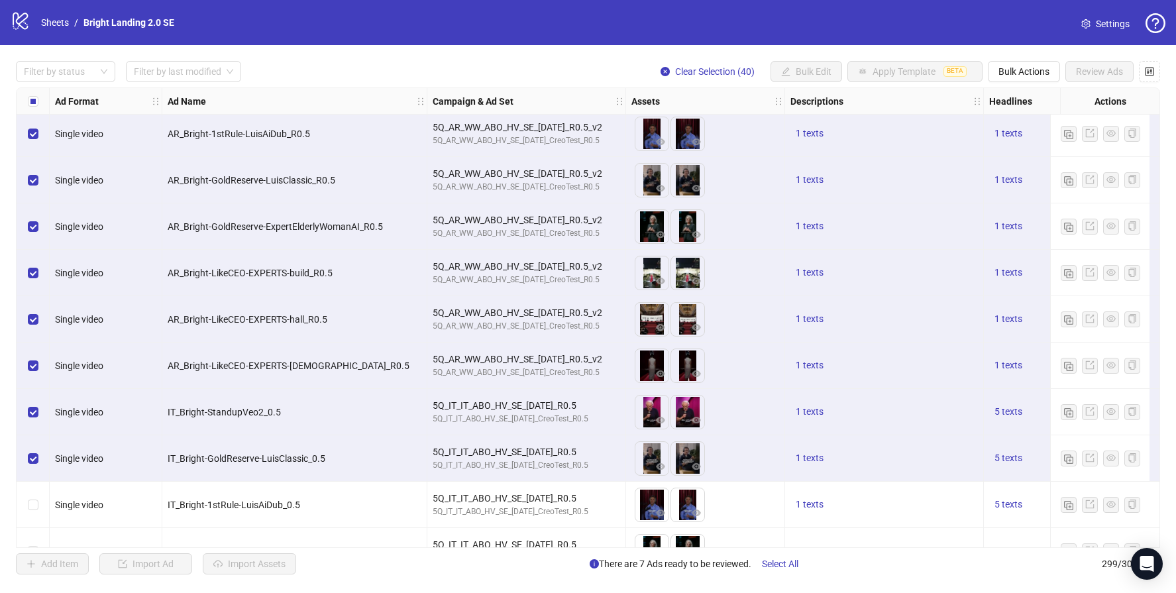
click at [26, 502] on div "Select row 41" at bounding box center [33, 505] width 33 height 46
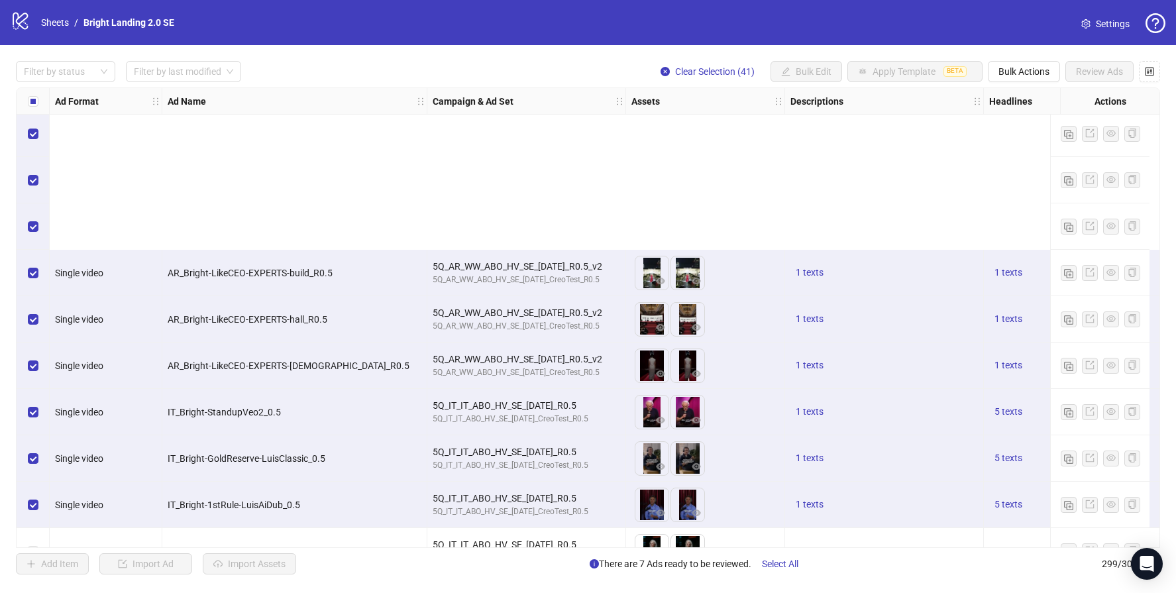
scroll to position [1697, 0]
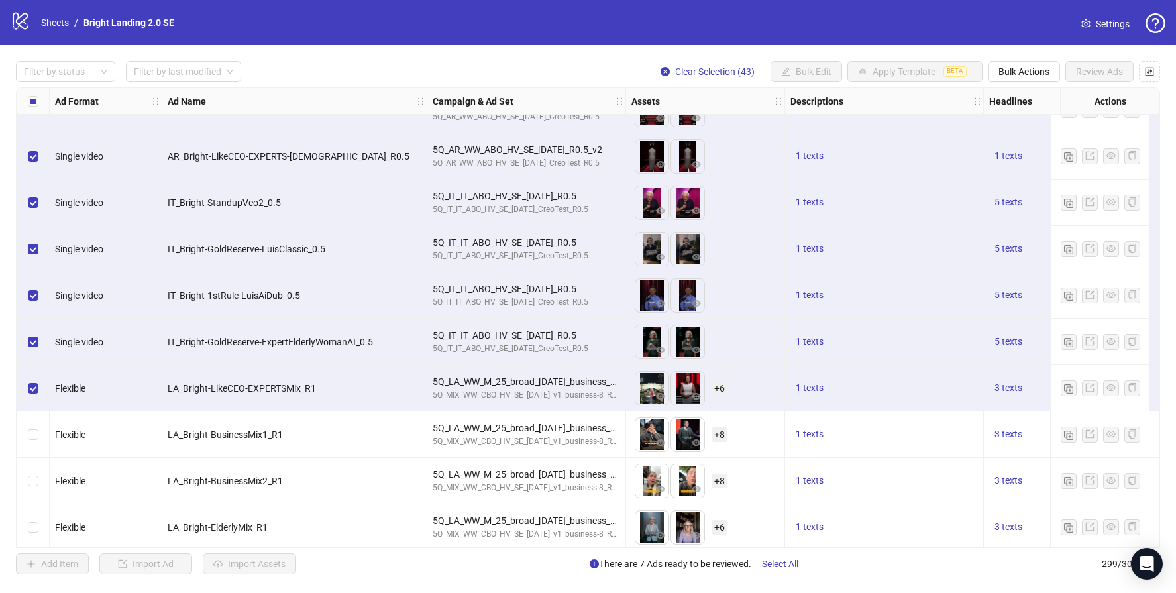
click at [30, 458] on div "Select row 45" at bounding box center [33, 481] width 33 height 46
click at [33, 426] on div "Select row 44" at bounding box center [33, 434] width 33 height 46
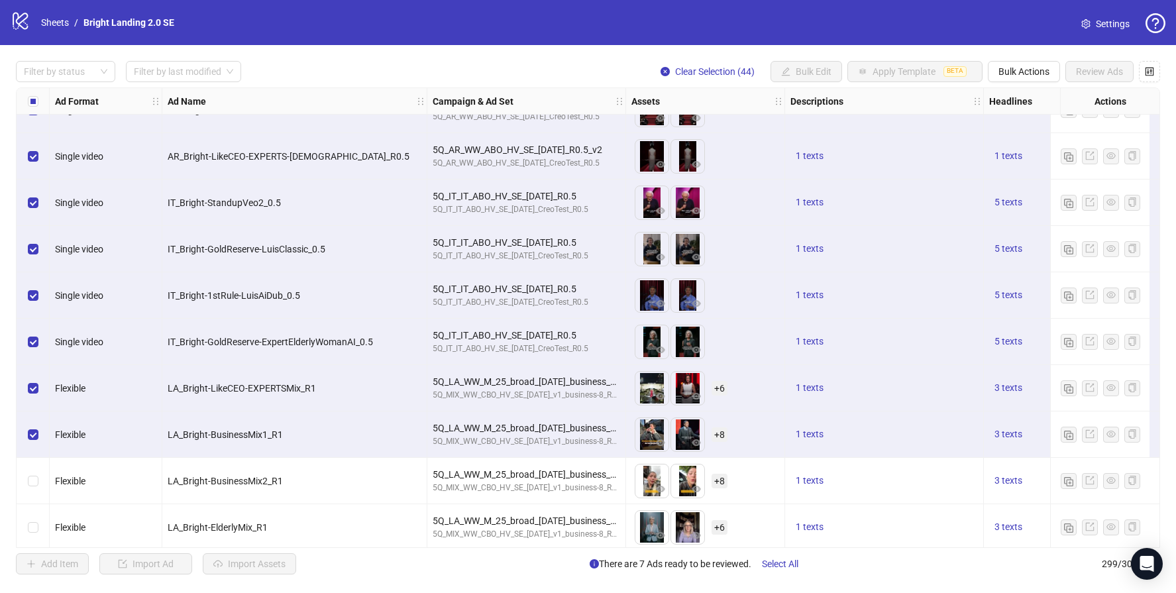
click at [32, 470] on div "Select row 45" at bounding box center [33, 481] width 33 height 46
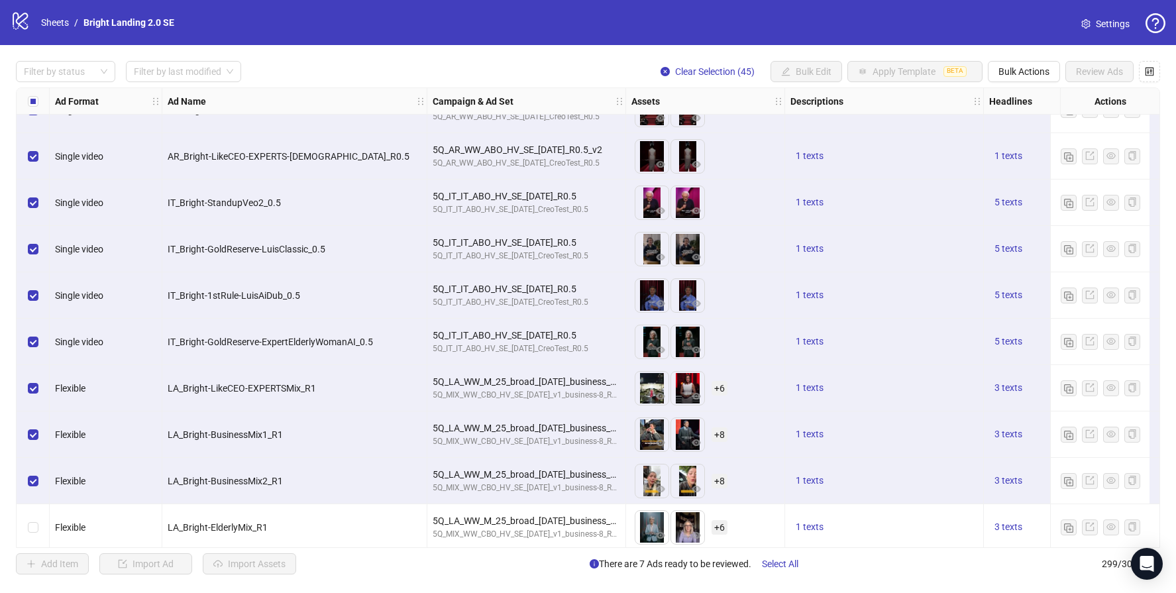
click at [35, 518] on div "Select row 46" at bounding box center [33, 527] width 33 height 46
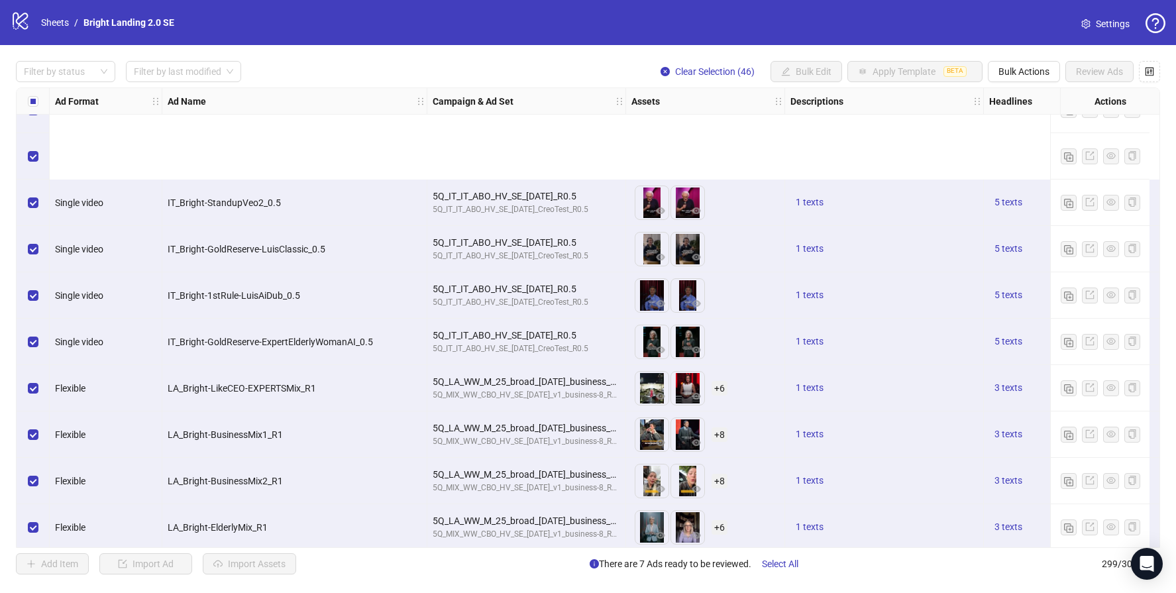
scroll to position [1875, 0]
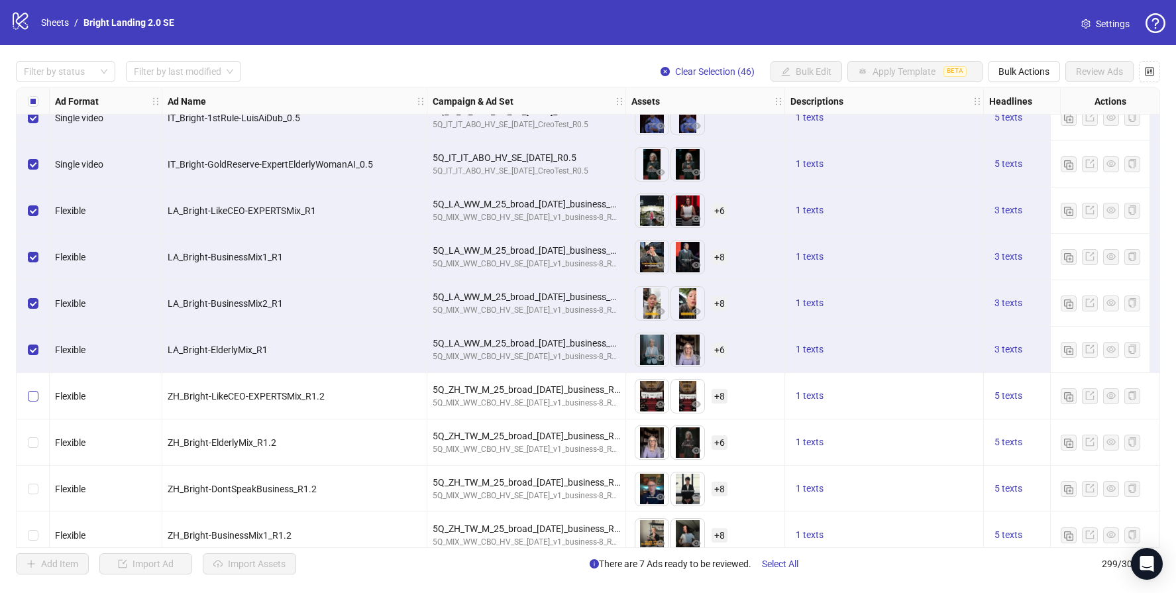
click at [33, 389] on label "Select row 47" at bounding box center [33, 396] width 11 height 15
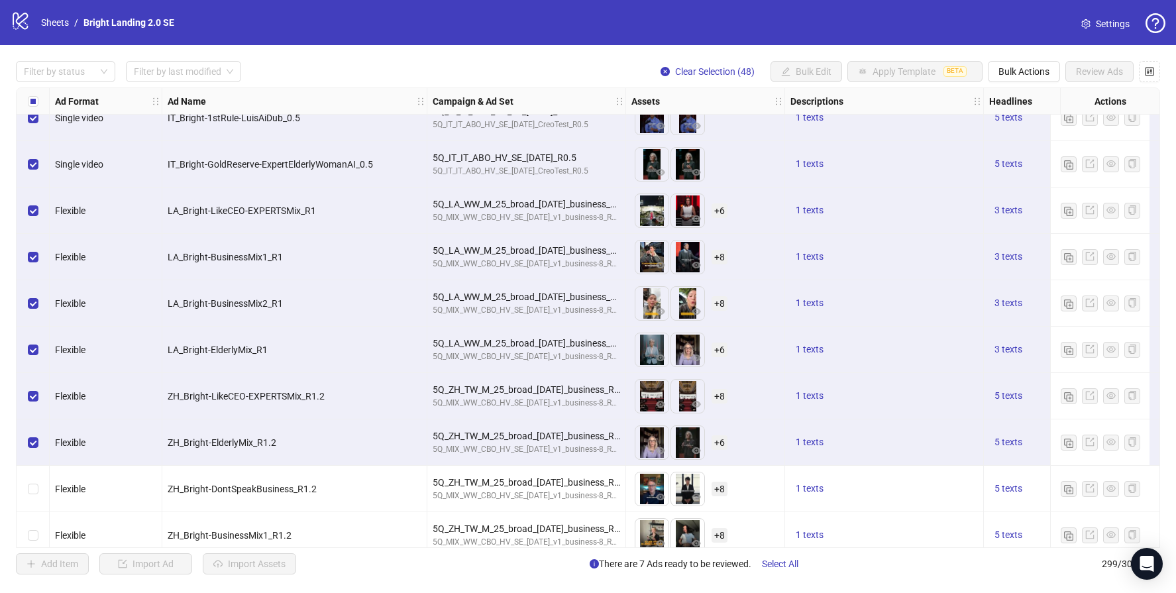
drag, startPoint x: 38, startPoint y: 487, endPoint x: 35, endPoint y: 520, distance: 33.3
click at [38, 487] on div "Select row 49" at bounding box center [33, 489] width 33 height 46
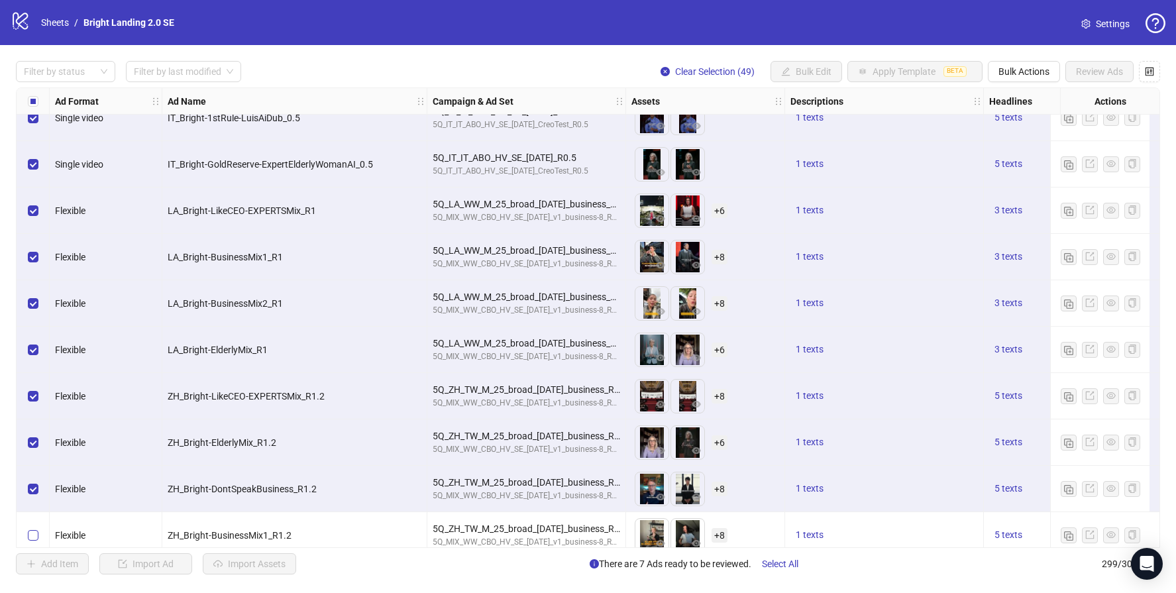
click at [37, 528] on label "Select row 50" at bounding box center [33, 535] width 11 height 15
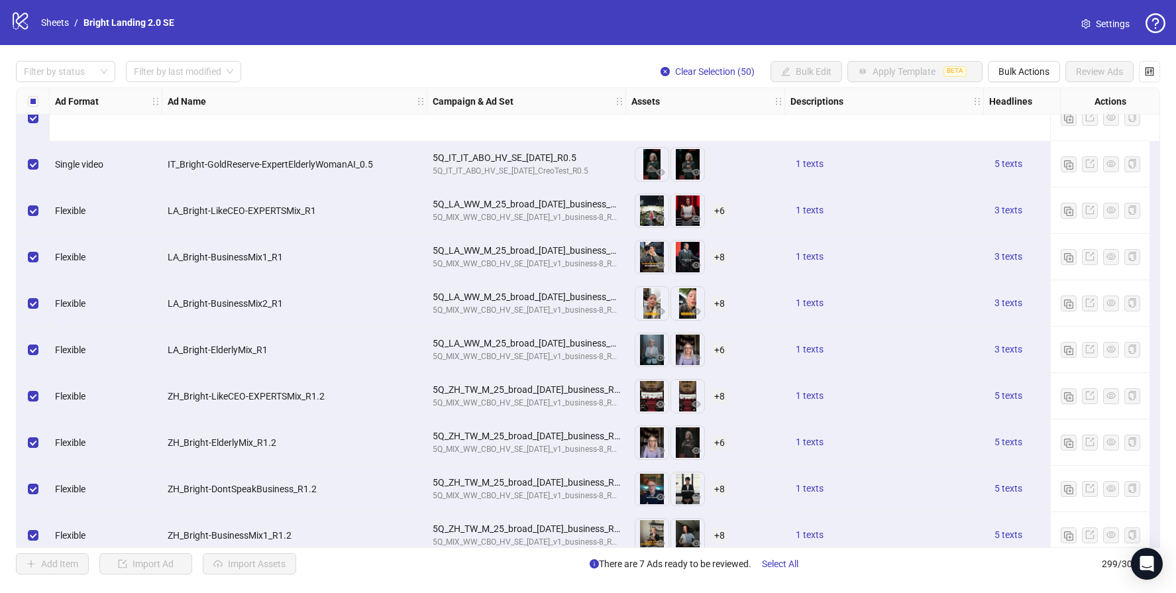
scroll to position [2006, 0]
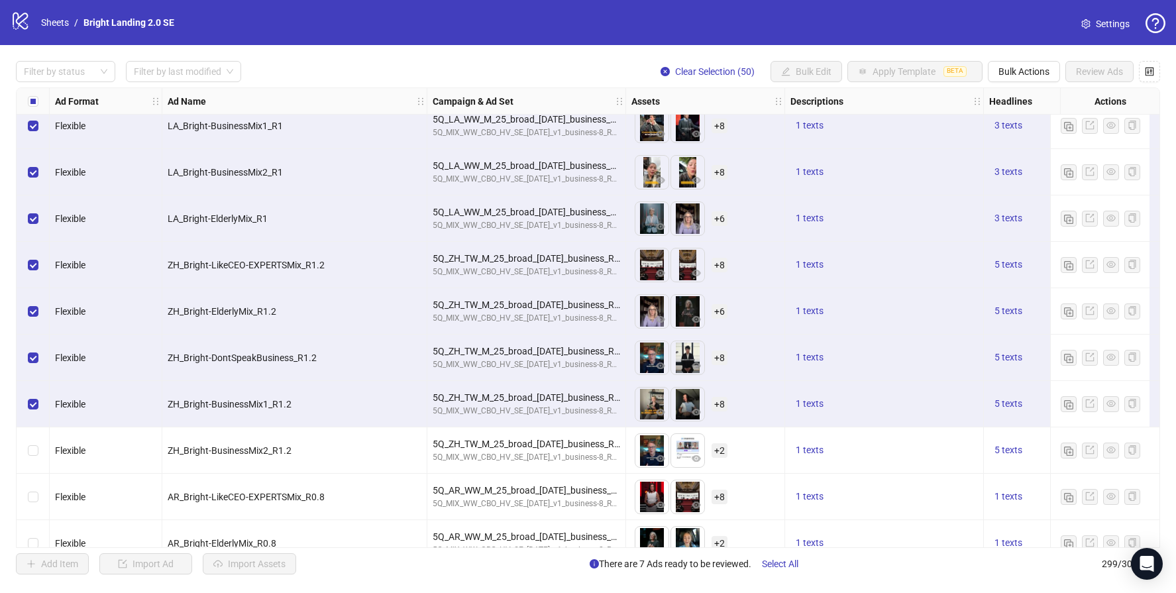
click at [25, 450] on div "Select row 51" at bounding box center [33, 450] width 33 height 46
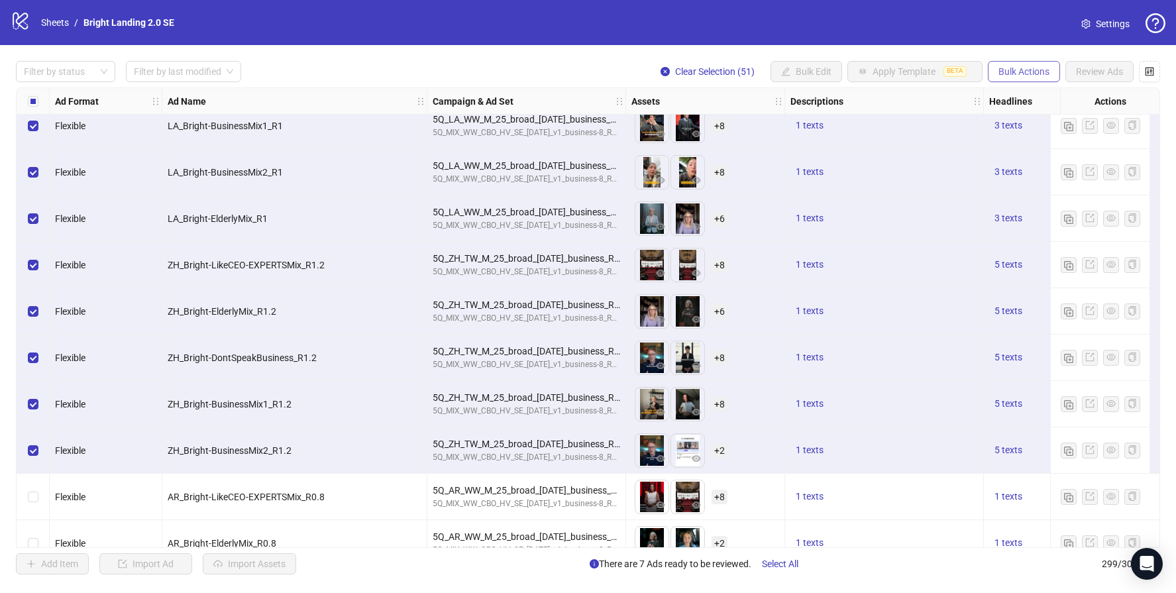
click at [1033, 73] on span "Bulk Actions" at bounding box center [1023, 71] width 51 height 11
click at [1026, 96] on span "Delete" at bounding box center [1042, 98] width 91 height 15
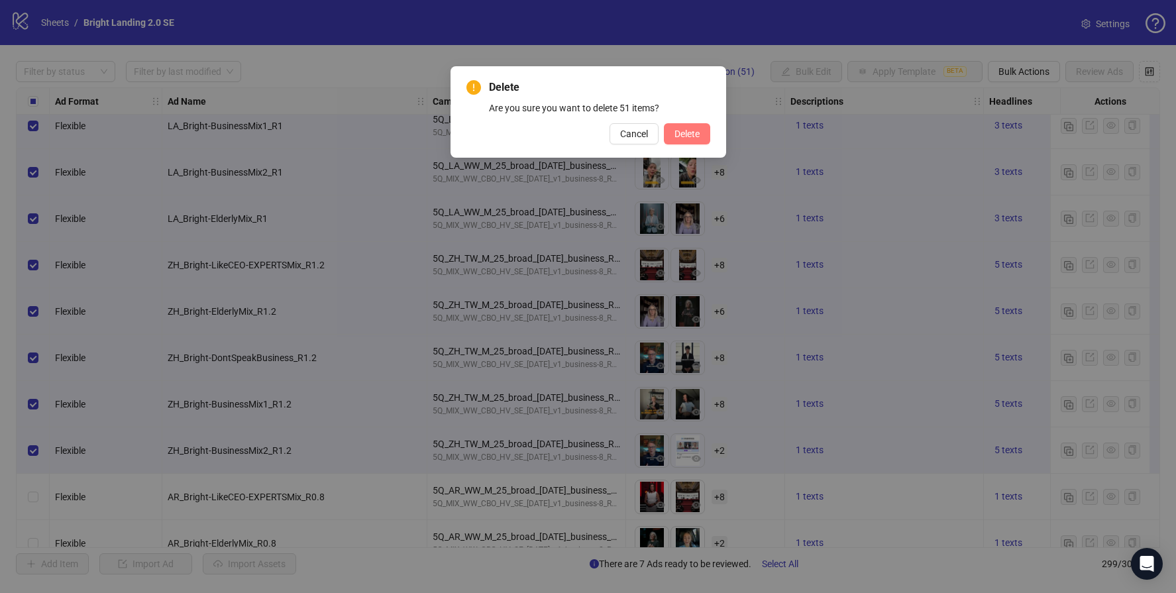
click at [699, 131] on span "Delete" at bounding box center [686, 134] width 25 height 11
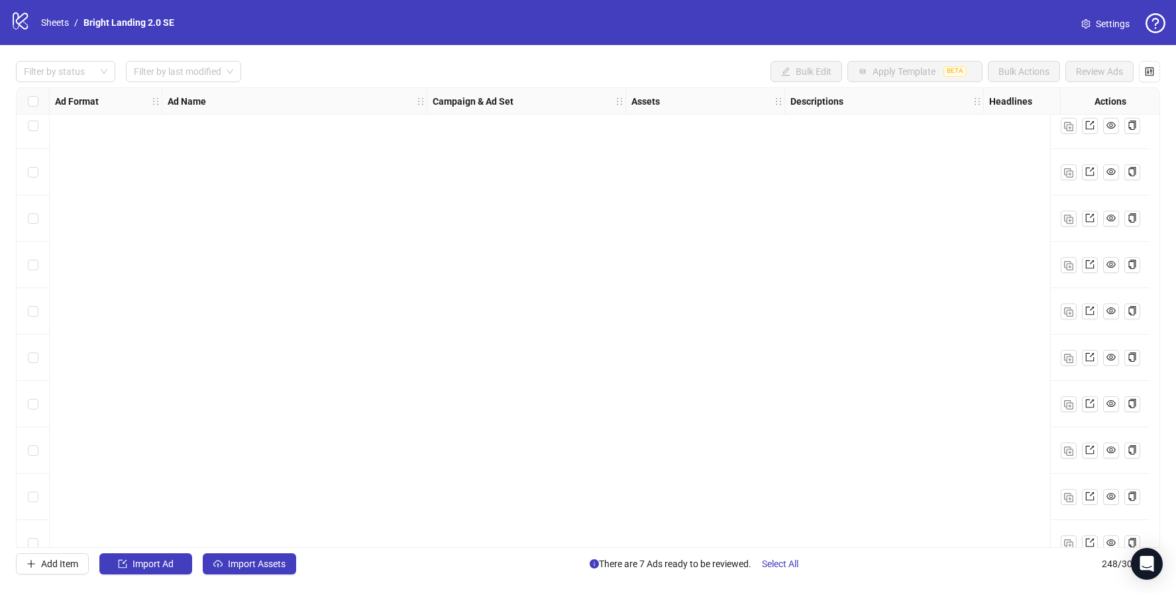
scroll to position [11072, 0]
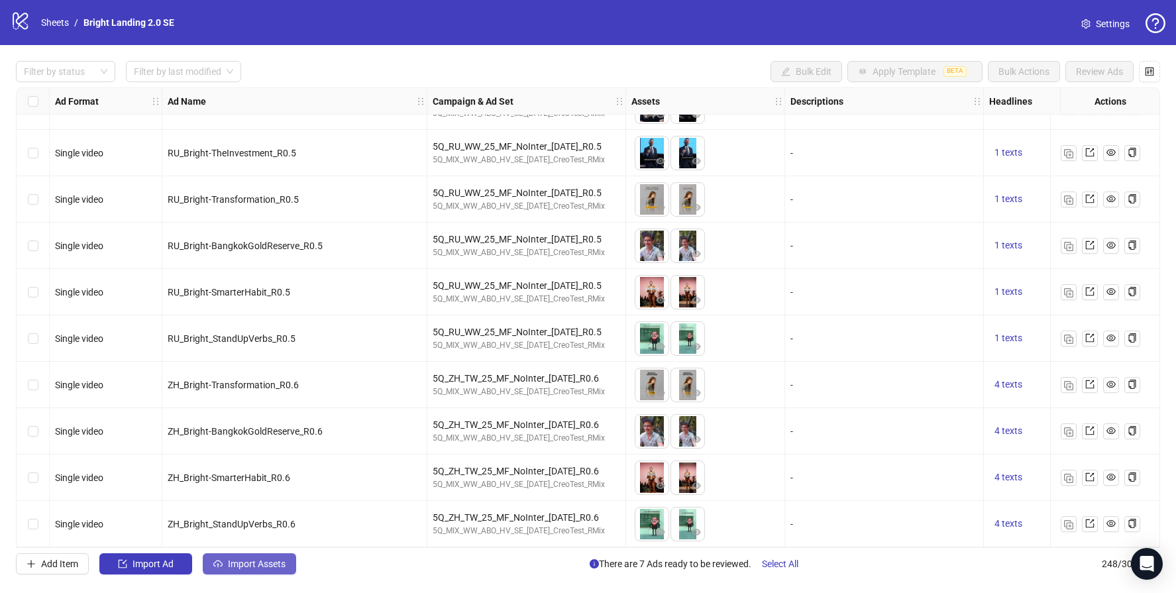
click at [260, 569] on button "Import Assets" at bounding box center [249, 563] width 93 height 21
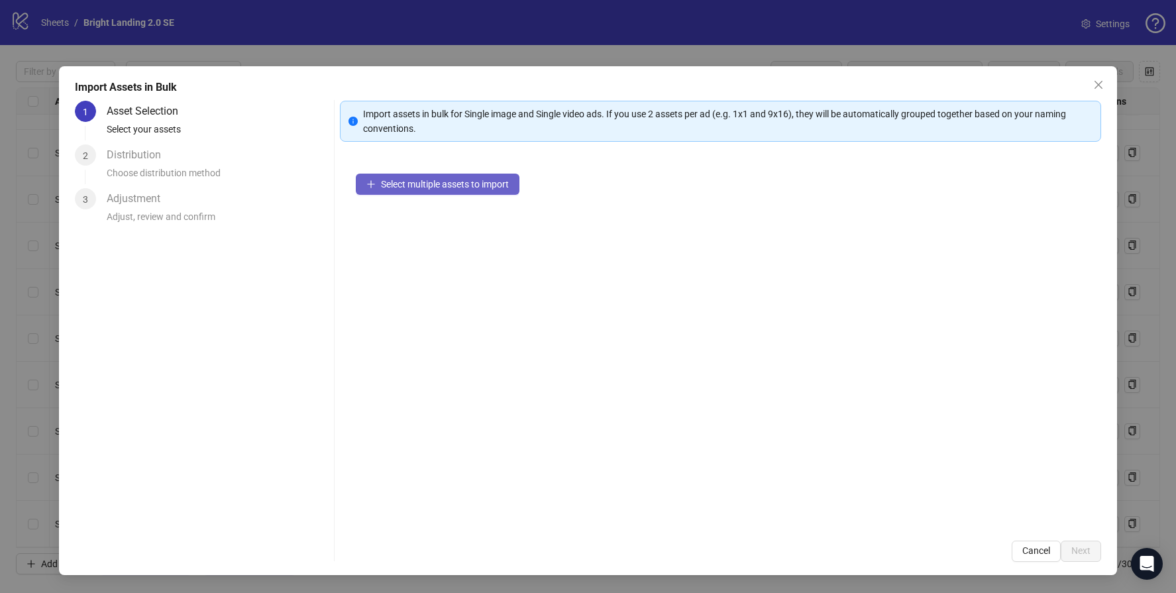
click at [452, 190] on button "Select multiple assets to import" at bounding box center [438, 184] width 164 height 21
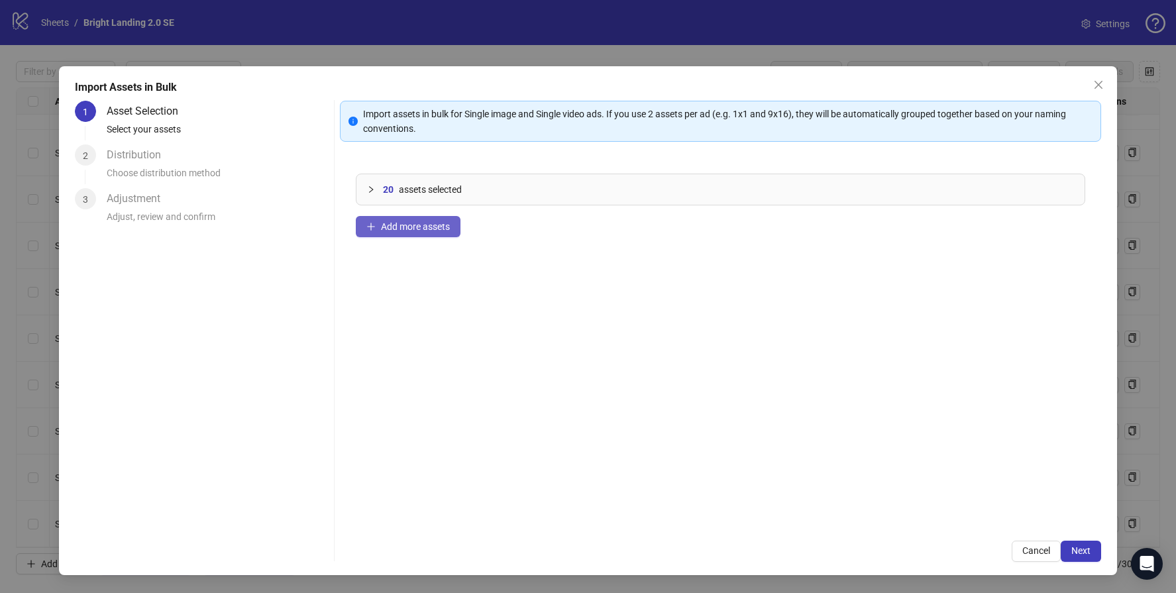
click at [435, 234] on button "Add more assets" at bounding box center [408, 226] width 105 height 21
click at [1081, 554] on span "Next" at bounding box center [1080, 550] width 19 height 11
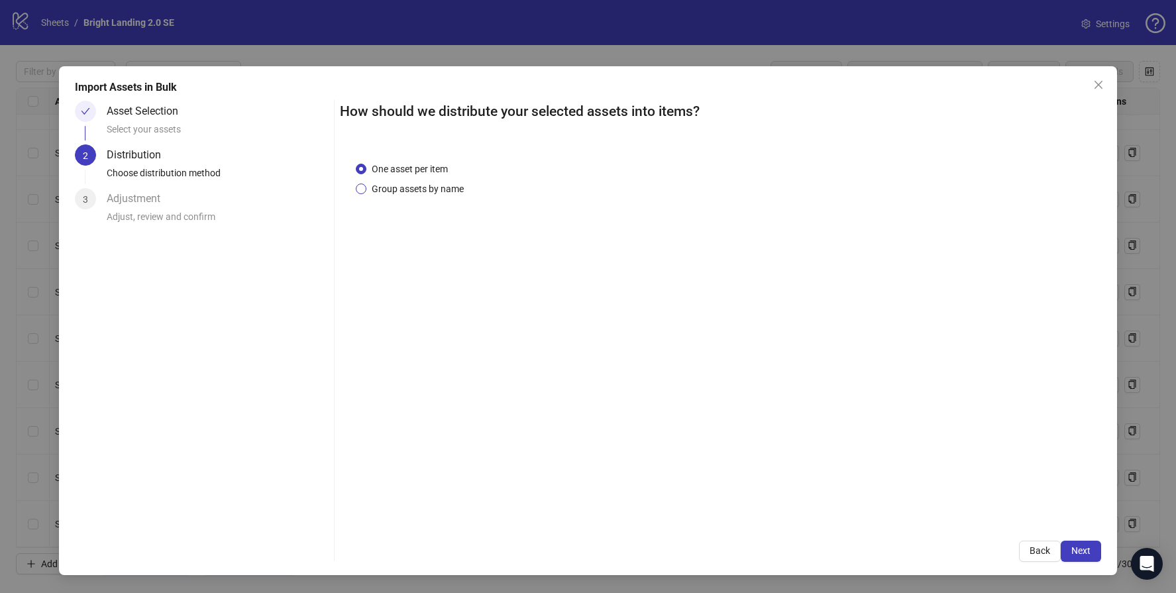
click at [448, 189] on span "Group assets by name" at bounding box center [417, 189] width 103 height 15
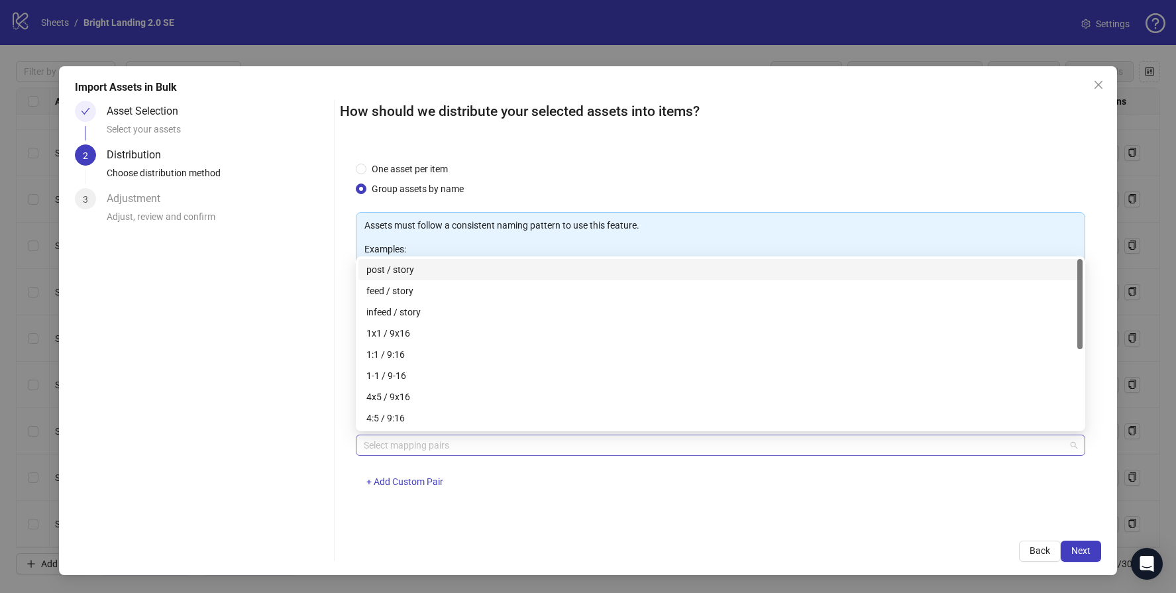
click at [455, 444] on div at bounding box center [713, 445] width 710 height 19
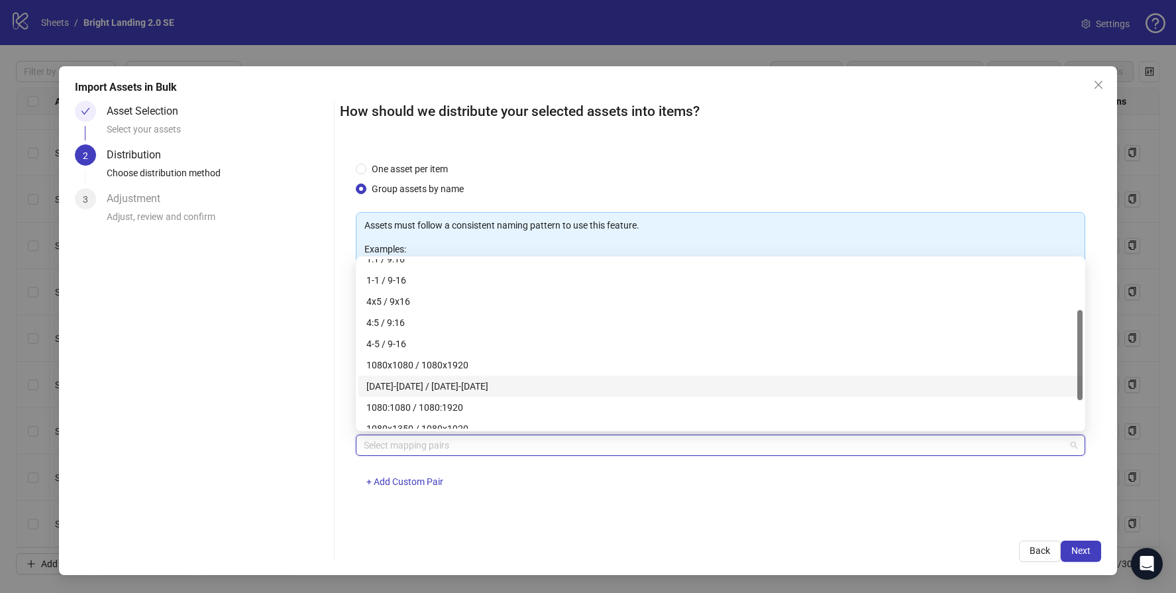
scroll to position [148, 0]
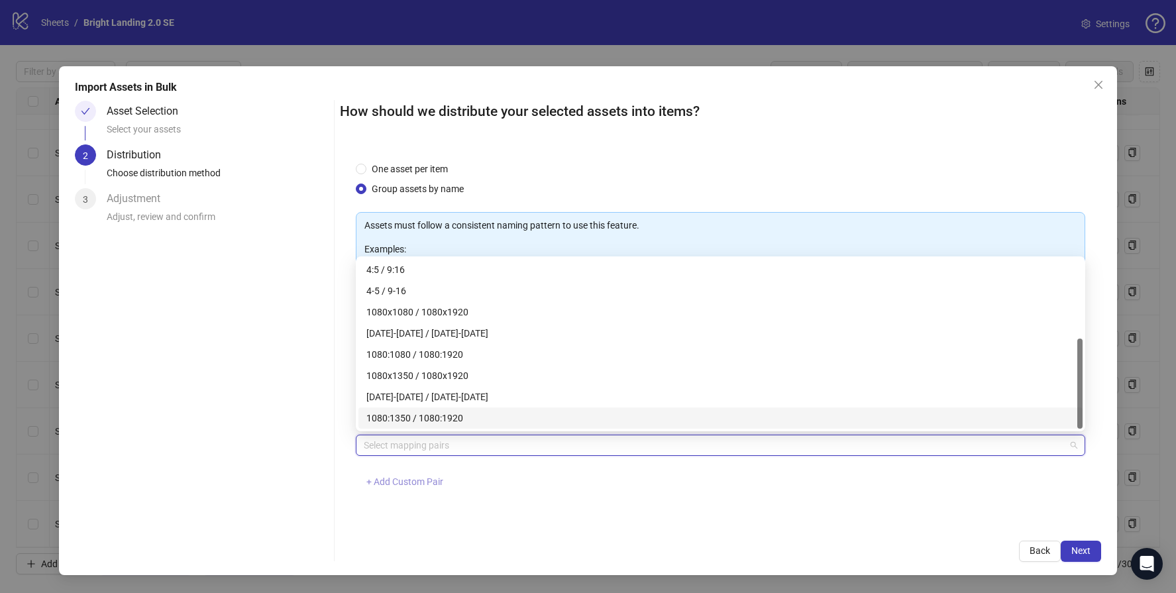
click at [409, 479] on span "+ Add Custom Pair" at bounding box center [404, 481] width 77 height 11
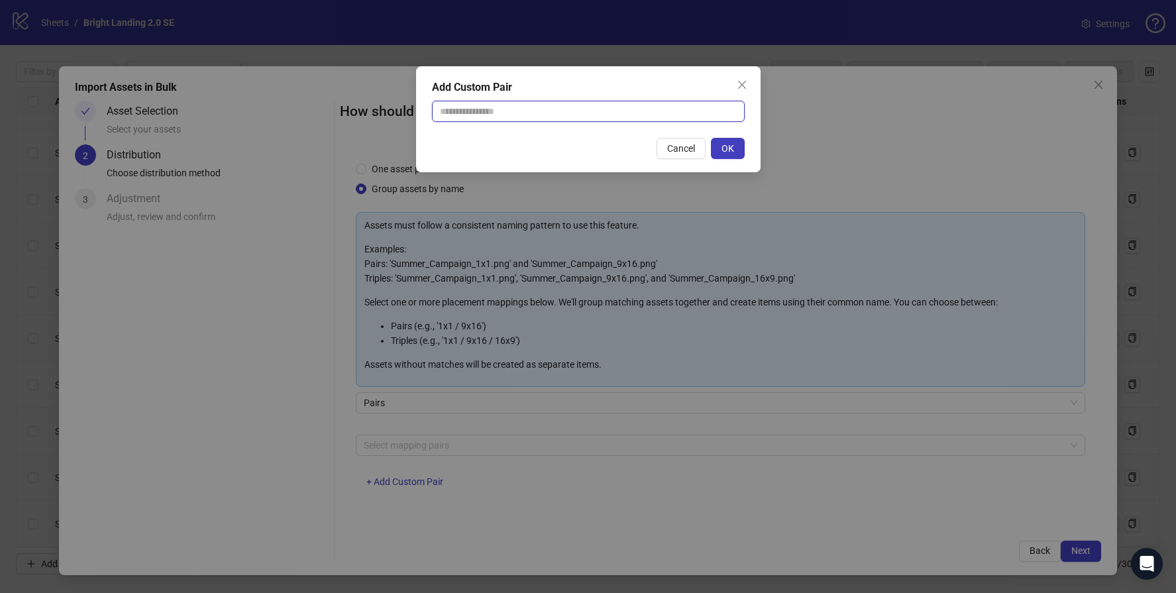
click at [497, 104] on input "text" at bounding box center [588, 111] width 313 height 21
type input "********"
click at [725, 151] on span "OK" at bounding box center [727, 148] width 13 height 11
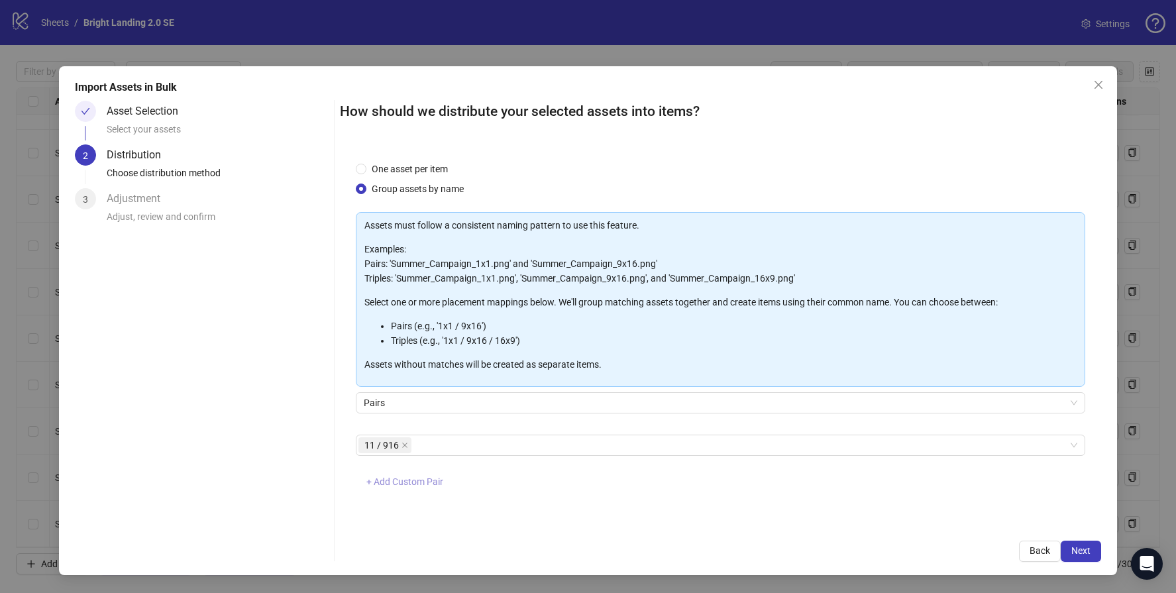
click at [436, 486] on span "+ Add Custom Pair" at bounding box center [404, 481] width 77 height 11
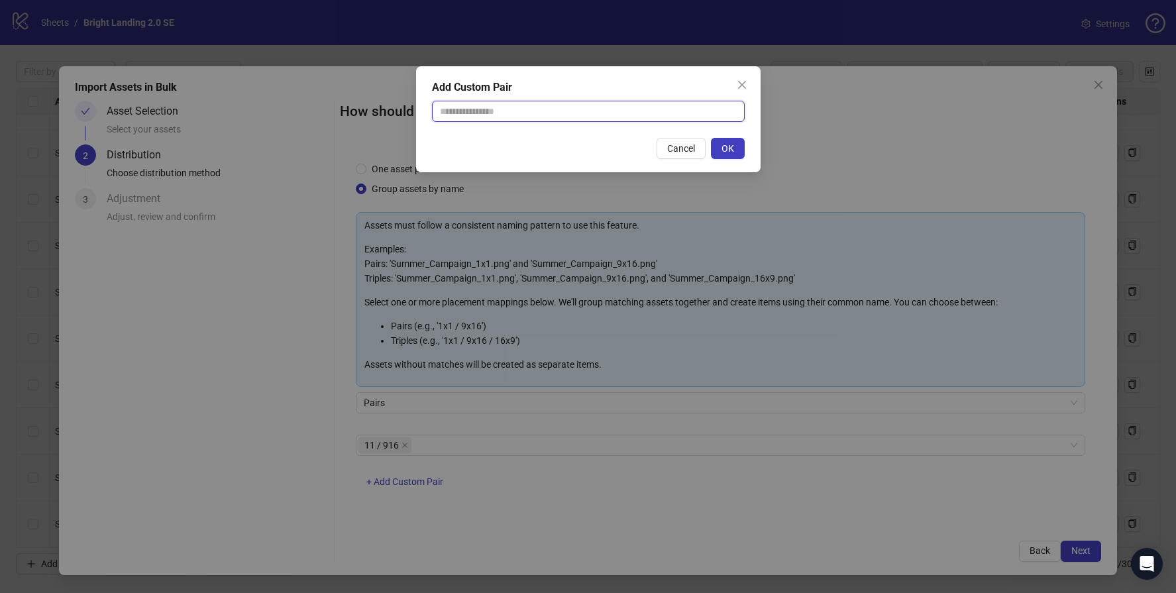
click at [519, 119] on input "text" at bounding box center [588, 111] width 313 height 21
type input "********"
click at [734, 150] on button "OK" at bounding box center [728, 148] width 34 height 21
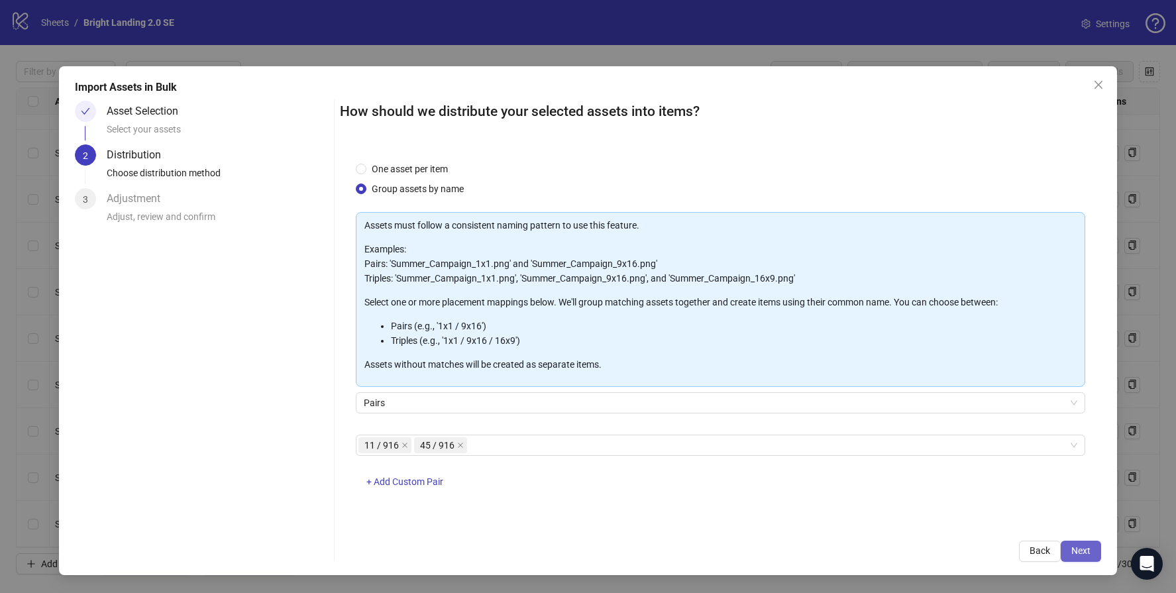
click at [1095, 552] on button "Next" at bounding box center [1081, 551] width 40 height 21
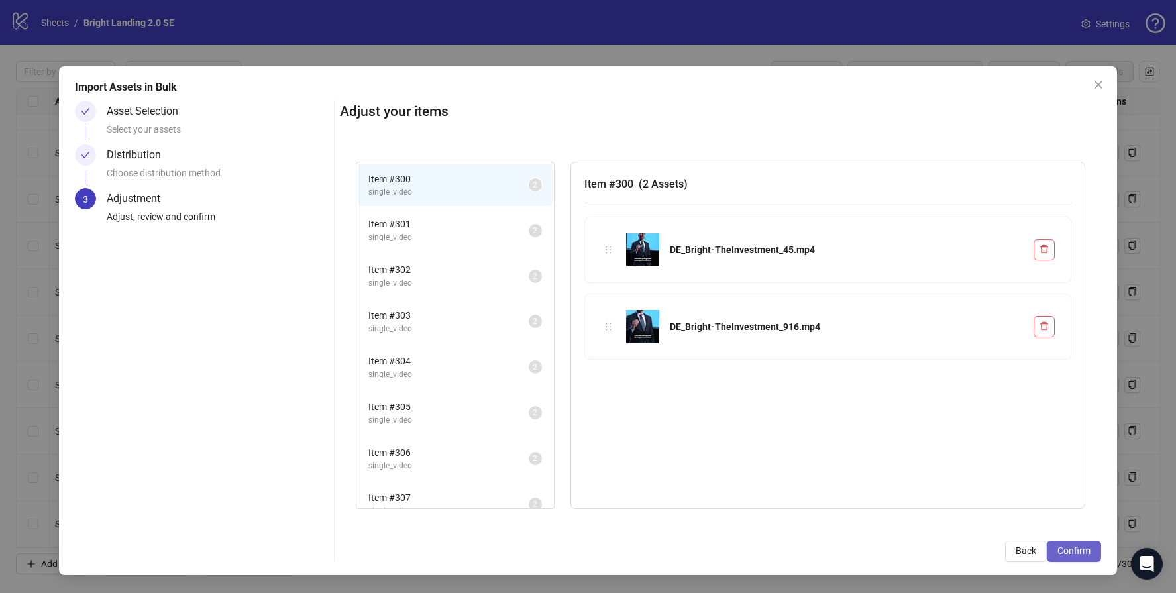
click at [1096, 552] on button "Confirm" at bounding box center [1074, 551] width 54 height 21
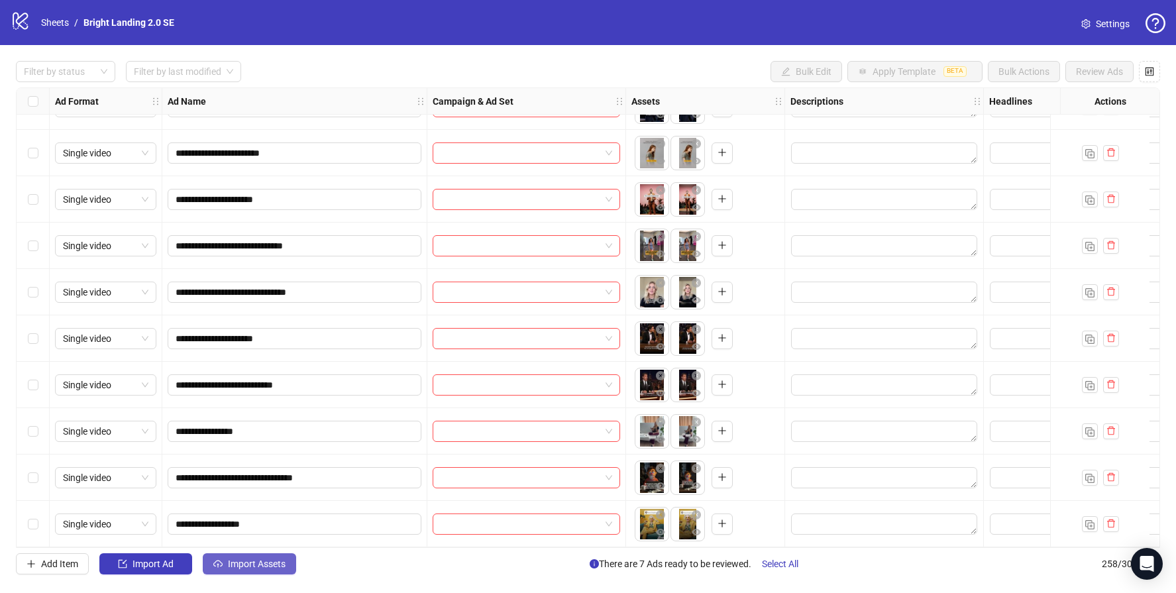
click at [244, 564] on span "Import Assets" at bounding box center [257, 563] width 58 height 11
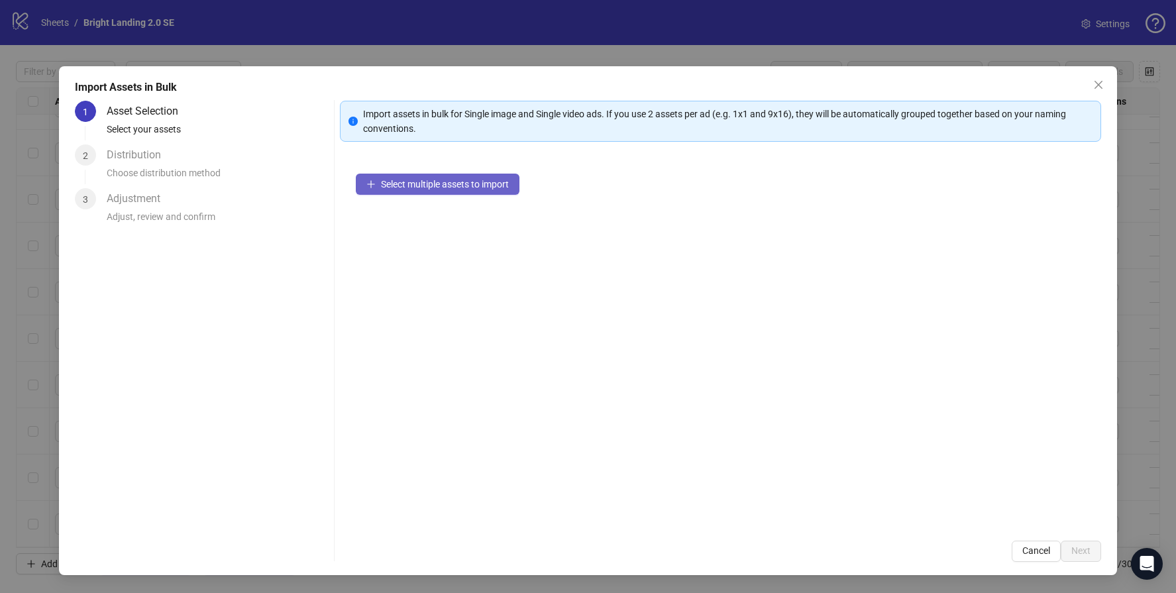
click at [474, 185] on span "Select multiple assets to import" at bounding box center [445, 184] width 128 height 11
click at [399, 183] on span "Select multiple assets to import" at bounding box center [445, 184] width 128 height 11
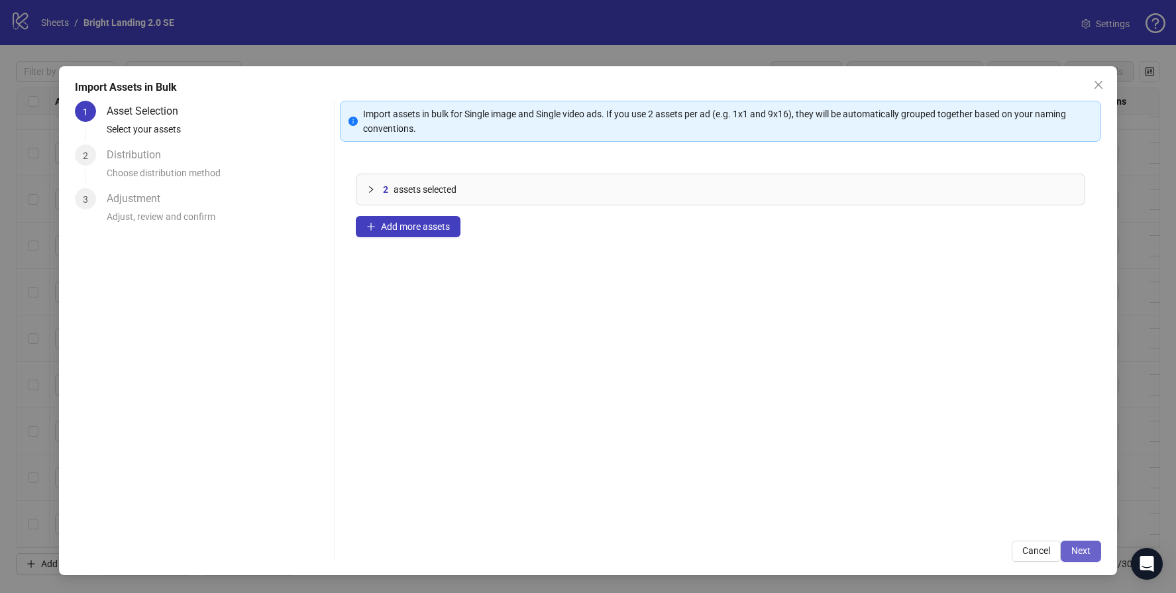
click at [1074, 551] on span "Next" at bounding box center [1080, 550] width 19 height 11
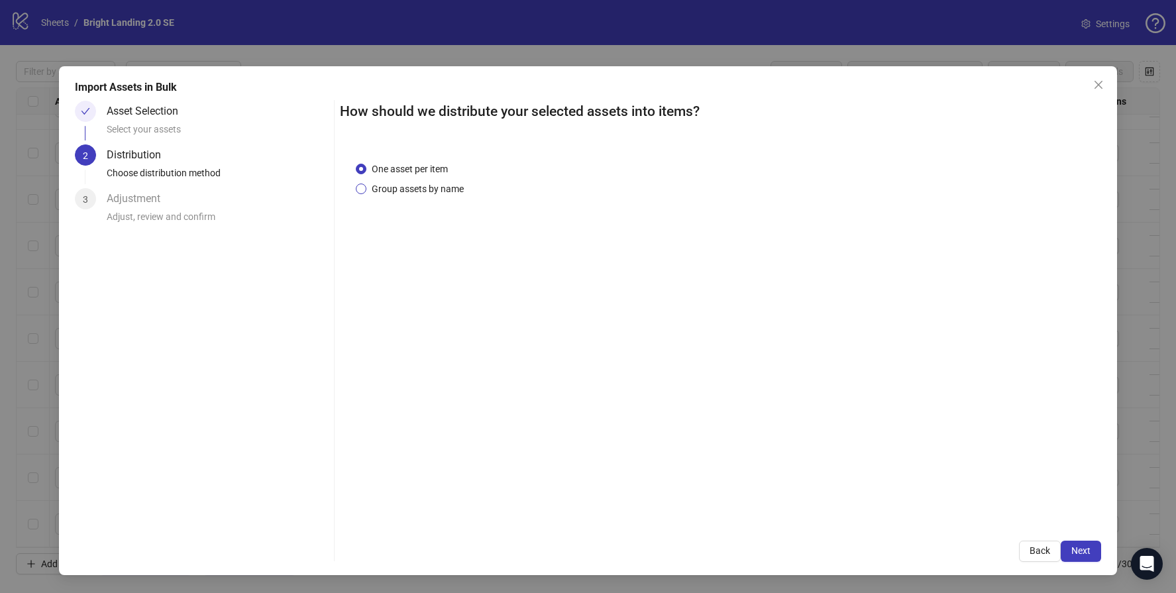
click at [439, 189] on span "Group assets by name" at bounding box center [417, 189] width 103 height 15
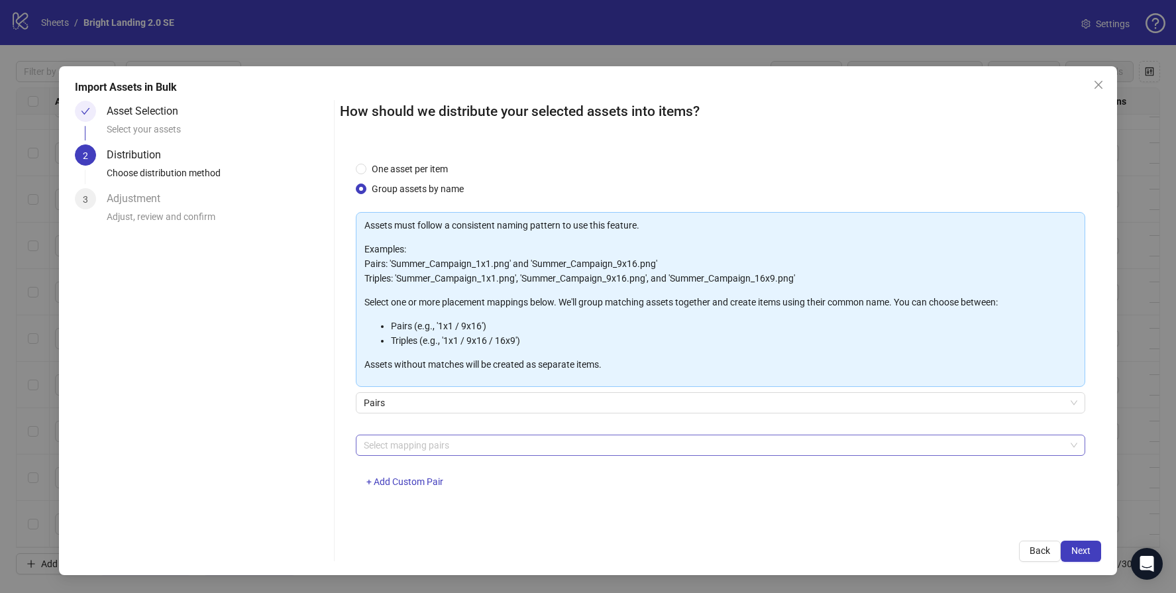
click at [446, 440] on div at bounding box center [713, 445] width 710 height 19
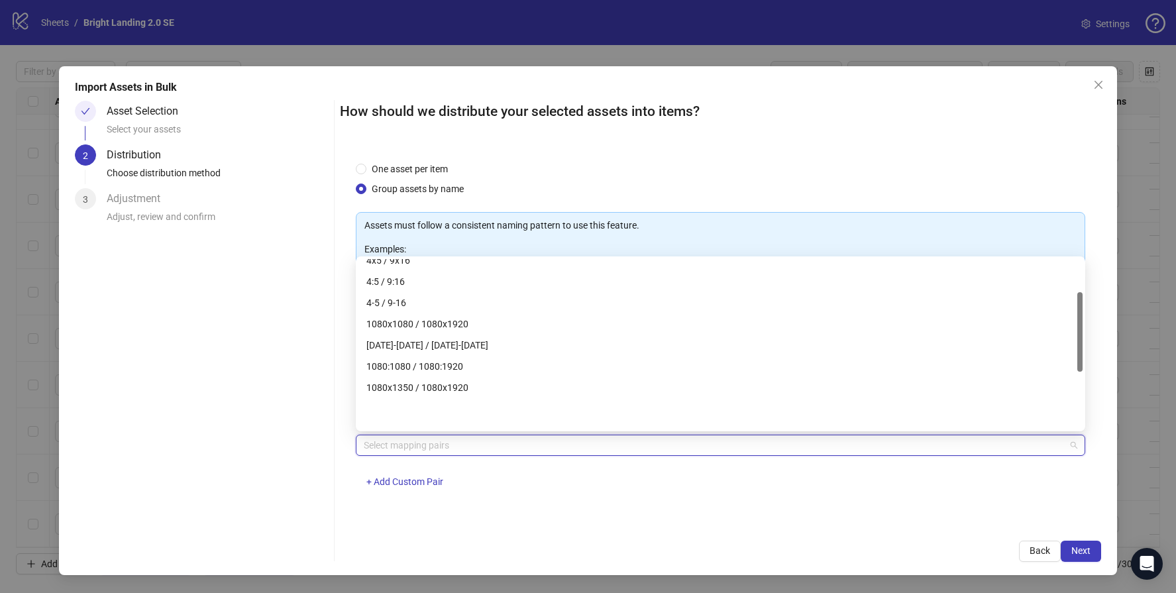
scroll to position [191, 0]
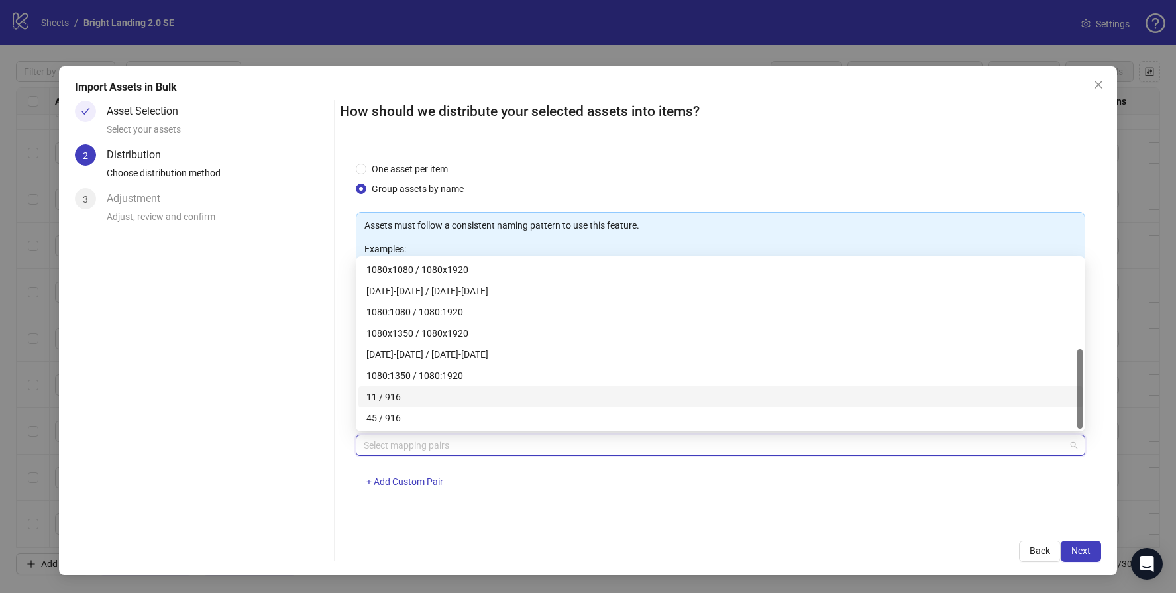
click at [405, 399] on div "11 / 916" at bounding box center [720, 397] width 708 height 15
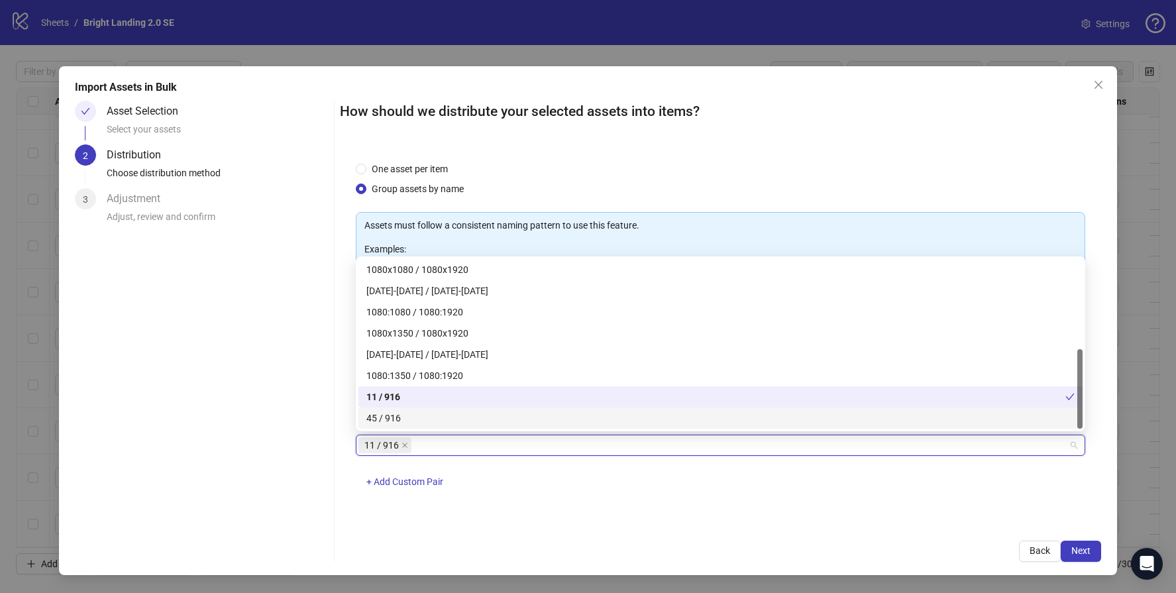
click at [406, 419] on div "45 / 916" at bounding box center [720, 418] width 708 height 15
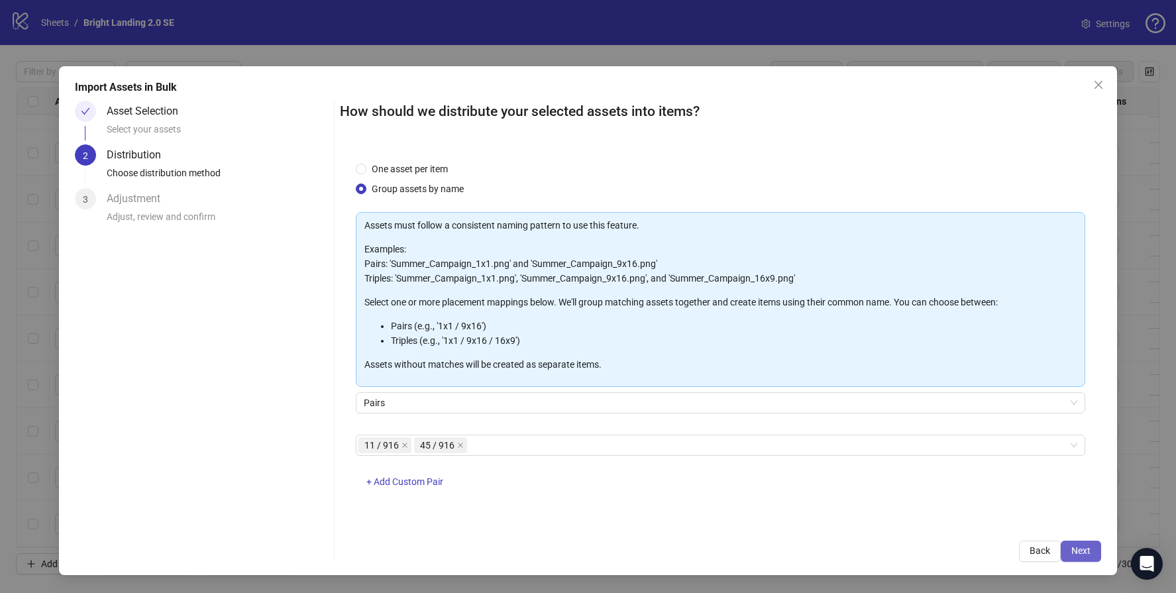
click at [1076, 552] on span "Next" at bounding box center [1080, 550] width 19 height 11
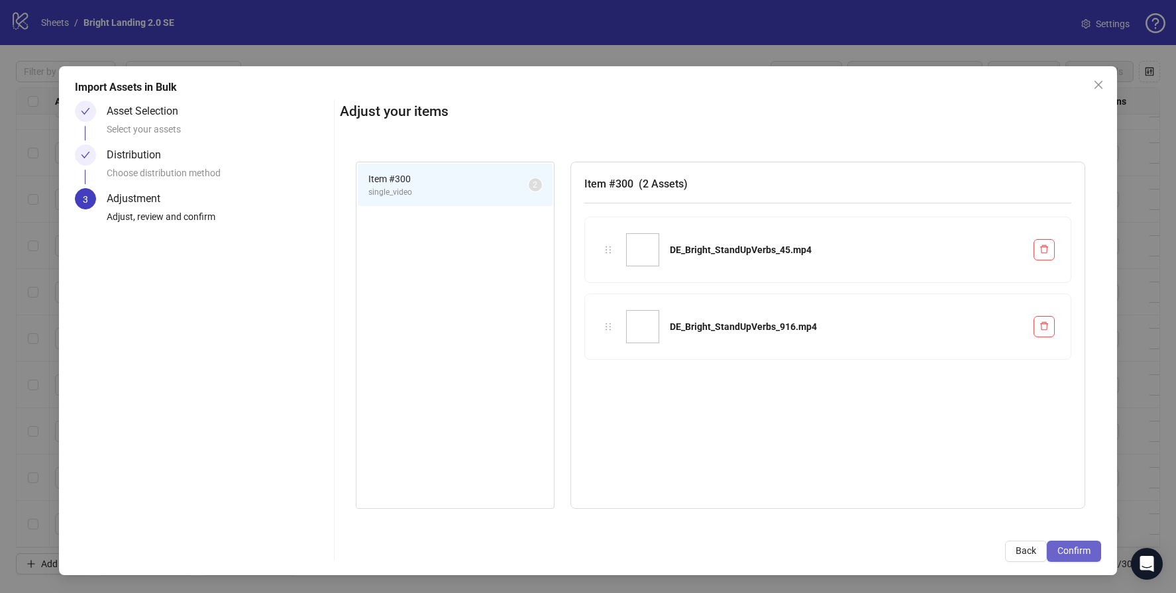
click at [1076, 551] on span "Confirm" at bounding box center [1073, 550] width 33 height 11
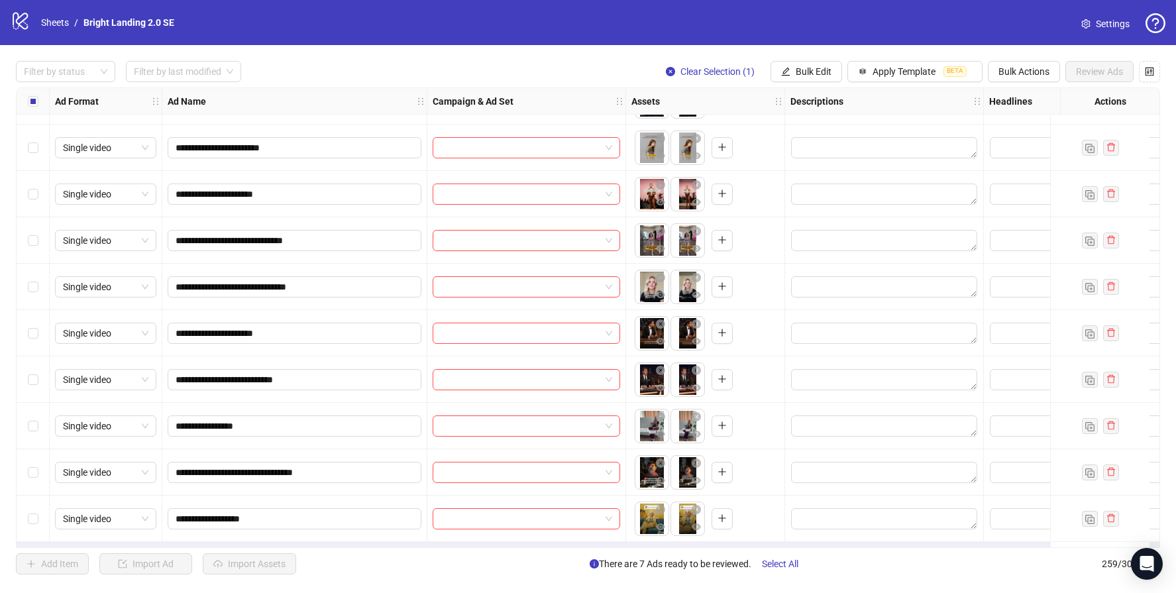
scroll to position [11582, 0]
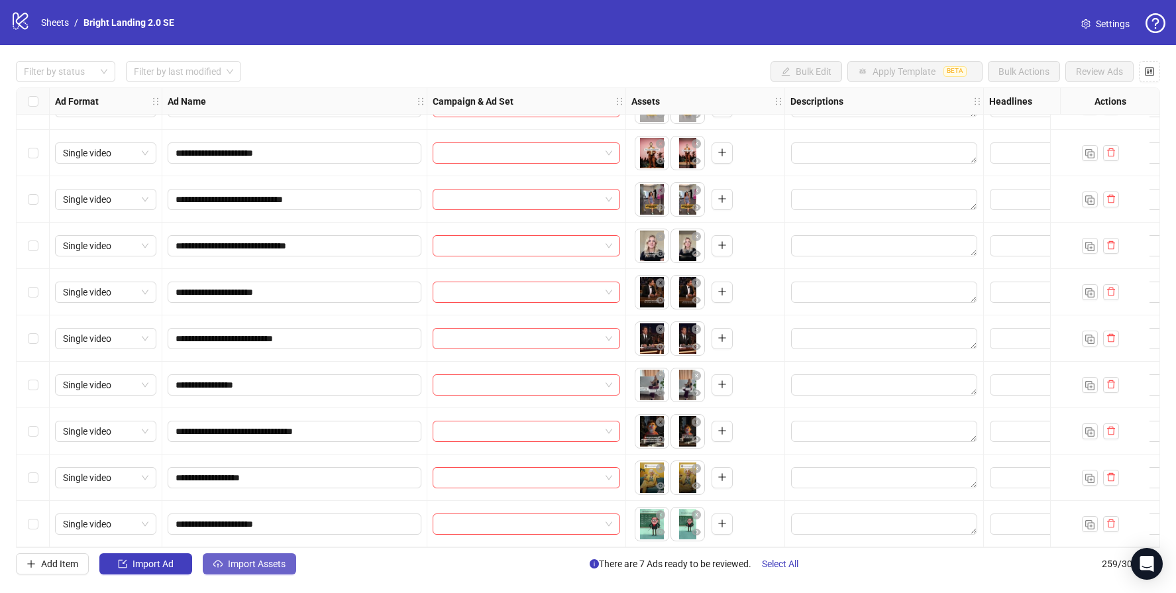
click at [282, 564] on span "Import Assets" at bounding box center [257, 563] width 58 height 11
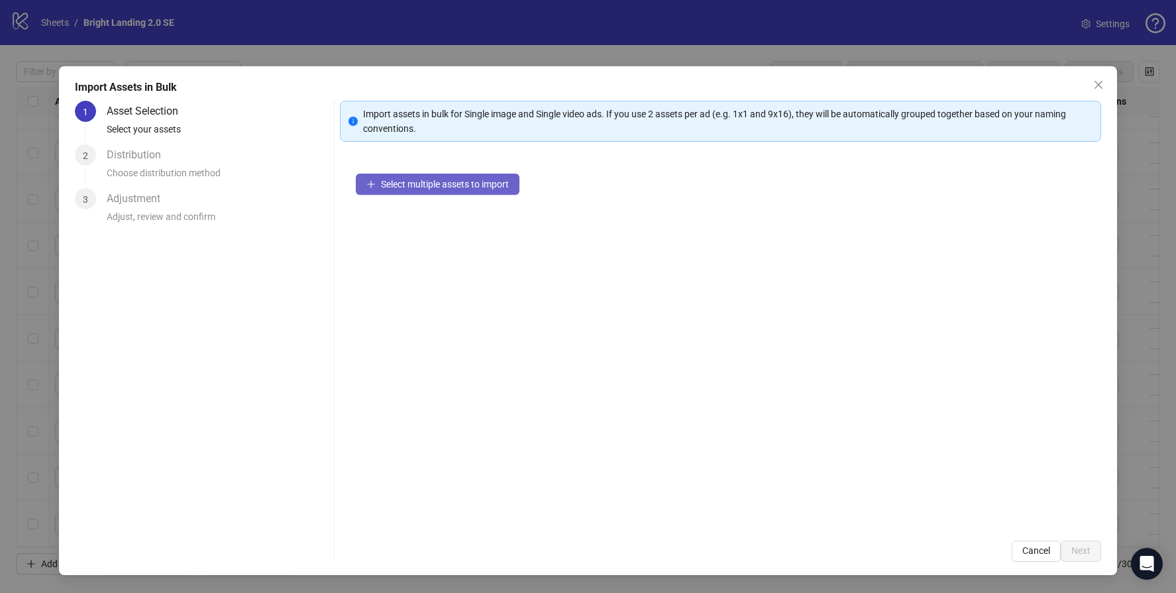
click at [462, 187] on span "Select multiple assets to import" at bounding box center [445, 184] width 128 height 11
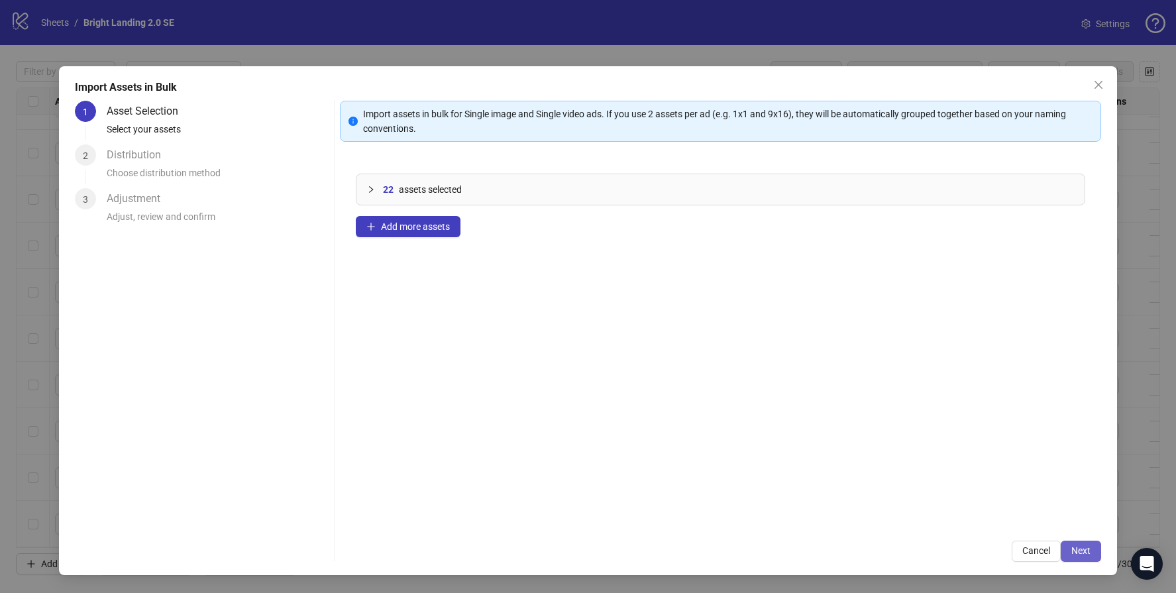
click at [1077, 556] on span "Next" at bounding box center [1080, 550] width 19 height 11
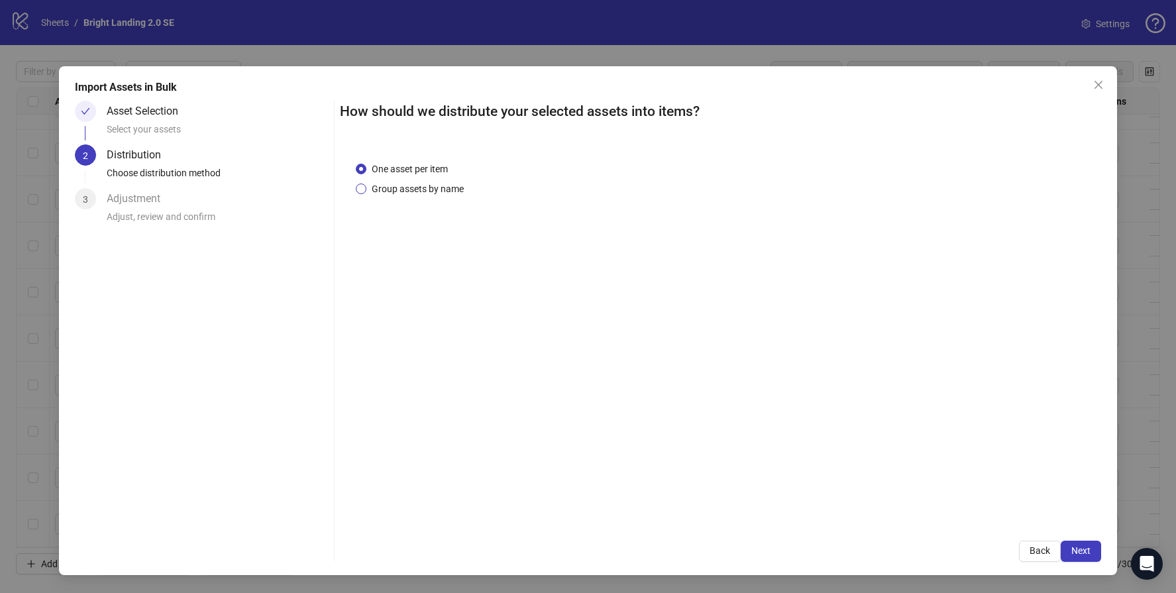
click at [418, 193] on span "Group assets by name" at bounding box center [417, 189] width 103 height 15
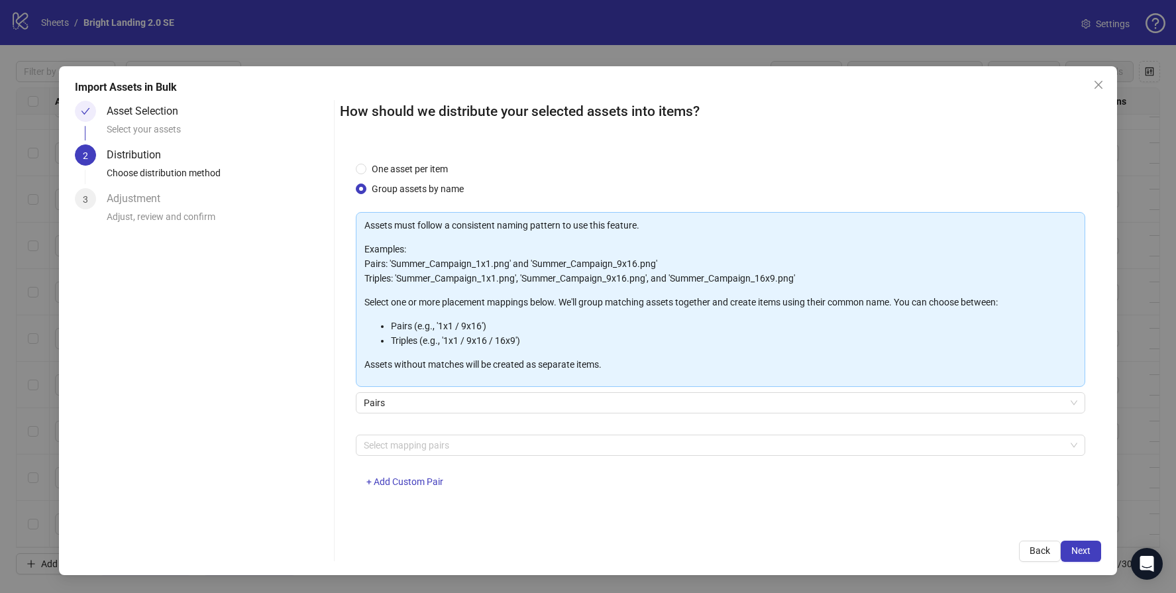
click at [455, 456] on div "Select mapping pairs + Add Custom Pair" at bounding box center [720, 469] width 729 height 69
click at [464, 451] on div at bounding box center [713, 445] width 710 height 19
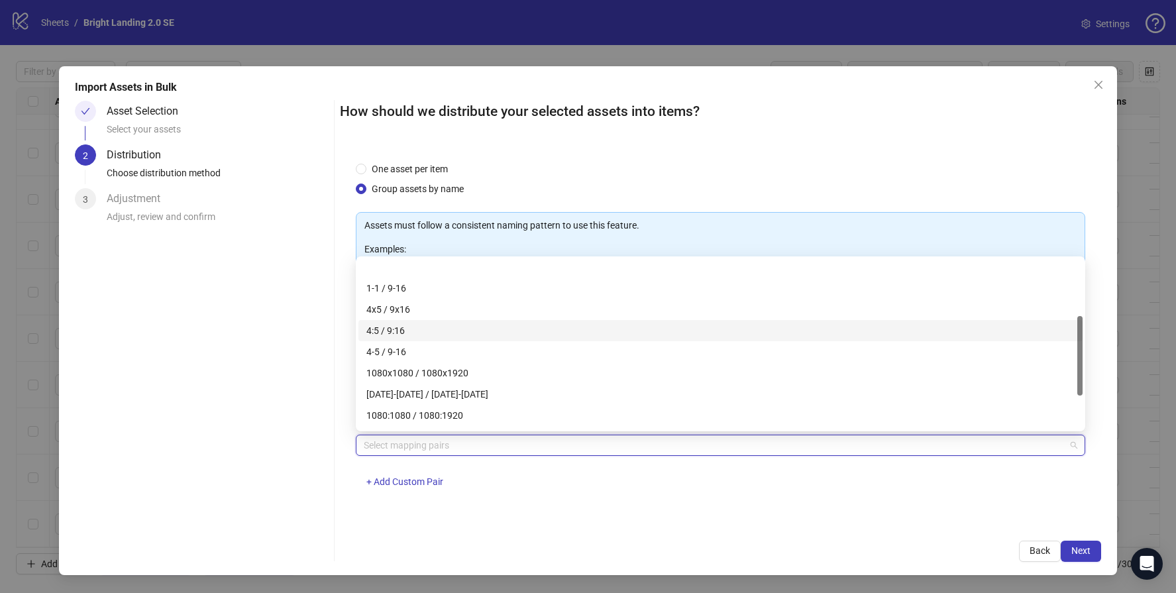
scroll to position [191, 0]
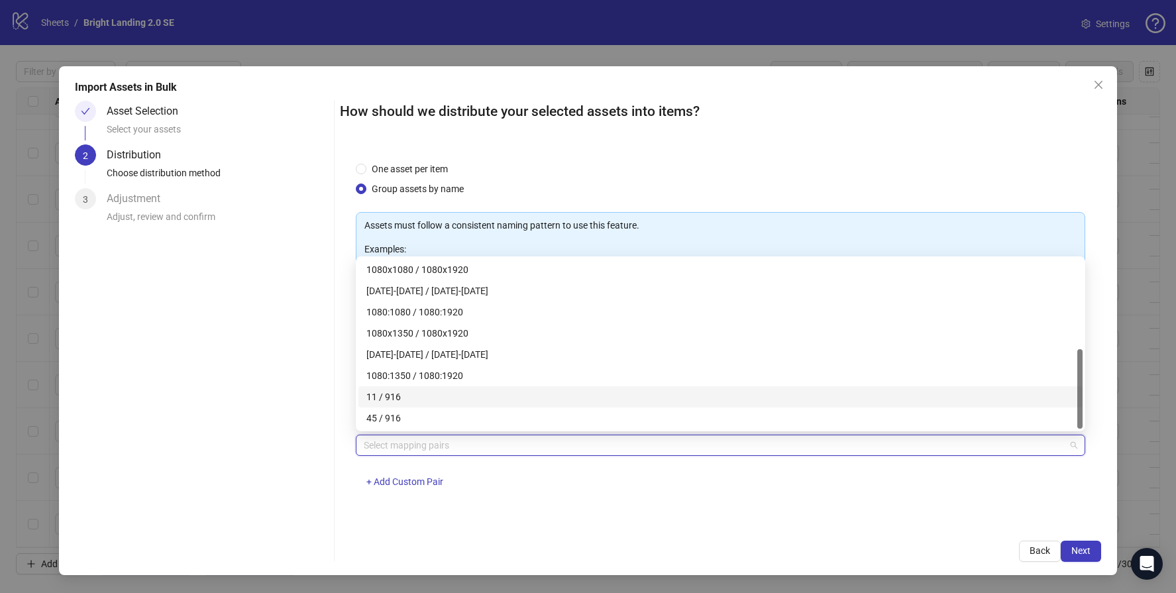
click at [421, 399] on div "11 / 916" at bounding box center [720, 397] width 708 height 15
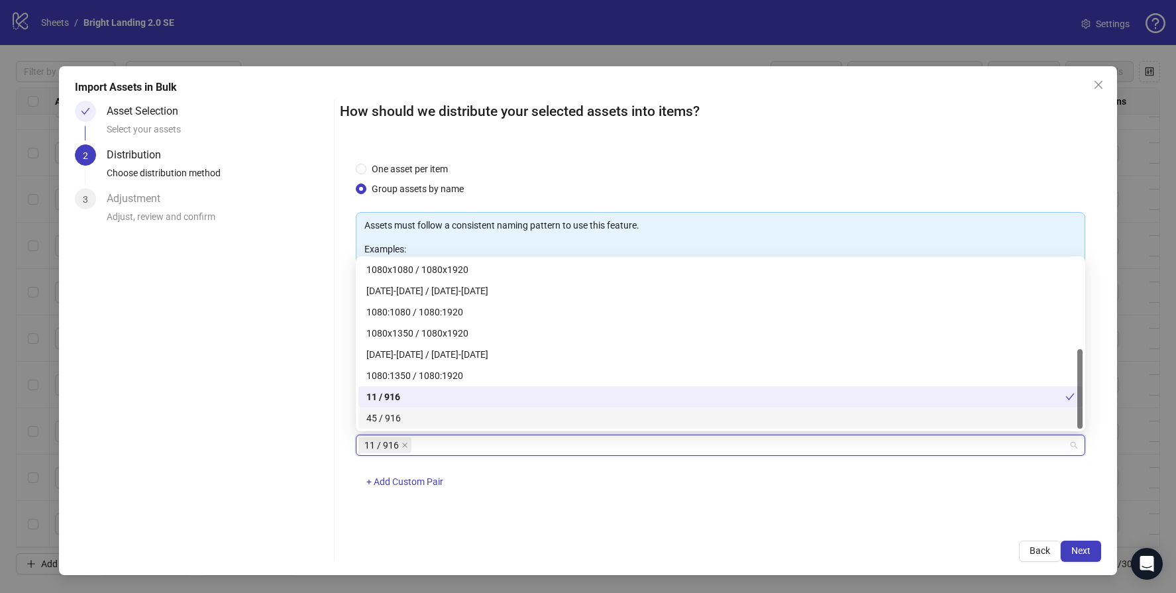
click at [417, 416] on div "45 / 916" at bounding box center [720, 418] width 708 height 15
click at [1080, 545] on span "Next" at bounding box center [1080, 550] width 19 height 11
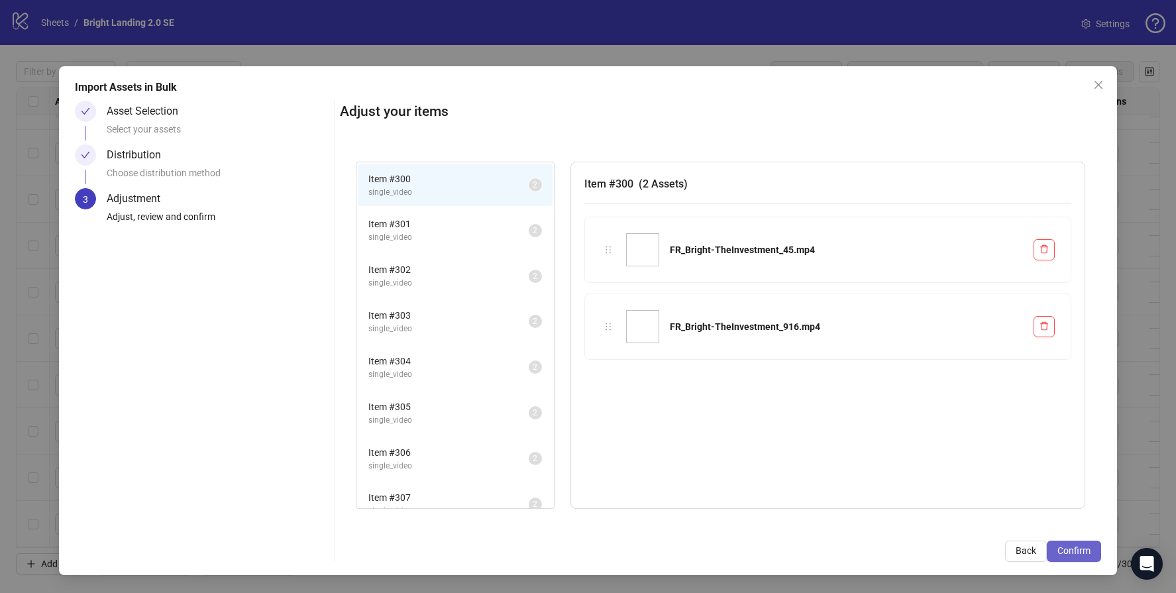
click at [1088, 545] on span "Confirm" at bounding box center [1073, 550] width 33 height 11
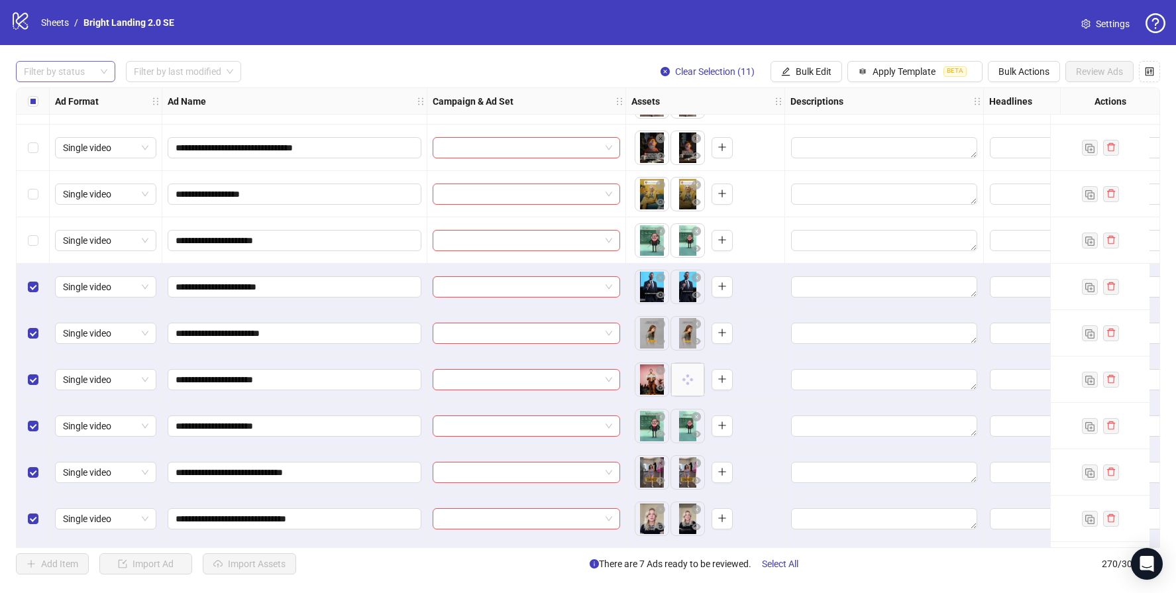
scroll to position [11855, 0]
